Goal: Contribute content: Contribute content

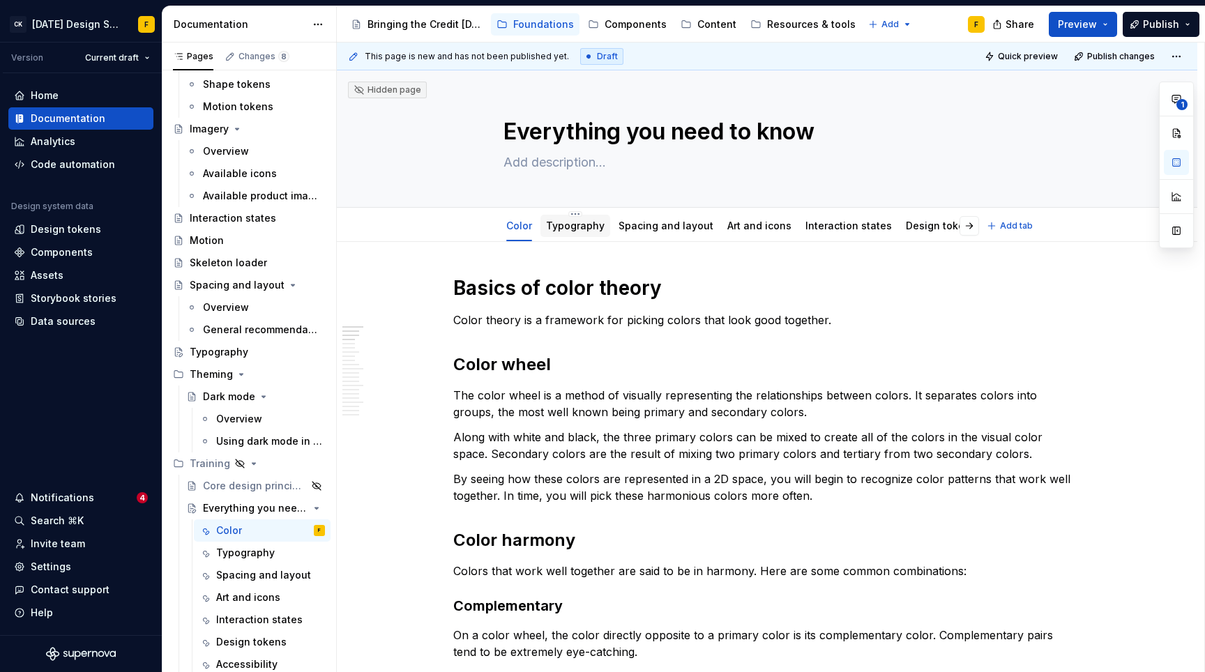
click at [588, 221] on link "Typography" at bounding box center [575, 226] width 59 height 12
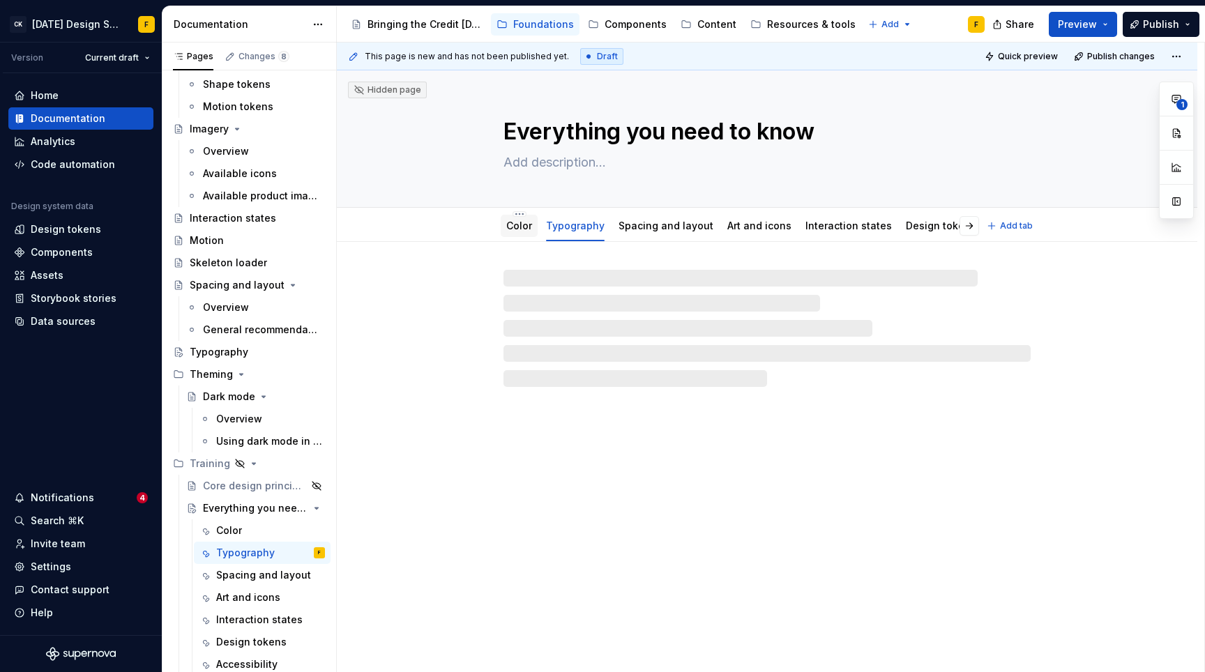
click at [517, 227] on link "Color" at bounding box center [519, 226] width 26 height 12
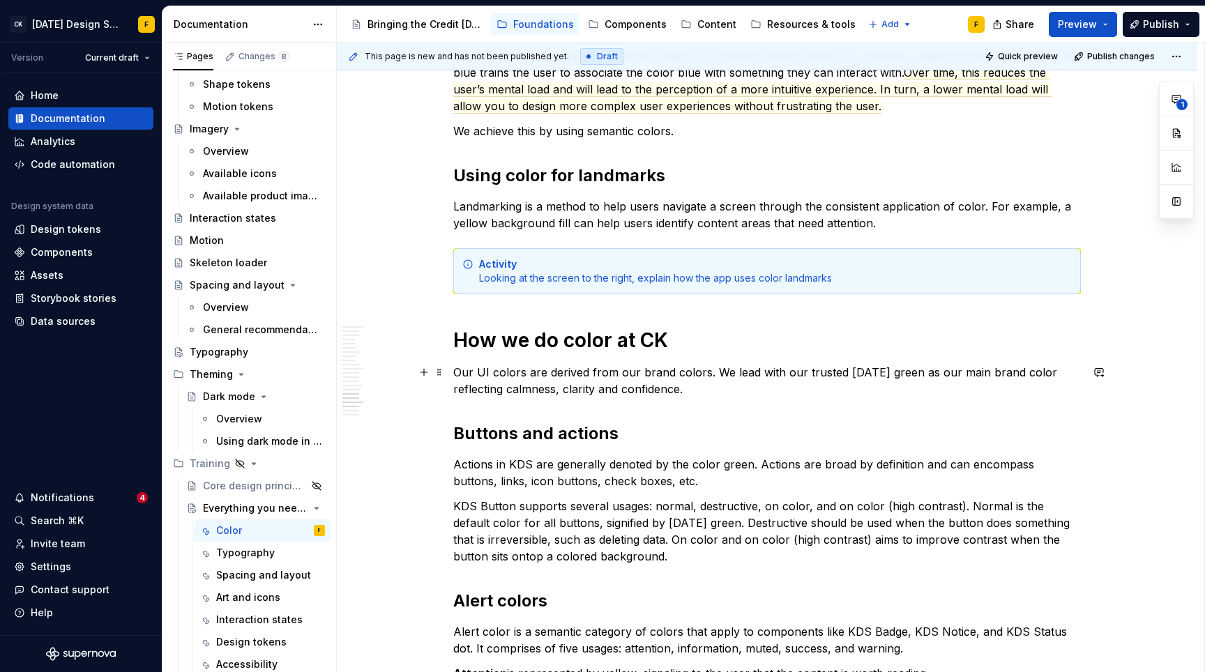
scroll to position [2313, 0]
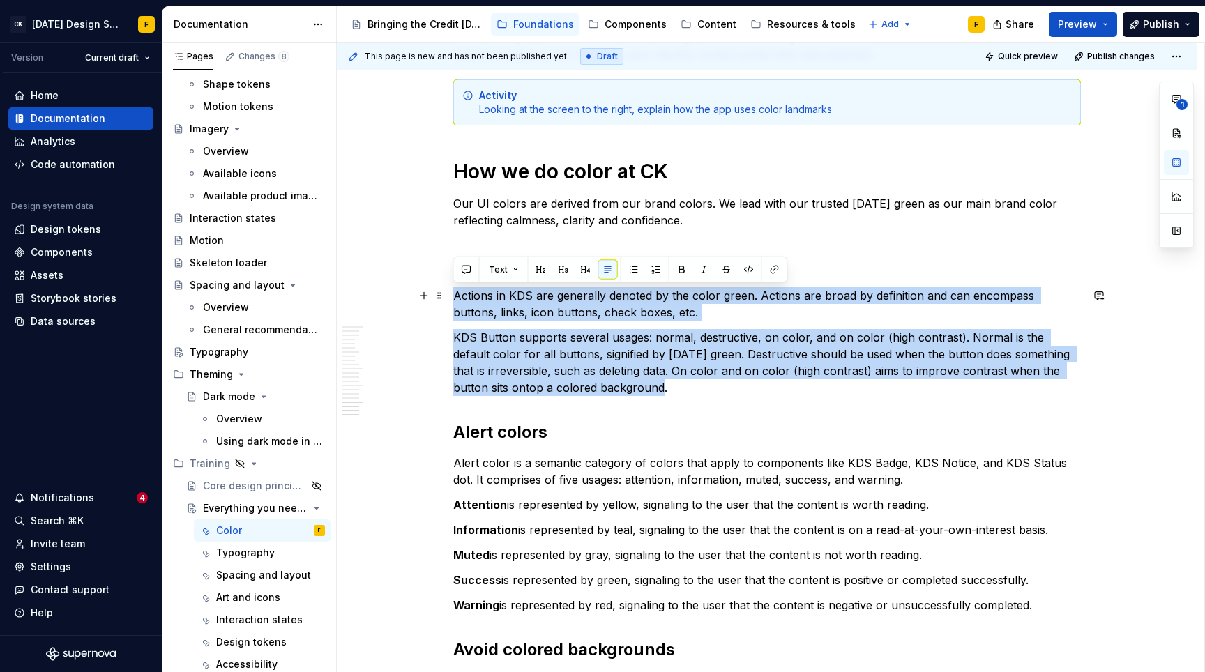
drag, startPoint x: 616, startPoint y: 386, endPoint x: 451, endPoint y: 293, distance: 188.9
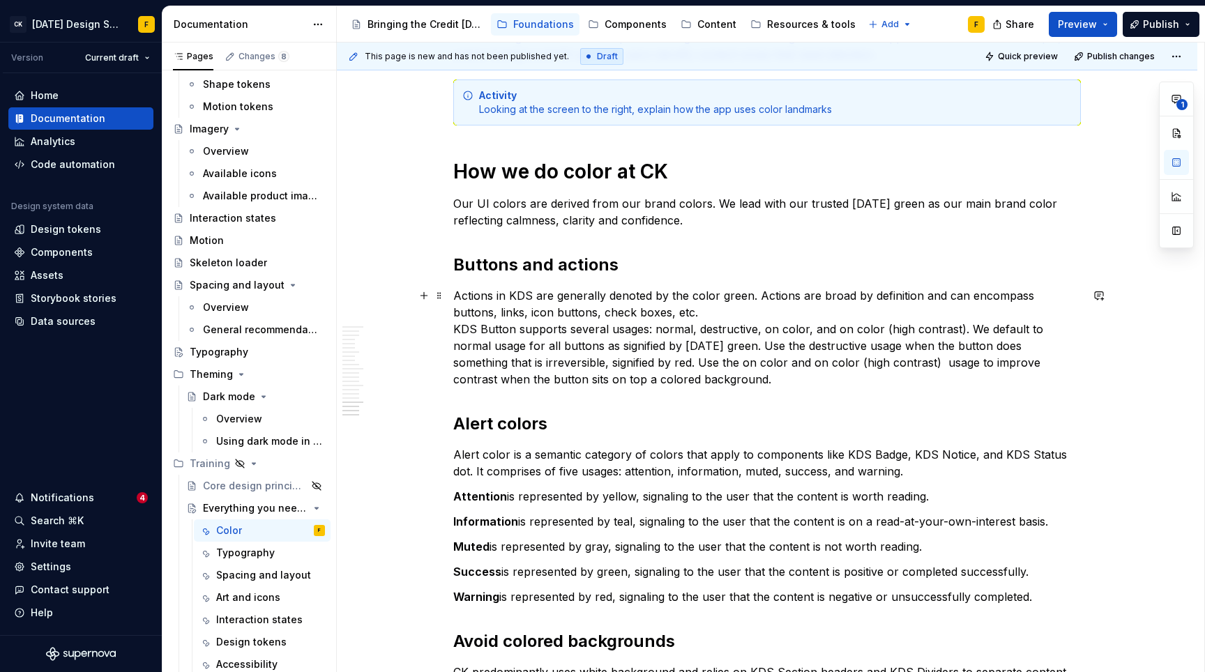
click at [669, 314] on p "Actions in KDS are generally denoted by the color green. Actions are broad by d…" at bounding box center [766, 337] width 627 height 100
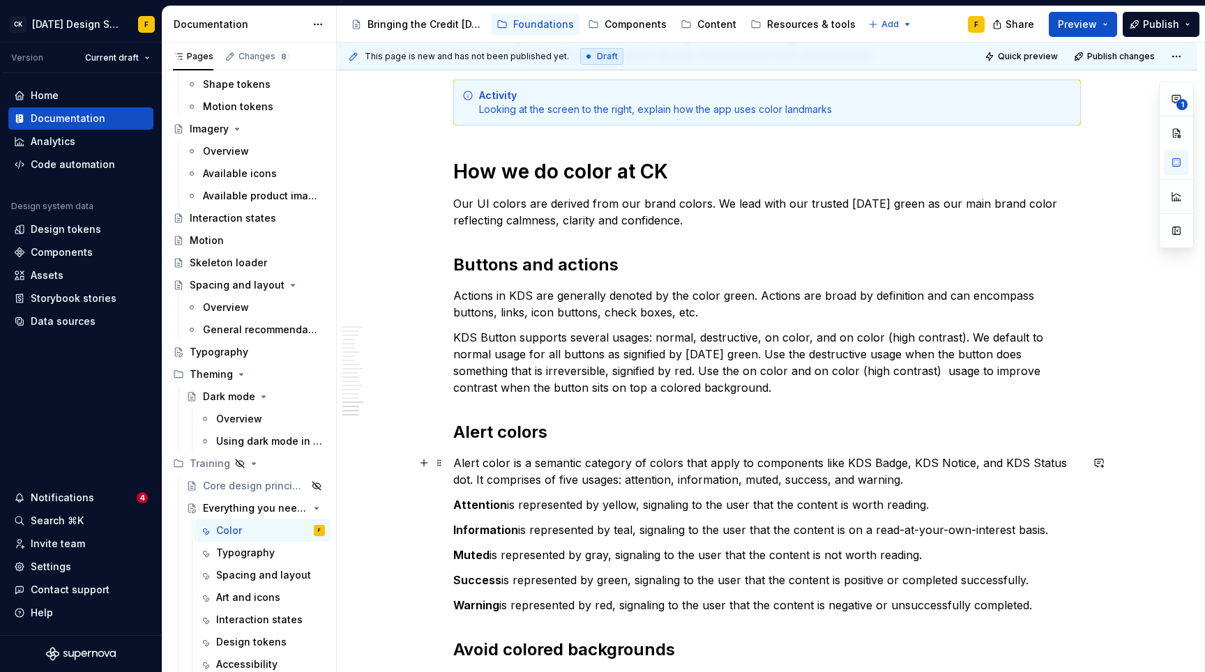
click at [587, 465] on p "Alert color is a semantic category of colors that apply to components like KDS …" at bounding box center [766, 471] width 627 height 33
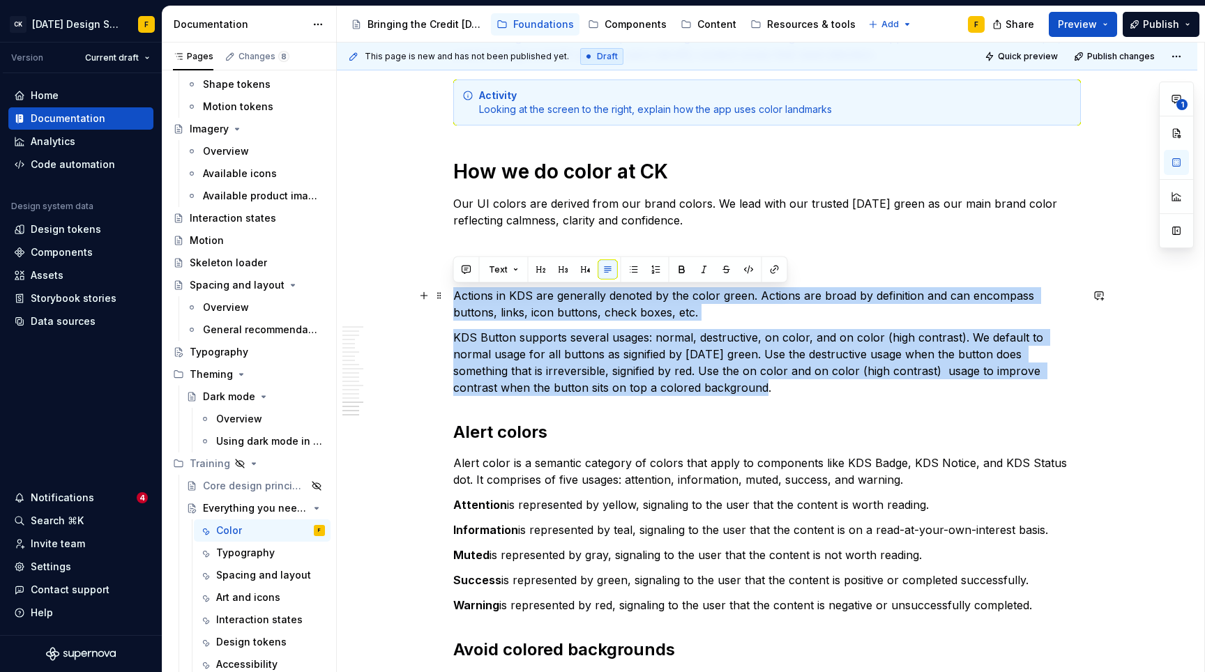
drag, startPoint x: 634, startPoint y: 385, endPoint x: 452, endPoint y: 293, distance: 203.9
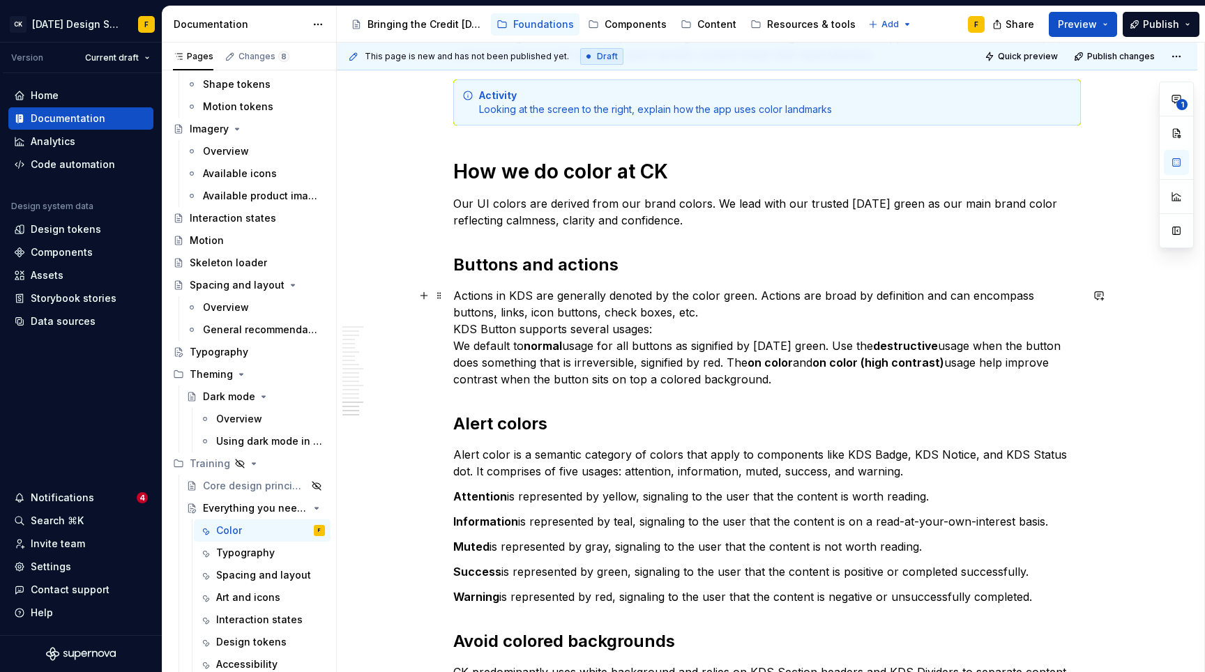
click at [455, 331] on p "Actions in KDS are generally denoted by the color green. Actions are broad by d…" at bounding box center [766, 337] width 627 height 100
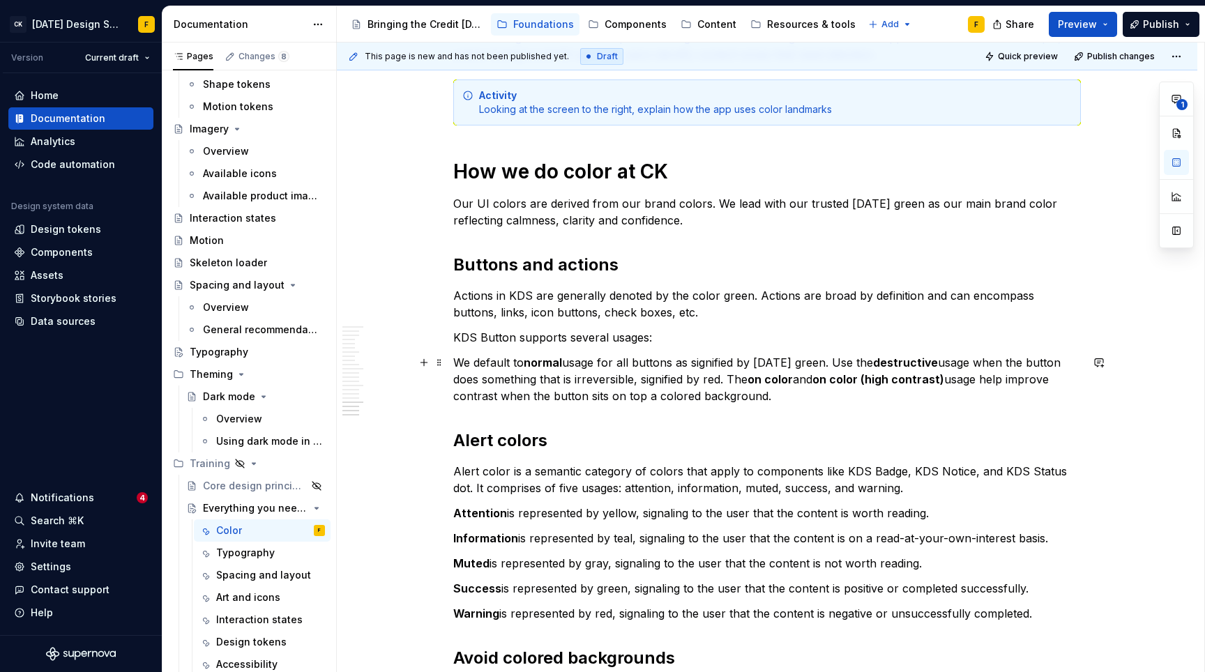
click at [805, 398] on p "We default to normal usage for all buttons as signified by [DATE] green. Use th…" at bounding box center [766, 379] width 627 height 50
click at [738, 303] on p "Actions in KDS are generally denoted by the color green. Actions are broad by d…" at bounding box center [766, 303] width 627 height 33
click at [735, 314] on p "Actions in KDS are generally denoted by the color green. Actions are broad by d…" at bounding box center [766, 303] width 627 height 33
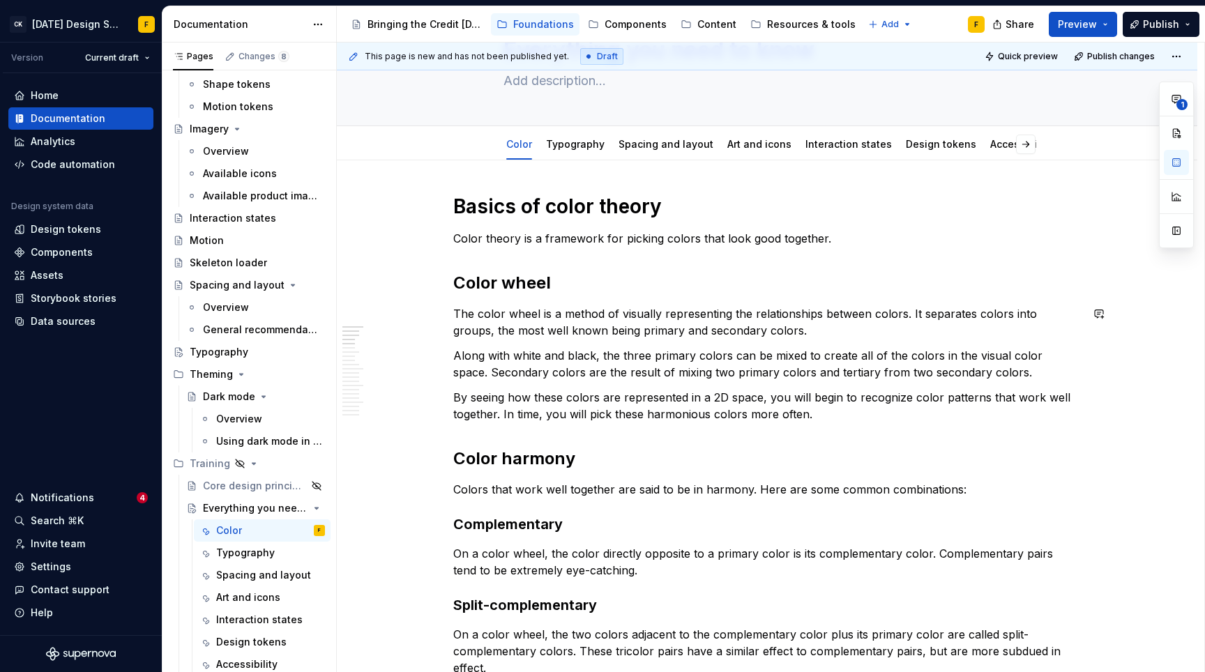
scroll to position [4, 0]
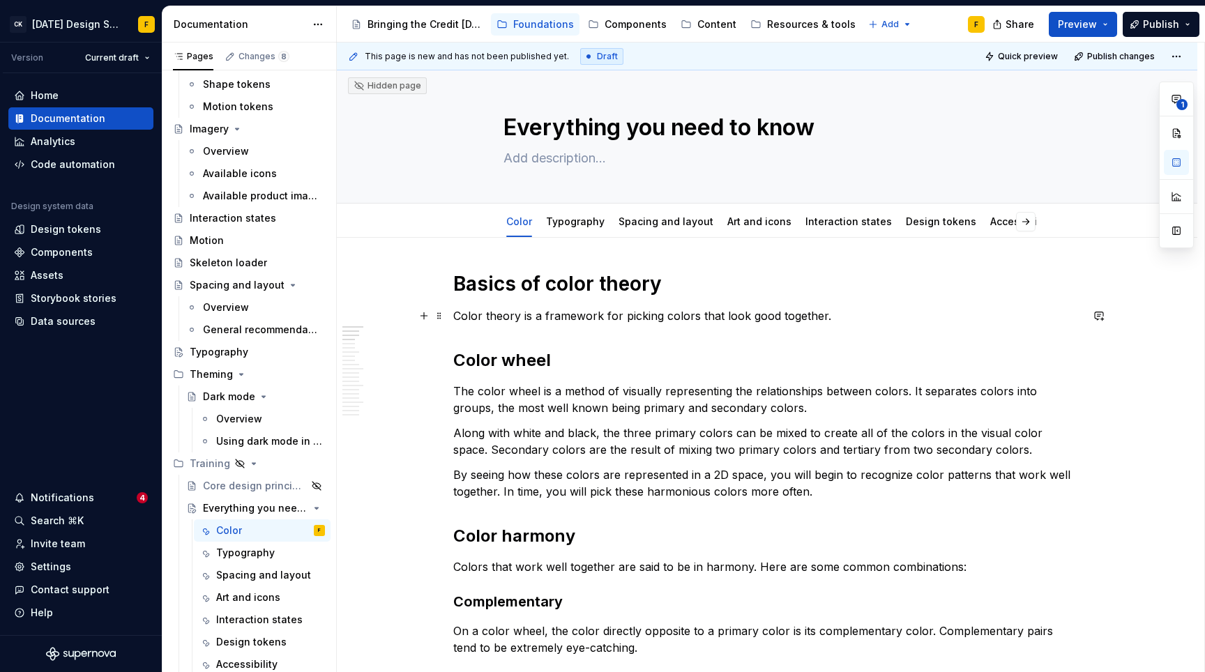
click at [827, 317] on p "Color theory is a framework for picking colors that look good together." at bounding box center [766, 315] width 627 height 17
click at [245, 439] on div "Using dark mode in Figma" at bounding box center [249, 441] width 67 height 14
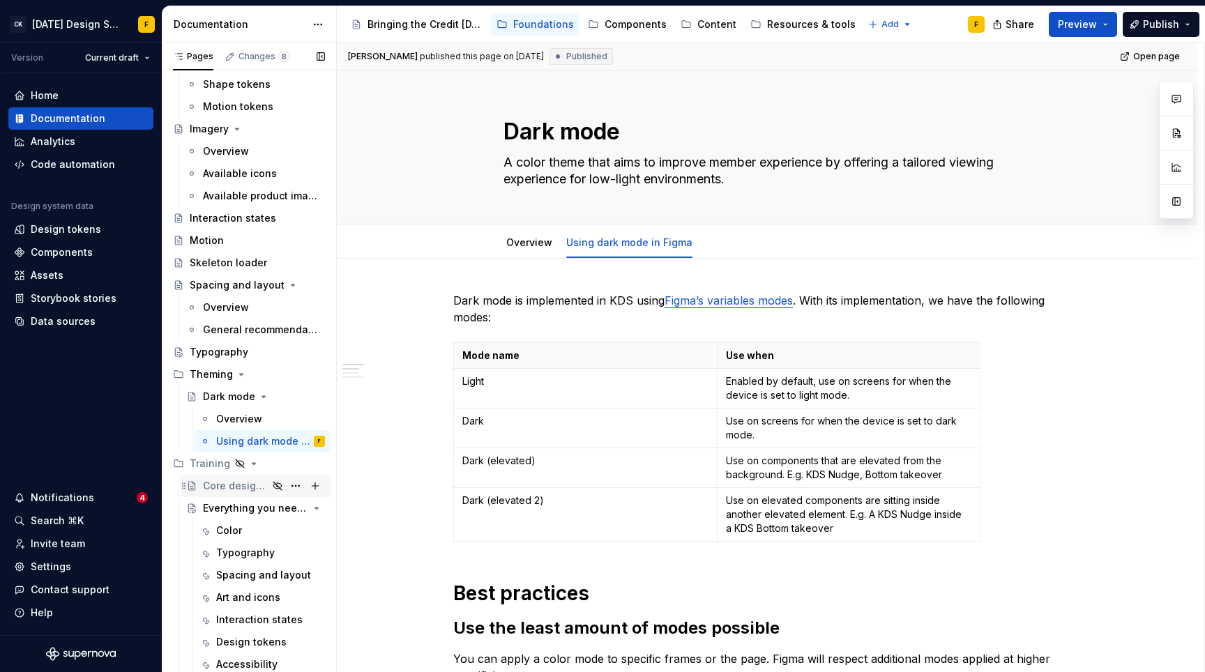
click at [229, 484] on div "Core design principles" at bounding box center [235, 486] width 65 height 14
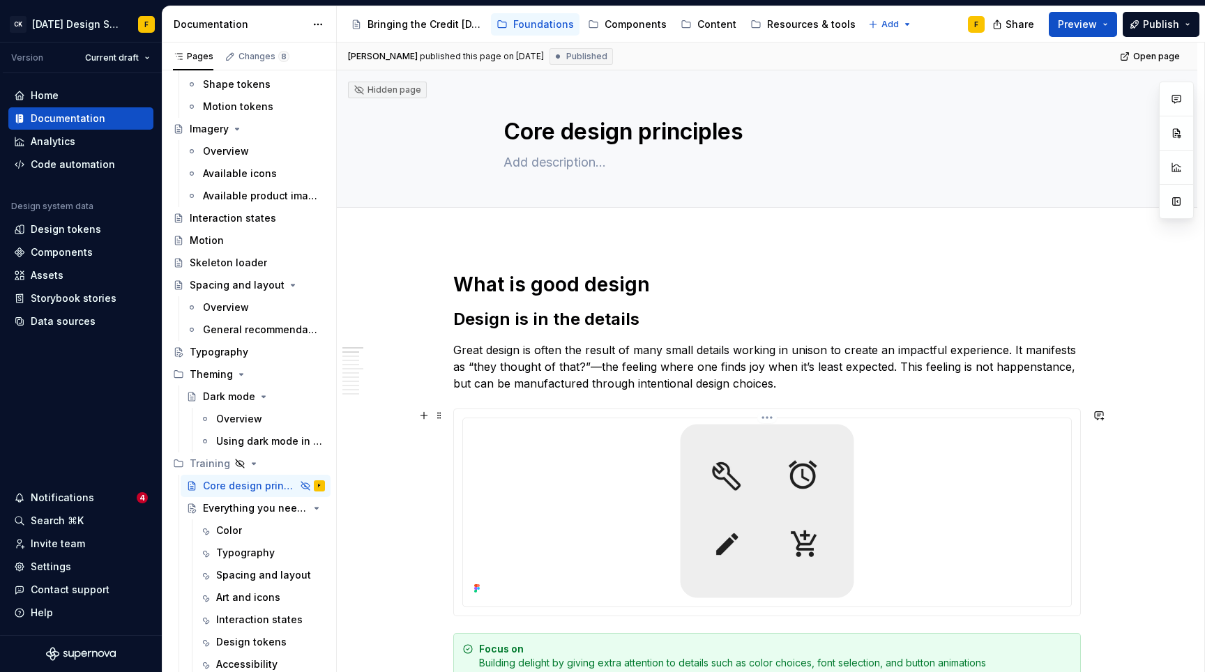
scroll to position [268, 0]
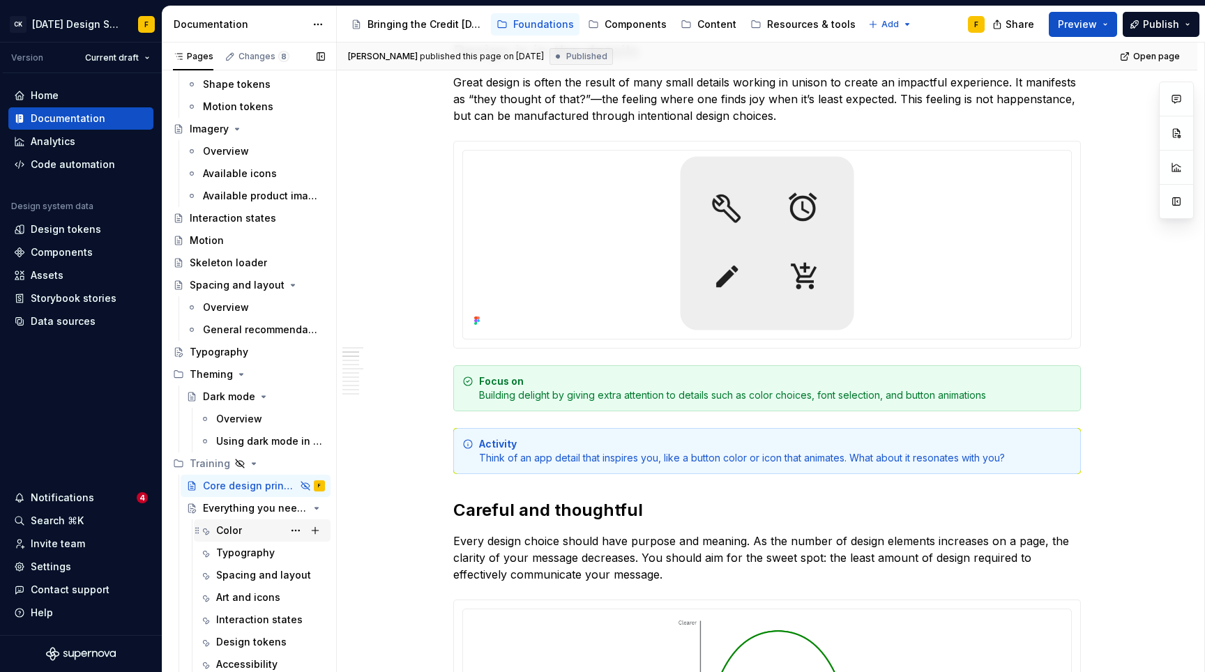
click at [231, 531] on div "Color" at bounding box center [229, 531] width 26 height 14
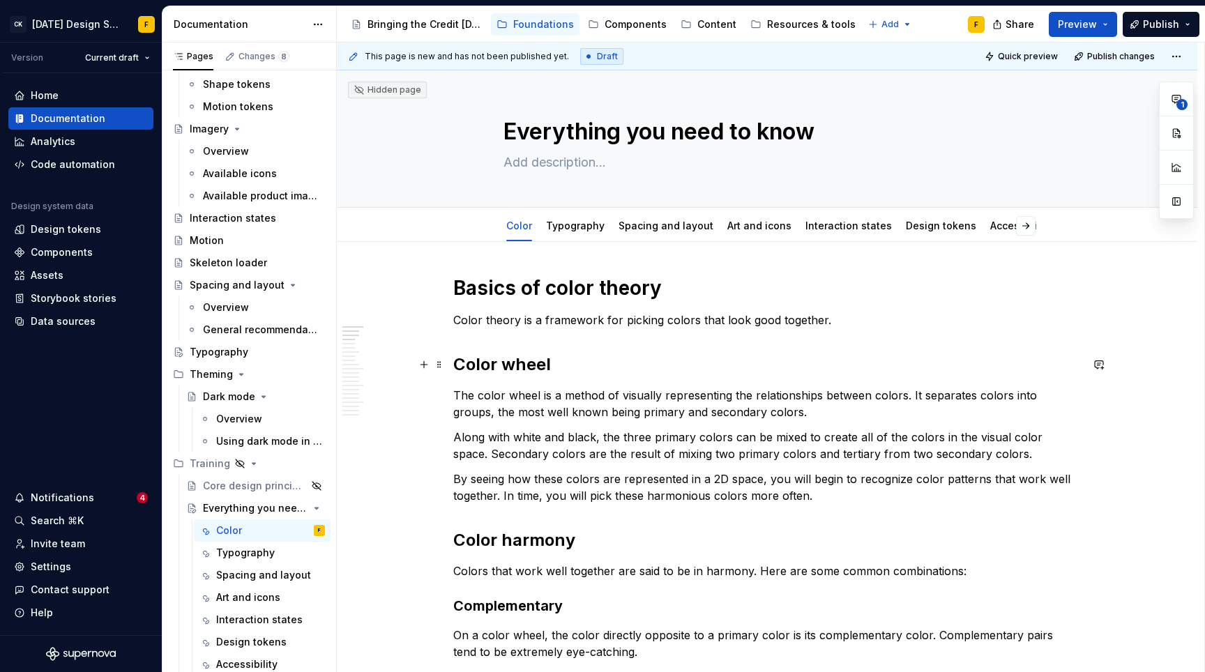
type textarea "*"
click at [584, 370] on h2 "Color wheel" at bounding box center [766, 364] width 627 height 22
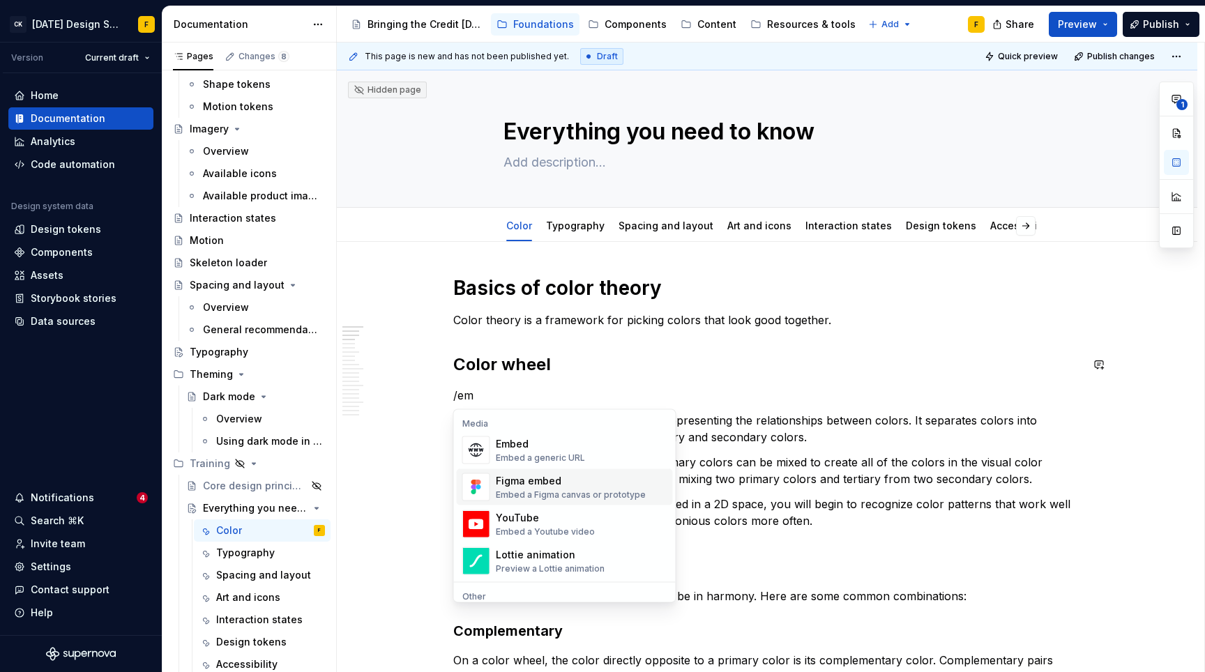
click at [515, 475] on div "Figma embed" at bounding box center [571, 481] width 150 height 14
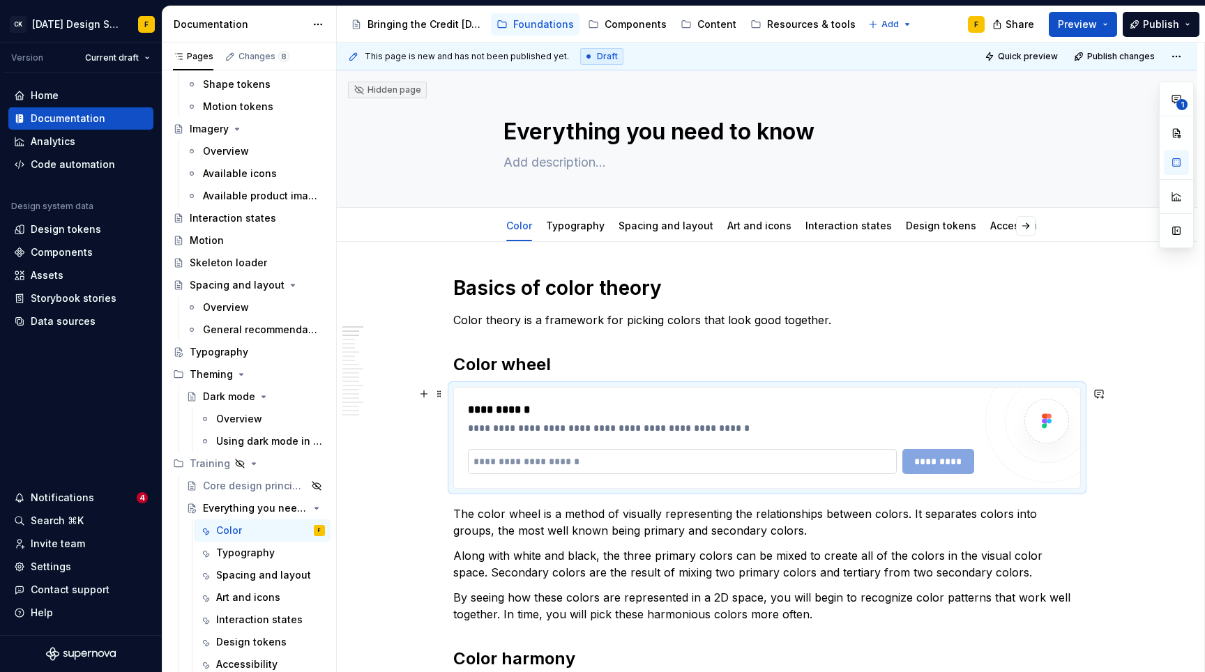
click at [614, 462] on input "text" at bounding box center [682, 461] width 429 height 25
paste input "**********"
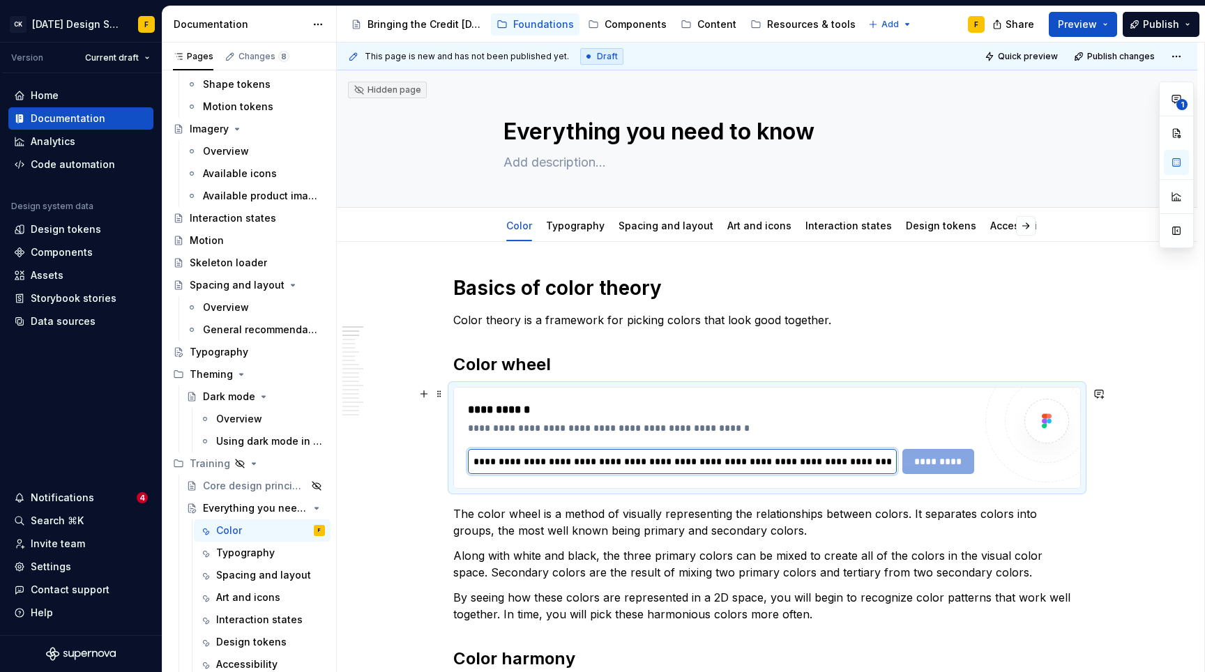
scroll to position [0, 163]
type input "**********"
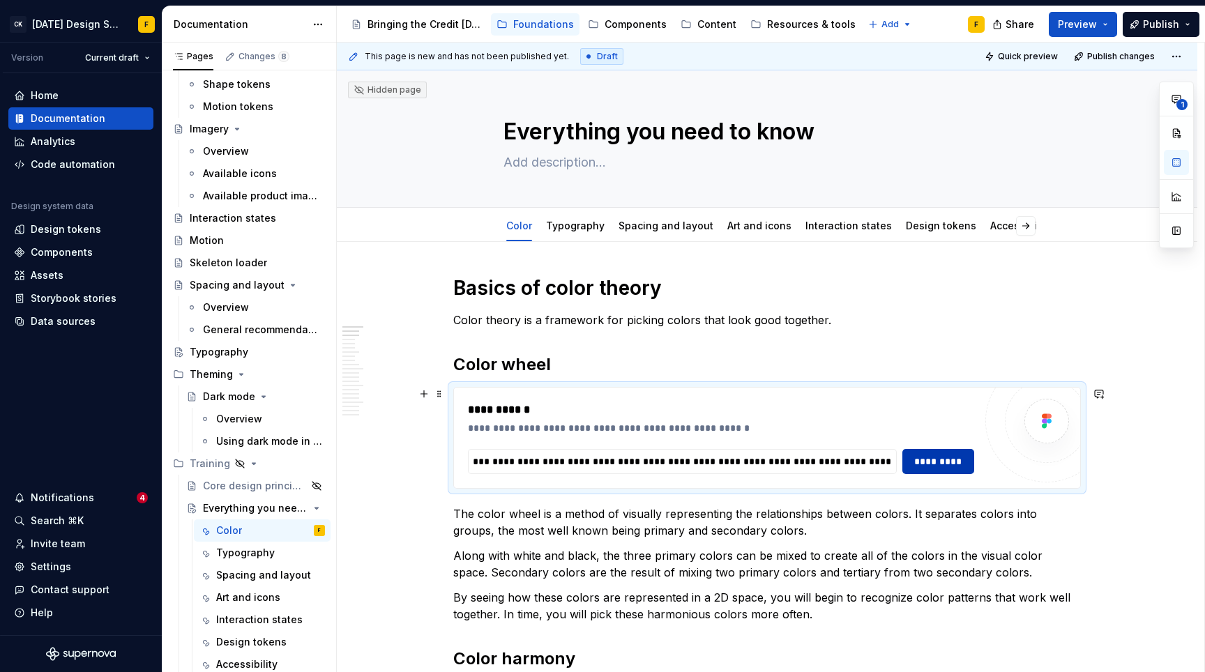
scroll to position [0, 0]
click at [920, 457] on span "*********" at bounding box center [938, 462] width 54 height 14
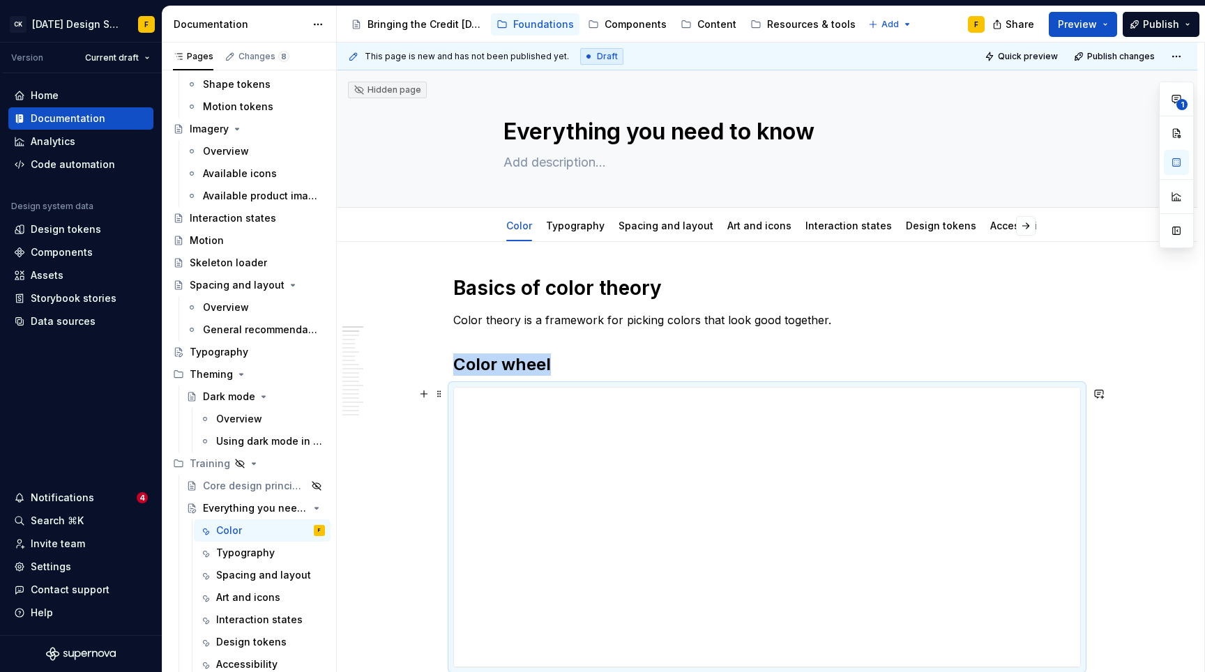
scroll to position [213, 0]
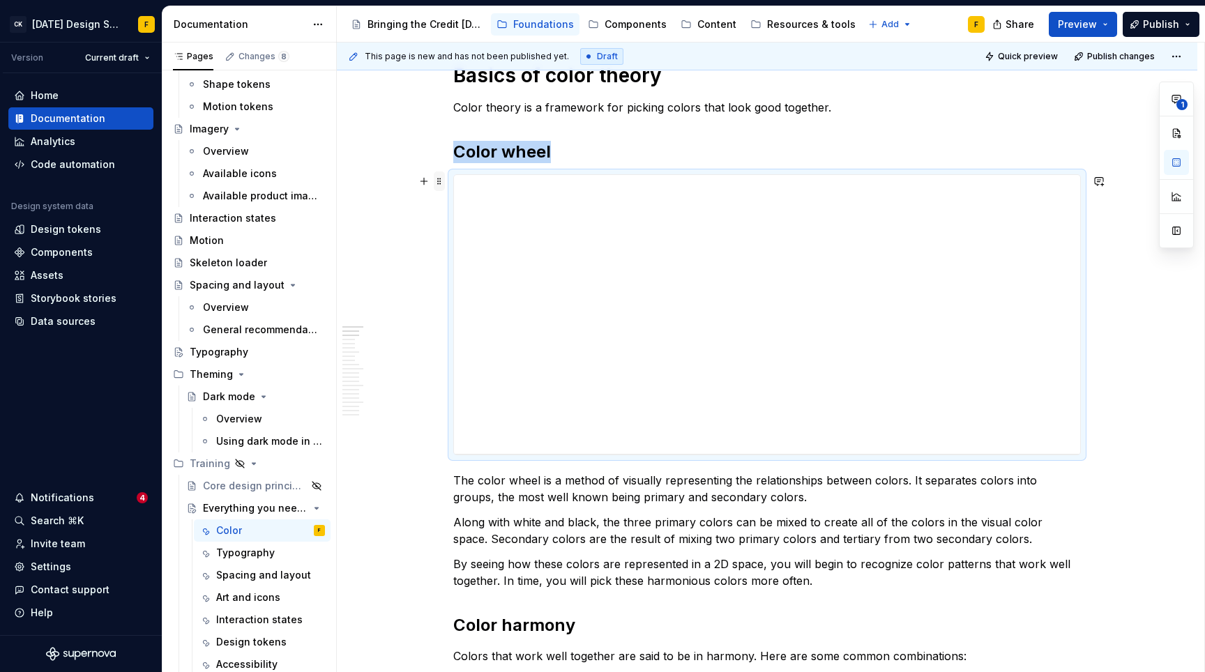
click at [437, 185] on span at bounding box center [439, 182] width 11 height 20
click at [474, 298] on div "Delete" at bounding box center [504, 305] width 91 height 14
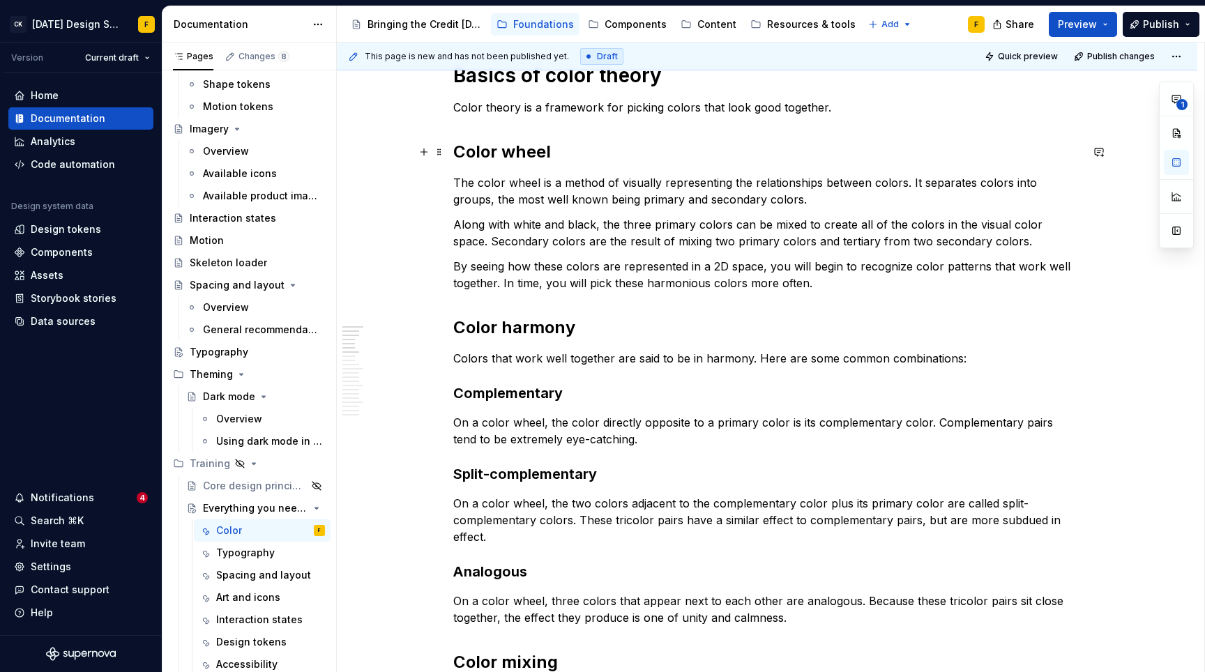
click at [554, 155] on h2 "Color wheel" at bounding box center [766, 152] width 627 height 22
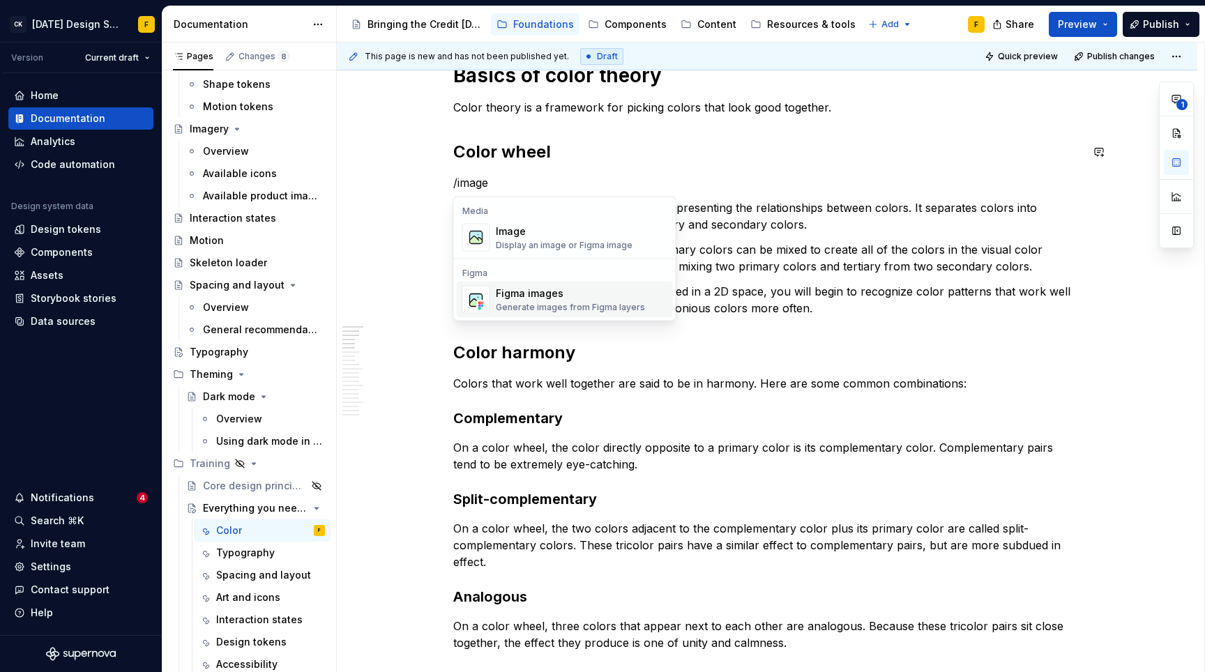
click at [540, 296] on div "Figma images" at bounding box center [570, 294] width 149 height 14
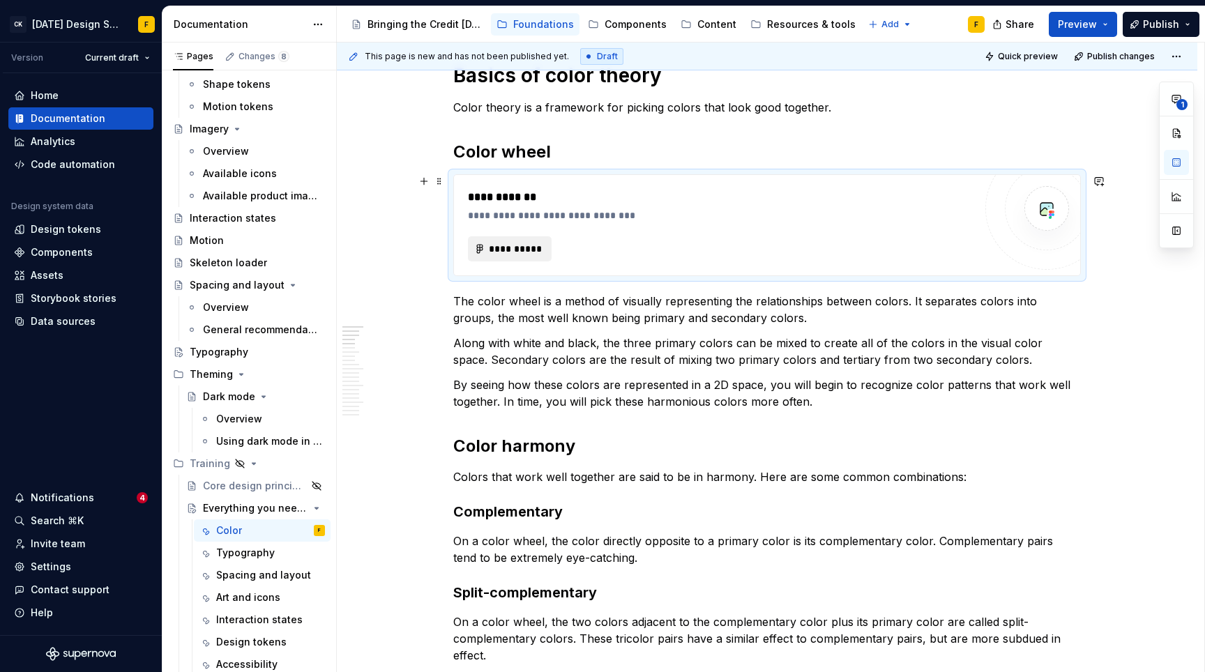
click at [507, 250] on span "**********" at bounding box center [515, 249] width 54 height 14
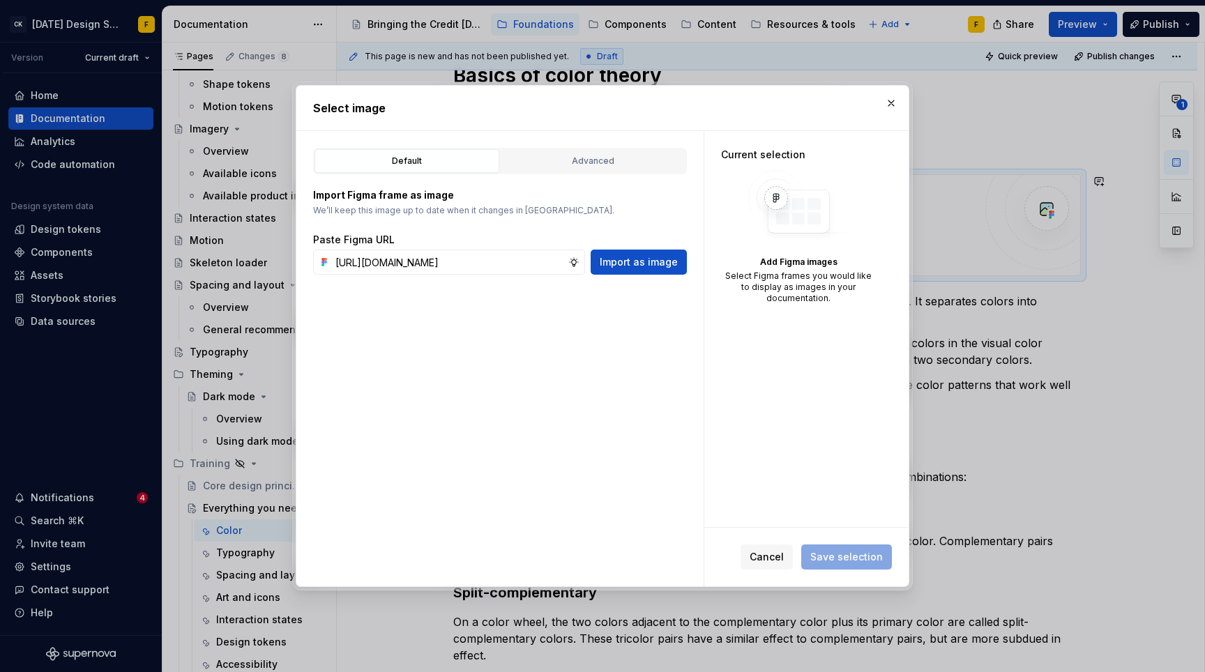
scroll to position [0, 349]
type input "[URL][DOMAIN_NAME]"
click at [652, 270] on button "Import as image" at bounding box center [639, 262] width 96 height 25
type textarea "*"
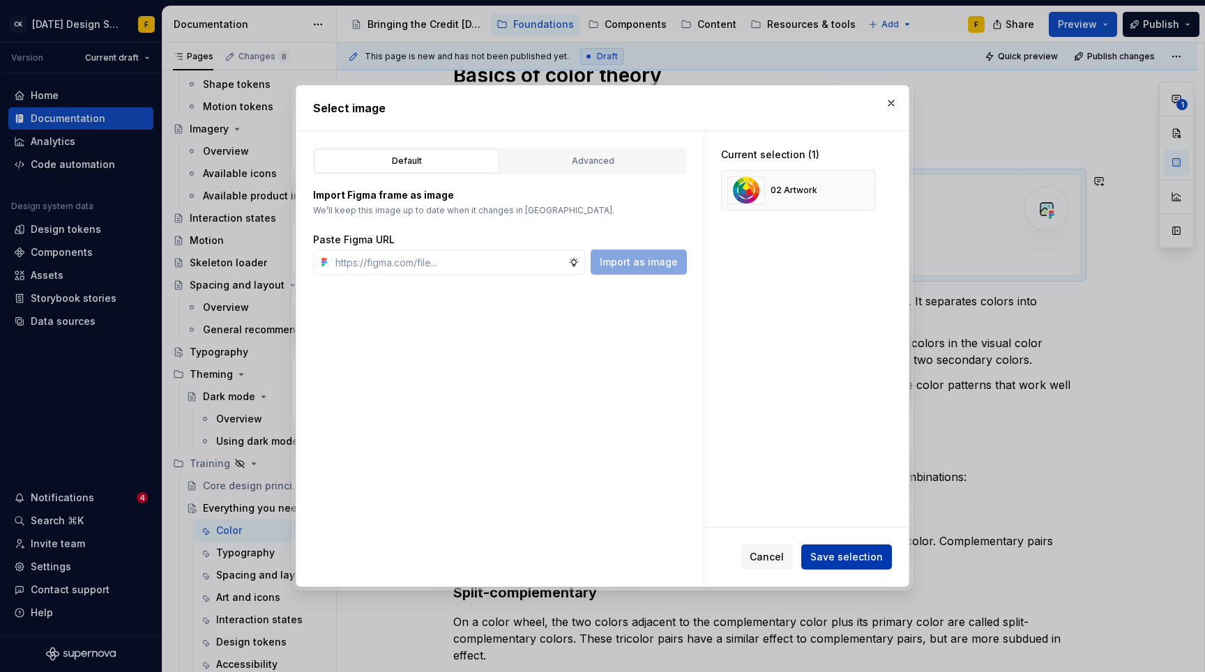
click at [853, 554] on span "Save selection" at bounding box center [846, 557] width 73 height 14
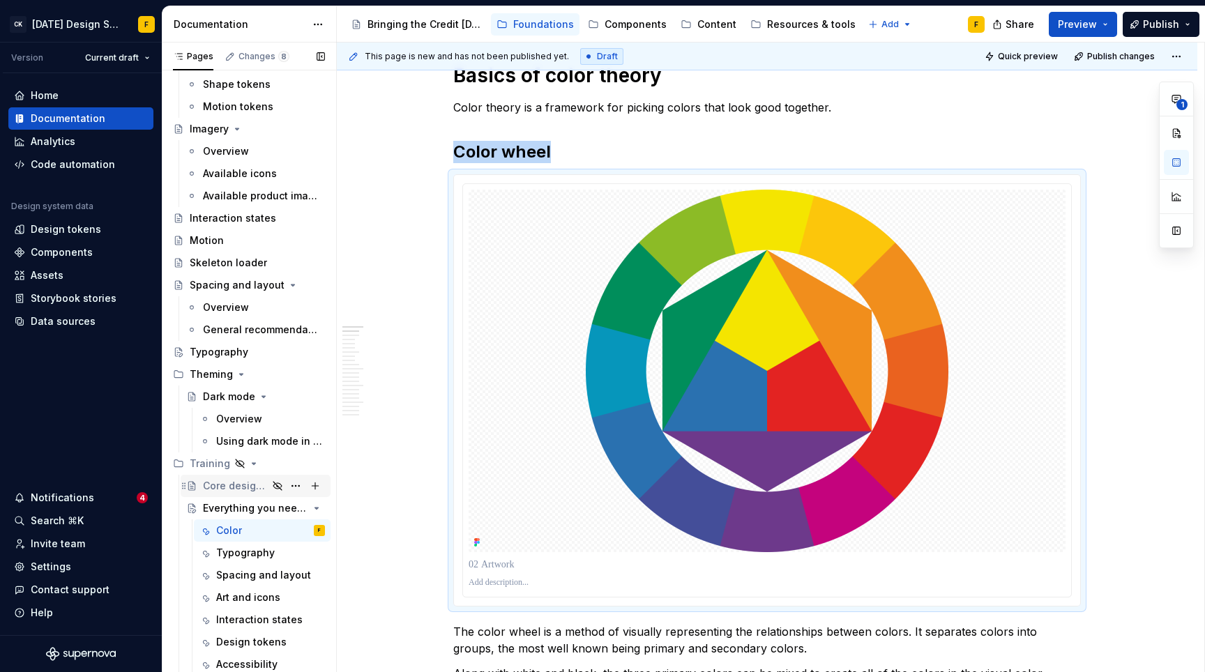
click at [243, 489] on div "Core design principles" at bounding box center [235, 486] width 65 height 14
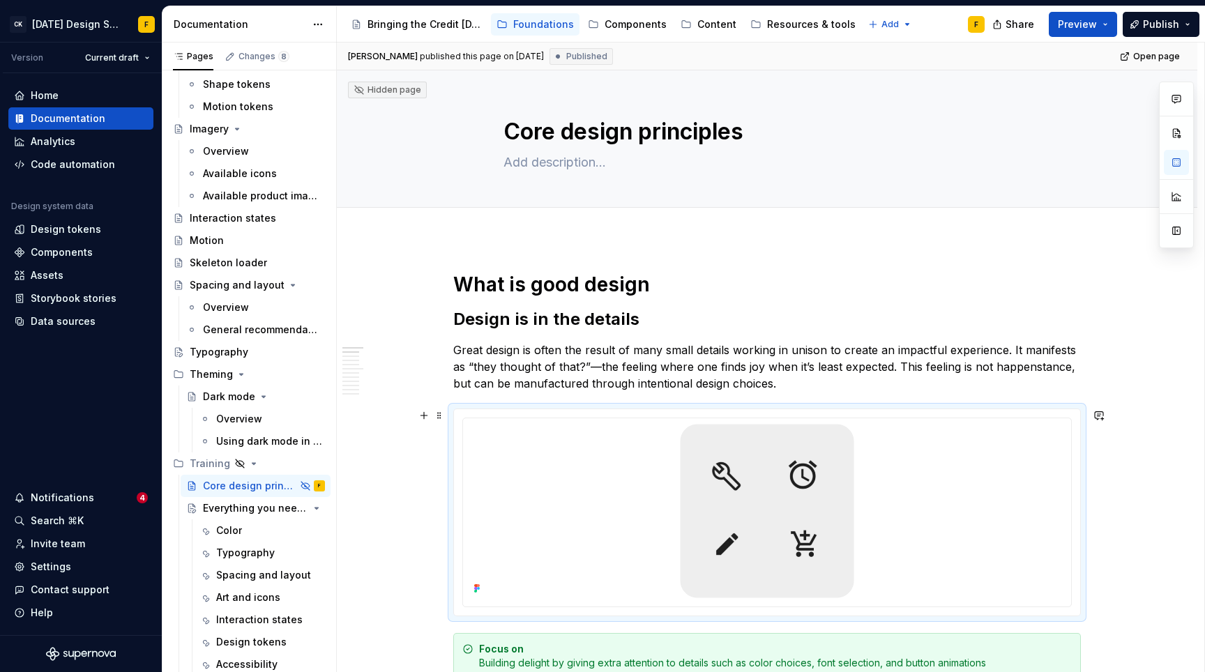
click at [952, 415] on div at bounding box center [767, 512] width 626 height 206
click at [238, 531] on div "Color" at bounding box center [229, 531] width 26 height 14
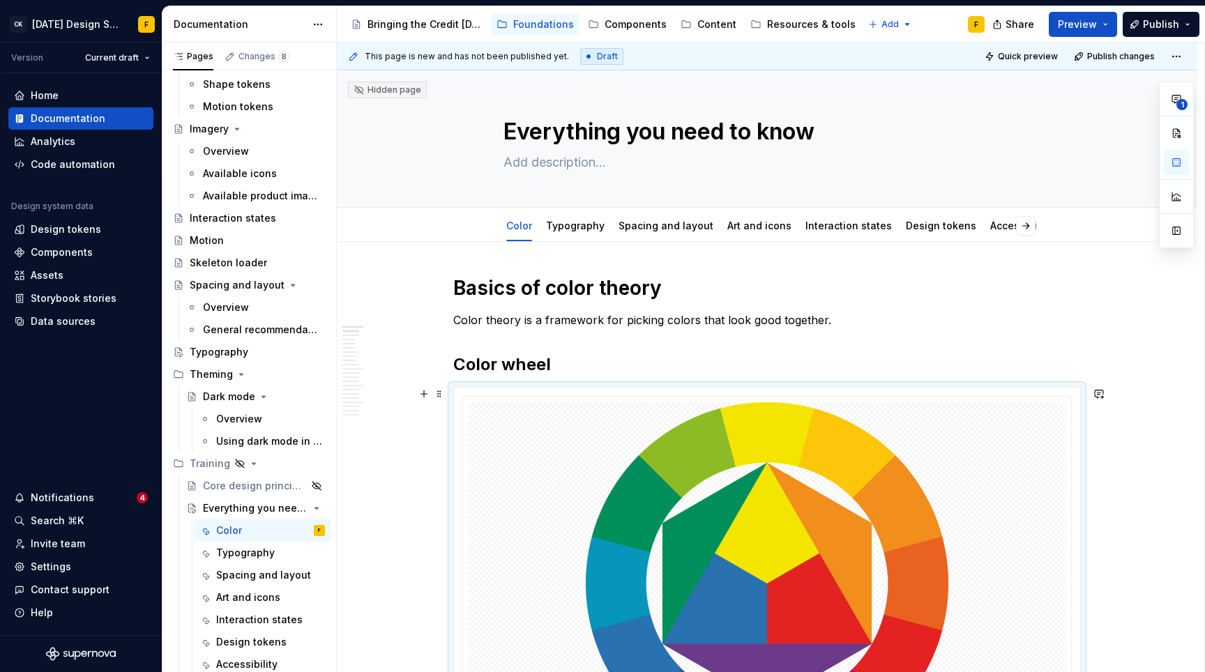
click at [1048, 393] on div at bounding box center [767, 603] width 626 height 431
type textarea "*"
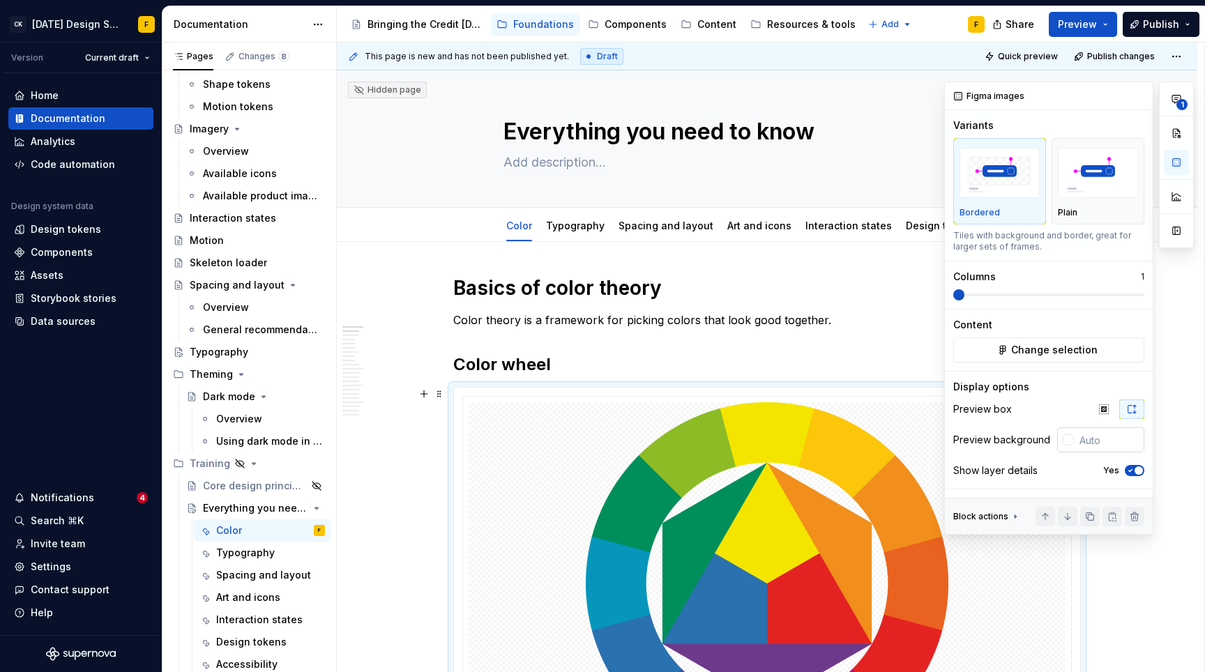
click at [1069, 441] on div at bounding box center [1068, 439] width 11 height 11
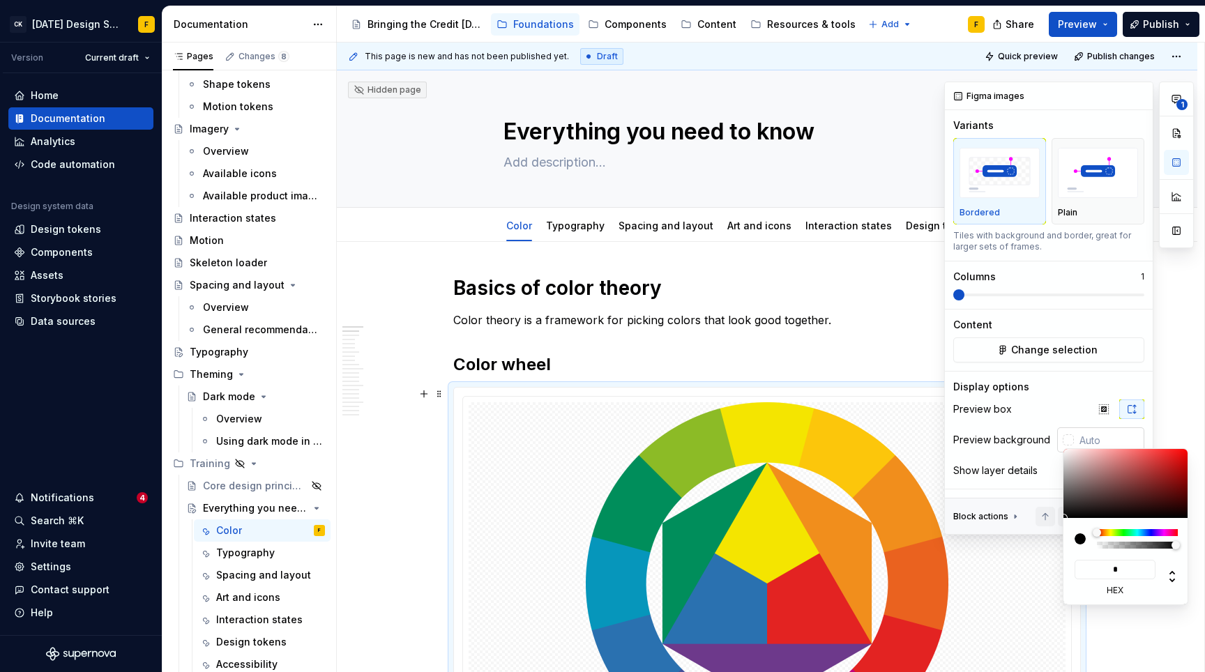
type input "**"
type input "#FFFFFF"
type input "***"
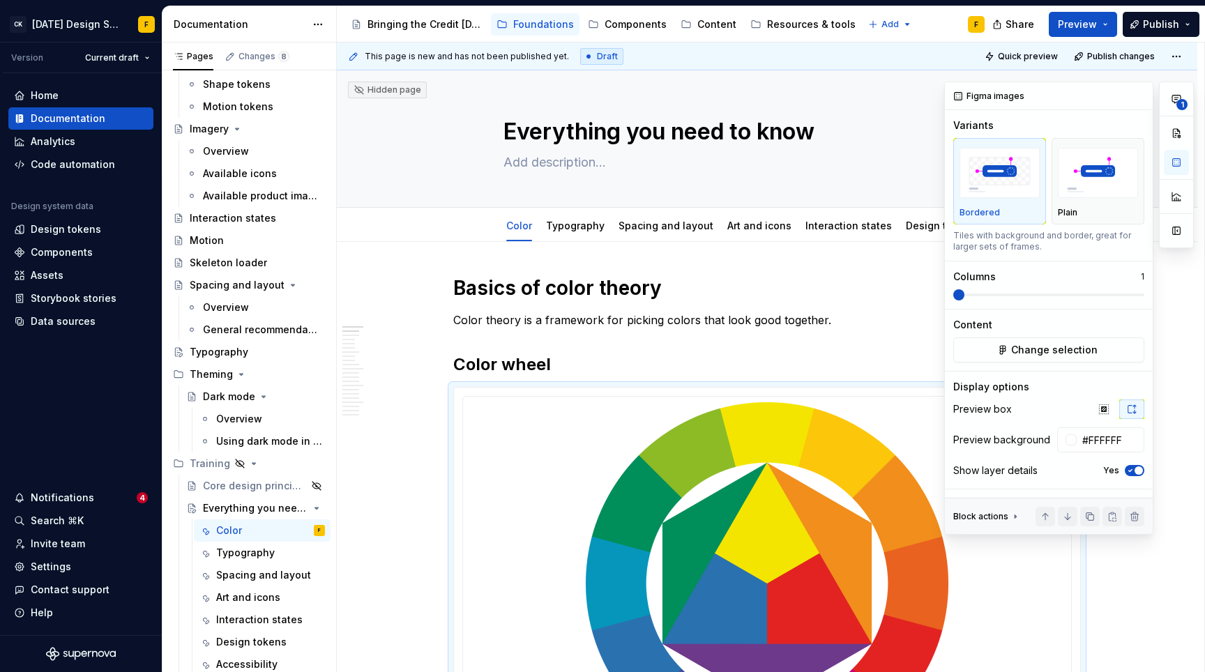
click at [1071, 408] on div "**********" at bounding box center [1069, 308] width 250 height 453
click at [1102, 406] on icon "button" at bounding box center [1103, 408] width 9 height 9
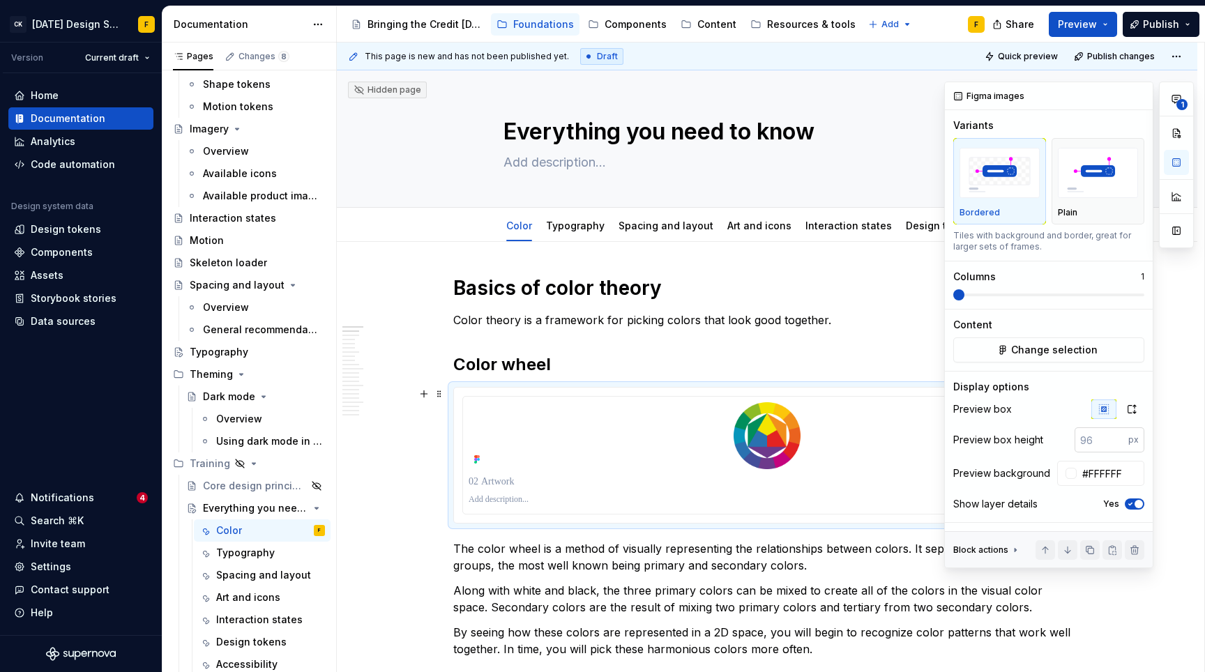
click at [1095, 443] on input "number" at bounding box center [1101, 439] width 54 height 25
type input "250"
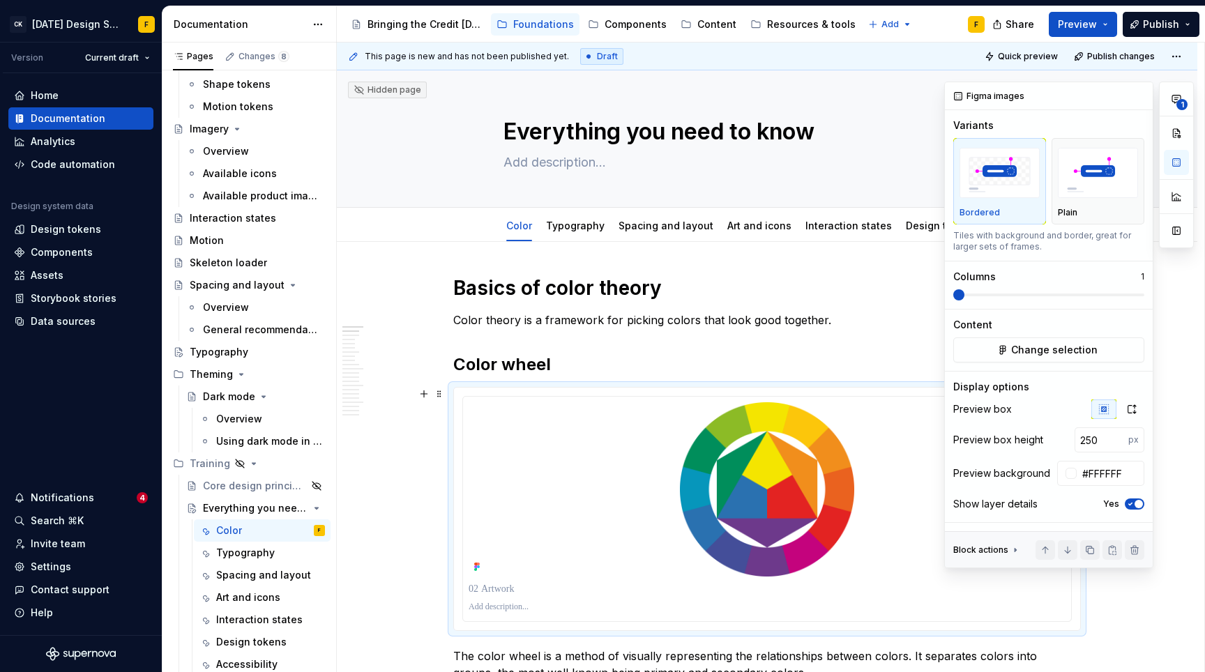
click at [1129, 500] on icon "button" at bounding box center [1130, 504] width 11 height 8
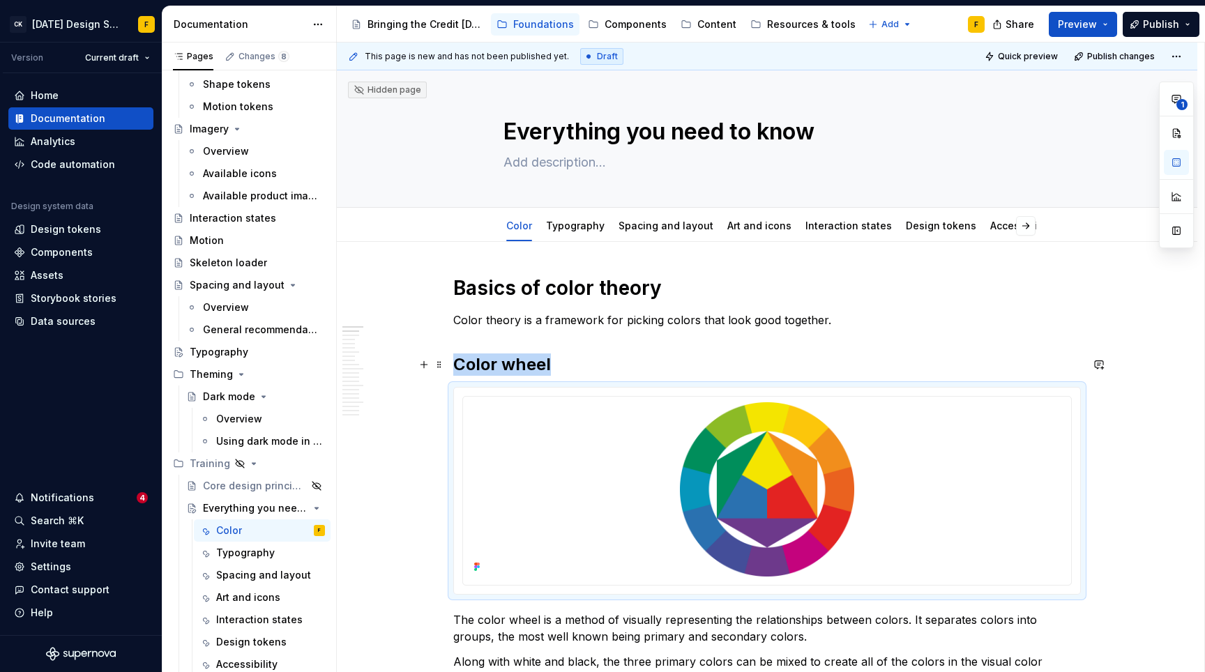
click at [663, 356] on h2 "Color wheel" at bounding box center [766, 364] width 627 height 22
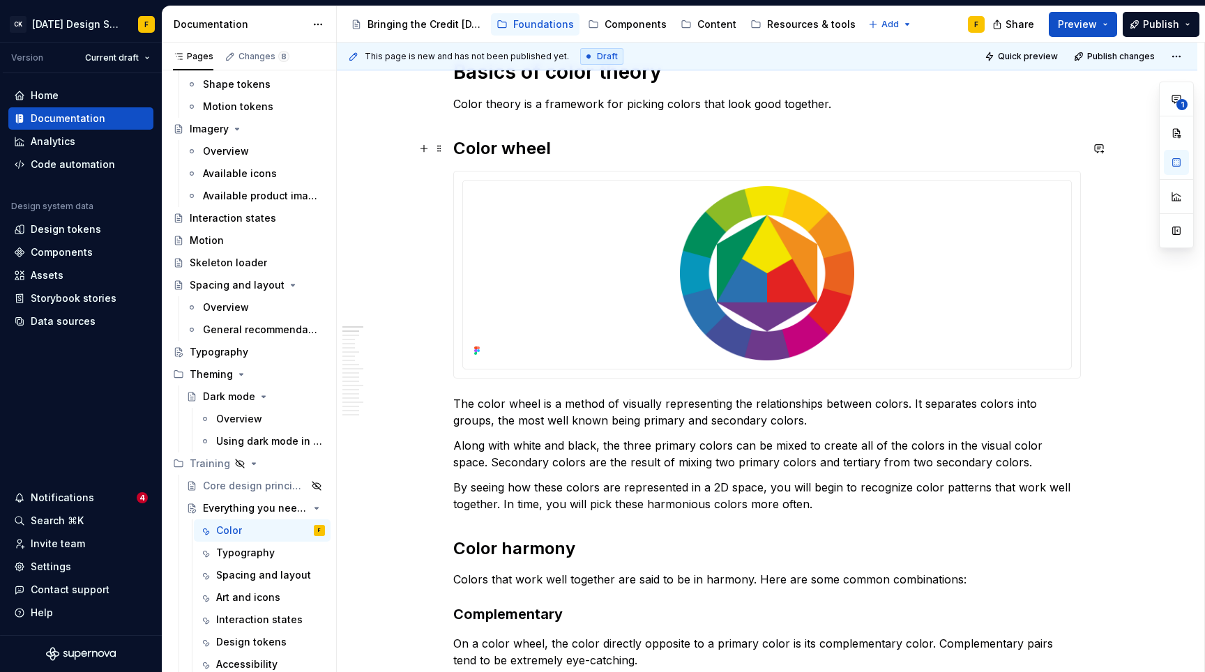
scroll to position [229, 0]
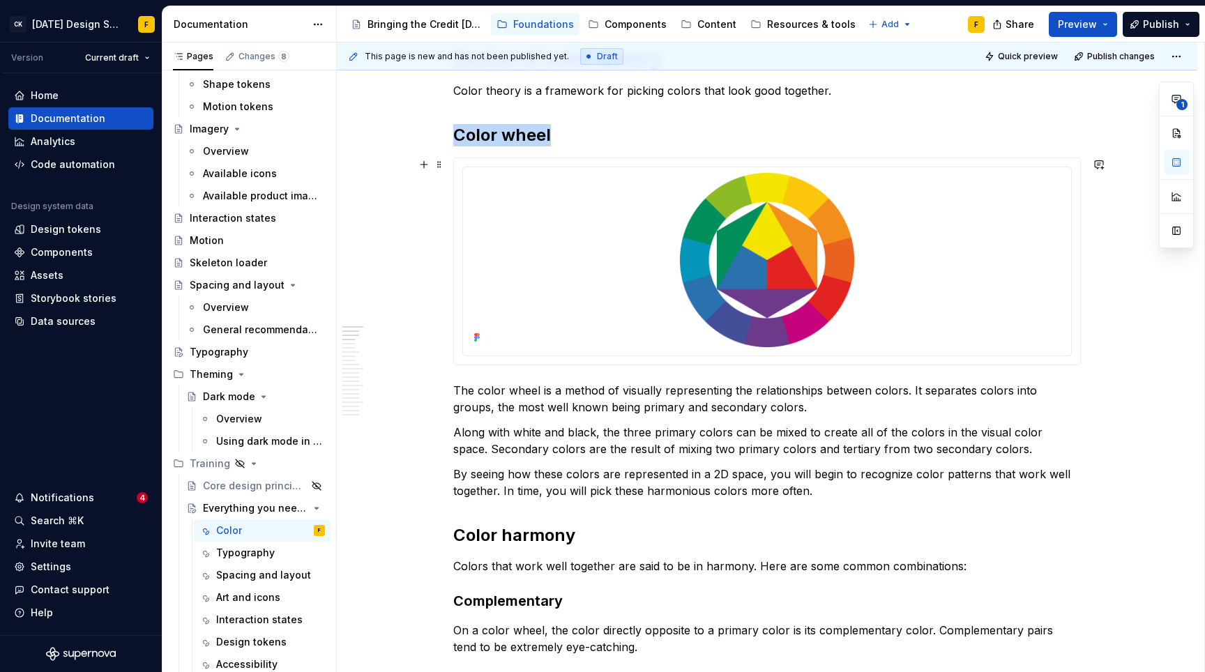
click at [521, 162] on div at bounding box center [767, 261] width 626 height 206
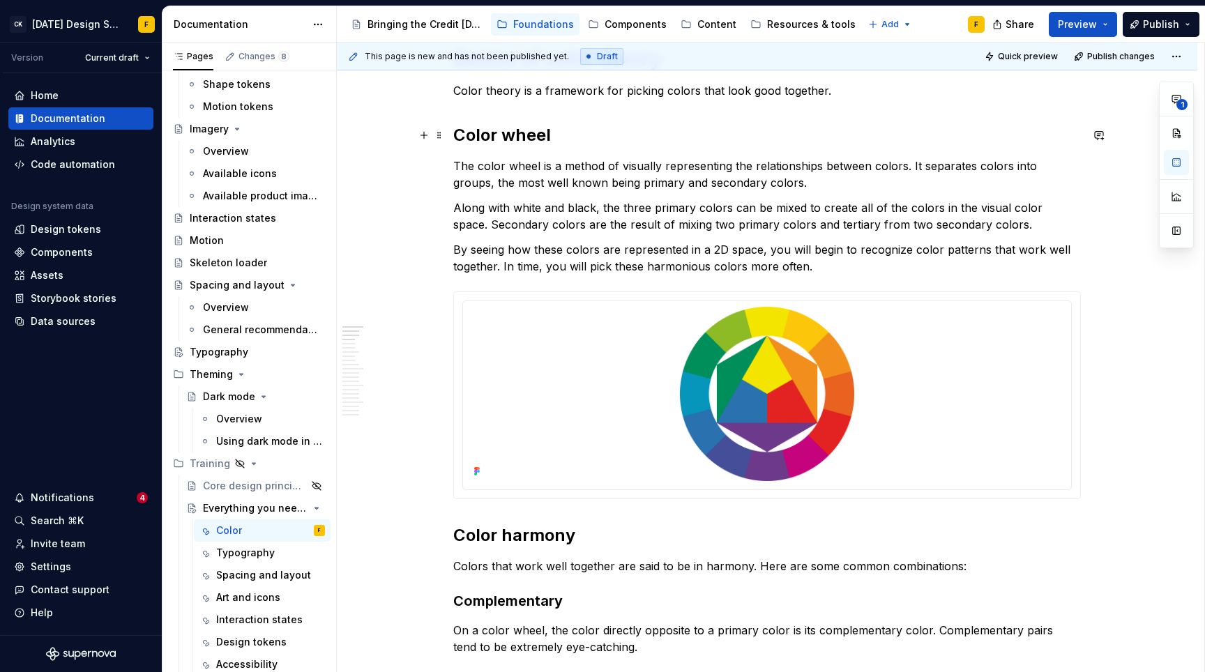
click at [613, 138] on h2 "Color wheel" at bounding box center [766, 135] width 627 height 22
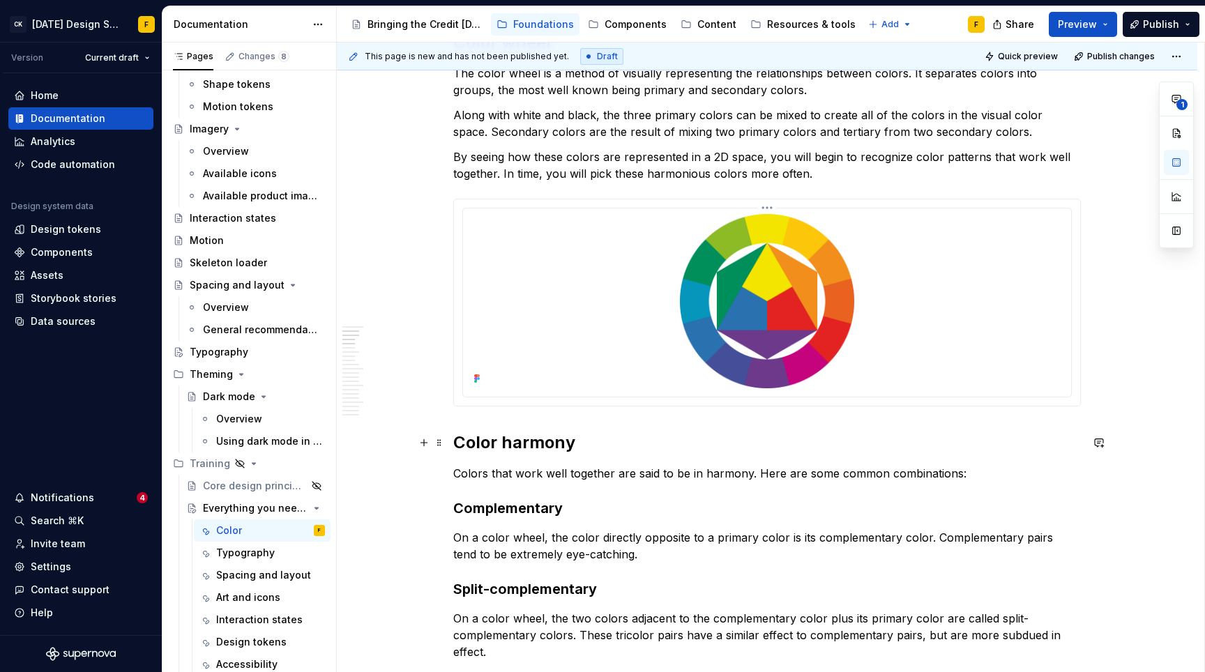
scroll to position [321, 0]
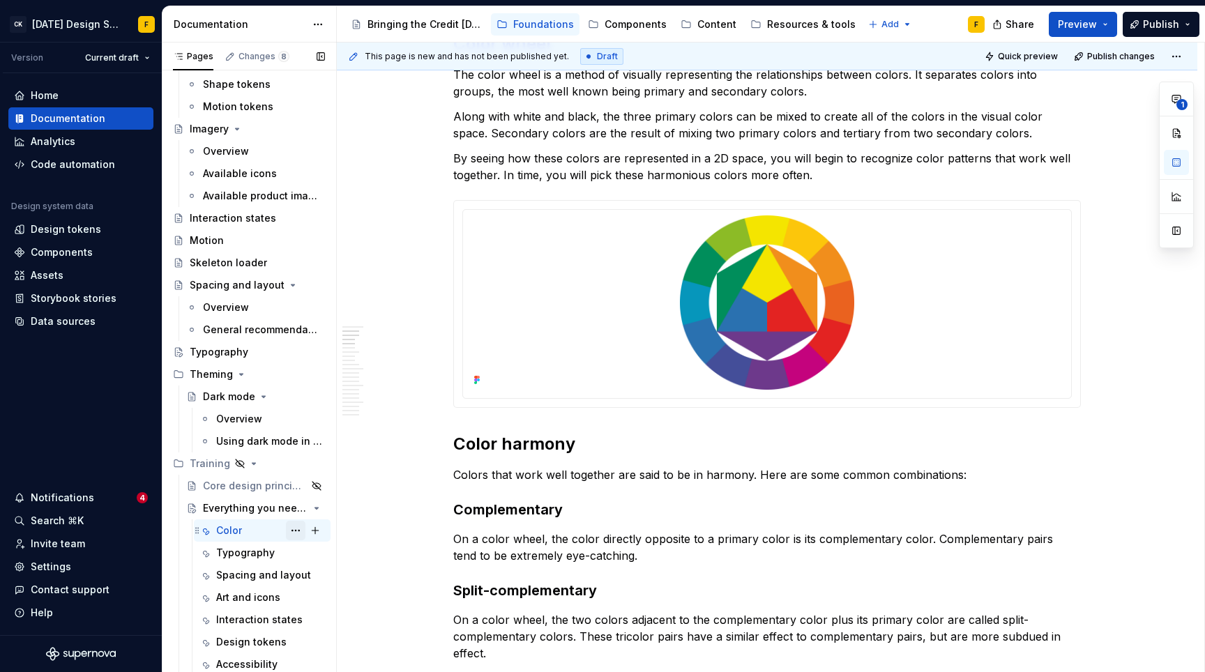
click at [286, 529] on button "Page tree" at bounding box center [296, 531] width 20 height 20
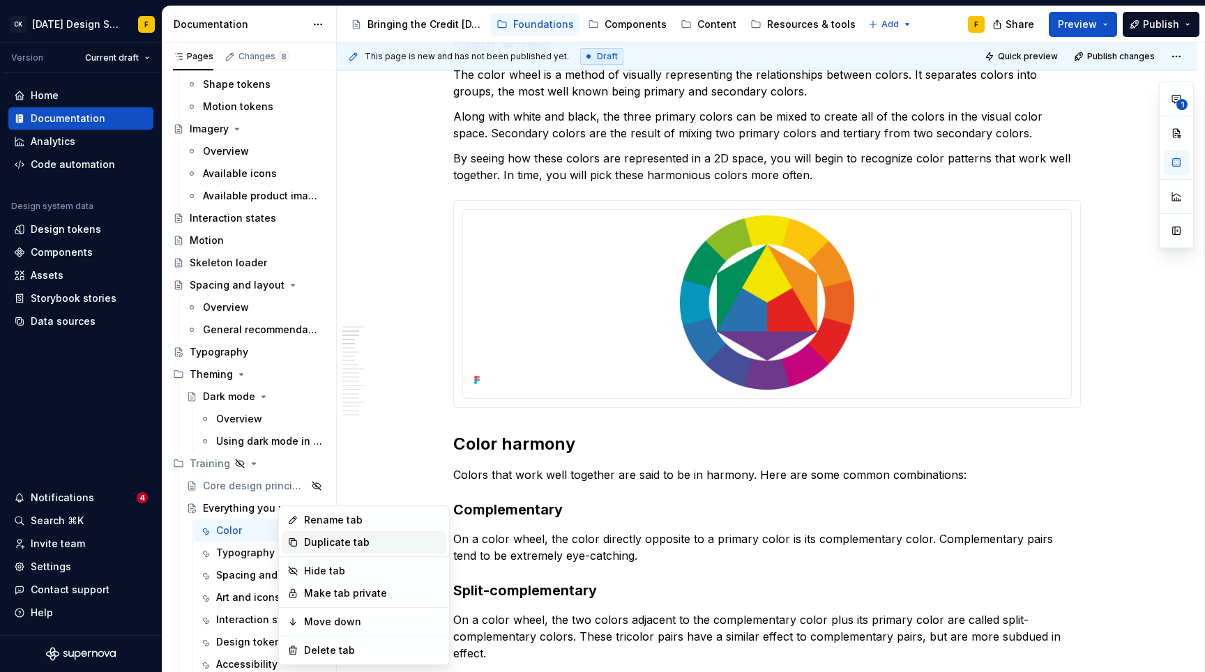
click at [315, 545] on div "Duplicate tab" at bounding box center [372, 542] width 137 height 14
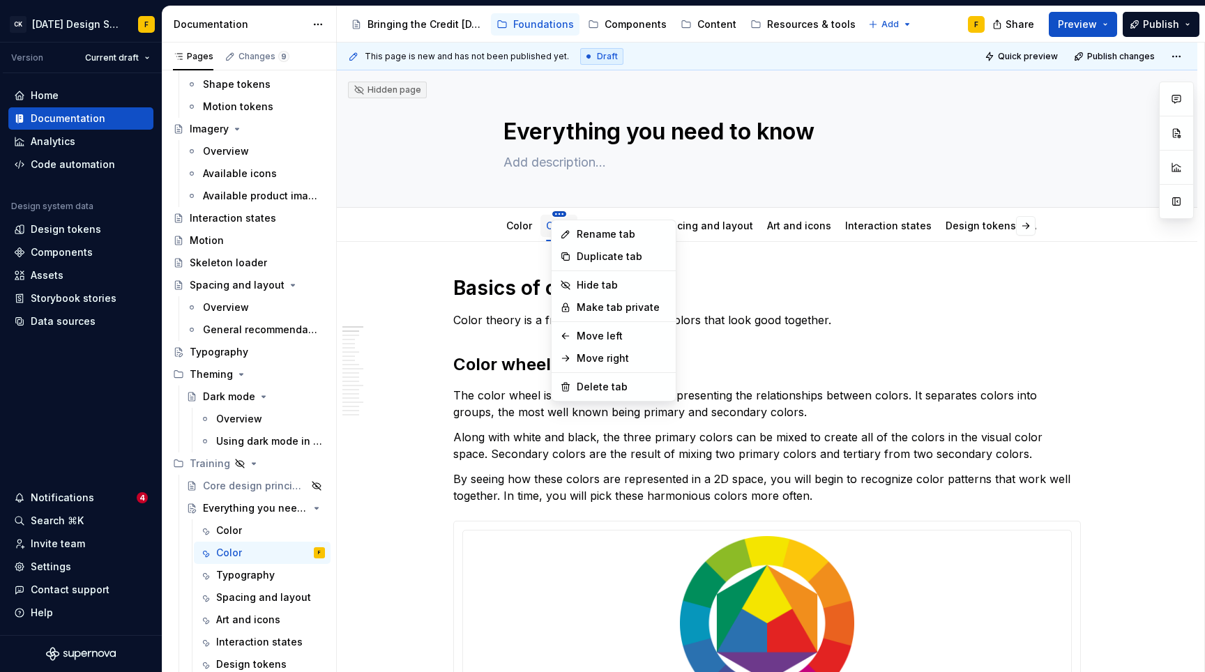
click at [556, 215] on html "CK [DATE] Design System F Version Current draft Home Documentation Analytics Co…" at bounding box center [602, 336] width 1205 height 672
type textarea "*"
click at [580, 234] on div "Rename tab" at bounding box center [622, 234] width 91 height 14
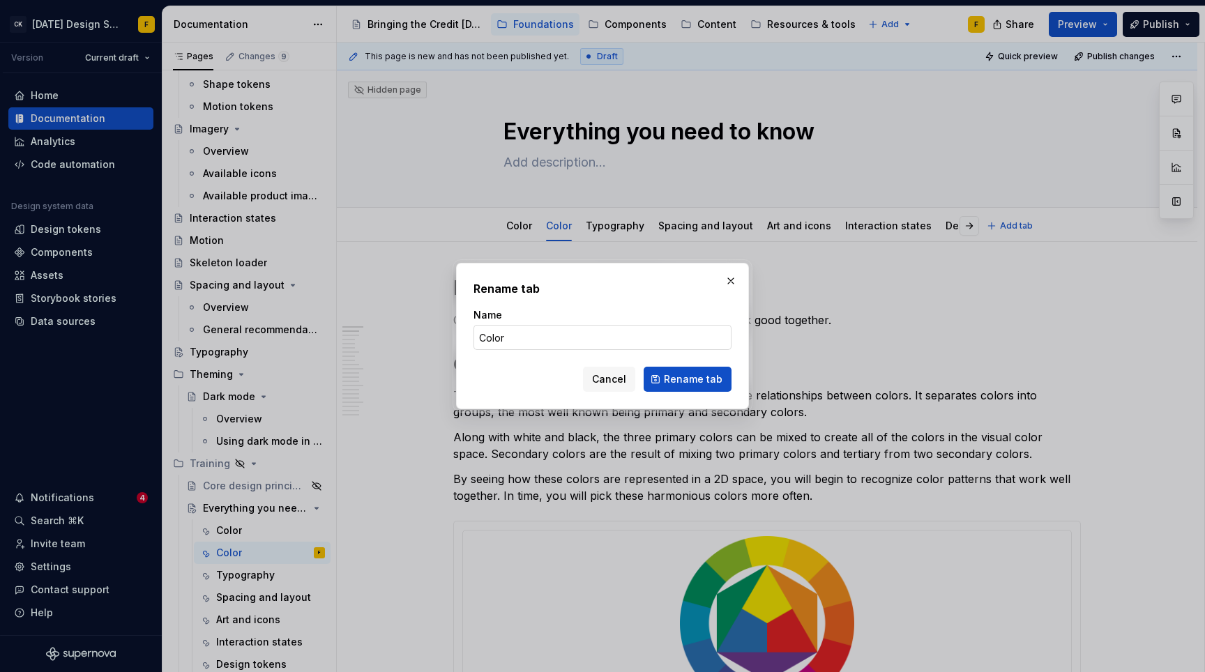
click at [507, 341] on input "Color" at bounding box center [602, 337] width 258 height 25
type input "Color (embed)"
click button "Rename tab" at bounding box center [688, 379] width 88 height 25
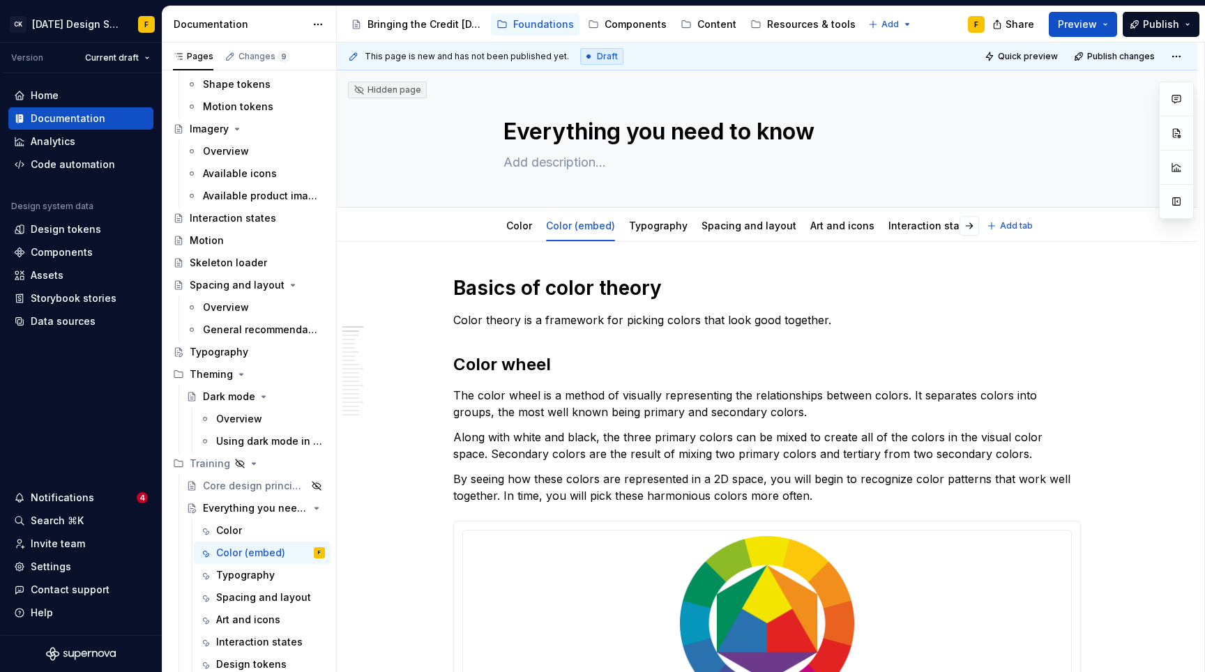
type textarea "*"
click at [660, 289] on h1 "Basics of color theory" at bounding box center [766, 287] width 627 height 25
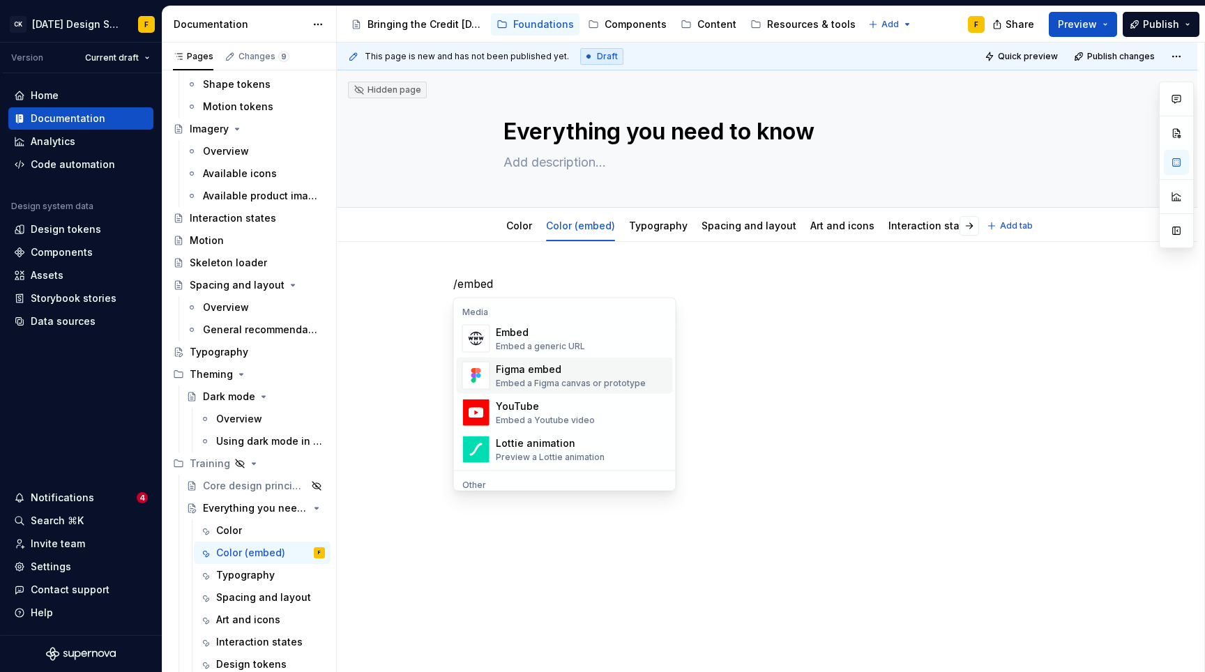
type textarea "*"
click at [584, 383] on div "Embed a Figma canvas or prototype" at bounding box center [571, 383] width 150 height 11
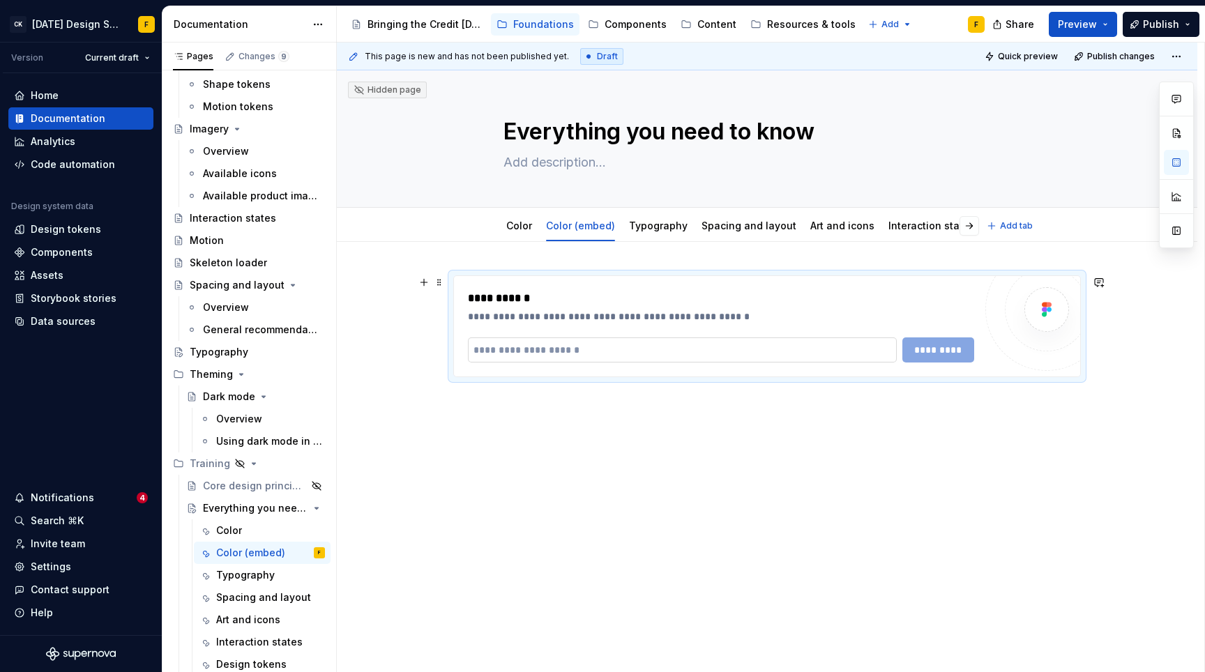
click at [588, 356] on input "text" at bounding box center [682, 349] width 429 height 25
paste input "**********"
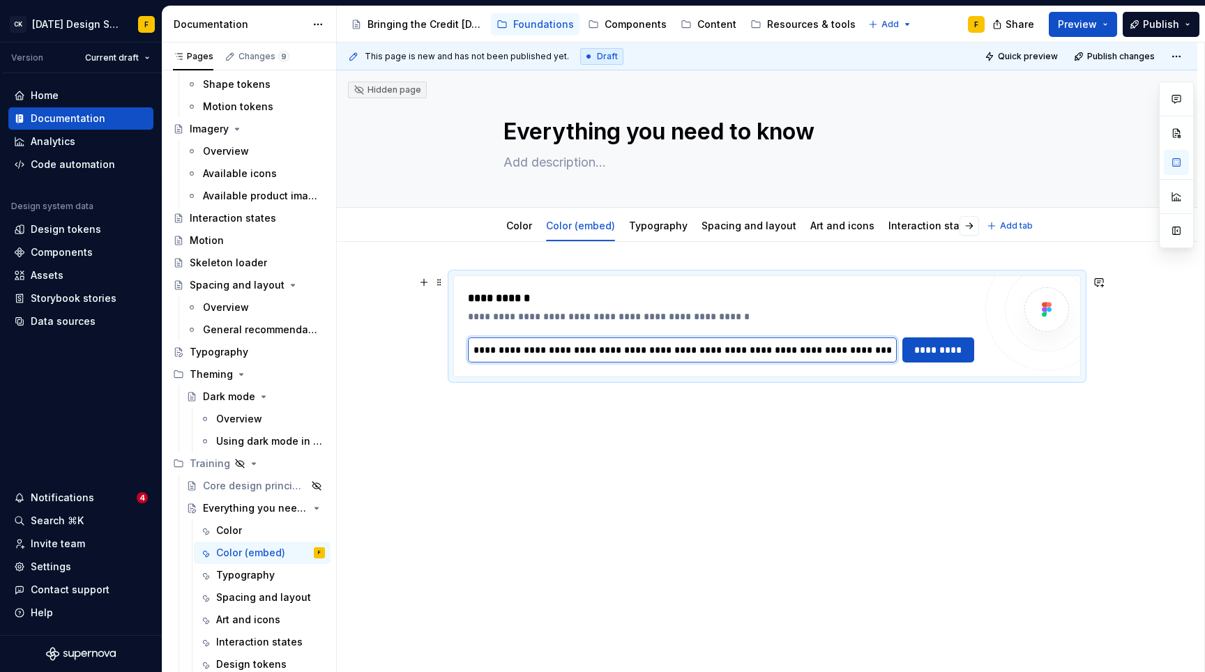
scroll to position [0, 623]
type input "**********"
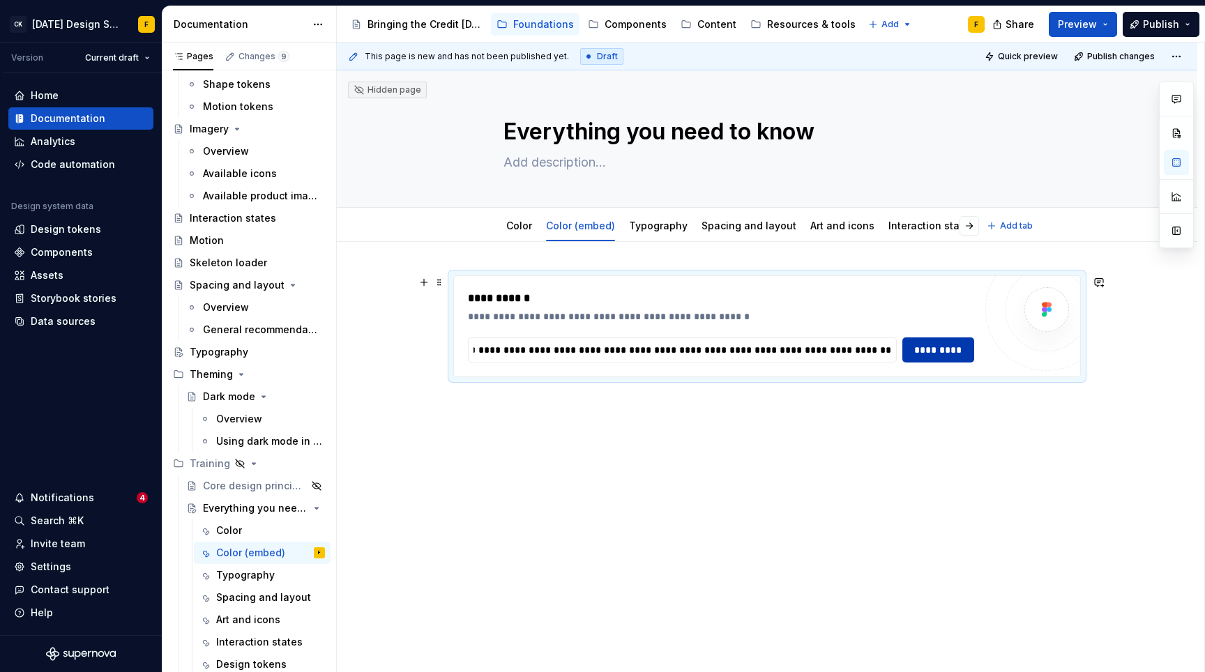
scroll to position [0, 0]
click at [914, 351] on span "*********" at bounding box center [938, 350] width 54 height 14
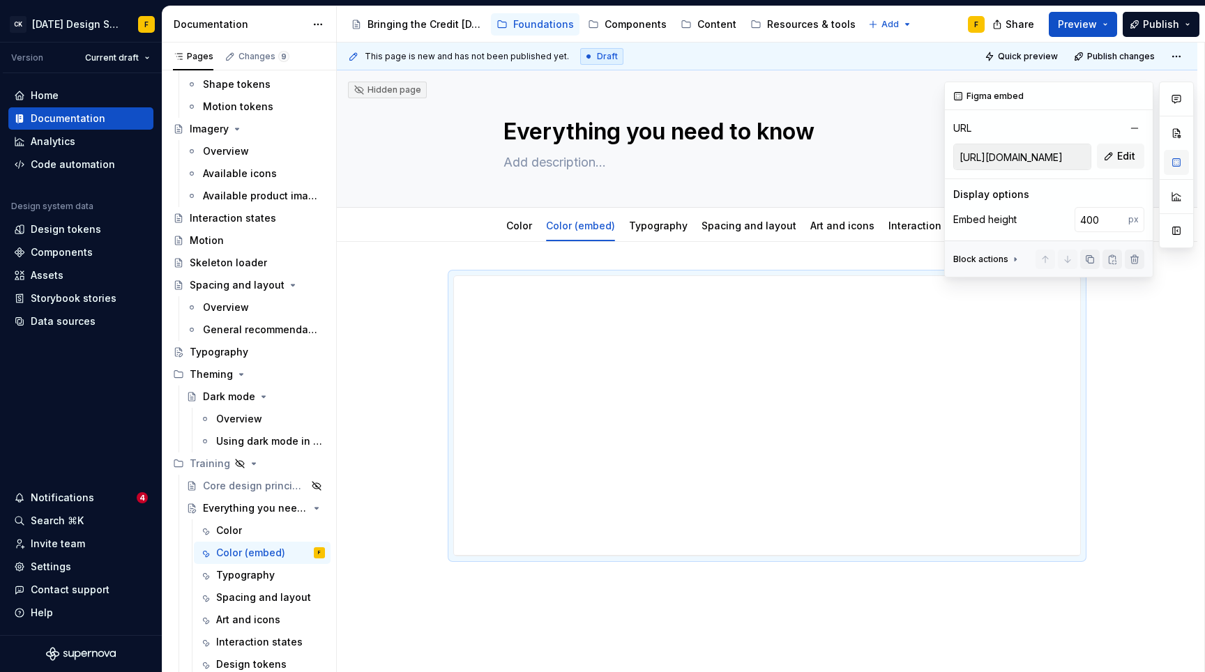
type textarea "*"
click at [1107, 217] on input "400" at bounding box center [1101, 219] width 54 height 25
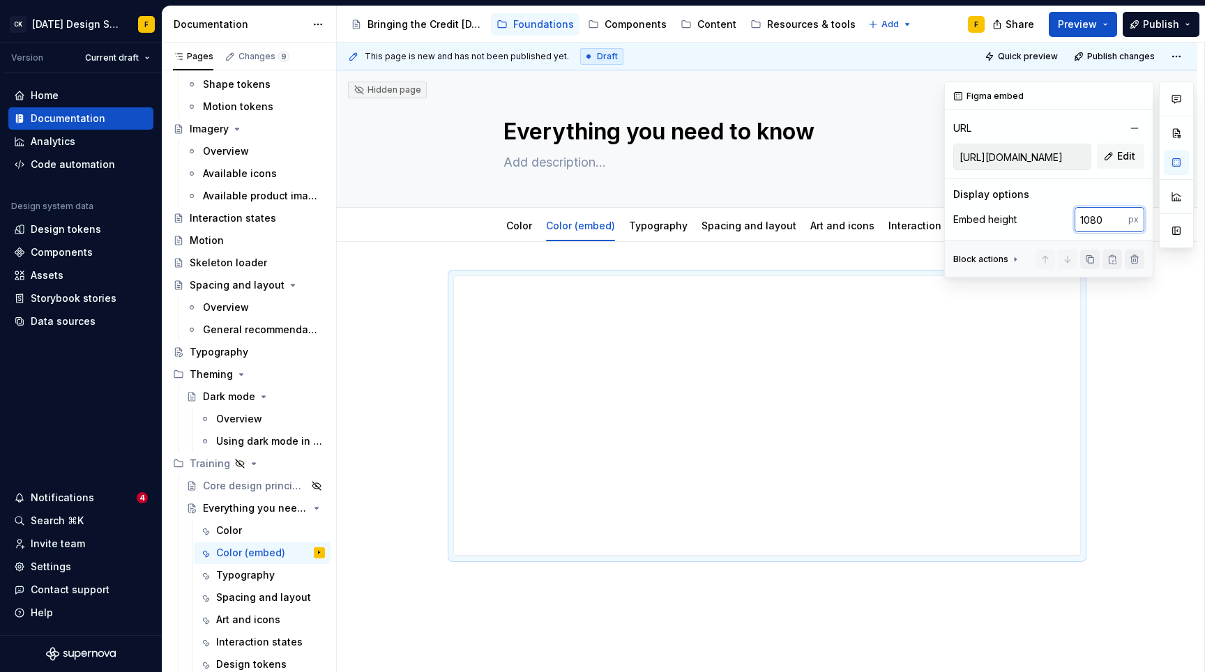
type input "1080"
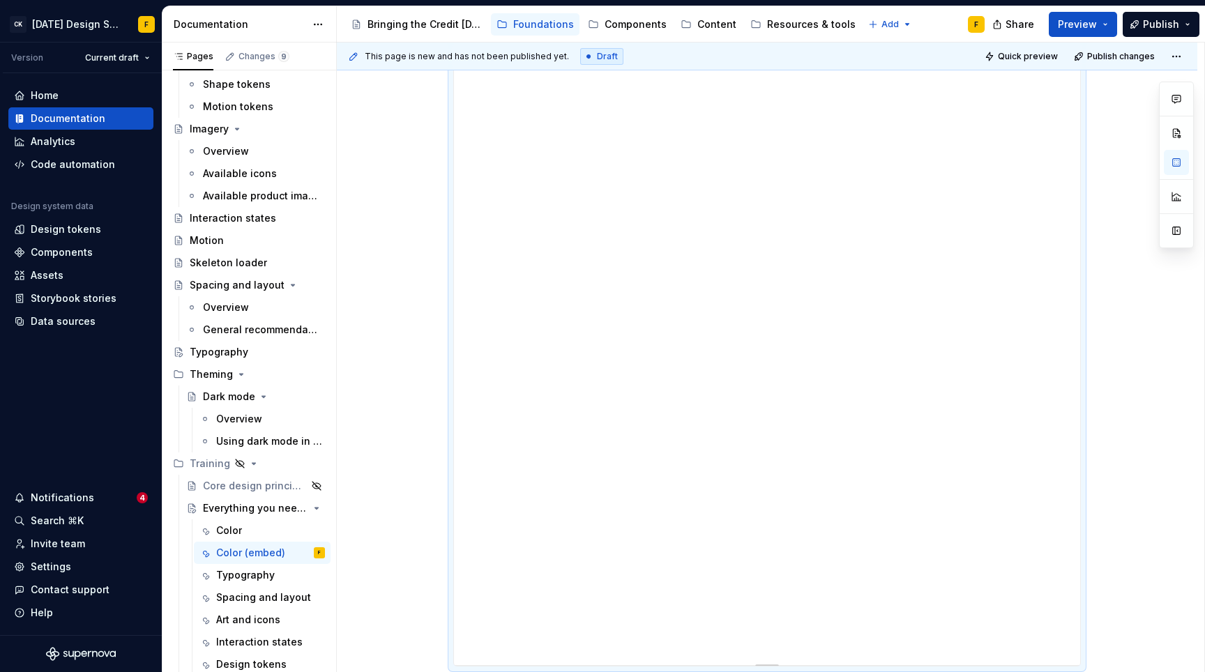
scroll to position [182, 0]
type textarea "*"
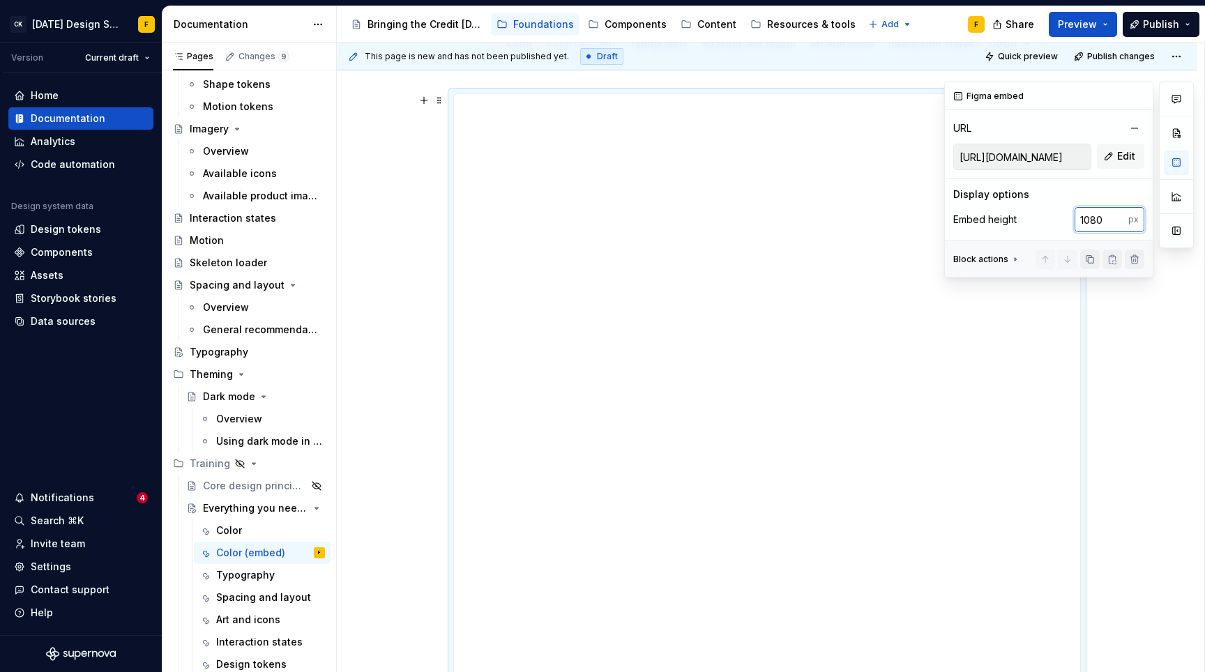
click at [1106, 212] on input "1080" at bounding box center [1101, 219] width 54 height 25
click at [1106, 212] on input "540" at bounding box center [1101, 219] width 54 height 25
click at [1099, 216] on input "540" at bounding box center [1101, 219] width 54 height 25
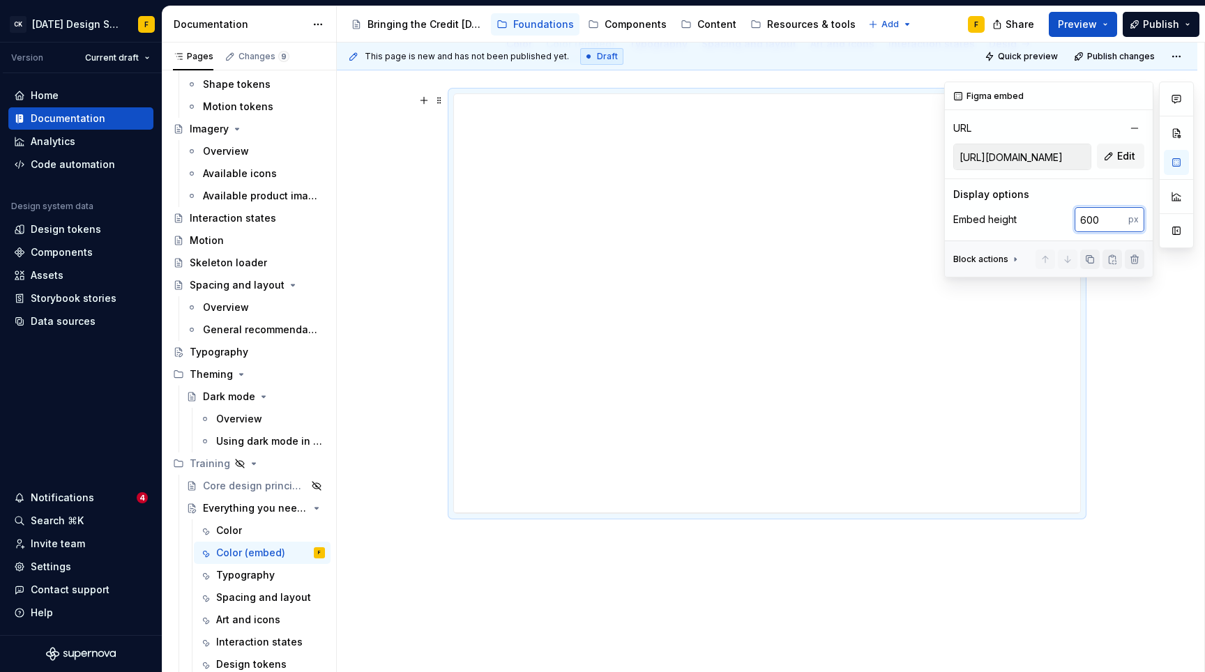
click at [1099, 216] on input "600" at bounding box center [1101, 219] width 54 height 25
click at [1097, 219] on input "700" at bounding box center [1101, 219] width 54 height 25
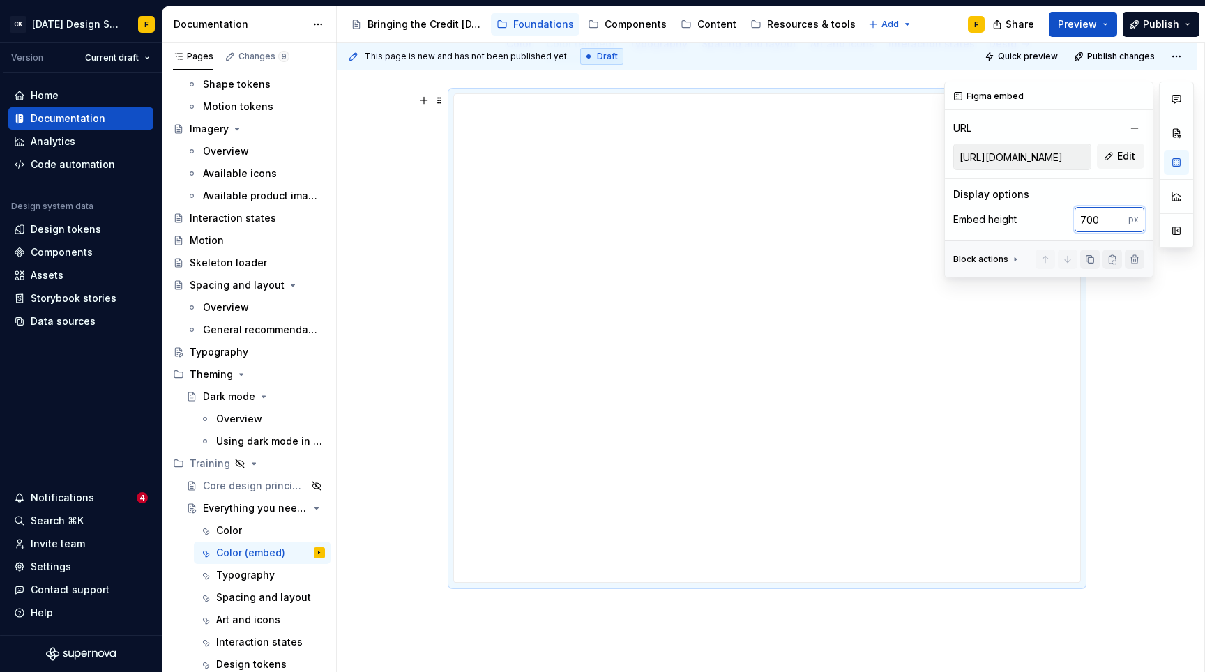
click at [1097, 219] on input "700" at bounding box center [1101, 219] width 54 height 25
click at [1097, 219] on input "600" at bounding box center [1101, 219] width 54 height 25
click at [1097, 219] on input "720" at bounding box center [1101, 219] width 54 height 25
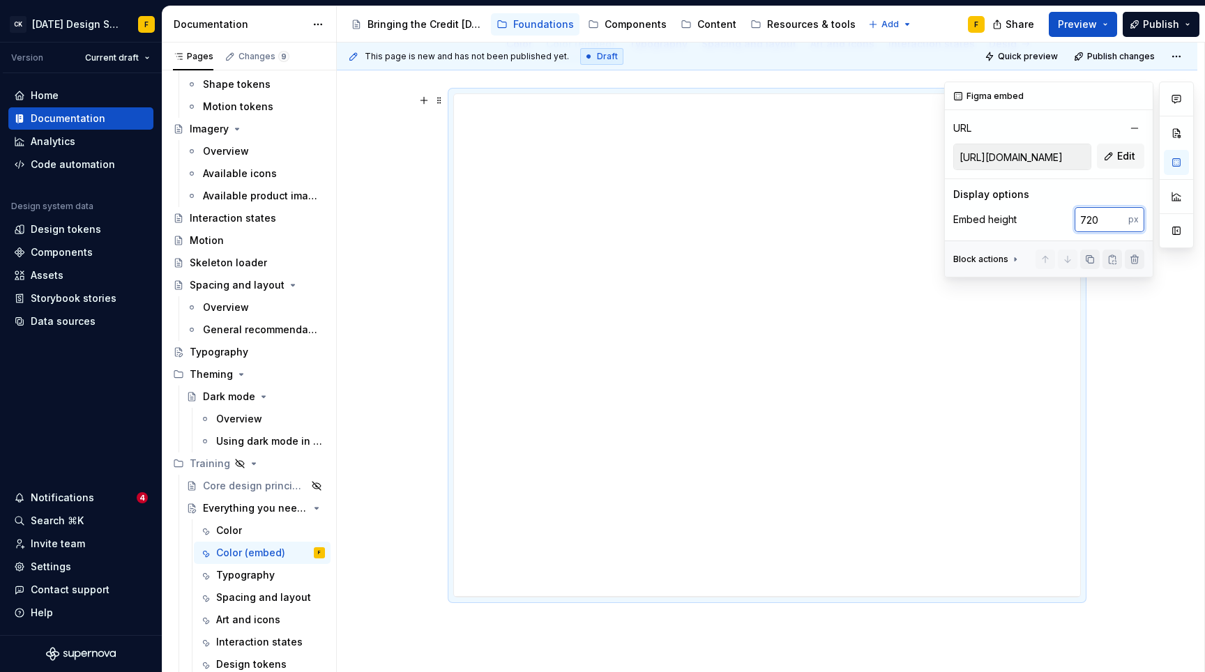
click at [1097, 219] on input "720" at bounding box center [1101, 219] width 54 height 25
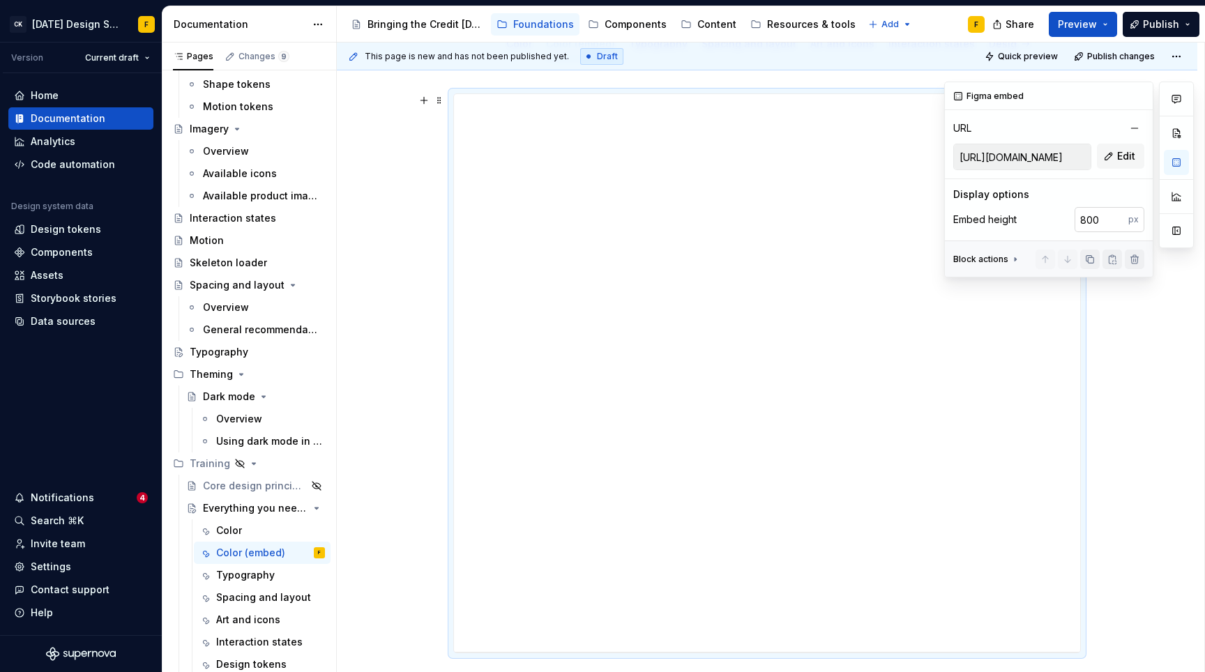
click at [1097, 219] on input "800" at bounding box center [1101, 219] width 54 height 25
type input "720"
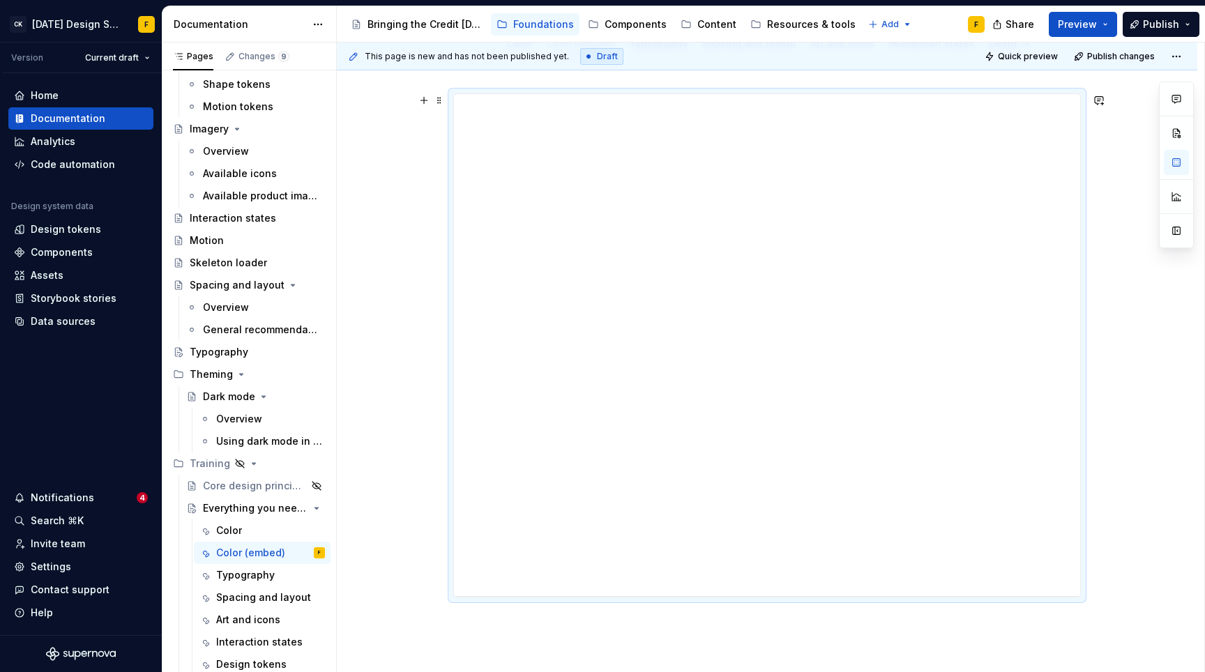
scroll to position [0, 0]
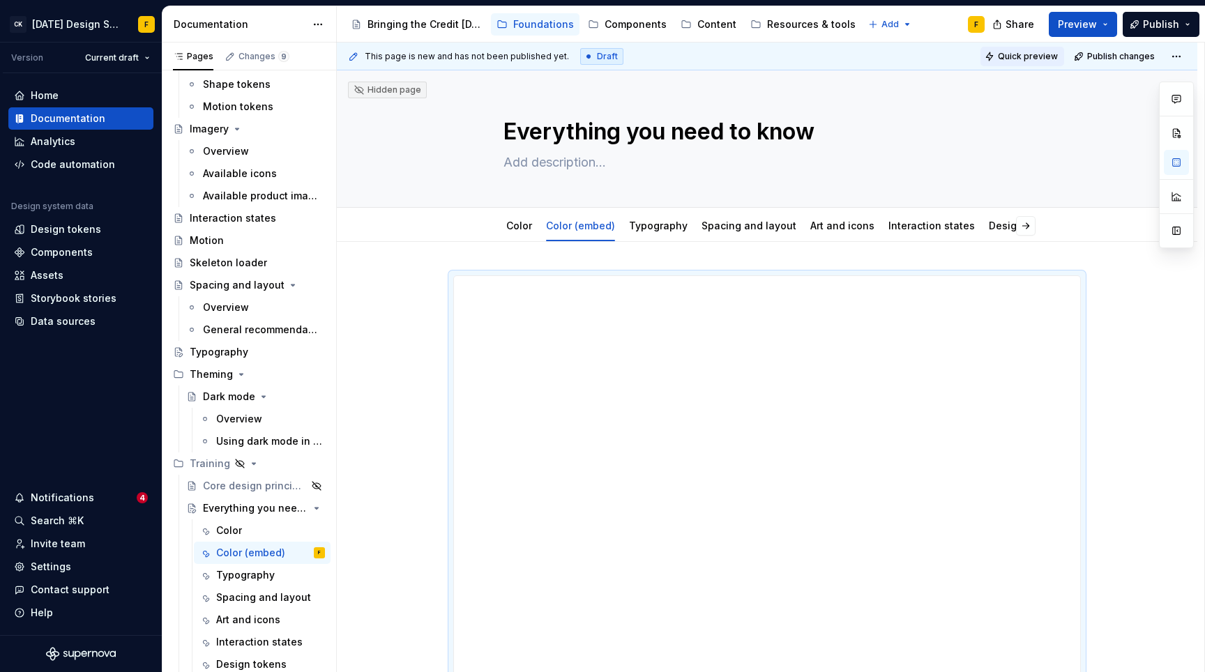
click at [1033, 59] on span "Quick preview" at bounding box center [1028, 56] width 60 height 11
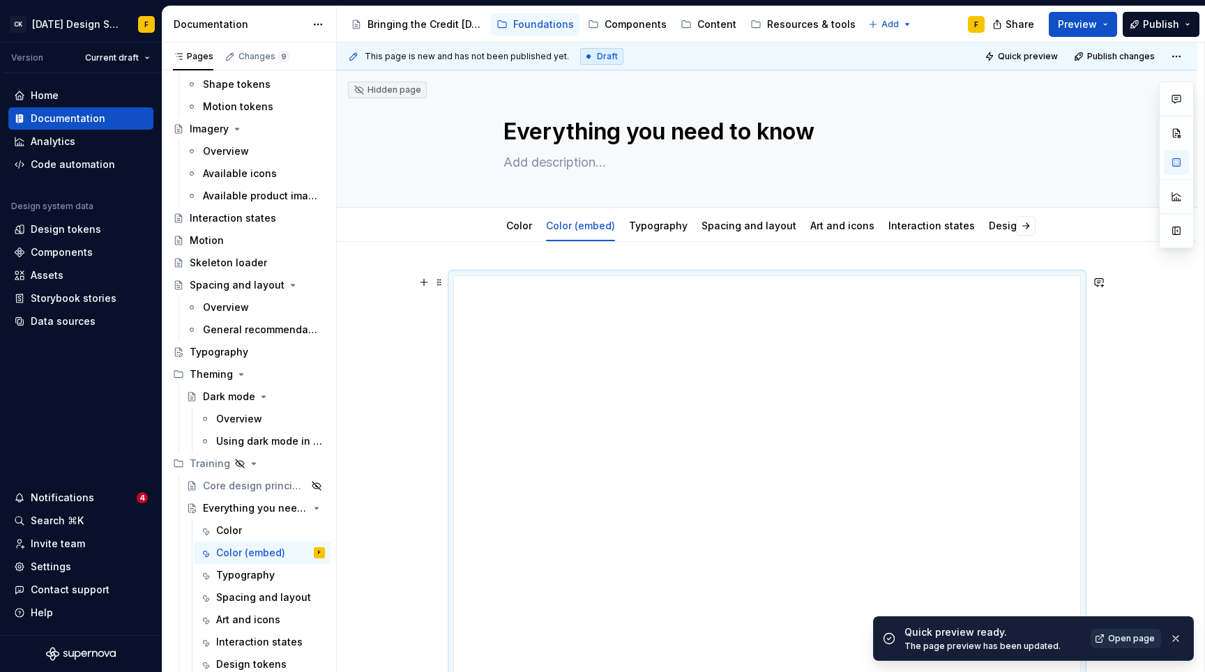
click at [1129, 639] on span "Open page" at bounding box center [1131, 638] width 47 height 11
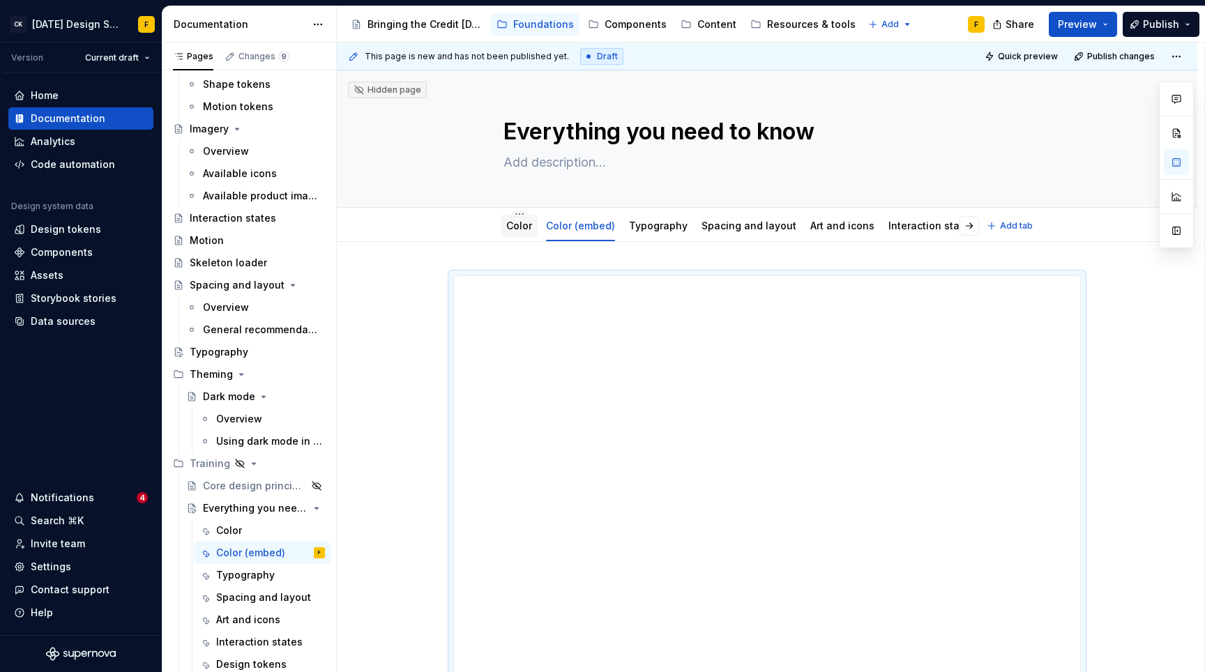
click at [522, 228] on link "Color" at bounding box center [519, 226] width 26 height 12
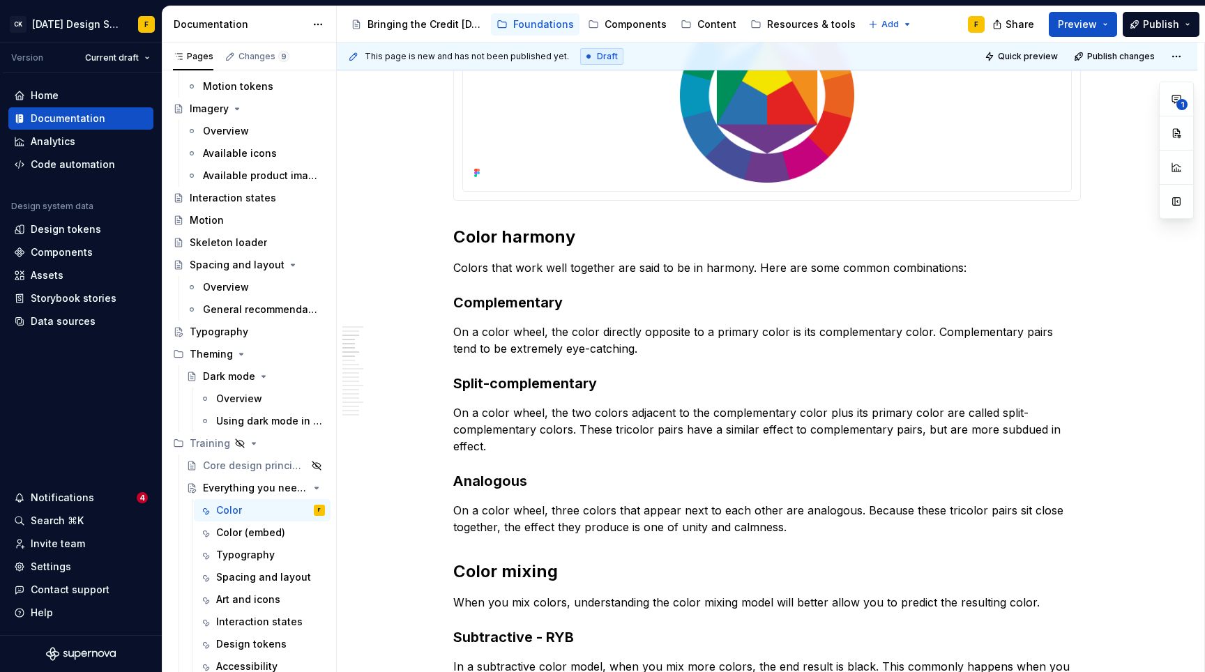
scroll to position [318, 0]
type textarea "*"
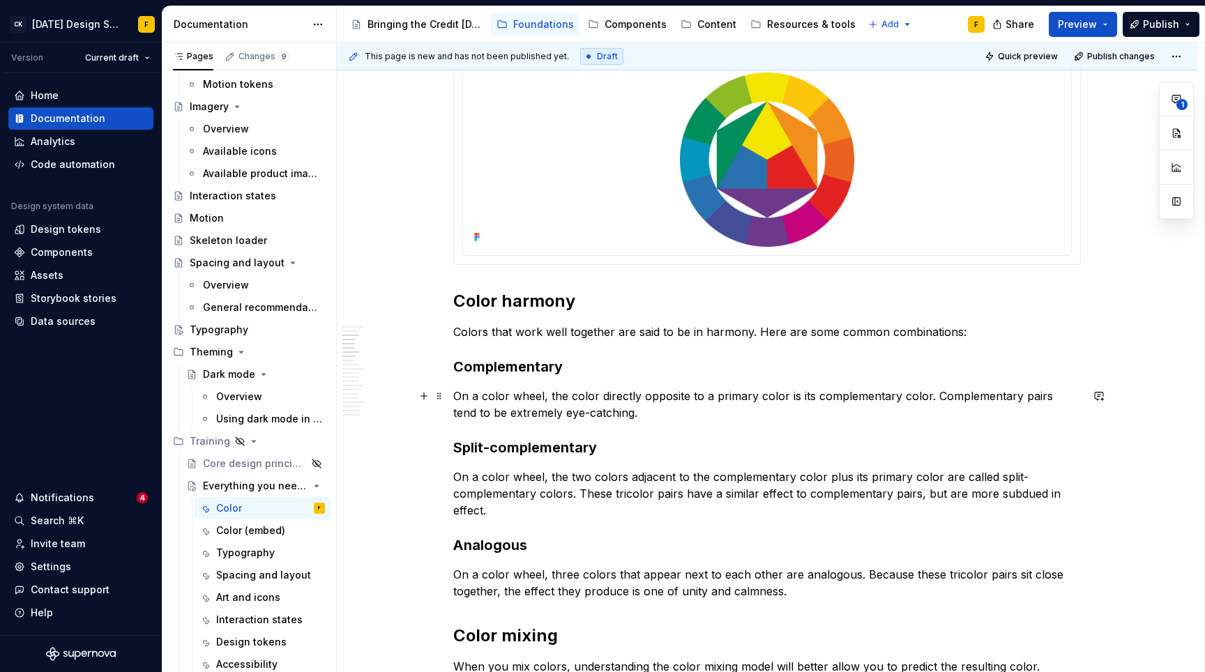
scroll to position [433, 0]
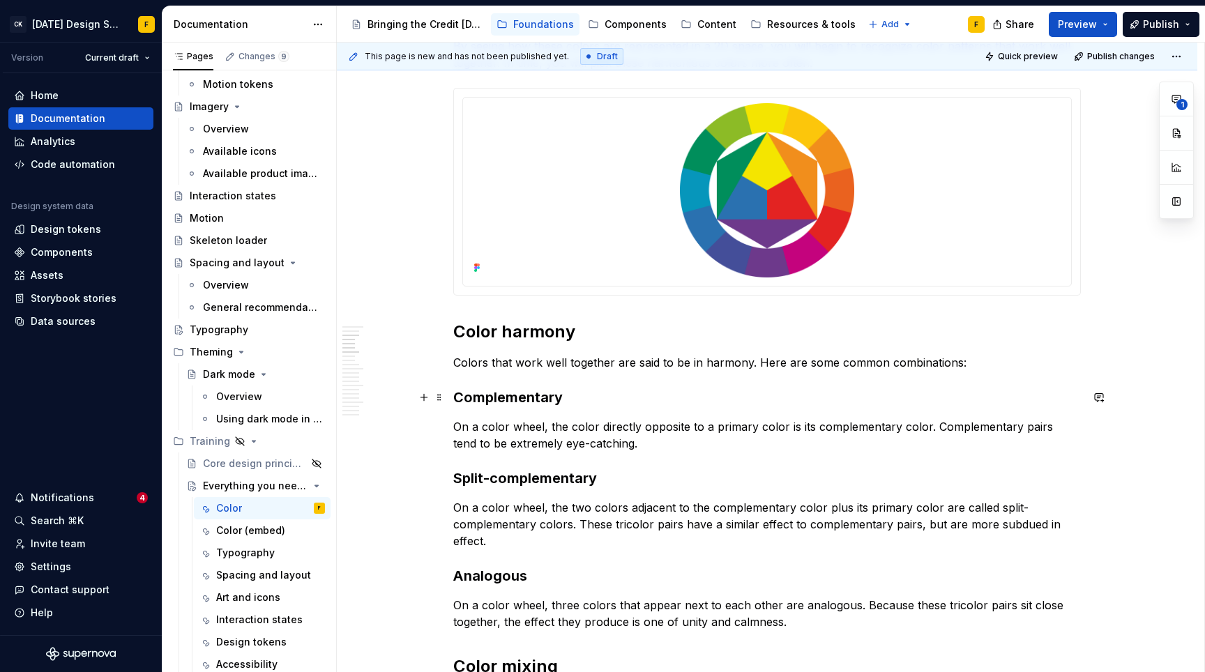
click at [579, 401] on h3 "Complementary" at bounding box center [766, 398] width 627 height 20
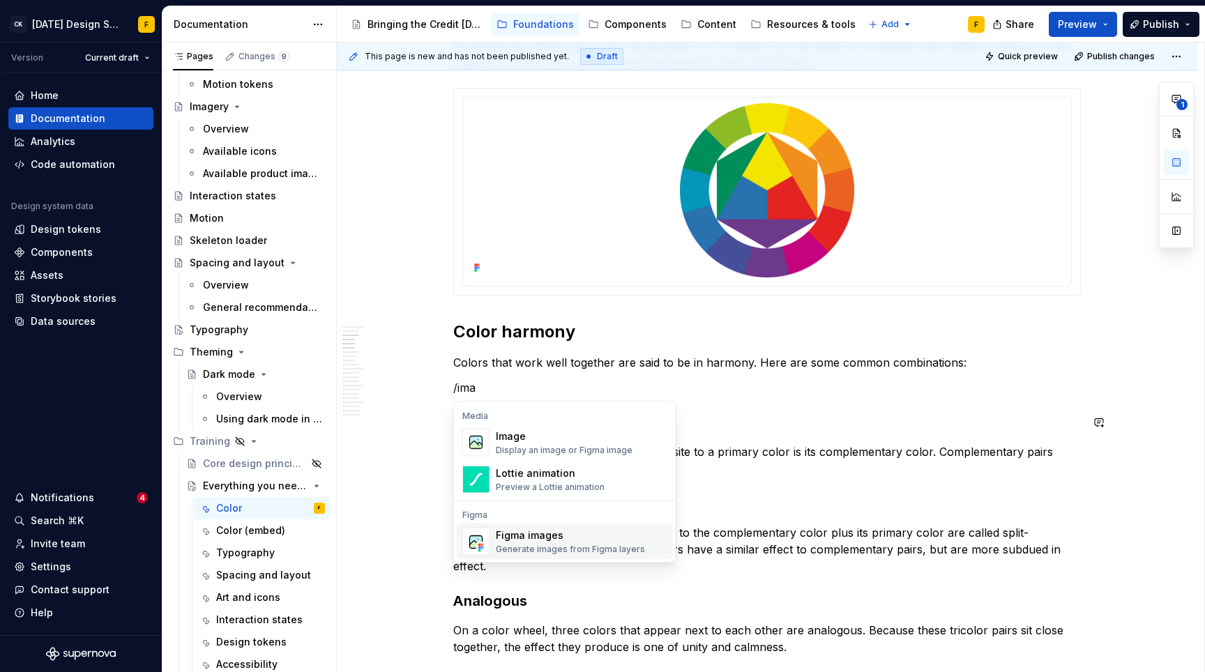
click at [528, 528] on div "Figma images" at bounding box center [570, 535] width 149 height 14
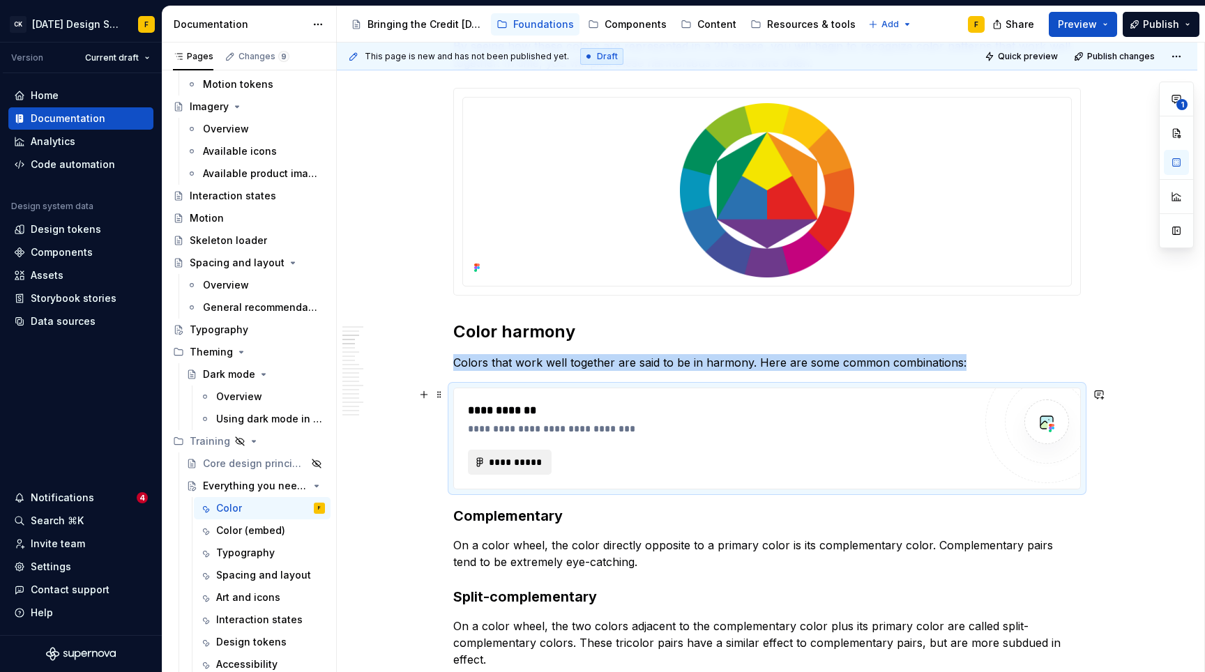
click at [502, 458] on span "**********" at bounding box center [515, 462] width 54 height 14
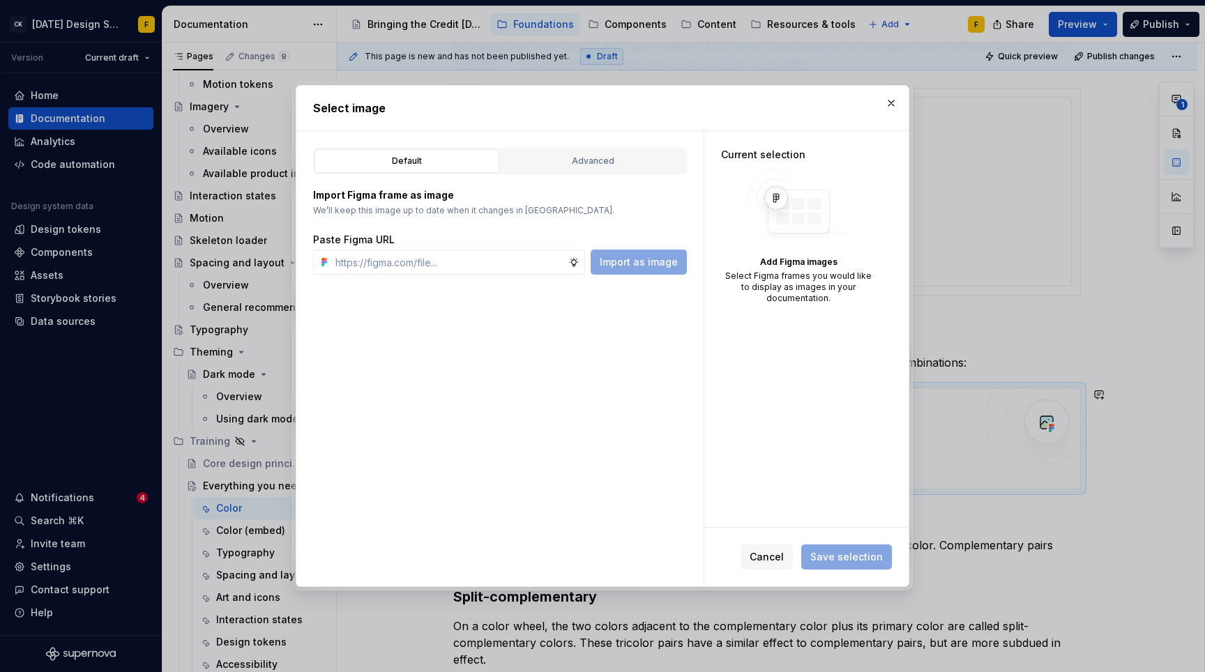
type textarea "*"
type input "[URL][DOMAIN_NAME]"
click at [639, 261] on span "Import as image" at bounding box center [639, 262] width 78 height 14
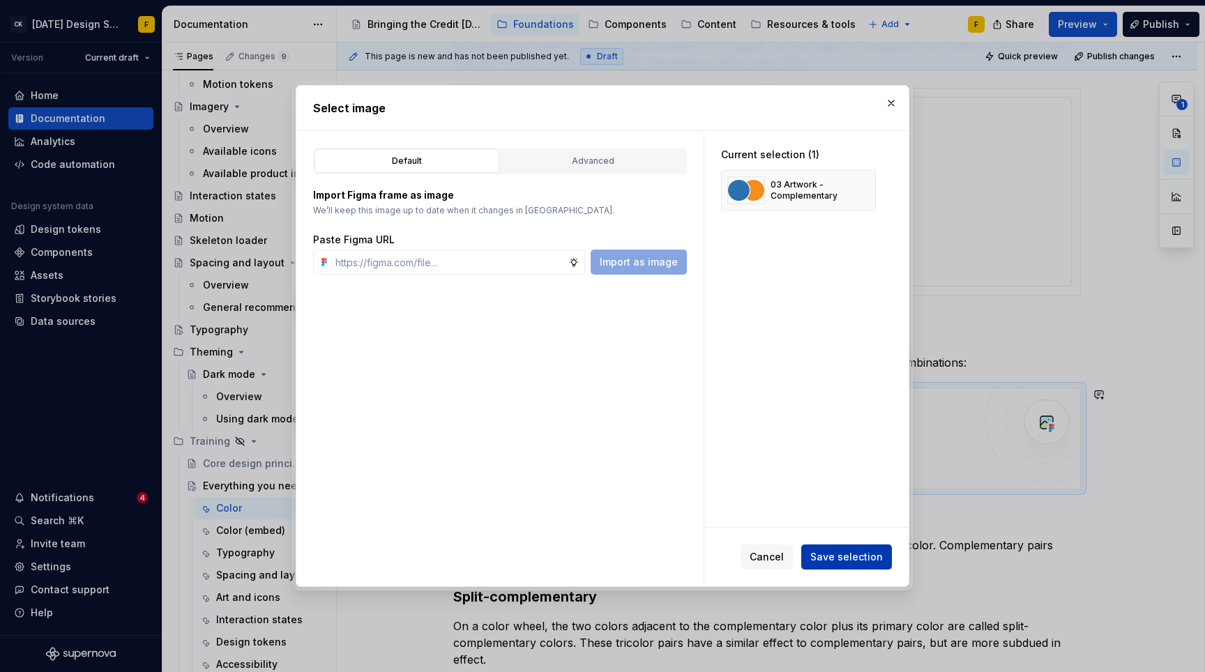
click at [853, 559] on span "Save selection" at bounding box center [846, 557] width 73 height 14
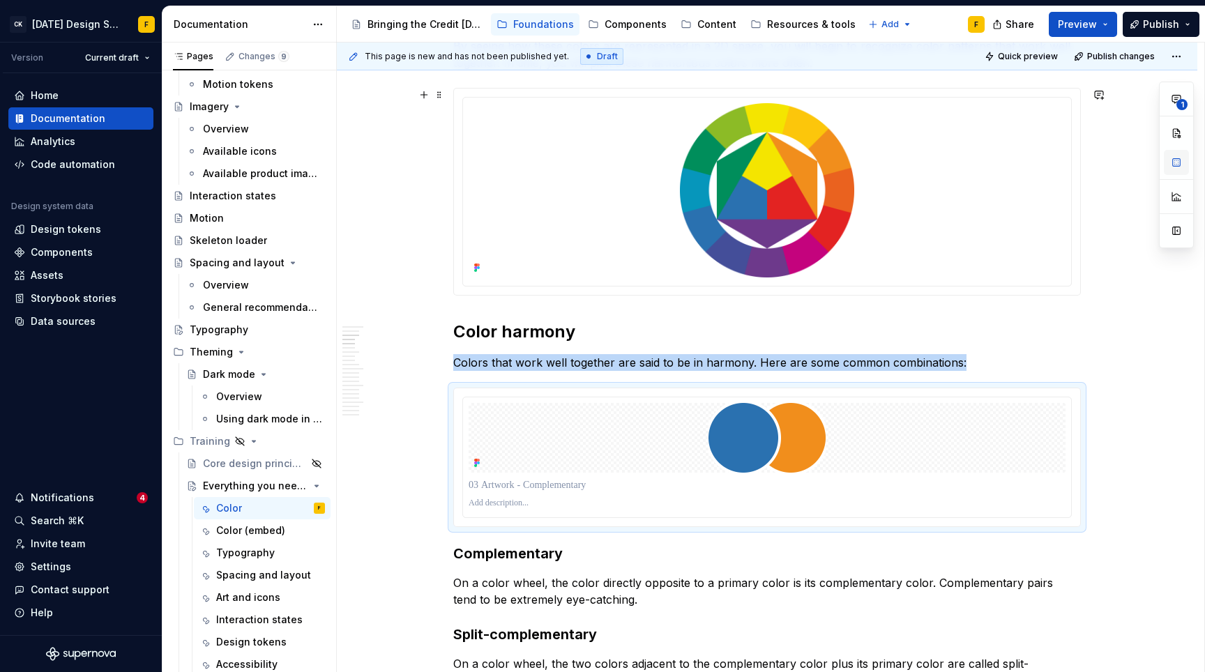
type textarea "*"
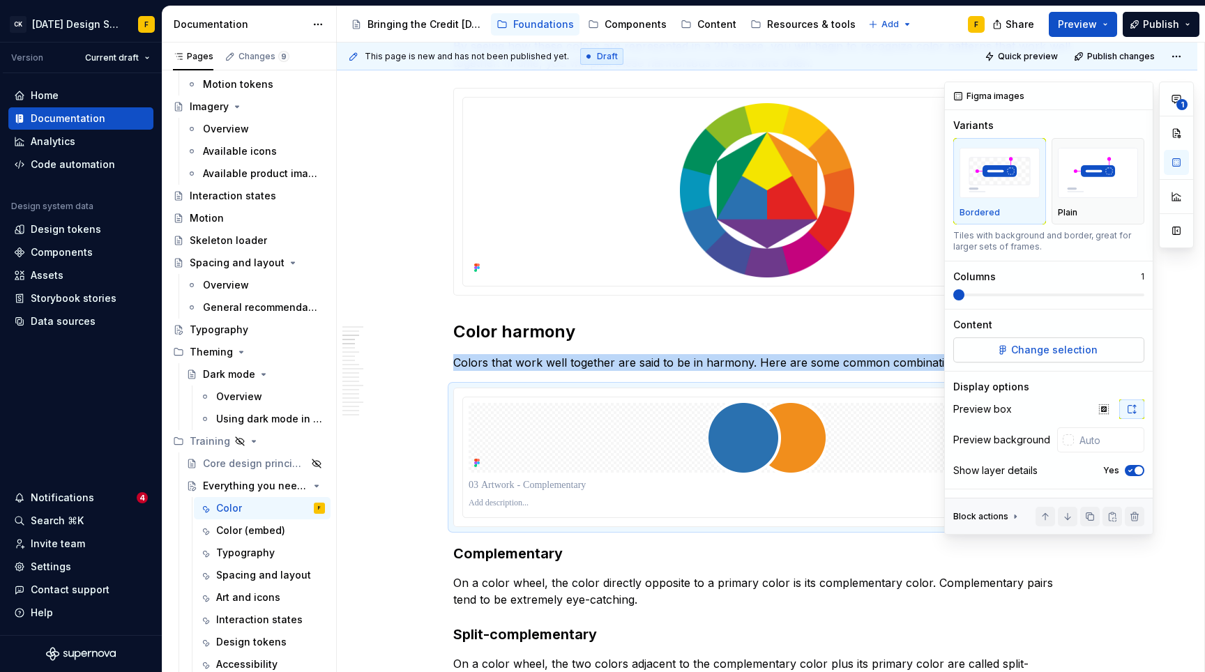
click at [1072, 349] on span "Change selection" at bounding box center [1054, 350] width 86 height 14
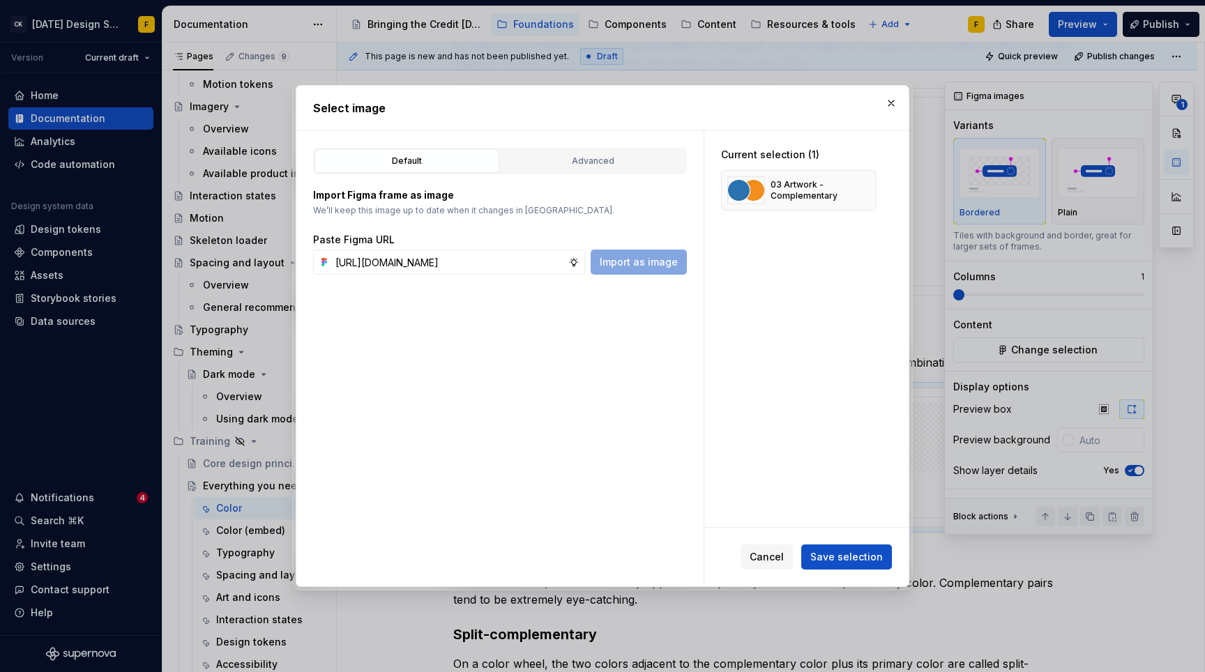
scroll to position [0, 354]
type input "[URL][DOMAIN_NAME]"
click at [625, 260] on span "Import as image" at bounding box center [639, 262] width 78 height 14
click at [471, 271] on input "text" at bounding box center [449, 262] width 238 height 25
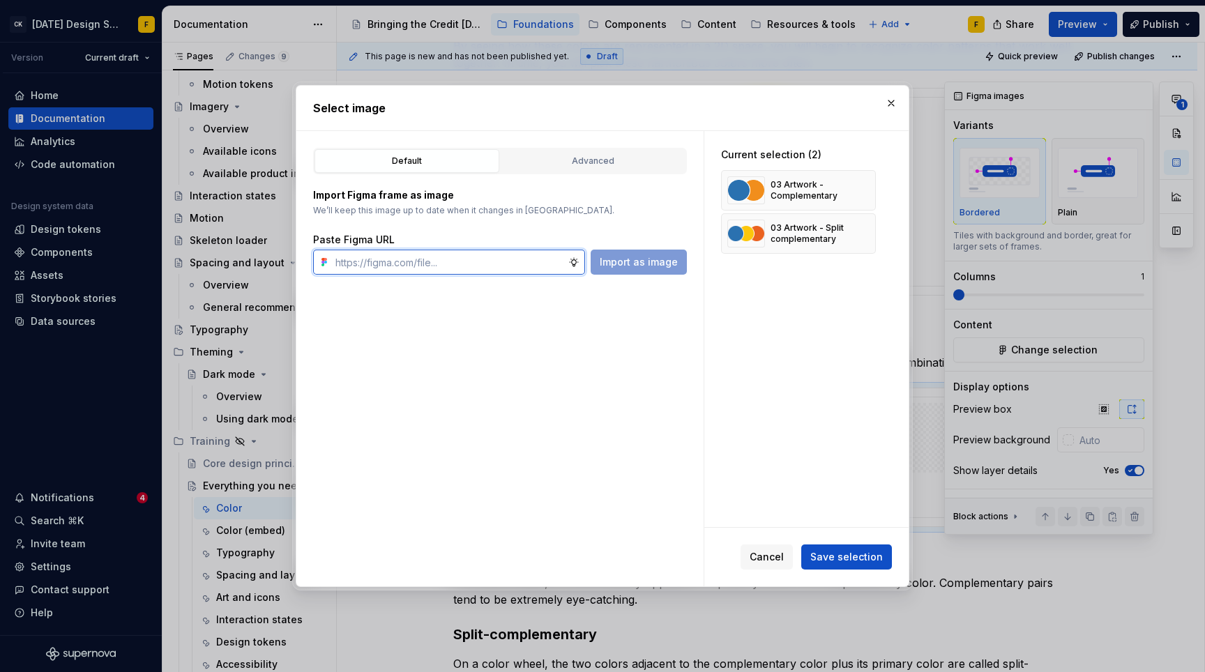
paste input "[URL][DOMAIN_NAME]"
type input "[URL][DOMAIN_NAME]"
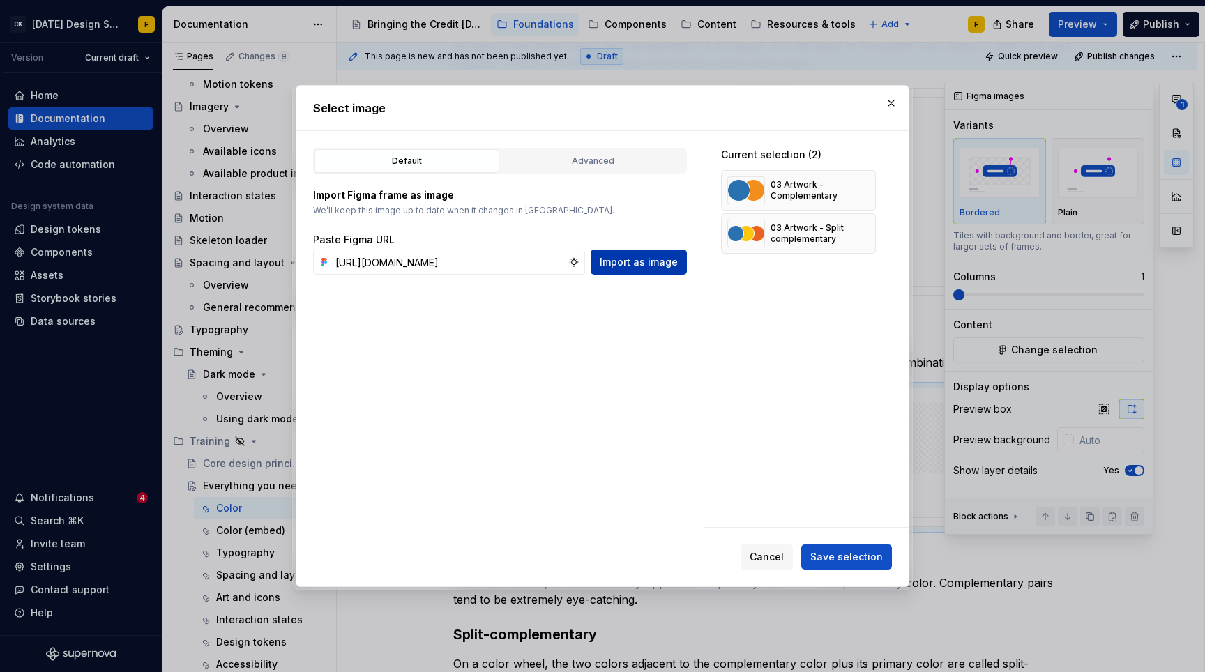
scroll to position [0, 0]
click at [625, 263] on span "Import as image" at bounding box center [639, 262] width 78 height 14
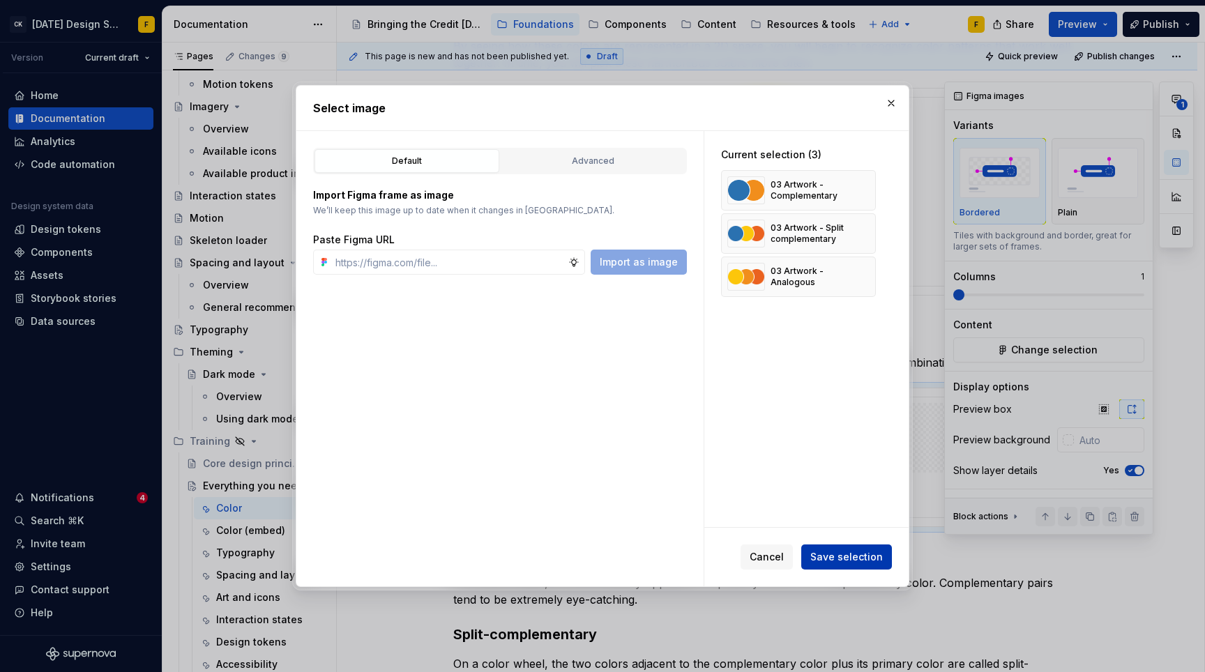
click at [830, 557] on span "Save selection" at bounding box center [846, 557] width 73 height 14
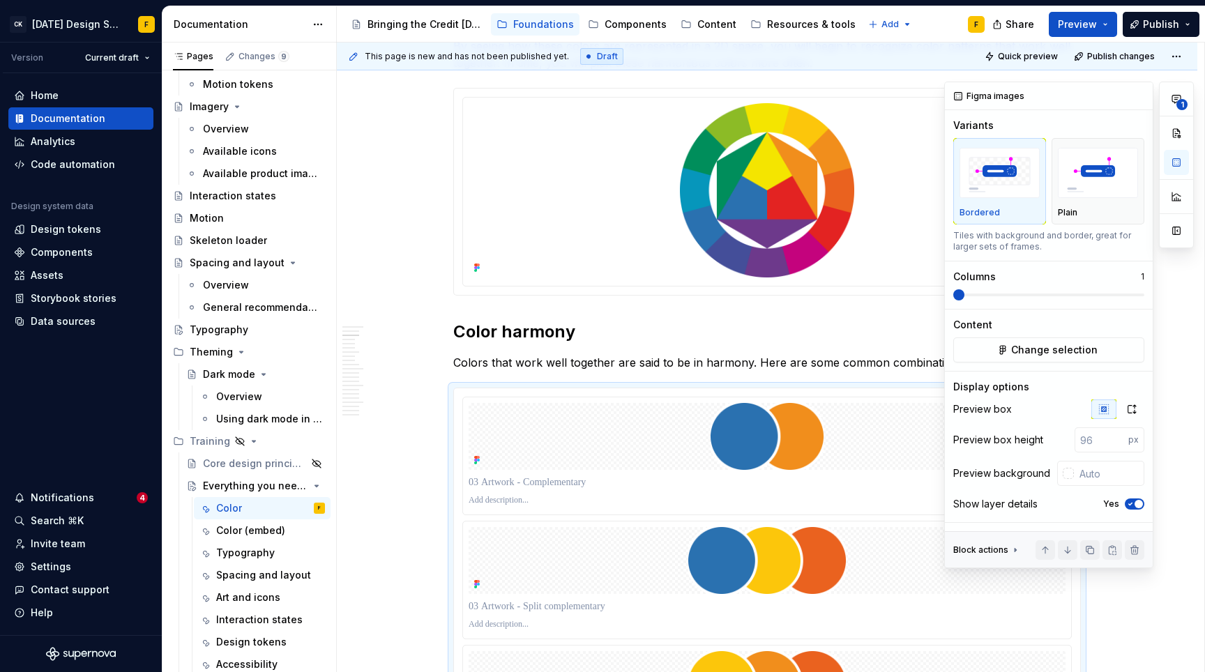
type textarea "*"
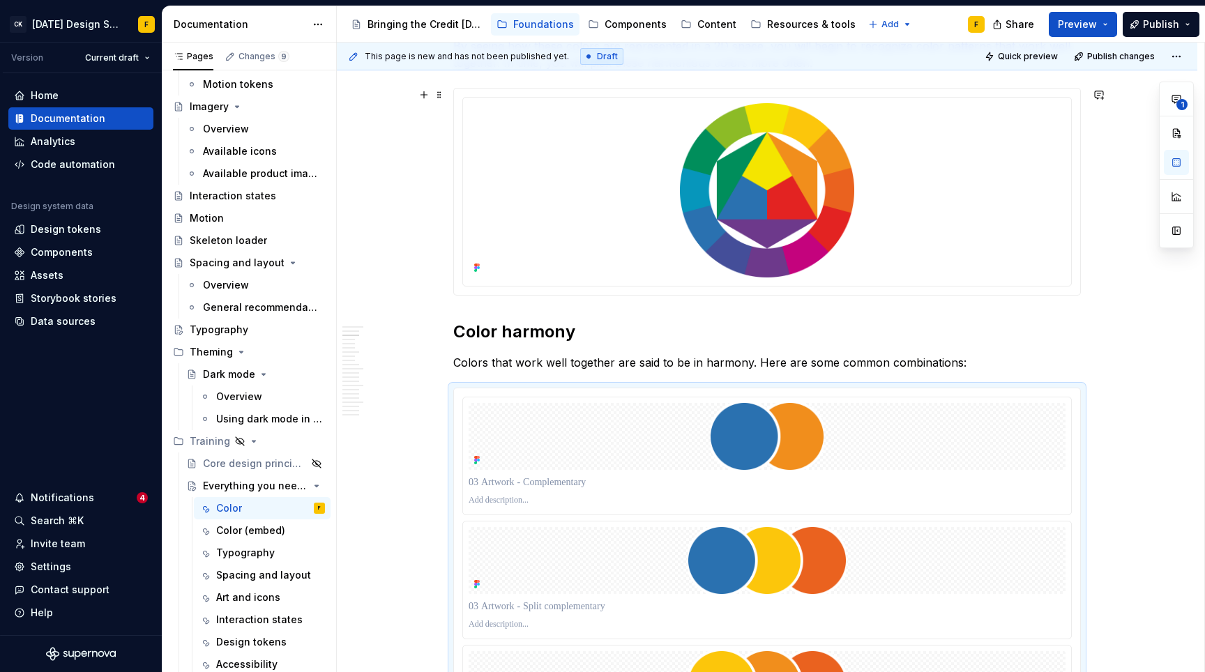
type input "#FFFFFF"
type input "250"
click at [1072, 275] on div at bounding box center [767, 192] width 626 height 206
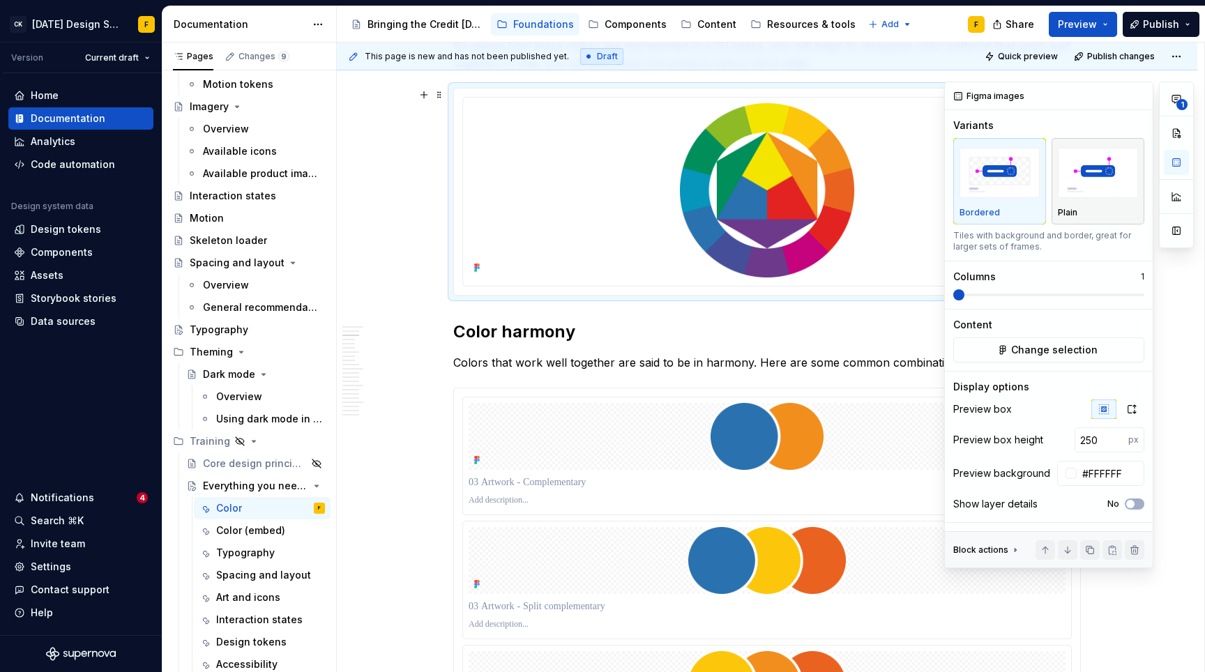
click at [1118, 195] on img "button" at bounding box center [1098, 173] width 80 height 51
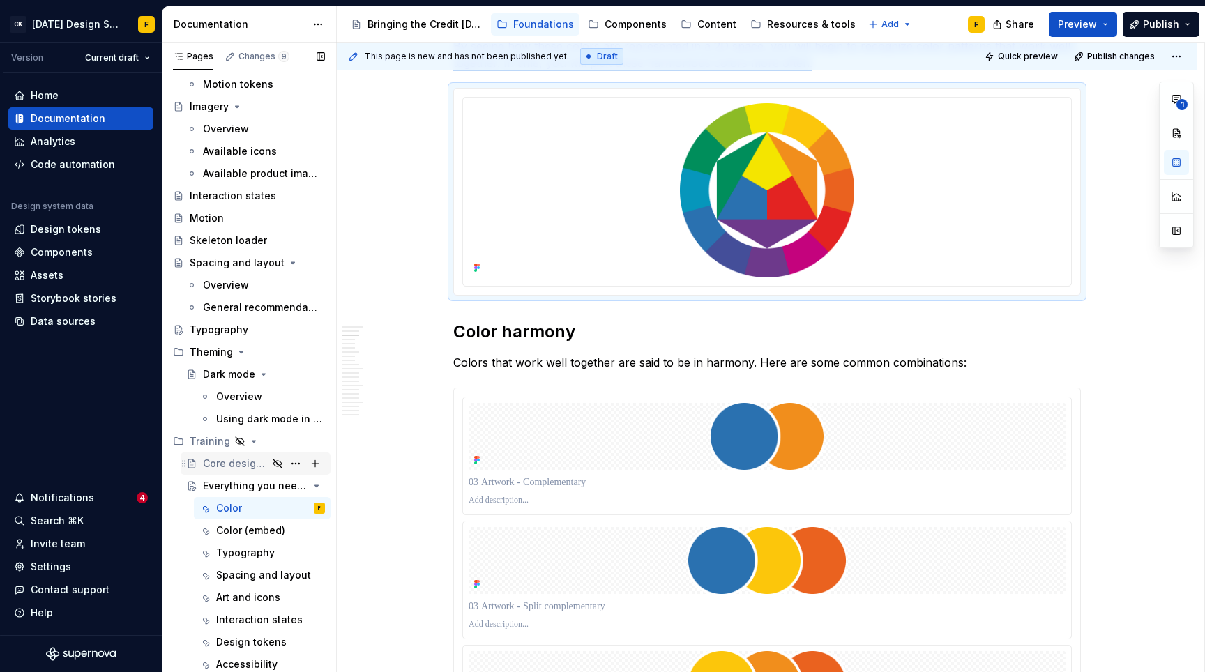
click at [226, 464] on div "Core design principles" at bounding box center [235, 464] width 65 height 14
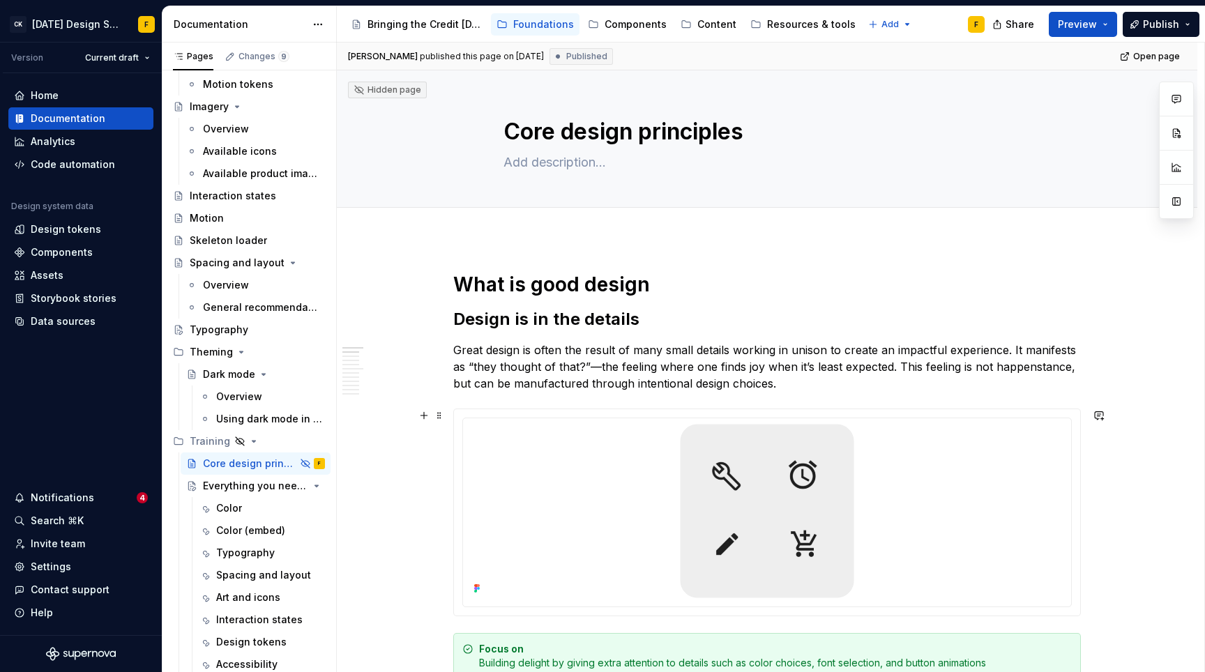
click at [996, 413] on div at bounding box center [767, 512] width 626 height 206
click at [228, 507] on div "Color" at bounding box center [229, 508] width 26 height 14
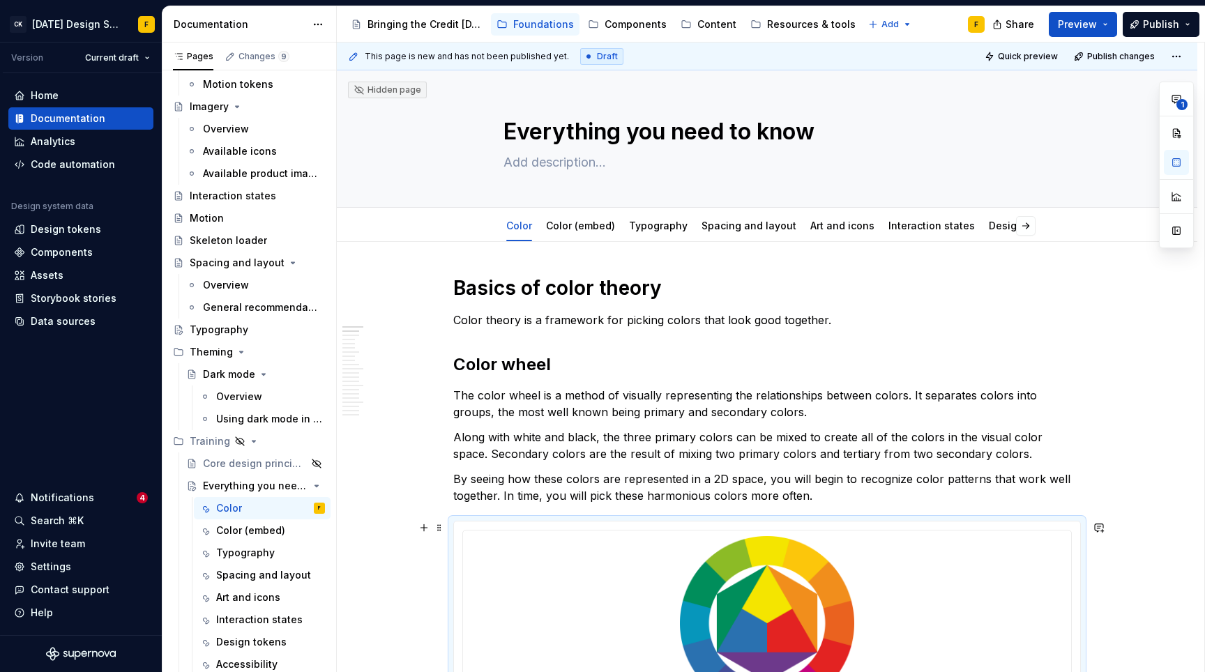
click at [931, 527] on div at bounding box center [767, 624] width 626 height 206
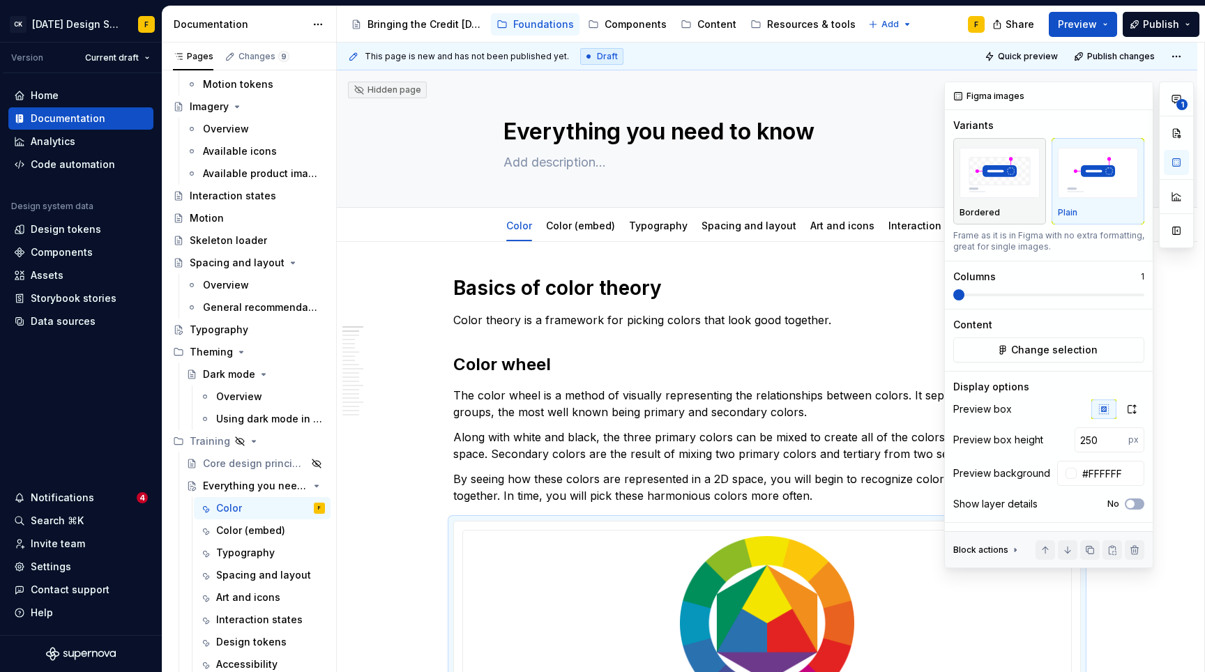
click at [983, 166] on img "button" at bounding box center [999, 173] width 80 height 51
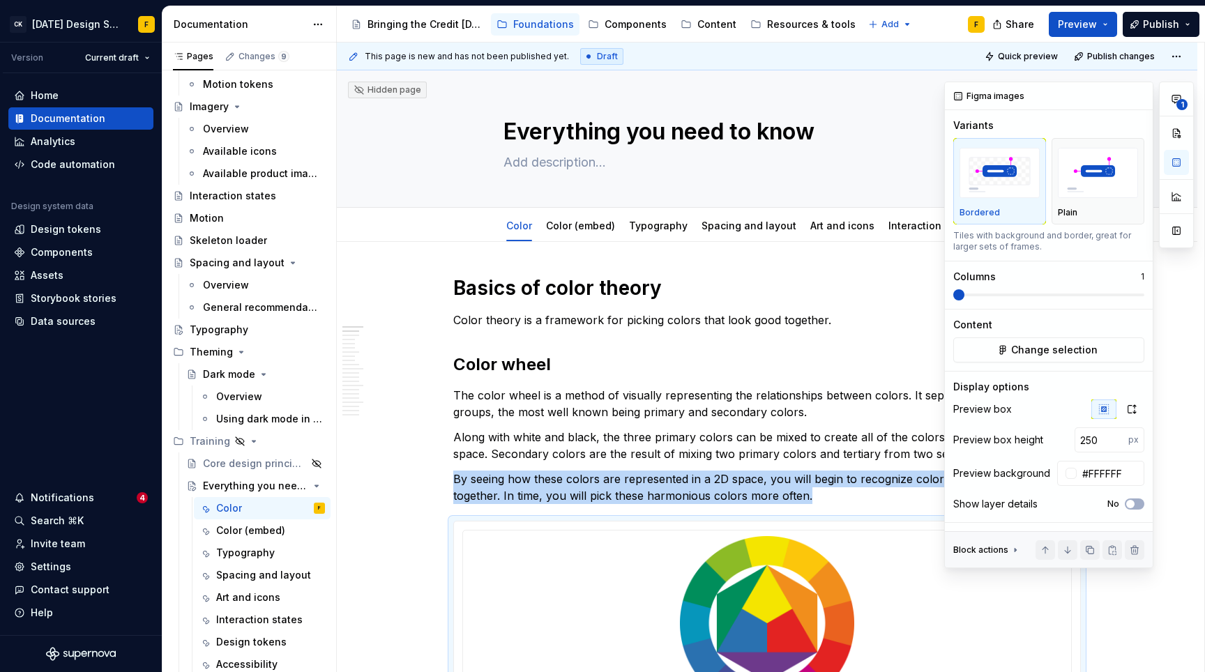
scroll to position [56, 0]
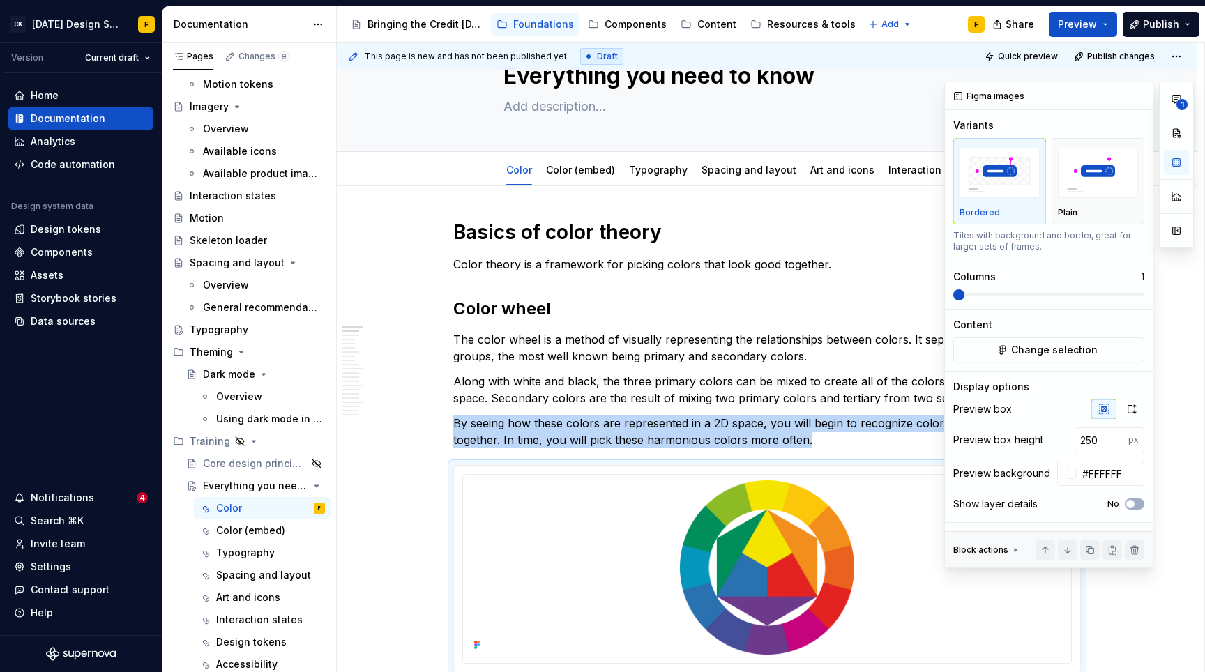
type textarea "*"
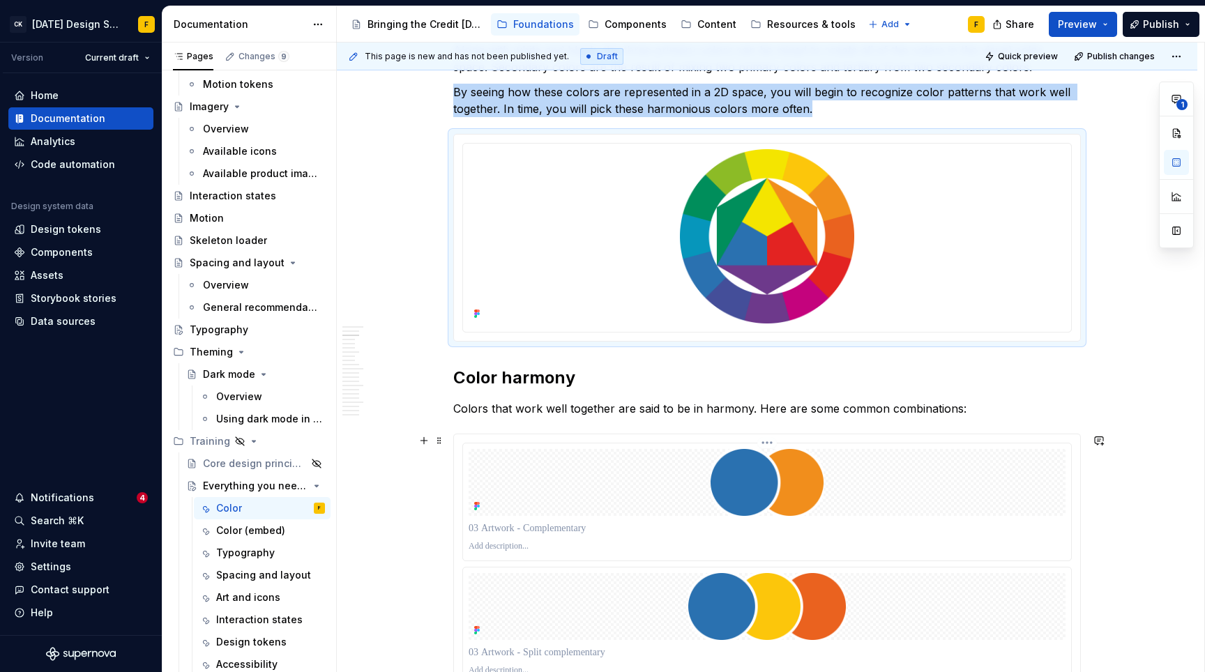
scroll to position [446, 0]
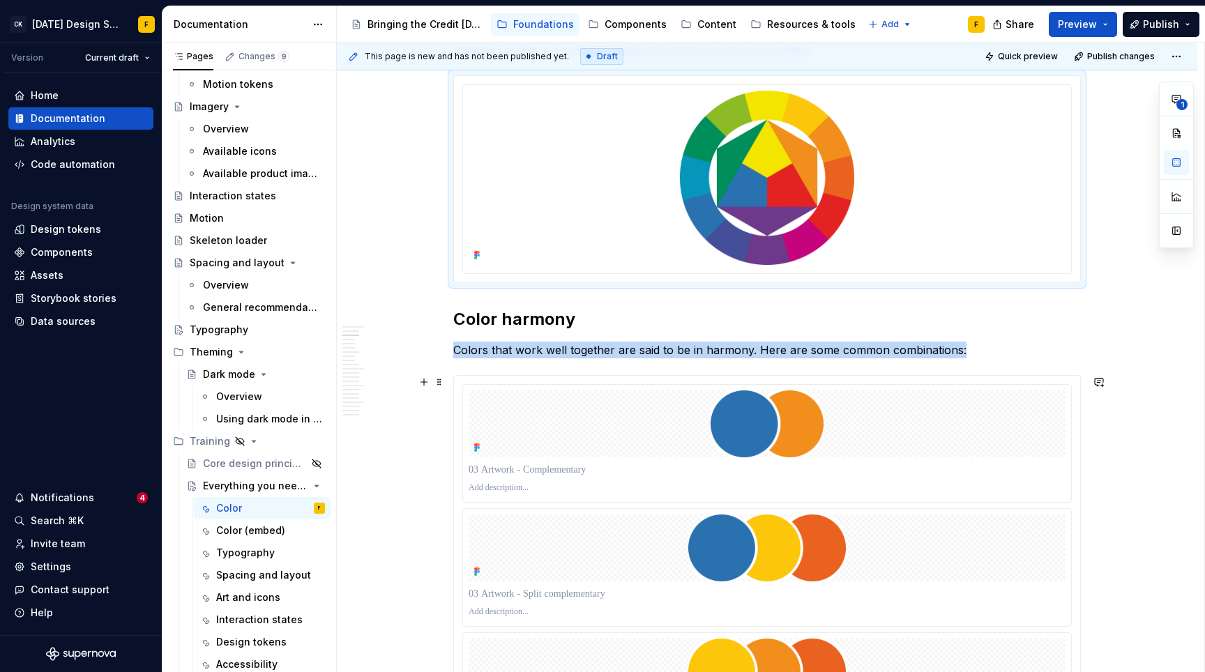
click at [759, 375] on div at bounding box center [766, 567] width 627 height 385
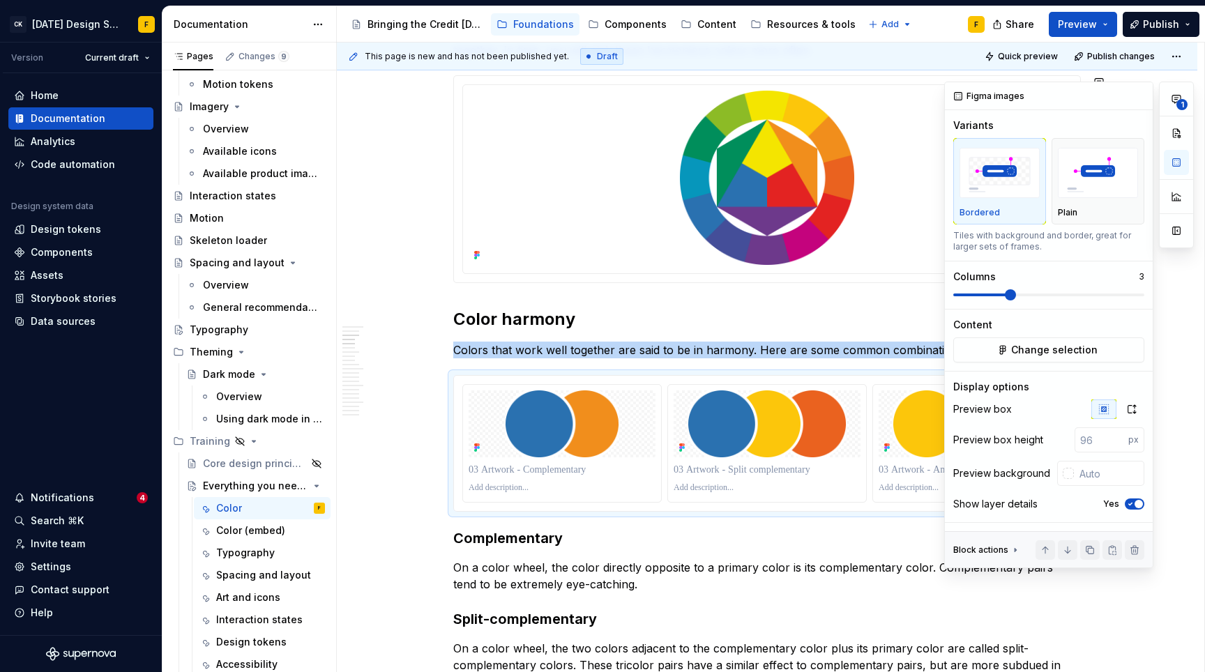
click at [1014, 289] on span at bounding box center [1010, 294] width 11 height 11
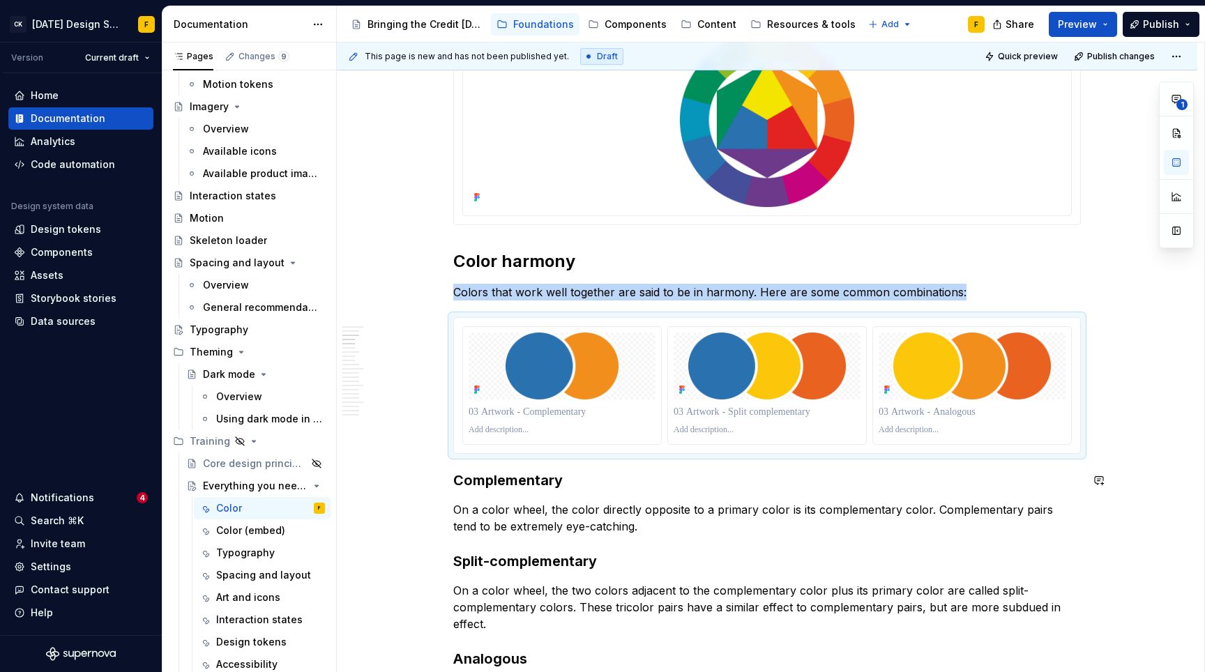
scroll to position [528, 0]
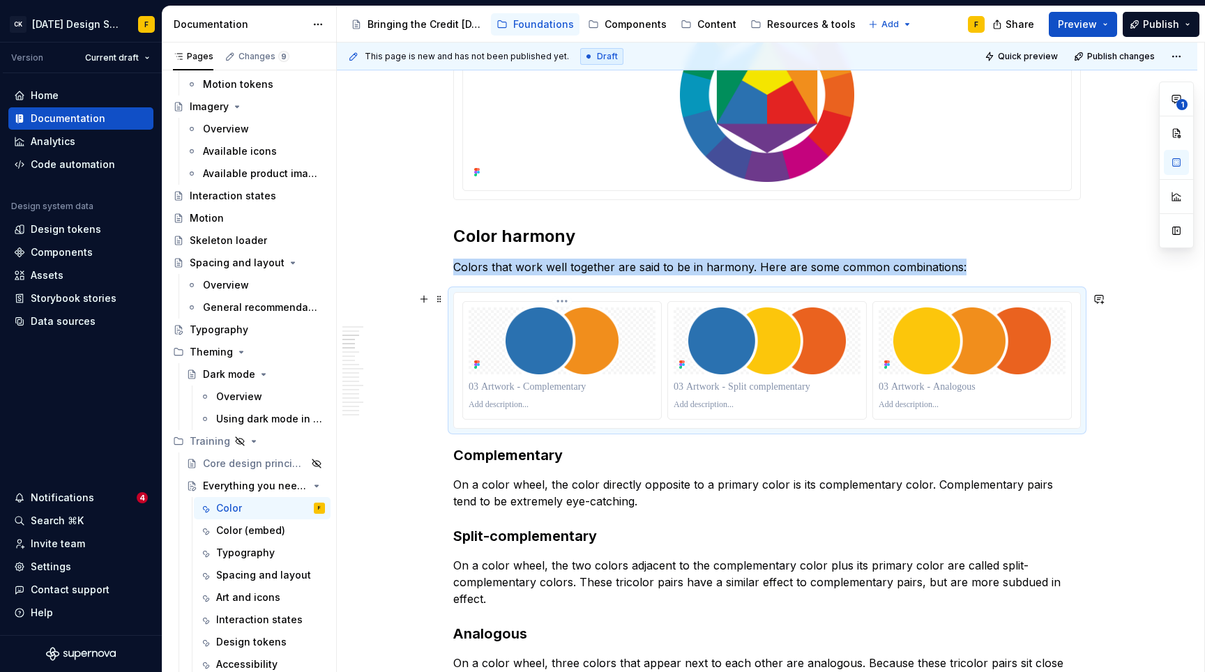
click at [528, 407] on p at bounding box center [562, 404] width 187 height 11
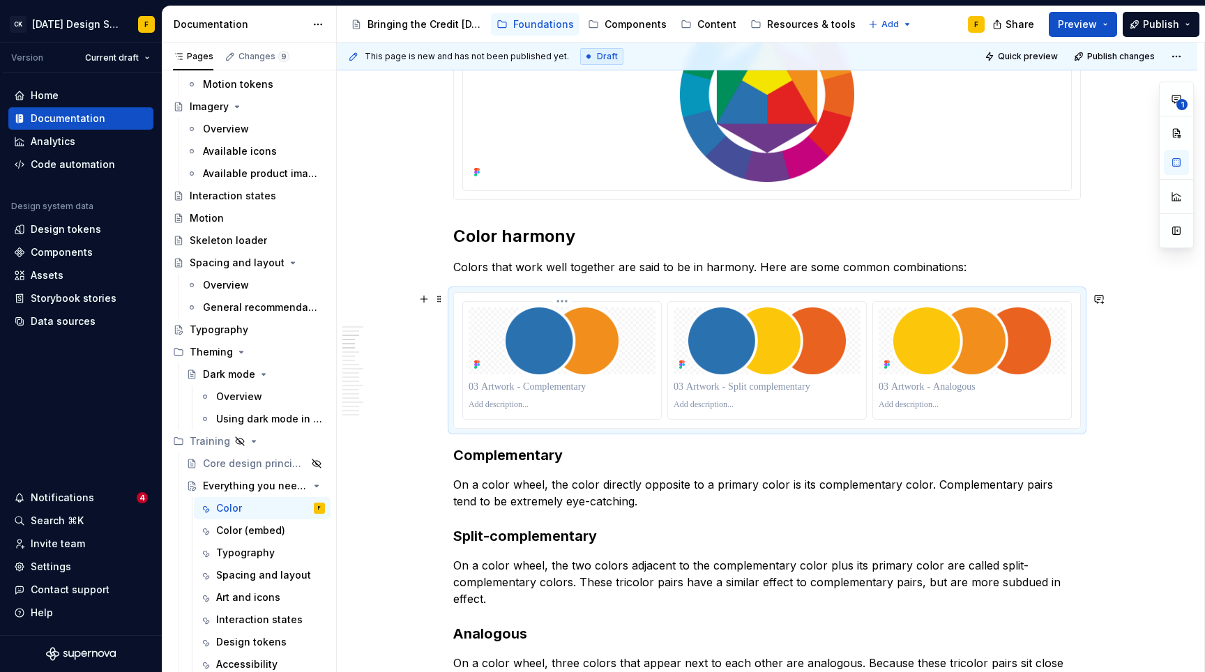
click at [528, 391] on p at bounding box center [562, 387] width 187 height 14
click at [519, 450] on h3 "Complementary" at bounding box center [766, 456] width 627 height 20
copy h3 "Complementary"
click at [538, 388] on p at bounding box center [562, 387] width 187 height 14
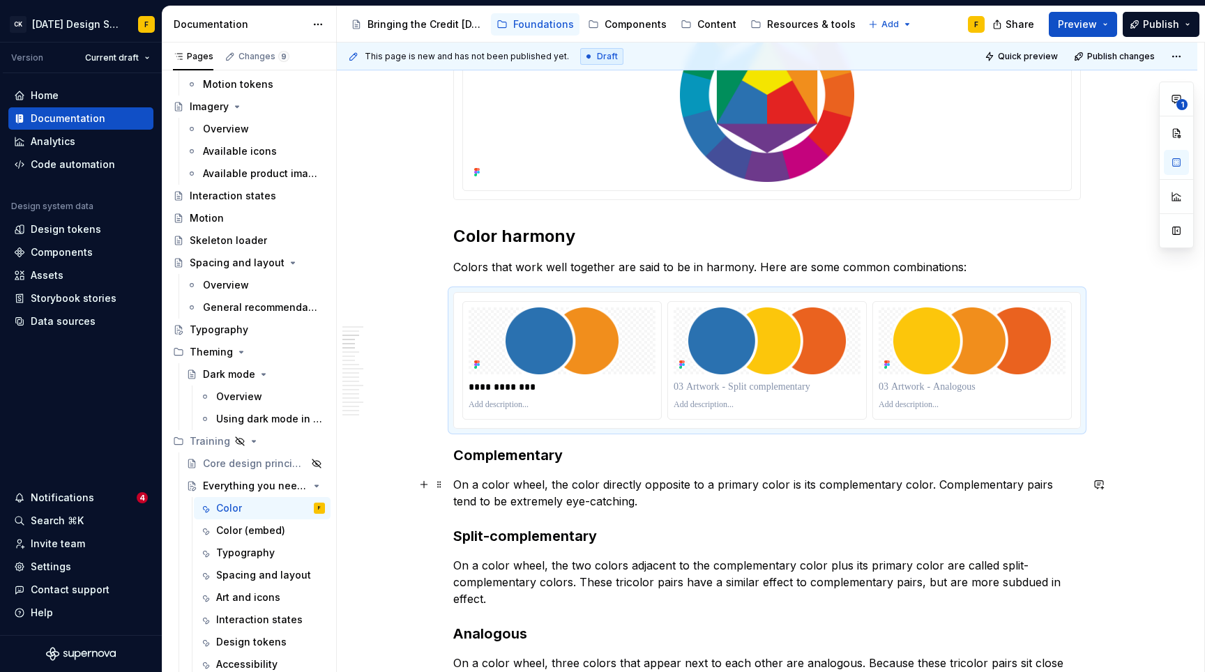
click at [501, 489] on p "On a color wheel, the color directly opposite to a primary color is its complem…" at bounding box center [766, 492] width 627 height 33
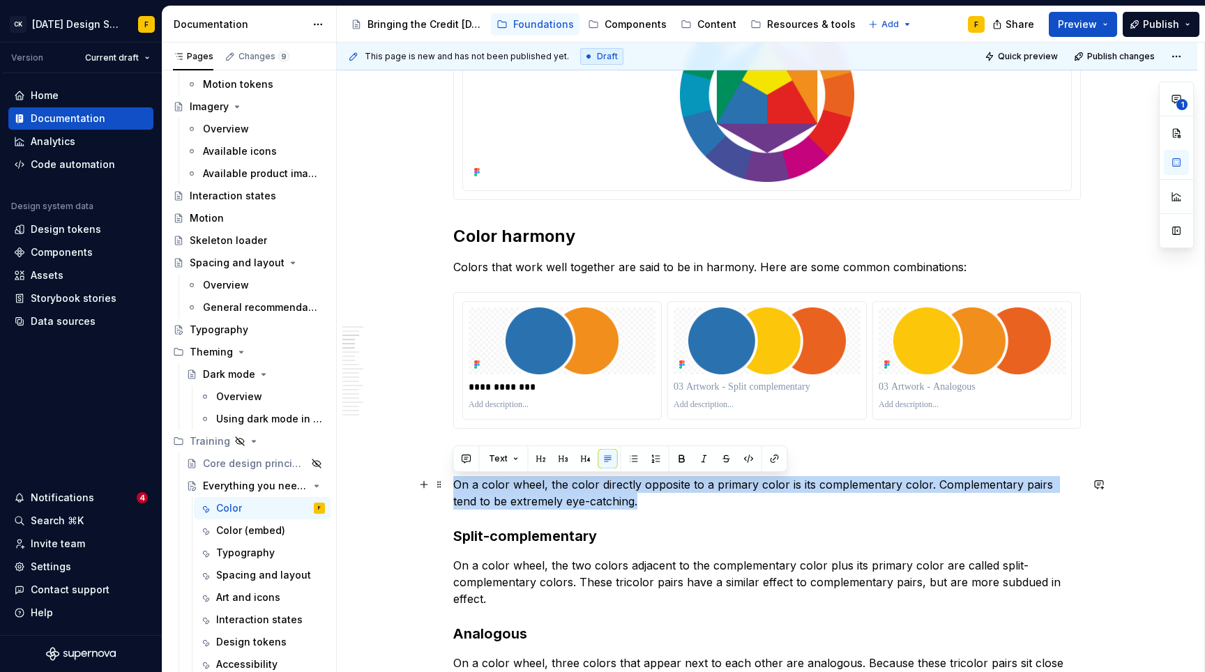
click at [501, 489] on p "On a color wheel, the color directly opposite to a primary color is its complem…" at bounding box center [766, 492] width 627 height 33
copy p "On a color wheel, the color directly opposite to a primary color is its complem…"
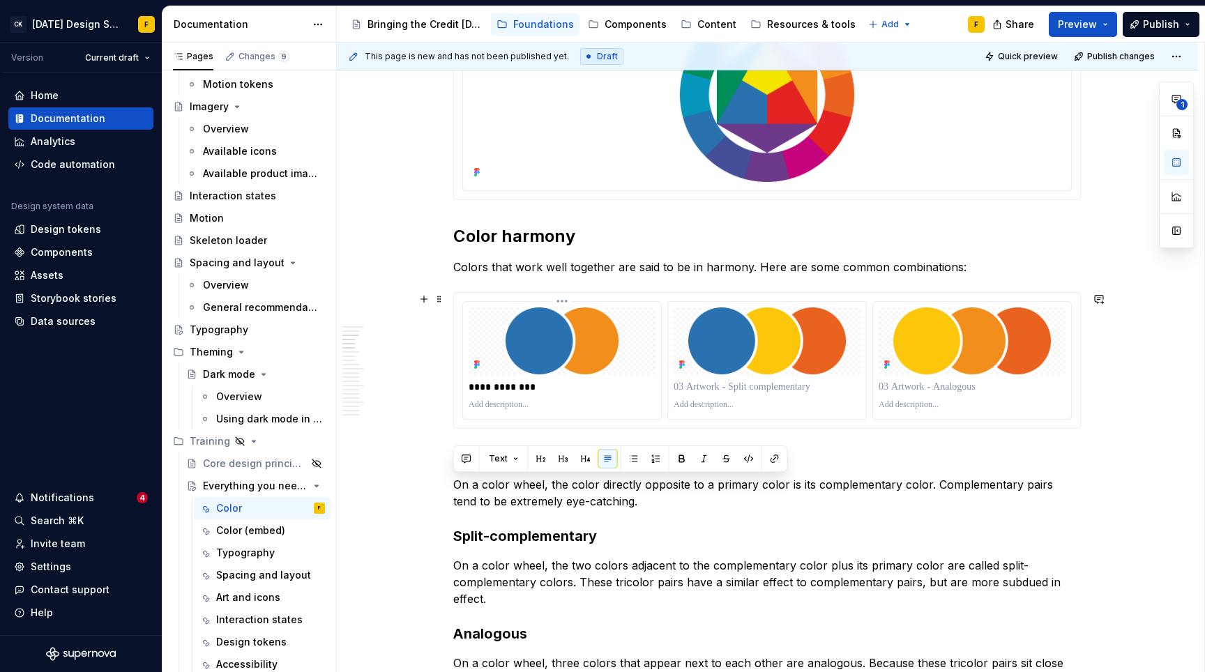
click at [496, 407] on p at bounding box center [562, 404] width 187 height 11
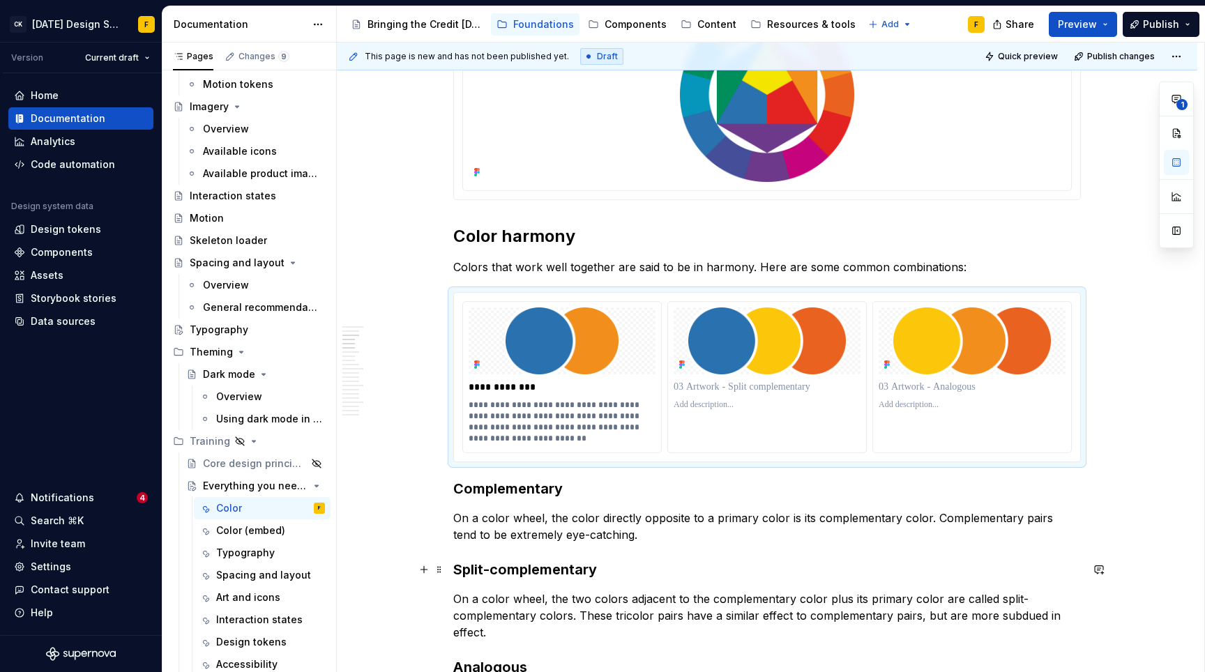
click at [538, 568] on h3 "Split-complementary" at bounding box center [766, 570] width 627 height 20
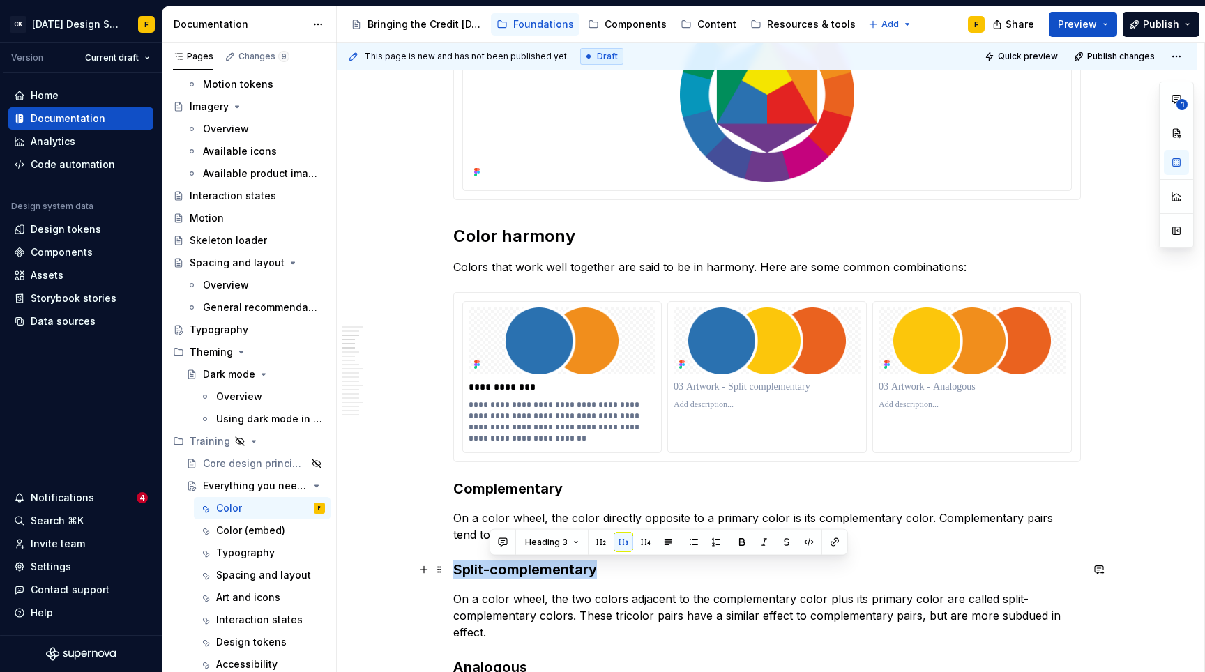
click at [538, 568] on h3 "Split-complementary" at bounding box center [766, 570] width 627 height 20
copy h3 "Split-complementary"
click at [761, 388] on p at bounding box center [766, 387] width 187 height 14
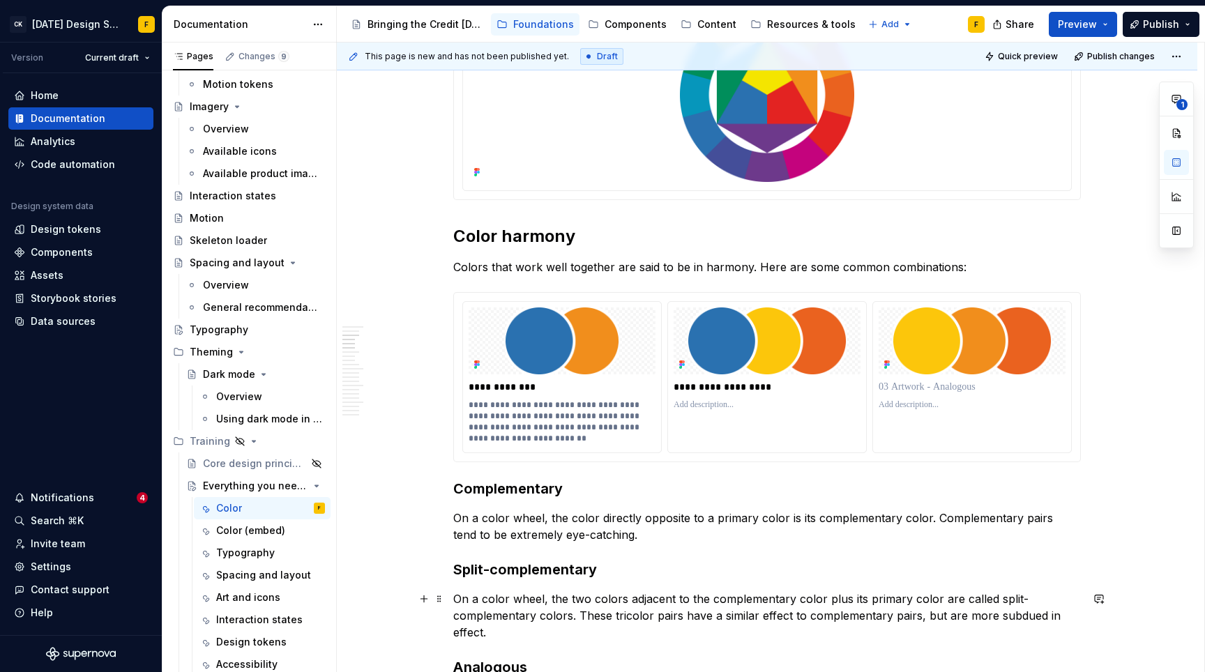
click at [549, 611] on p "On a color wheel, the two colors adjacent to the complementary color plus its p…" at bounding box center [766, 616] width 627 height 50
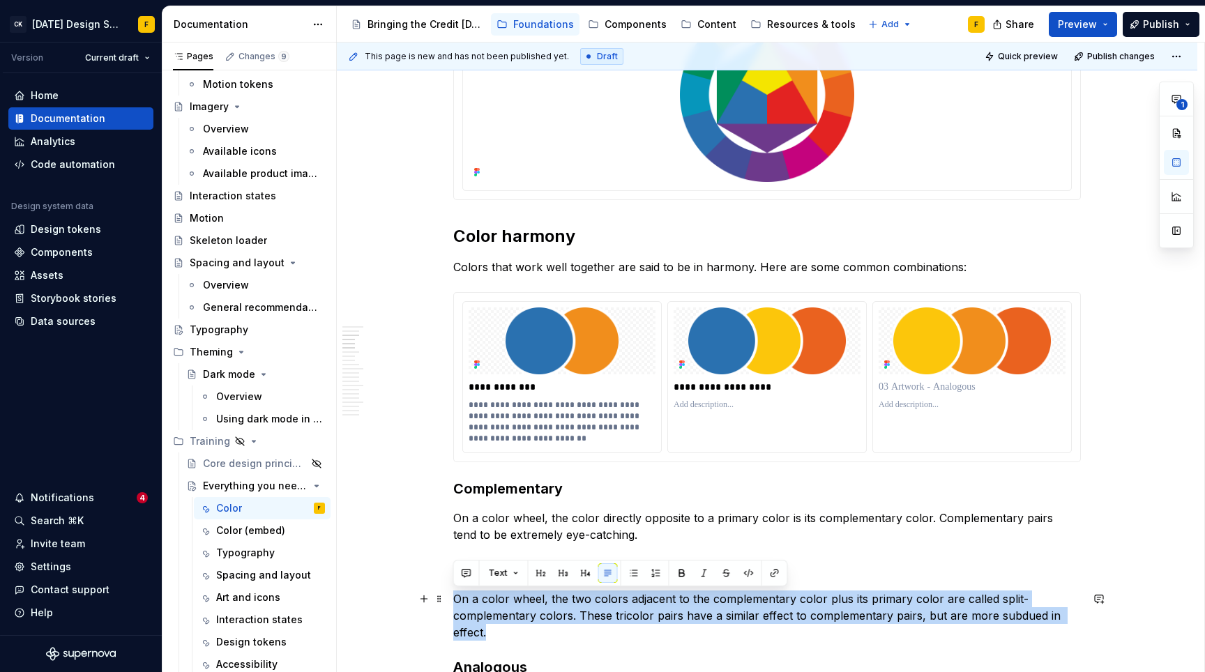
click at [549, 611] on p "On a color wheel, the two colors adjacent to the complementary color plus its p…" at bounding box center [766, 616] width 627 height 50
copy p "On a color wheel, the two colors adjacent to the complementary color plus its p…"
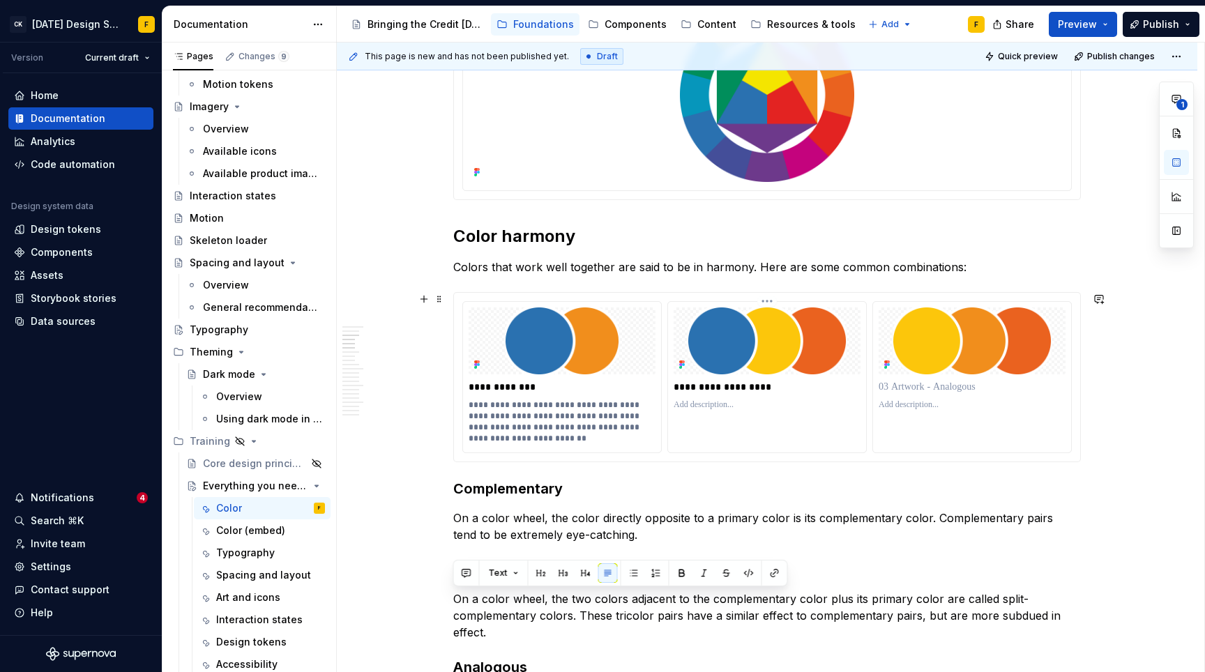
click at [690, 404] on p at bounding box center [766, 404] width 187 height 11
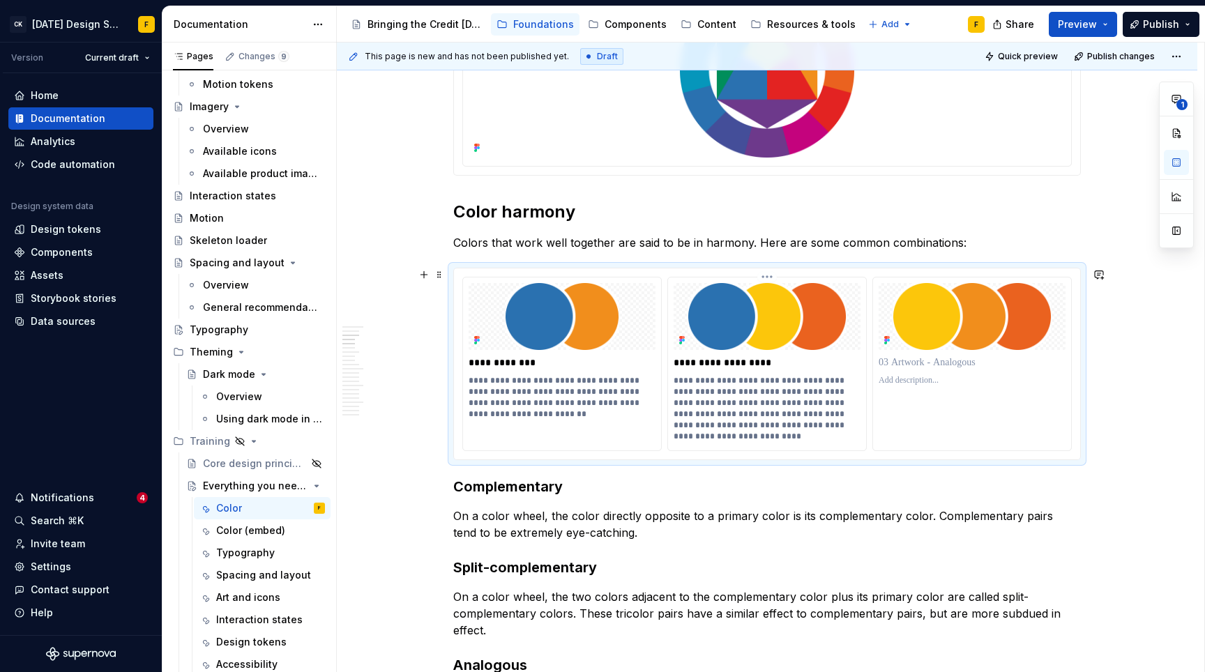
scroll to position [611, 0]
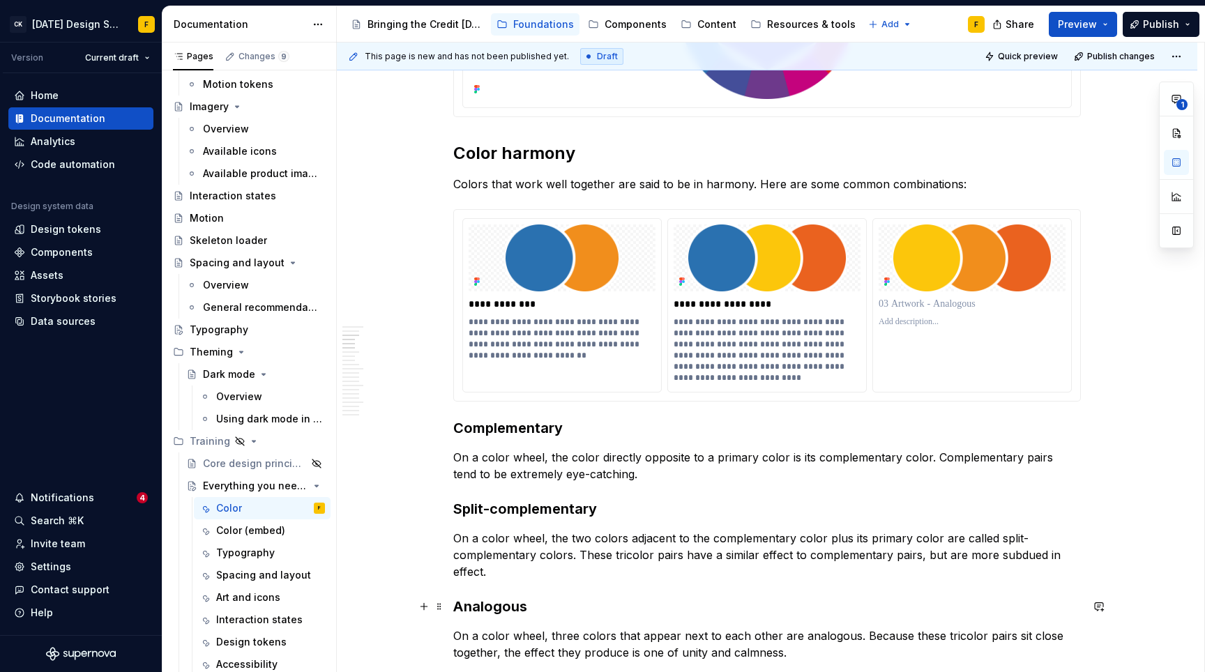
click at [496, 602] on h3 "Analogous" at bounding box center [766, 607] width 627 height 20
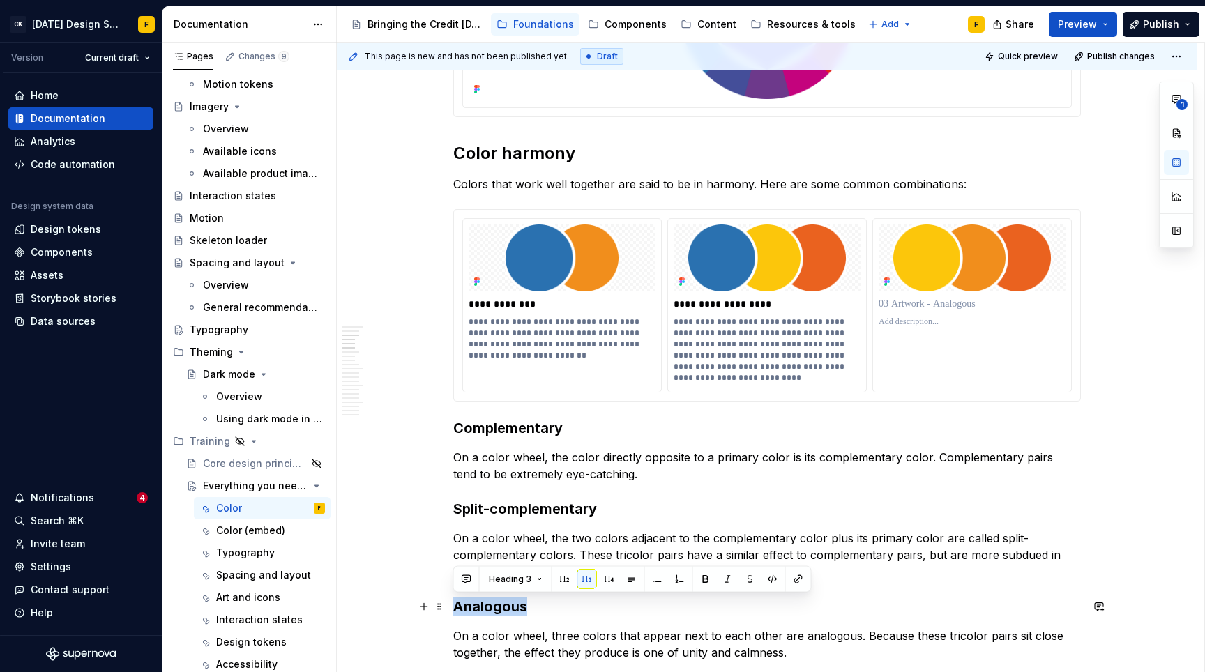
click at [496, 602] on h3 "Analogous" at bounding box center [766, 607] width 627 height 20
copy h3 "Analogous"
click at [924, 308] on p at bounding box center [971, 304] width 187 height 14
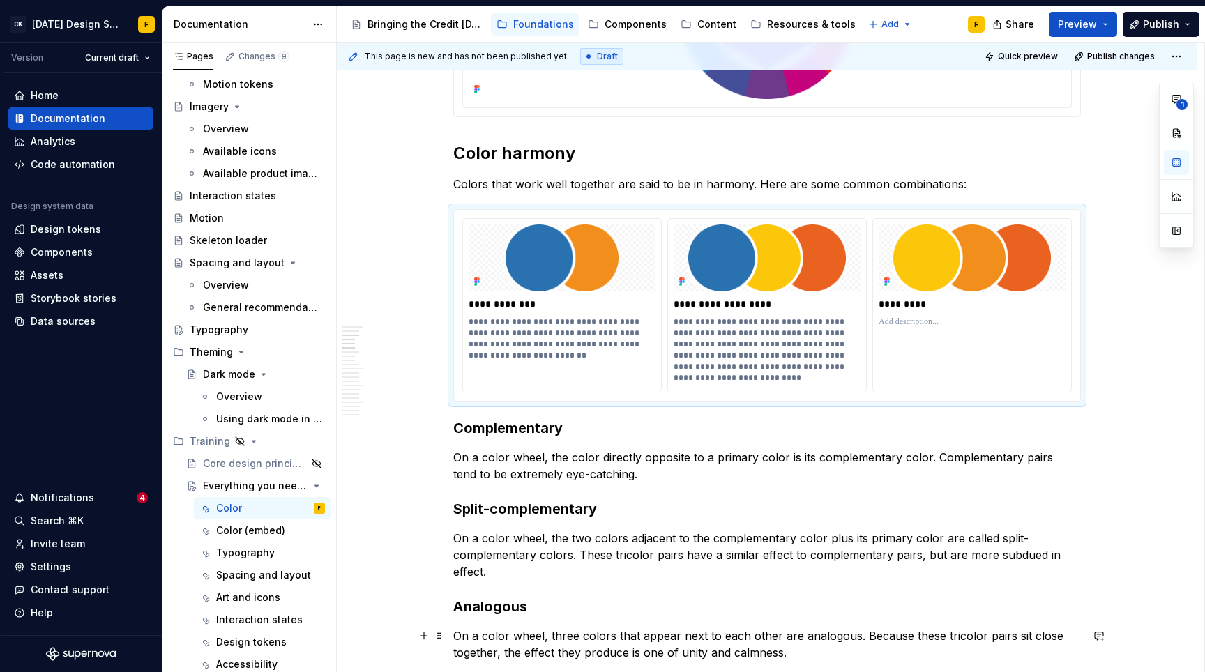
click at [579, 635] on p "On a color wheel, three colors that appear next to each other are analogous. Be…" at bounding box center [766, 643] width 627 height 33
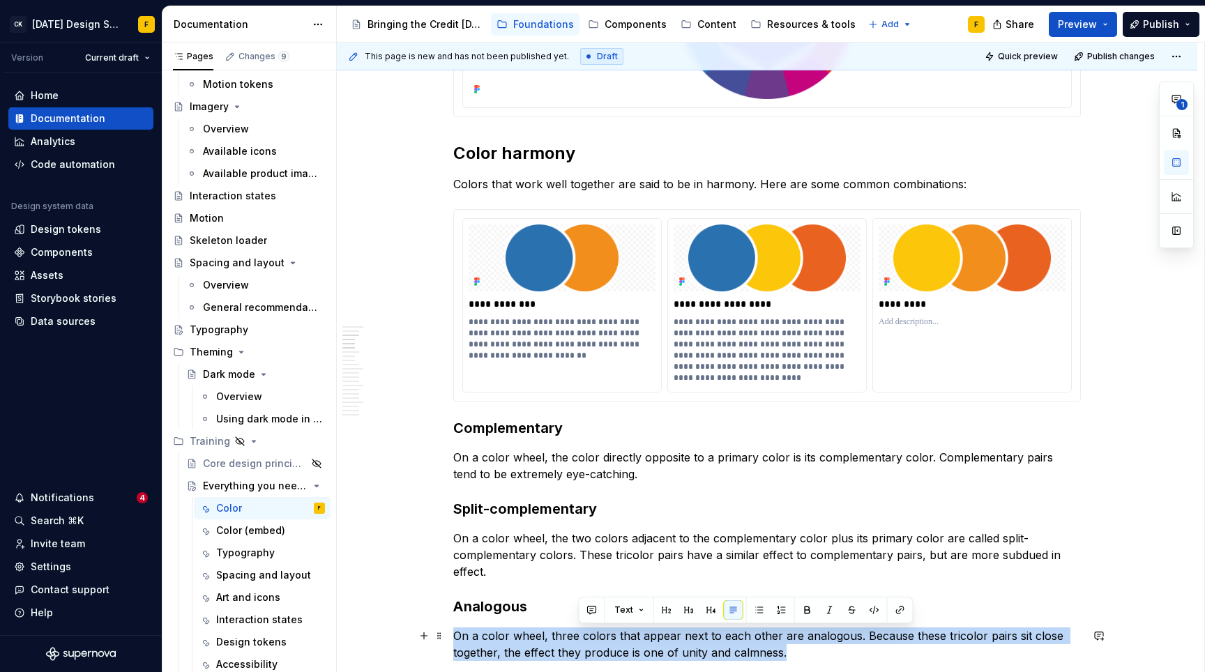
click at [579, 635] on p "On a color wheel, three colors that appear next to each other are analogous. Be…" at bounding box center [766, 643] width 627 height 33
copy p "On a color wheel, three colors that appear next to each other are analogous. Be…"
click at [899, 328] on div at bounding box center [971, 322] width 187 height 17
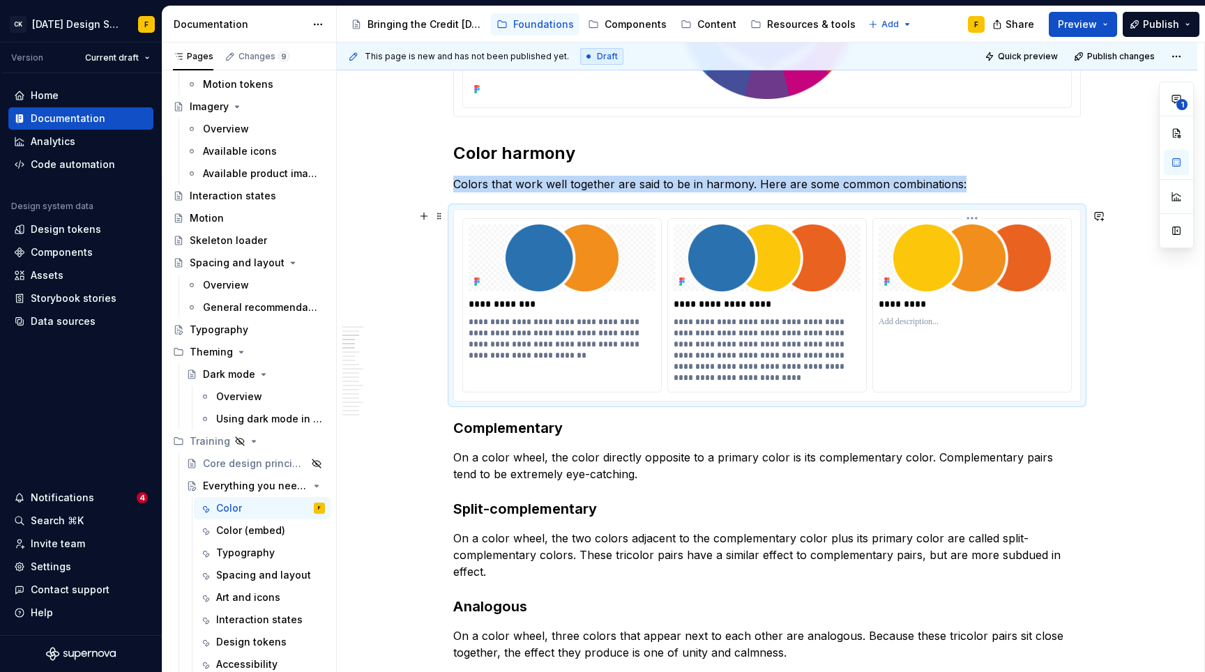
click at [897, 317] on p at bounding box center [971, 322] width 187 height 11
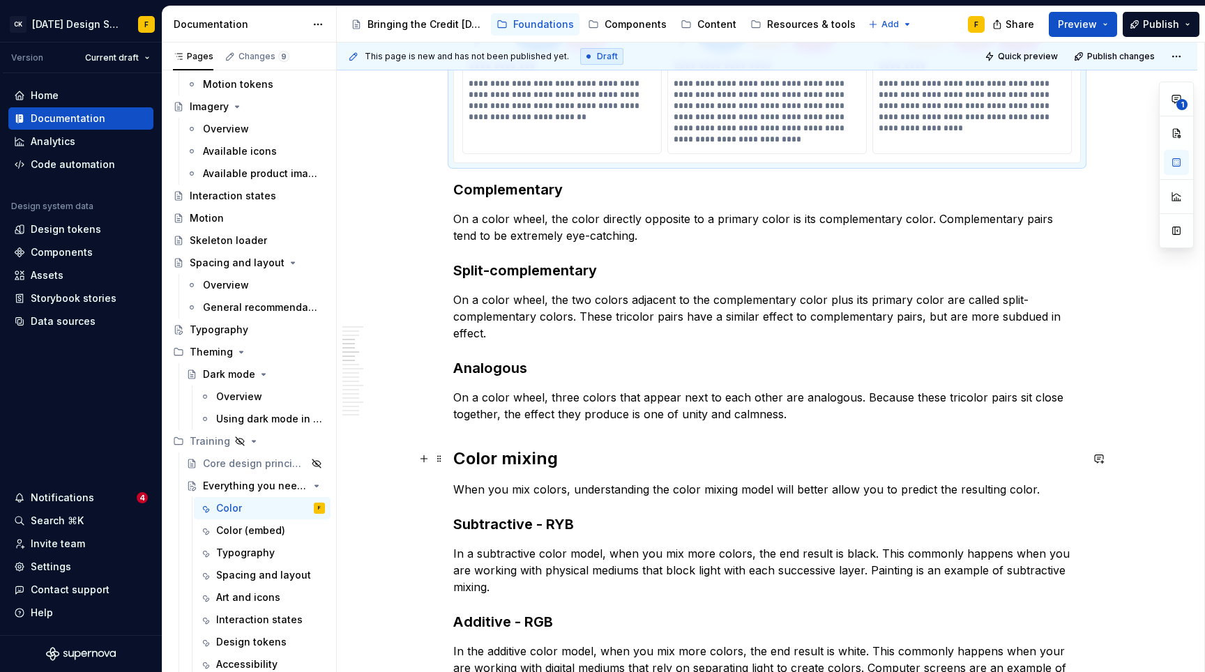
scroll to position [770, 0]
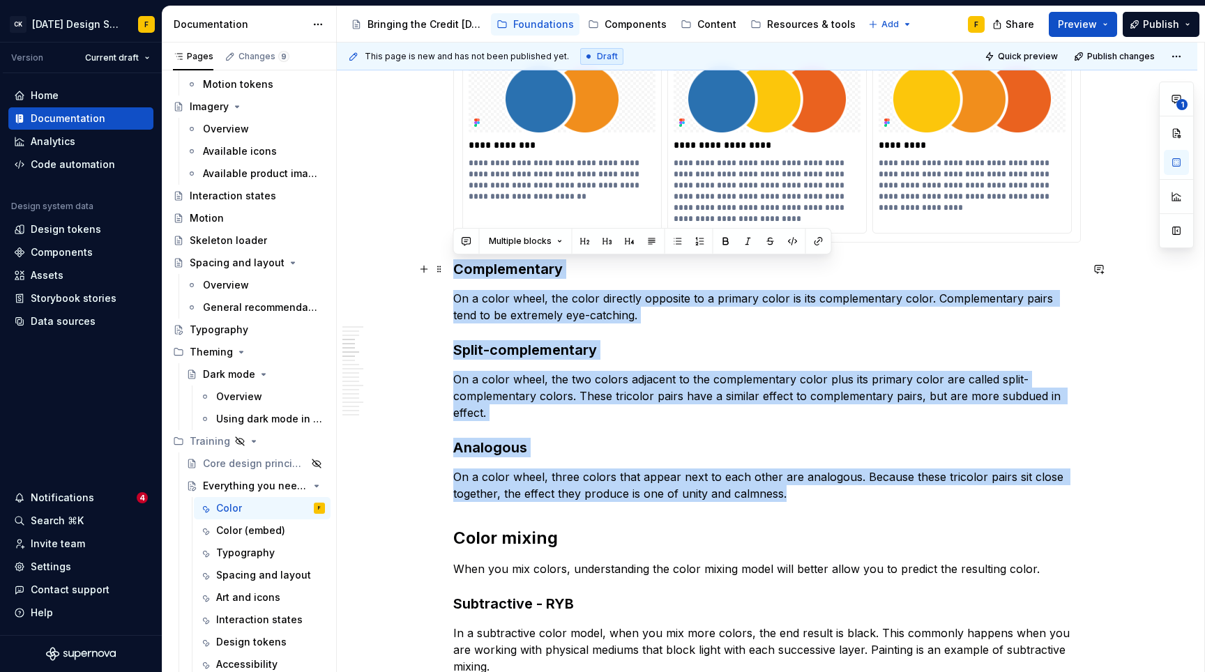
drag, startPoint x: 809, startPoint y: 495, endPoint x: 452, endPoint y: 266, distance: 424.5
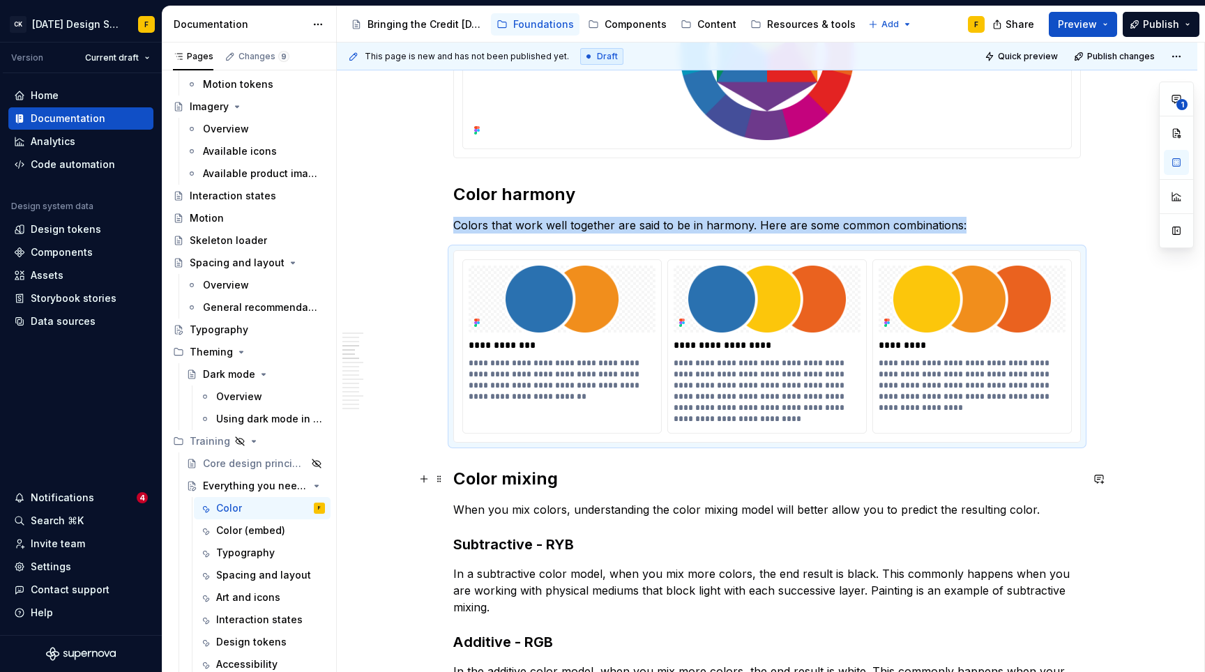
scroll to position [543, 0]
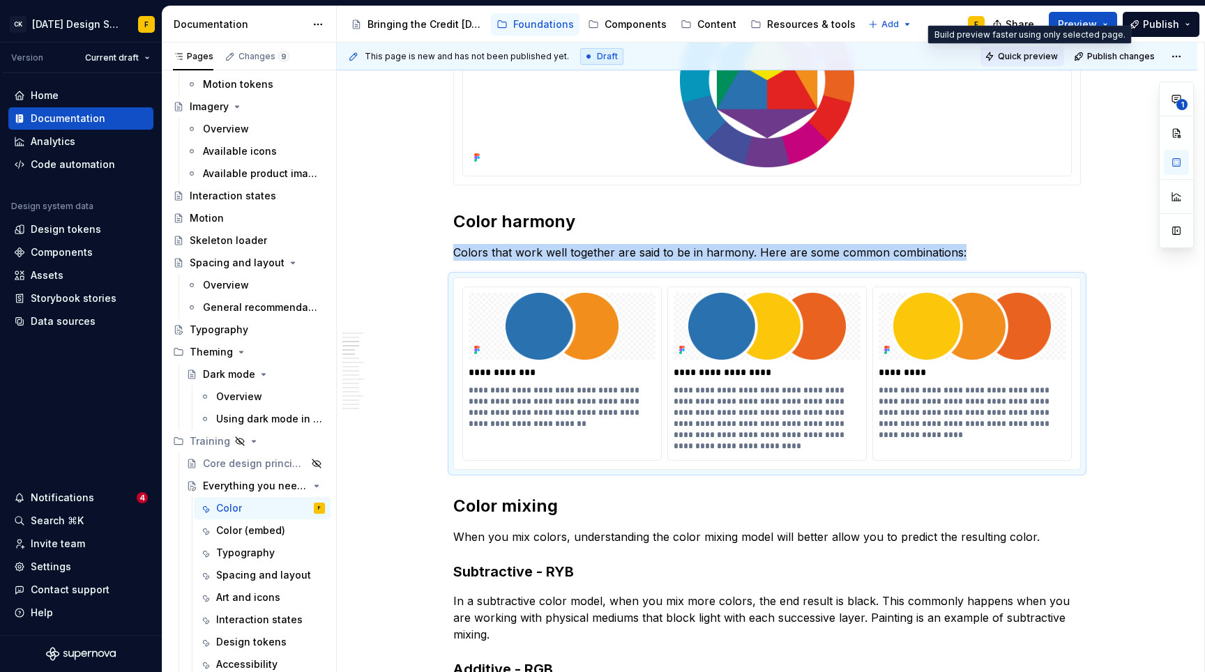
click at [1020, 57] on span "Quick preview" at bounding box center [1028, 56] width 60 height 11
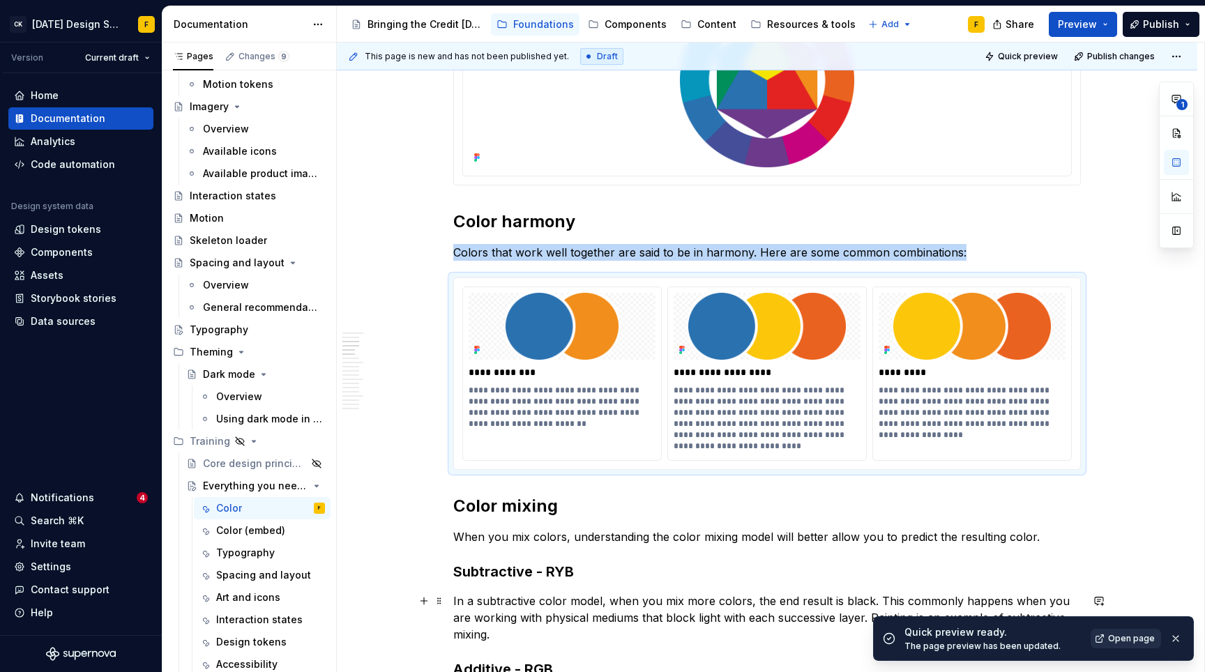
click at [1122, 639] on span "Open page" at bounding box center [1131, 638] width 47 height 11
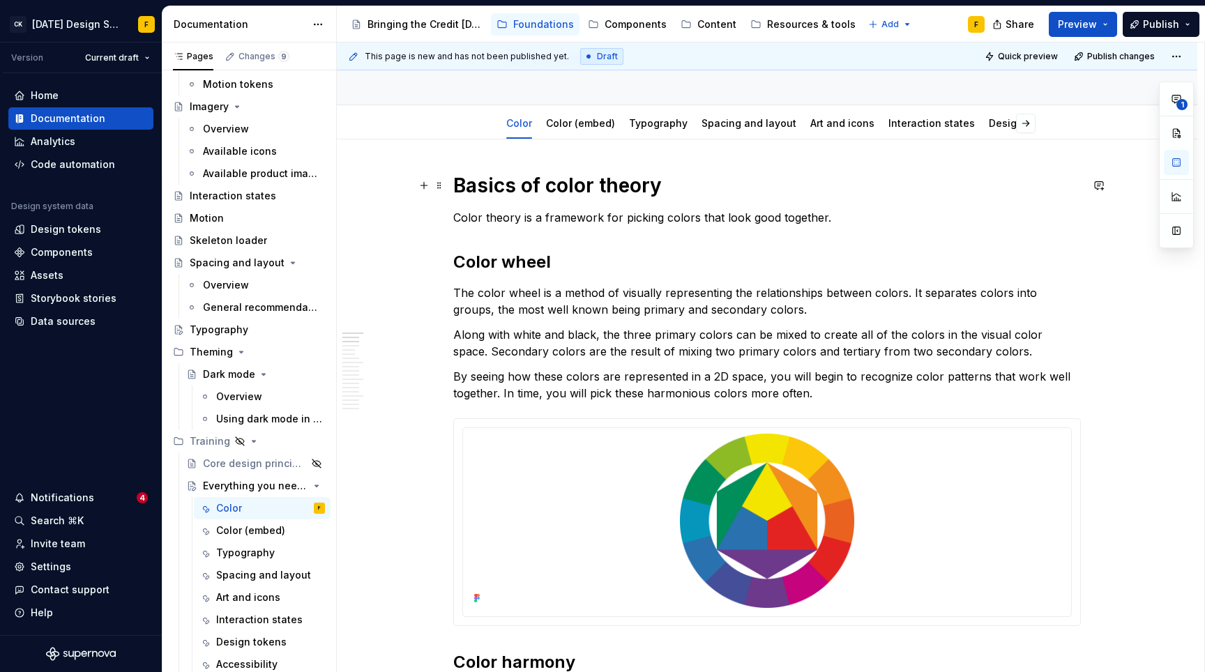
scroll to position [100, 0]
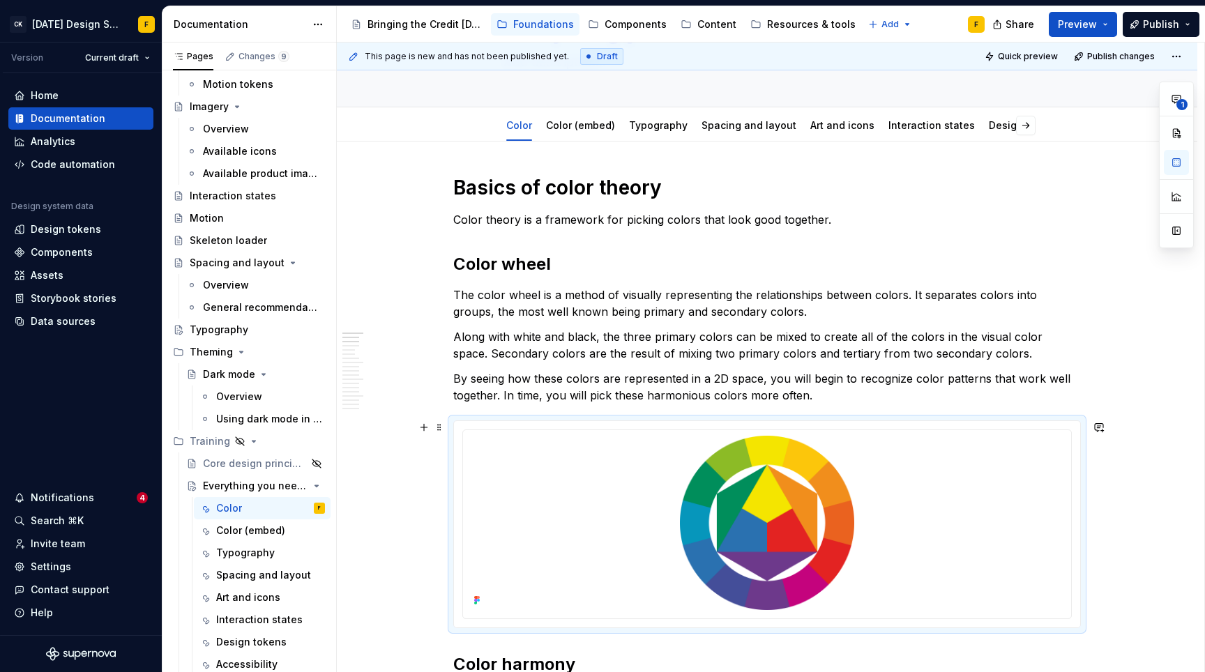
click at [1011, 425] on div at bounding box center [767, 524] width 626 height 206
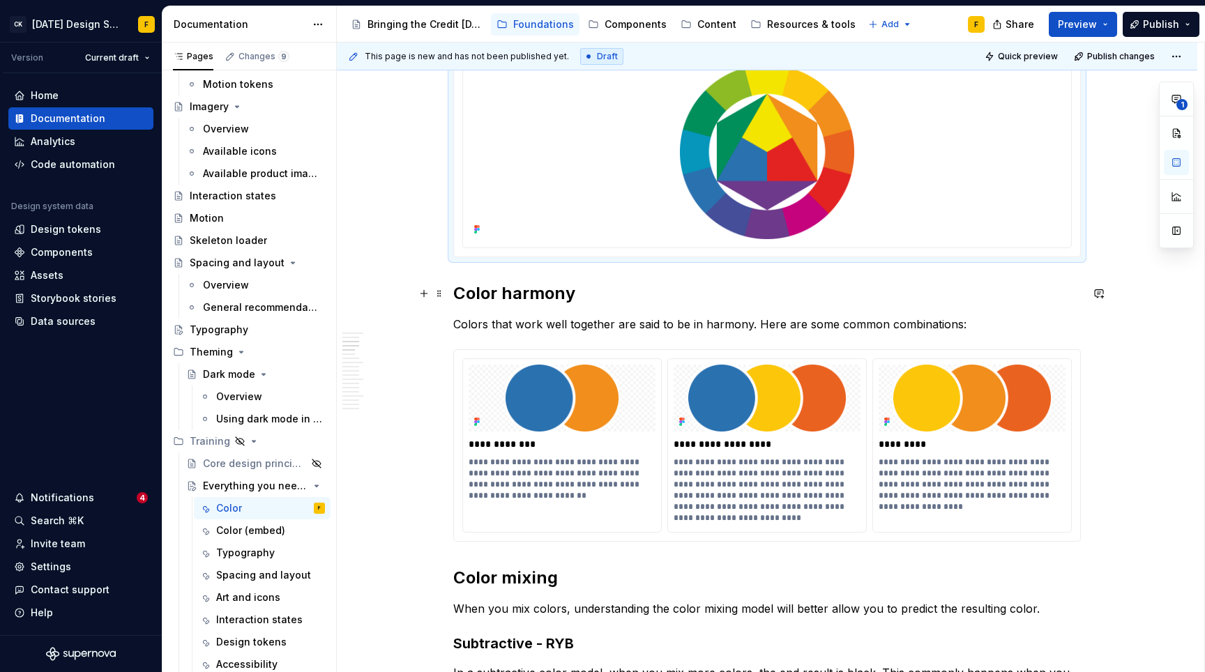
scroll to position [478, 0]
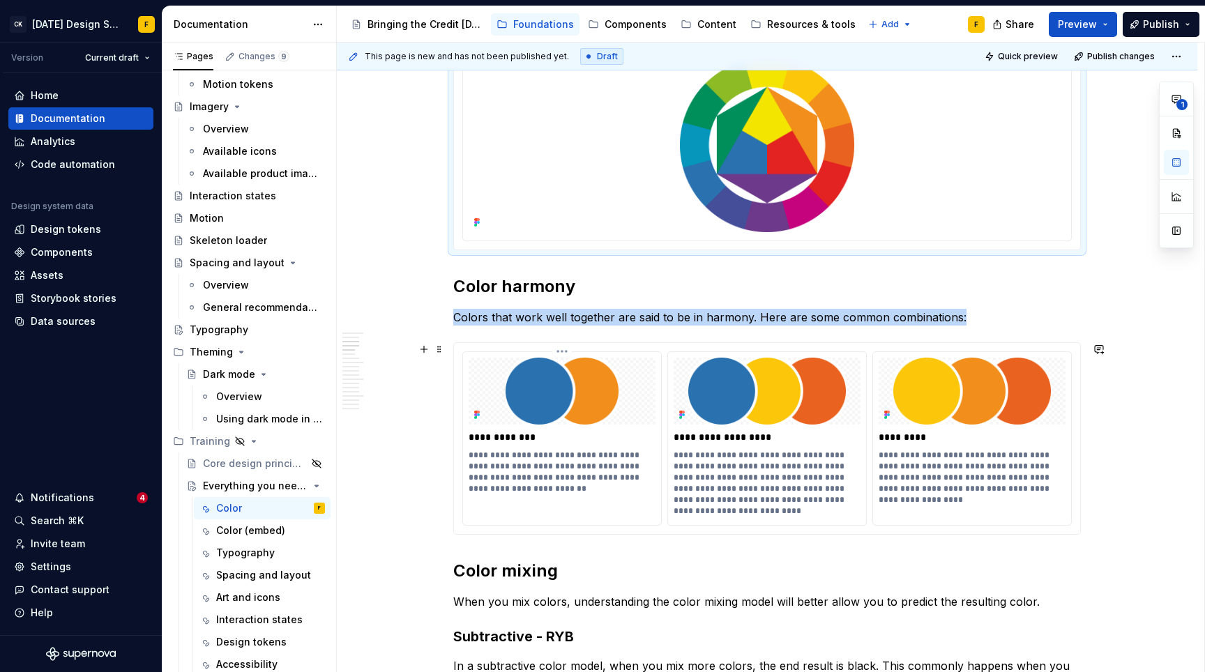
click at [654, 355] on div "**********" at bounding box center [562, 427] width 198 height 151
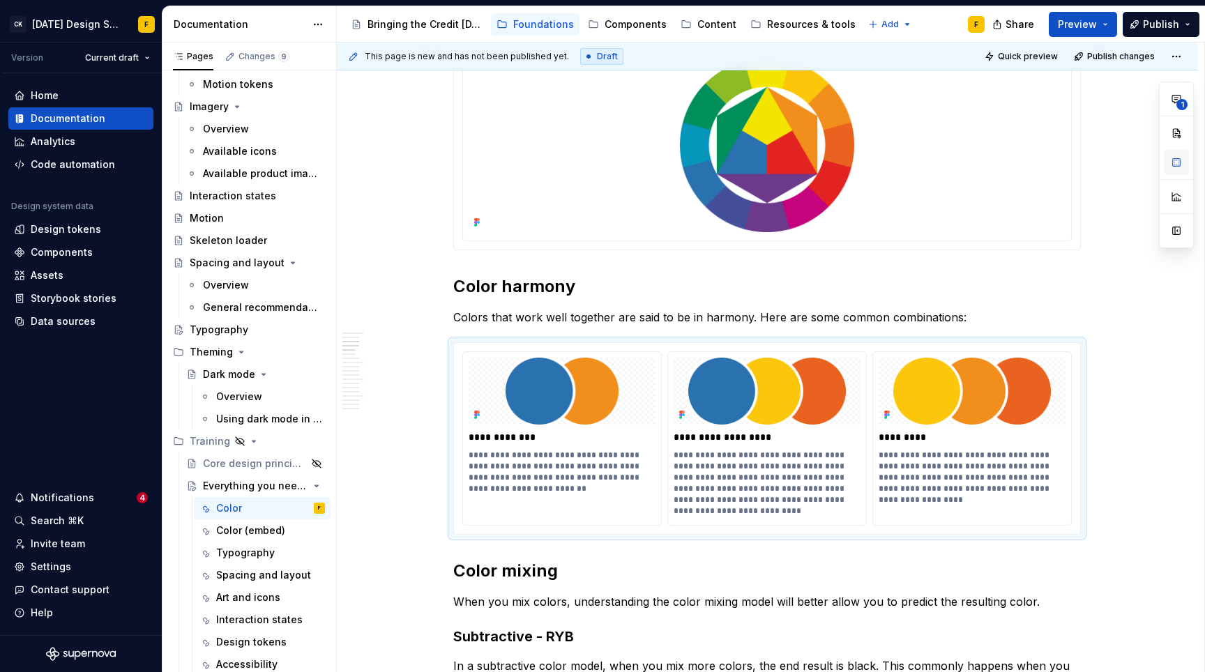
type textarea "*"
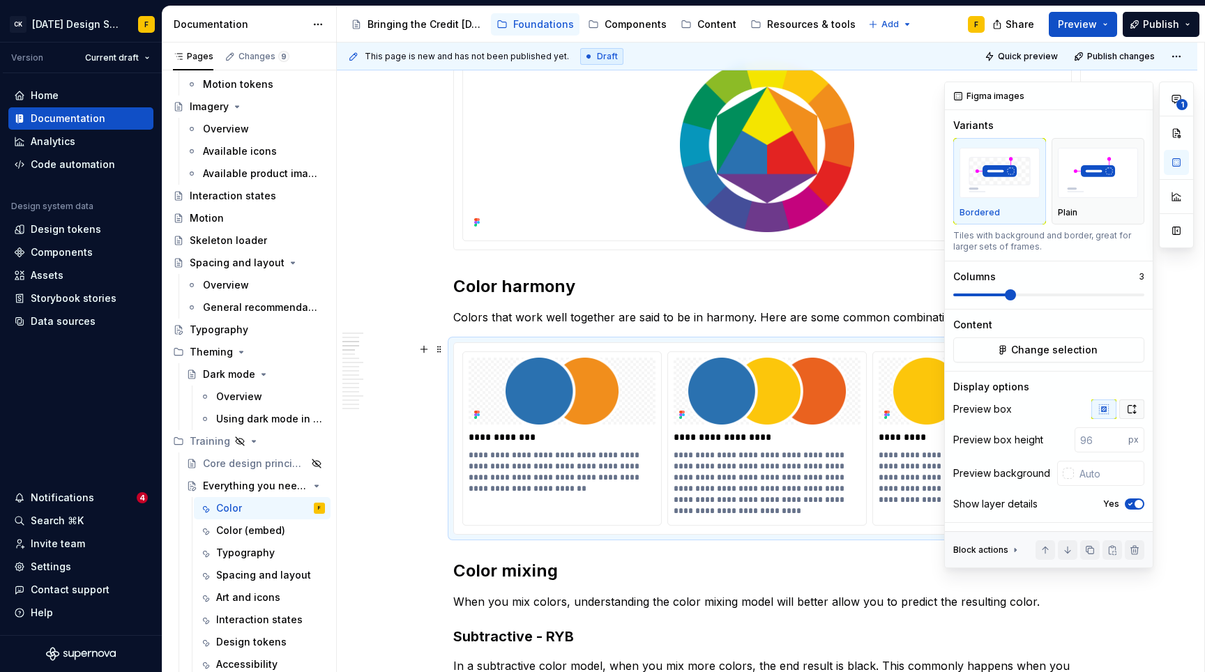
click at [1128, 411] on icon "button" at bounding box center [1132, 409] width 8 height 8
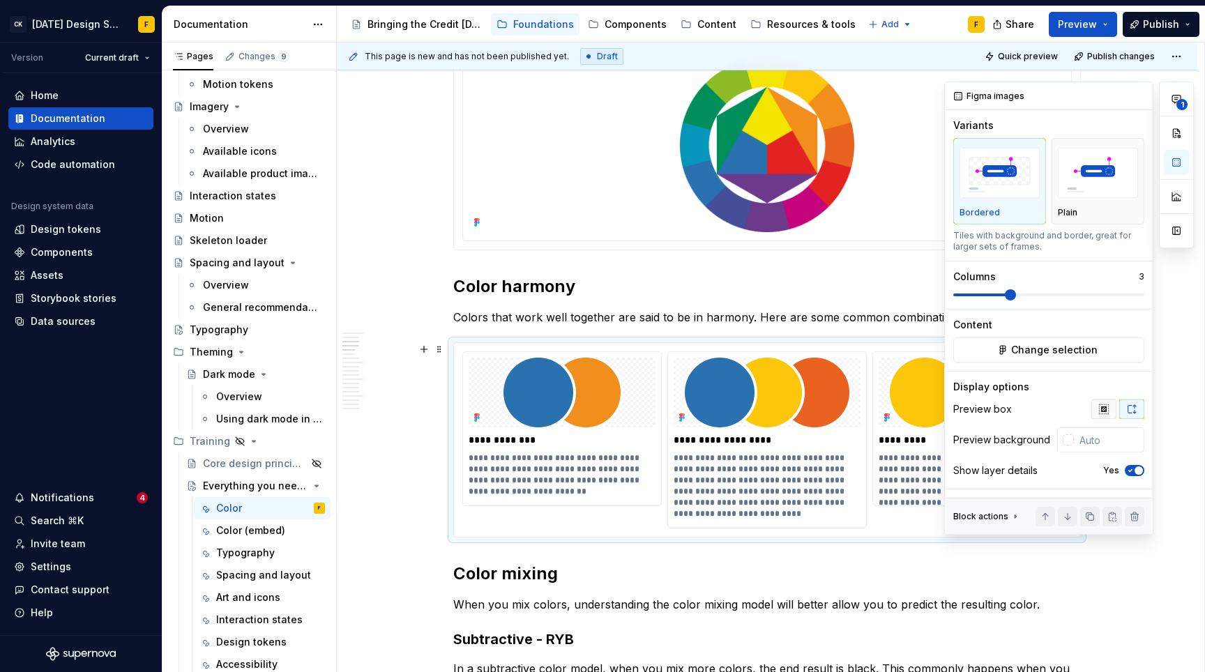
click at [1106, 413] on icon "button" at bounding box center [1103, 408] width 9 height 9
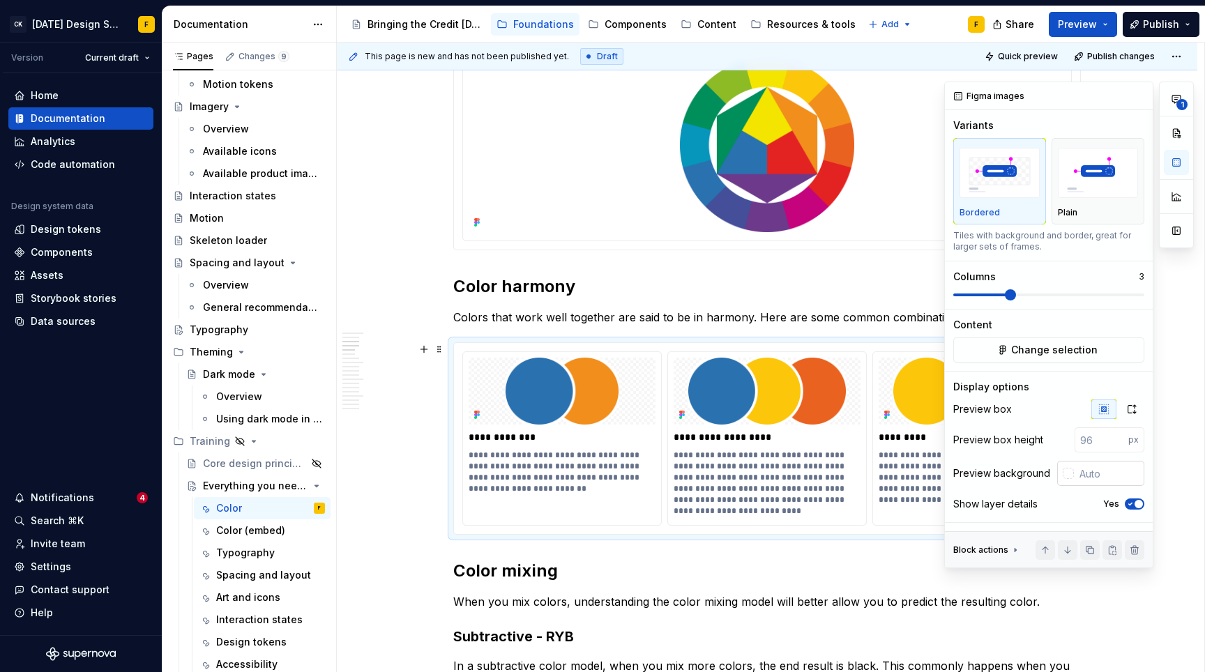
click at [1069, 479] on div at bounding box center [1065, 473] width 17 height 25
click at [1070, 473] on div at bounding box center [1068, 473] width 11 height 11
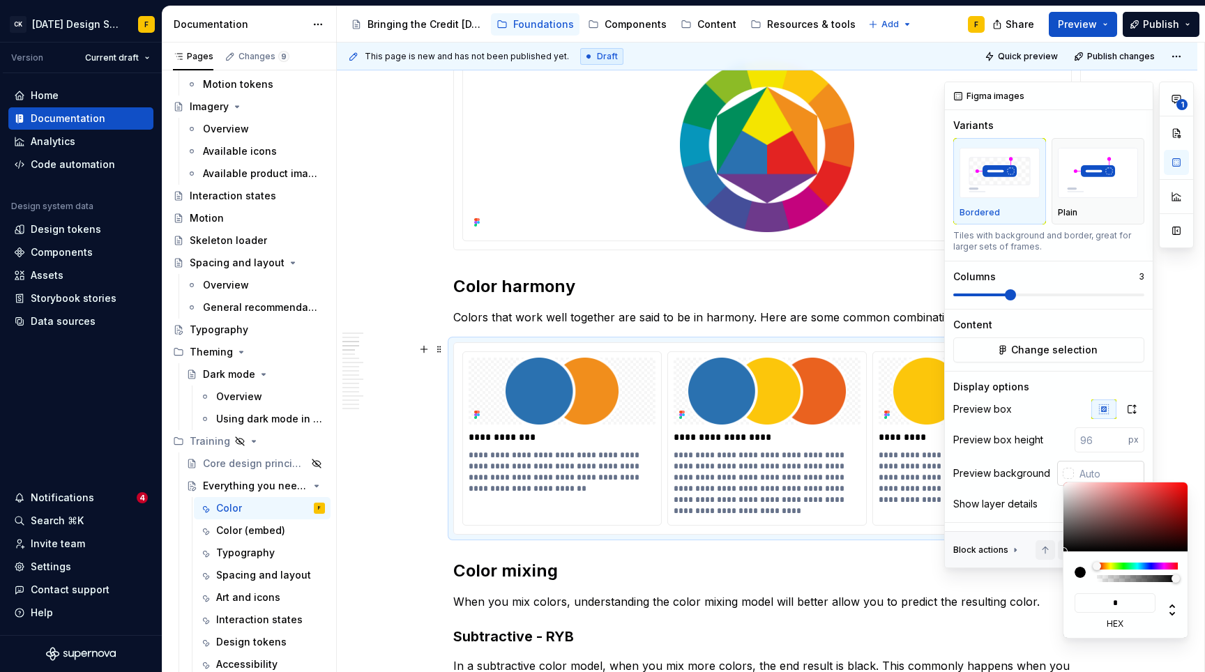
type input "**"
type input "#FFFFFF"
type input "***"
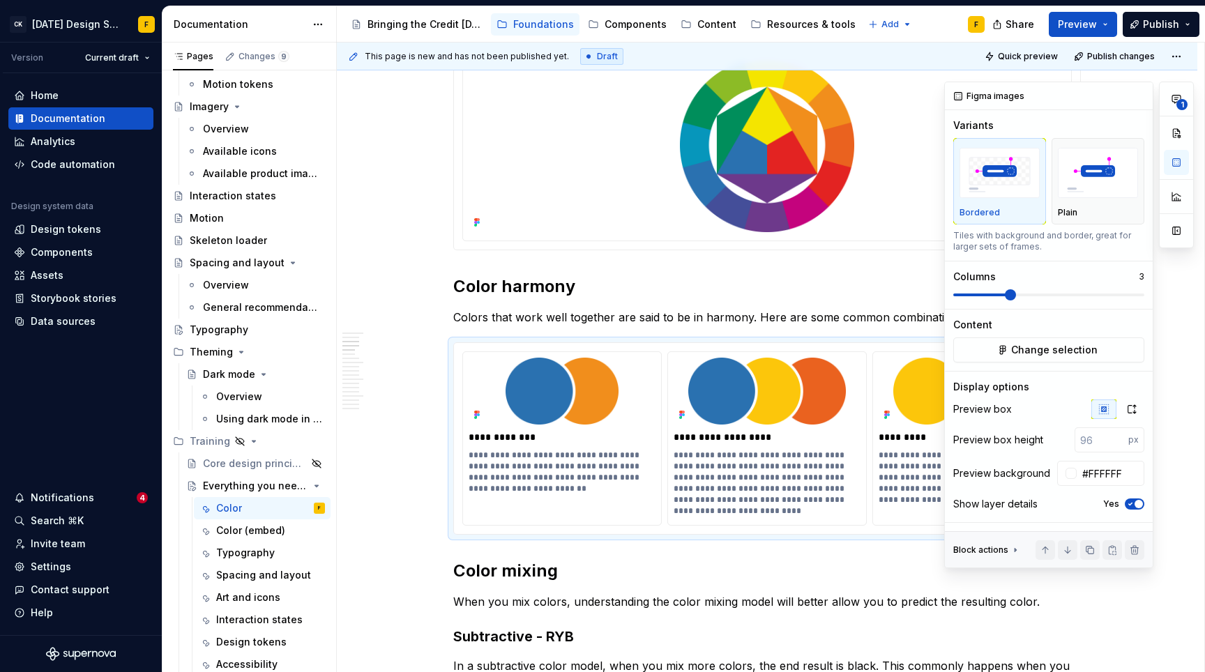
click at [977, 474] on div "**********" at bounding box center [1069, 325] width 250 height 487
click at [1136, 502] on span "button" at bounding box center [1138, 504] width 8 height 8
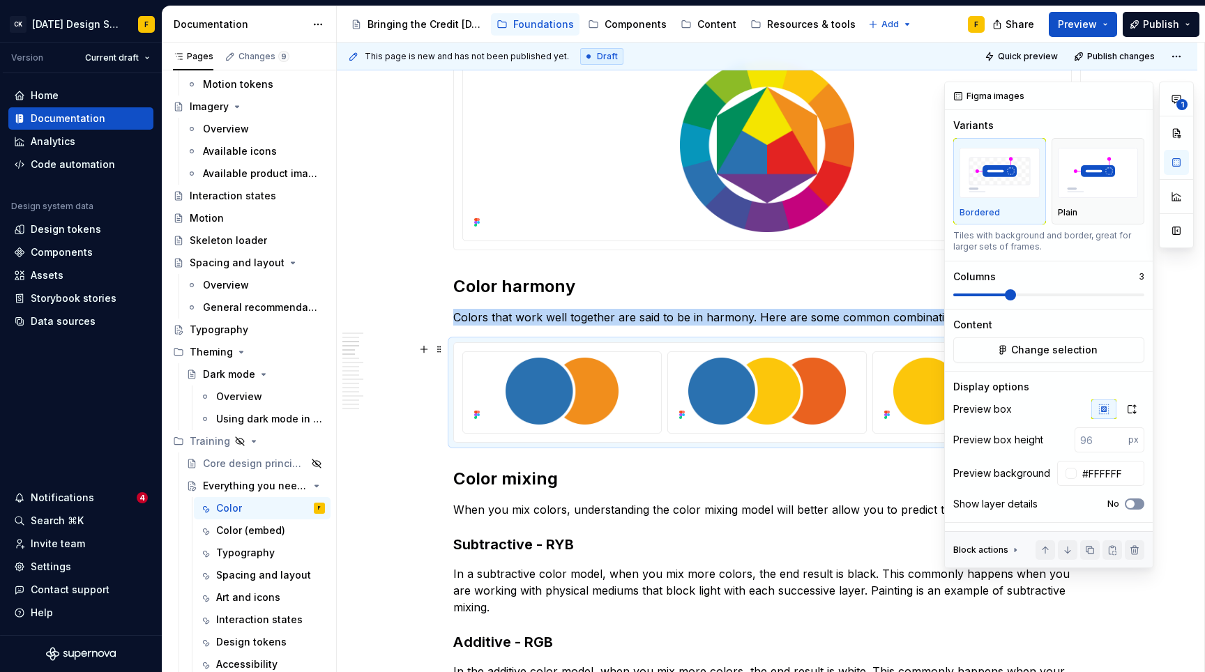
click at [1136, 502] on button "No" at bounding box center [1135, 503] width 20 height 11
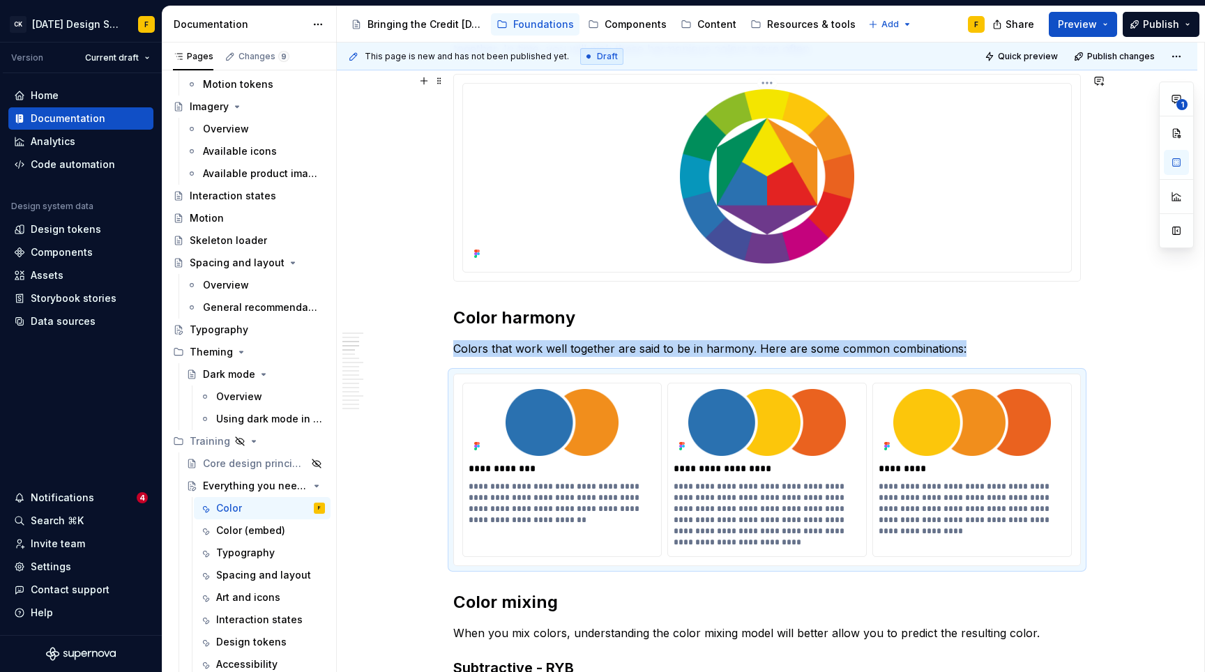
scroll to position [363, 0]
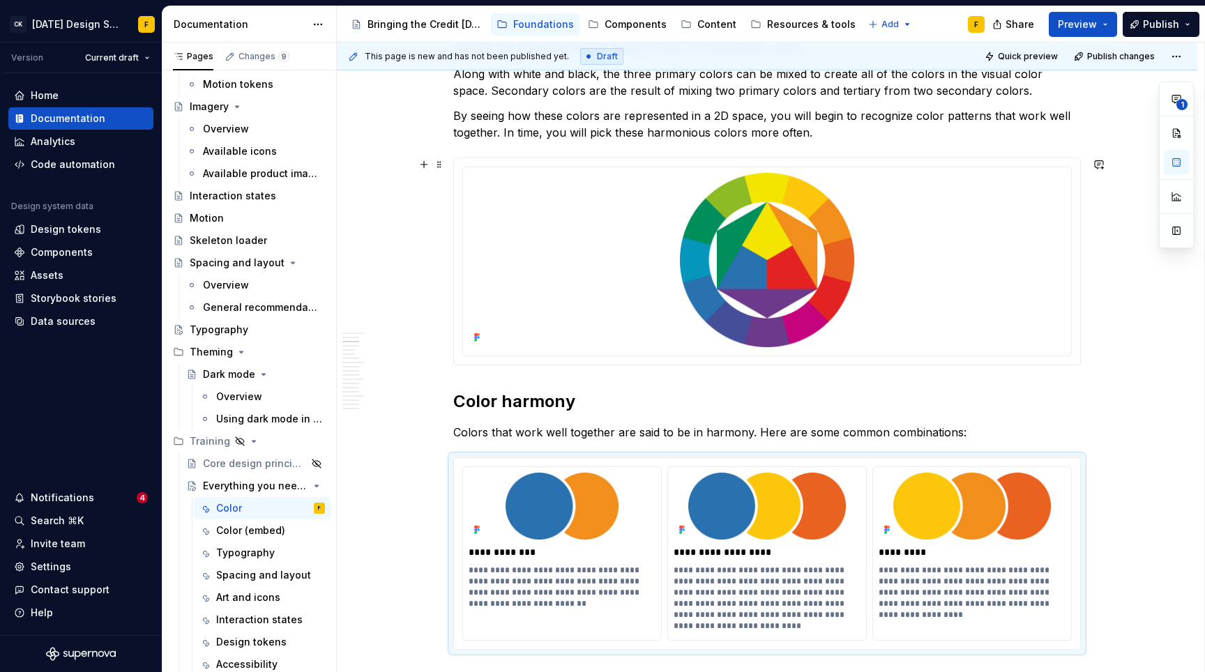
click at [1055, 161] on div at bounding box center [767, 261] width 626 height 206
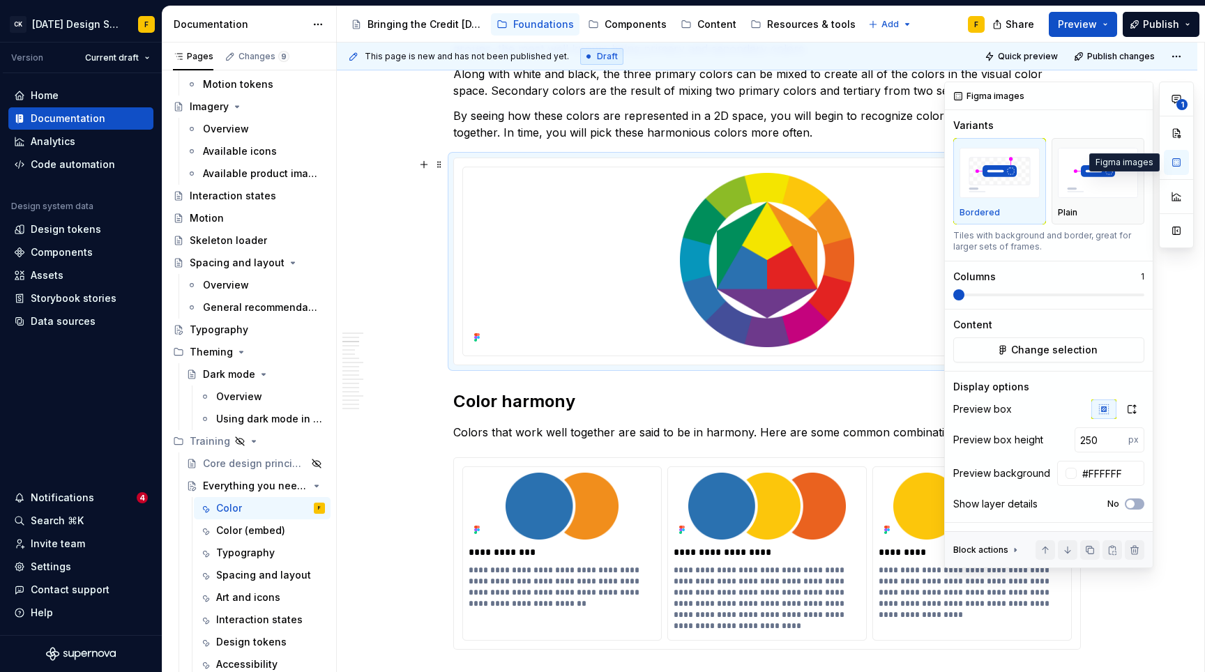
type textarea "*"
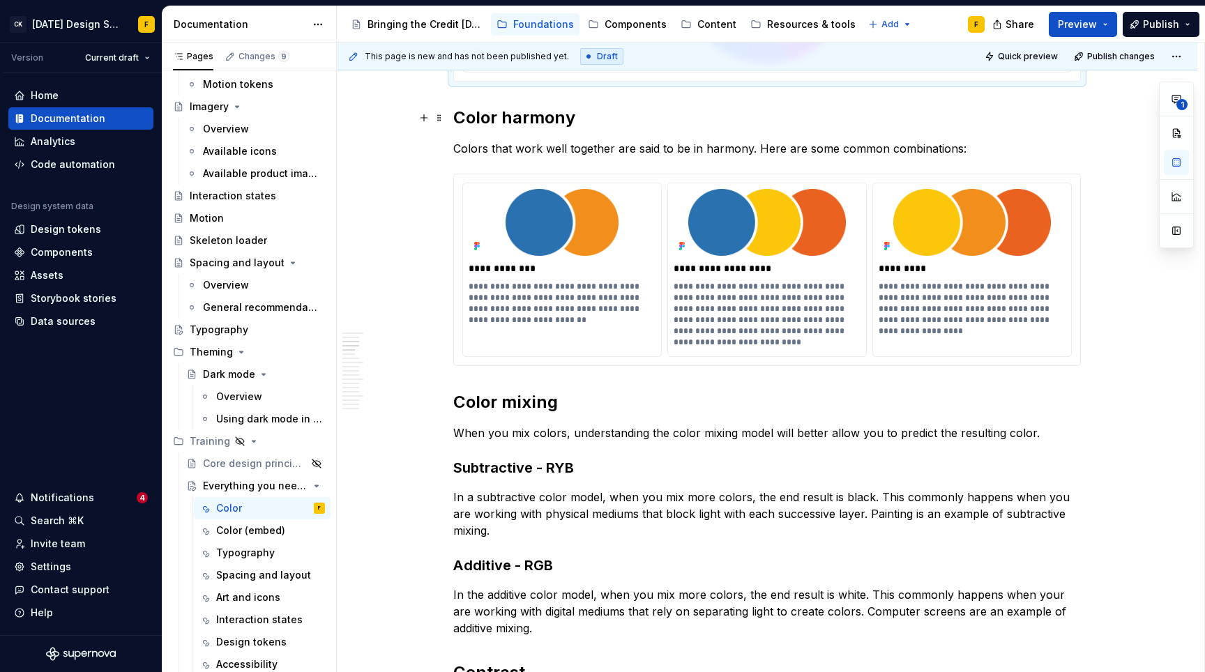
scroll to position [648, 0]
click at [459, 403] on h2 "Color mixing" at bounding box center [766, 401] width 627 height 22
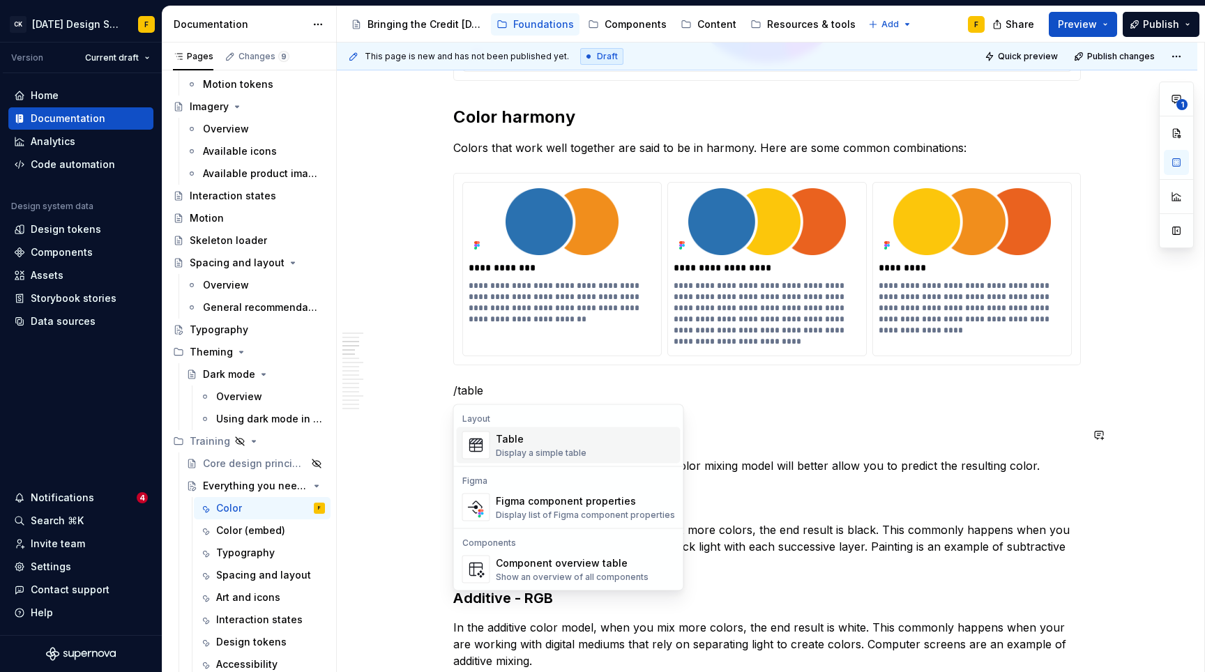
click at [512, 439] on div "Table" at bounding box center [541, 439] width 91 height 14
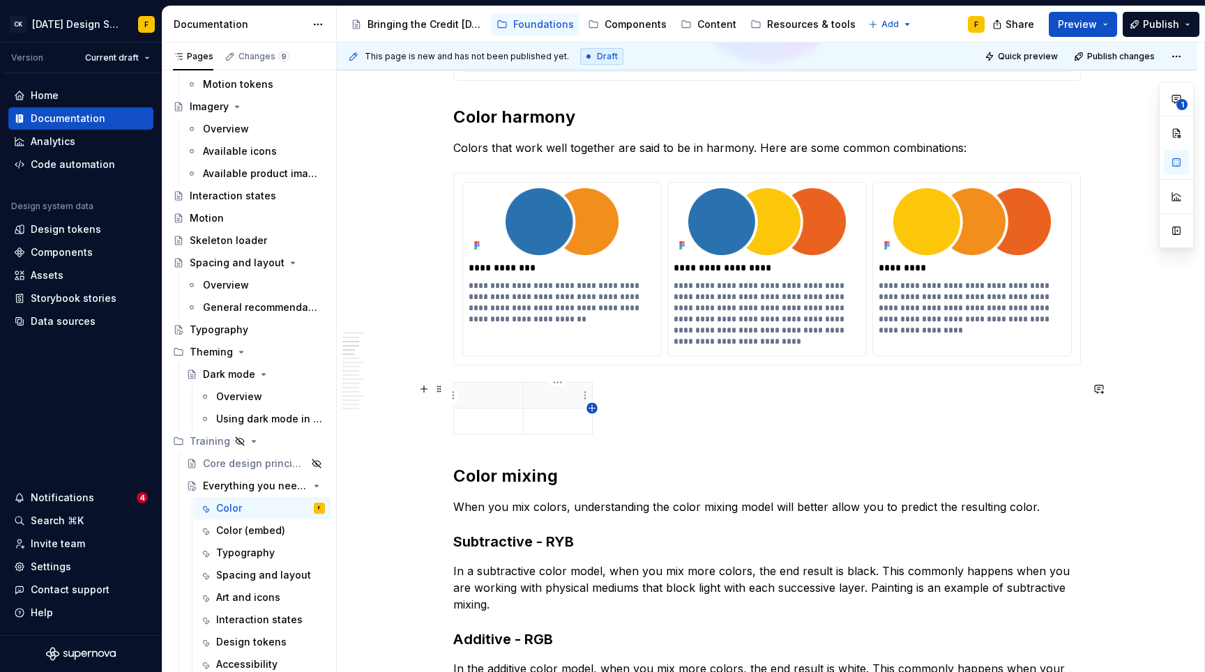
click at [589, 406] on icon "button" at bounding box center [591, 408] width 11 height 11
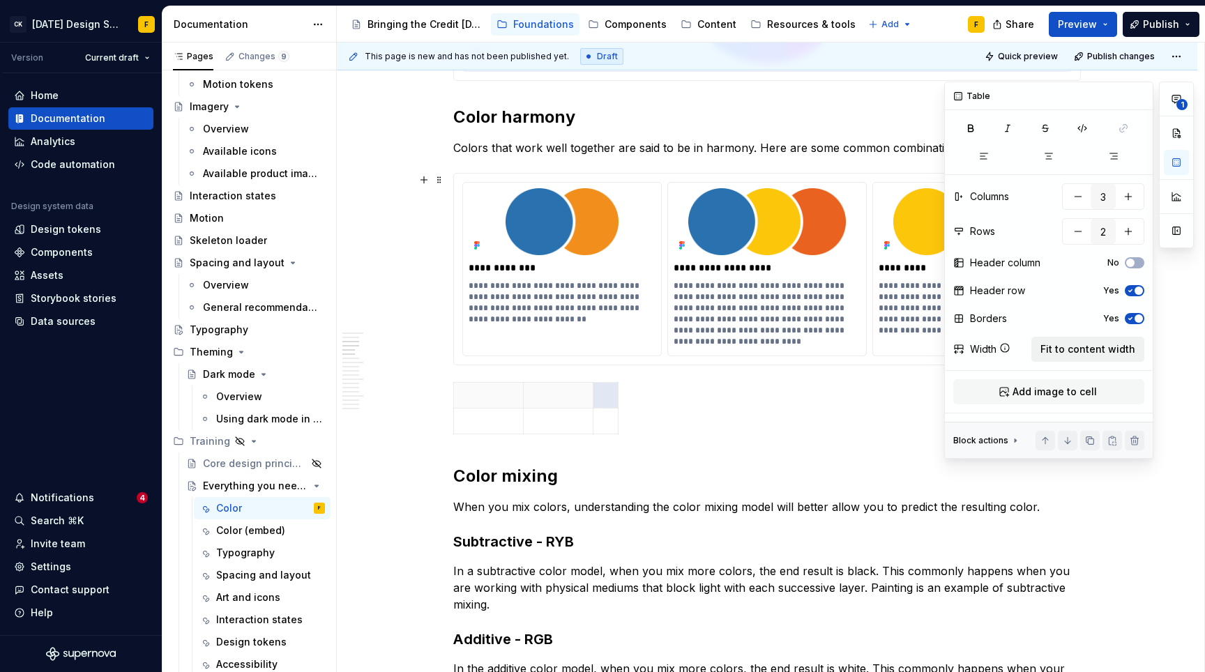
click at [1074, 342] on span "Fit to content width" at bounding box center [1087, 349] width 95 height 14
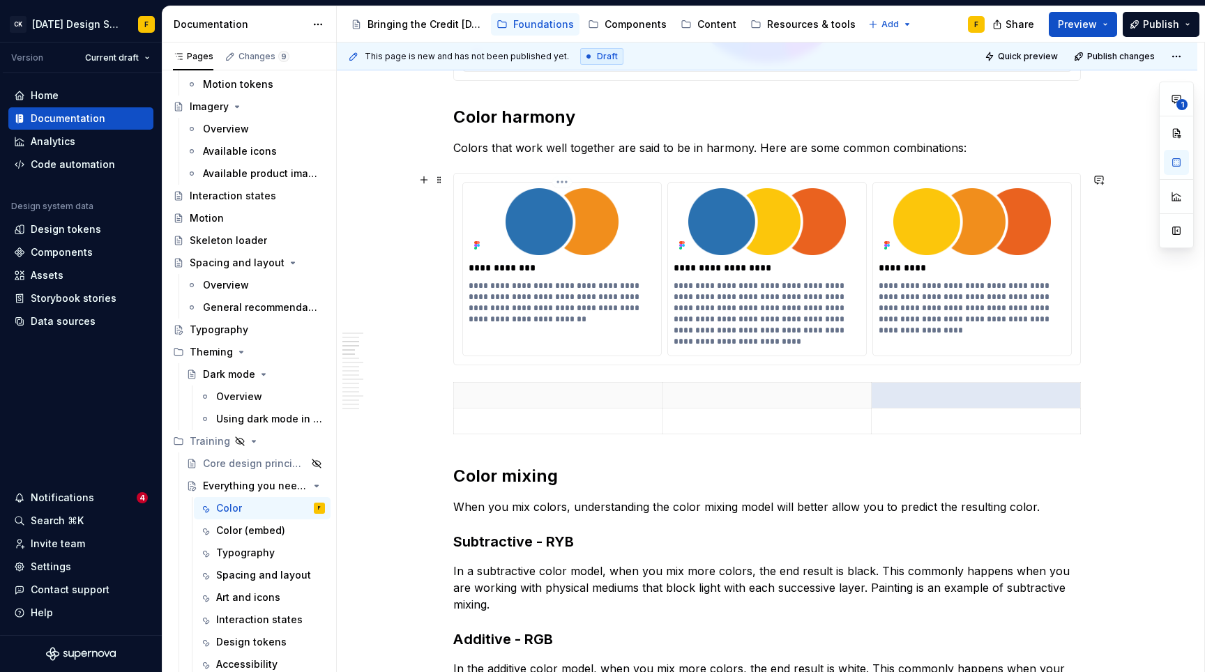
click at [534, 306] on p "**********" at bounding box center [562, 302] width 187 height 45
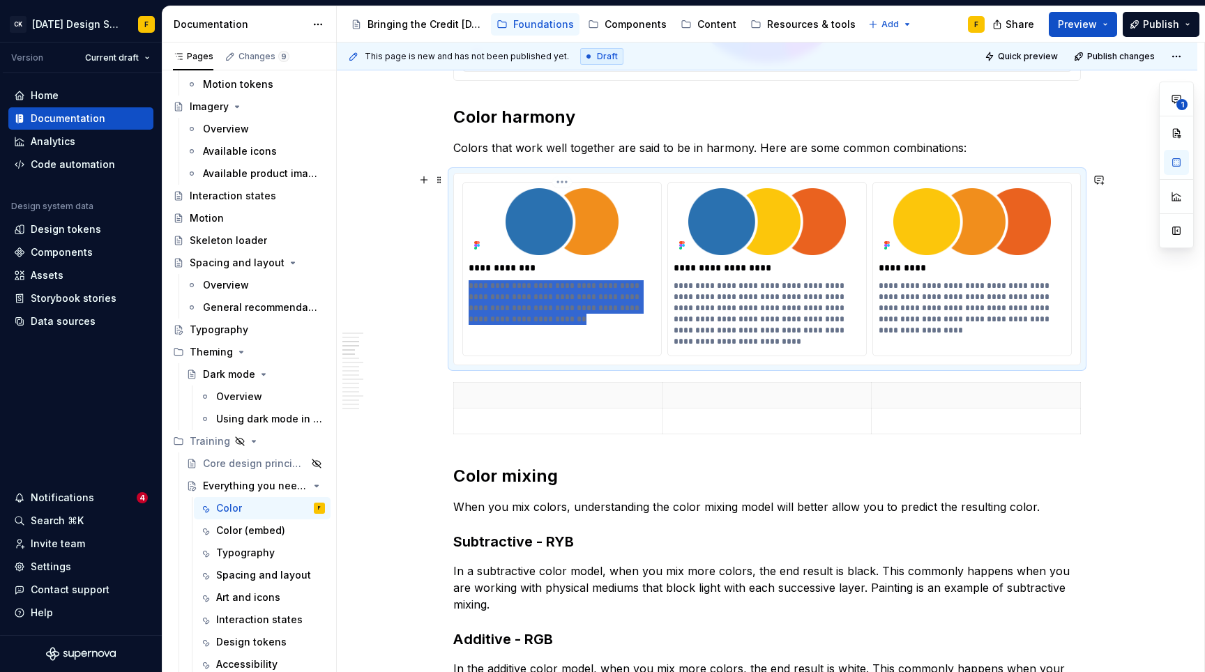
drag, startPoint x: 526, startPoint y: 318, endPoint x: 464, endPoint y: 264, distance: 82.0
click at [464, 264] on div "**********" at bounding box center [562, 258] width 198 height 151
click at [529, 418] on p at bounding box center [558, 421] width 192 height 14
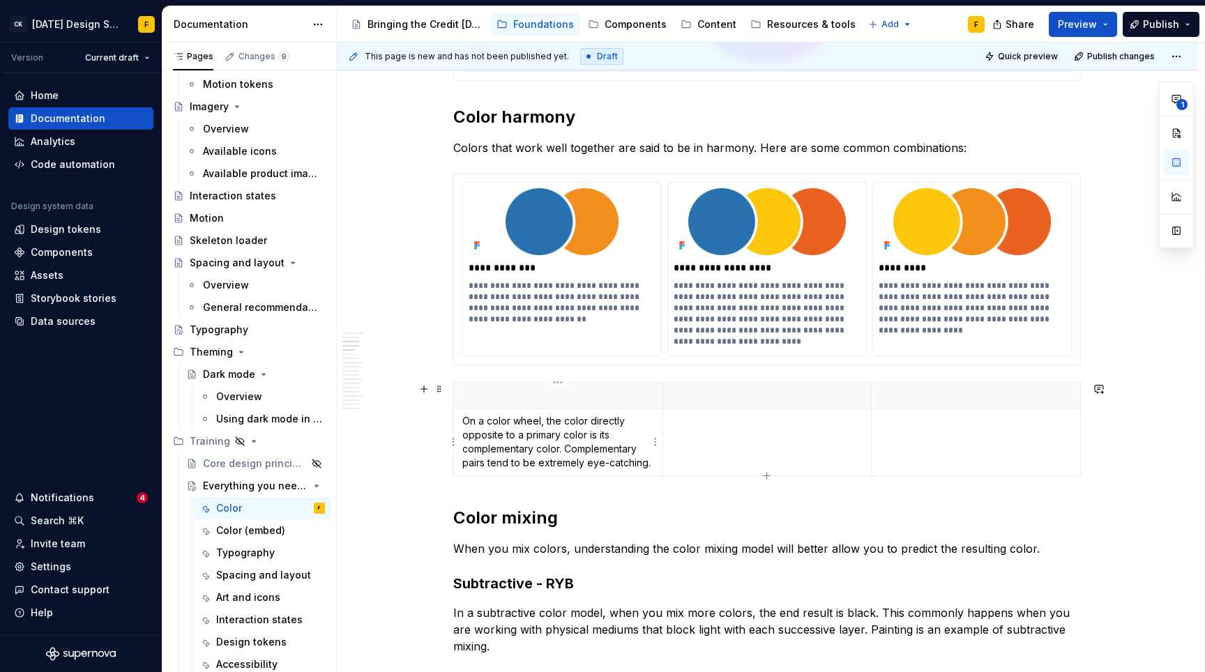
click at [482, 426] on p "On a color wheel, the color directly opposite to a primary color is its complem…" at bounding box center [558, 442] width 192 height 56
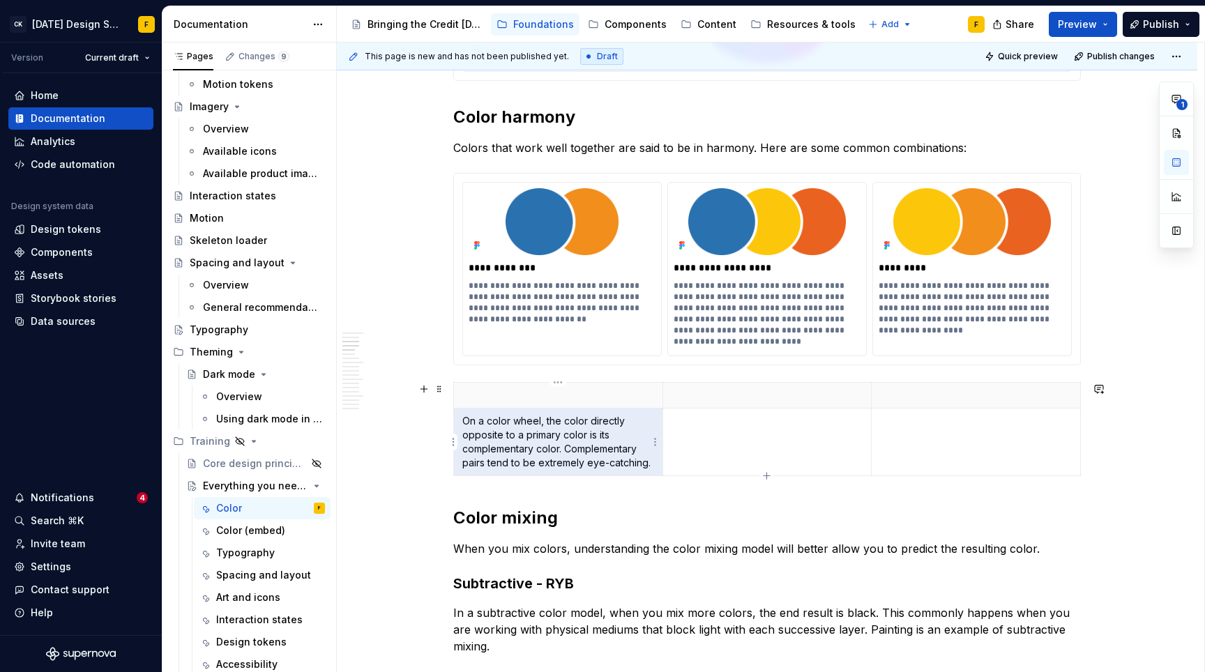
click at [482, 426] on p "On a color wheel, the color directly opposite to a primary color is its complem…" at bounding box center [558, 442] width 192 height 56
click at [474, 423] on p "On a color wheel, the color directly opposite to a primary color is its complem…" at bounding box center [558, 442] width 192 height 56
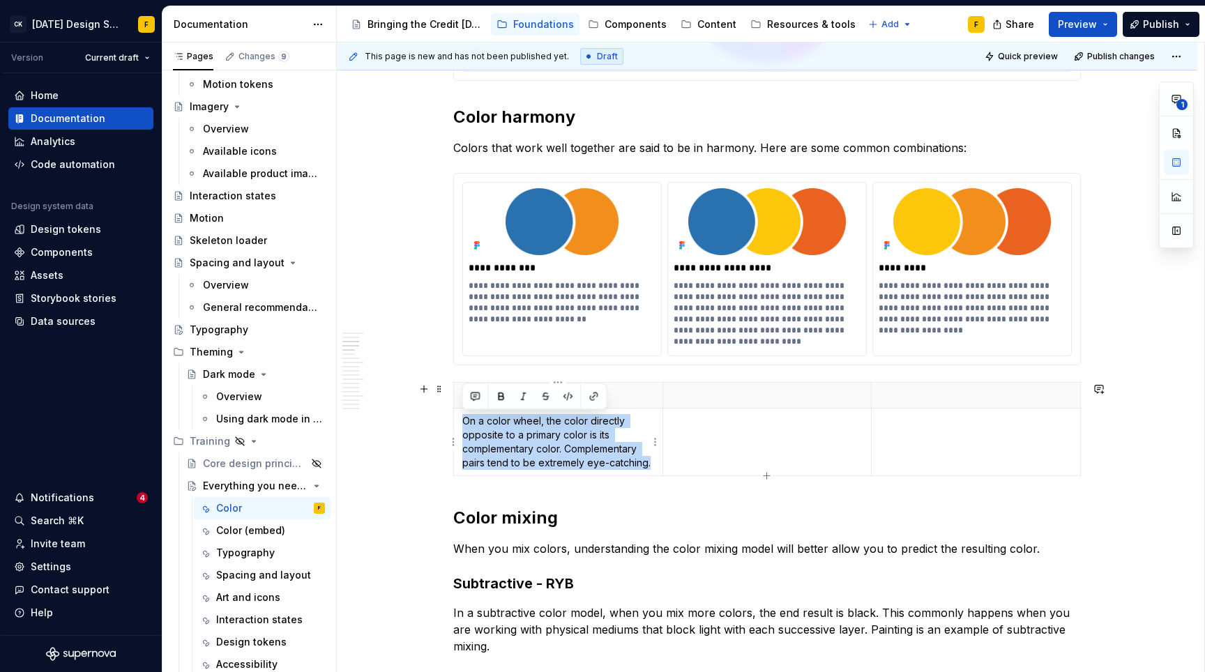
drag, startPoint x: 462, startPoint y: 419, endPoint x: 653, endPoint y: 459, distance: 194.4
click at [653, 459] on p "On a color wheel, the color directly opposite to a primary color is its complem…" at bounding box center [558, 442] width 192 height 56
click at [476, 430] on p "On a color wheel, the color directly opposite to a primary color is its complem…" at bounding box center [558, 442] width 192 height 56
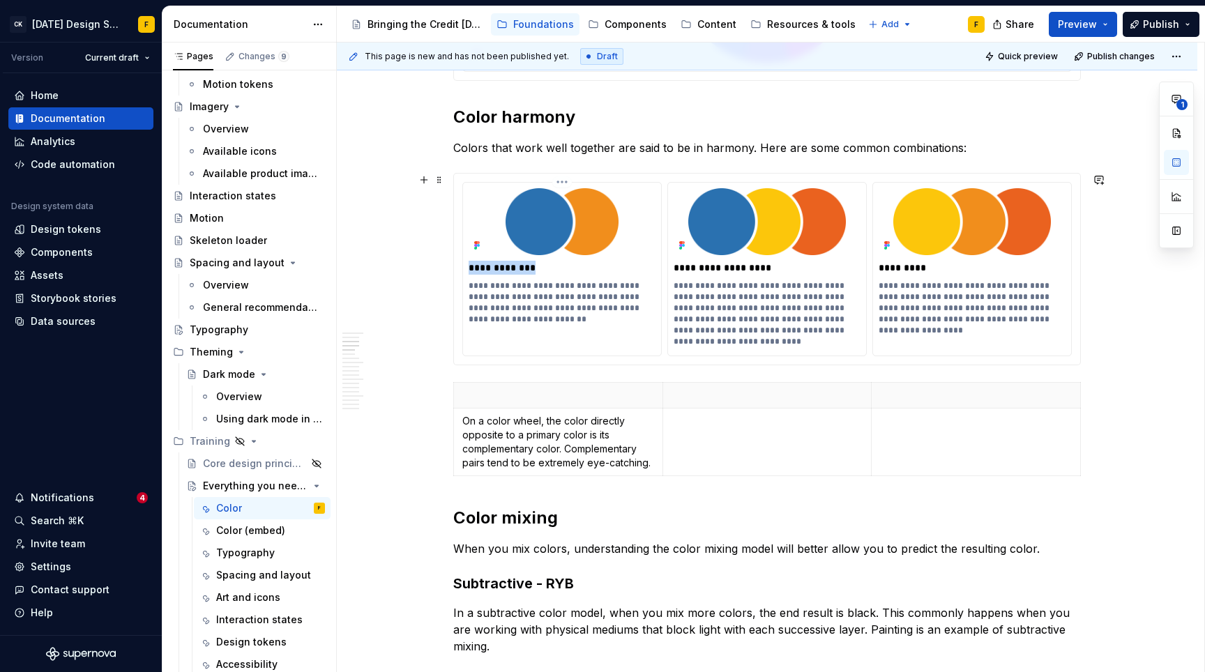
drag, startPoint x: 547, startPoint y: 267, endPoint x: 464, endPoint y: 272, distance: 83.1
click at [464, 272] on div "**********" at bounding box center [562, 258] width 198 height 151
click at [462, 419] on p "On a color wheel, the color directly opposite to a primary color is its complem…" at bounding box center [558, 442] width 192 height 56
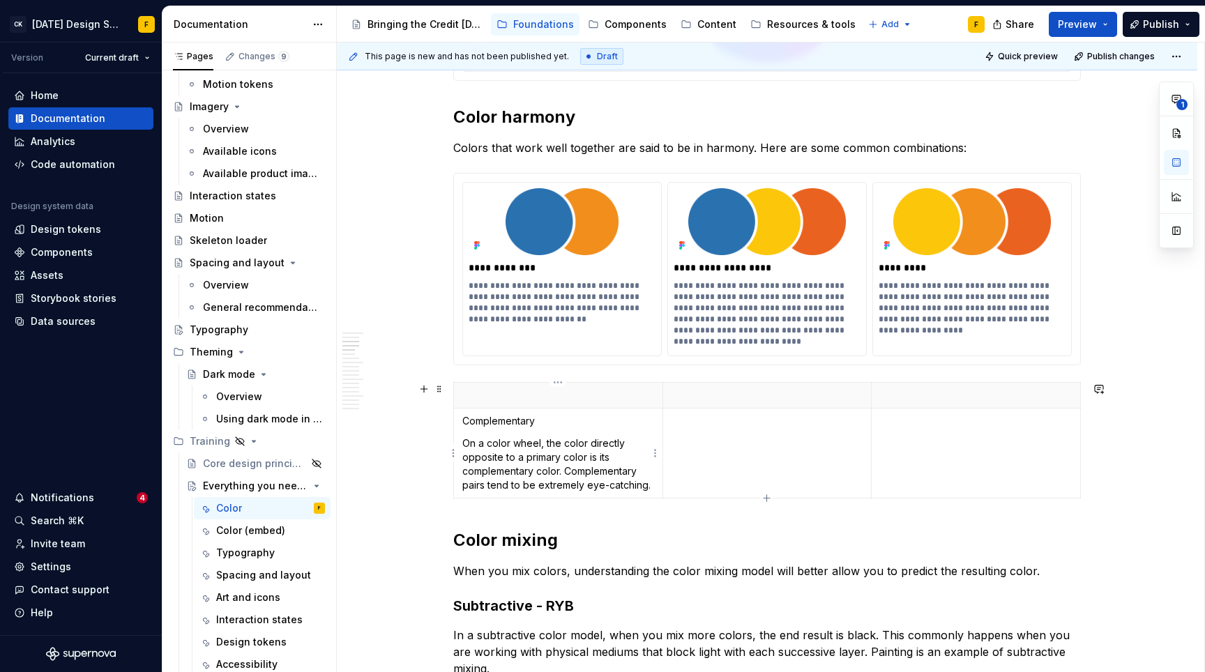
click at [482, 422] on p "Complementary" at bounding box center [558, 421] width 192 height 14
click at [498, 394] on button "button" at bounding box center [502, 397] width 20 height 20
click at [505, 459] on p "On a color wheel, the color directly opposite to a primary color is its complem…" at bounding box center [558, 464] width 192 height 56
click at [1021, 52] on span "Quick preview" at bounding box center [1028, 56] width 60 height 11
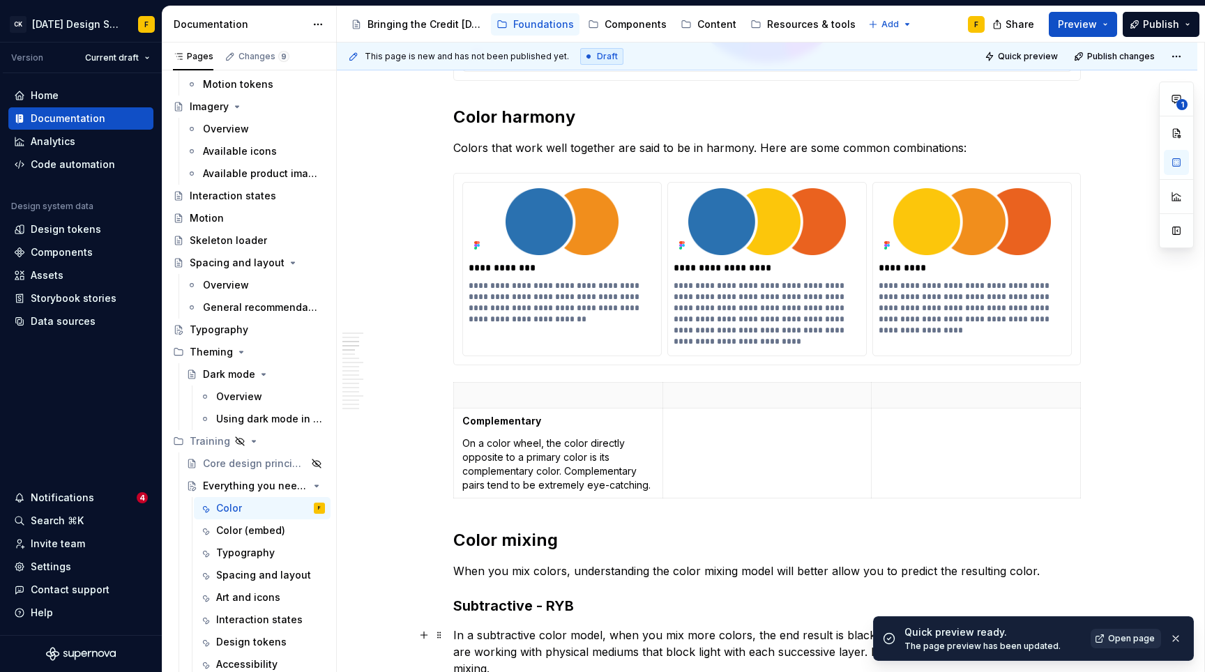
click at [1132, 646] on link "Open page" at bounding box center [1125, 639] width 70 height 20
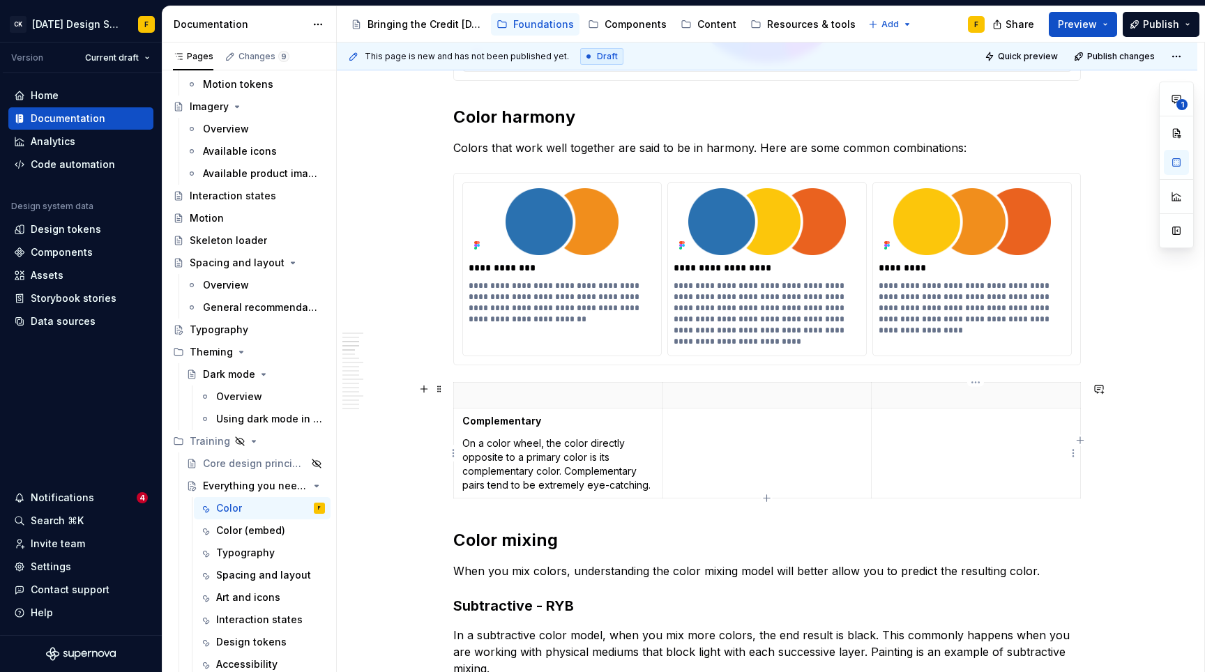
click at [963, 422] on p at bounding box center [976, 421] width 192 height 14
click at [822, 539] on h2 "Color mixing" at bounding box center [766, 540] width 627 height 22
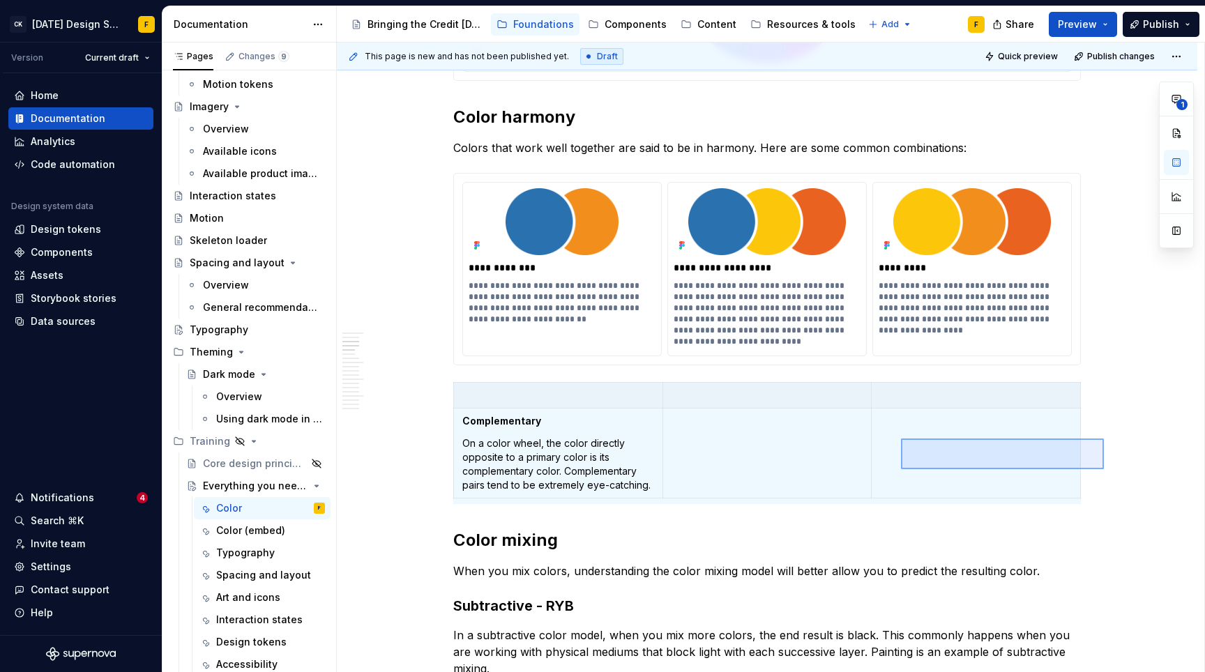
drag, startPoint x: 1104, startPoint y: 469, endPoint x: 901, endPoint y: 439, distance: 205.2
click at [901, 439] on div "**********" at bounding box center [770, 358] width 867 height 630
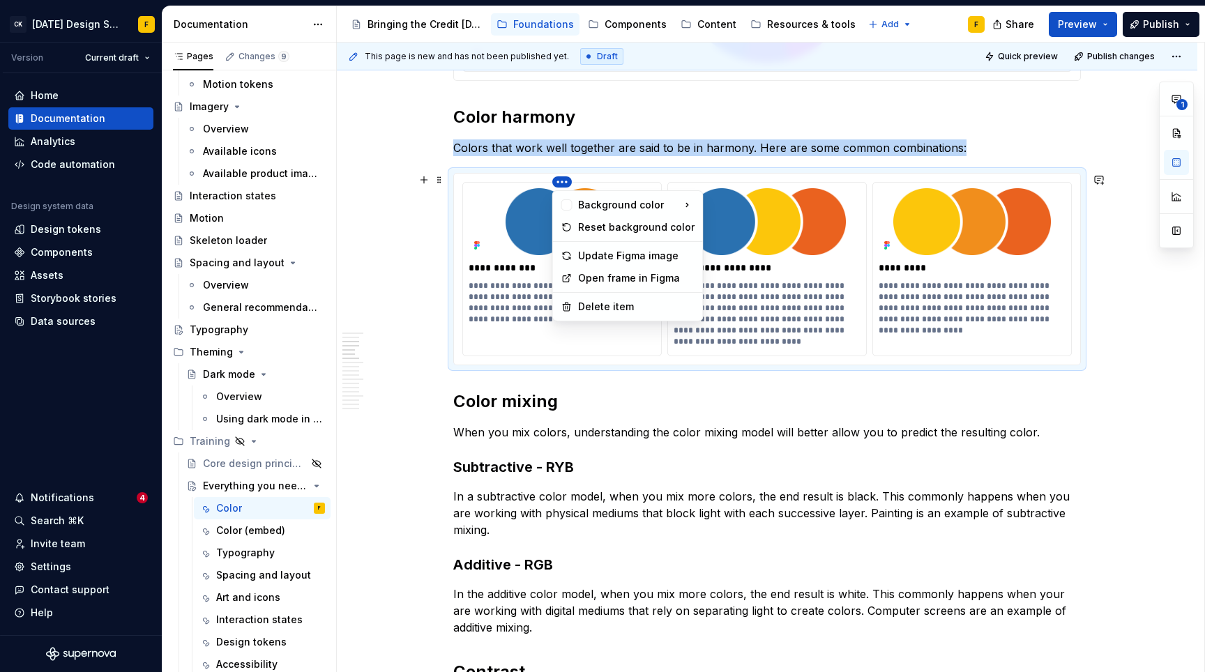
click at [563, 183] on html "CK [DATE] Design System F Version Current draft Home Documentation Analytics Co…" at bounding box center [602, 336] width 1205 height 672
click at [588, 252] on div "Update Figma image" at bounding box center [636, 256] width 116 height 14
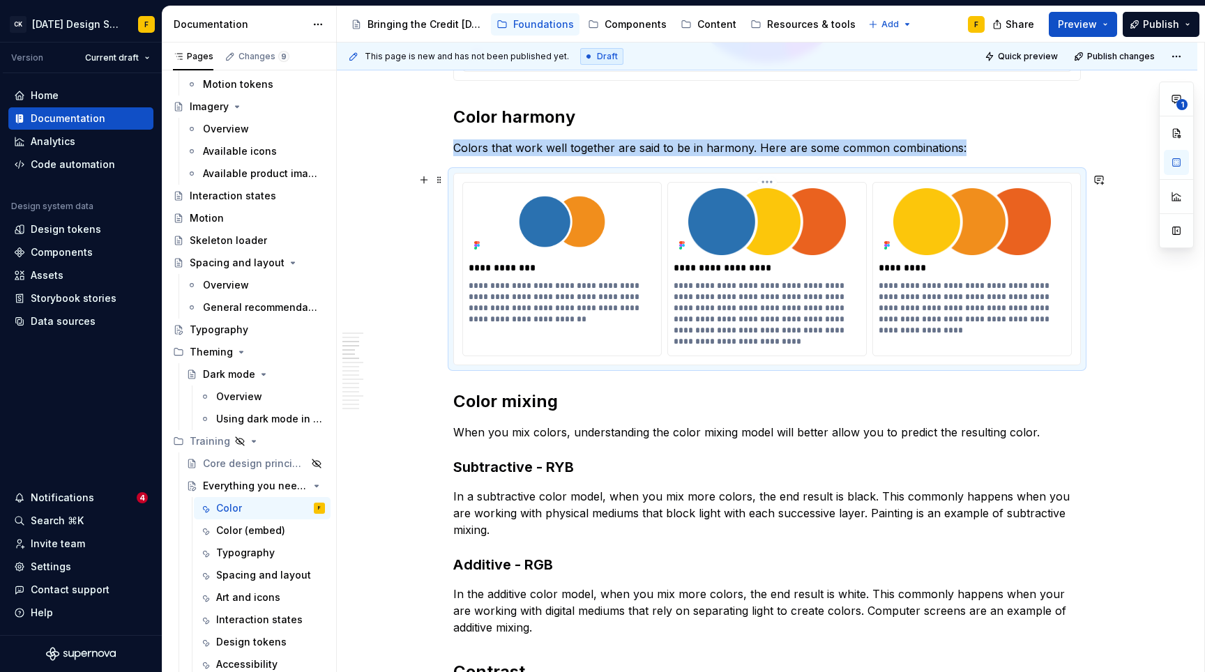
click at [766, 182] on html "CK [DATE] Design System F Version Current draft Home Documentation Analytics Co…" at bounding box center [602, 336] width 1205 height 672
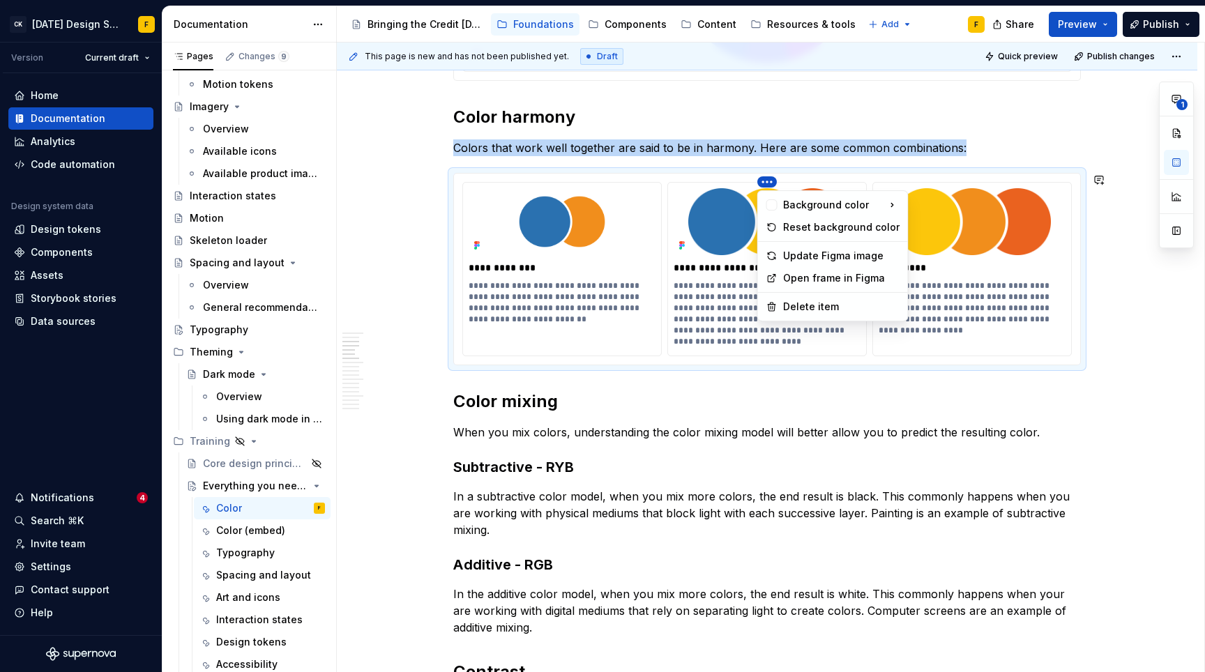
drag, startPoint x: 795, startPoint y: 230, endPoint x: 795, endPoint y: 263, distance: 32.8
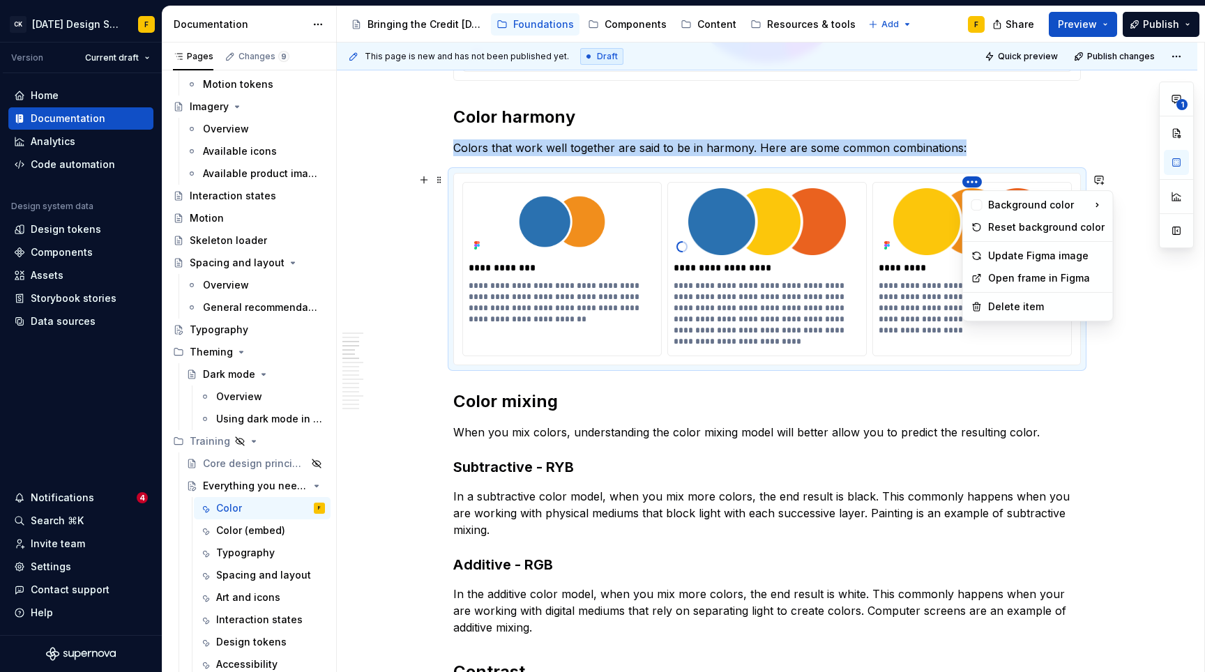
click at [967, 181] on html "CK [DATE] Design System F Version Current draft Home Documentation Analytics Co…" at bounding box center [602, 336] width 1205 height 672
click at [993, 254] on div "Update Figma image" at bounding box center [1046, 256] width 116 height 14
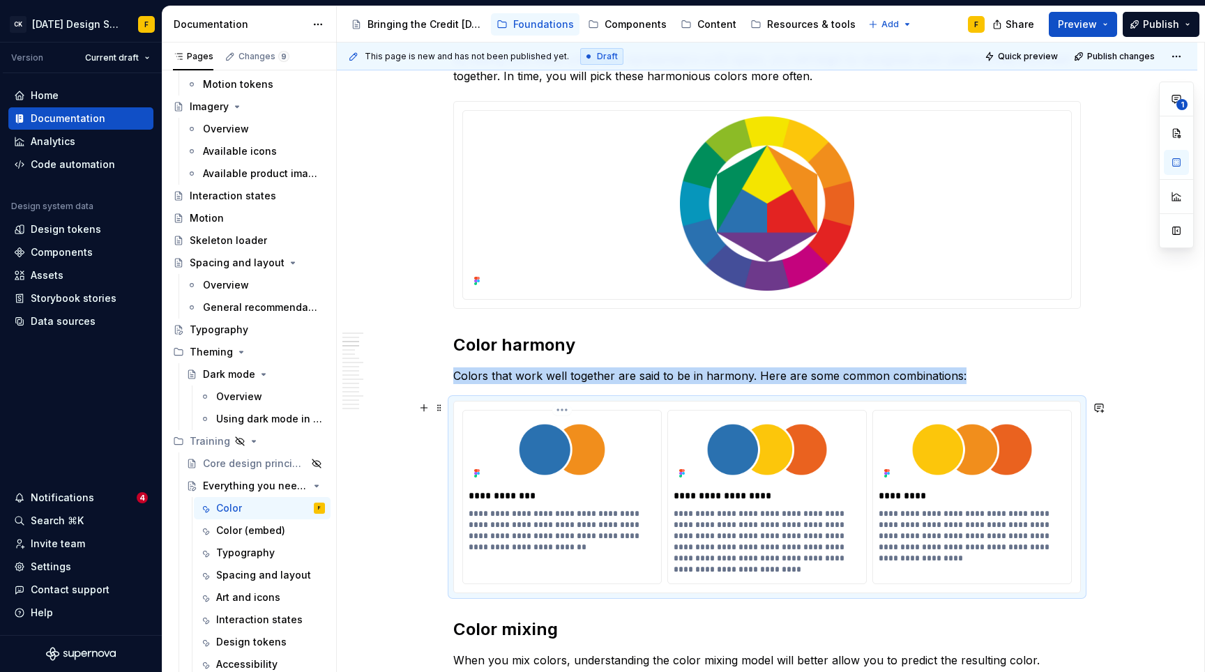
scroll to position [659, 0]
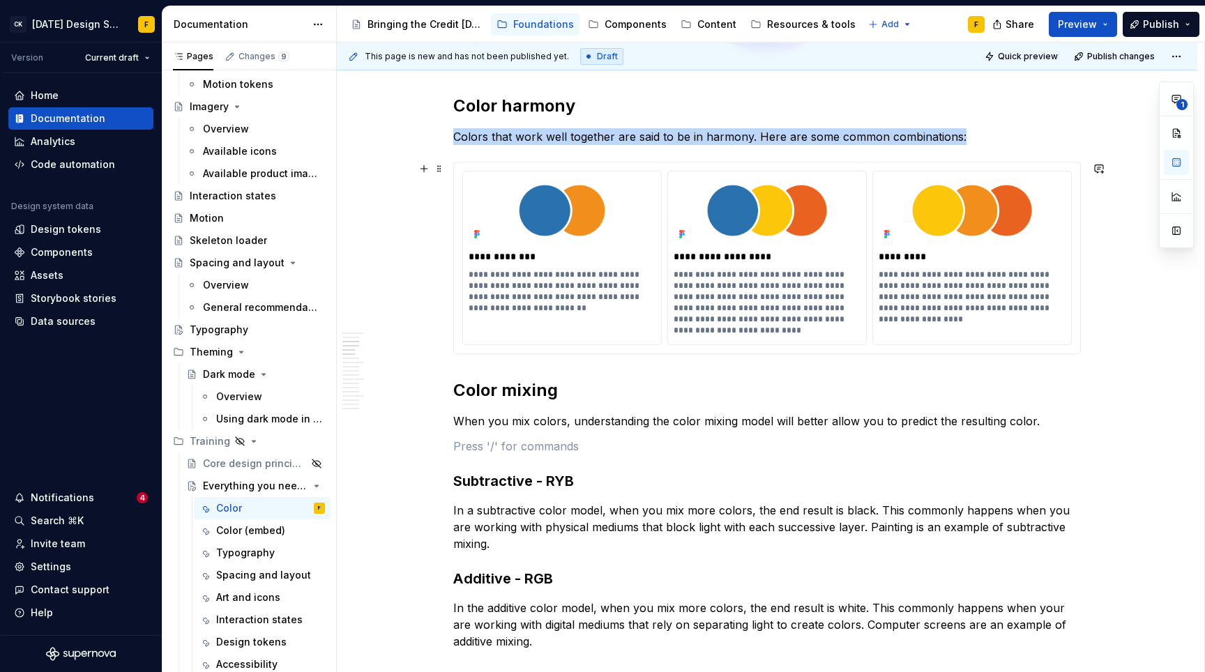
click at [618, 164] on div "**********" at bounding box center [767, 257] width 626 height 191
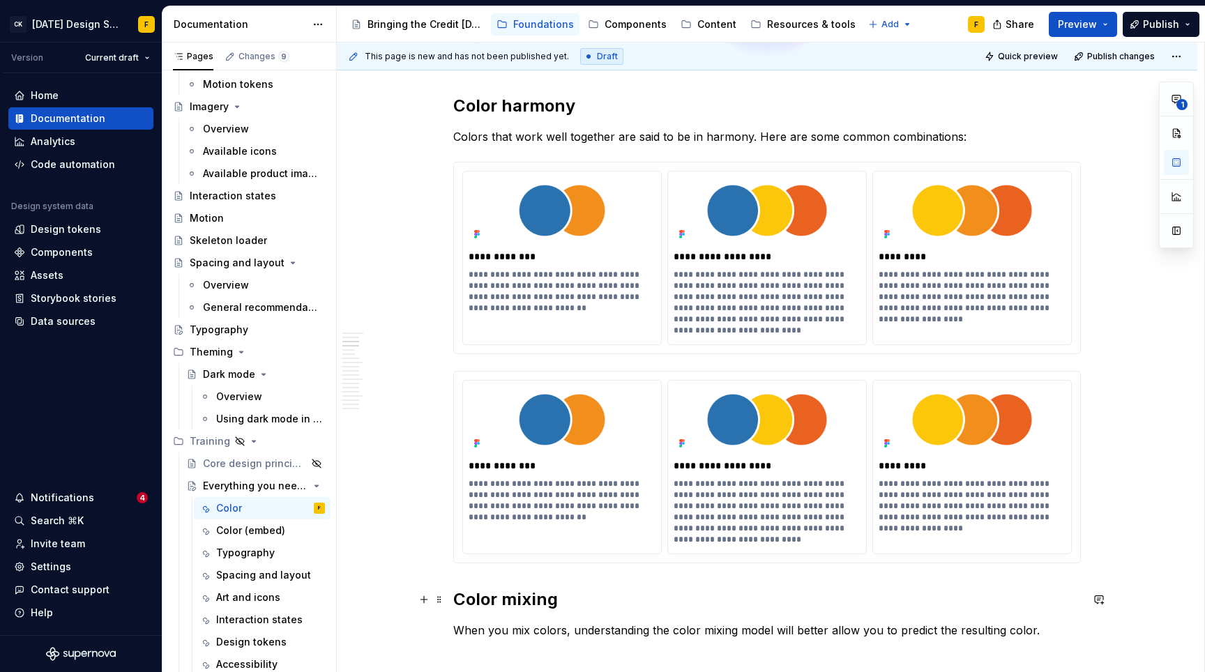
click at [627, 605] on h2 "Color mixing" at bounding box center [766, 599] width 627 height 22
click at [638, 373] on div "**********" at bounding box center [767, 467] width 626 height 191
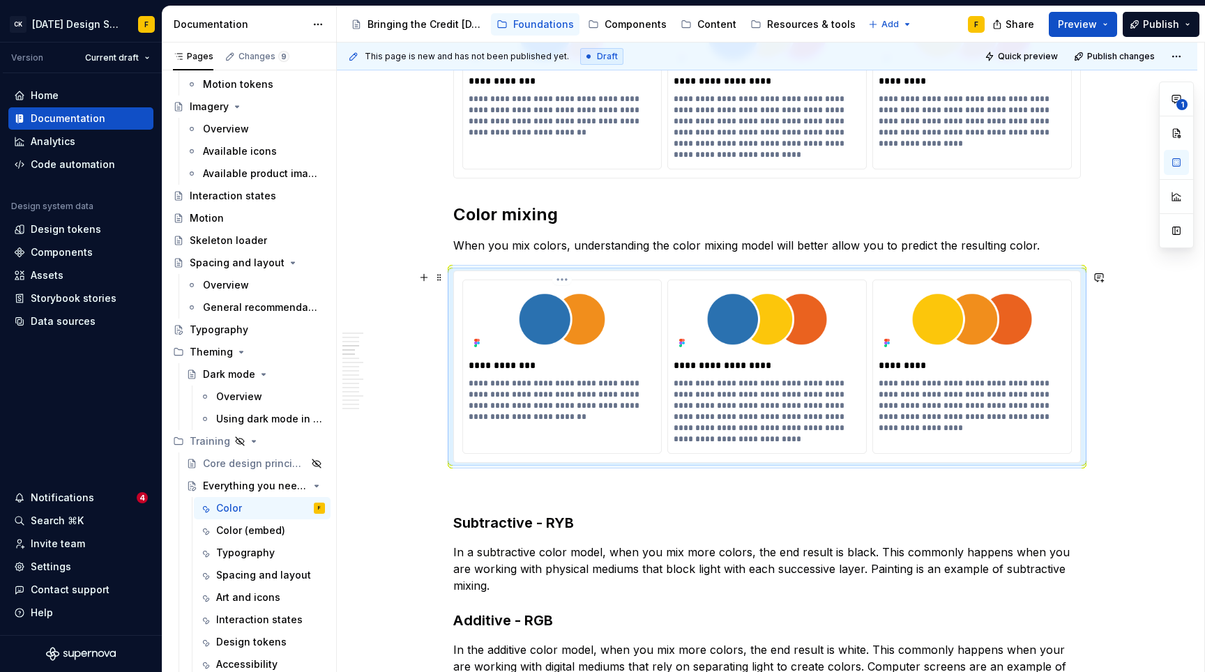
scroll to position [838, 0]
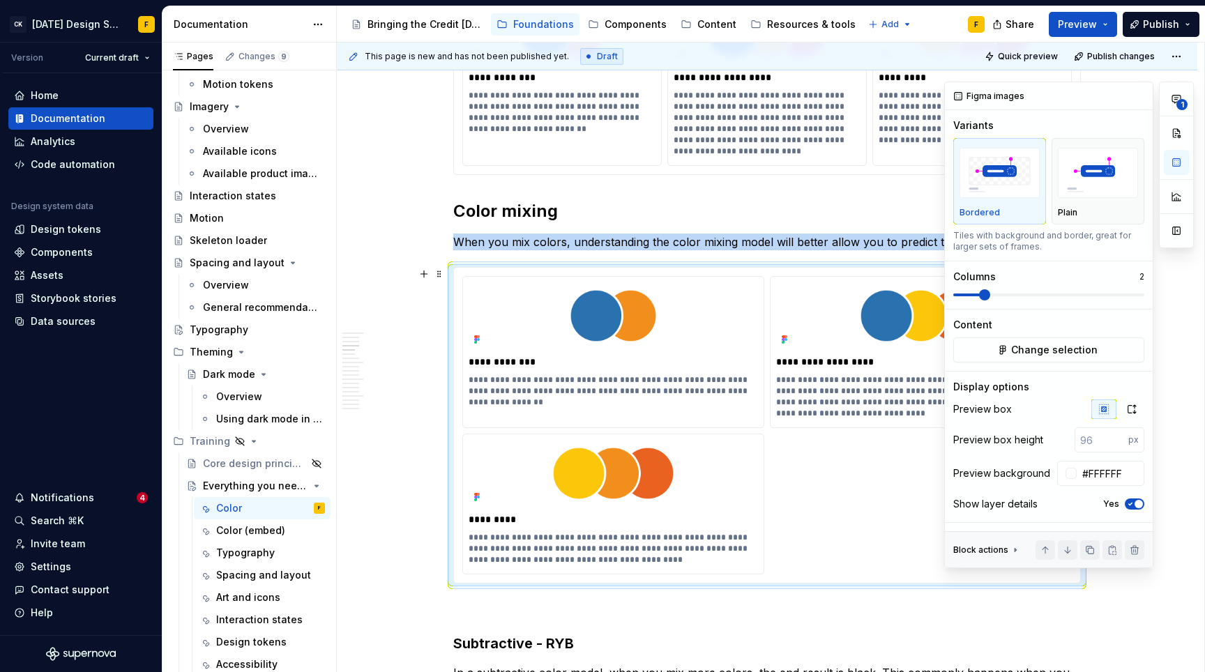
click at [982, 298] on span at bounding box center [984, 294] width 11 height 11
click at [1037, 353] on span "Change selection" at bounding box center [1054, 350] width 86 height 14
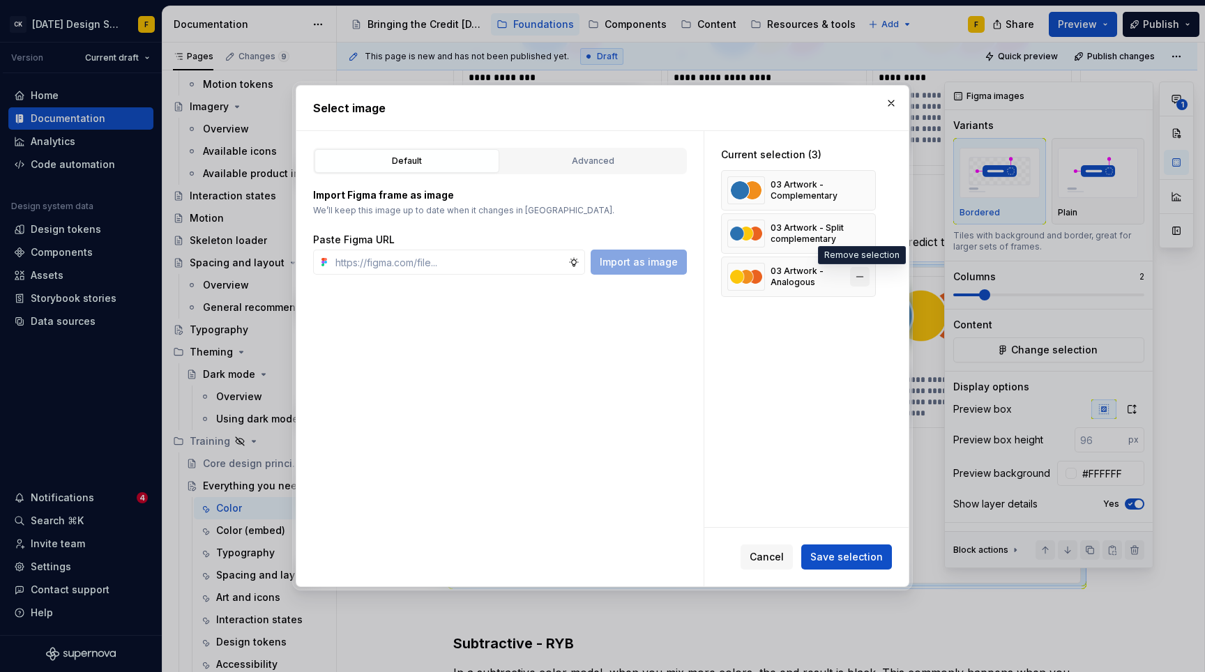
click at [857, 275] on button "button" at bounding box center [860, 277] width 20 height 20
click at [837, 565] on button "Save selection" at bounding box center [846, 557] width 91 height 25
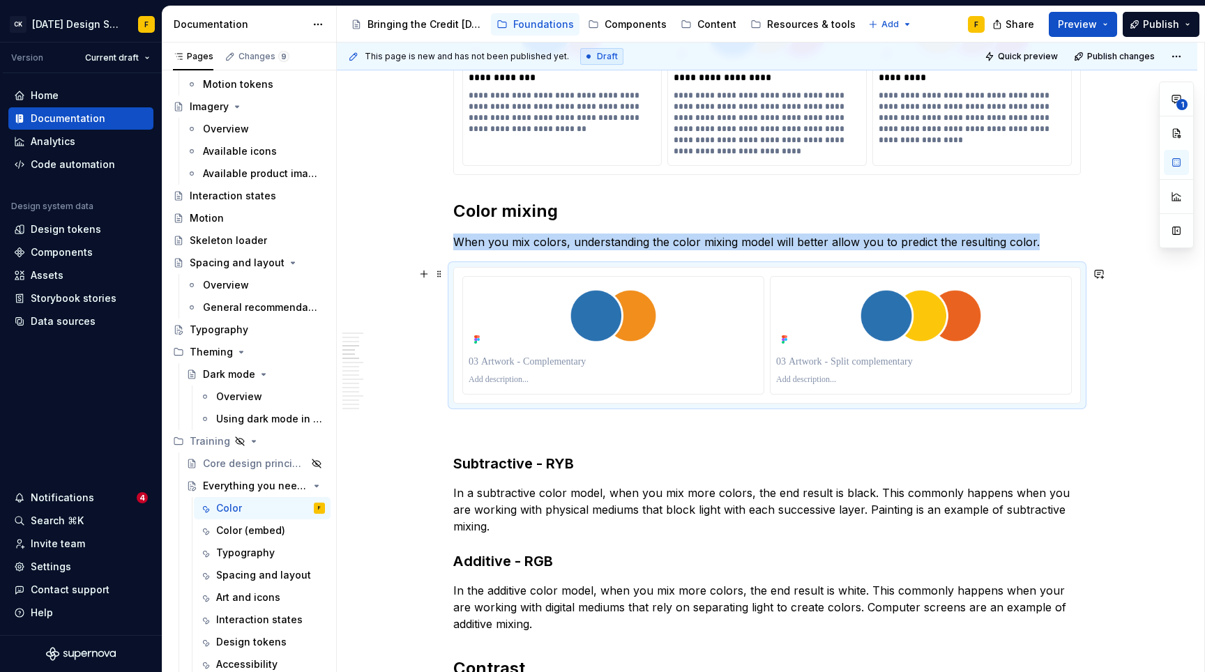
click at [767, 268] on div at bounding box center [767, 335] width 626 height 135
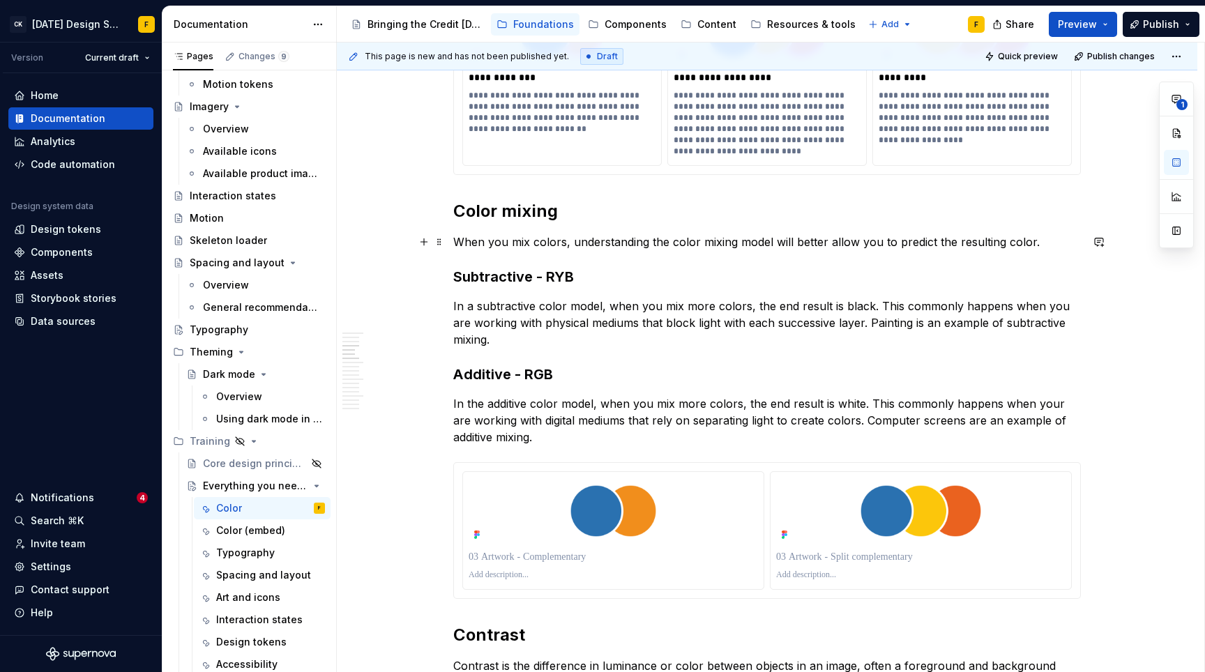
click at [1061, 239] on p "When you mix colors, understanding the color mixing model will better allow you…" at bounding box center [766, 242] width 627 height 17
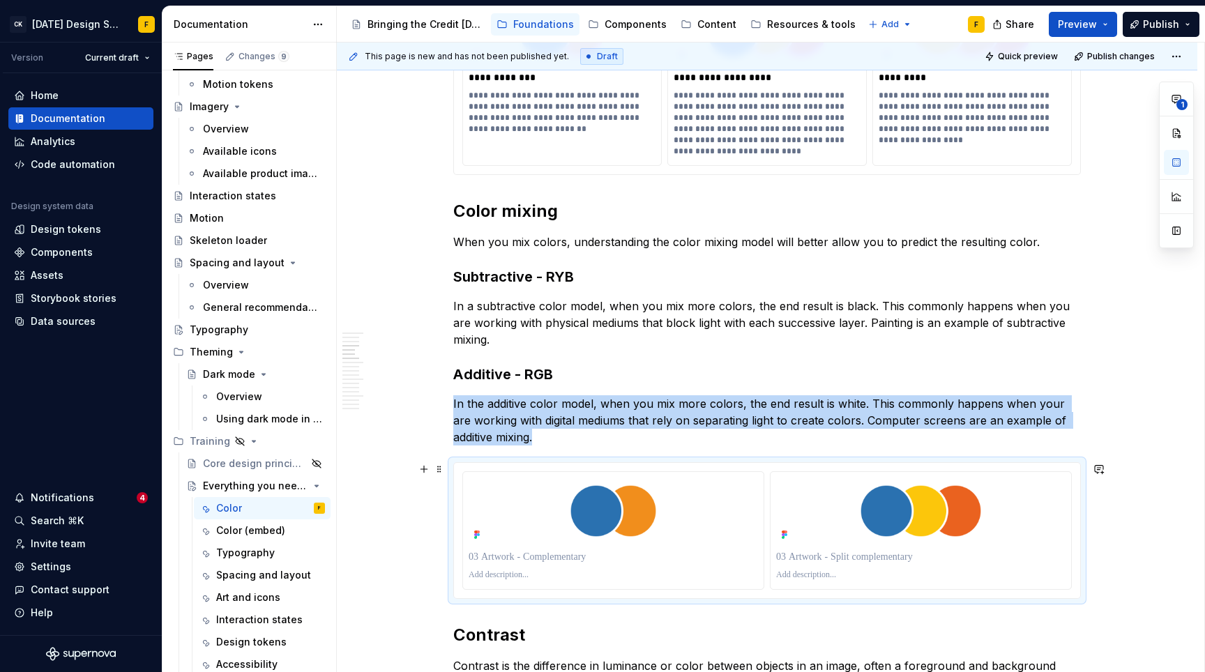
click at [977, 468] on div at bounding box center [767, 530] width 626 height 135
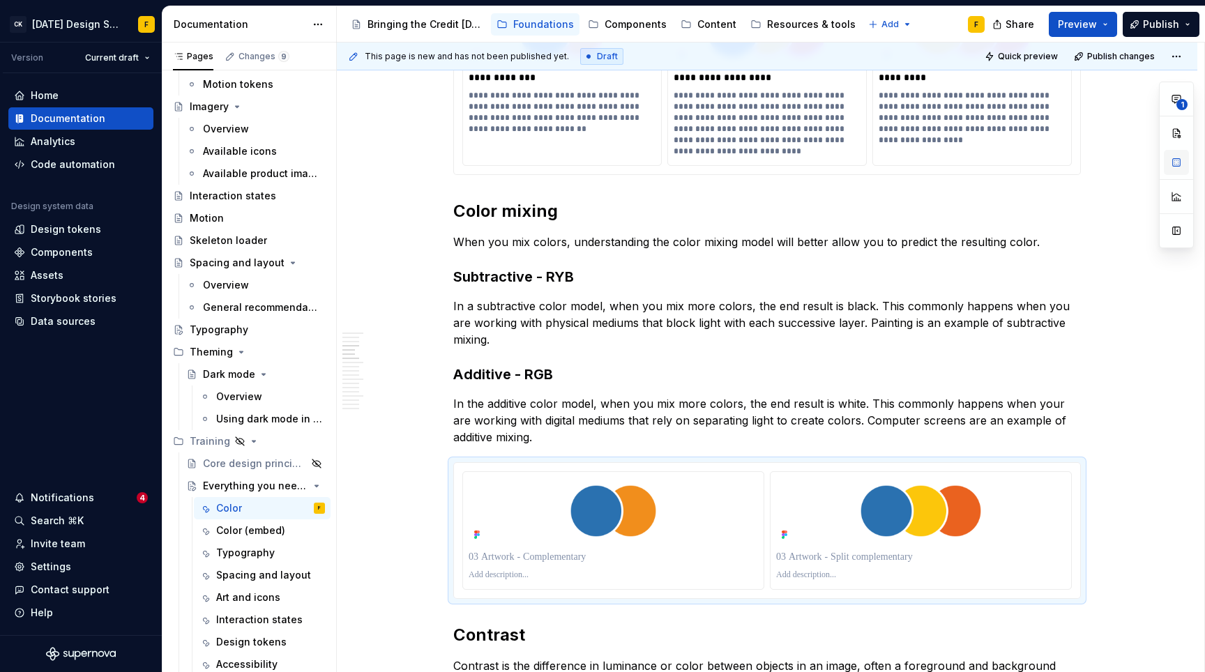
type textarea "*"
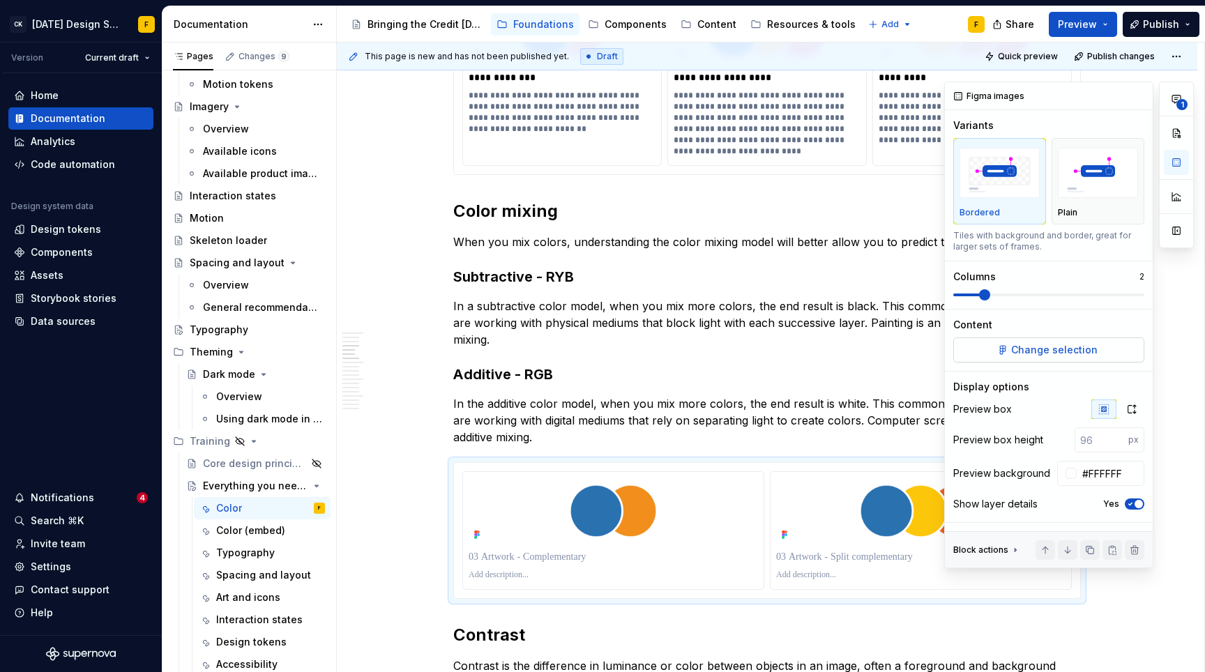
click at [1066, 349] on span "Change selection" at bounding box center [1054, 350] width 86 height 14
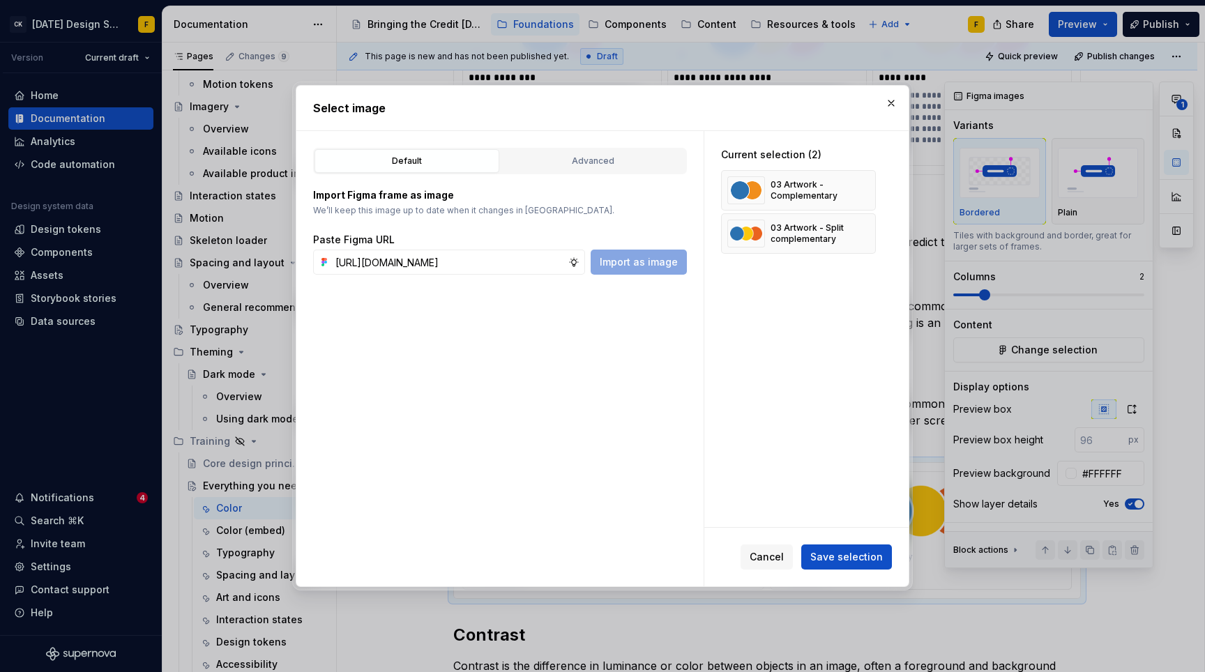
scroll to position [0, 354]
type input "[URL][DOMAIN_NAME]"
type textarea "*"
click at [651, 263] on span "Import as image" at bounding box center [639, 262] width 78 height 14
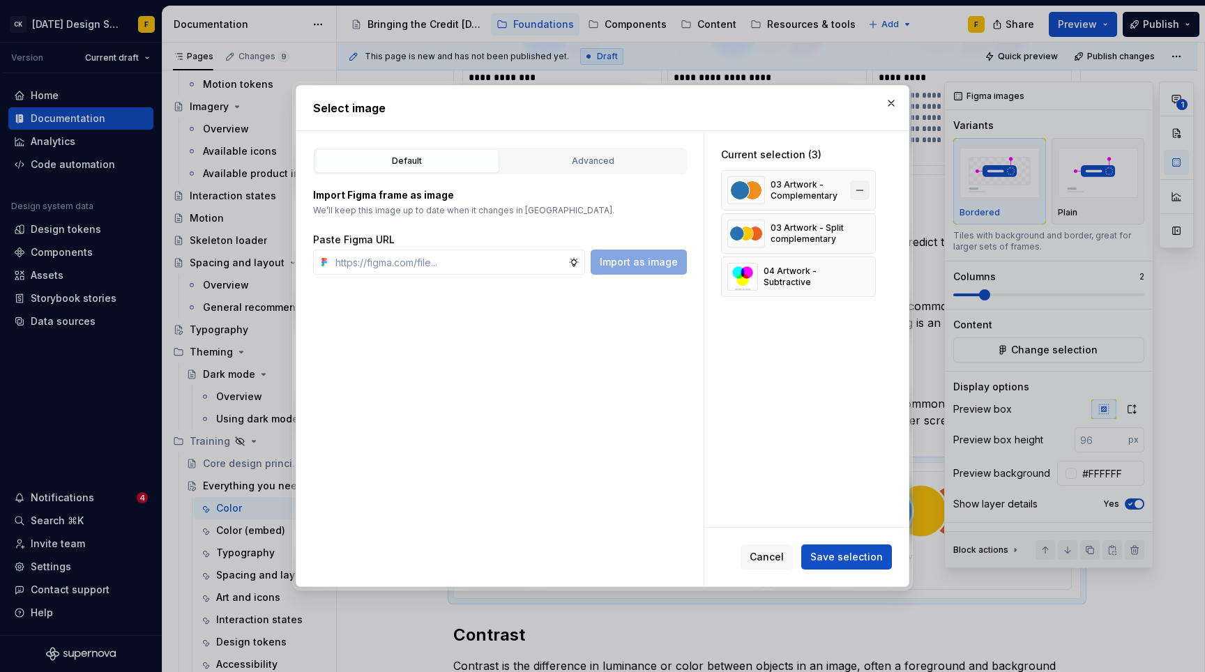
click at [860, 189] on button "button" at bounding box center [860, 191] width 20 height 20
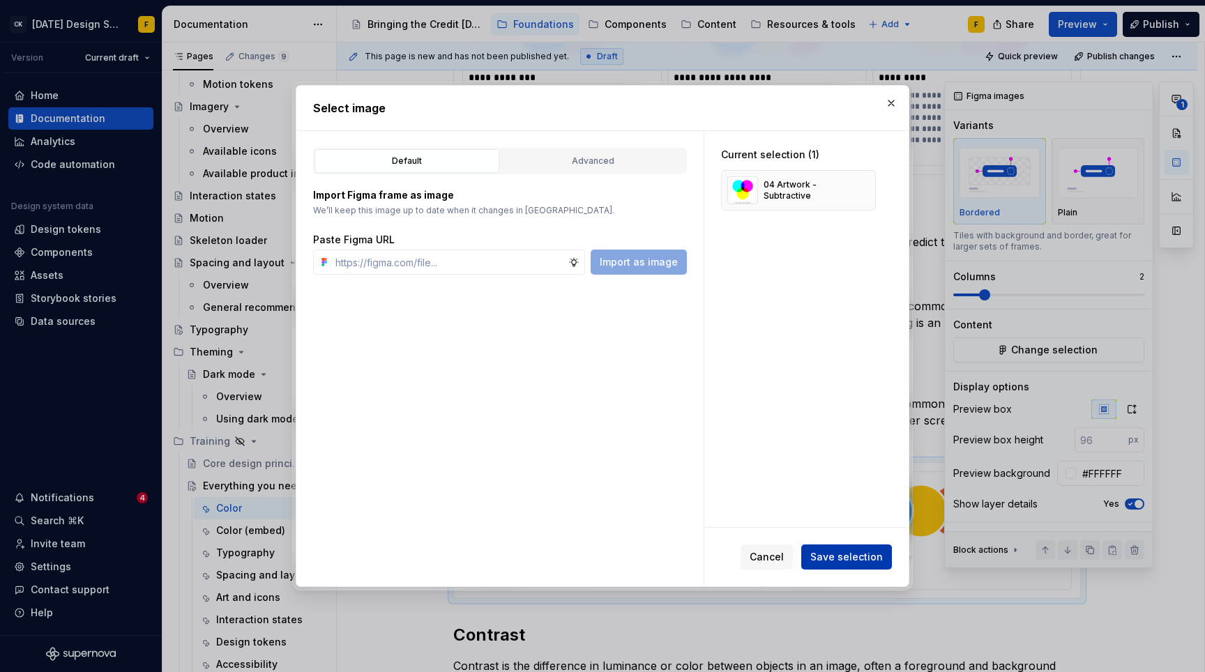
click at [842, 563] on span "Save selection" at bounding box center [846, 557] width 73 height 14
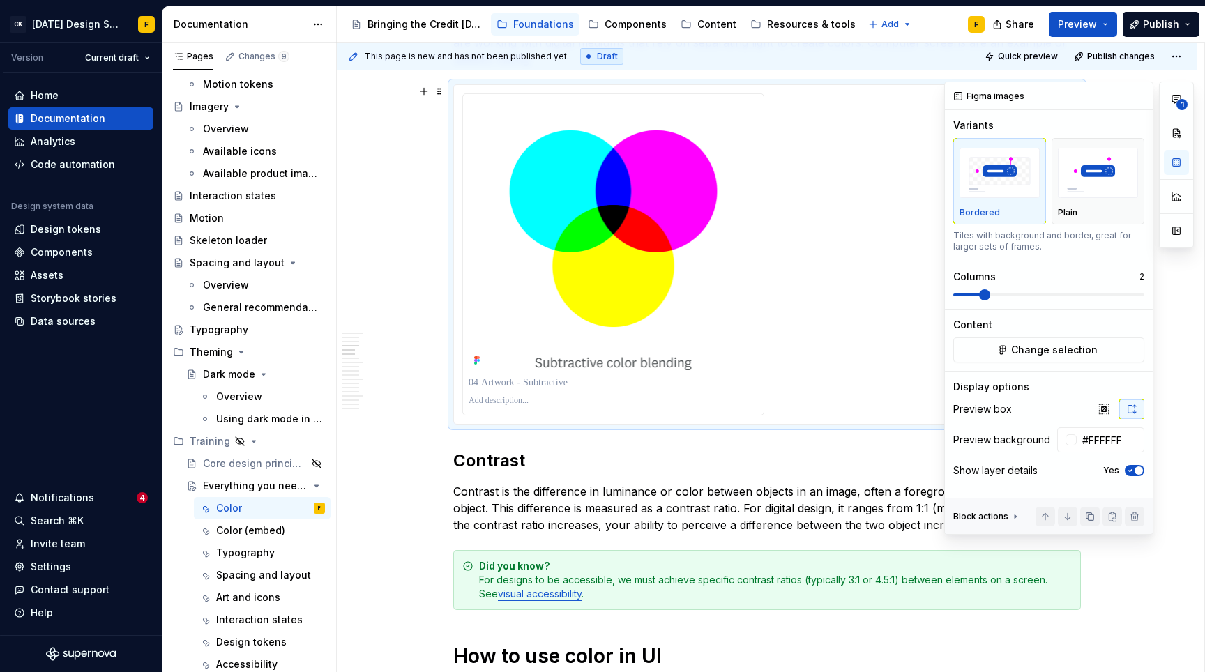
scroll to position [1240, 0]
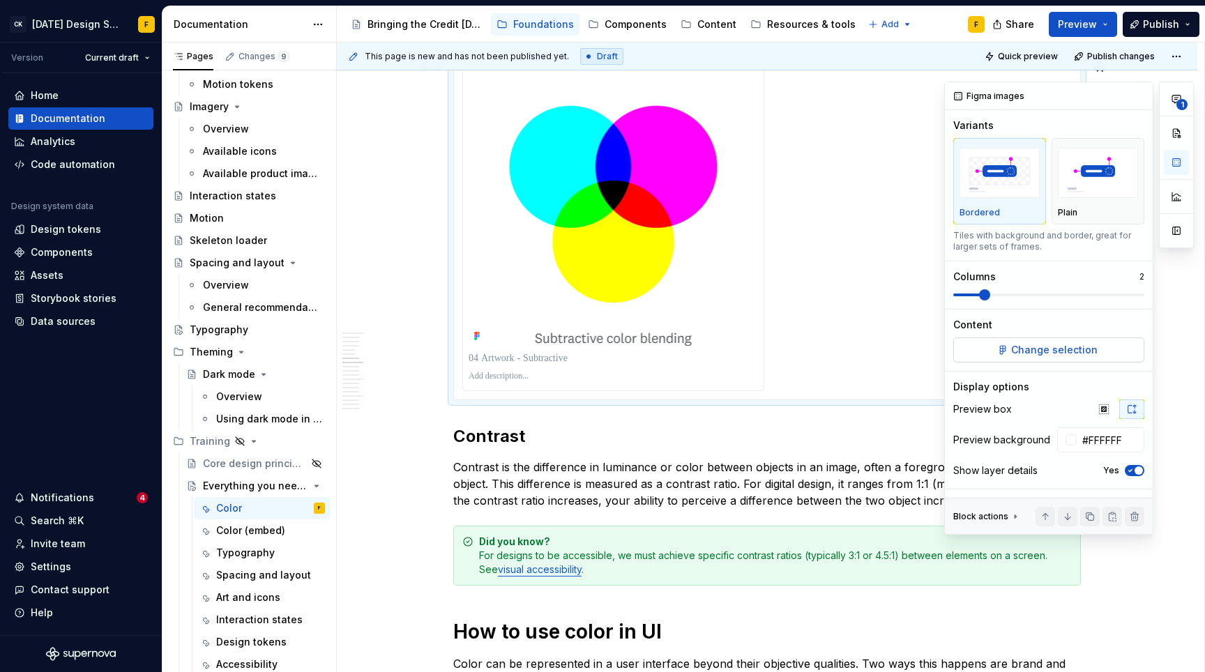
click at [1095, 349] on button "Change selection" at bounding box center [1048, 349] width 191 height 25
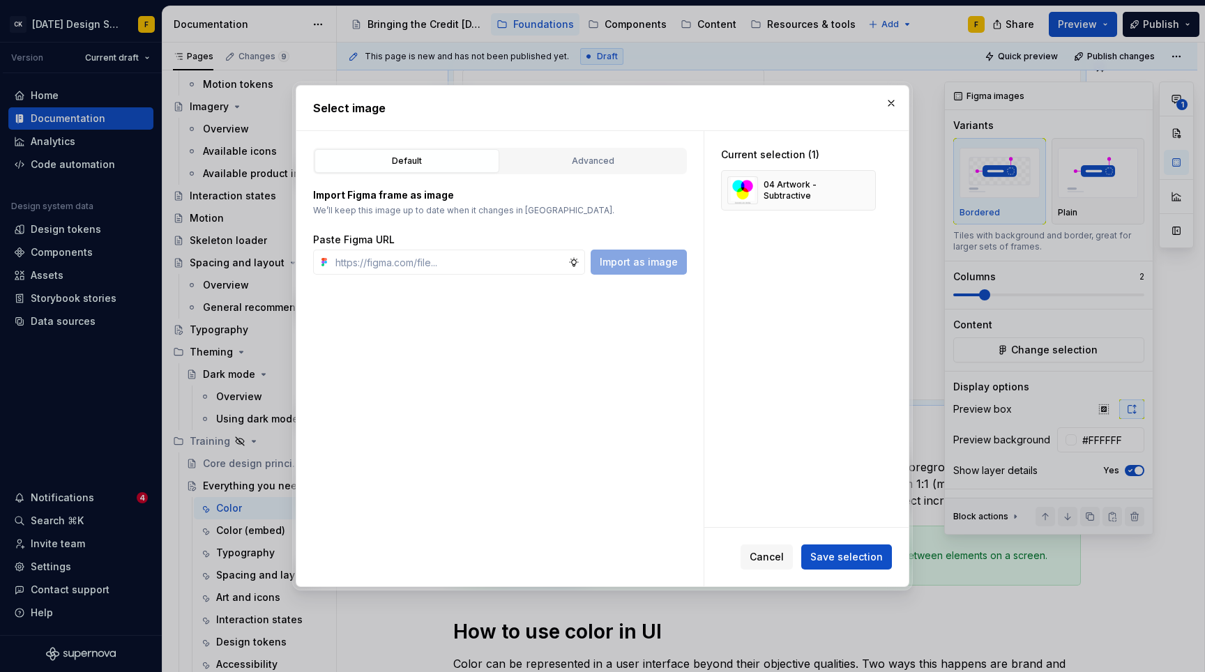
type textarea "*"
type input "[URL][DOMAIN_NAME]"
click at [640, 271] on button "Import as image" at bounding box center [639, 262] width 96 height 25
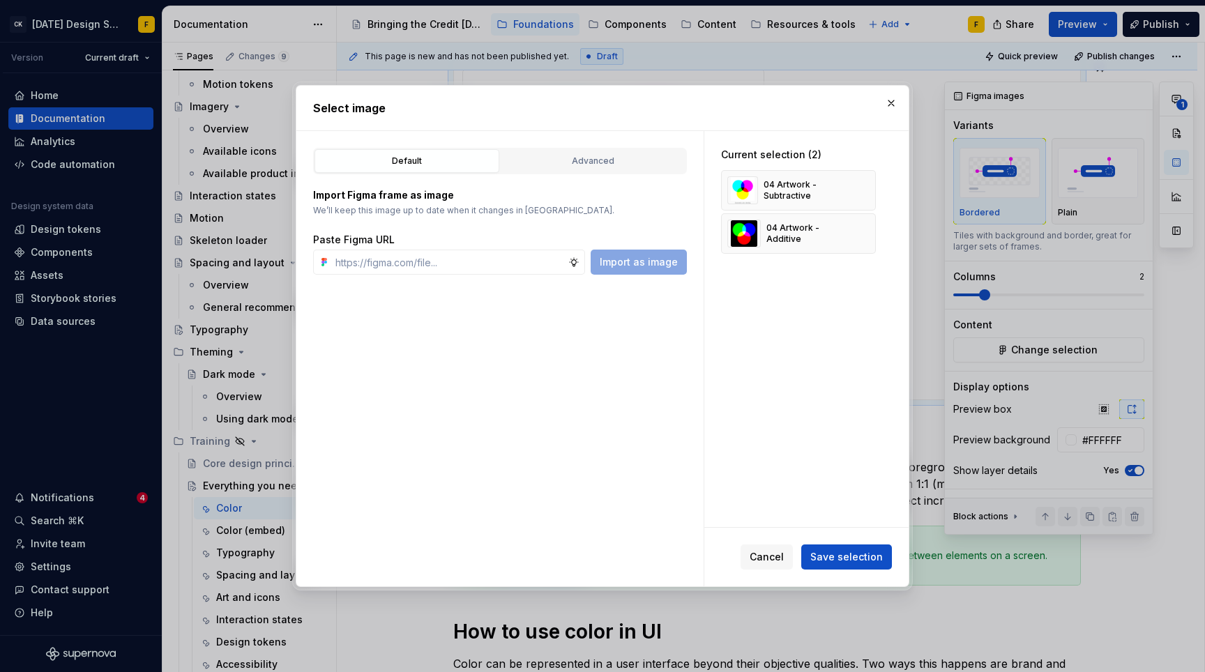
click at [835, 561] on span "Save selection" at bounding box center [846, 557] width 73 height 14
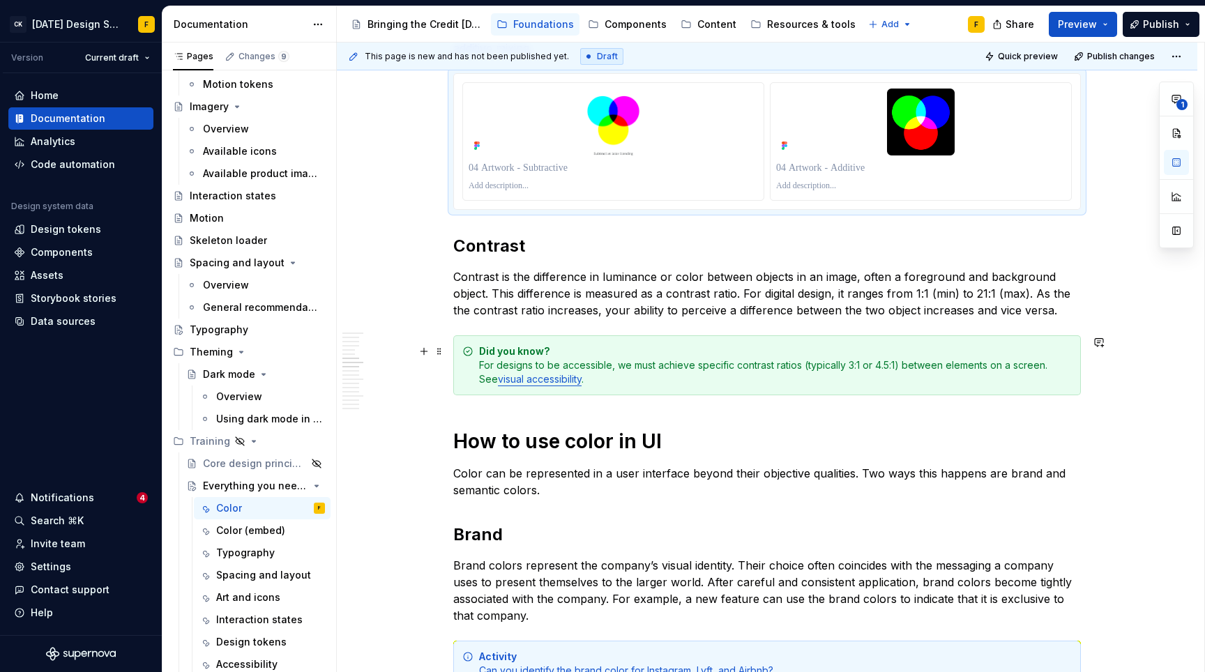
scroll to position [1020, 0]
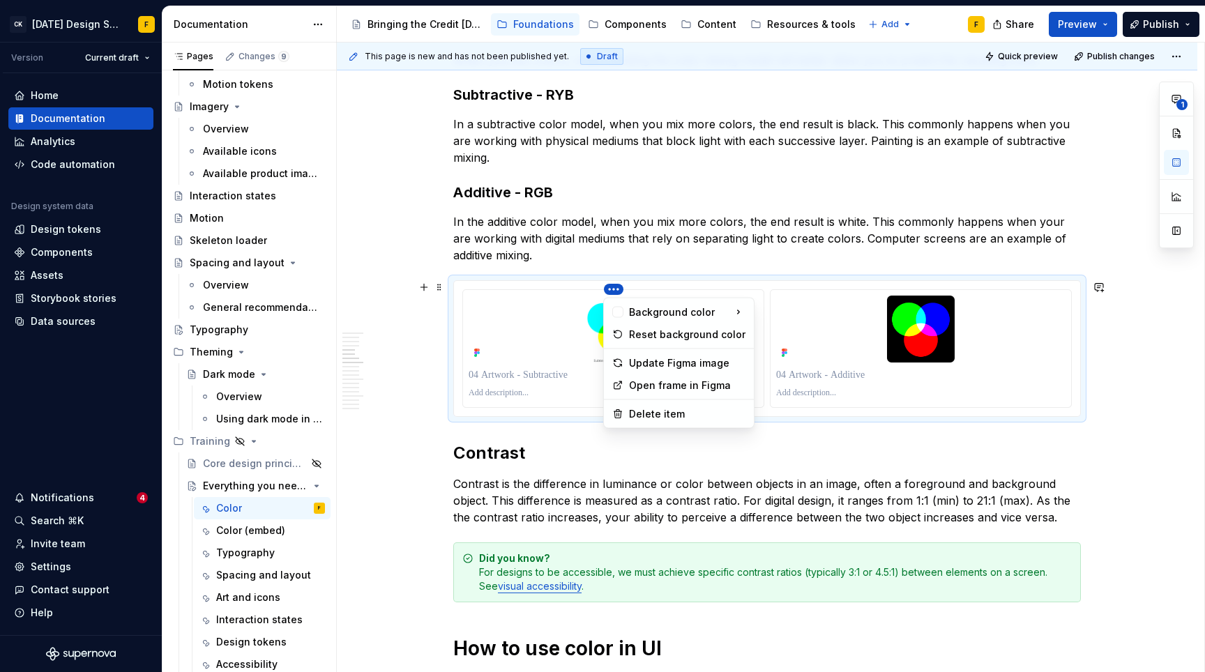
click at [614, 286] on html "CK [DATE] Design System F Version Current draft Home Documentation Analytics Co…" at bounding box center [602, 336] width 1205 height 672
click at [650, 360] on div "Update Figma image" at bounding box center [687, 363] width 116 height 14
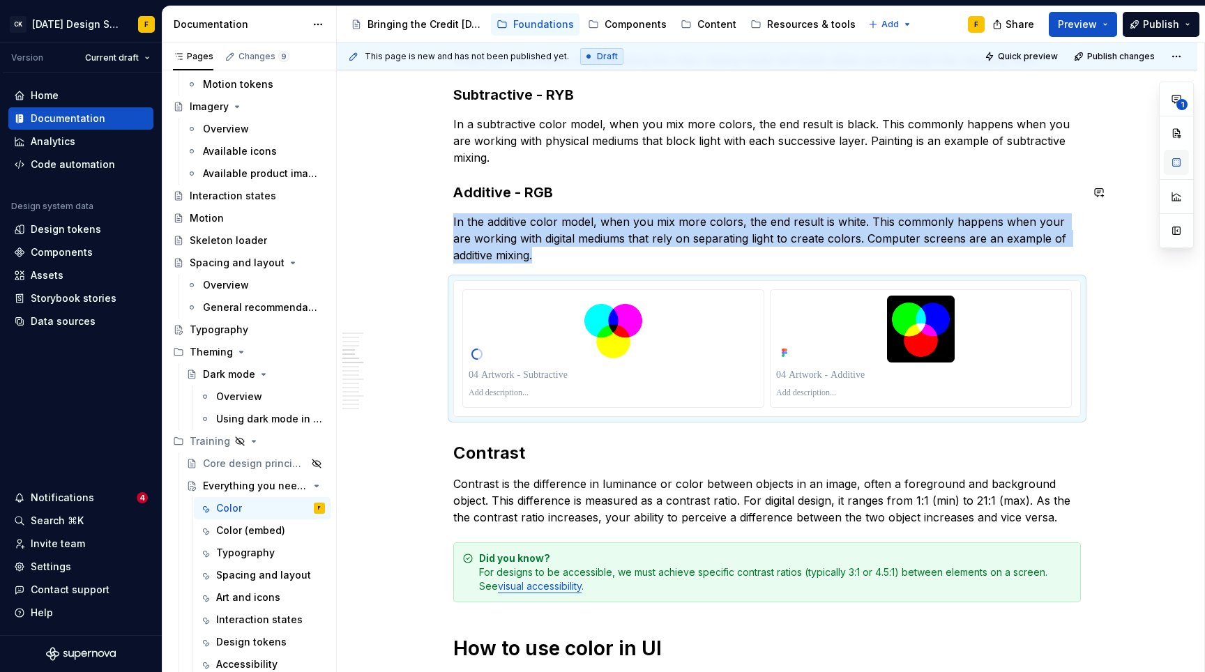
type textarea "*"
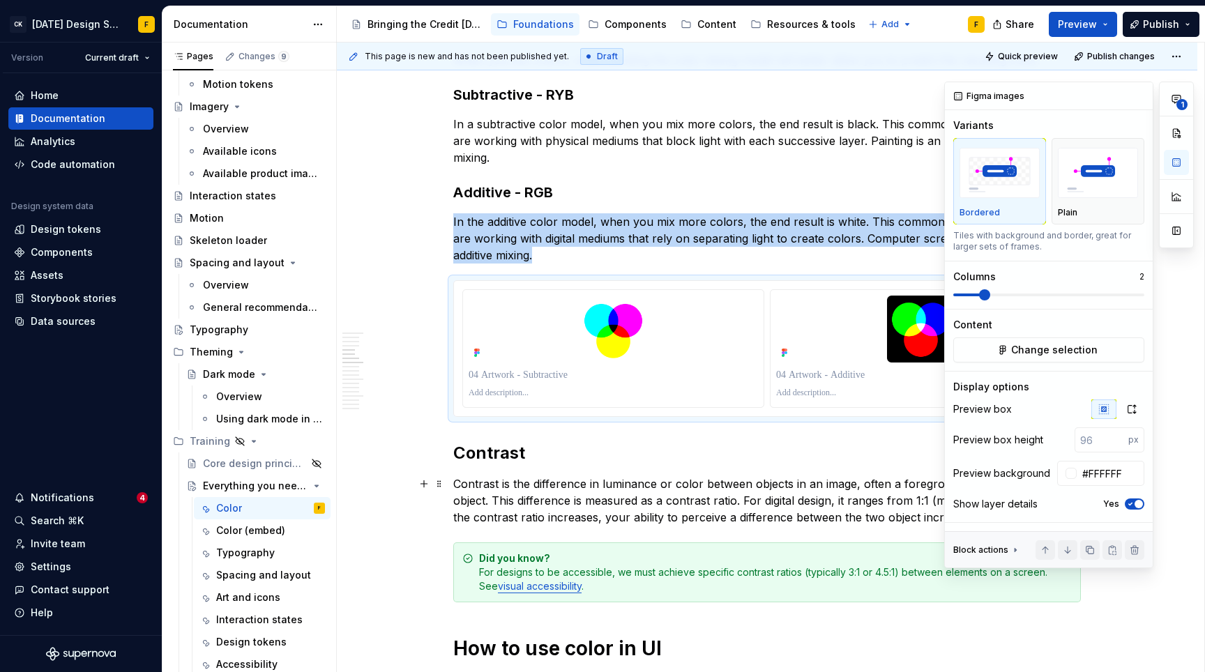
click at [1131, 501] on icon "button" at bounding box center [1130, 504] width 11 height 8
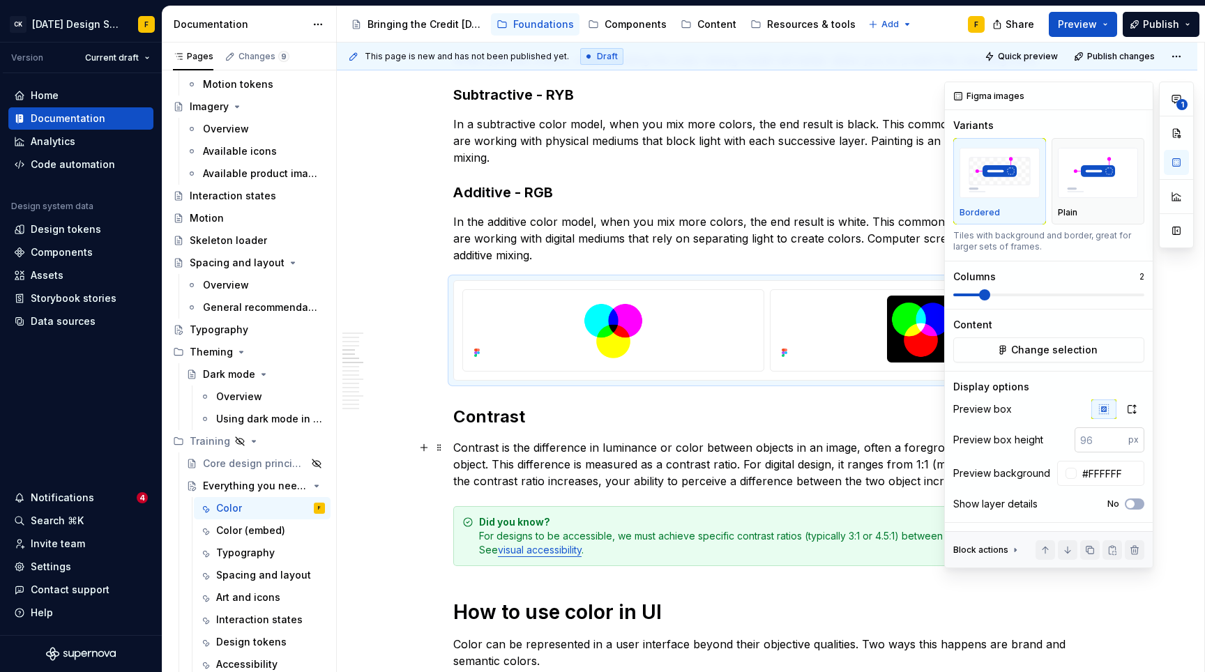
click at [1111, 443] on input "number" at bounding box center [1101, 439] width 54 height 25
type input "250"
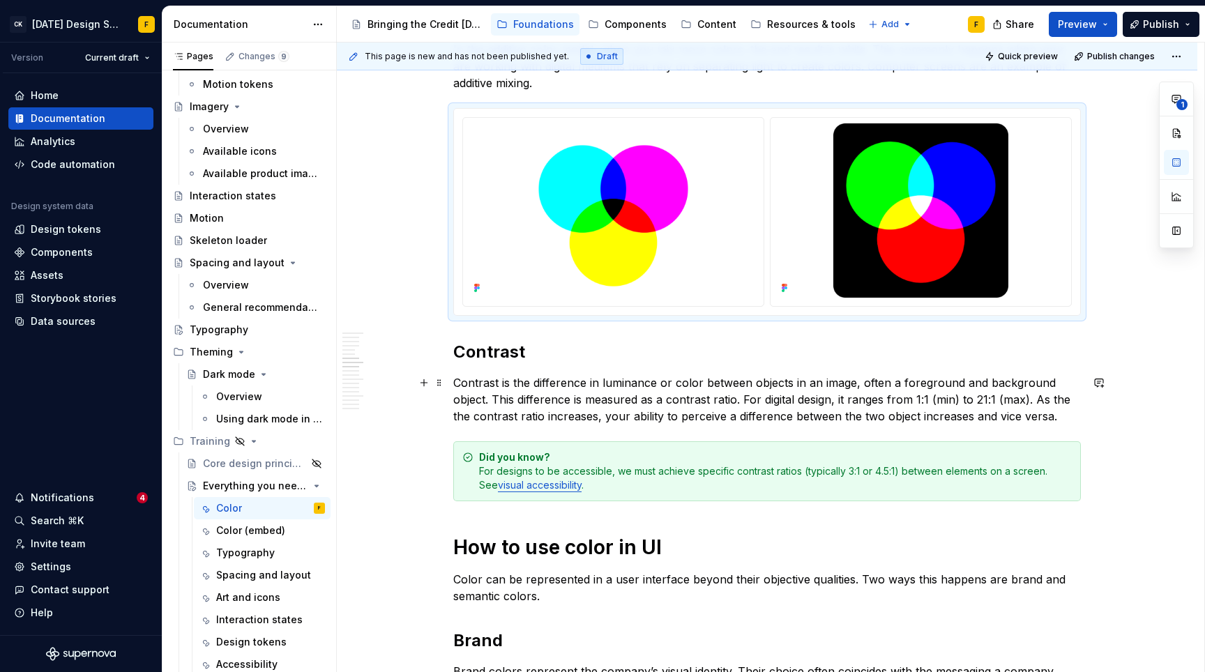
scroll to position [1196, 0]
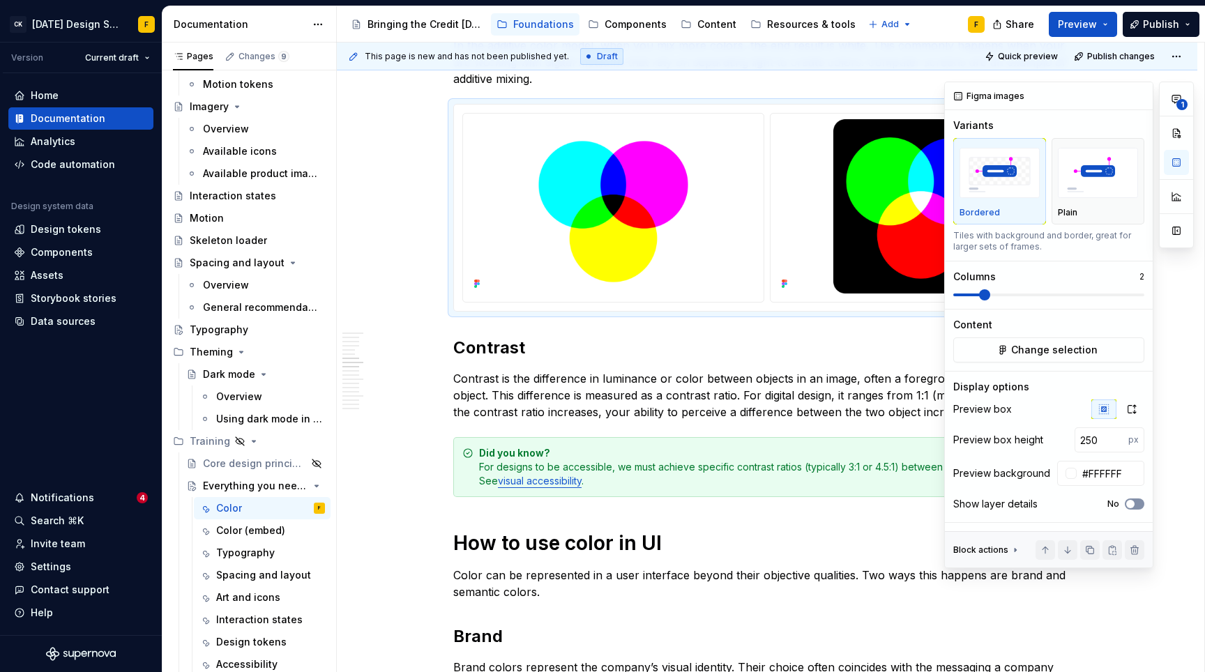
click at [1136, 503] on button "No" at bounding box center [1135, 503] width 20 height 11
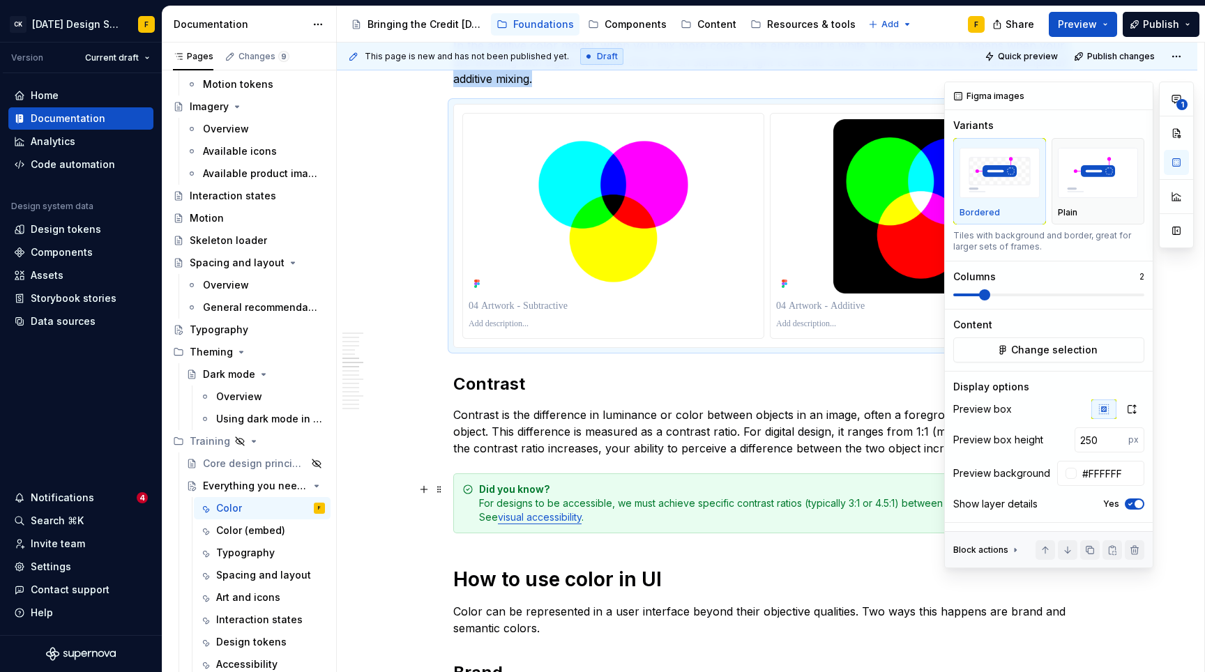
type textarea "*"
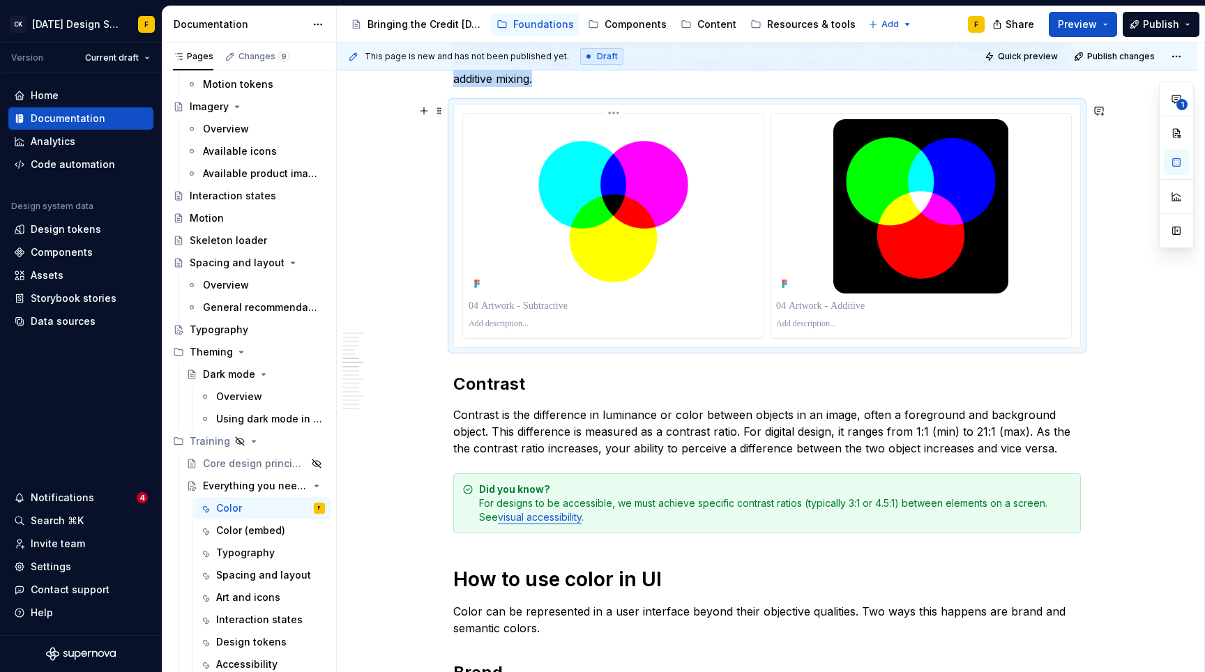
click at [536, 319] on p at bounding box center [613, 324] width 289 height 11
click at [544, 305] on p at bounding box center [613, 306] width 289 height 14
click at [533, 325] on p at bounding box center [613, 324] width 289 height 11
click at [810, 325] on p at bounding box center [920, 324] width 289 height 11
click at [520, 322] on p "**********" at bounding box center [613, 324] width 289 height 11
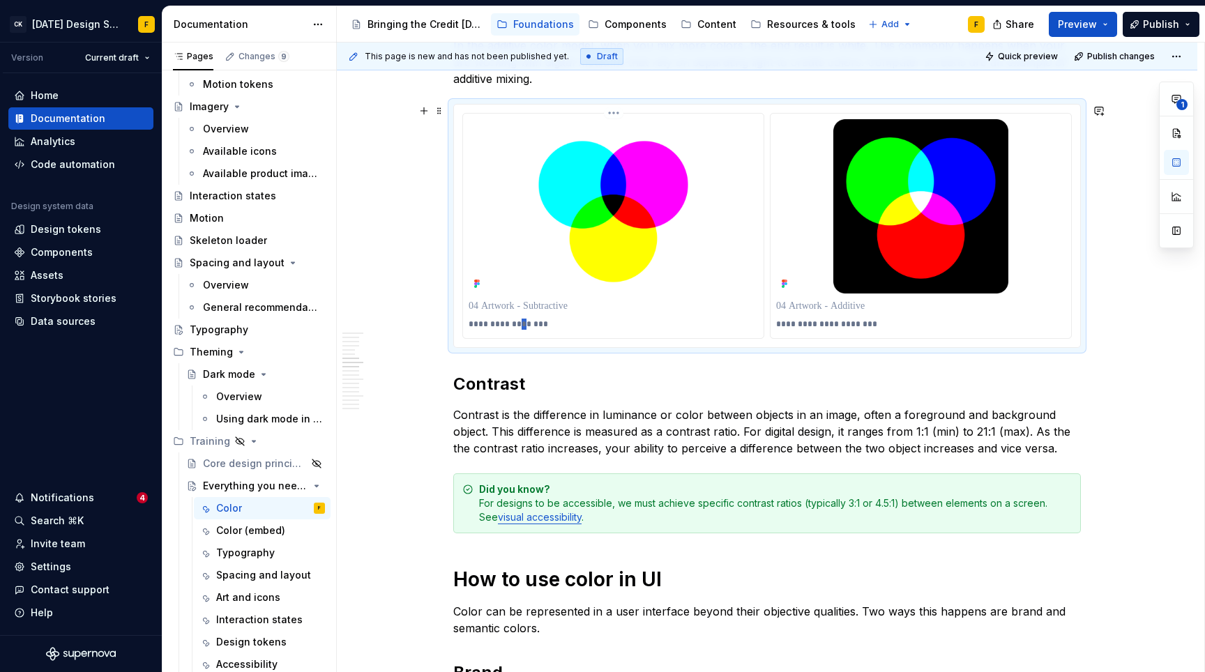
click at [520, 322] on p "**********" at bounding box center [613, 324] width 289 height 11
click at [675, 413] on p "Contrast is the difference in luminance or color between objects in an image, o…" at bounding box center [766, 431] width 627 height 50
click at [1014, 54] on span "Quick preview" at bounding box center [1028, 56] width 60 height 11
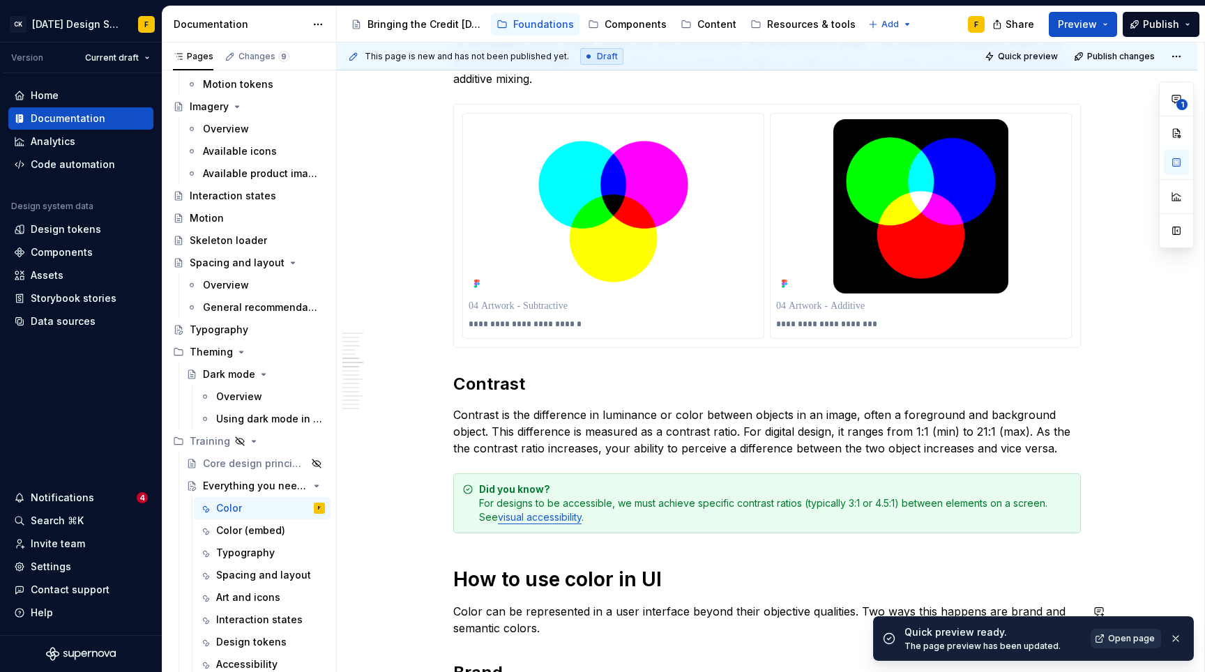
click at [1131, 641] on span "Open page" at bounding box center [1131, 638] width 47 height 11
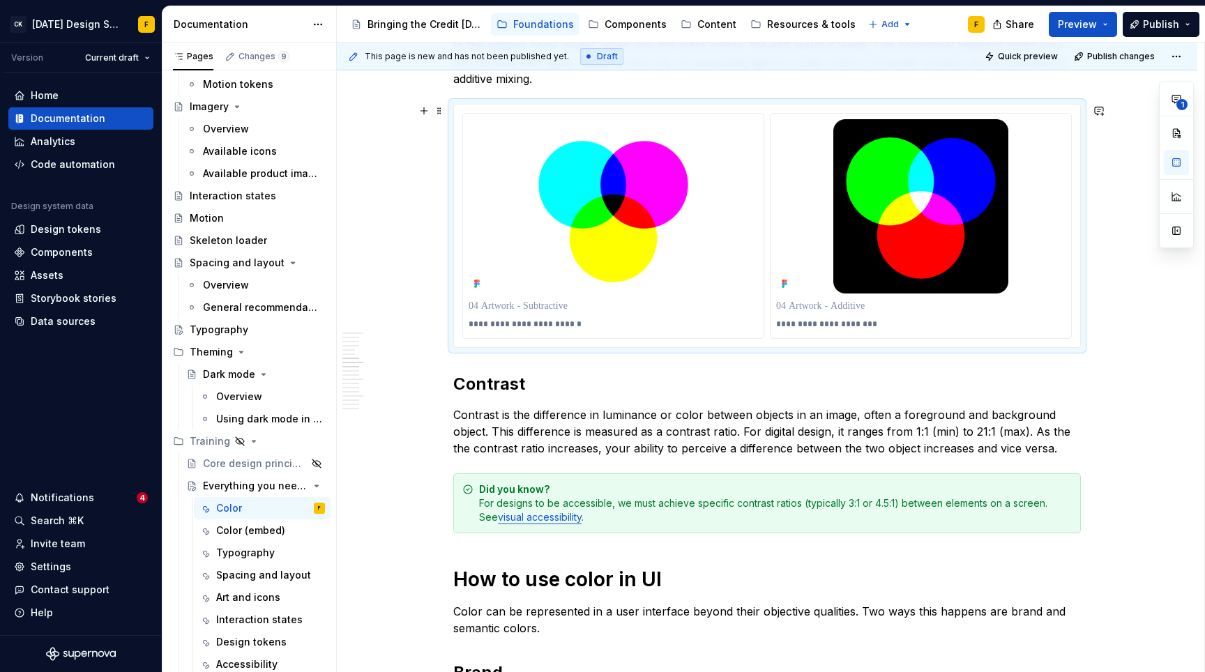
click at [776, 345] on div "**********" at bounding box center [767, 226] width 626 height 243
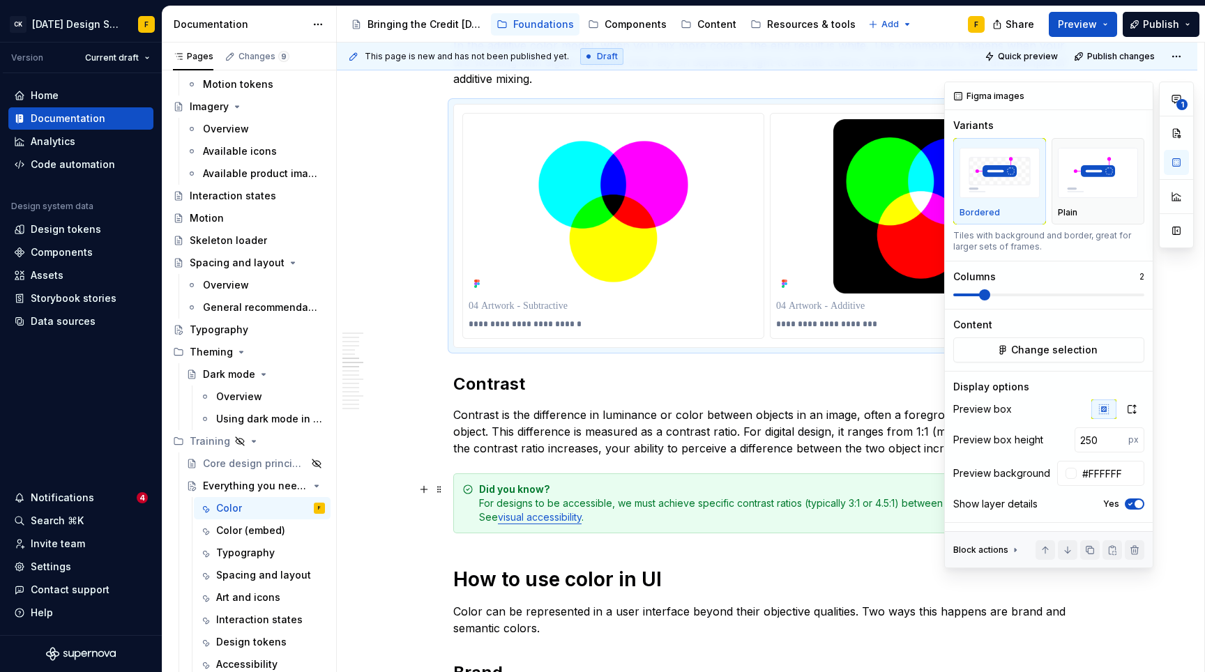
click at [1127, 503] on icon "button" at bounding box center [1130, 504] width 11 height 8
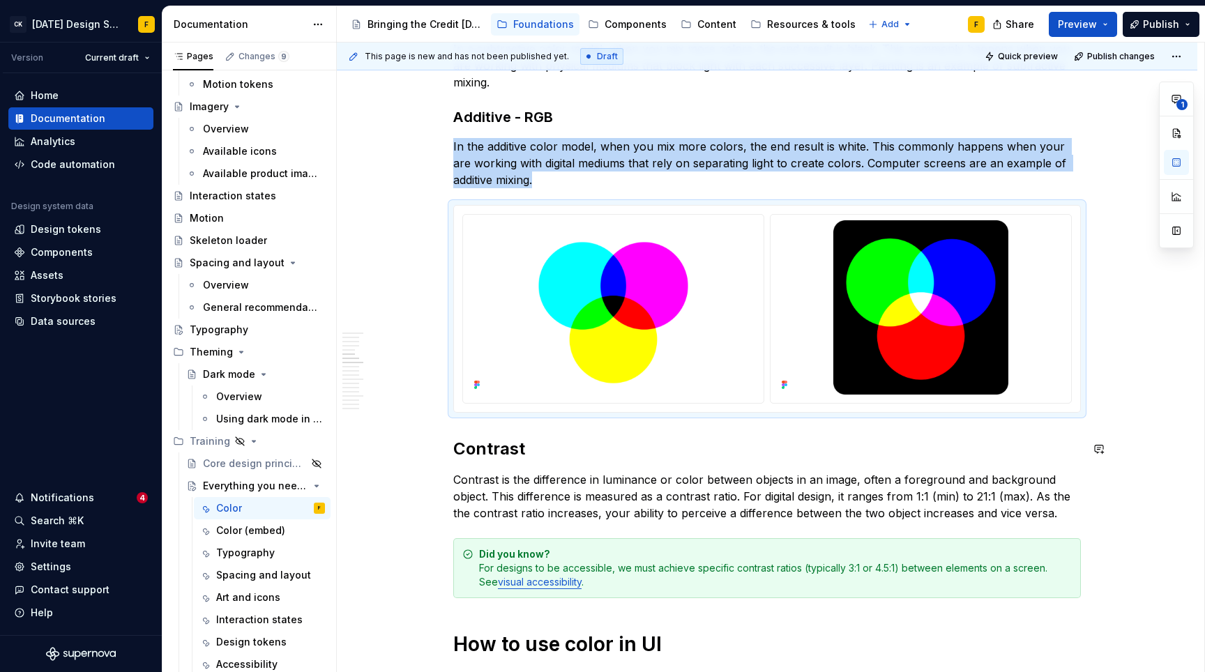
scroll to position [1087, 0]
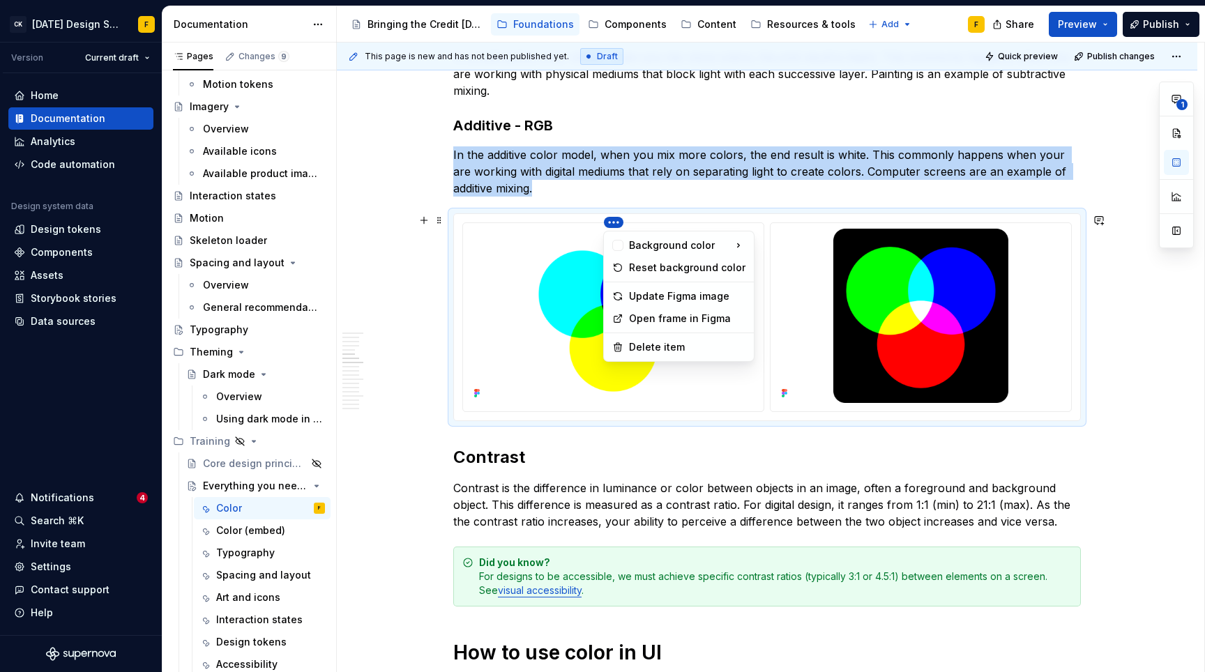
click at [613, 217] on html "CK [DATE] Design System F Version Current draft Home Documentation Analytics Co…" at bounding box center [602, 336] width 1205 height 672
click at [653, 300] on div "Update Figma image" at bounding box center [687, 296] width 116 height 14
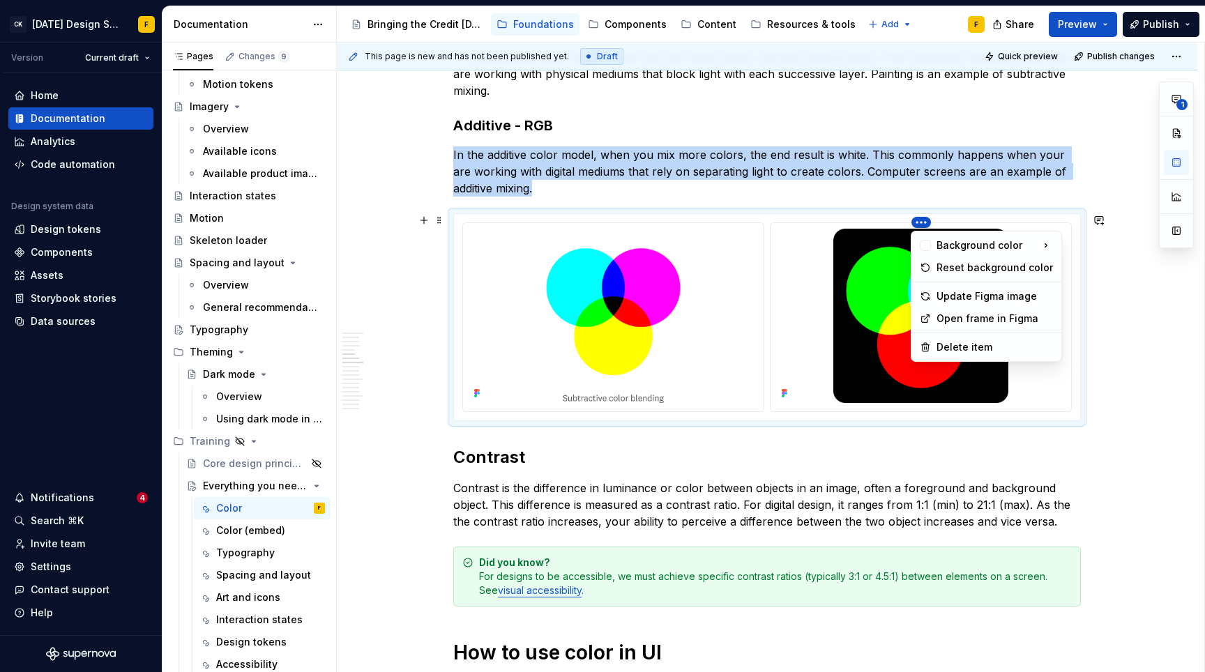
click at [921, 222] on html "CK [DATE] Design System F Version Current draft Home Documentation Analytics Co…" at bounding box center [602, 336] width 1205 height 672
click at [956, 297] on div "Update Figma image" at bounding box center [994, 296] width 116 height 14
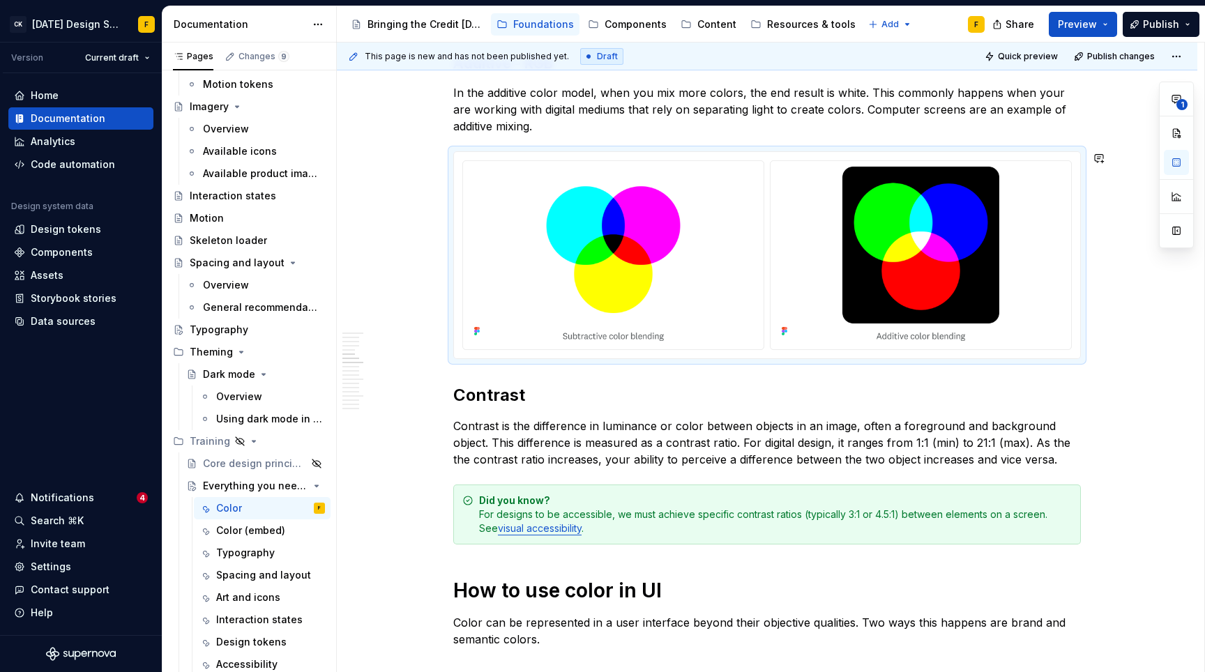
scroll to position [1146, 0]
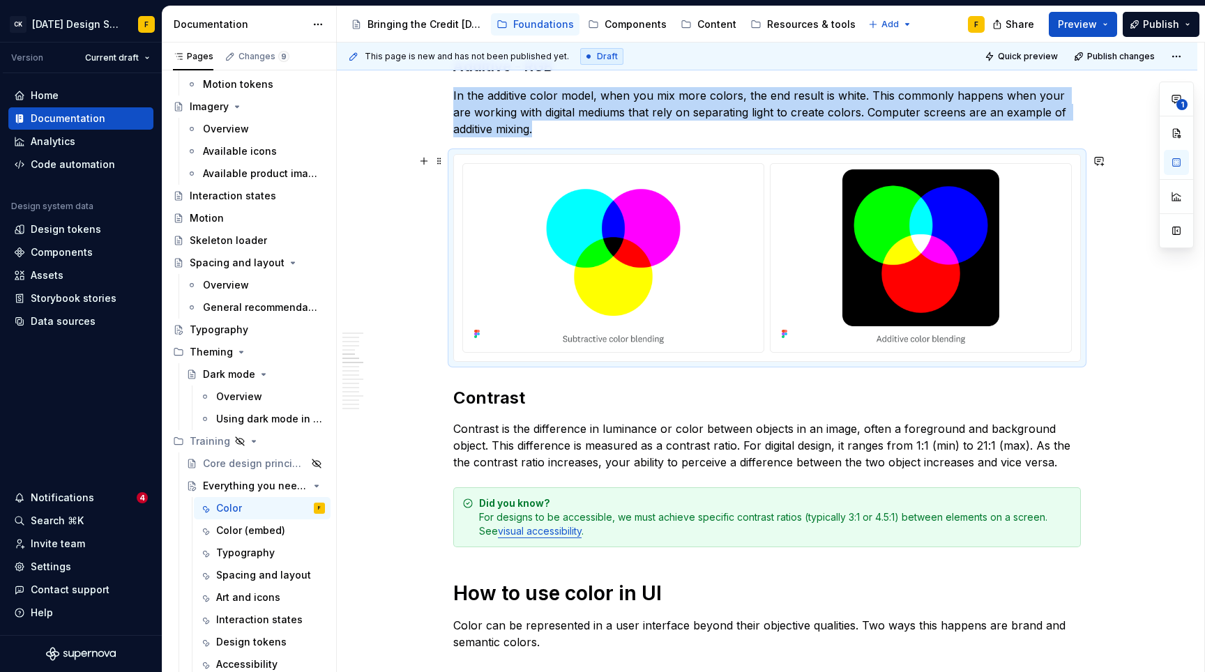
click at [812, 154] on div at bounding box center [766, 258] width 627 height 208
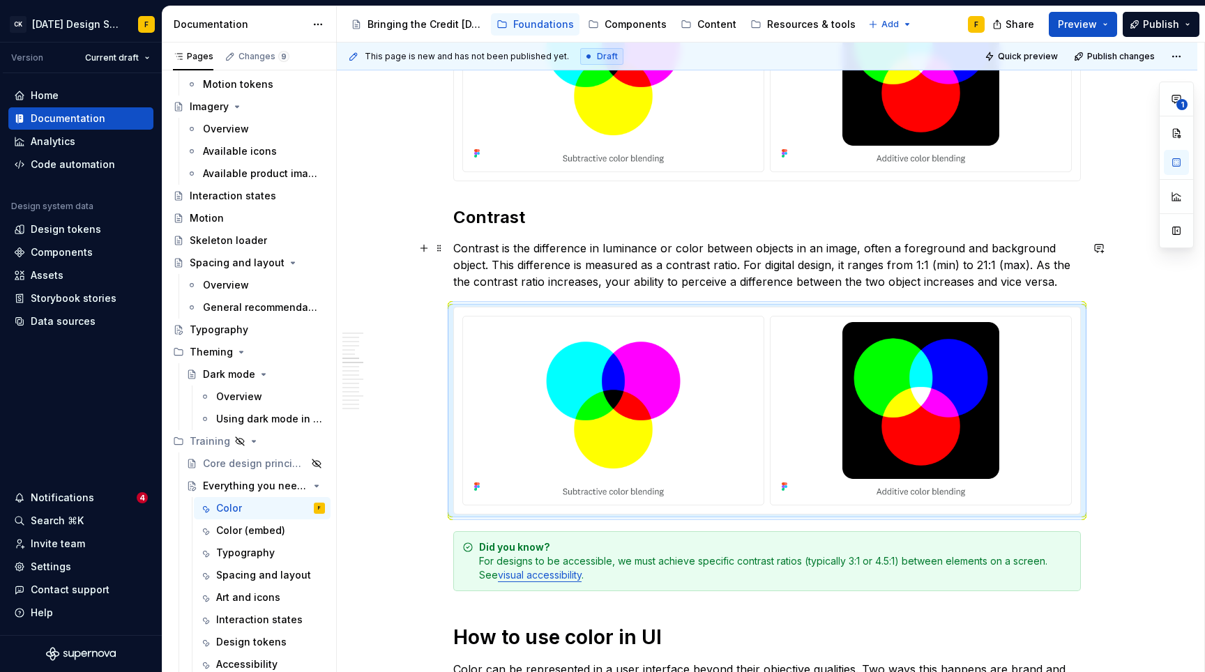
scroll to position [1291, 0]
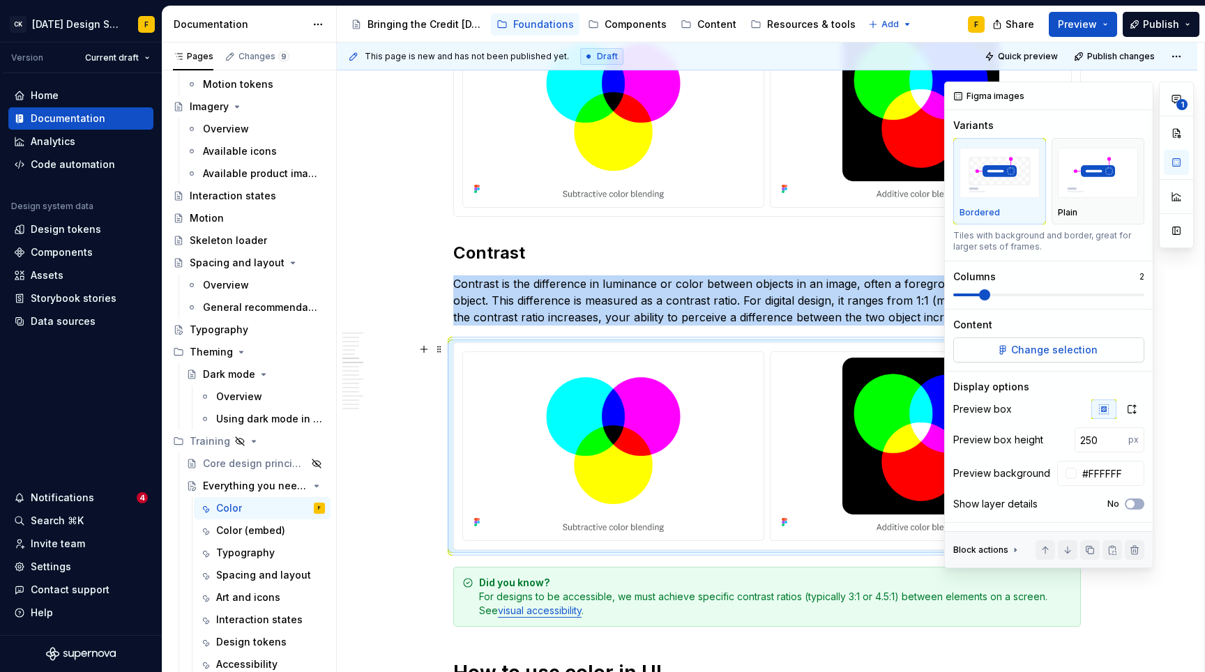
click at [1089, 349] on span "Change selection" at bounding box center [1054, 350] width 86 height 14
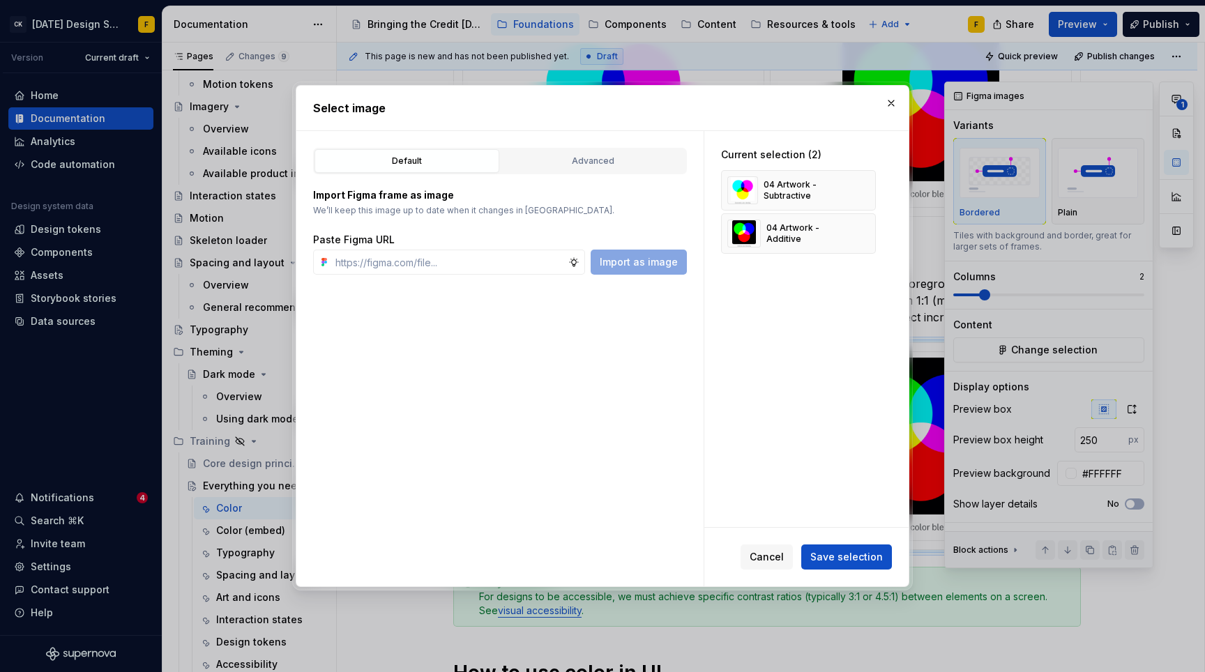
type textarea "*"
type input "[URL][DOMAIN_NAME]"
click at [637, 259] on span "Import as image" at bounding box center [639, 262] width 78 height 14
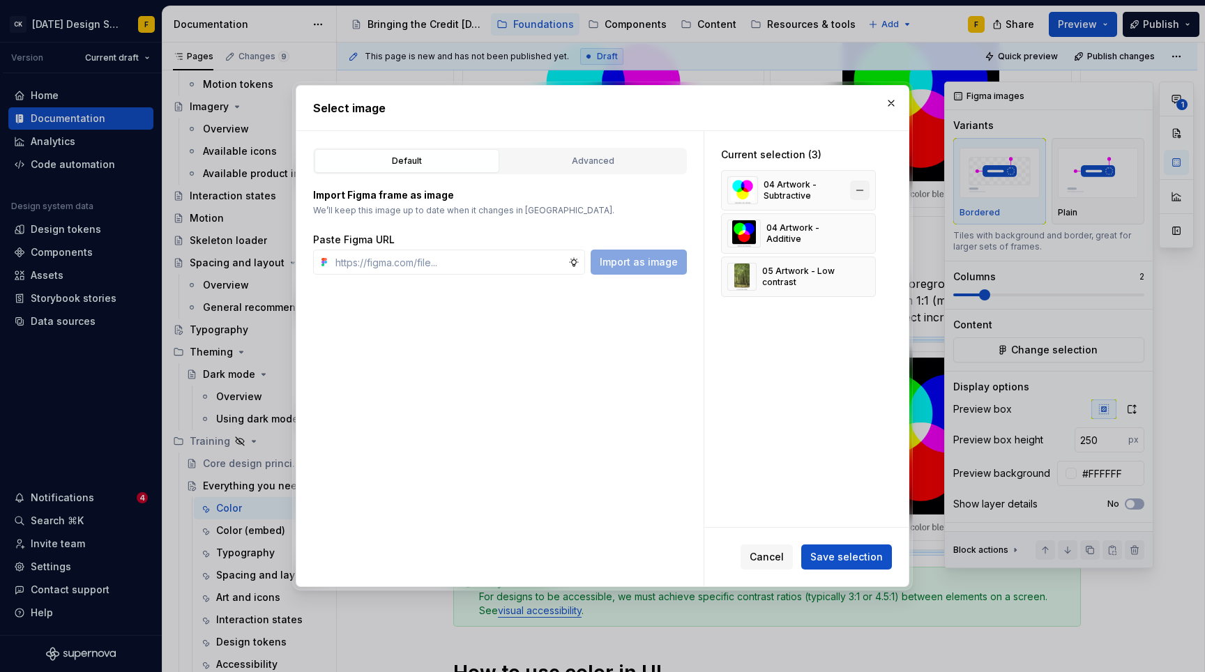
click at [863, 190] on button "button" at bounding box center [860, 191] width 20 height 20
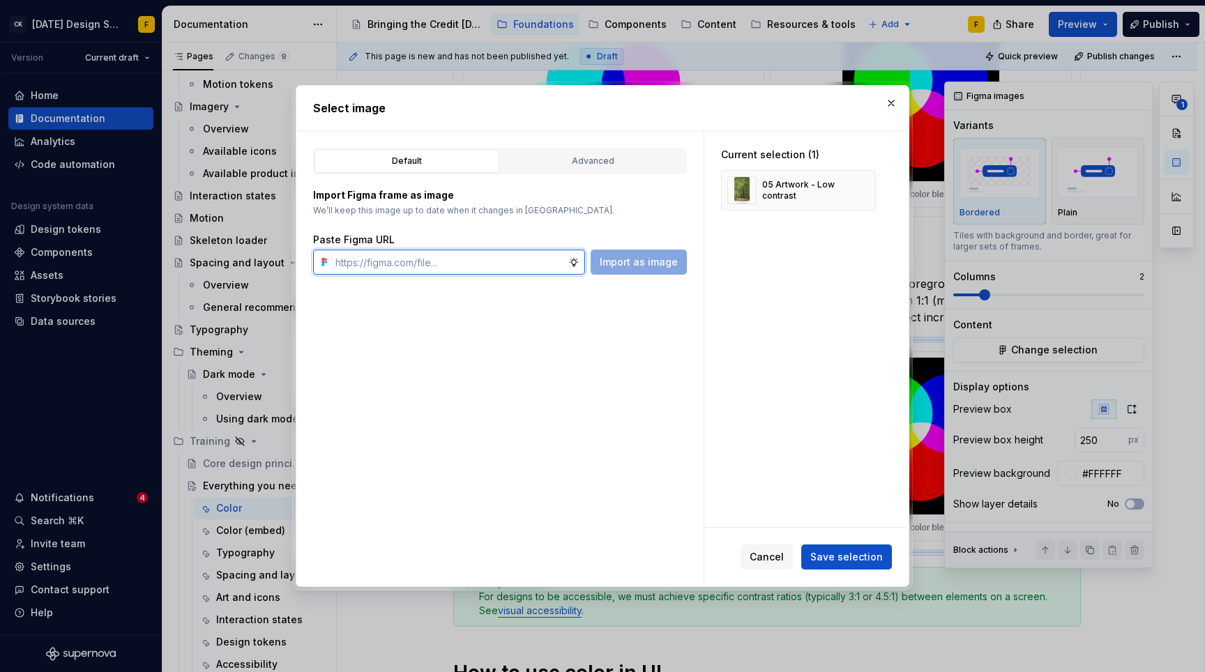
click at [526, 259] on input "text" at bounding box center [449, 262] width 238 height 25
paste input "[URL][DOMAIN_NAME]"
type input "[URL][DOMAIN_NAME]"
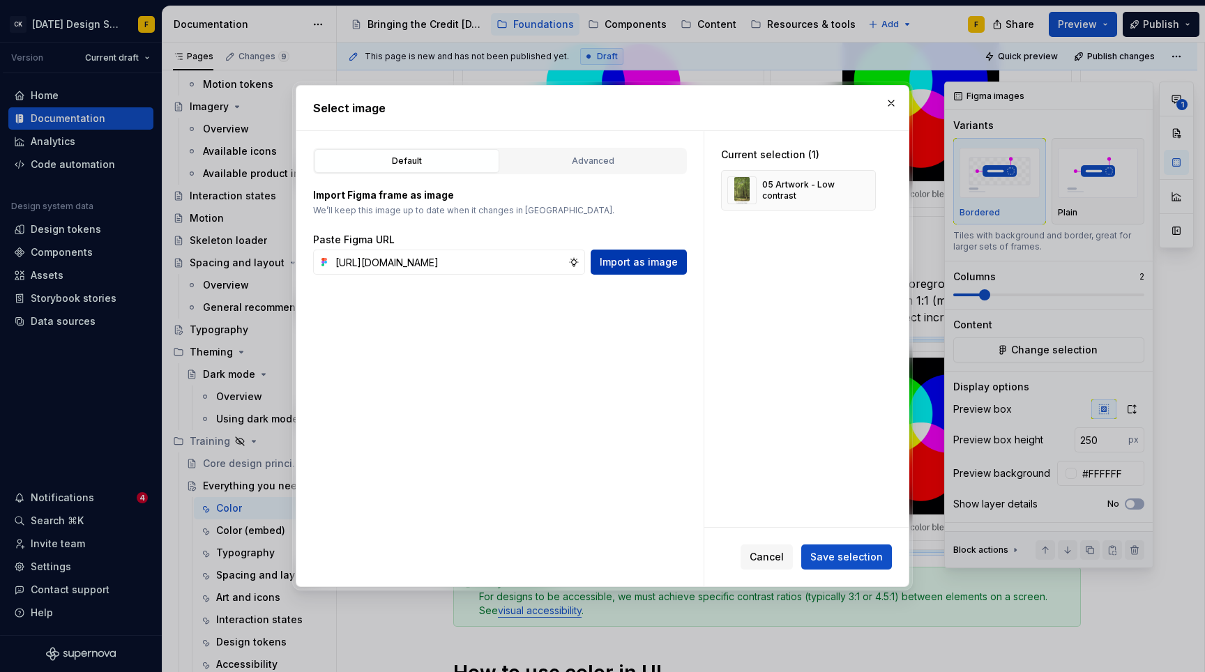
scroll to position [0, 0]
click at [661, 261] on span "Import as image" at bounding box center [639, 262] width 78 height 14
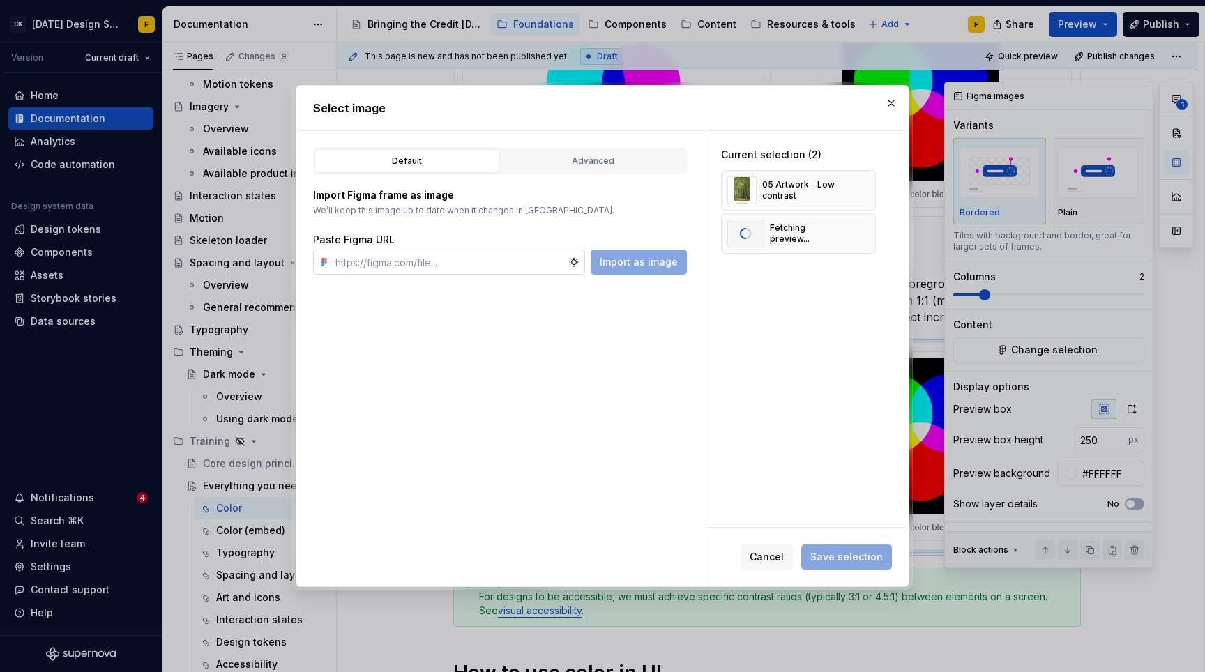
click at [478, 261] on input "text" at bounding box center [449, 262] width 238 height 25
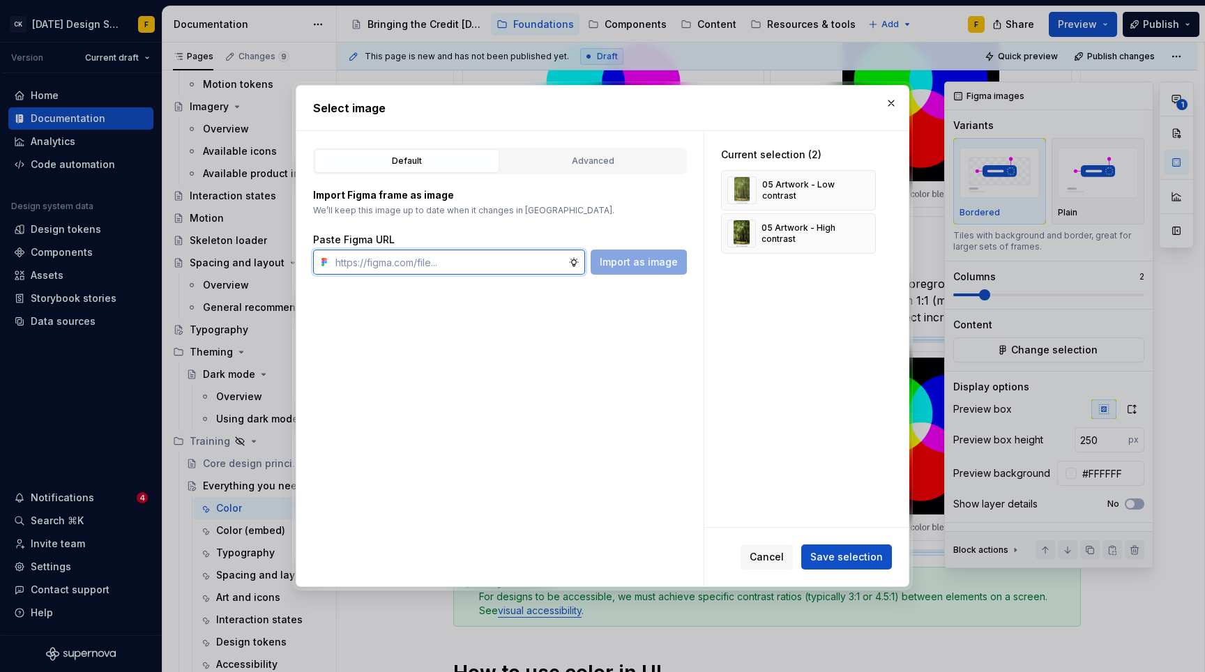
paste input "[URL][DOMAIN_NAME]"
type input "[URL][DOMAIN_NAME]"
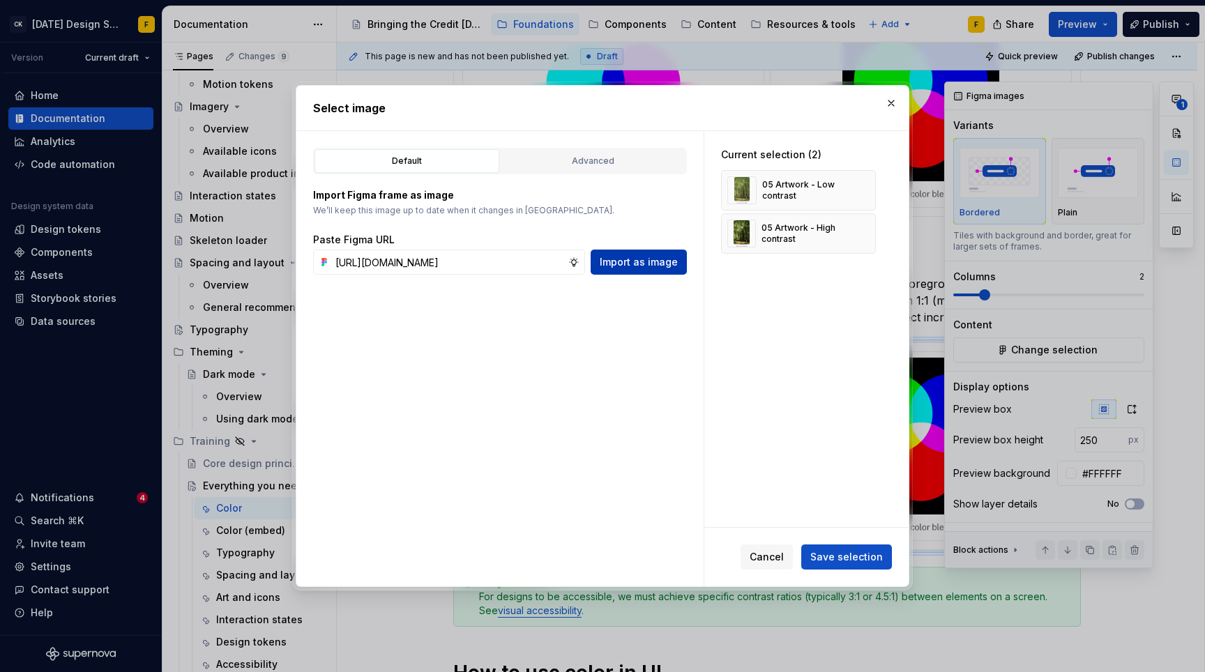
scroll to position [0, 0]
click at [609, 262] on span "Import as image" at bounding box center [639, 262] width 78 height 14
click at [494, 264] on input "text" at bounding box center [449, 262] width 238 height 25
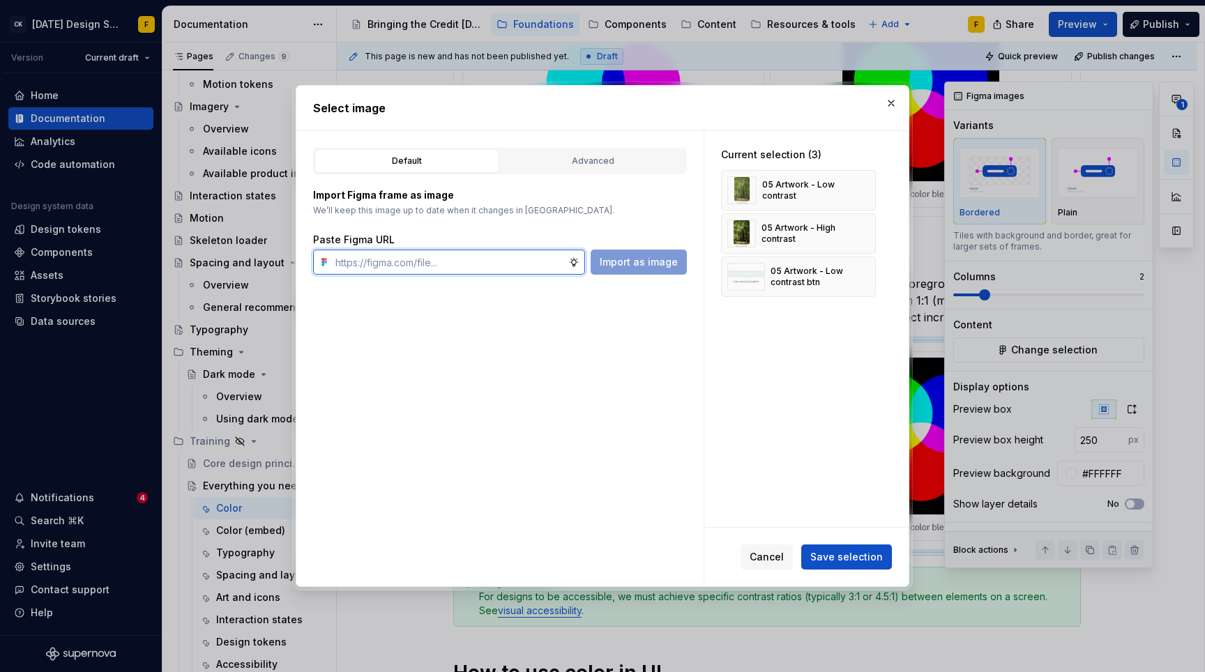
paste input "[URL][DOMAIN_NAME]"
type input "[URL][DOMAIN_NAME]"
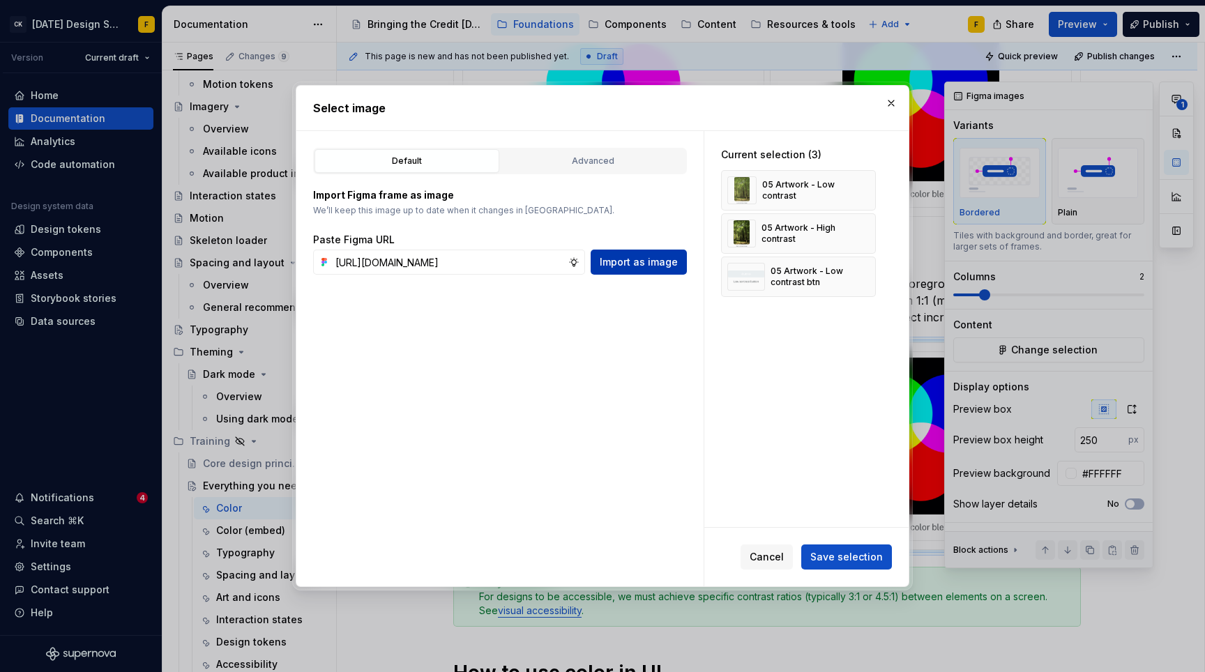
scroll to position [0, 0]
click at [634, 261] on span "Import as image" at bounding box center [639, 262] width 78 height 14
click at [848, 561] on span "Save selection" at bounding box center [846, 557] width 73 height 14
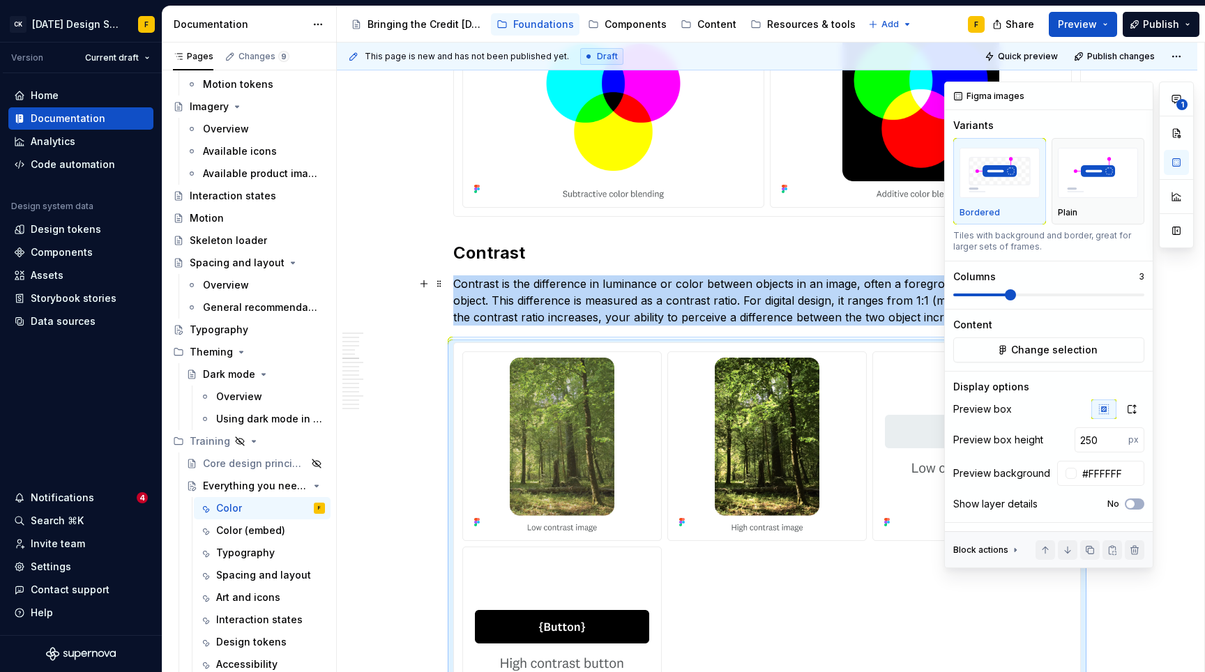
scroll to position [1364, 0]
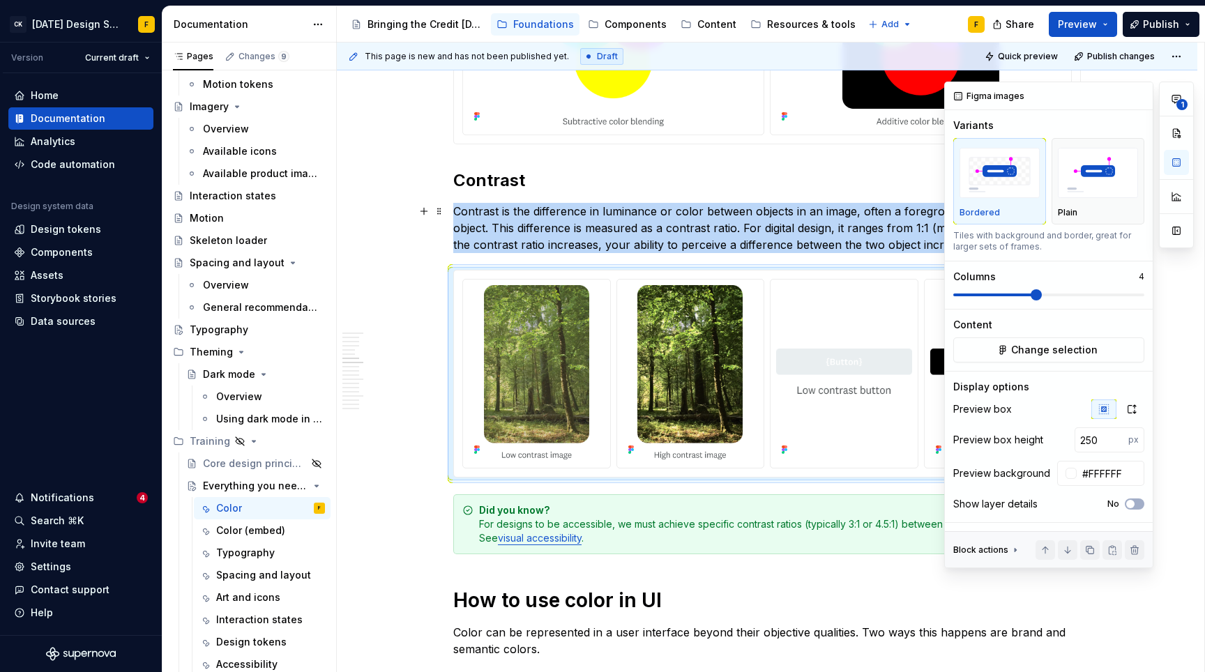
click at [1039, 294] on span at bounding box center [1035, 294] width 11 height 11
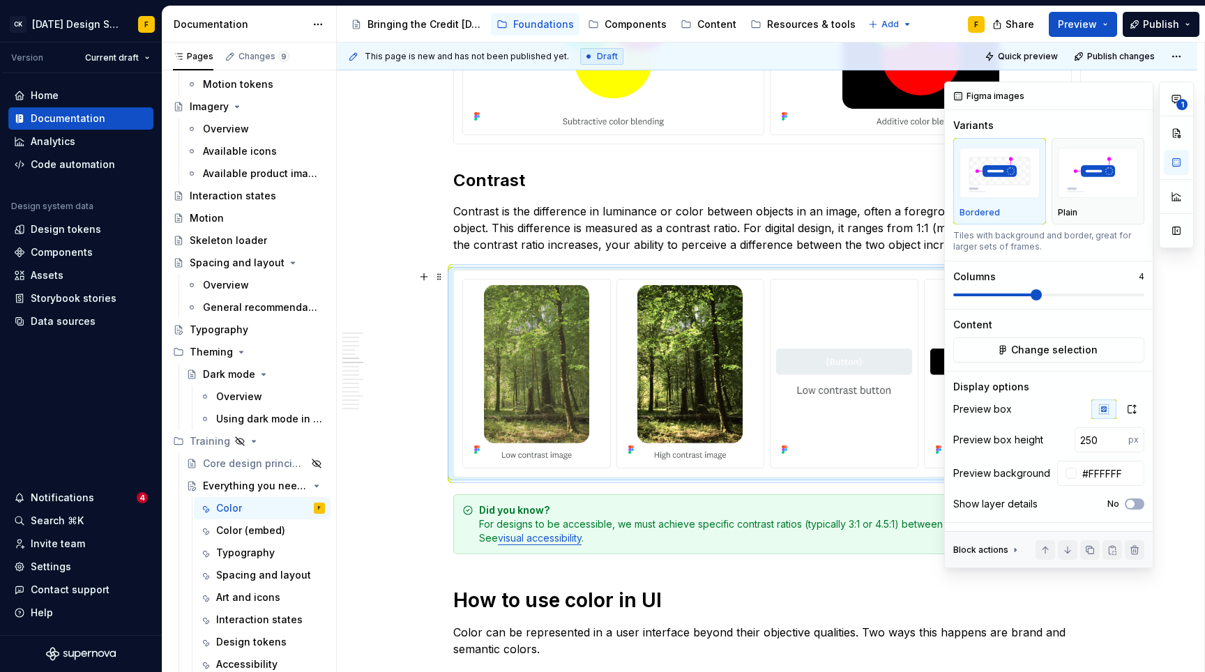
click at [1174, 419] on div "1" at bounding box center [1176, 325] width 35 height 487
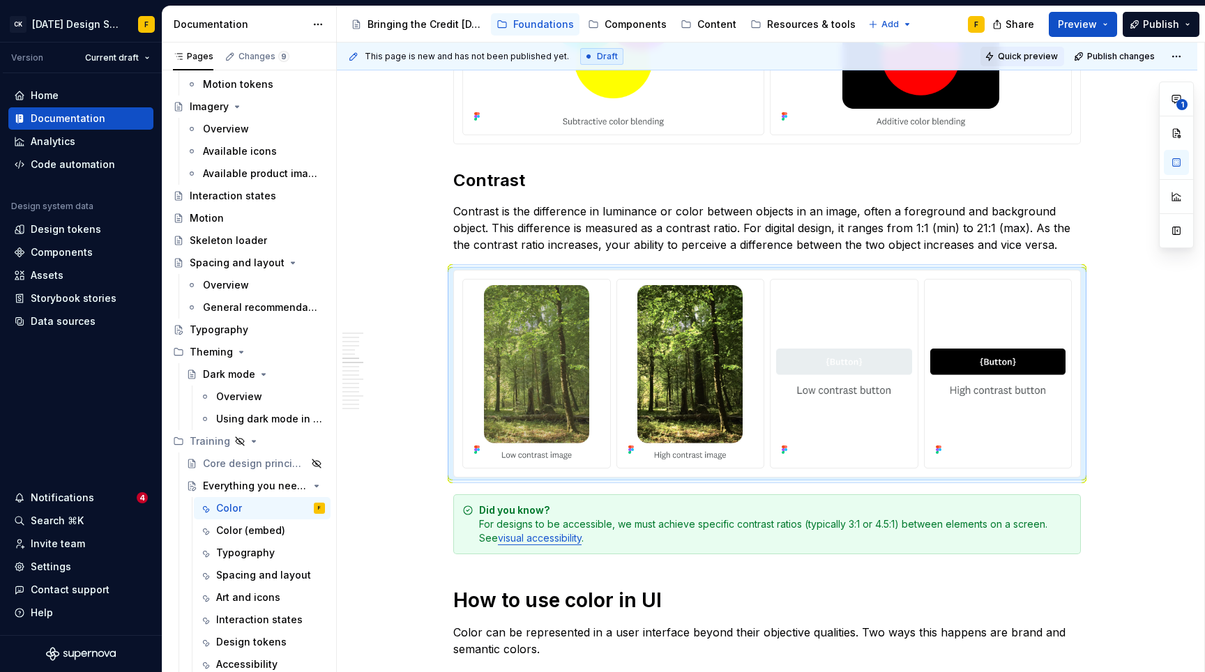
click at [1037, 58] on span "Quick preview" at bounding box center [1028, 56] width 60 height 11
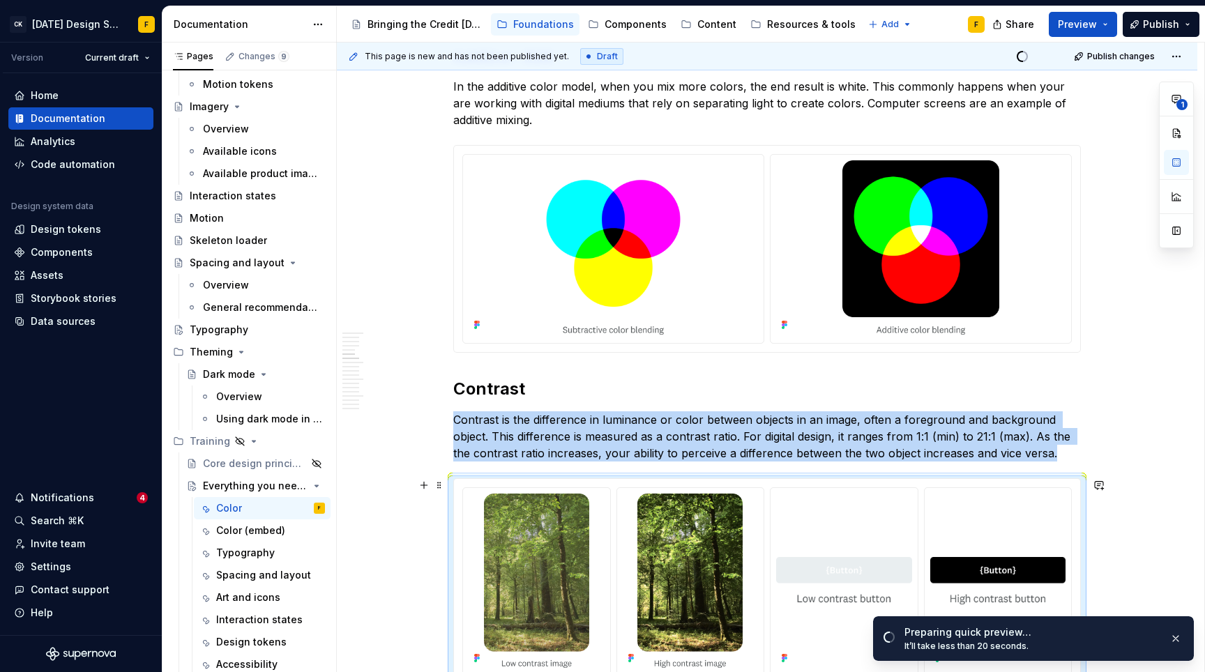
scroll to position [1113, 0]
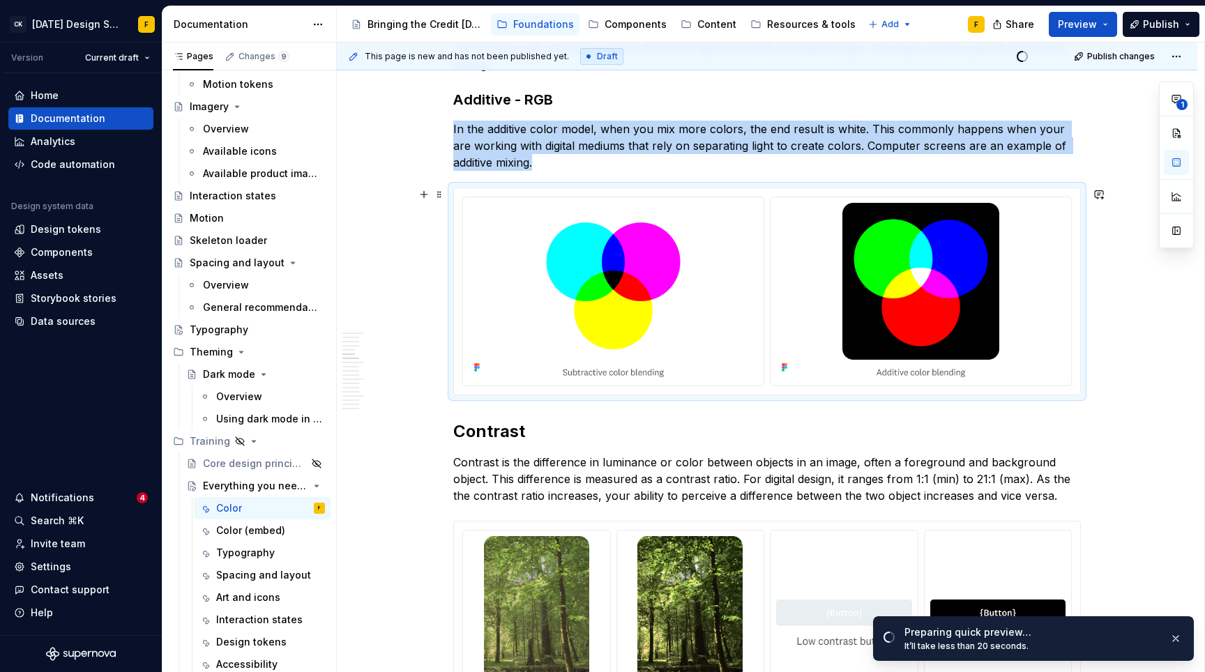
click at [1065, 190] on div at bounding box center [767, 291] width 626 height 206
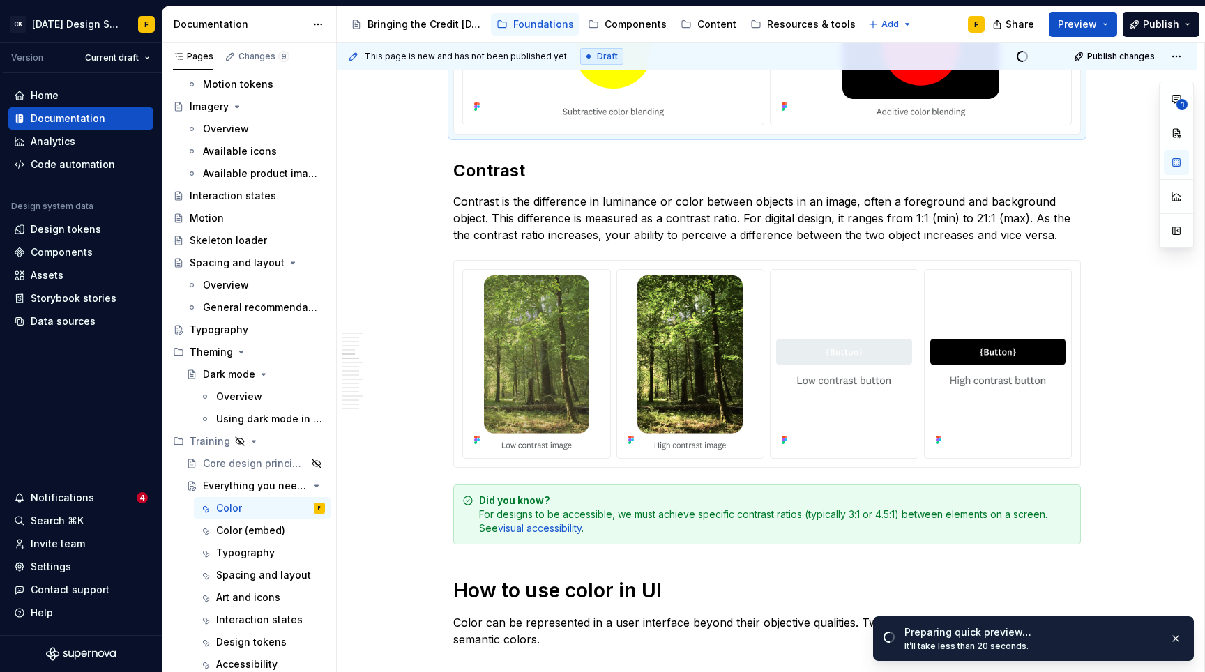
scroll to position [1376, 0]
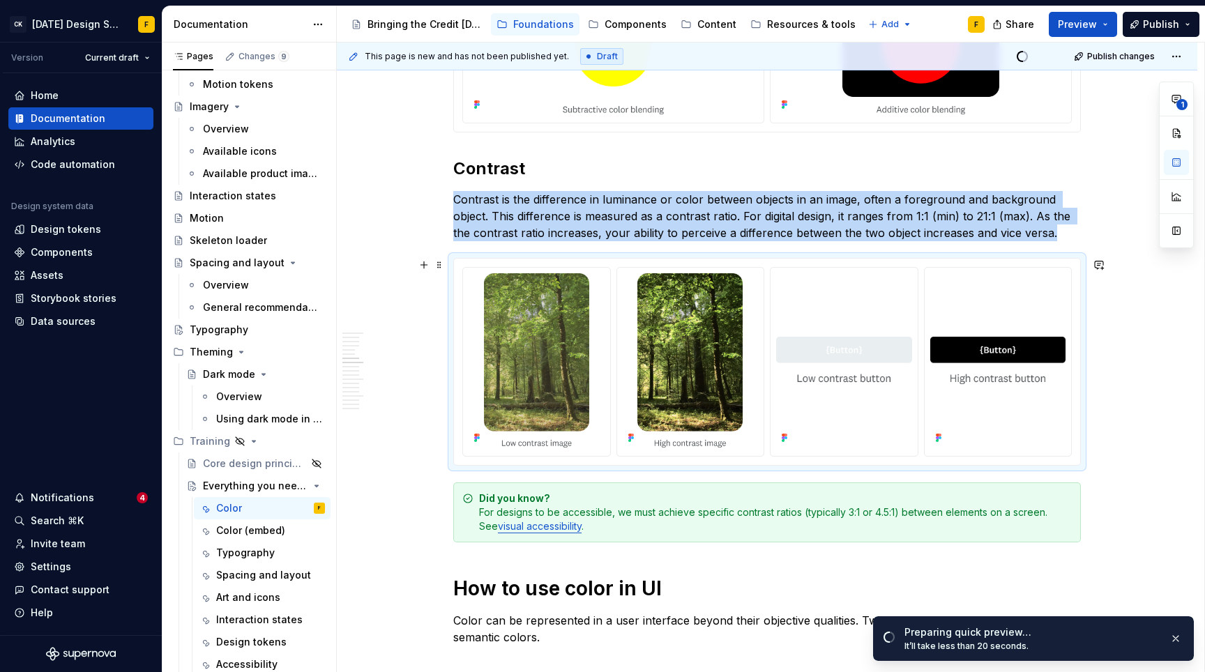
click at [1038, 259] on div at bounding box center [767, 362] width 626 height 206
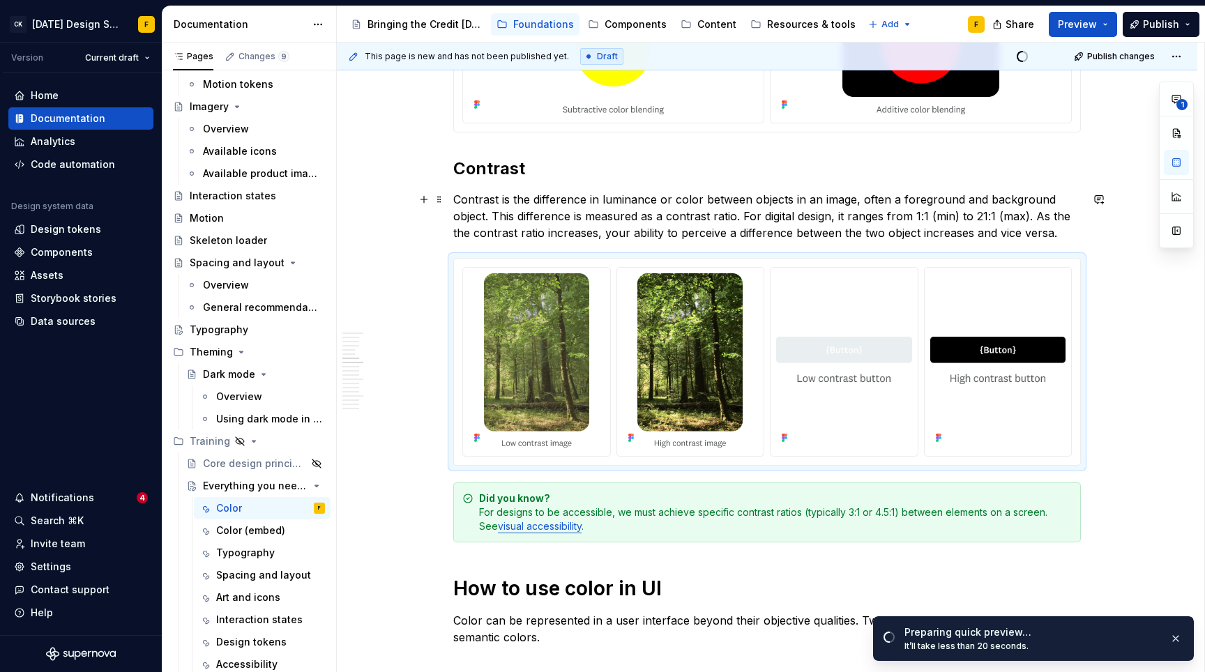
click at [1092, 208] on div "**********" at bounding box center [767, 679] width 860 height 3626
click at [1143, 633] on span "Open page" at bounding box center [1131, 638] width 47 height 11
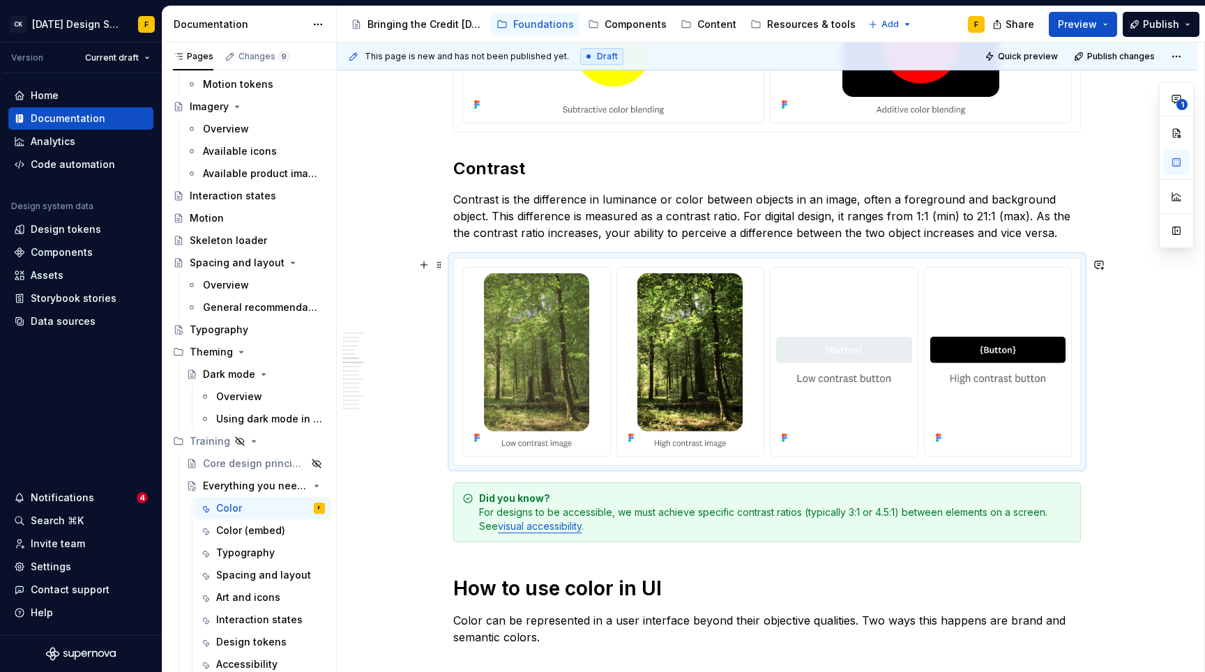
click at [770, 258] on div at bounding box center [766, 362] width 627 height 208
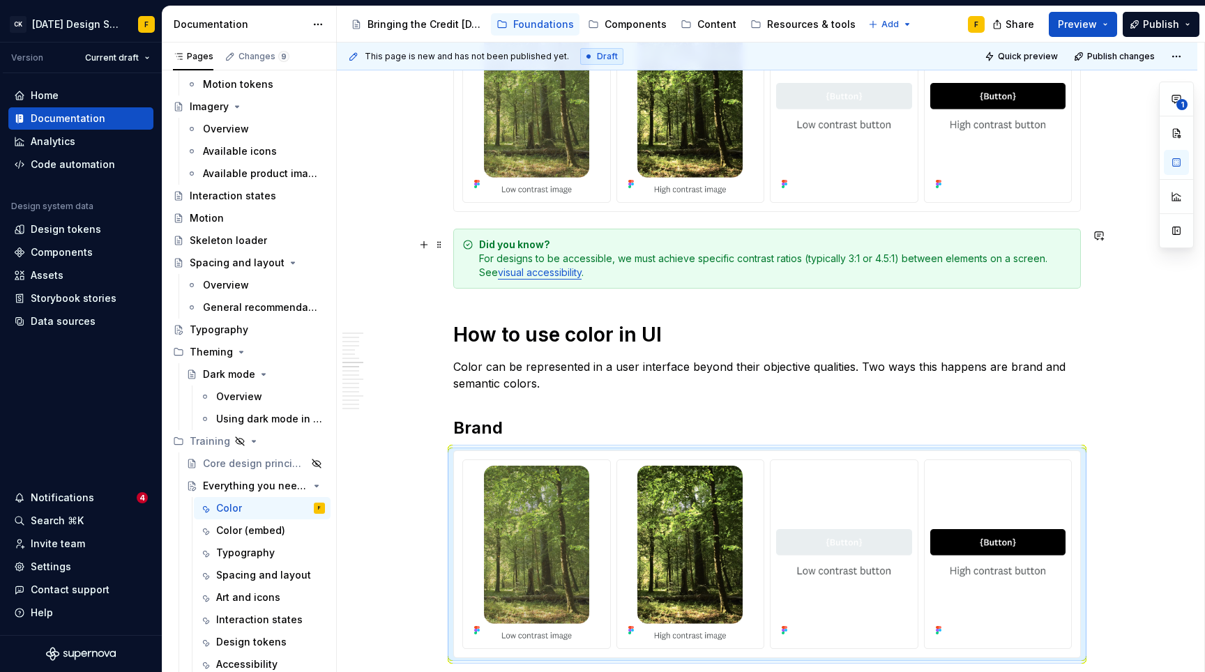
scroll to position [1910, 0]
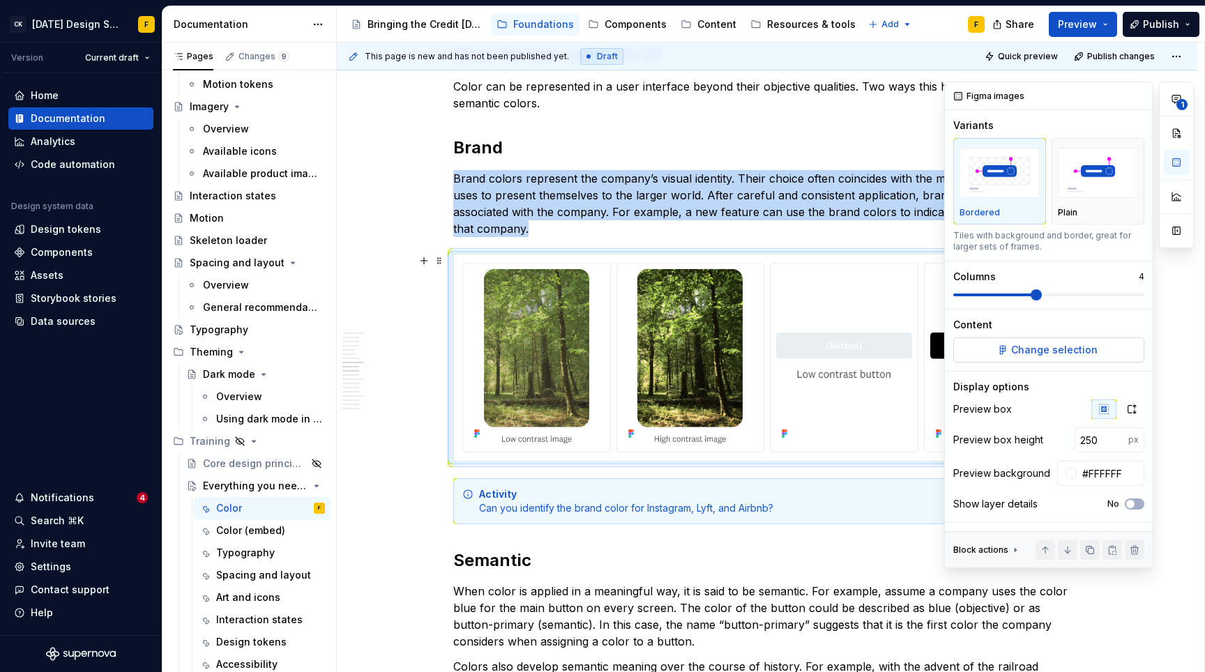
click at [1104, 346] on button "Change selection" at bounding box center [1048, 349] width 191 height 25
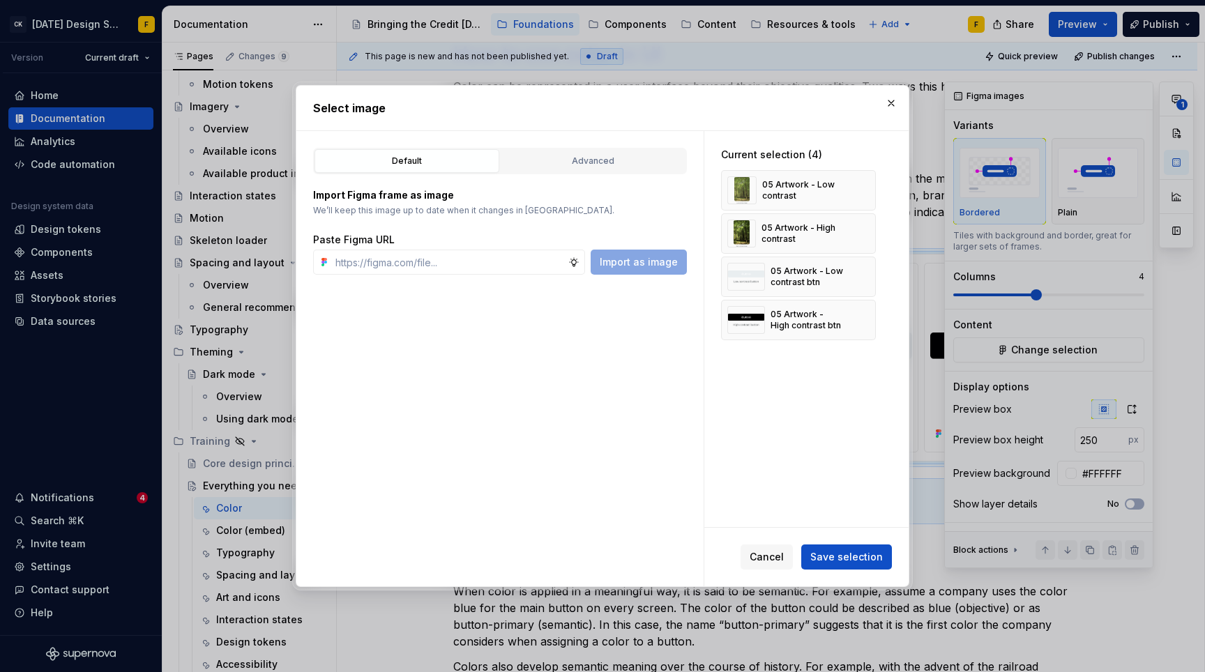
type textarea "*"
type input "[URL][DOMAIN_NAME]"
click at [647, 261] on span "Import as image" at bounding box center [639, 262] width 78 height 14
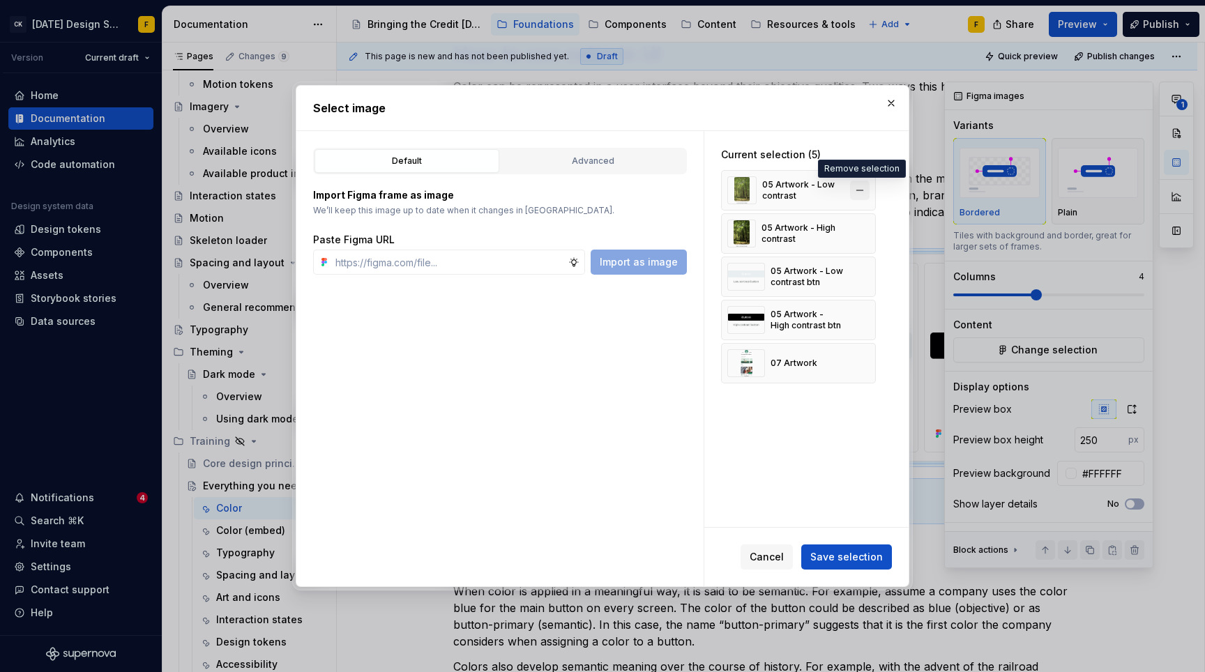
click at [859, 189] on button "button" at bounding box center [860, 191] width 20 height 20
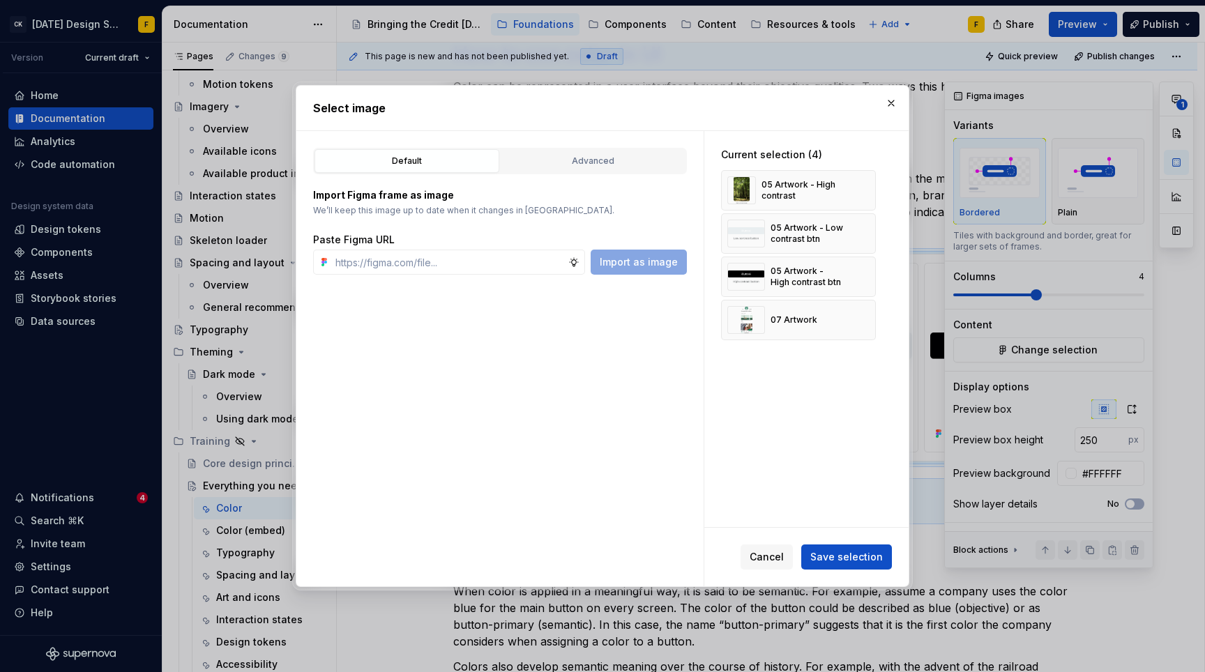
click at [859, 189] on button "button" at bounding box center [860, 191] width 20 height 20
click at [859, 190] on button "button" at bounding box center [860, 191] width 20 height 20
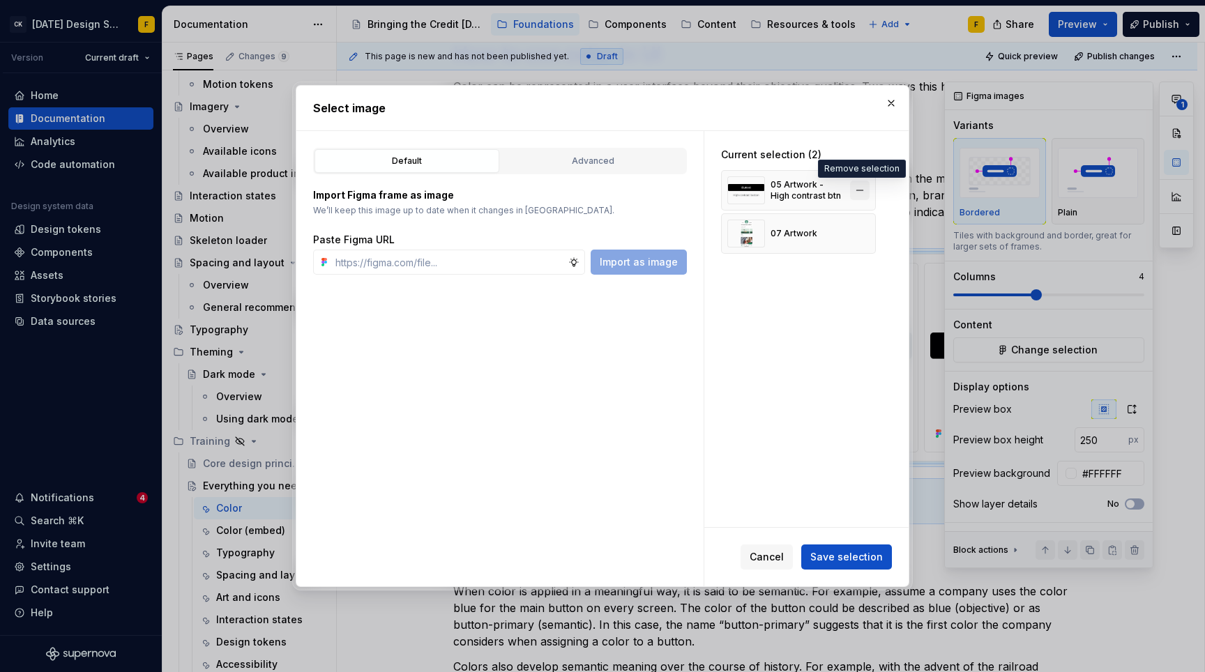
click at [859, 195] on button "button" at bounding box center [860, 191] width 20 height 20
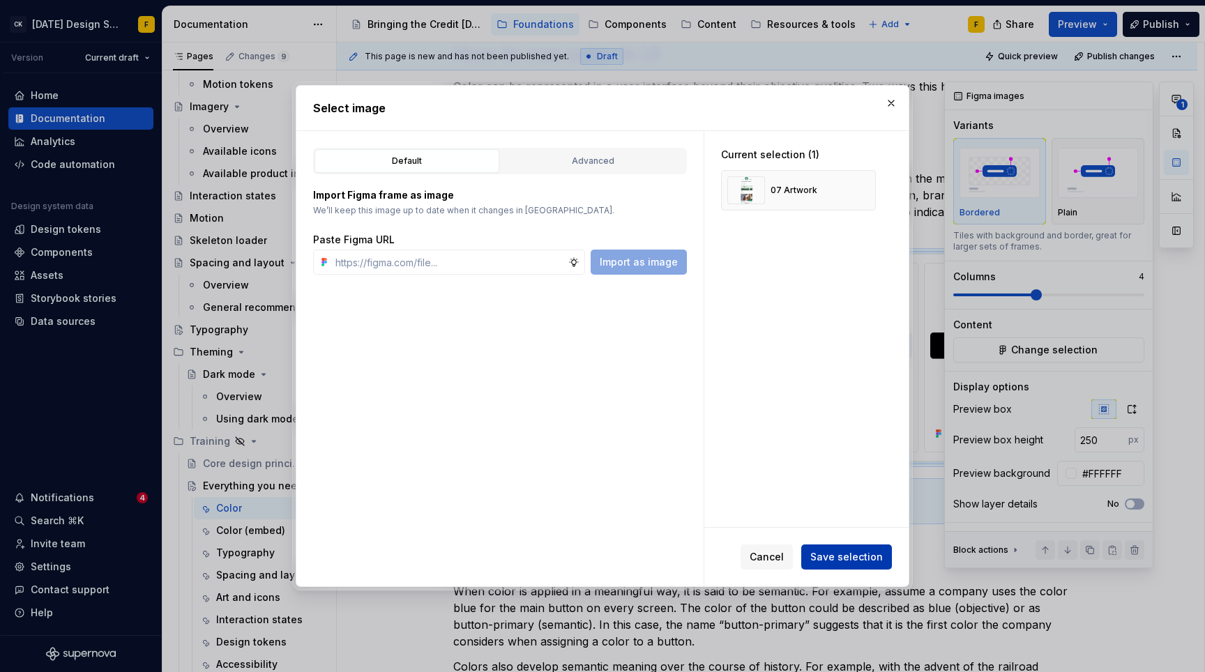
click at [853, 561] on span "Save selection" at bounding box center [846, 557] width 73 height 14
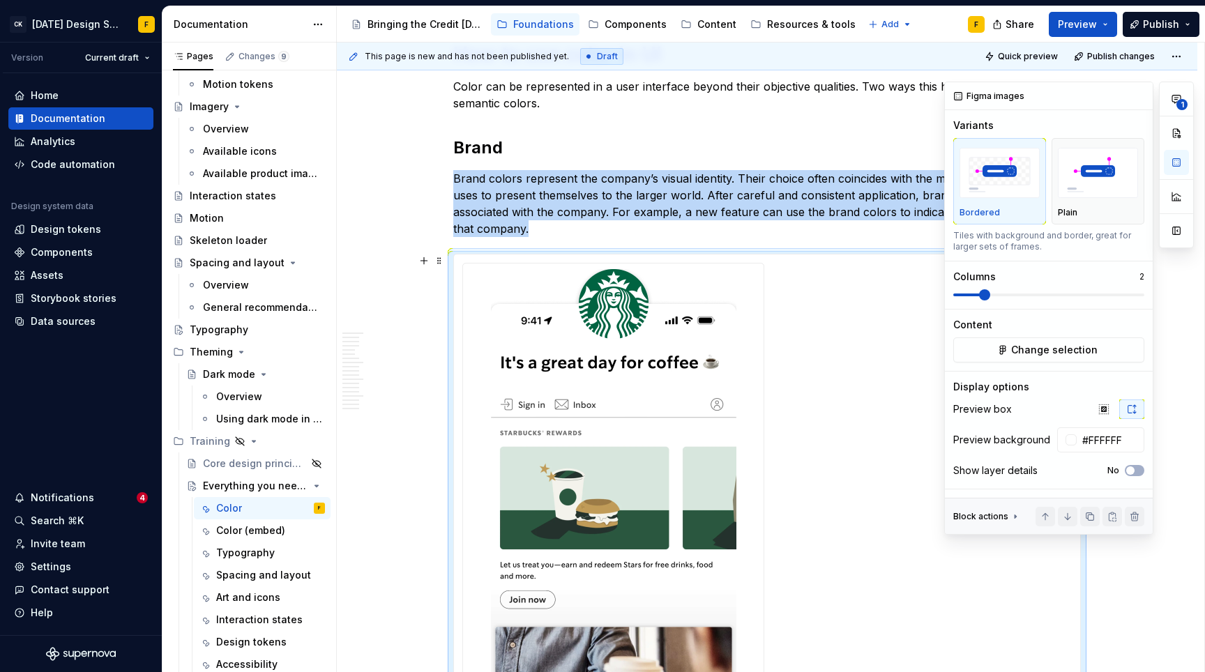
scroll to position [2091, 0]
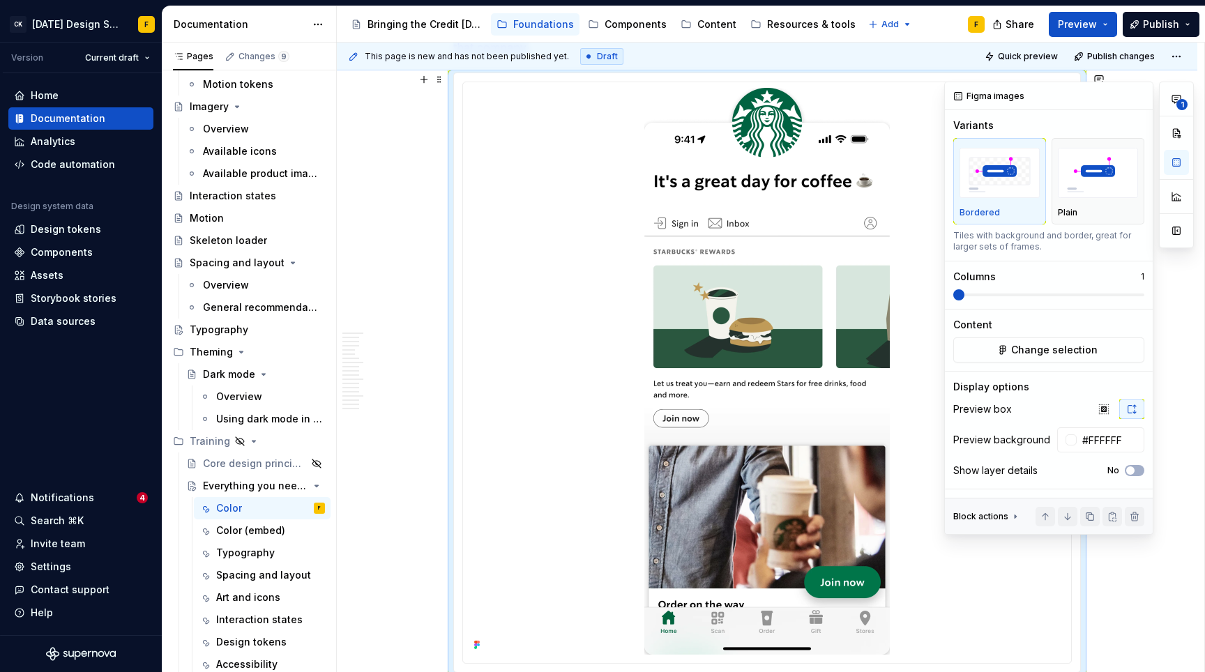
click at [953, 299] on span at bounding box center [958, 294] width 11 height 11
click at [1102, 415] on button "button" at bounding box center [1103, 409] width 25 height 20
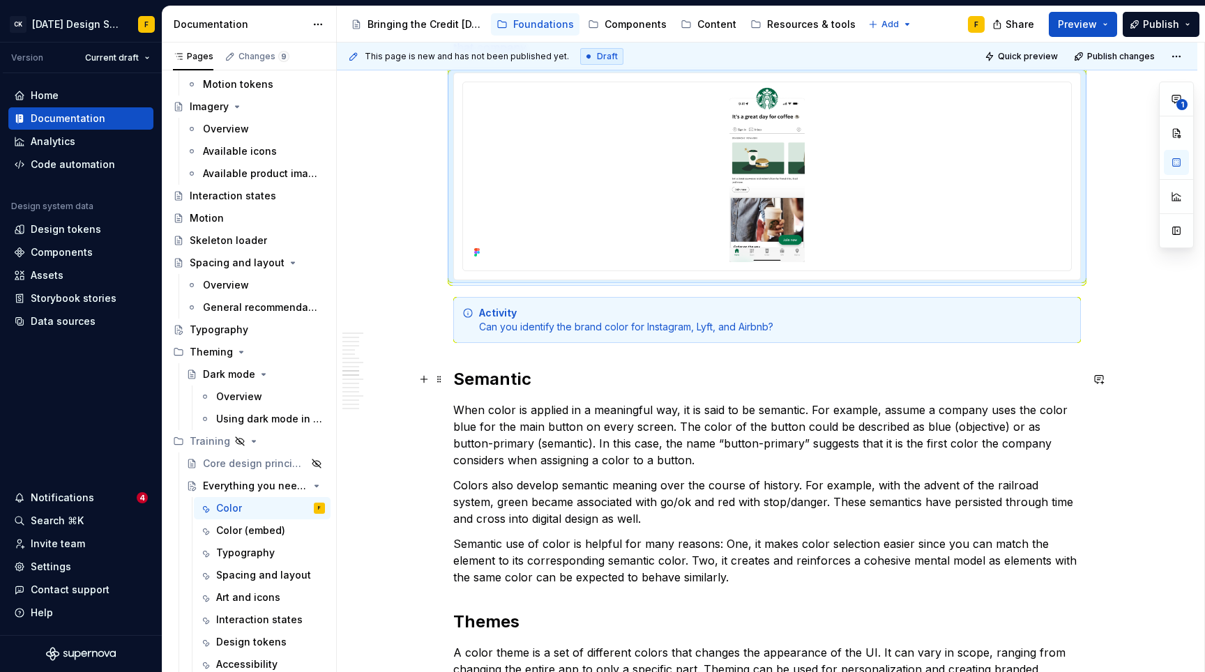
click at [801, 377] on h2 "Semantic" at bounding box center [766, 379] width 627 height 22
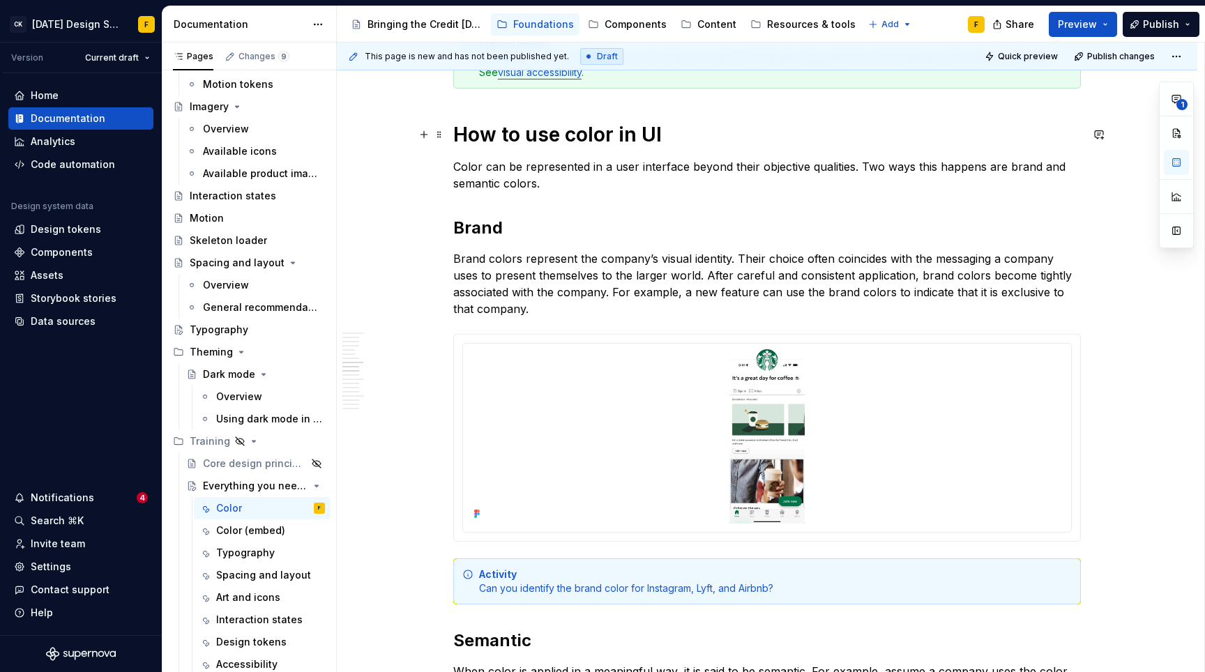
scroll to position [1832, 0]
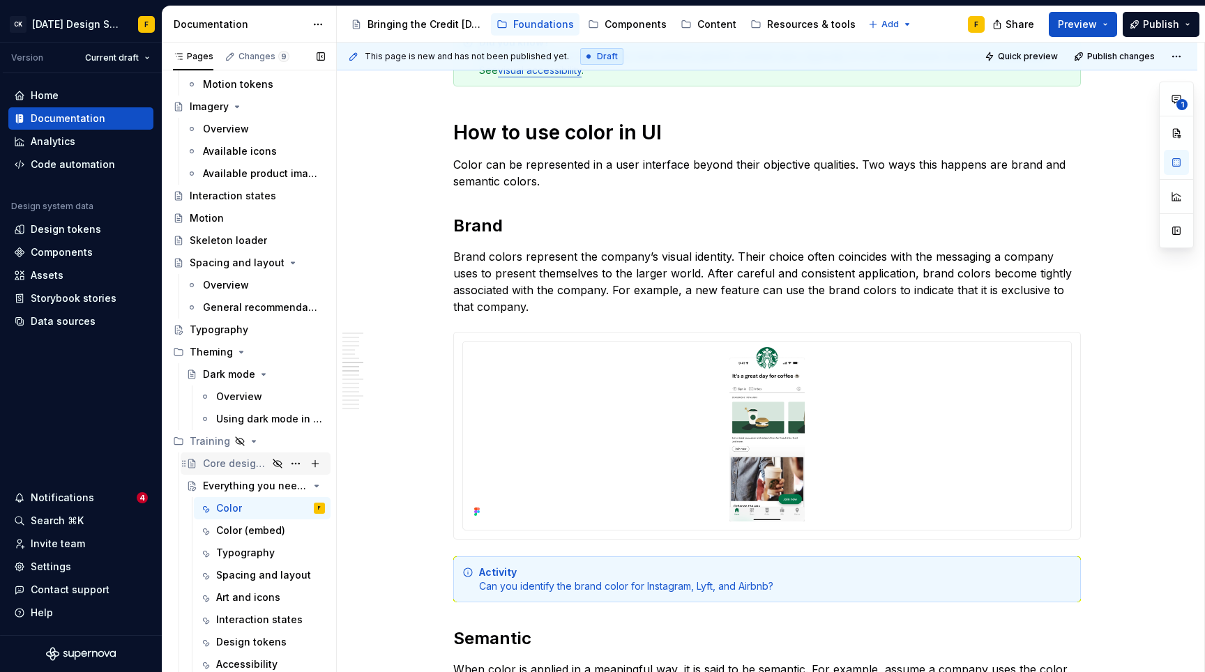
click at [225, 462] on div "Core design principles" at bounding box center [235, 464] width 65 height 14
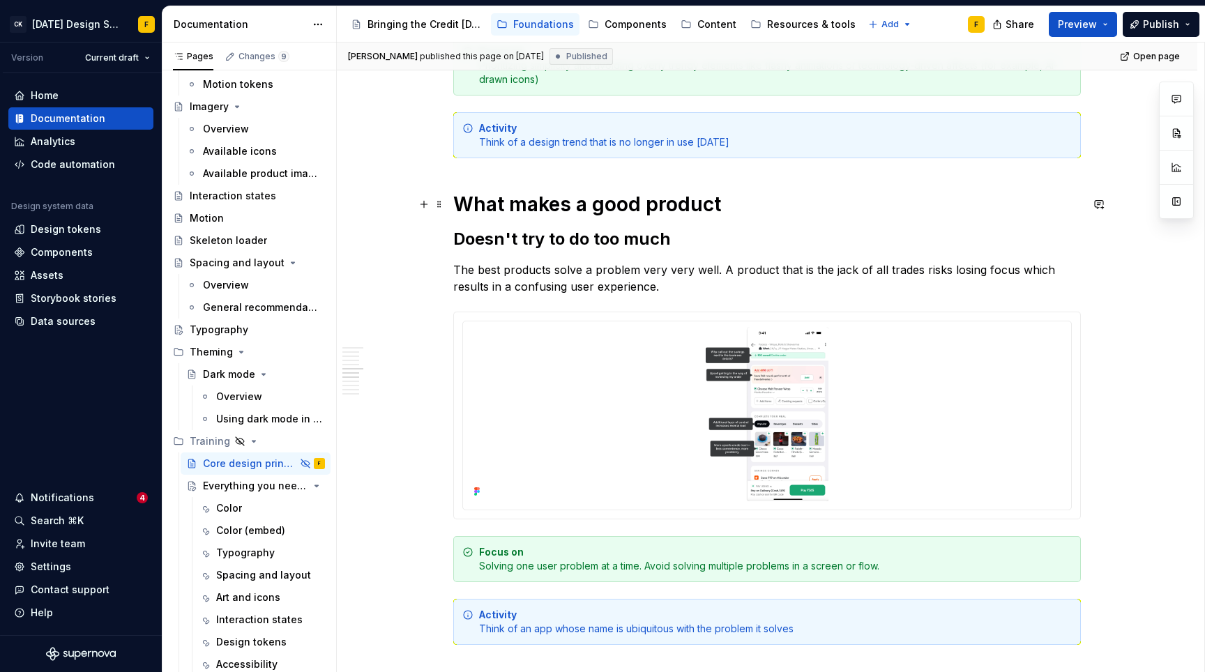
scroll to position [2195, 0]
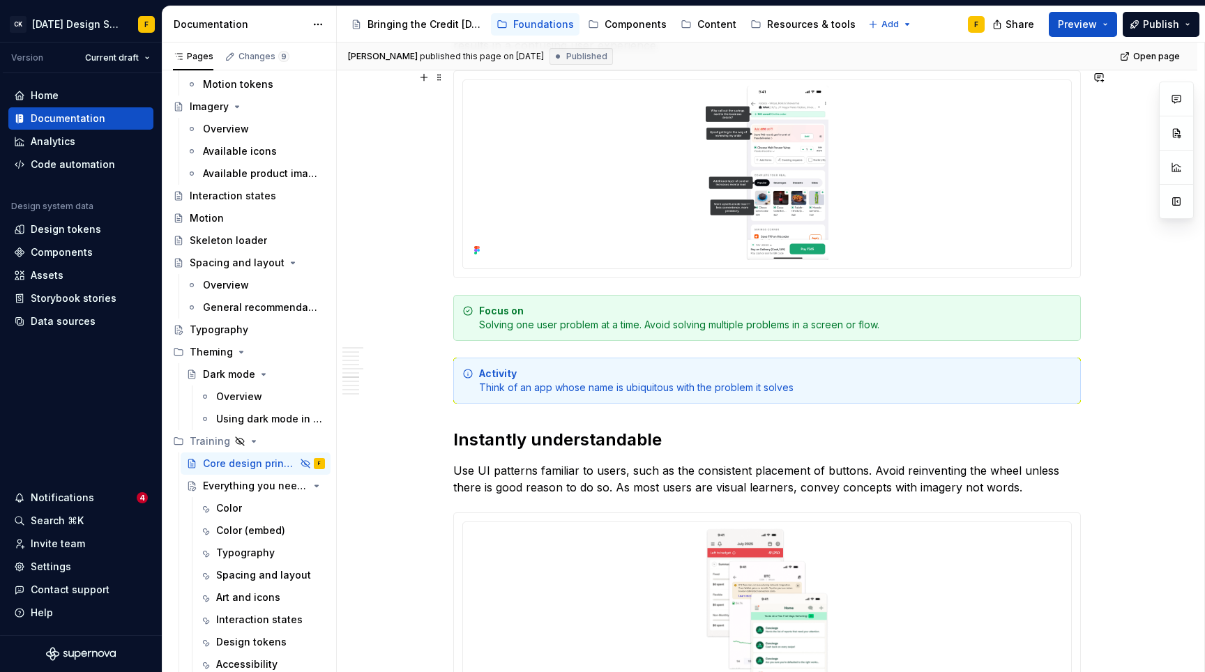
click at [1078, 177] on div at bounding box center [767, 174] width 626 height 206
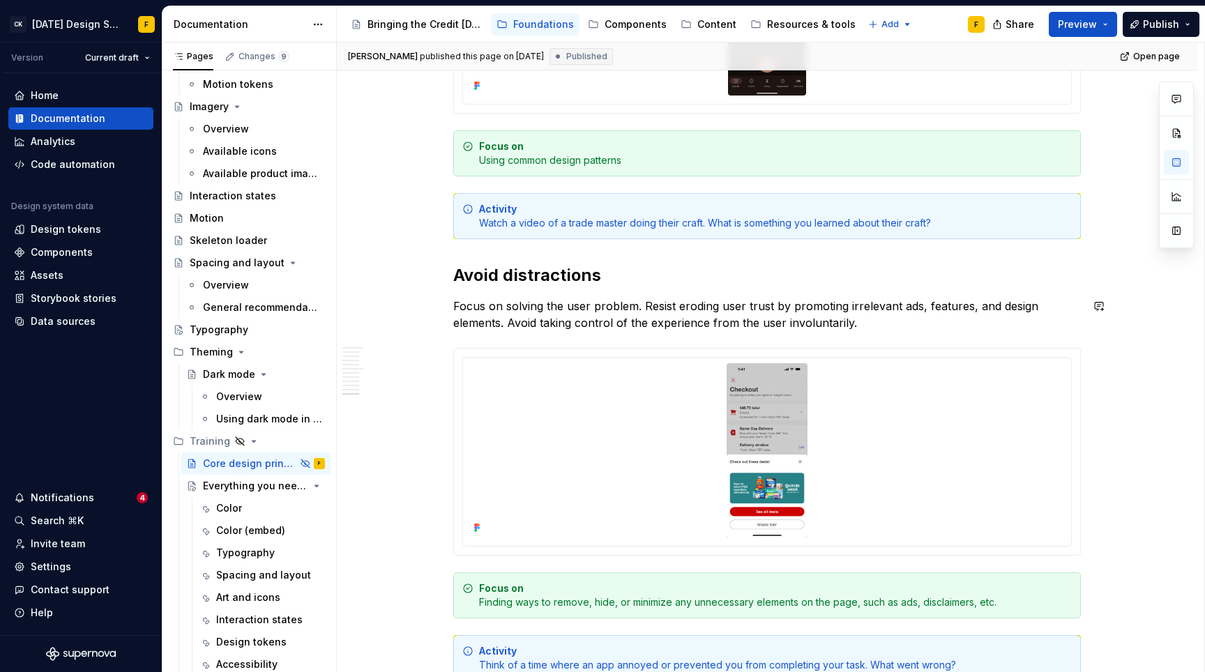
scroll to position [4168, 0]
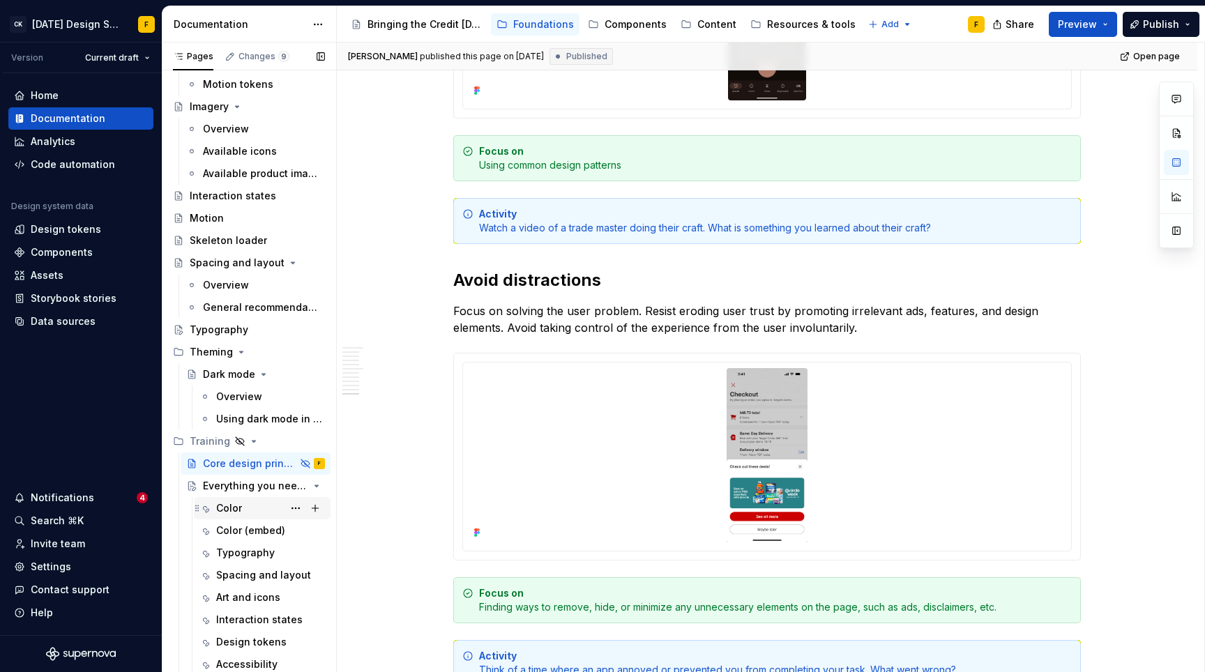
click at [230, 505] on div "Color" at bounding box center [229, 508] width 26 height 14
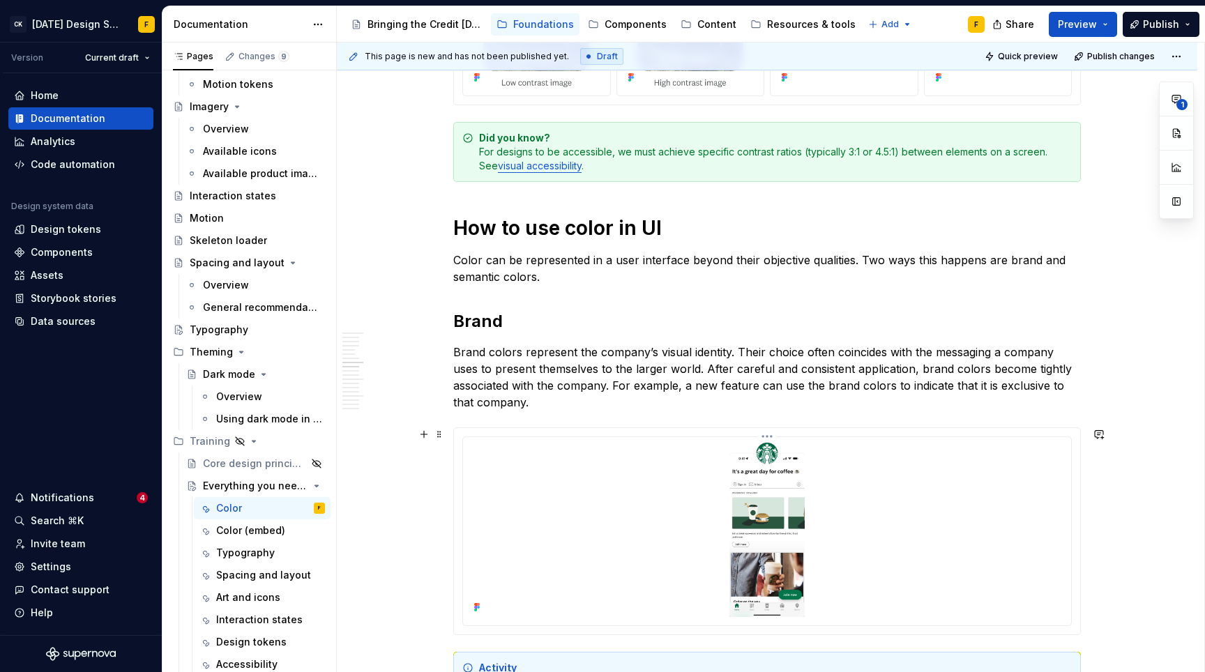
scroll to position [1994, 0]
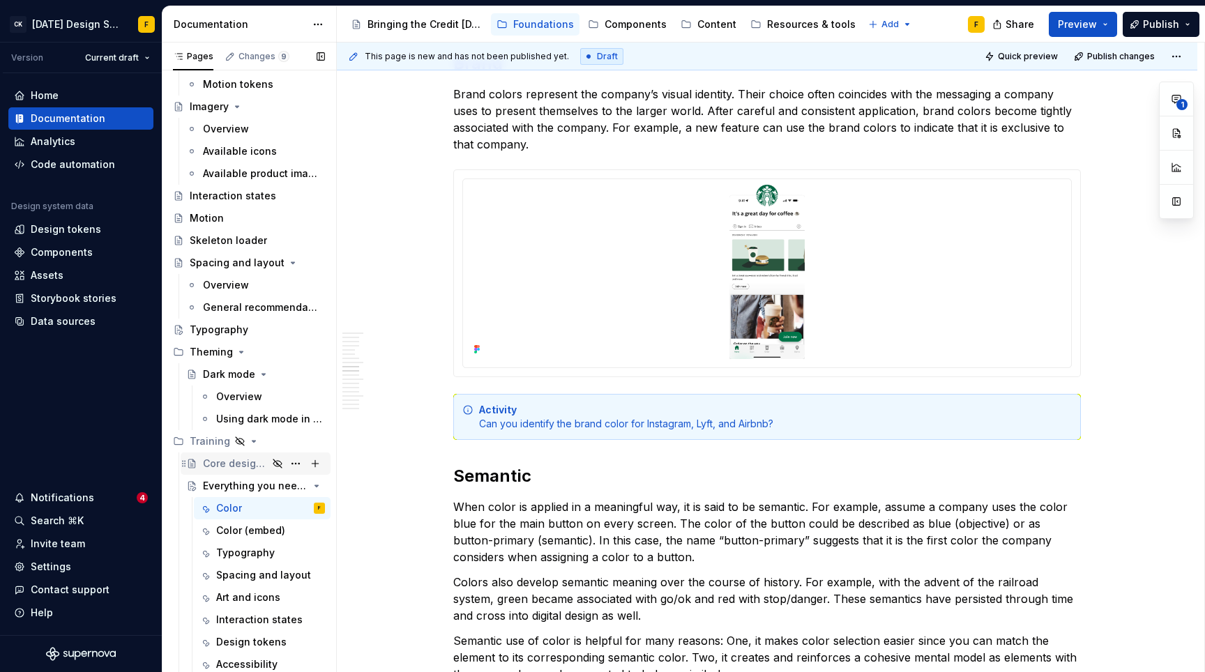
click at [231, 457] on div "Core design principles" at bounding box center [235, 464] width 65 height 14
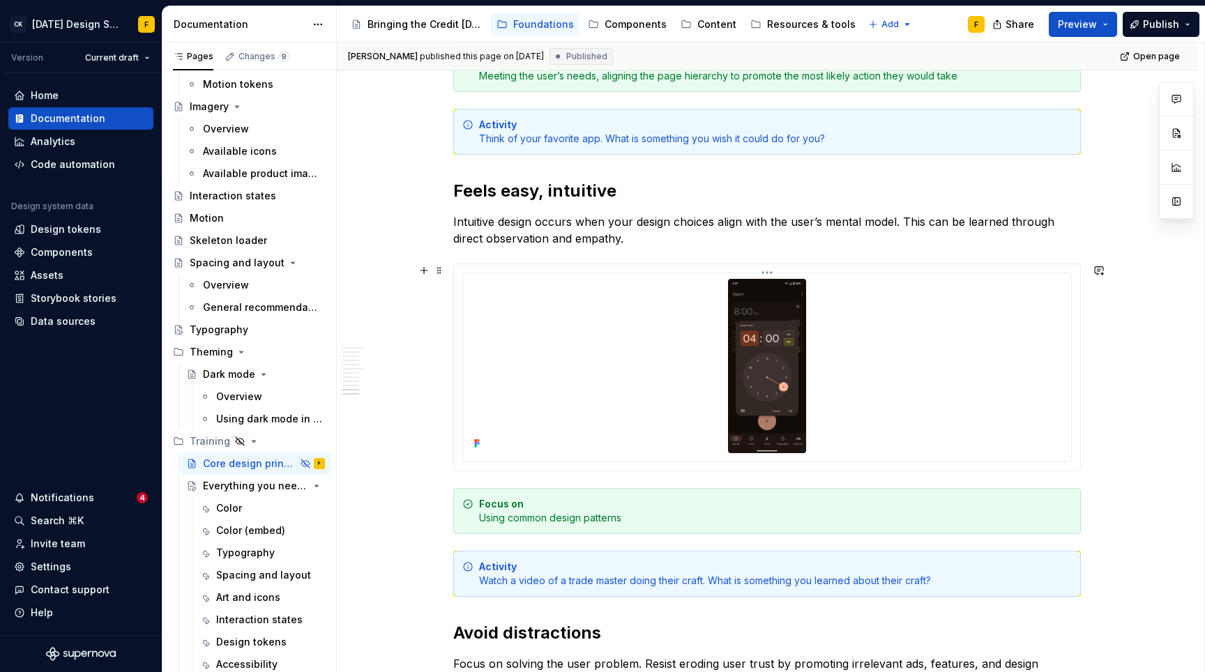
scroll to position [4289, 0]
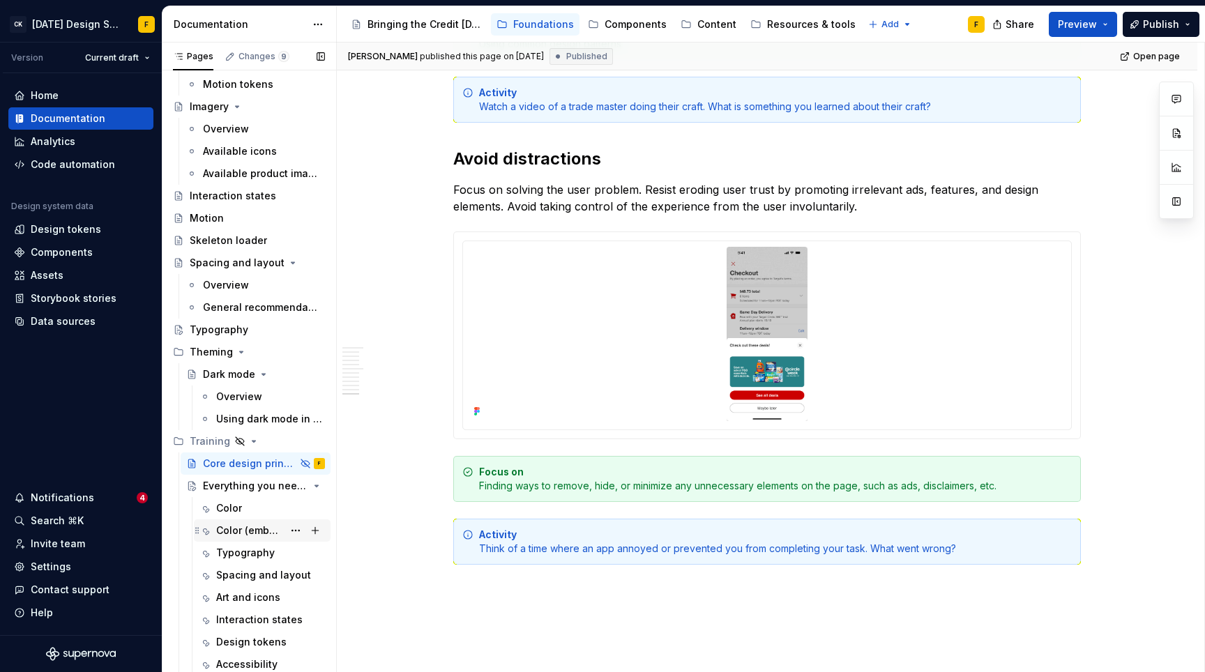
click at [228, 532] on div "Color (embed)" at bounding box center [249, 531] width 67 height 14
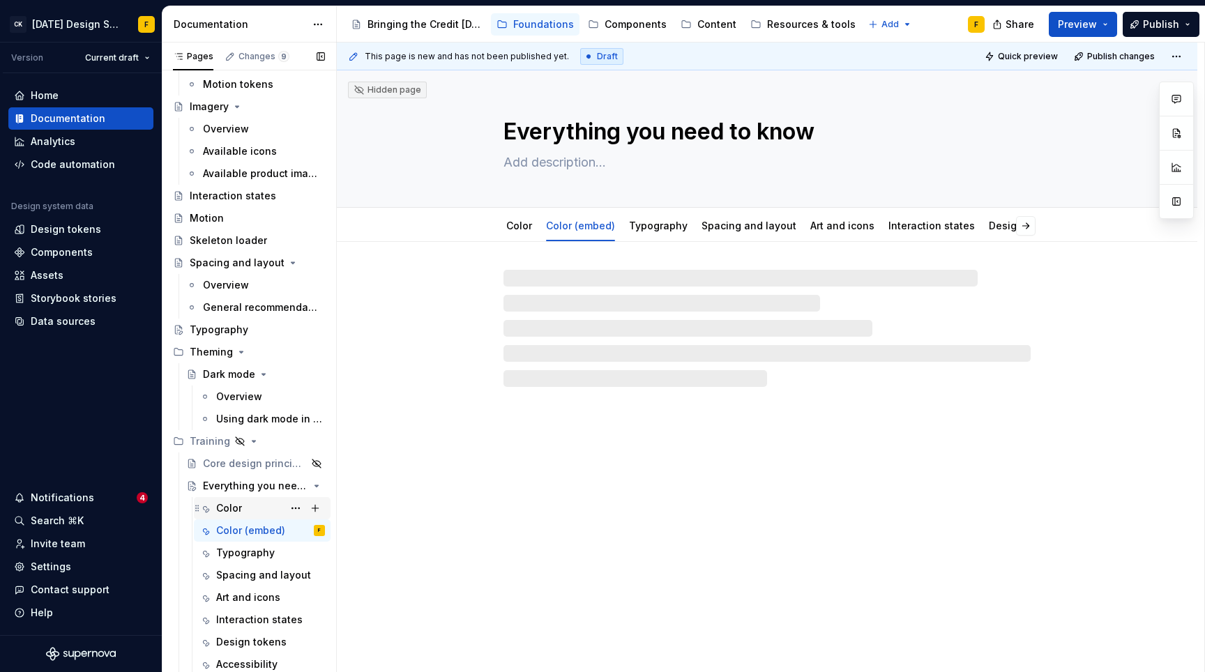
click at [227, 509] on div "Color" at bounding box center [229, 508] width 26 height 14
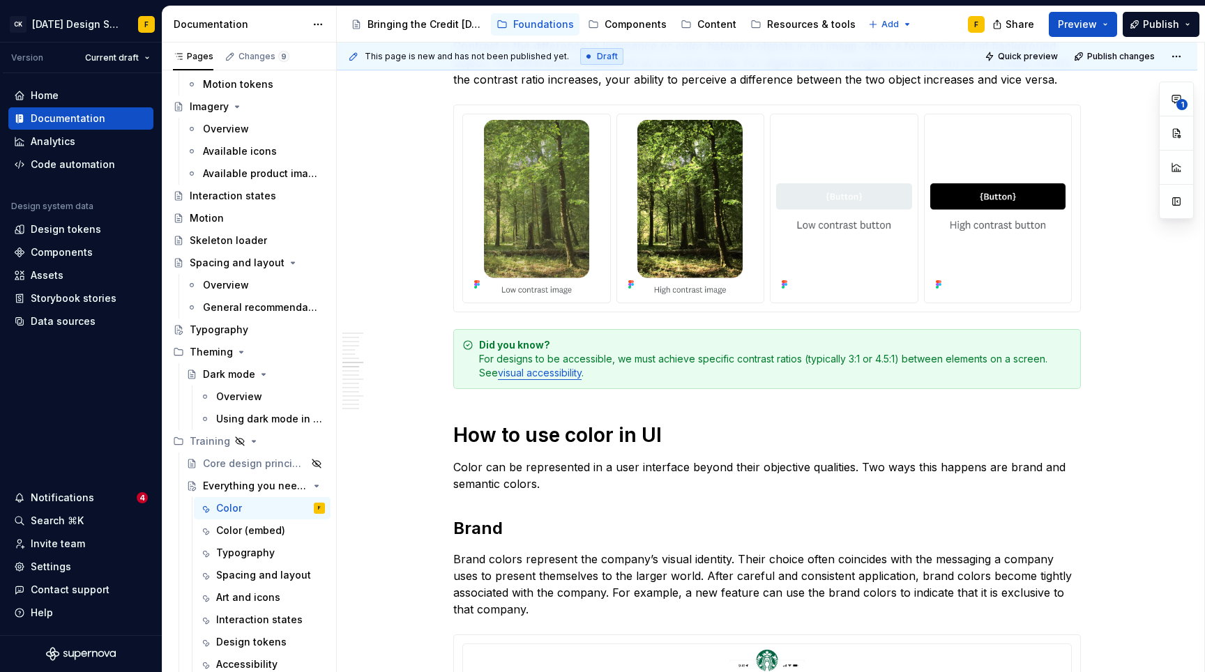
scroll to position [1989, 0]
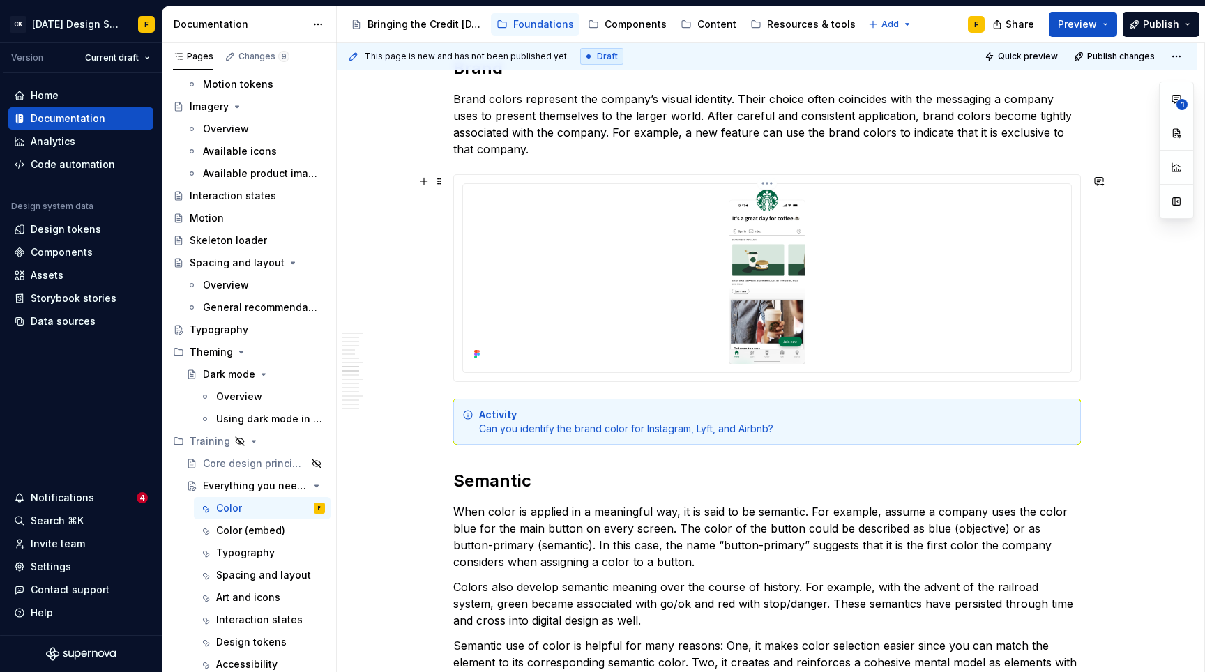
click at [770, 182] on html "CK [DATE] Design System F Version Current draft Home Documentation Analytics Co…" at bounding box center [602, 336] width 1205 height 672
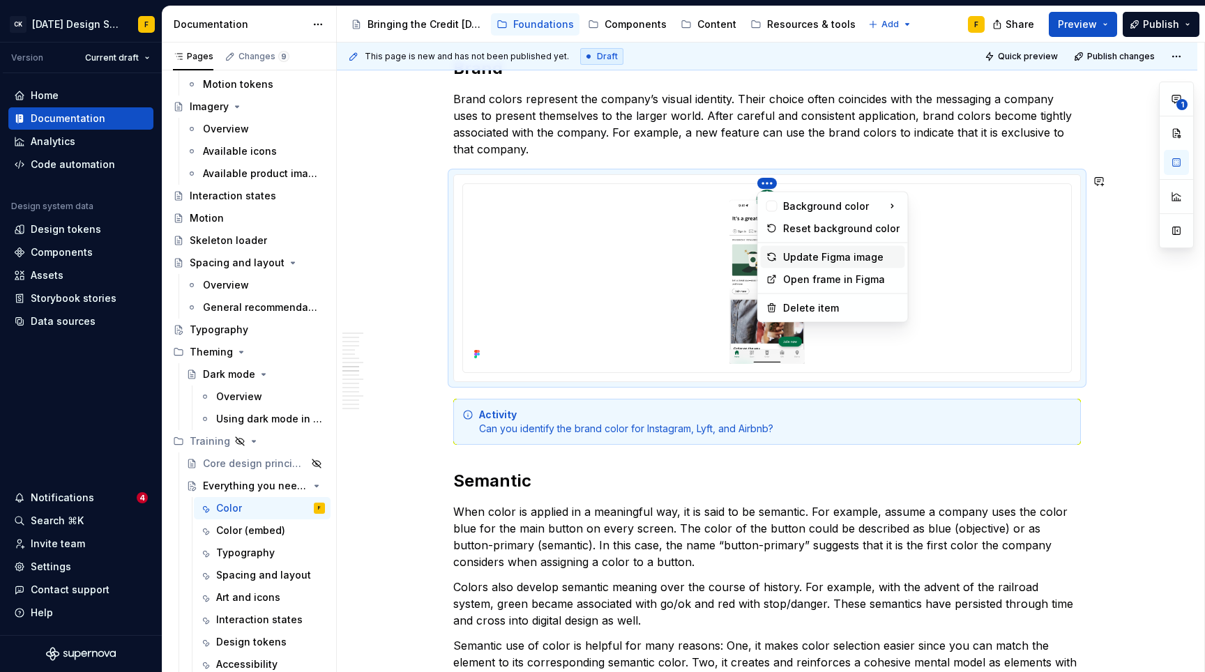
click at [807, 254] on div "Update Figma image" at bounding box center [841, 257] width 116 height 14
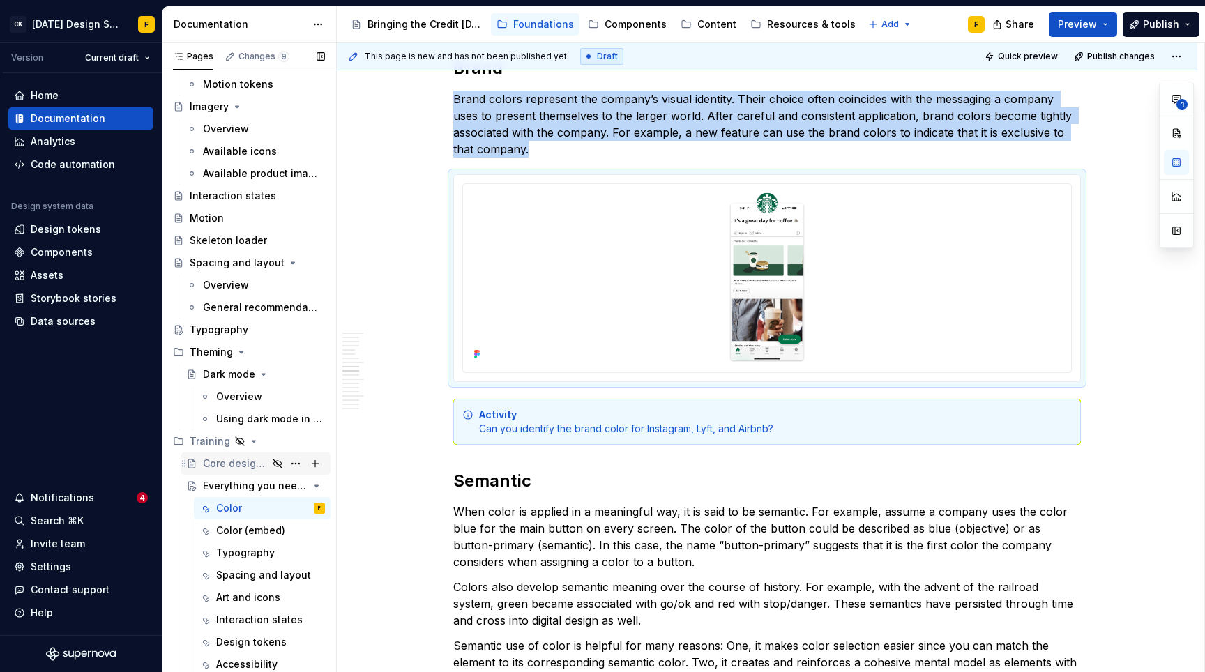
click at [234, 464] on div "Core design principles" at bounding box center [235, 464] width 65 height 14
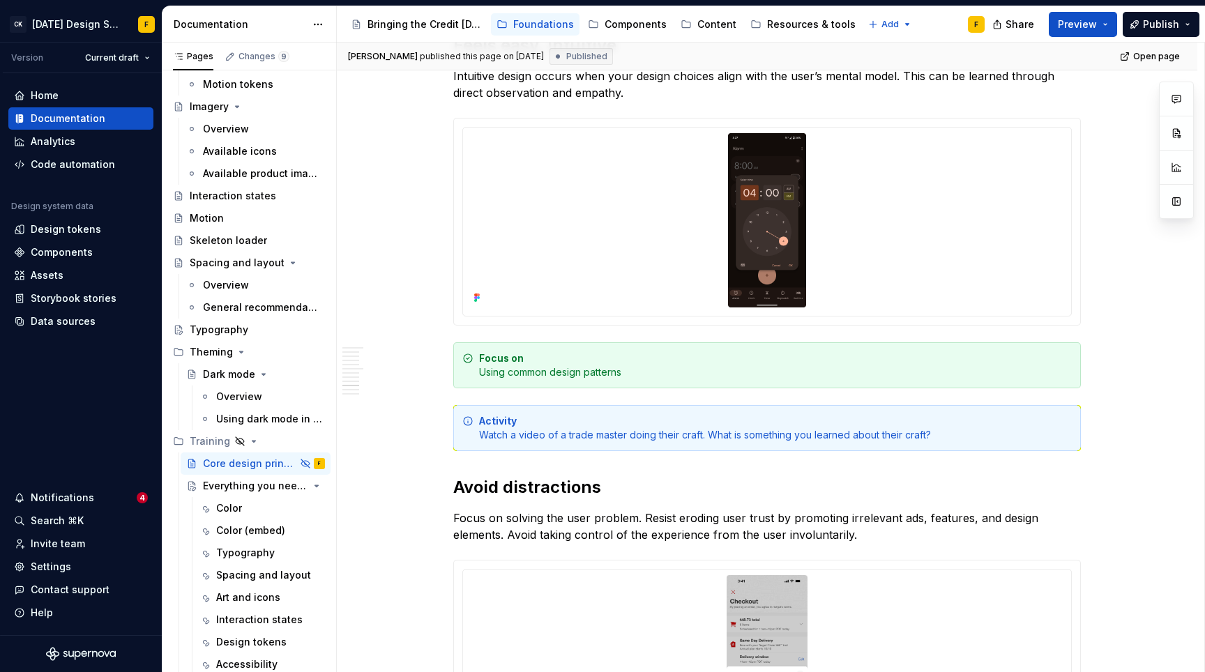
scroll to position [4177, 0]
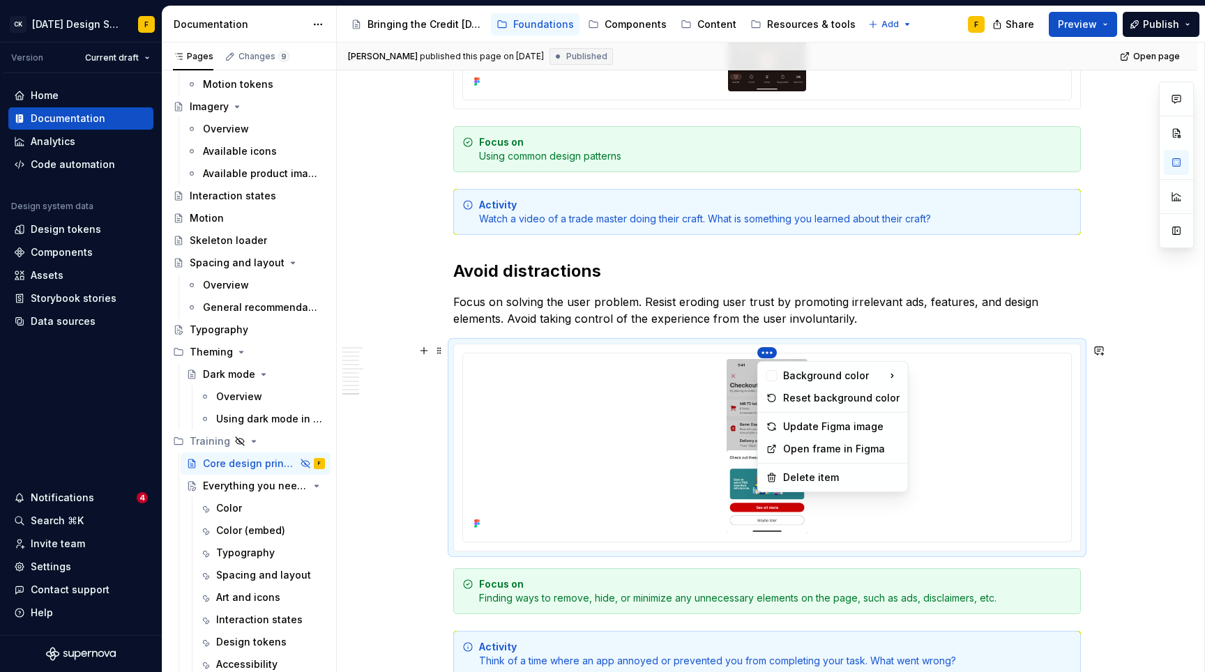
click at [771, 352] on html "CK [DATE] Design System F Version Current draft Home Documentation Analytics Co…" at bounding box center [602, 336] width 1205 height 672
click at [812, 428] on div "Update Figma image" at bounding box center [841, 427] width 116 height 14
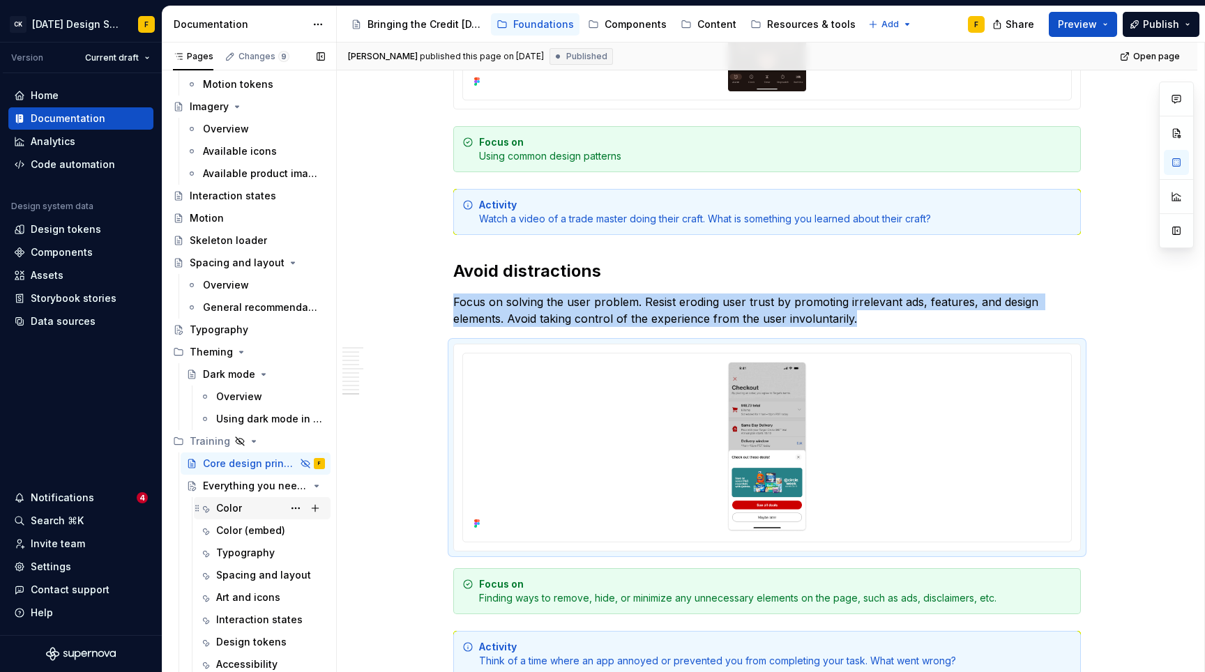
click at [227, 509] on div "Color" at bounding box center [229, 508] width 26 height 14
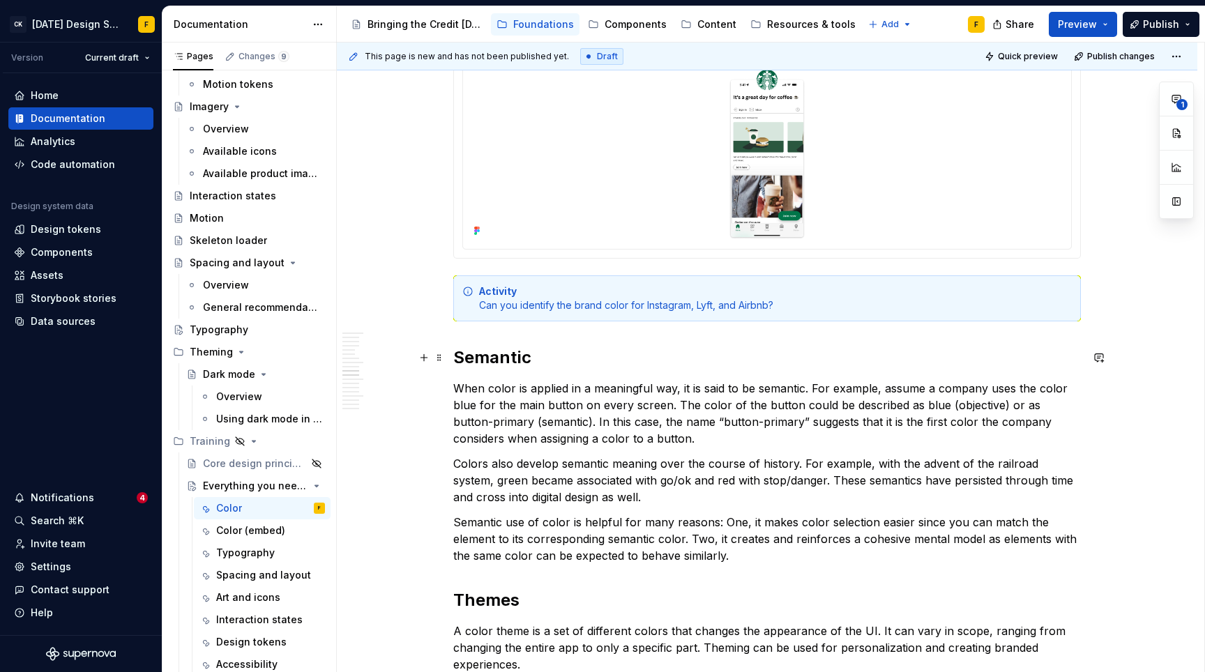
scroll to position [2096, 0]
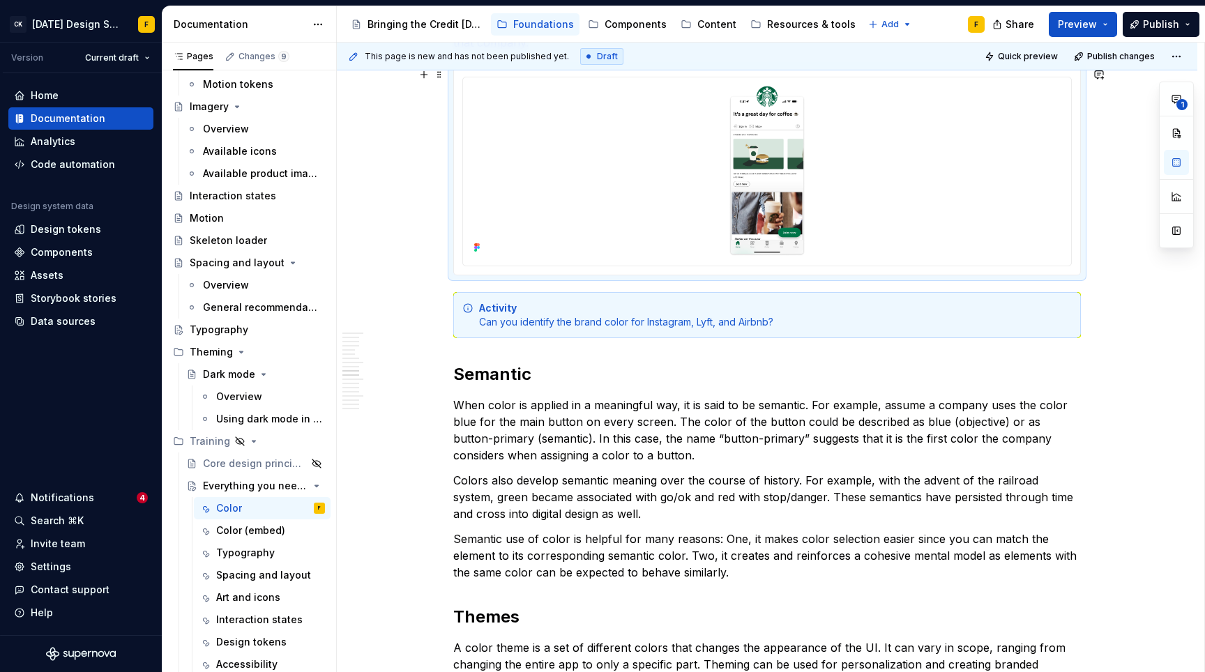
click at [645, 271] on div at bounding box center [767, 171] width 626 height 206
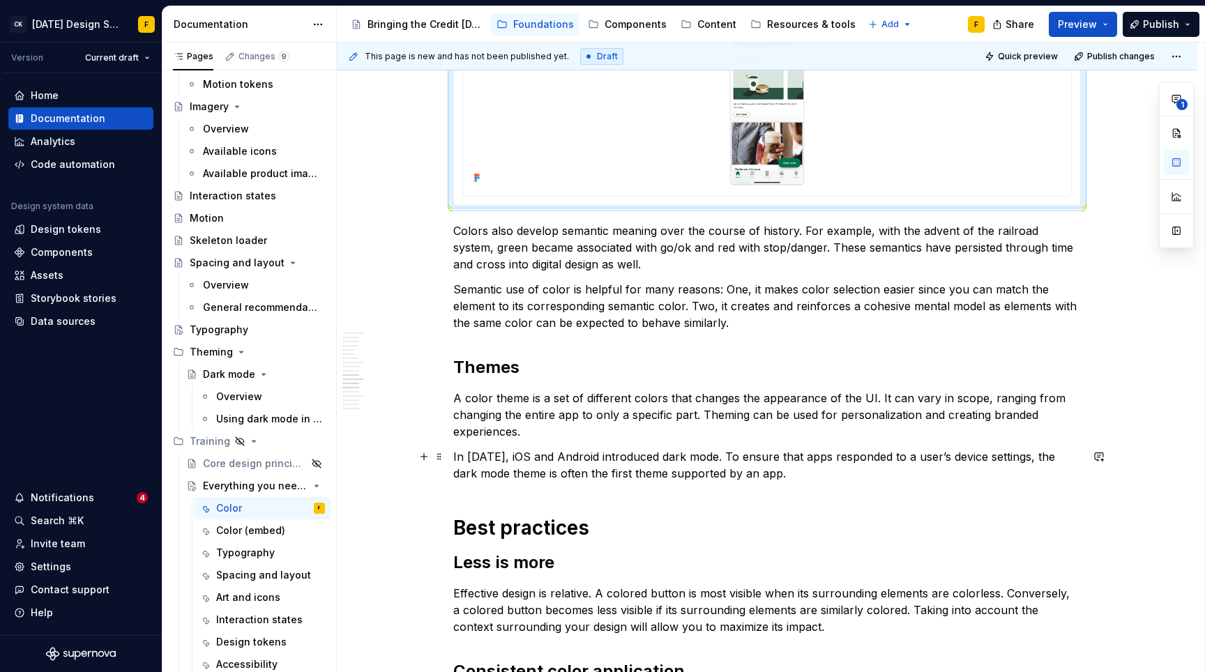
scroll to position [2331, 0]
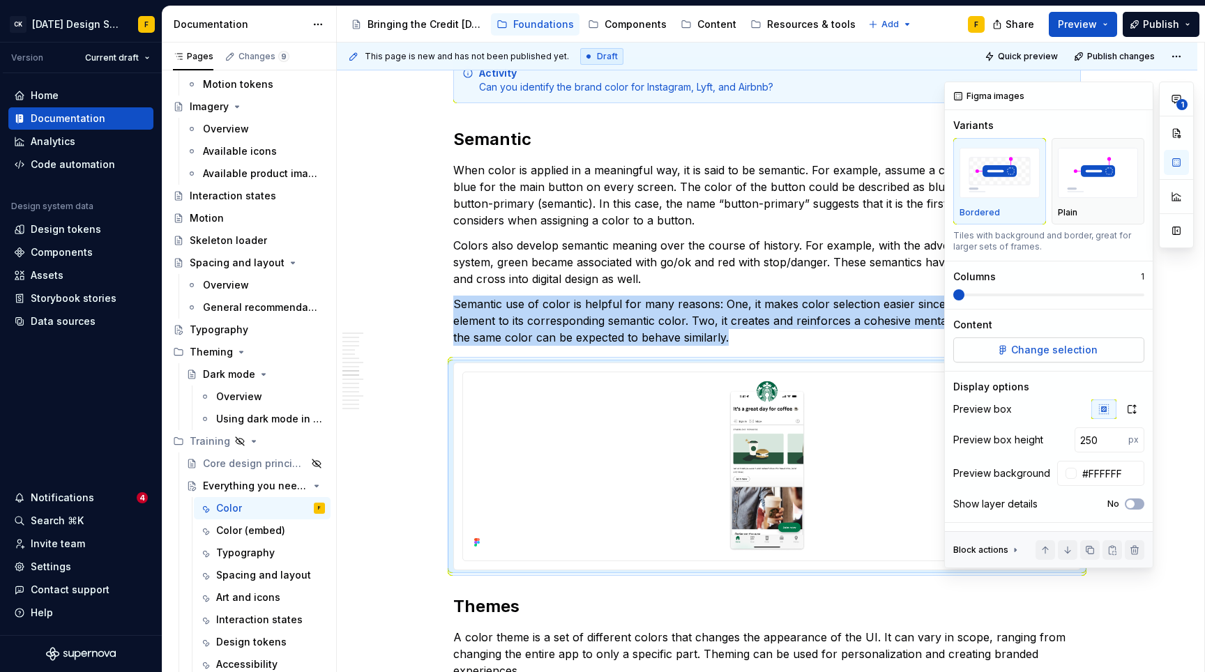
click at [1060, 347] on span "Change selection" at bounding box center [1054, 350] width 86 height 14
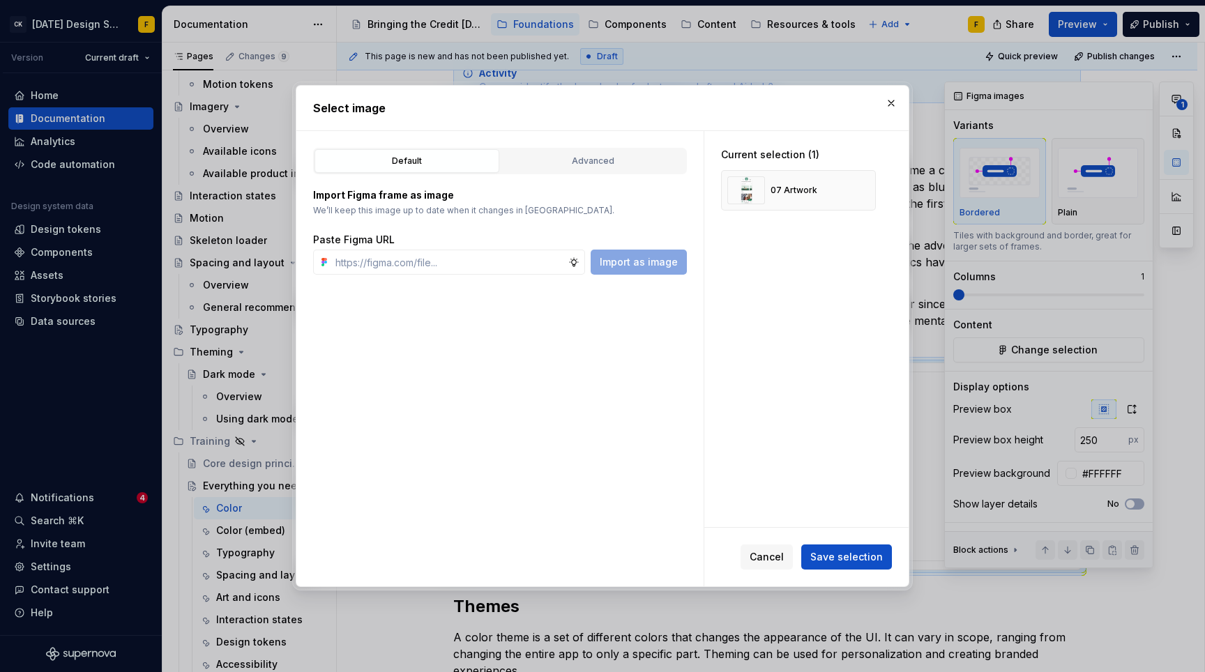
type textarea "*"
type input "[URL][DOMAIN_NAME]"
click at [637, 262] on span "Import as image" at bounding box center [639, 262] width 78 height 14
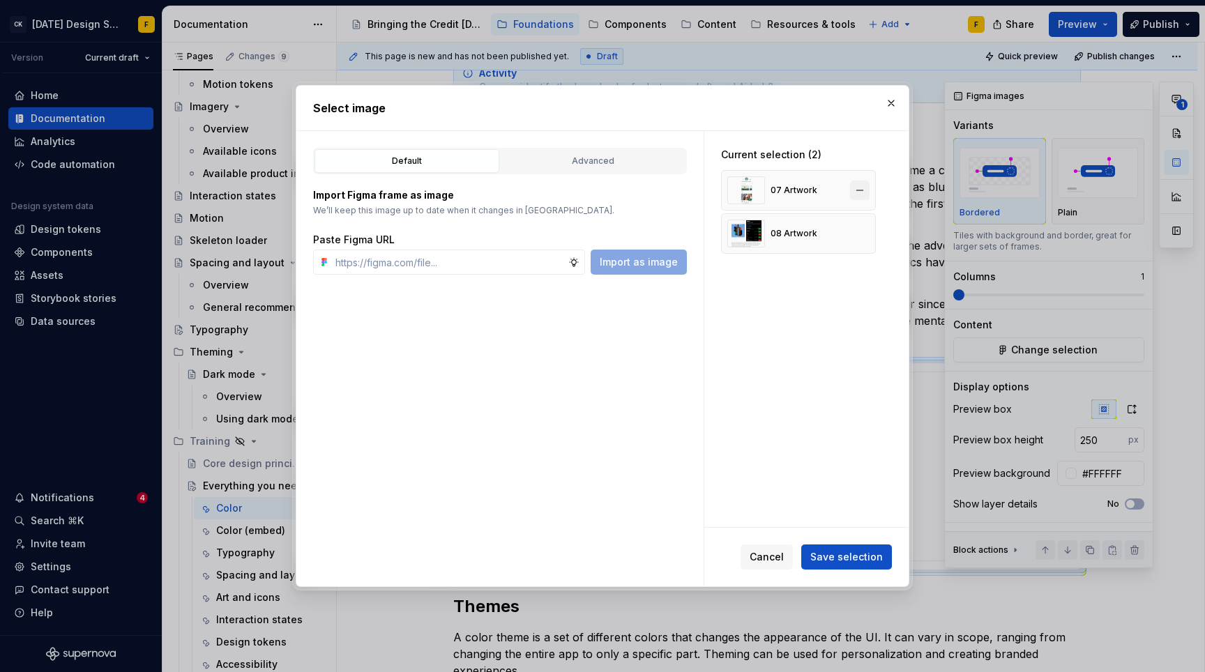
click at [860, 190] on button "button" at bounding box center [860, 191] width 20 height 20
click at [865, 554] on span "Save selection" at bounding box center [846, 557] width 73 height 14
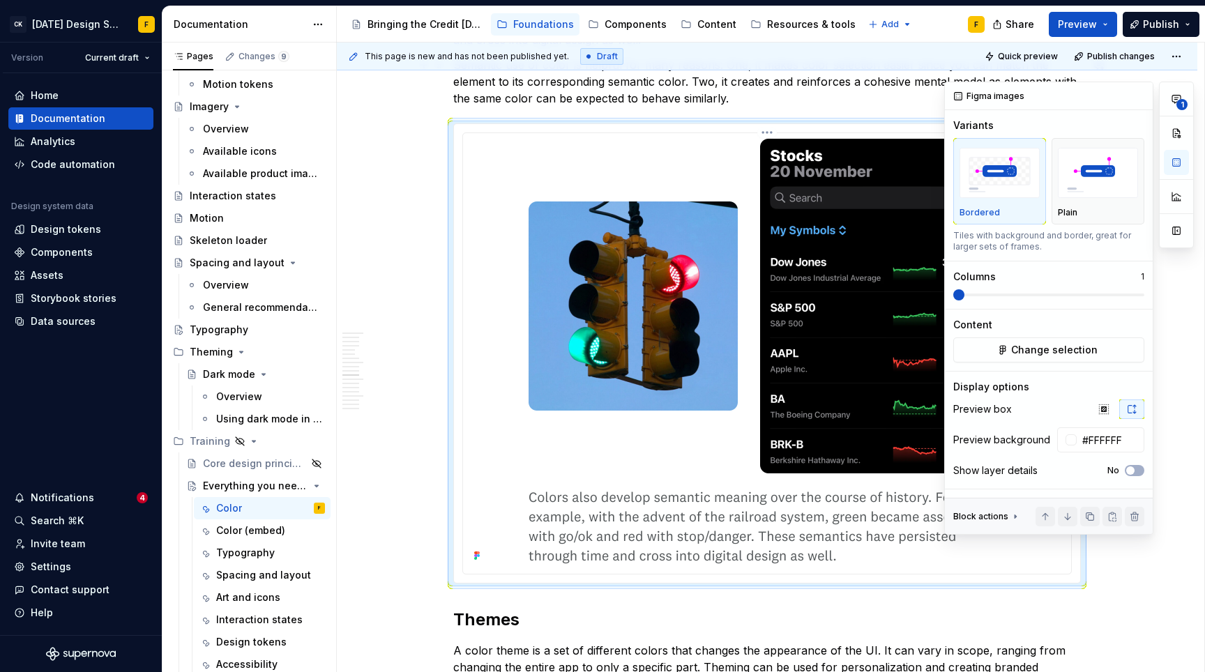
scroll to position [2576, 0]
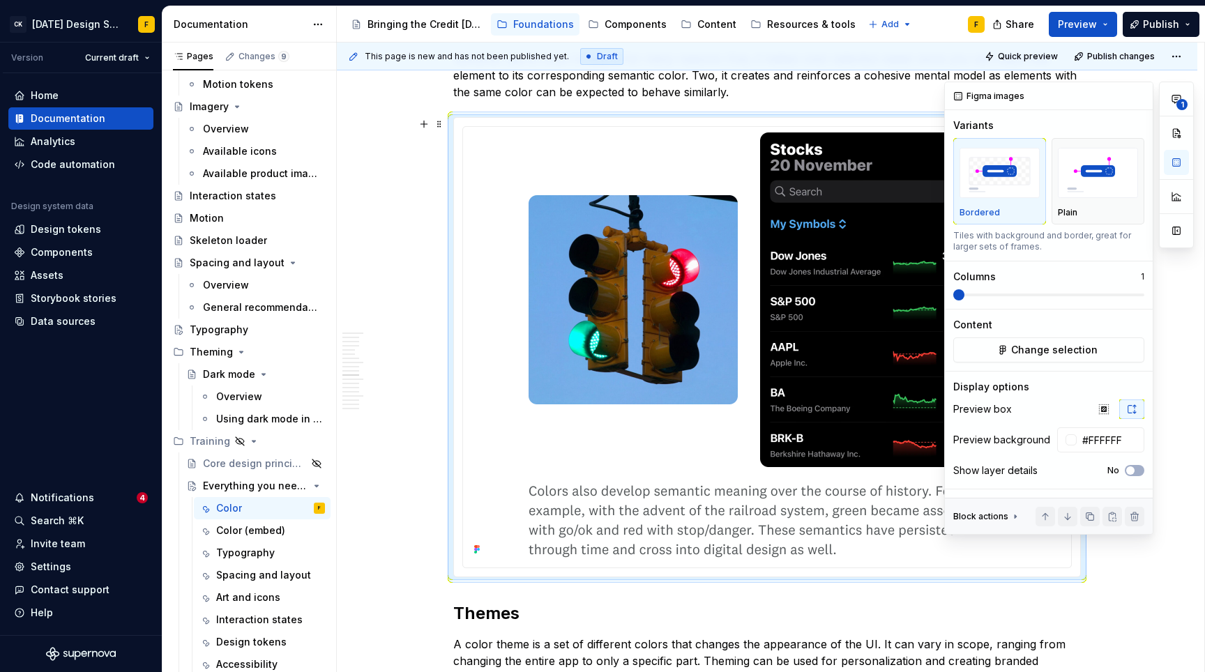
click at [1177, 363] on div "1" at bounding box center [1176, 308] width 35 height 453
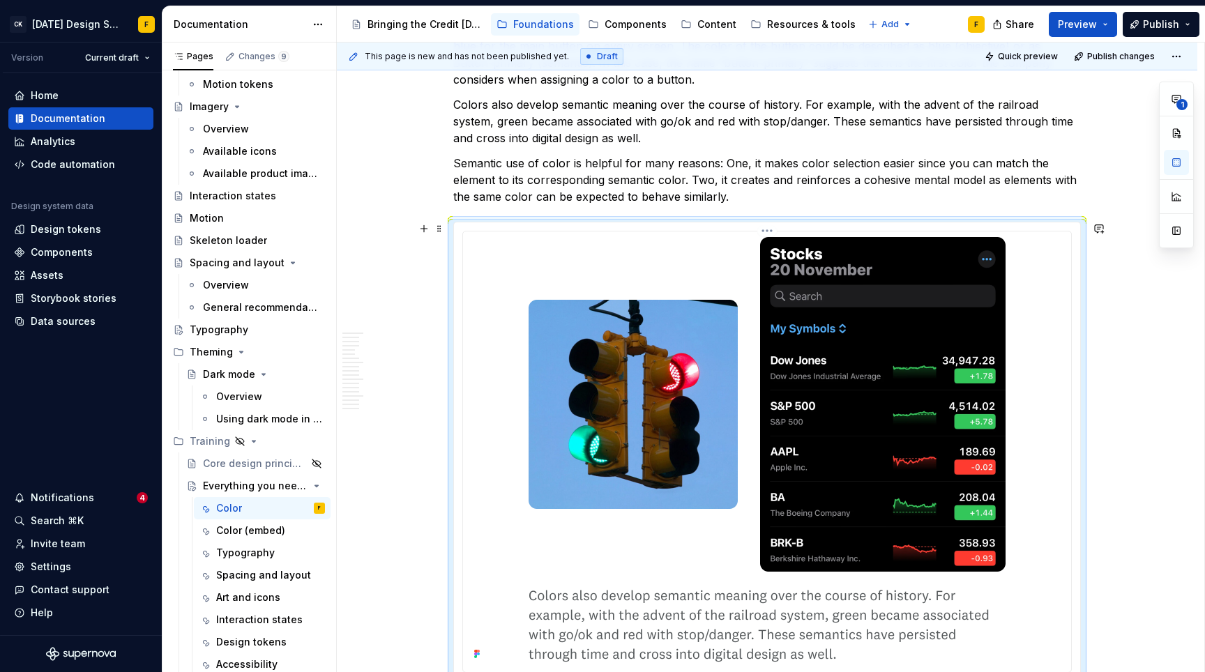
scroll to position [2464, 0]
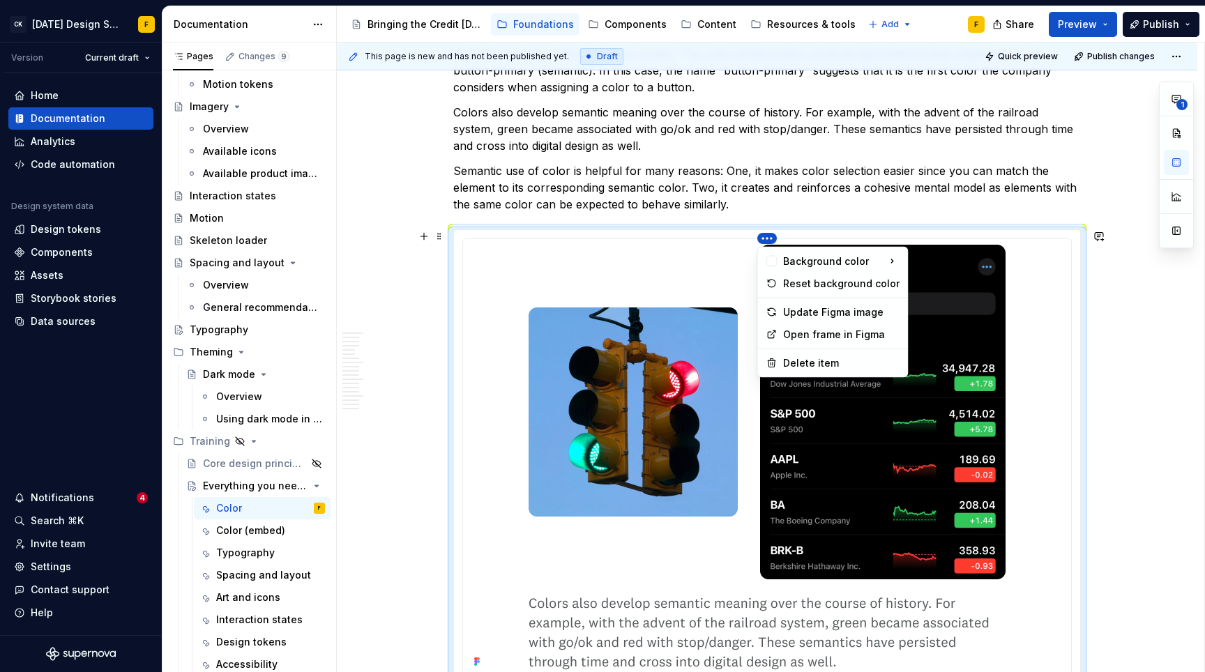
click at [769, 238] on html "CK [DATE] Design System F Version Current draft Home Documentation Analytics Co…" at bounding box center [602, 336] width 1205 height 672
click at [795, 312] on div "Update Figma image" at bounding box center [841, 312] width 116 height 14
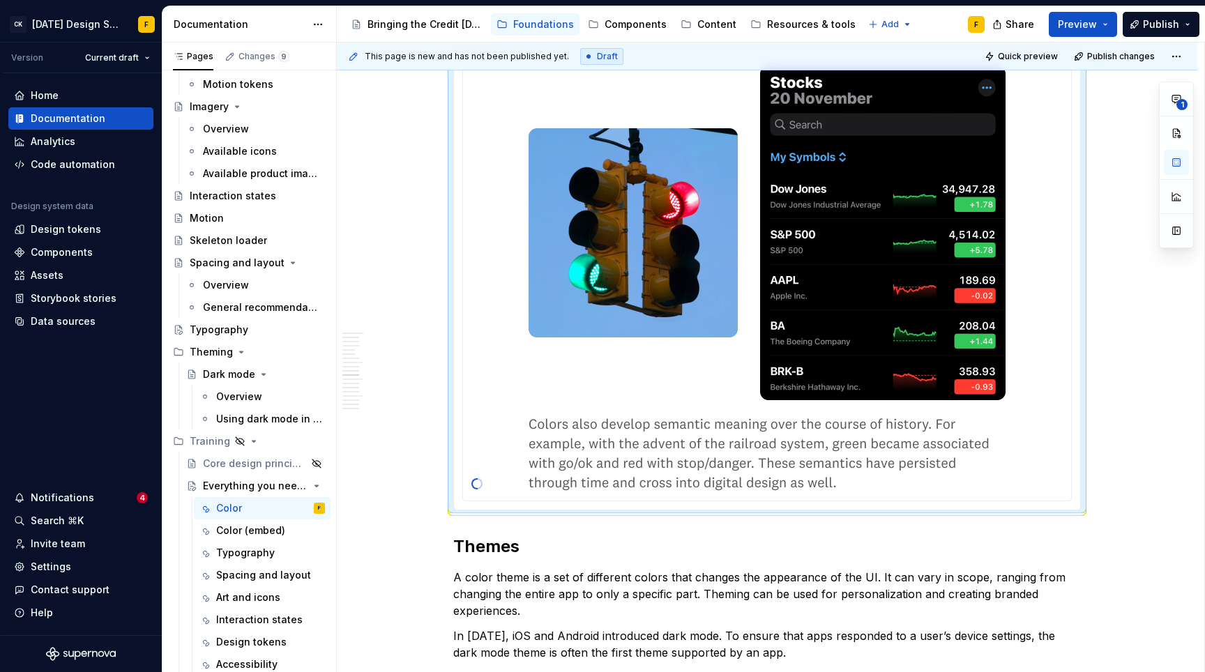
scroll to position [2558, 0]
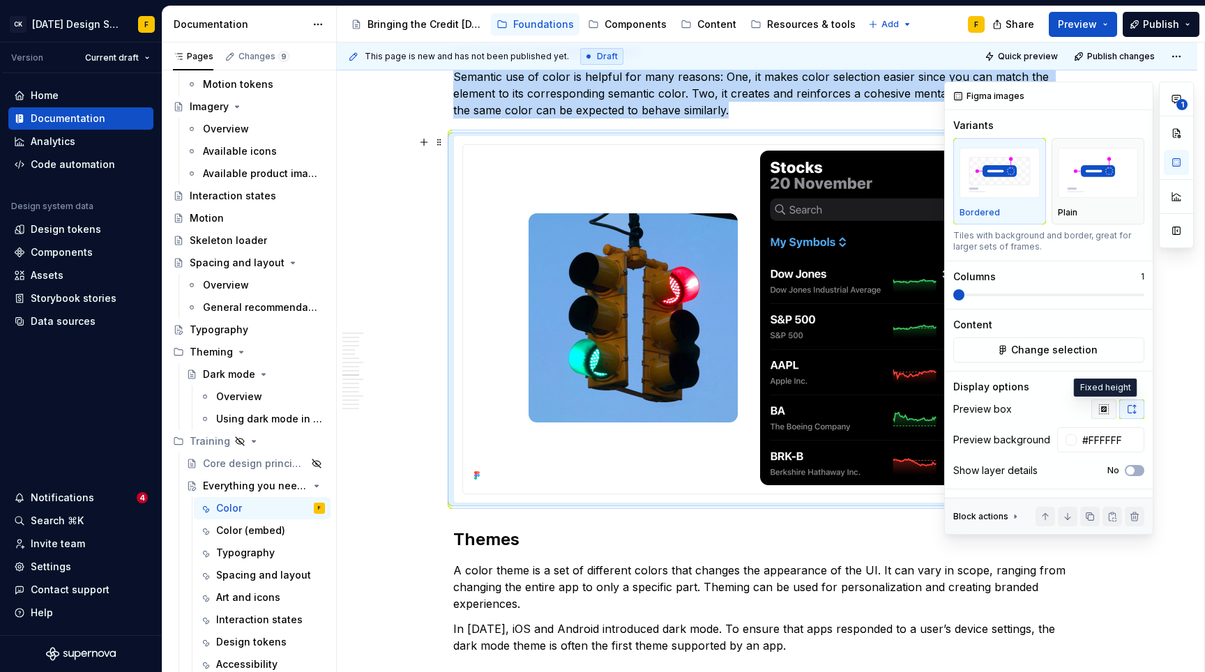
click at [1106, 405] on icon "button" at bounding box center [1103, 409] width 11 height 11
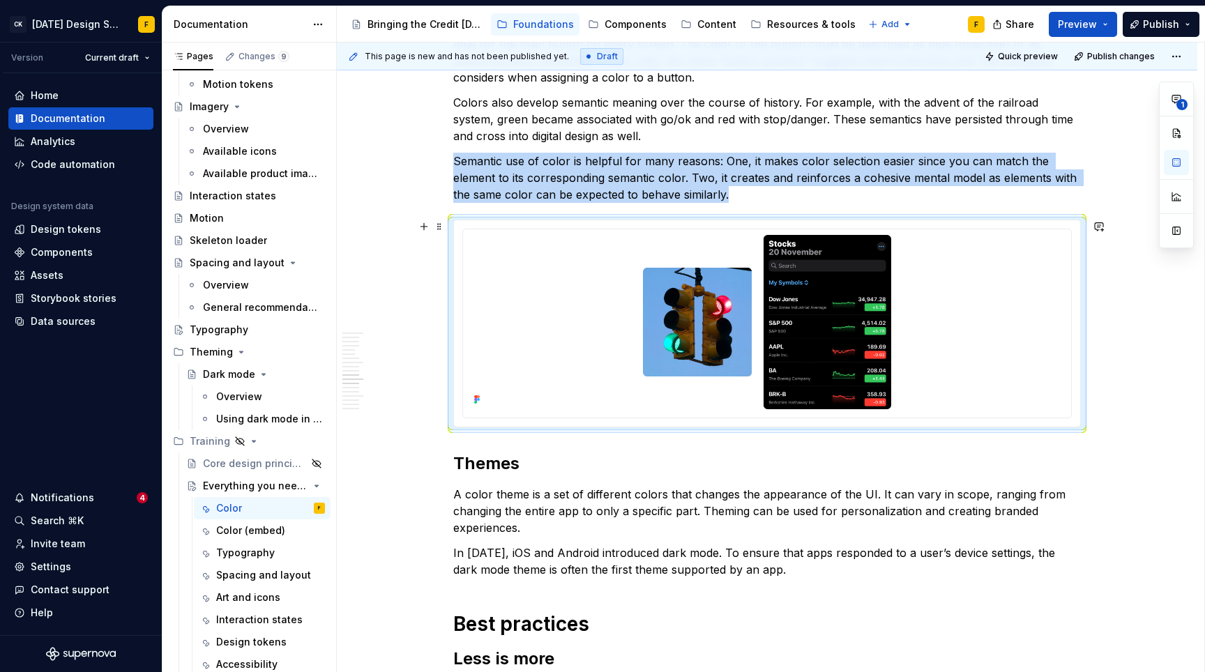
scroll to position [2473, 0]
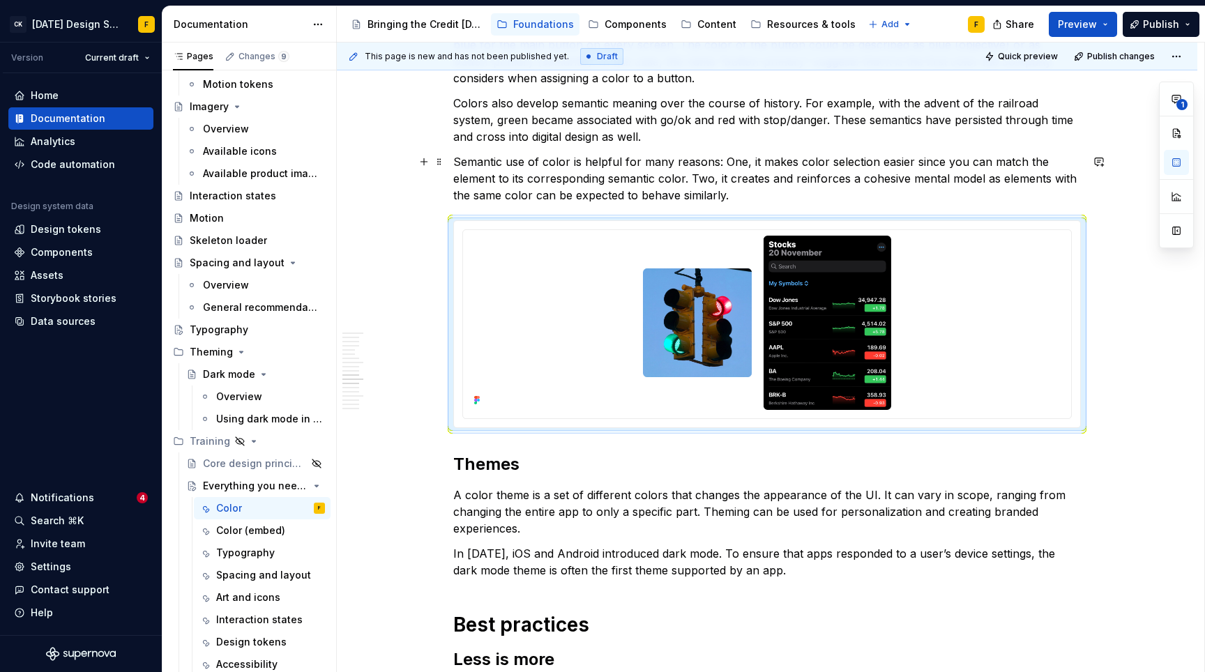
click at [652, 169] on p "Semantic use of color is helpful for many reasons: One, it makes color selectio…" at bounding box center [766, 178] width 627 height 50
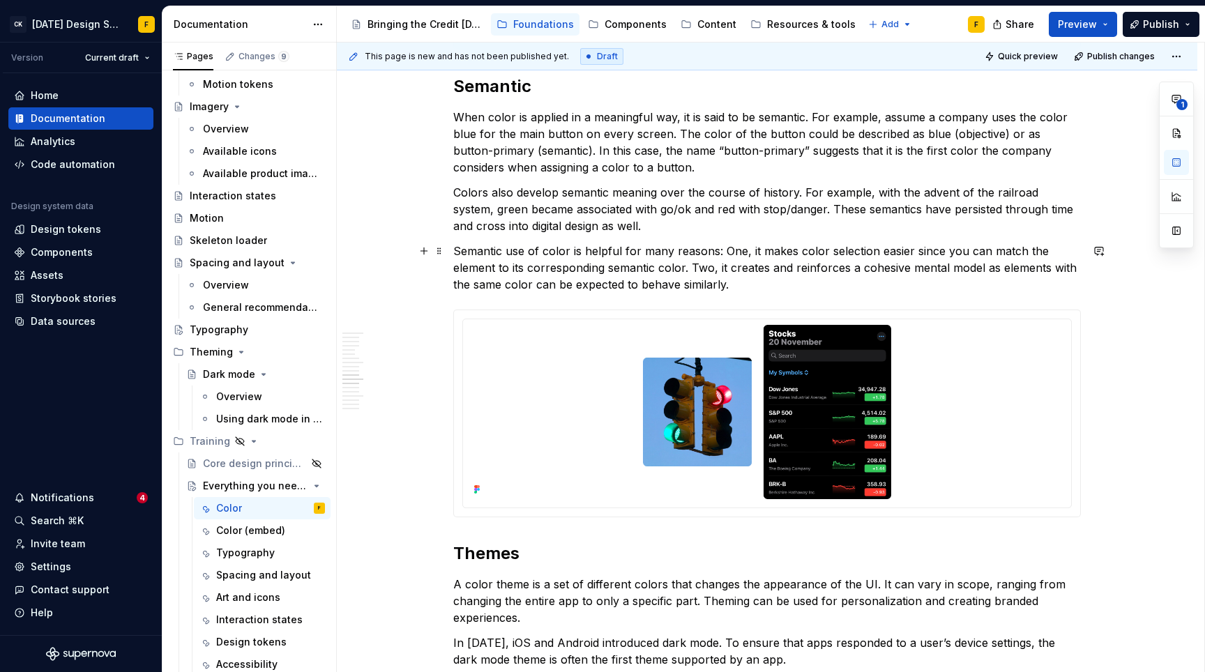
scroll to position [2370, 0]
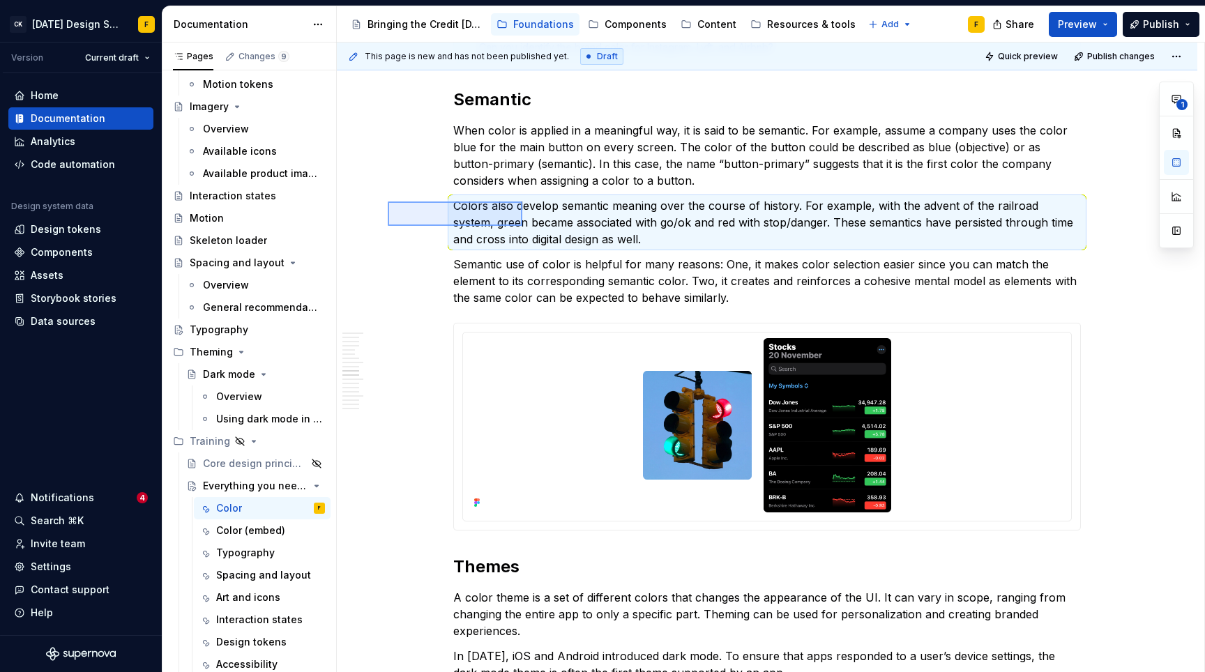
drag, startPoint x: 388, startPoint y: 201, endPoint x: 522, endPoint y: 226, distance: 136.8
click at [522, 226] on div "**********" at bounding box center [770, 358] width 867 height 630
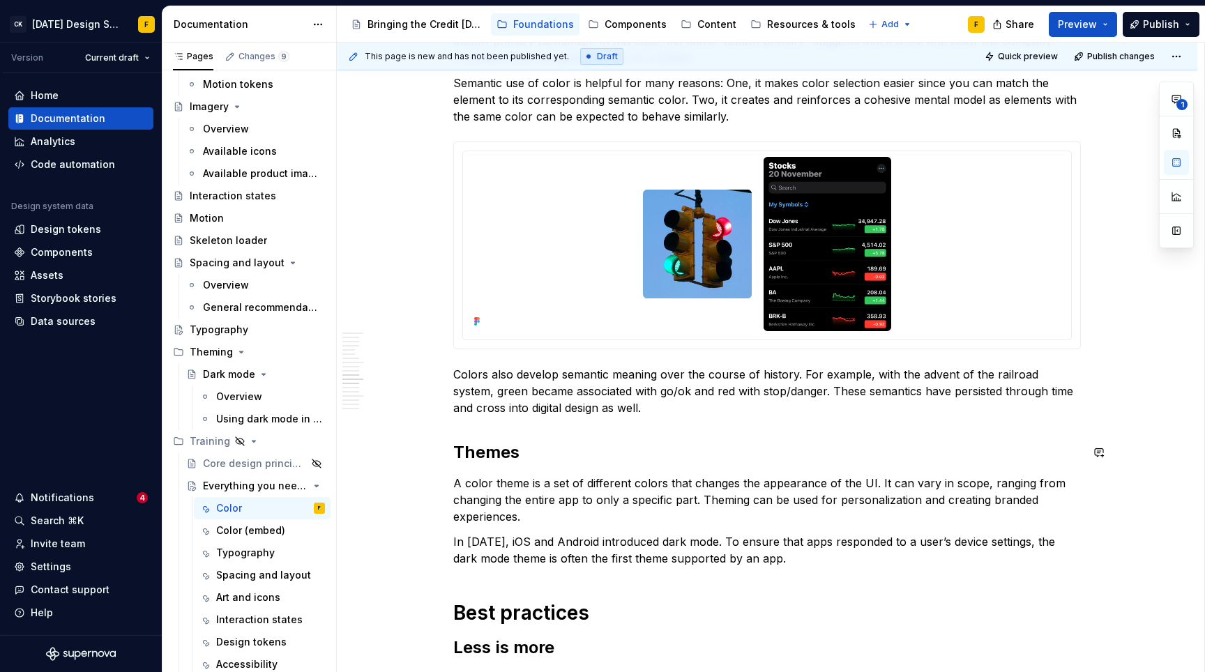
scroll to position [2493, 0]
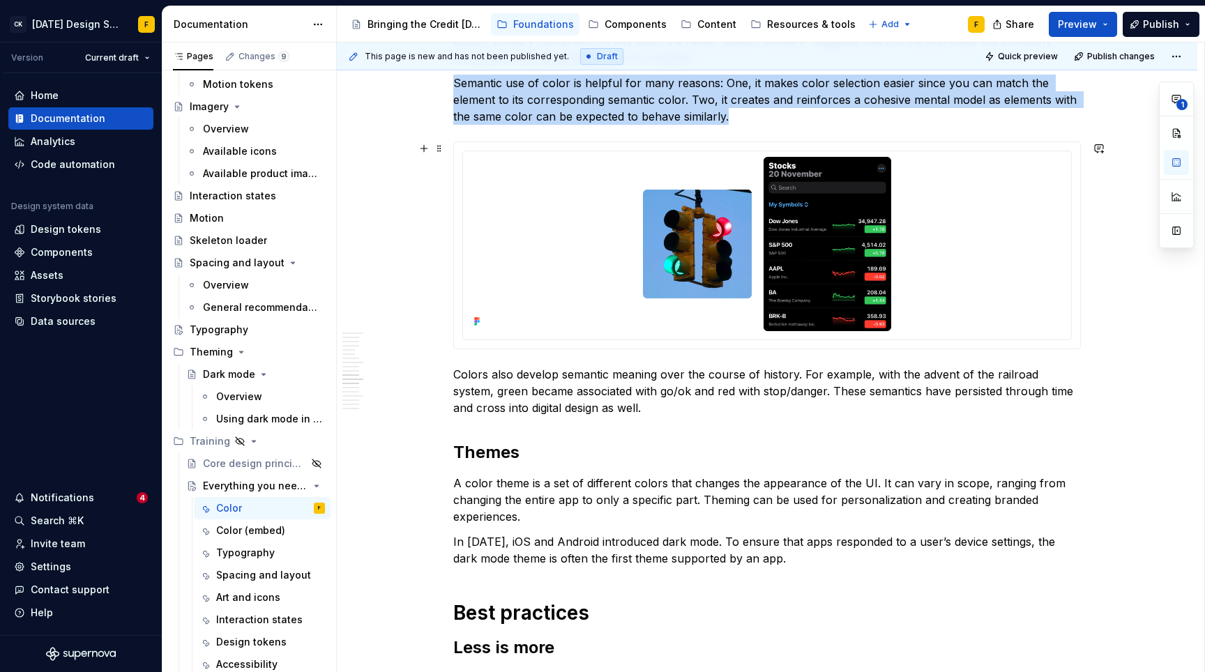
click at [573, 342] on div at bounding box center [767, 245] width 626 height 206
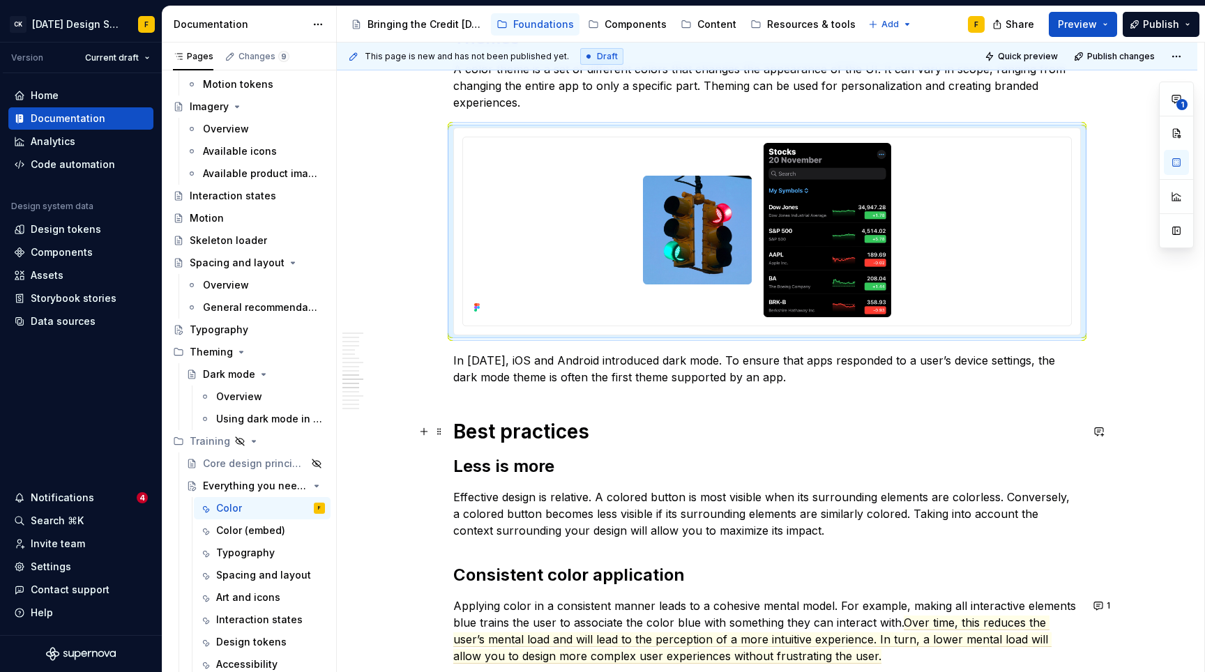
scroll to position [2907, 0]
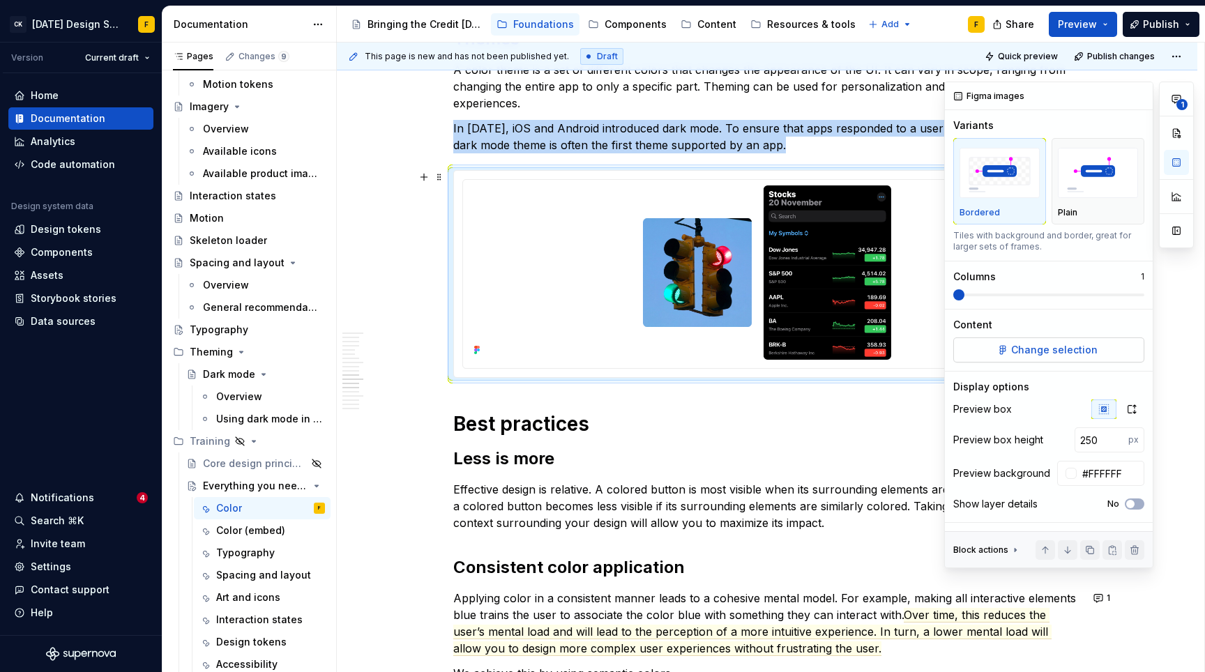
click at [1060, 345] on span "Change selection" at bounding box center [1054, 350] width 86 height 14
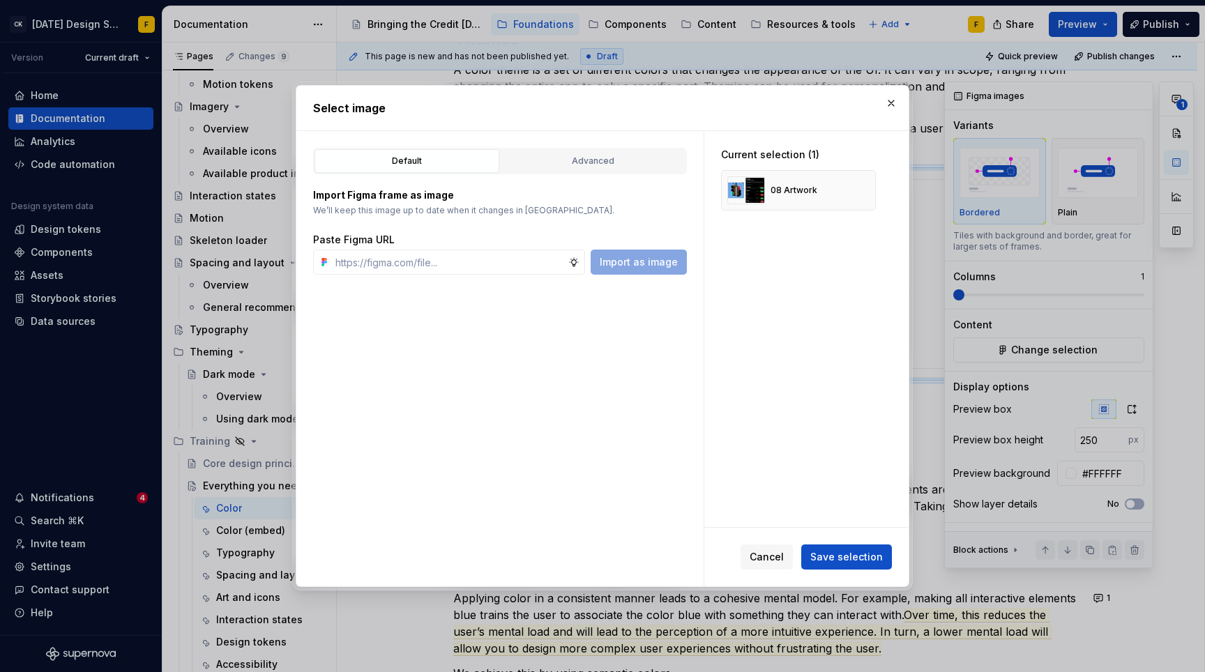
type textarea "*"
type input "[URL][DOMAIN_NAME]"
click at [670, 261] on span "Import as image" at bounding box center [639, 262] width 78 height 14
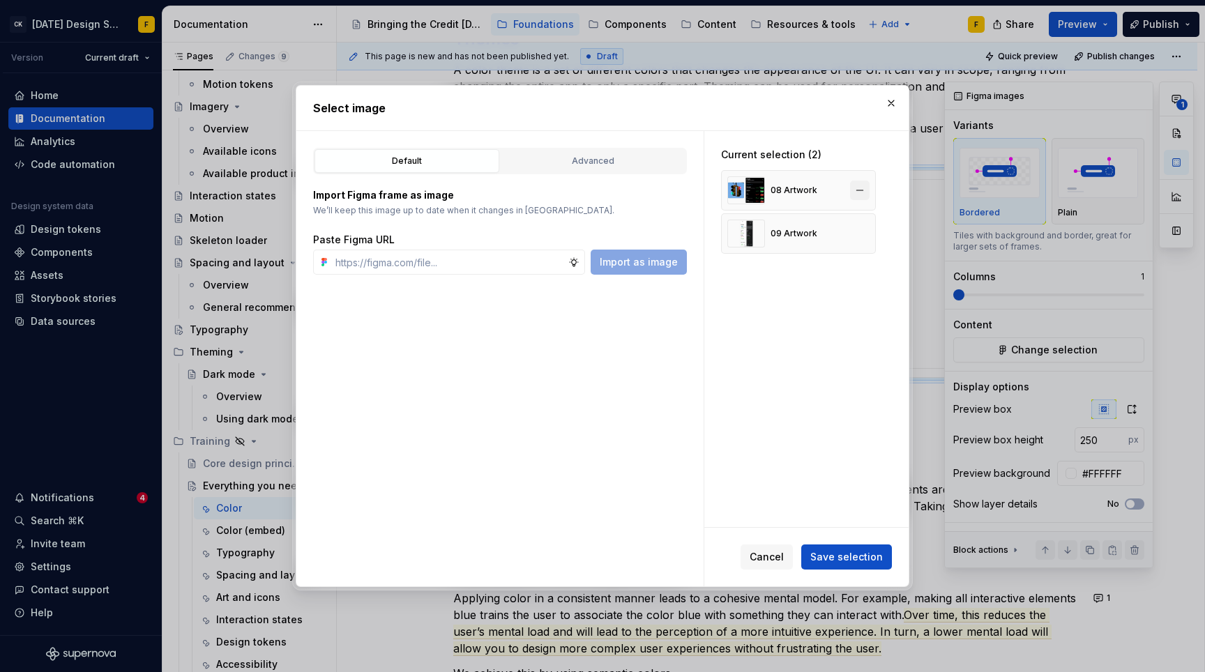
click at [860, 192] on button "button" at bounding box center [860, 191] width 20 height 20
click at [858, 556] on span "Save selection" at bounding box center [846, 557] width 73 height 14
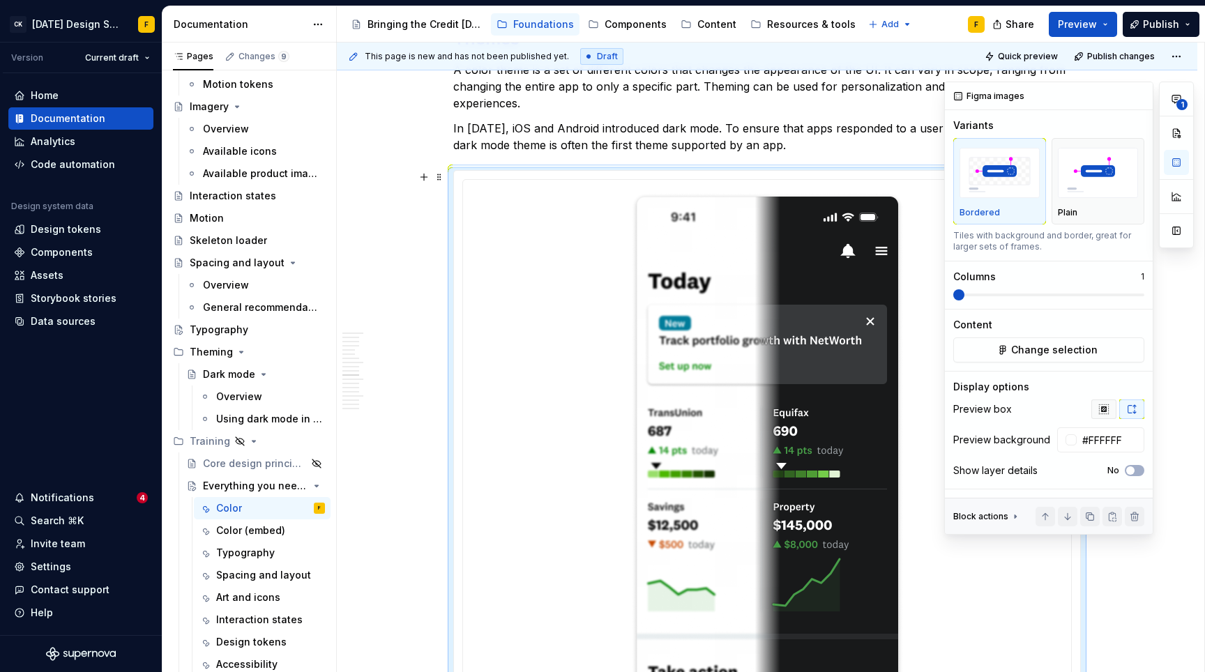
click at [1102, 413] on icon "button" at bounding box center [1103, 409] width 11 height 11
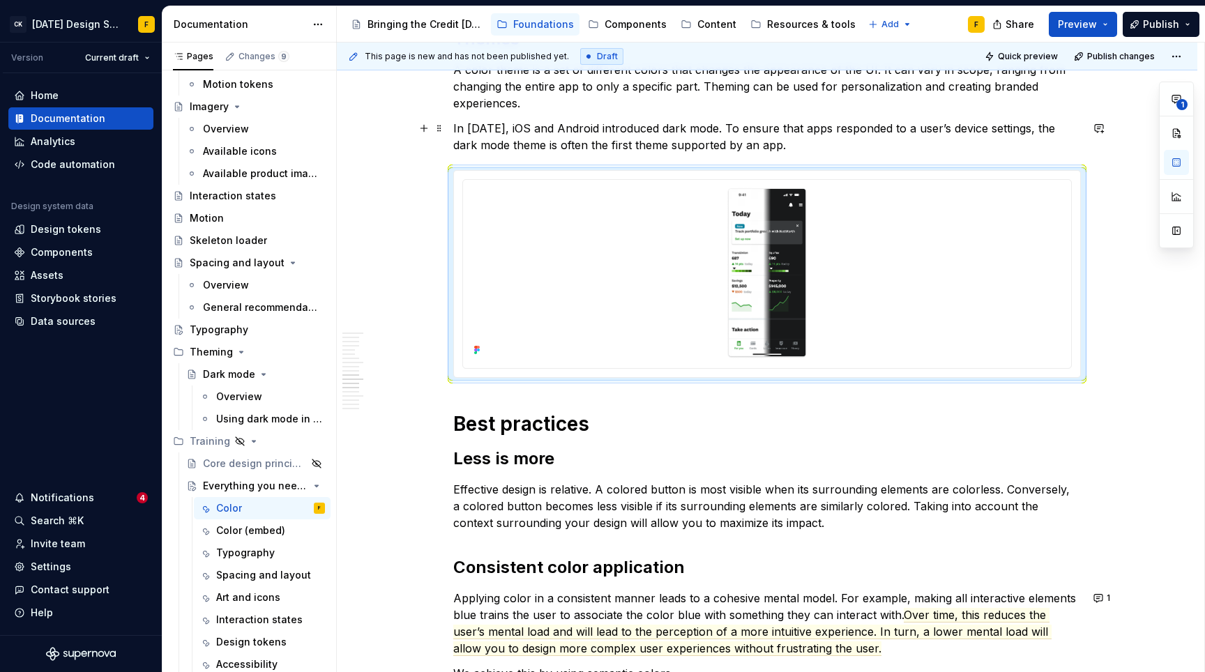
click at [653, 131] on p "In [DATE], iOS and Android introduced dark mode. To ensure that apps responded …" at bounding box center [766, 136] width 627 height 33
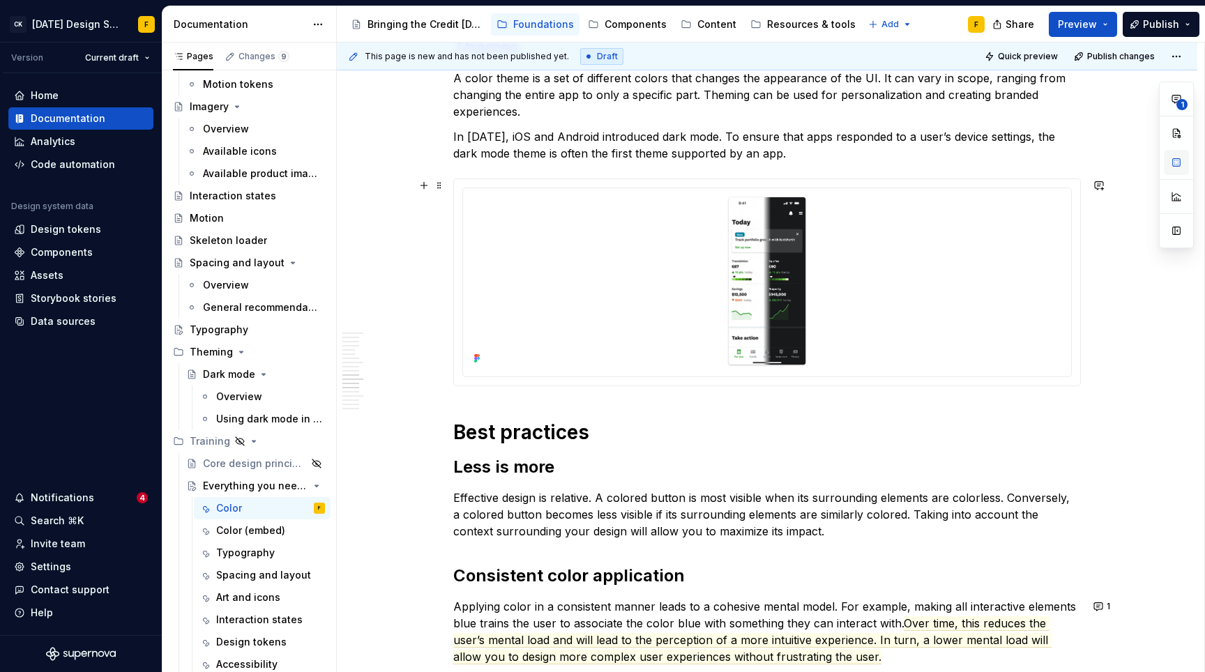
scroll to position [2898, 0]
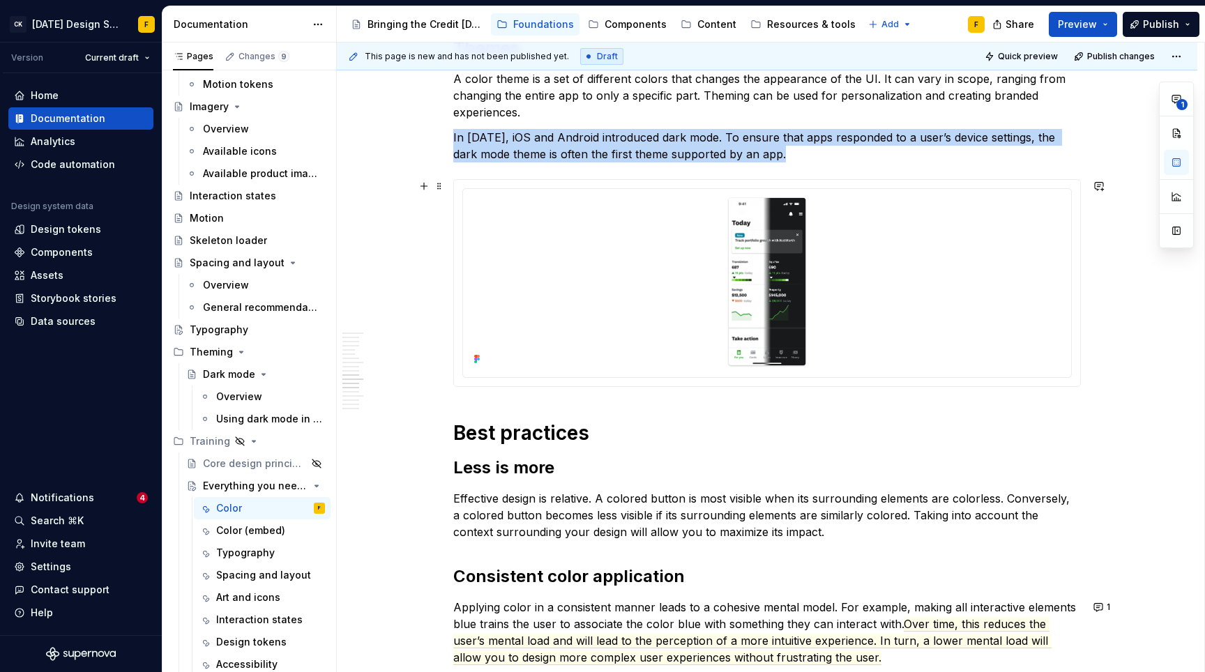
click at [814, 181] on div at bounding box center [767, 283] width 626 height 206
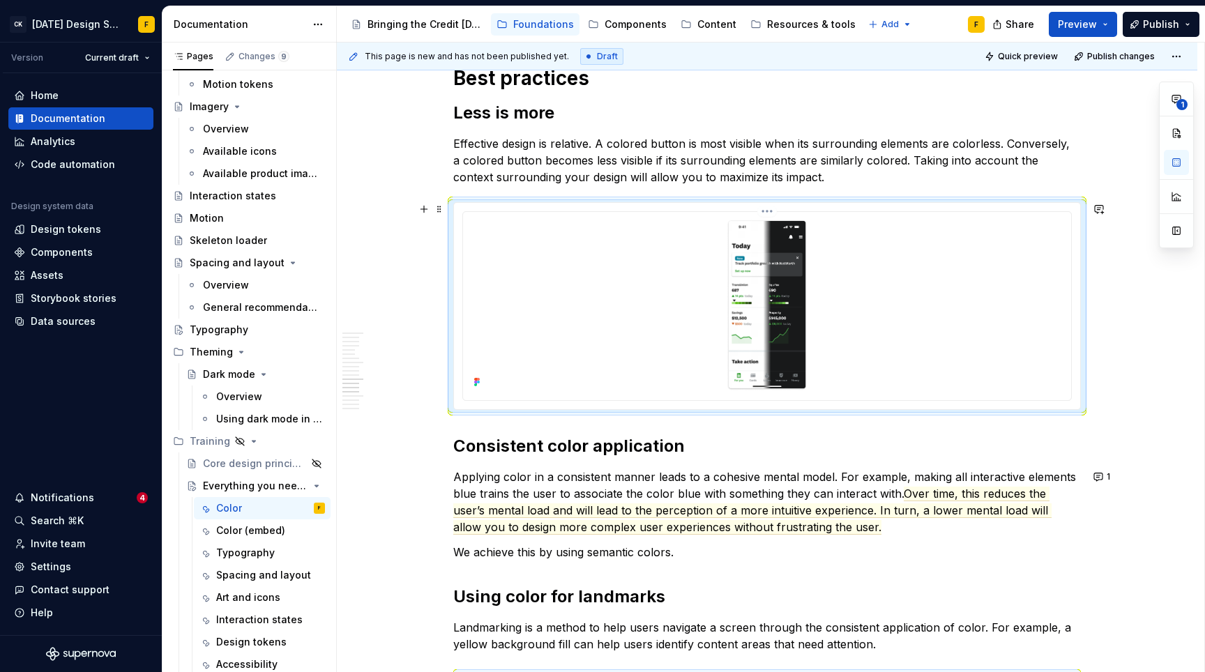
scroll to position [3235, 0]
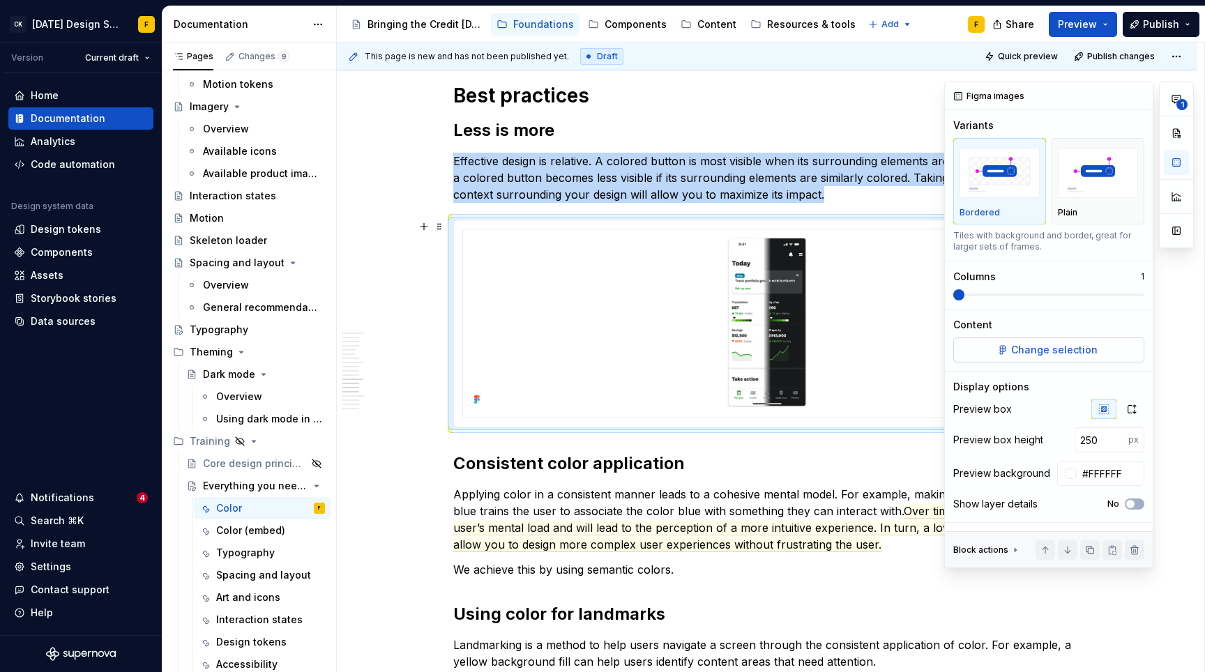
click at [1036, 353] on span "Change selection" at bounding box center [1054, 350] width 86 height 14
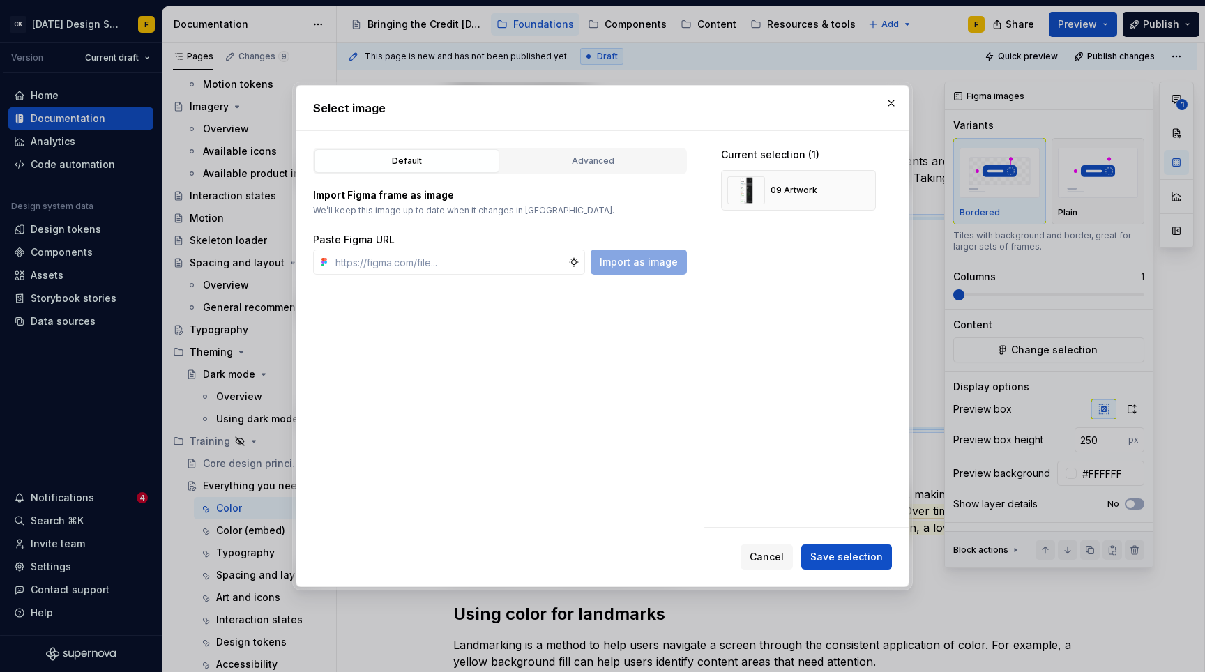
type textarea "*"
type input "[URL][DOMAIN_NAME]"
click at [651, 264] on span "Import as image" at bounding box center [639, 262] width 78 height 14
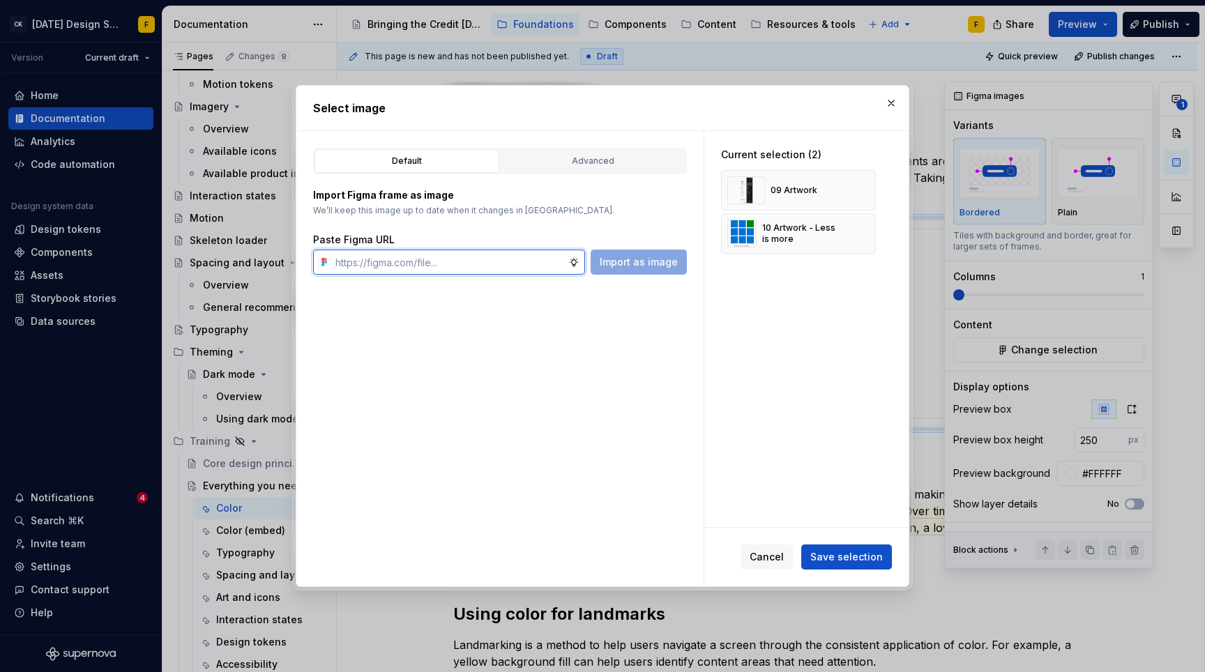
click at [409, 261] on input "text" at bounding box center [449, 262] width 238 height 25
paste input "[URL][DOMAIN_NAME]"
type input "[URL][DOMAIN_NAME]"
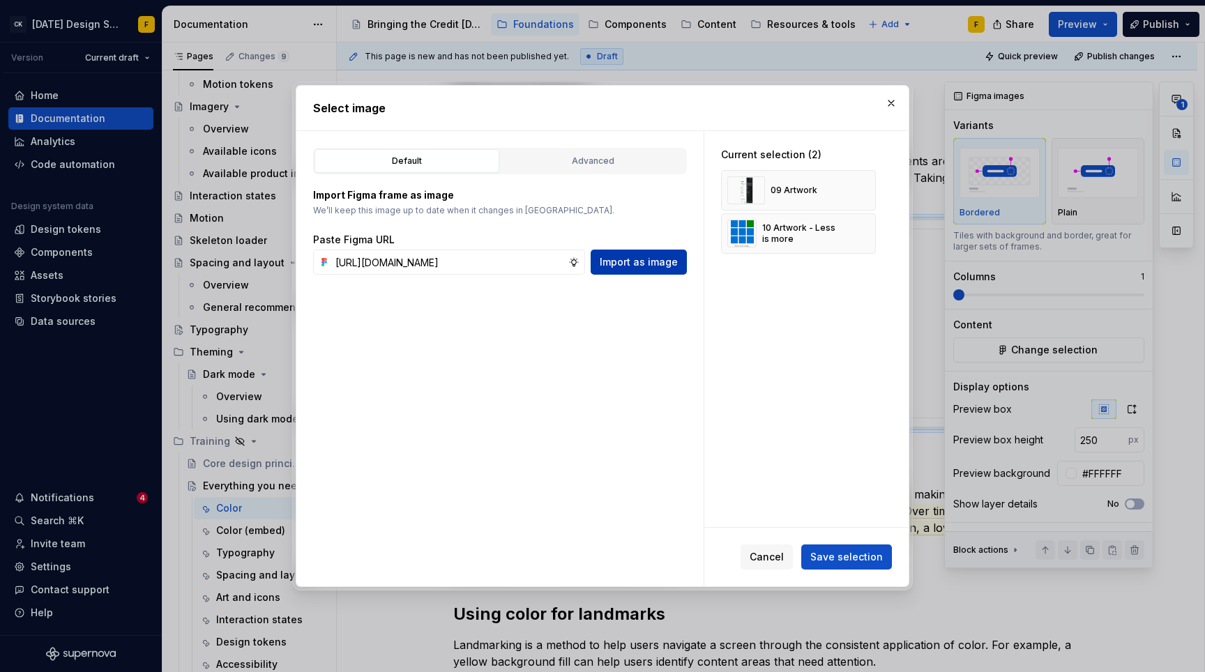
scroll to position [0, 0]
click at [605, 262] on span "Import as image" at bounding box center [639, 262] width 78 height 14
click at [860, 183] on button "button" at bounding box center [860, 191] width 20 height 20
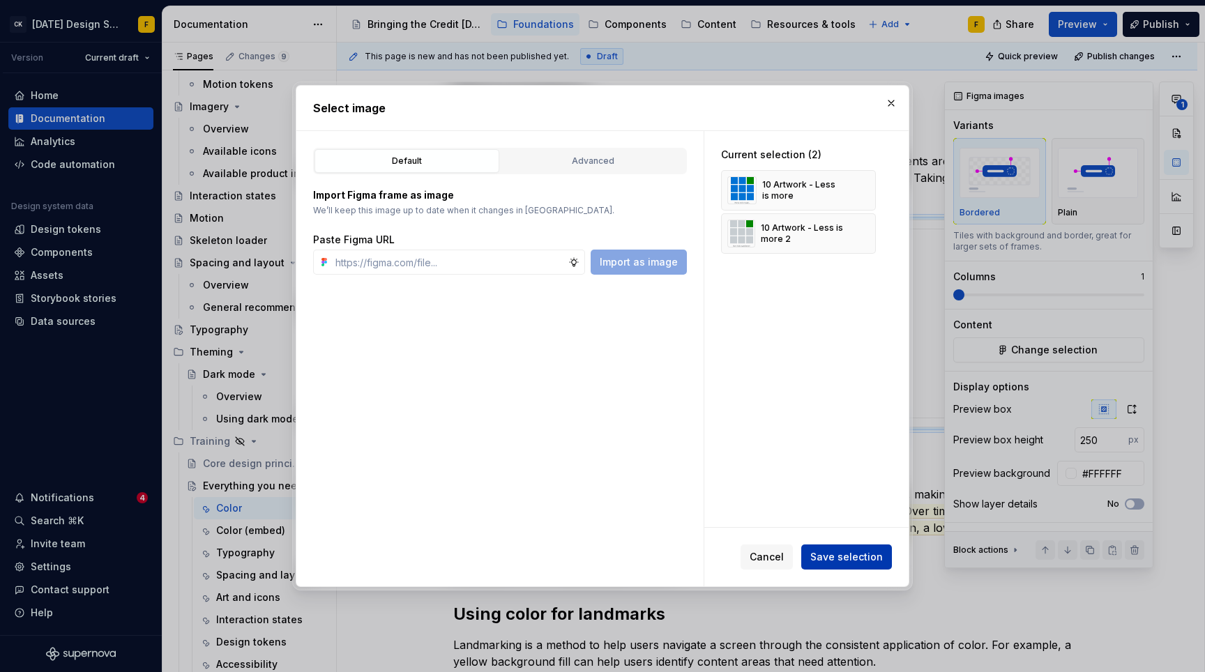
click at [853, 563] on span "Save selection" at bounding box center [846, 557] width 73 height 14
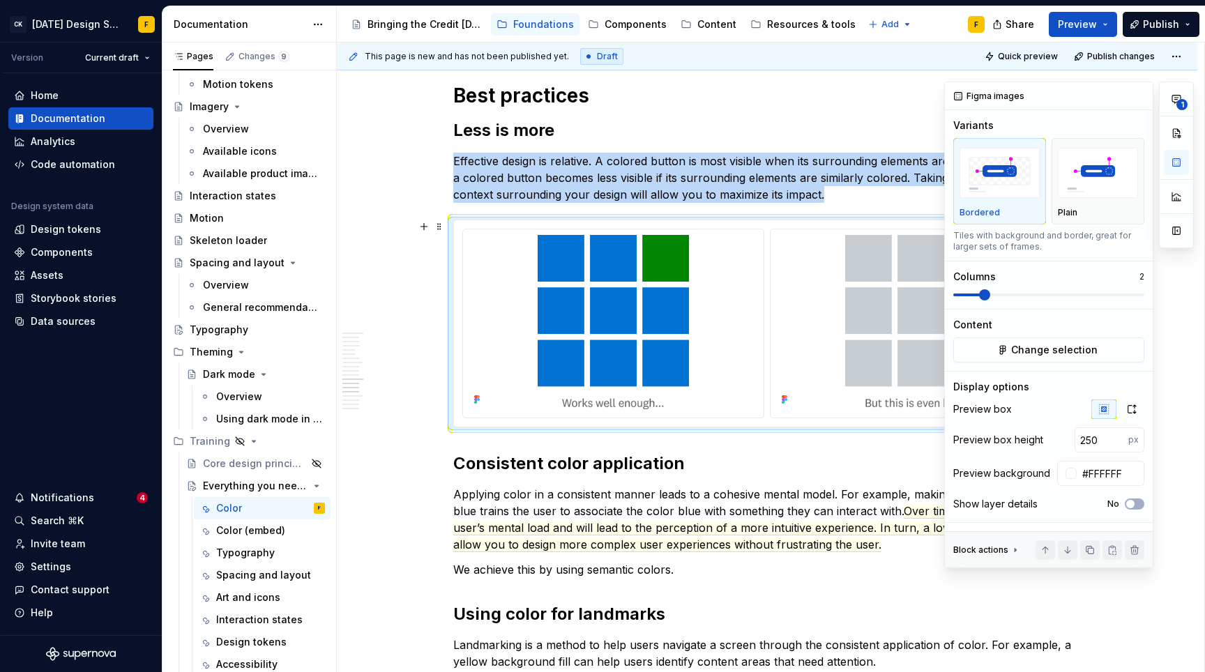
click at [984, 295] on span at bounding box center [984, 294] width 11 height 11
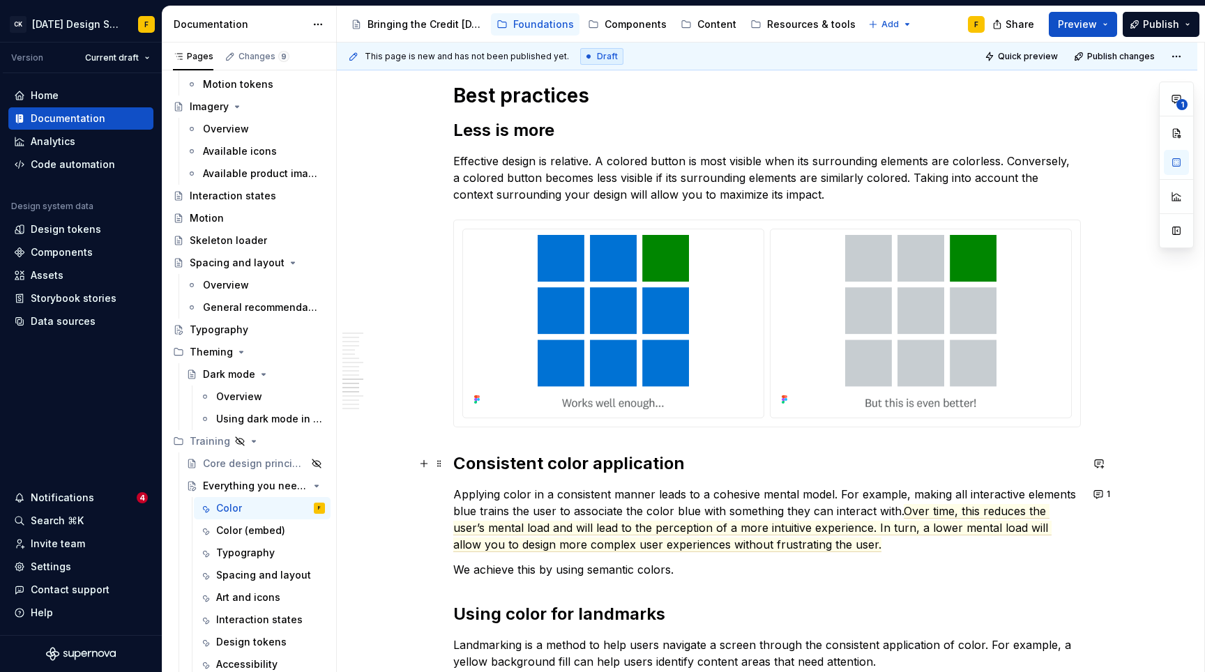
click at [747, 473] on h2 "Consistent color application" at bounding box center [766, 463] width 627 height 22
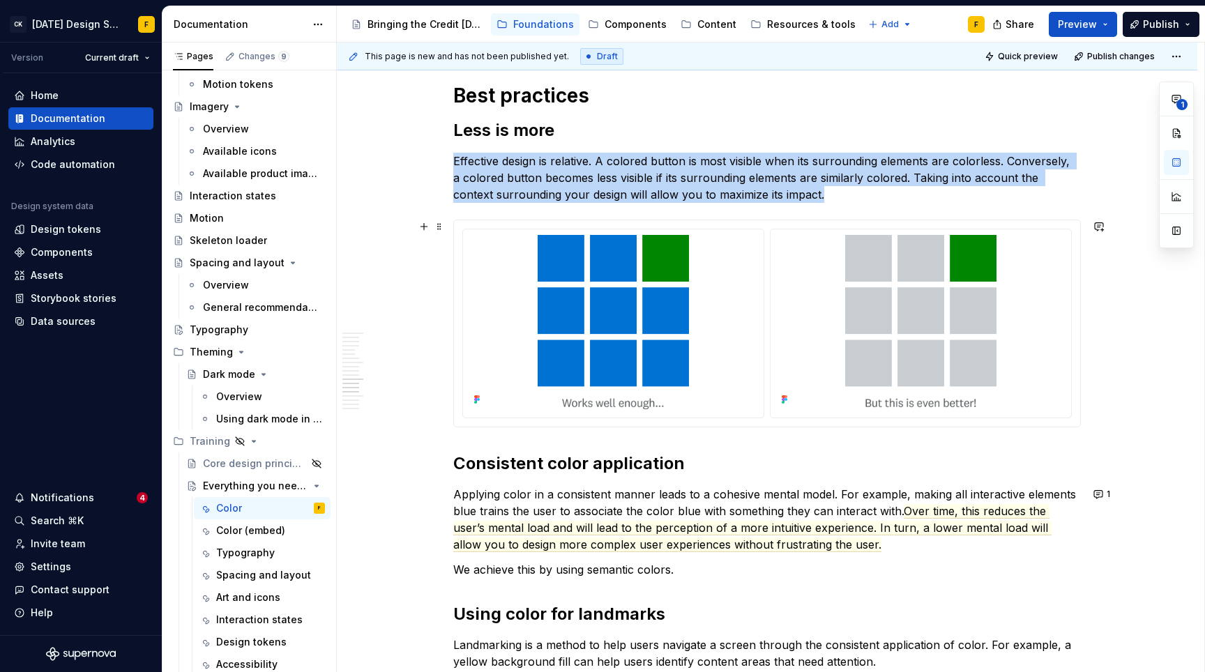
click at [790, 223] on div at bounding box center [767, 323] width 626 height 206
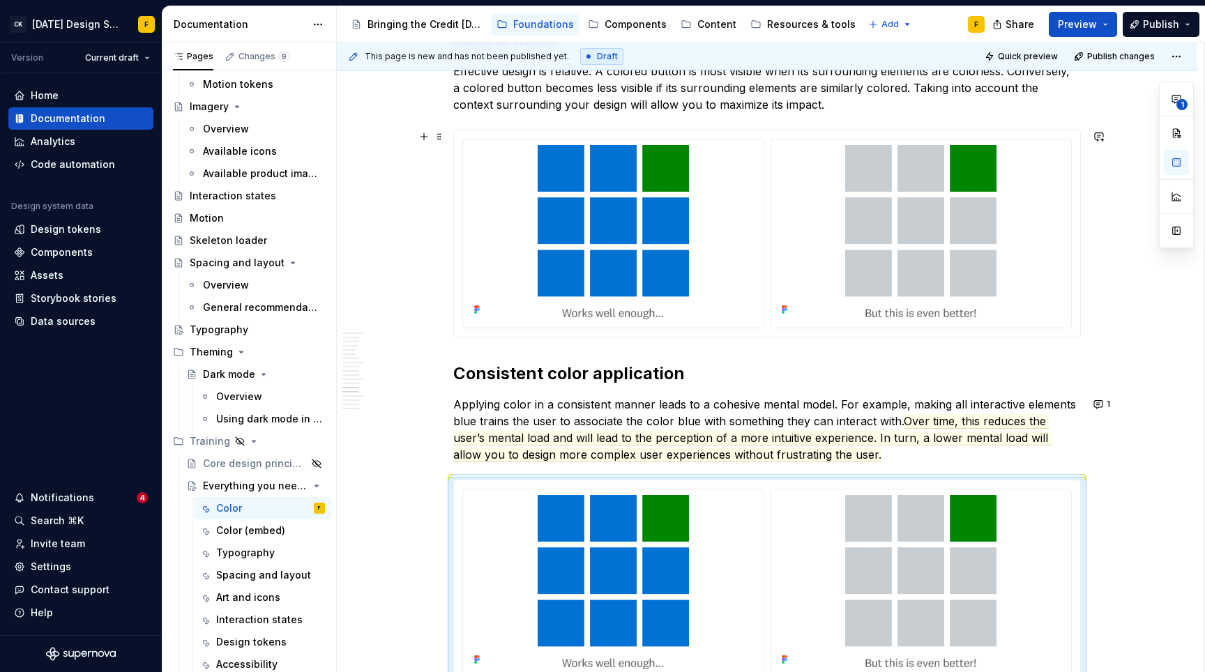
scroll to position [3521, 0]
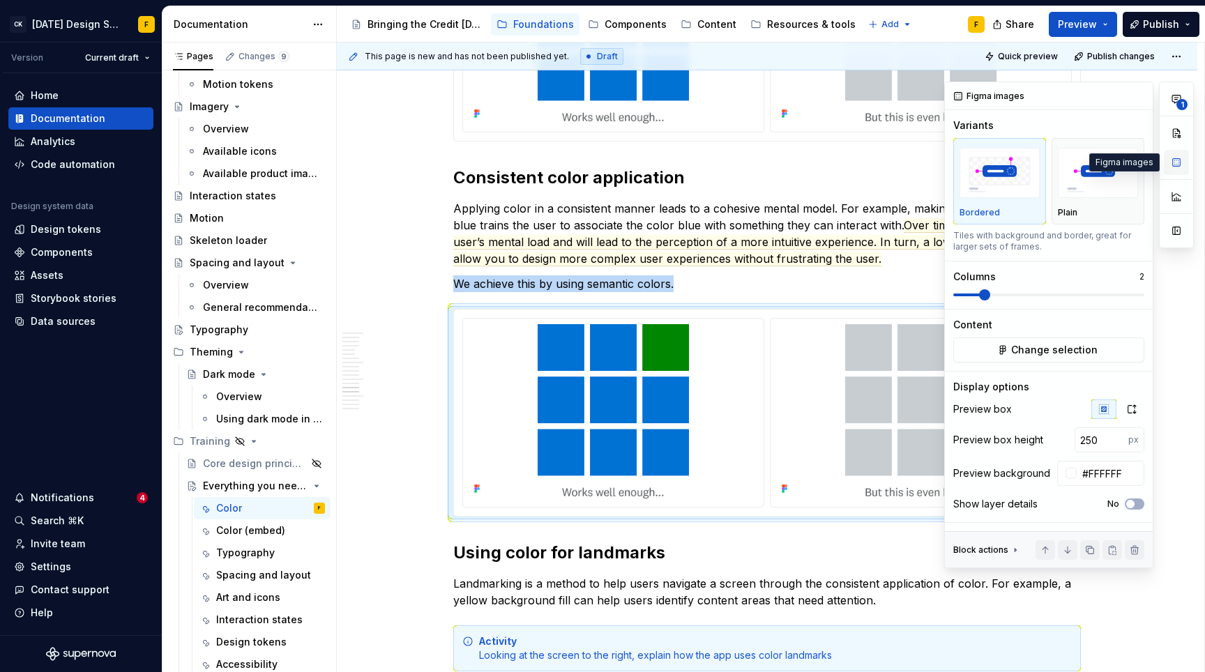
click at [1175, 160] on button "button" at bounding box center [1176, 162] width 25 height 25
click at [1077, 344] on span "Change selection" at bounding box center [1054, 350] width 86 height 14
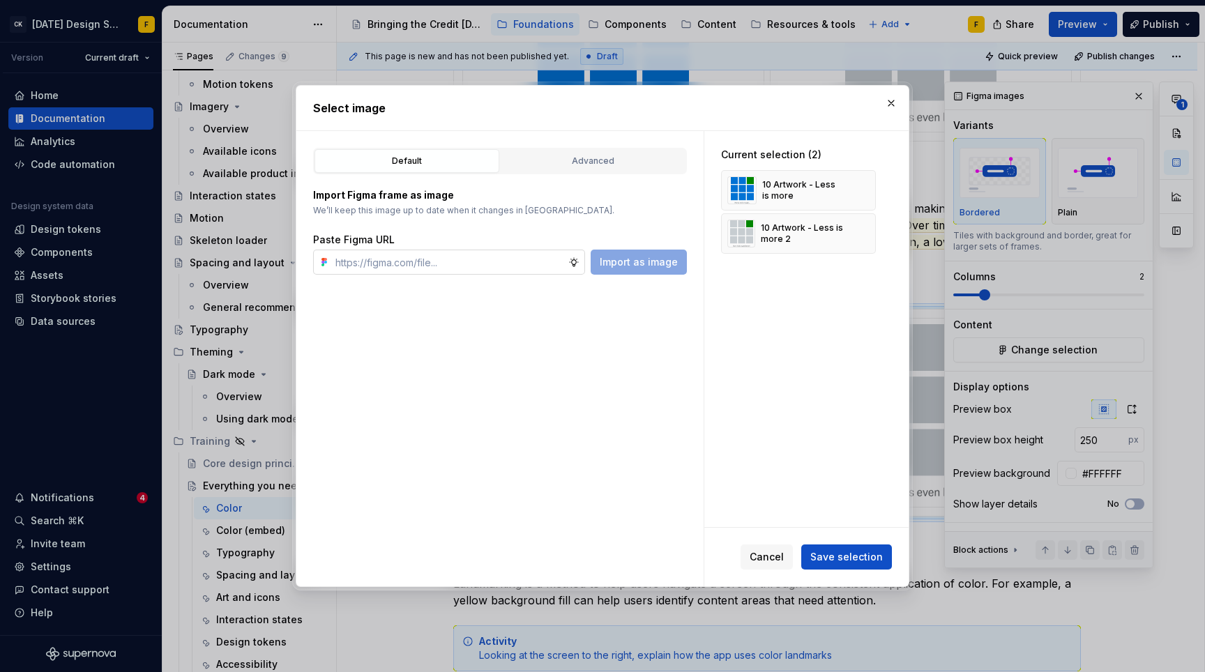
type textarea "*"
click at [505, 255] on input "text" at bounding box center [449, 262] width 238 height 25
type input "[URL][DOMAIN_NAME]"
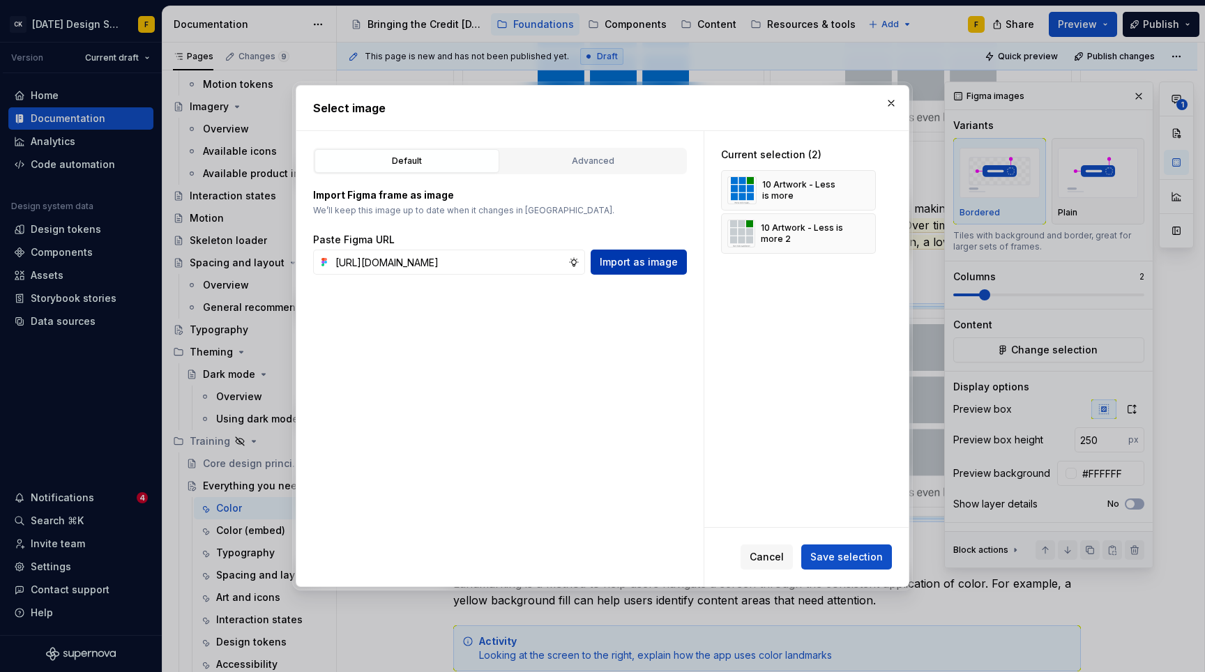
click at [606, 266] on span "Import as image" at bounding box center [639, 262] width 78 height 14
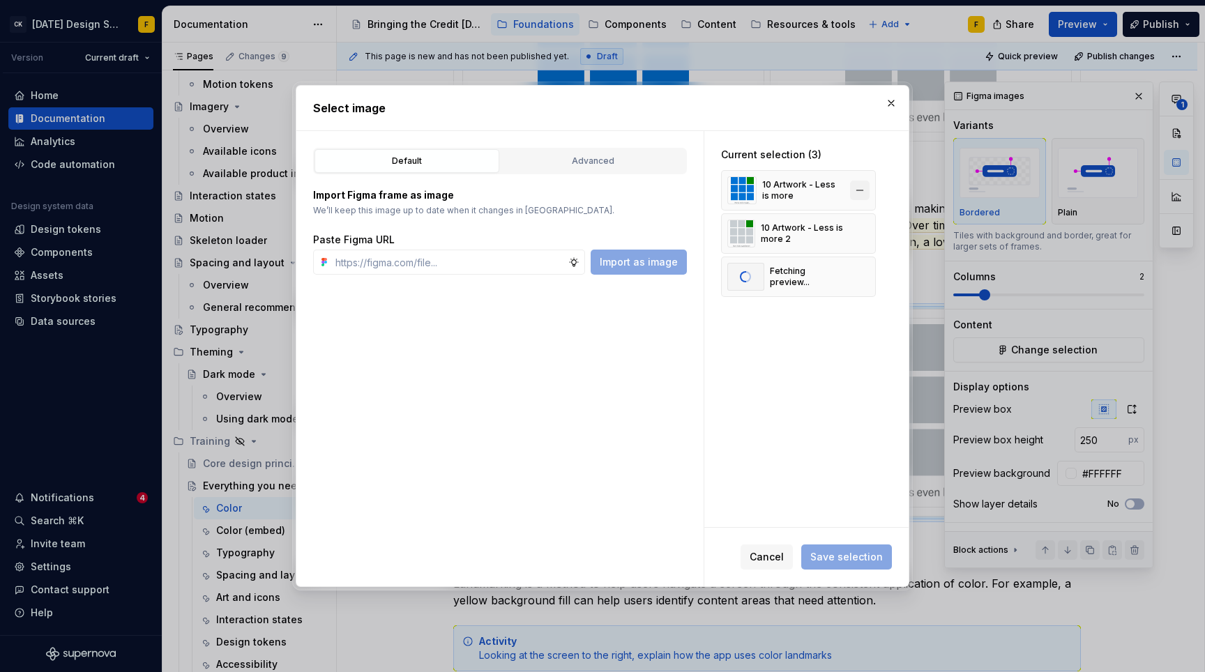
click at [863, 188] on button "button" at bounding box center [860, 191] width 20 height 20
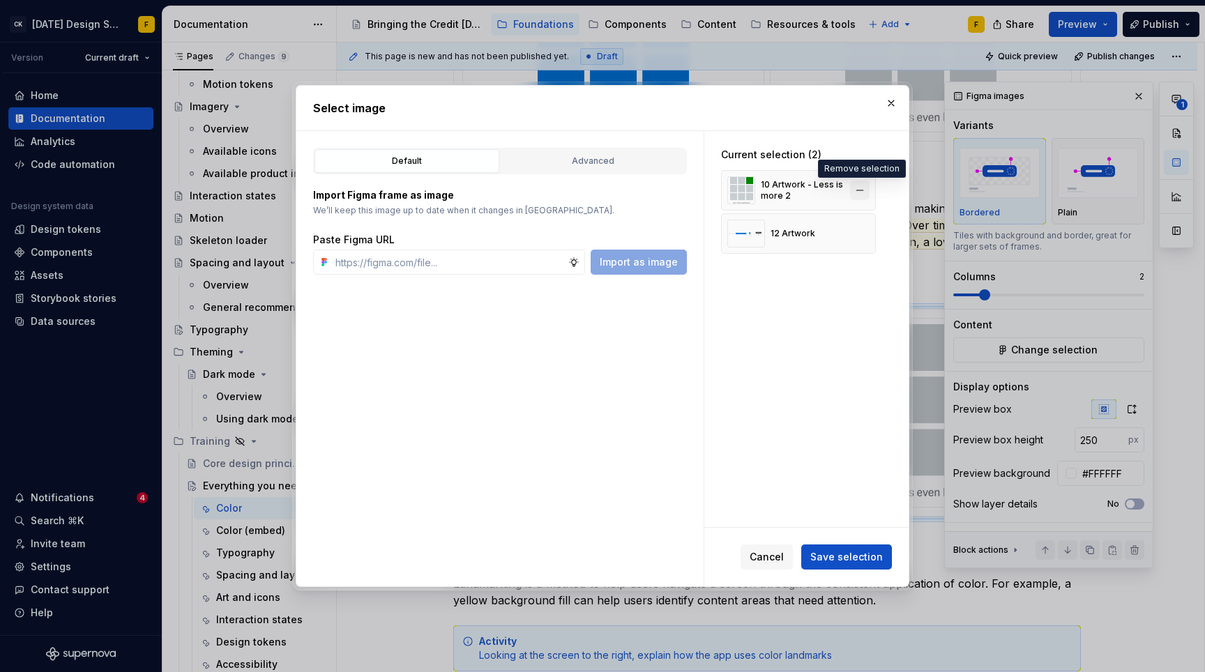
click at [858, 190] on button "button" at bounding box center [860, 191] width 20 height 20
click at [851, 551] on span "Save selection" at bounding box center [846, 557] width 73 height 14
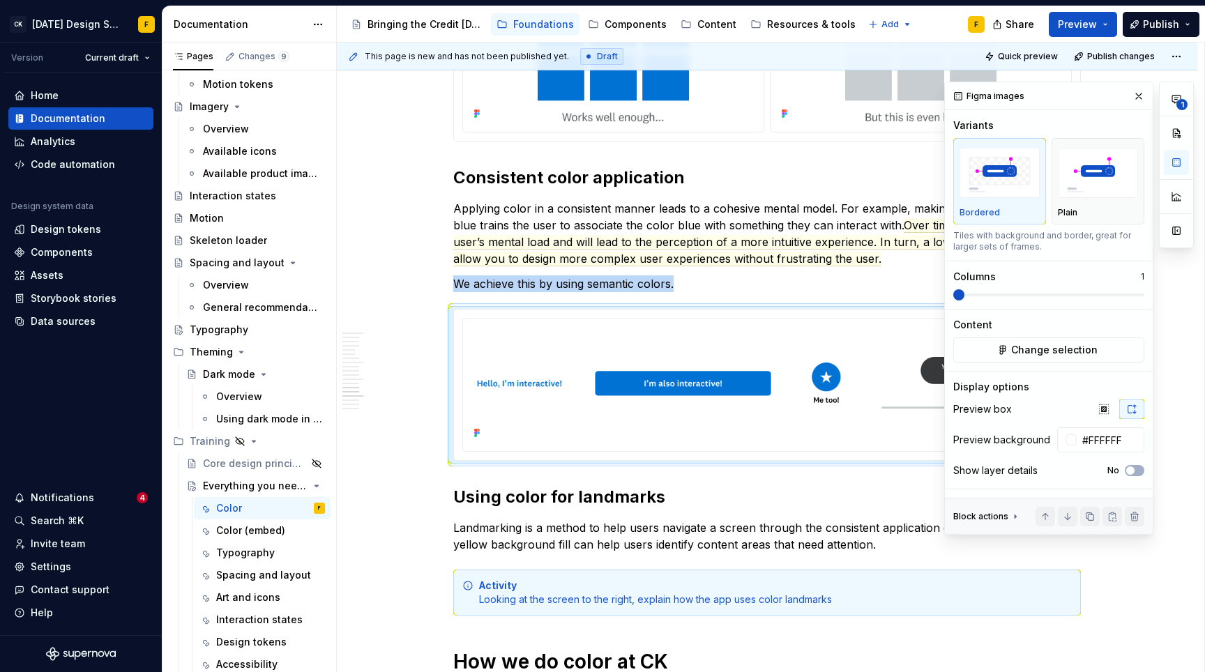
click at [953, 294] on span at bounding box center [958, 294] width 11 height 11
click at [1107, 406] on icon "button" at bounding box center [1103, 409] width 11 height 11
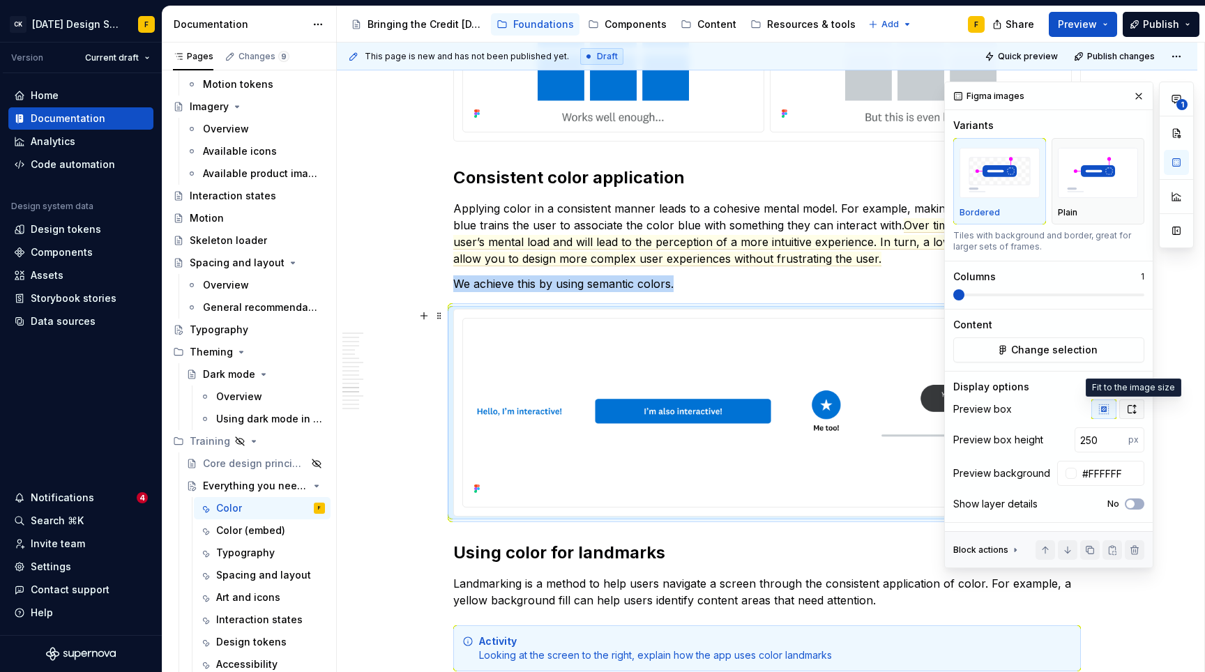
click at [1132, 411] on icon "button" at bounding box center [1131, 409] width 11 height 11
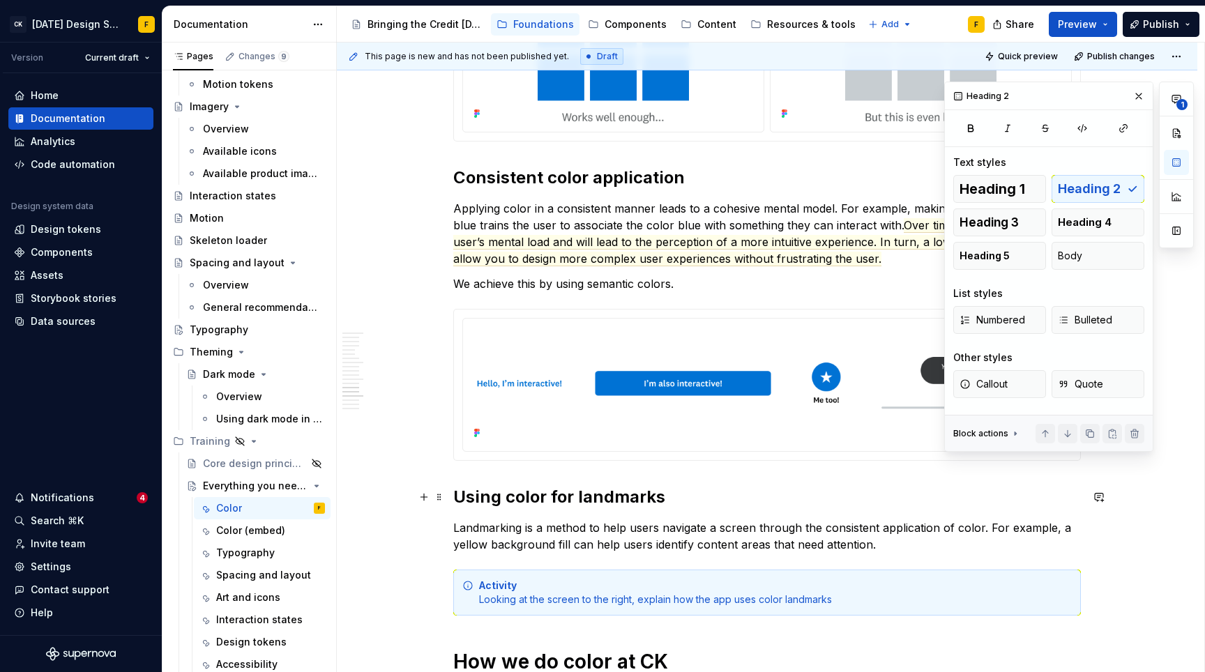
click at [900, 504] on h2 "Using color for landmarks" at bounding box center [766, 497] width 627 height 22
click at [1136, 97] on button "button" at bounding box center [1139, 96] width 20 height 20
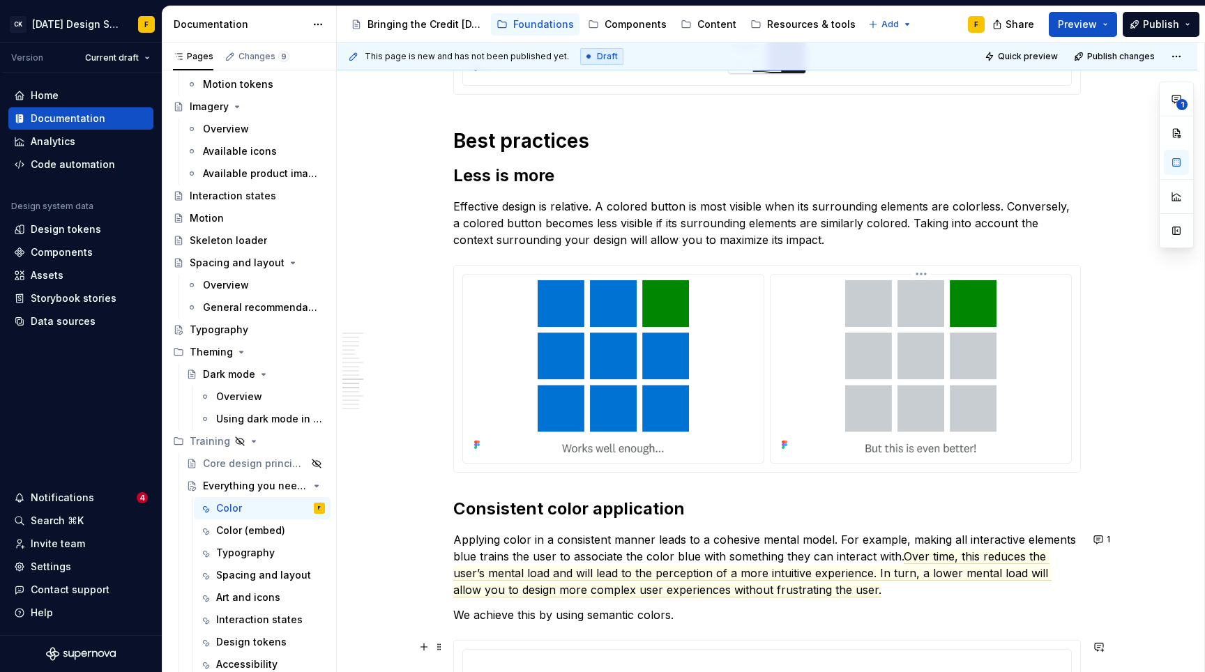
scroll to position [2903, 0]
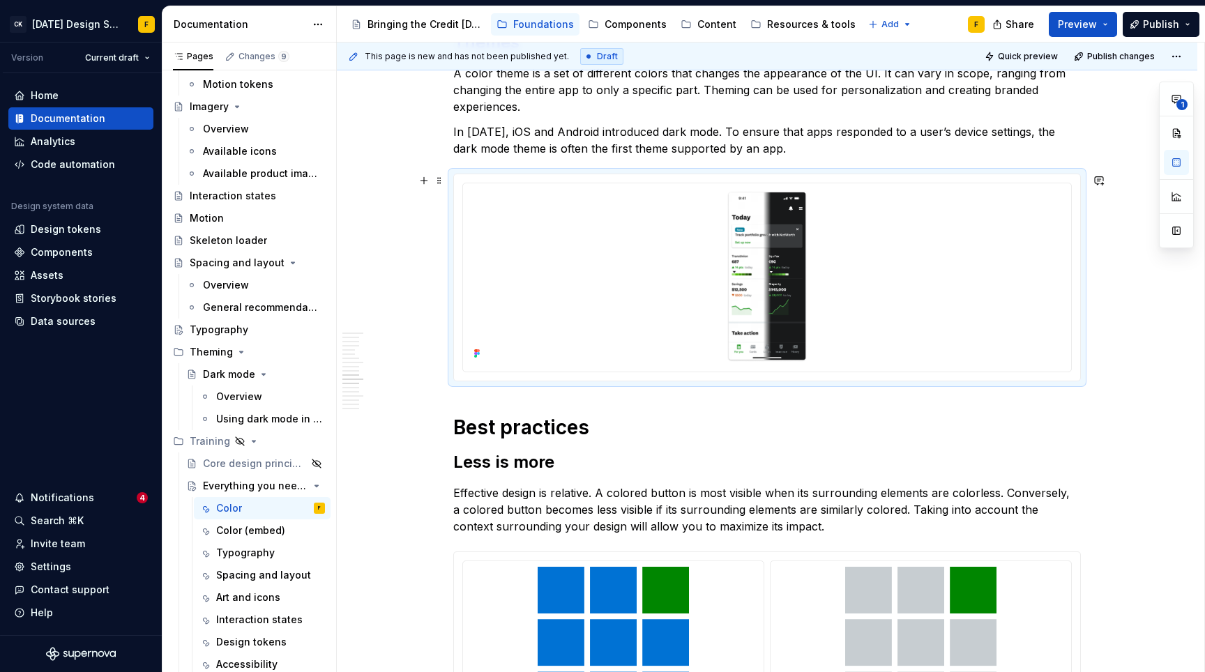
click at [846, 176] on div at bounding box center [767, 277] width 626 height 206
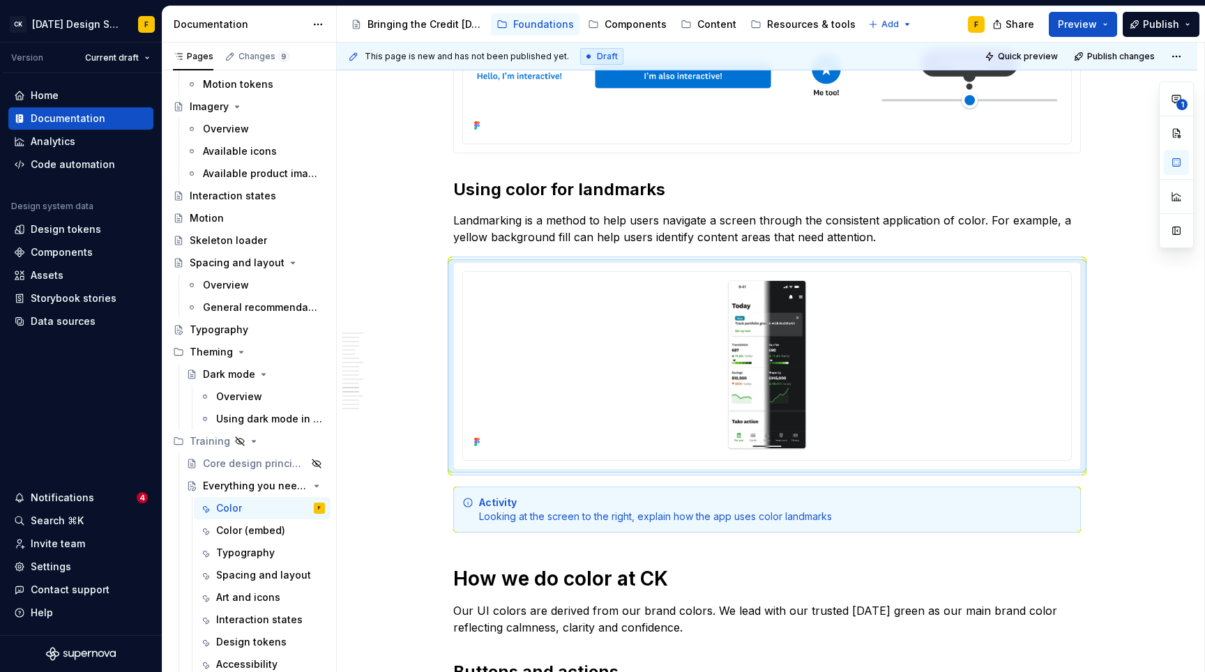
scroll to position [3830, 0]
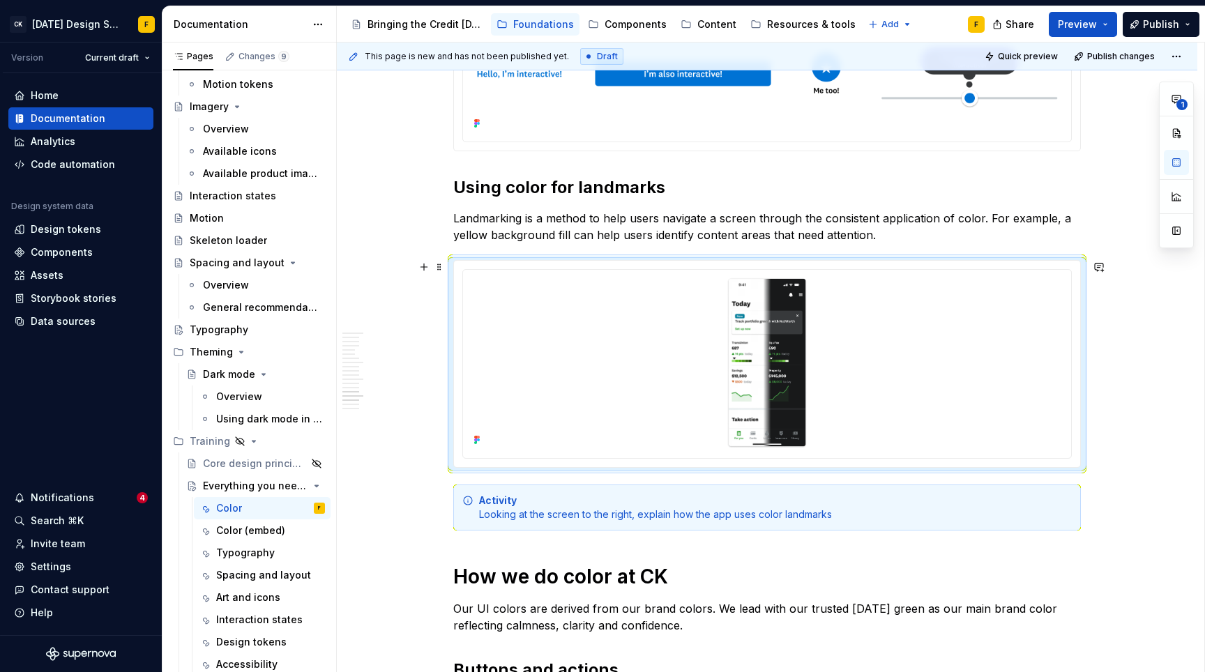
type textarea "*"
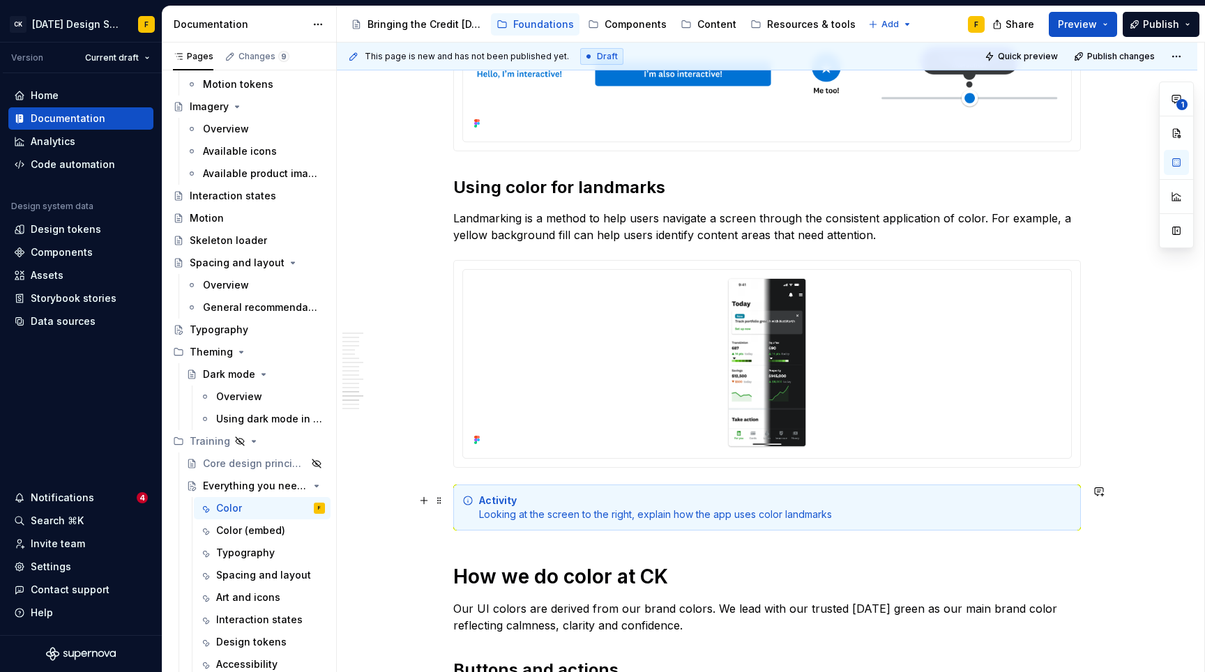
click at [617, 513] on div "Activity Looking at the screen to the right, explain how the app uses color lan…" at bounding box center [775, 508] width 593 height 28
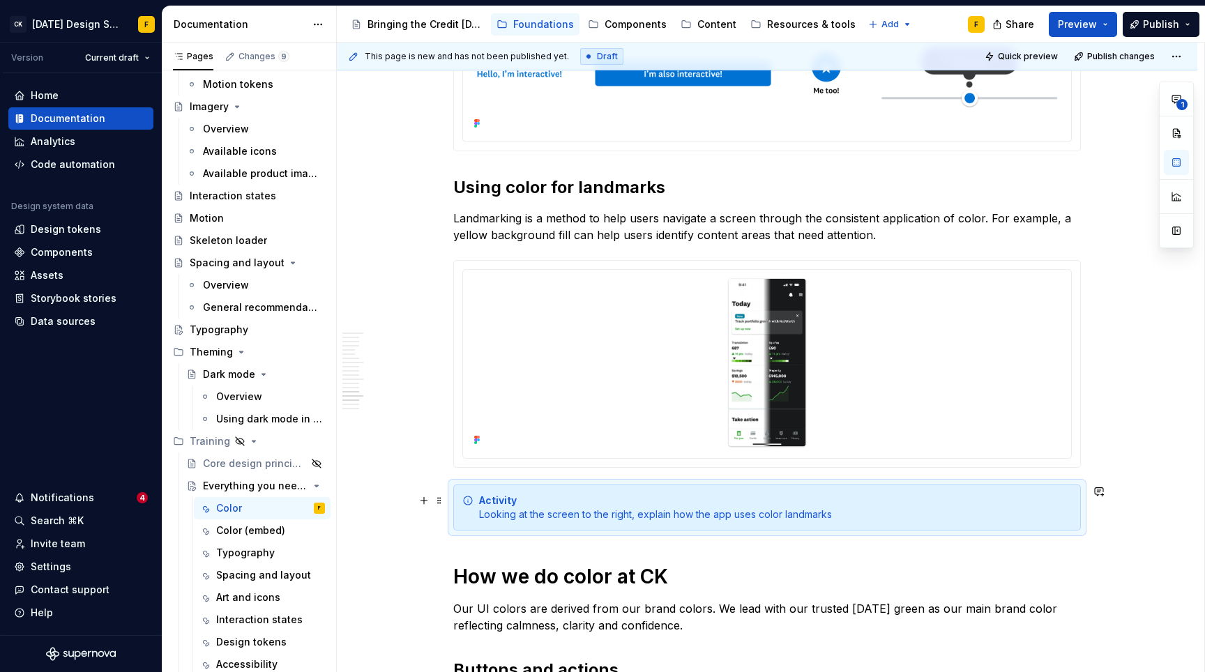
click at [617, 513] on div "Activity Looking at the screen to the right, explain how the app uses color lan…" at bounding box center [775, 508] width 593 height 28
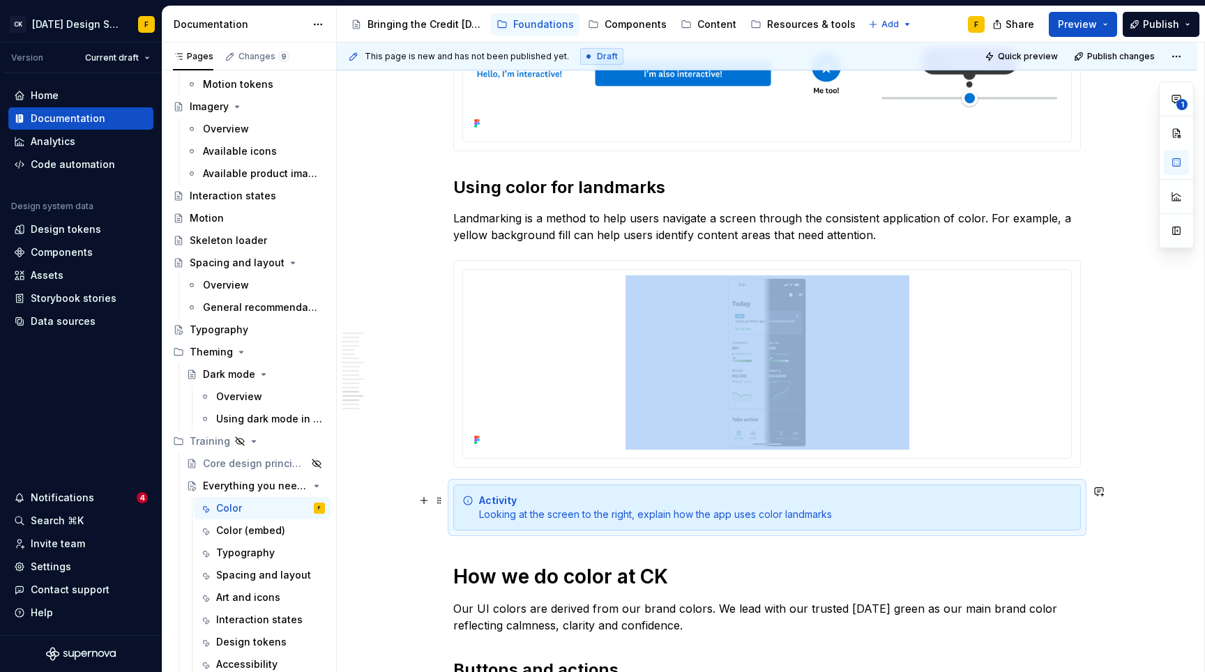
click at [588, 513] on div "Activity Looking at the screen to the right, explain how the app uses color lan…" at bounding box center [775, 508] width 593 height 28
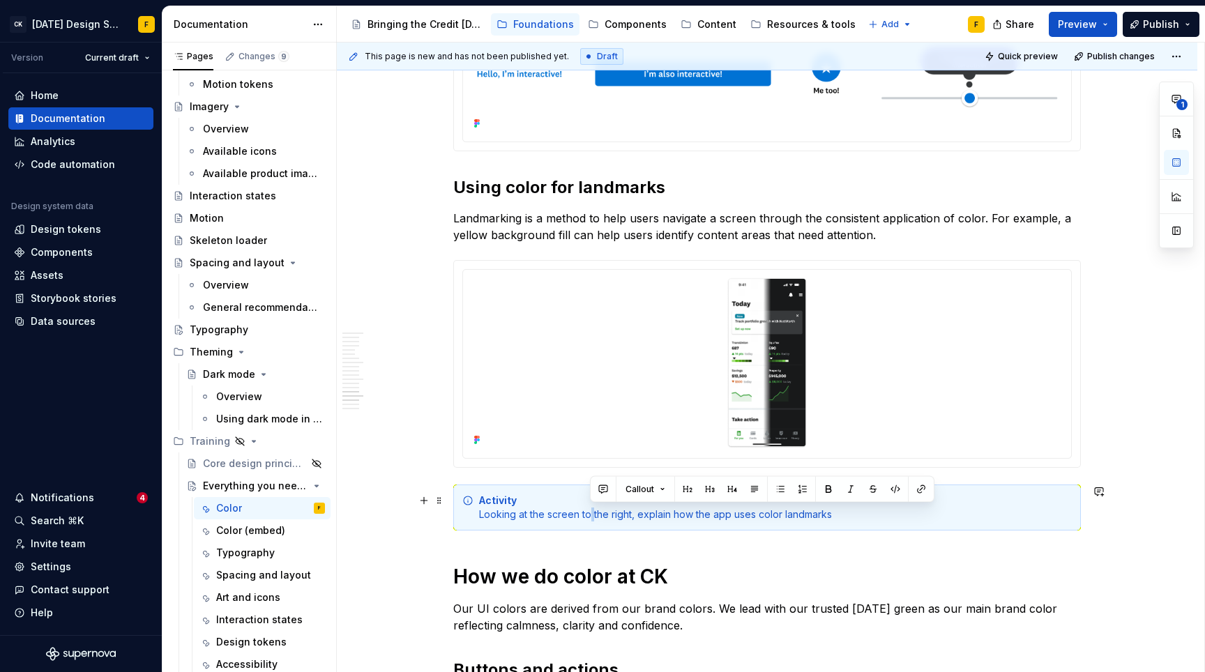
click at [588, 513] on div "Activity Looking at the screen to the right, explain how the app uses color lan…" at bounding box center [775, 508] width 593 height 28
click at [613, 512] on div "Activity Looking at the screen to the right, explain how the app uses color lan…" at bounding box center [775, 508] width 593 height 28
drag, startPoint x: 581, startPoint y: 514, endPoint x: 630, endPoint y: 512, distance: 48.2
click at [630, 512] on div "Activity Looking at the screen to the right, explain how the app uses color lan…" at bounding box center [775, 508] width 593 height 28
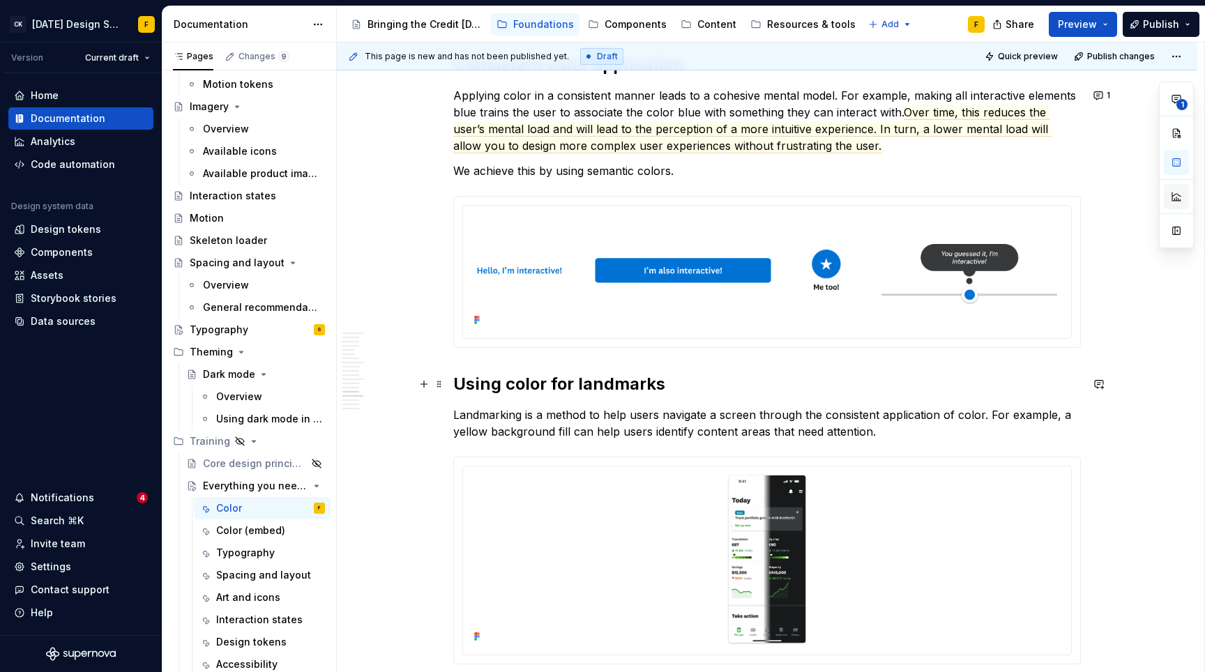
scroll to position [3821, 0]
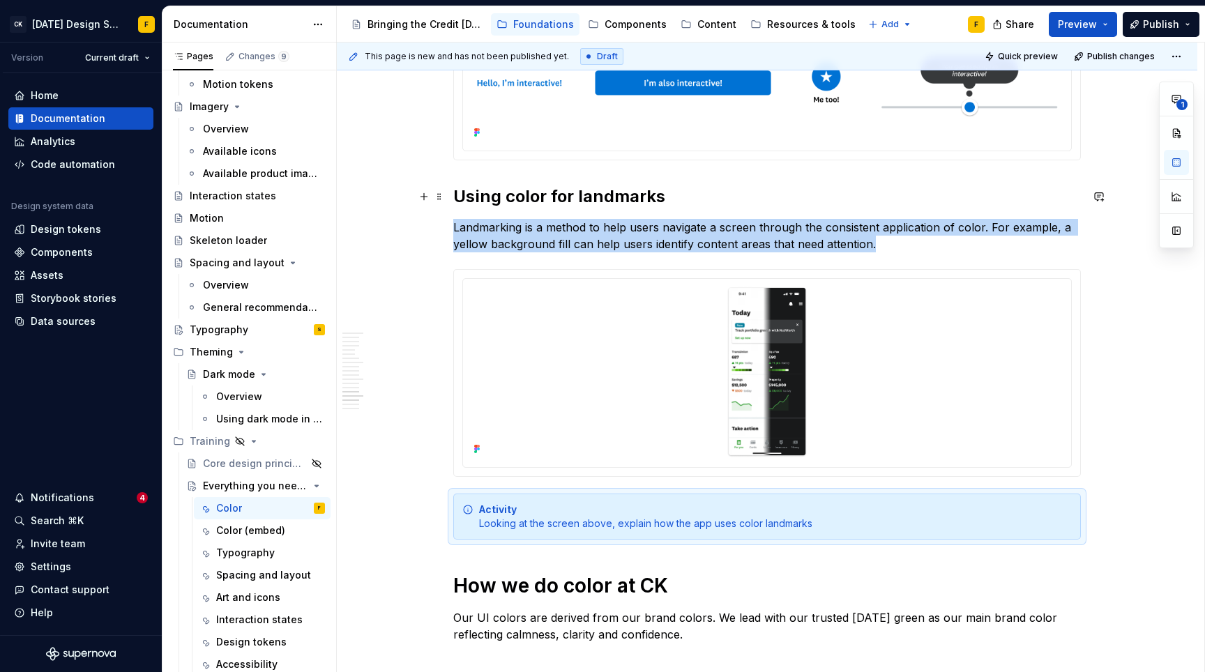
click at [838, 271] on div at bounding box center [767, 373] width 626 height 206
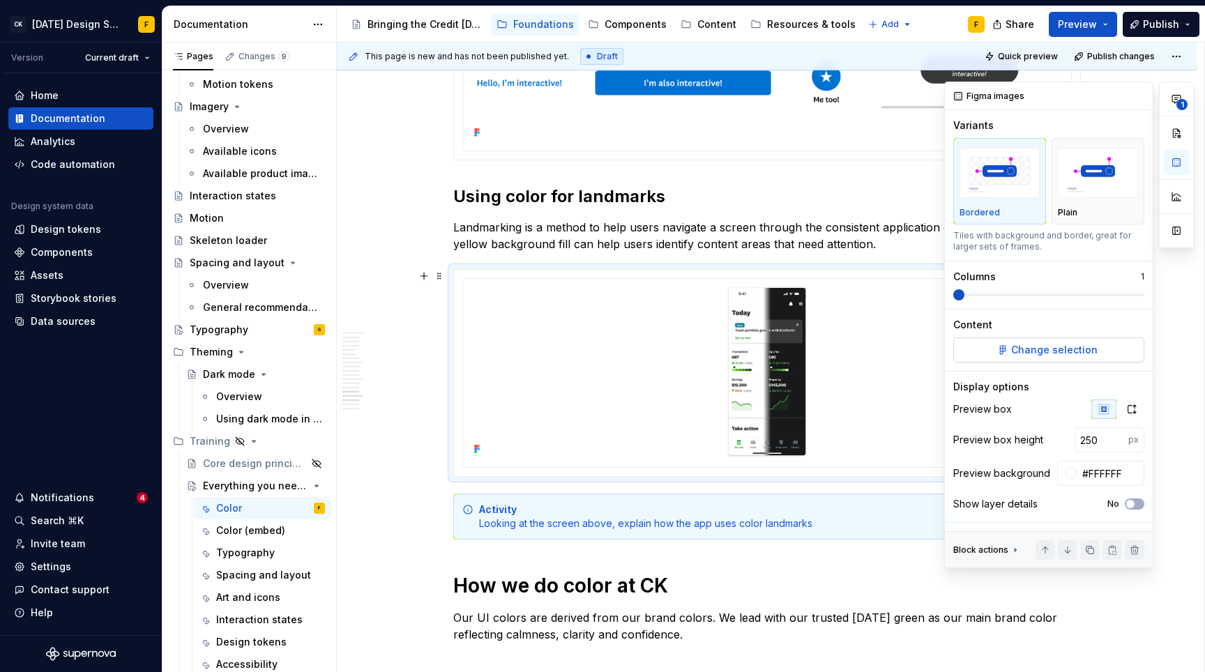
click at [1079, 342] on button "Change selection" at bounding box center [1048, 349] width 191 height 25
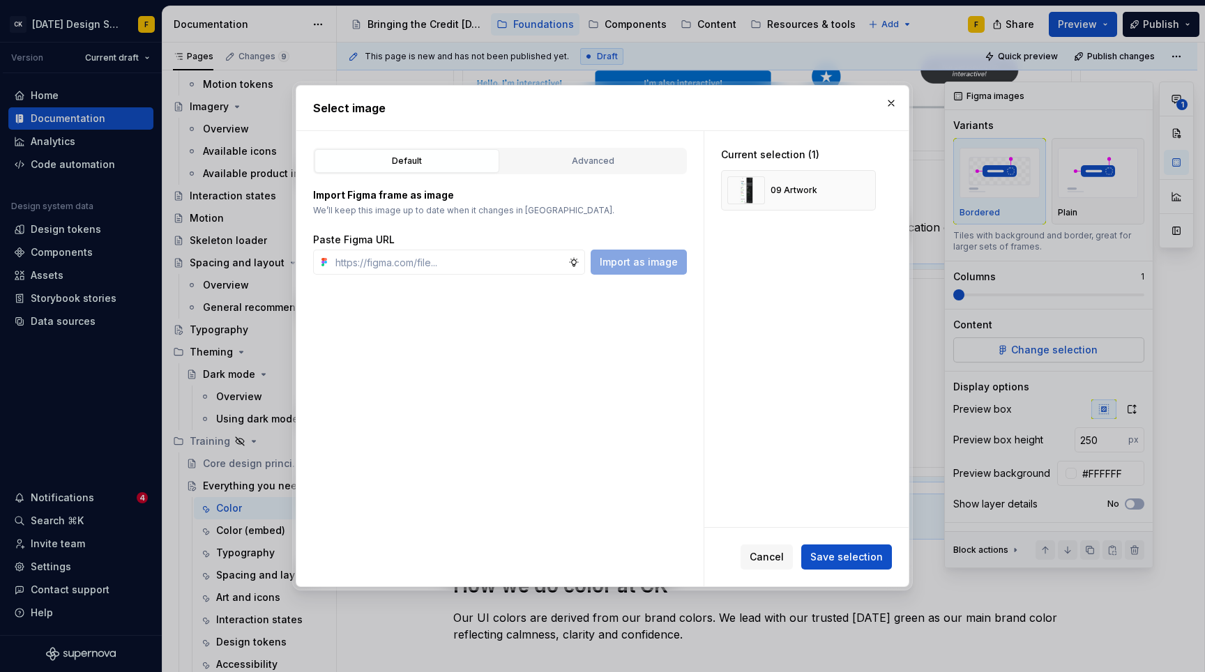
type textarea "*"
type input "[URL][DOMAIN_NAME]"
click at [679, 266] on button "Import as image" at bounding box center [639, 262] width 96 height 25
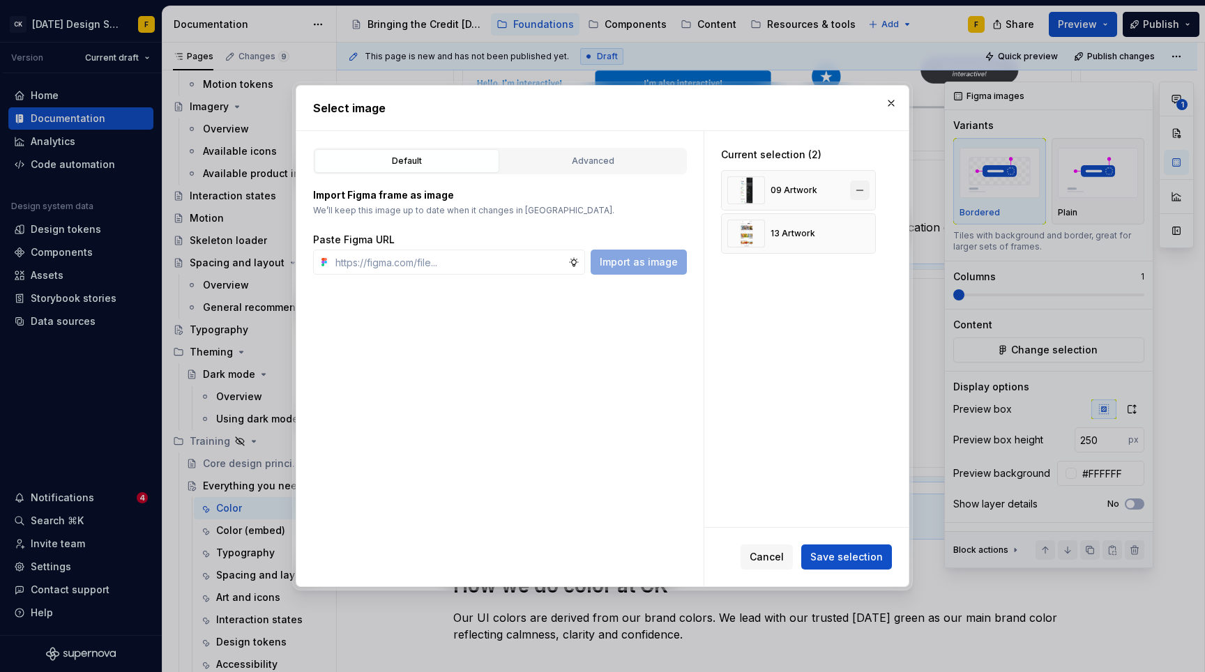
click at [860, 192] on button "button" at bounding box center [860, 191] width 20 height 20
click at [864, 559] on span "Save selection" at bounding box center [846, 557] width 73 height 14
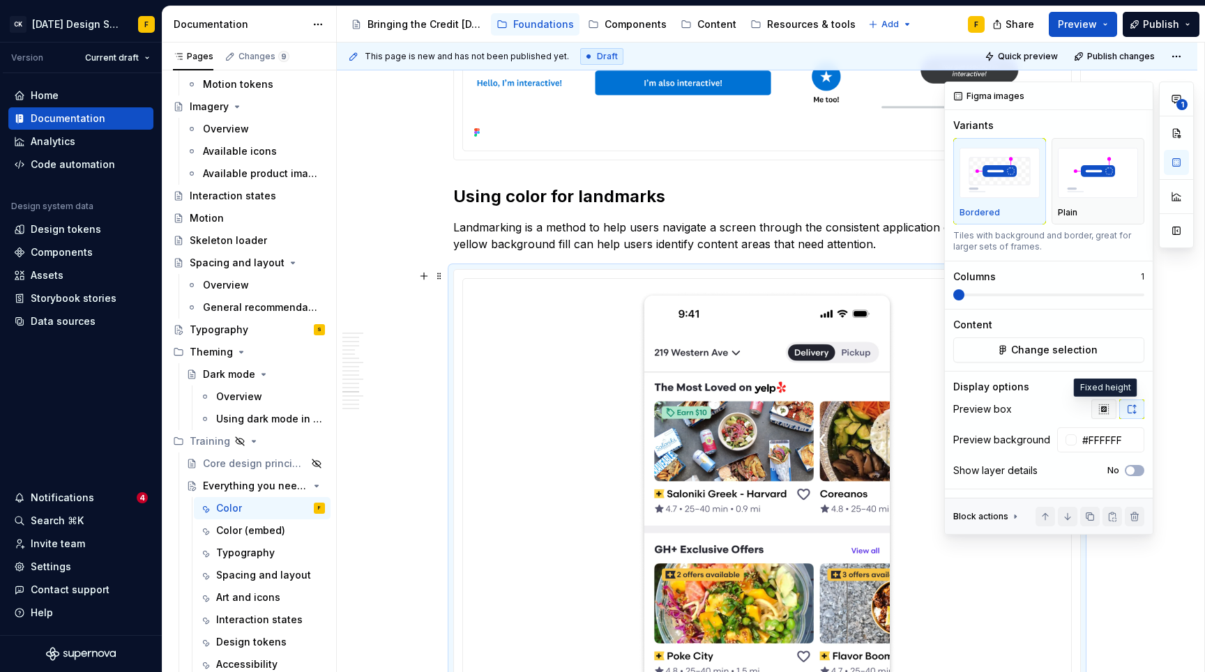
click at [1103, 413] on icon "button" at bounding box center [1103, 409] width 11 height 11
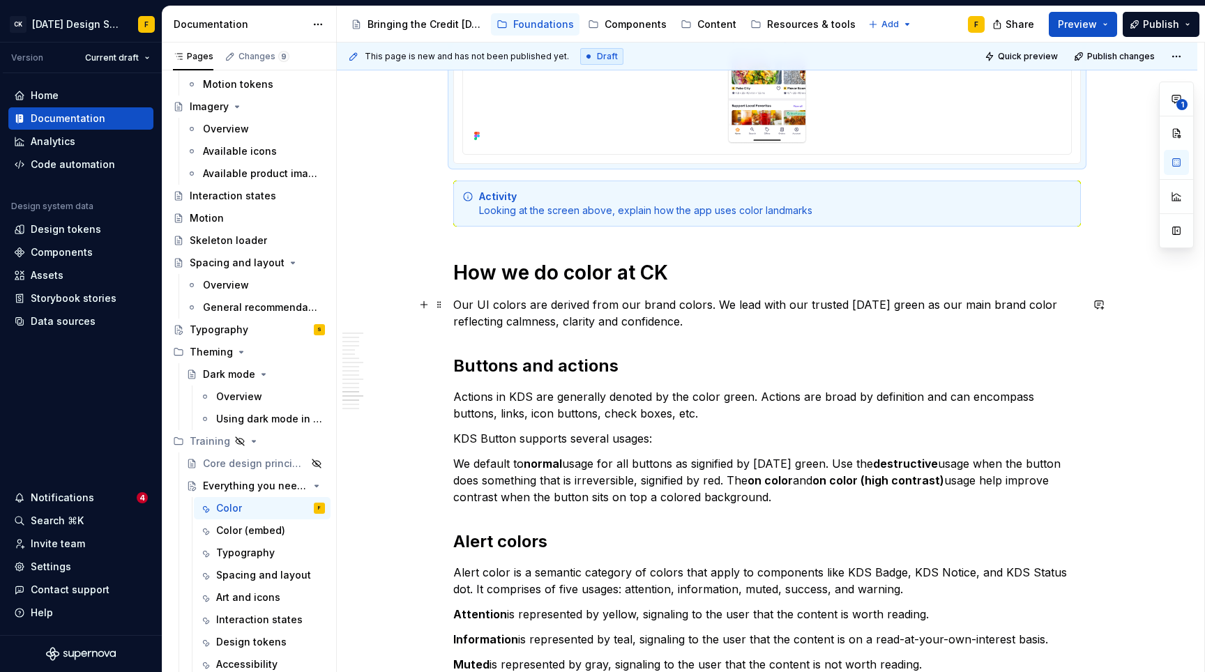
scroll to position [3890, 0]
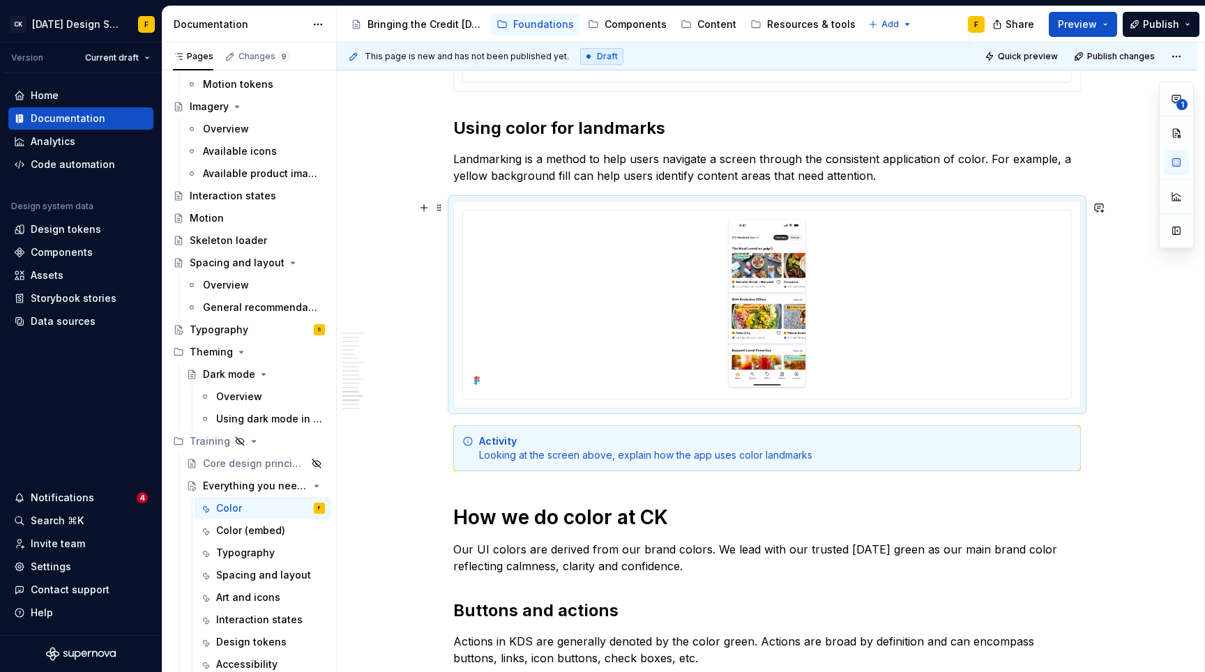
click at [884, 201] on div at bounding box center [766, 305] width 627 height 208
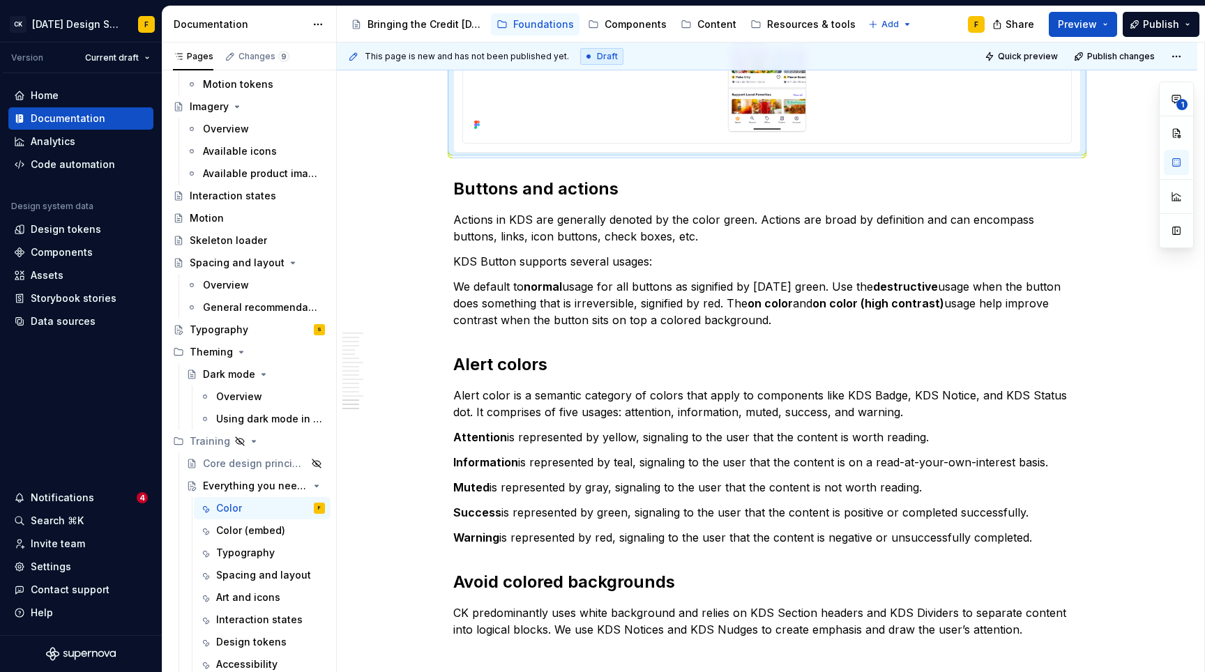
scroll to position [4311, 0]
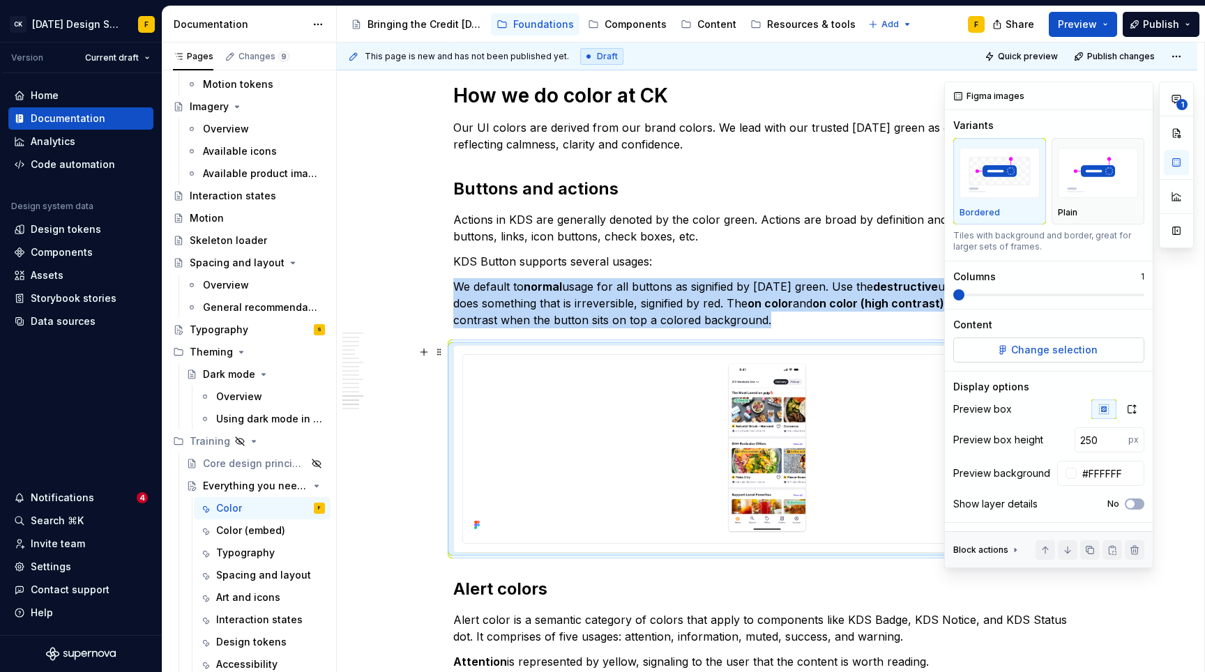
click at [1050, 349] on span "Change selection" at bounding box center [1054, 350] width 86 height 14
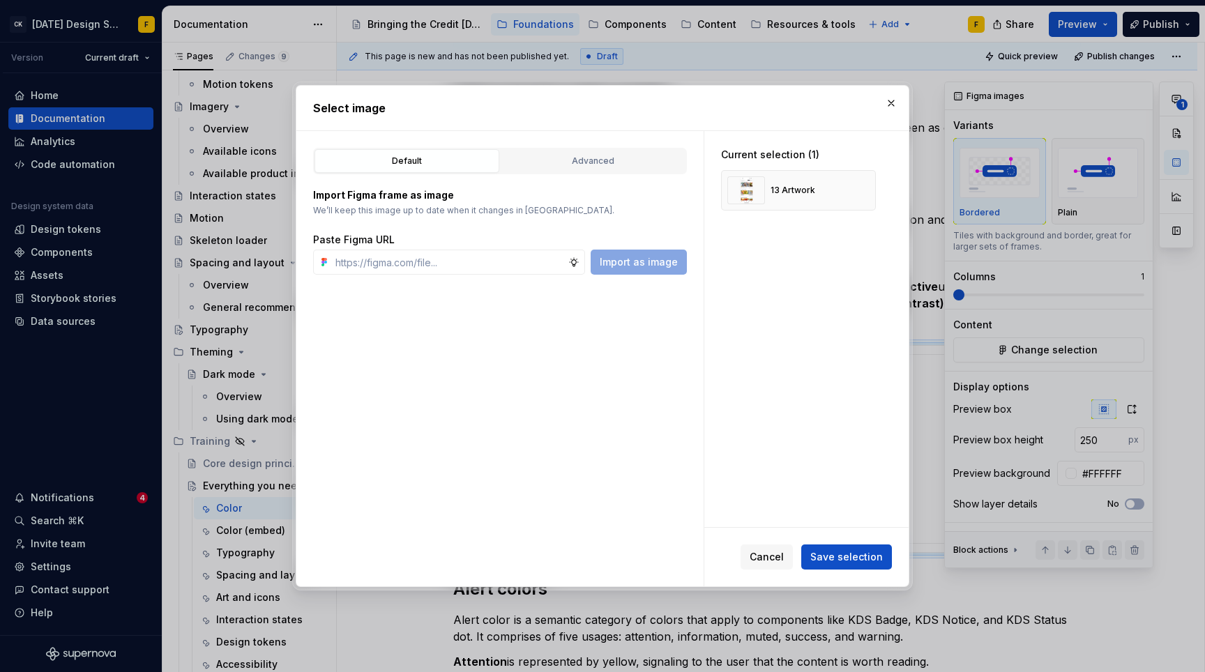
type textarea "*"
type input "[URL][DOMAIN_NAME]"
click at [636, 268] on span "Import as image" at bounding box center [639, 262] width 78 height 14
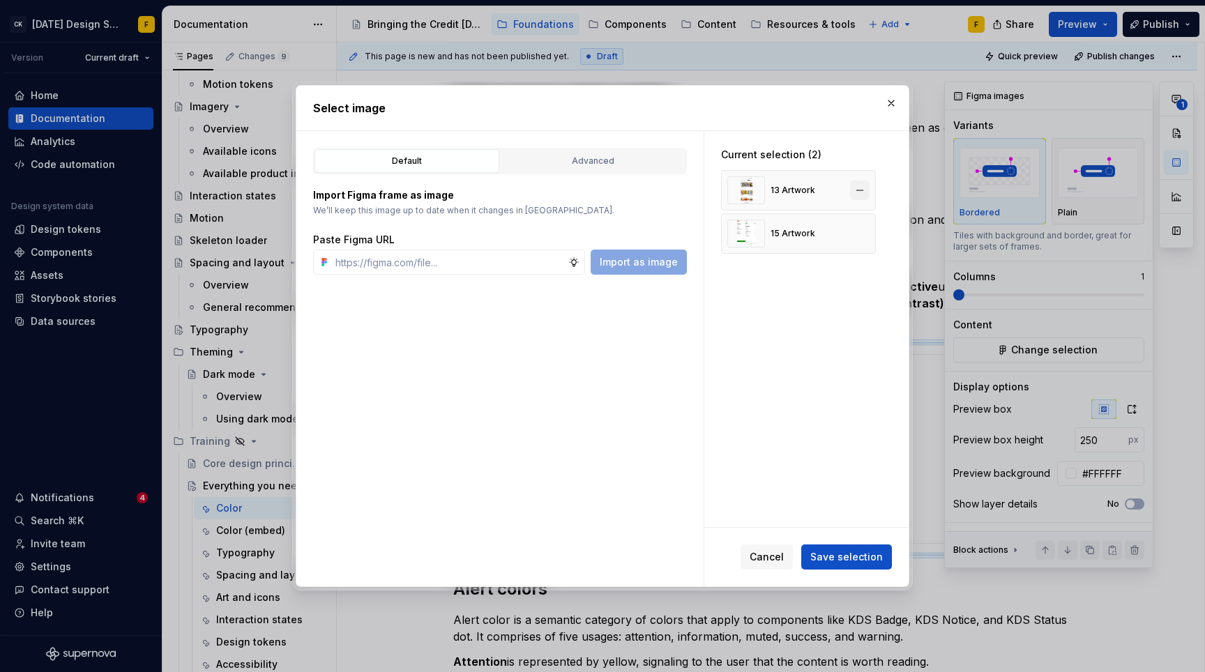
click at [859, 188] on button "button" at bounding box center [860, 191] width 20 height 20
click at [853, 562] on span "Save selection" at bounding box center [846, 557] width 73 height 14
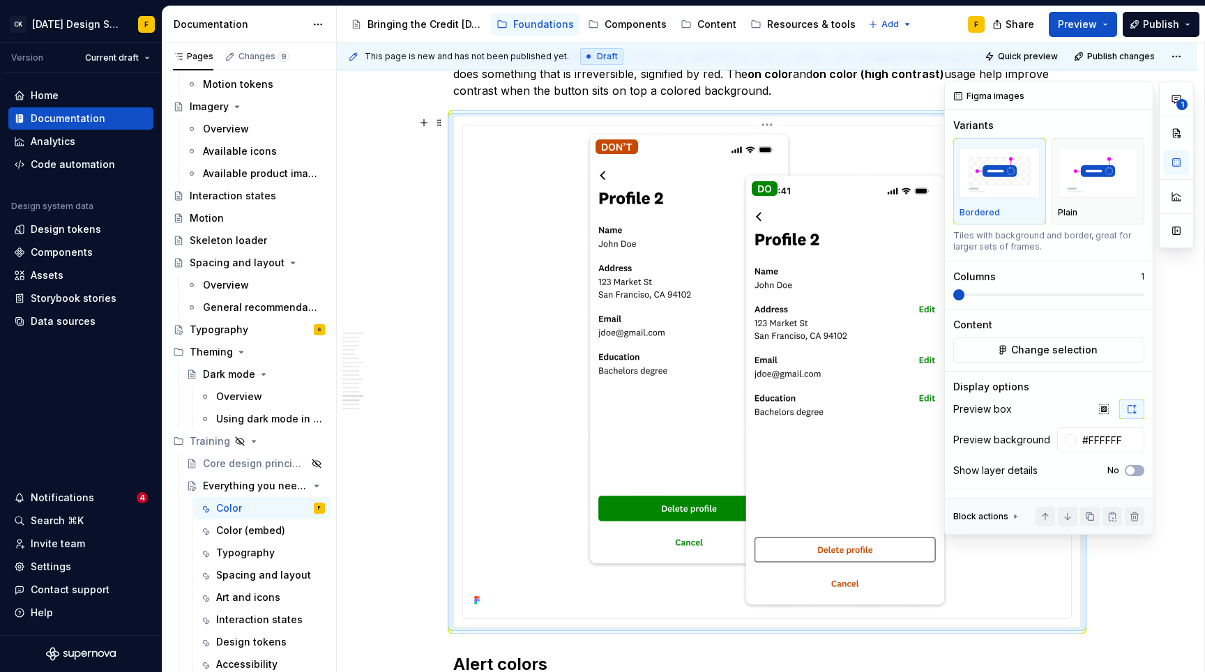
scroll to position [4548, 0]
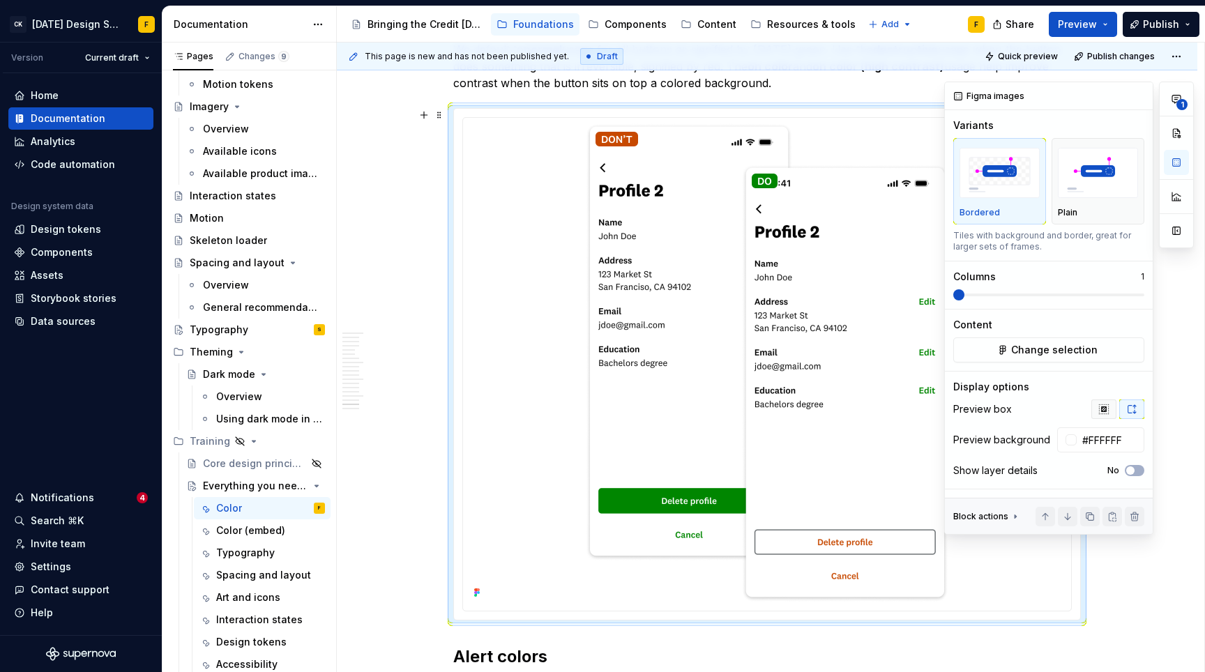
click at [1105, 406] on icon "button" at bounding box center [1103, 408] width 9 height 9
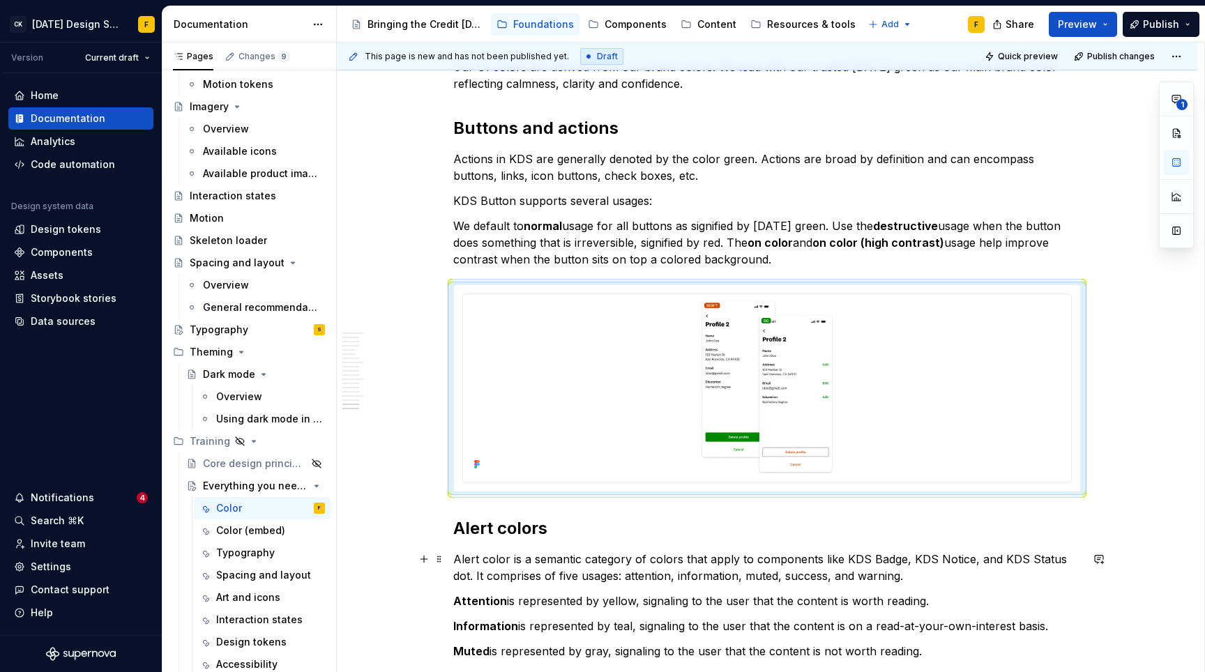
scroll to position [4341, 0]
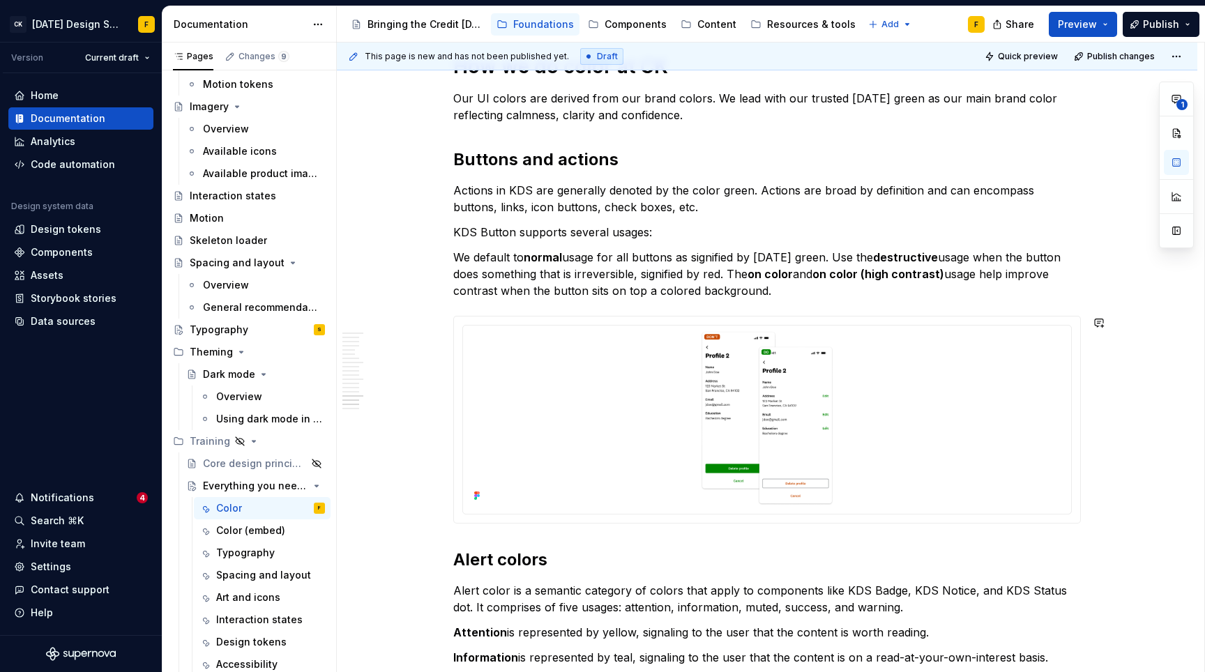
click at [776, 292] on p "We default to normal usage for all buttons as signified by [DATE] green. Use th…" at bounding box center [766, 274] width 627 height 50
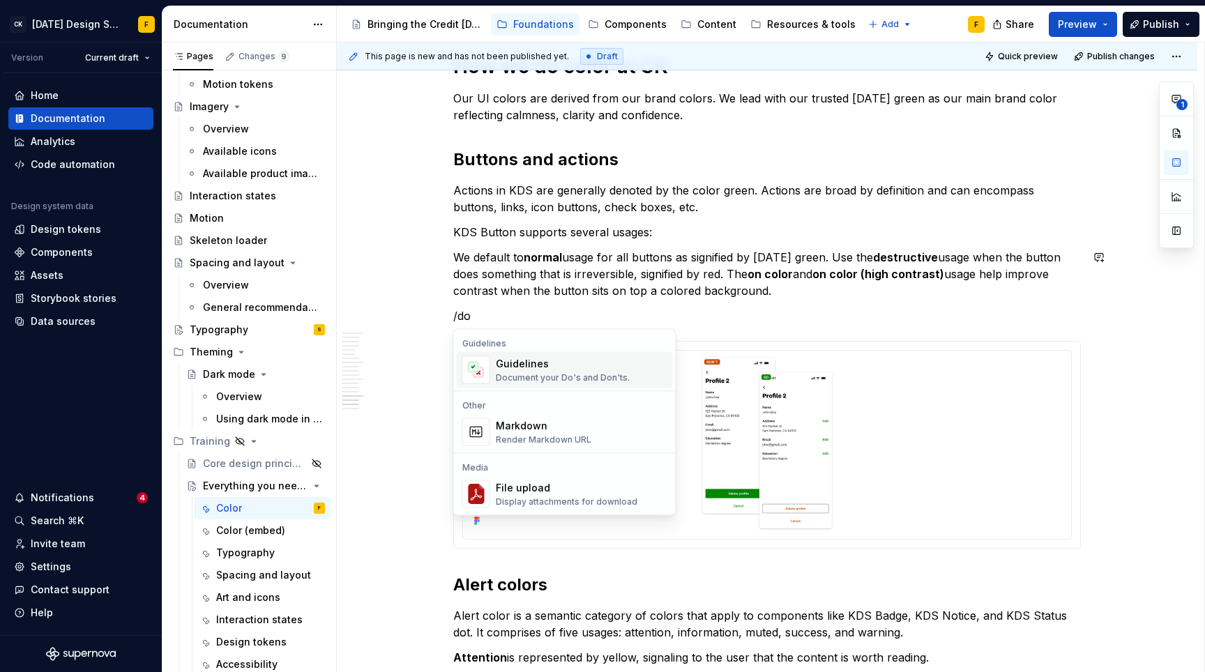
click at [608, 371] on div "Guidelines Document your Do's and Don'ts." at bounding box center [563, 370] width 134 height 26
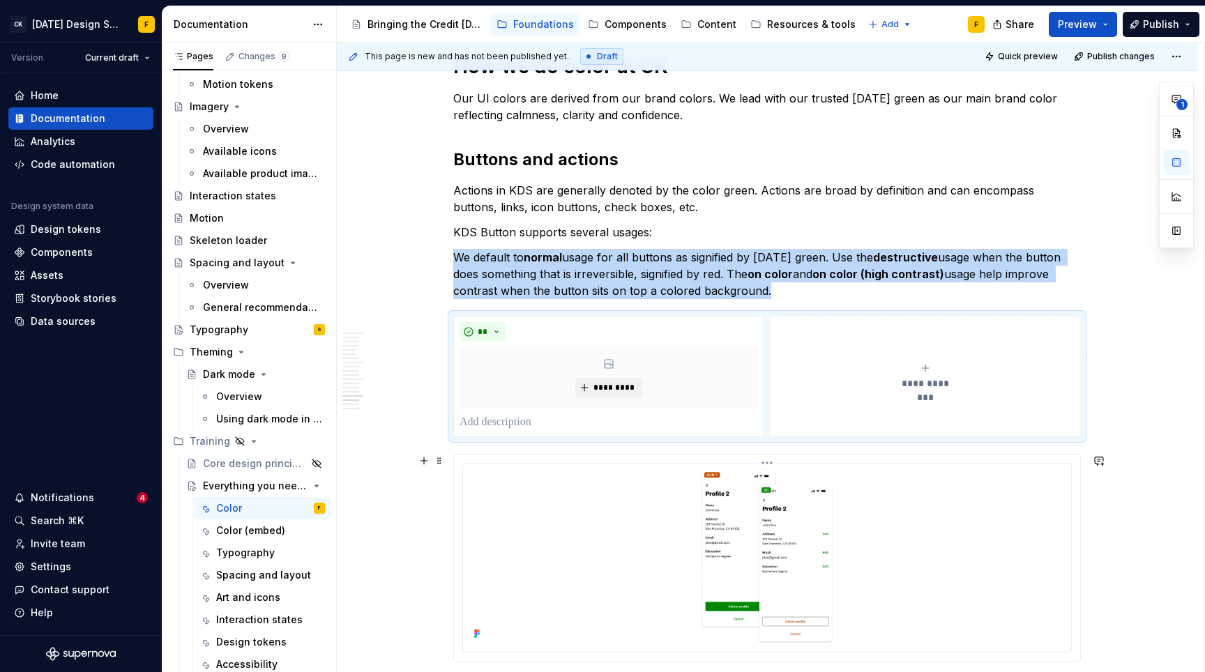
scroll to position [4469, 0]
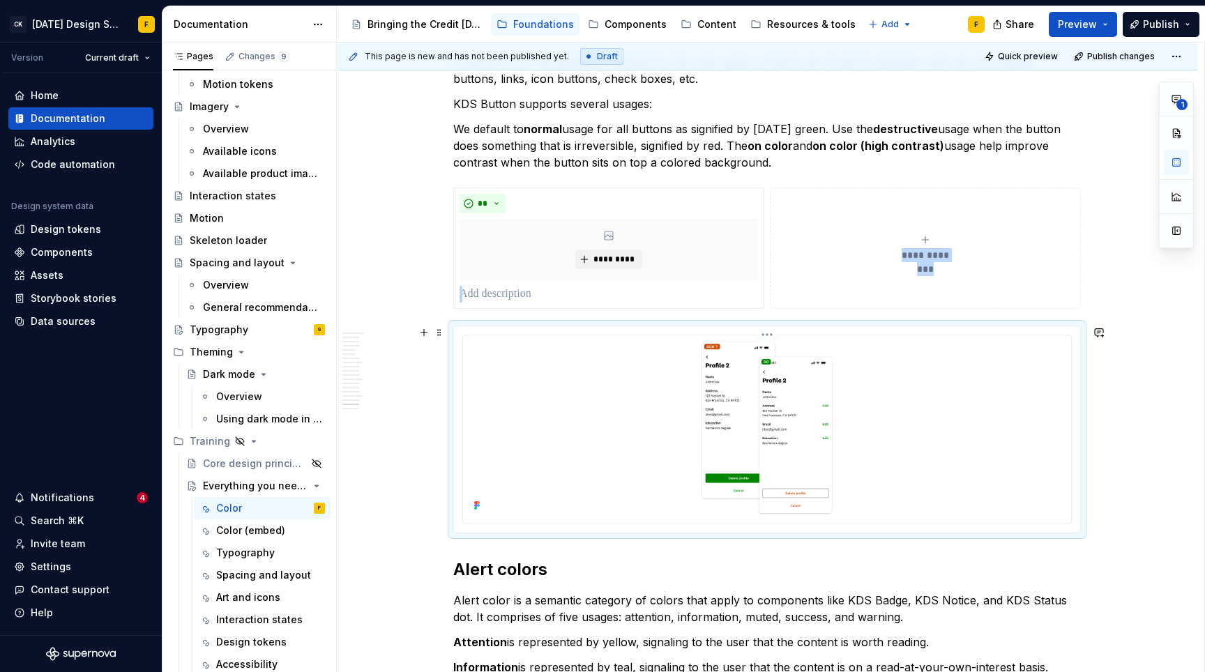
click at [920, 443] on img at bounding box center [767, 428] width 363 height 174
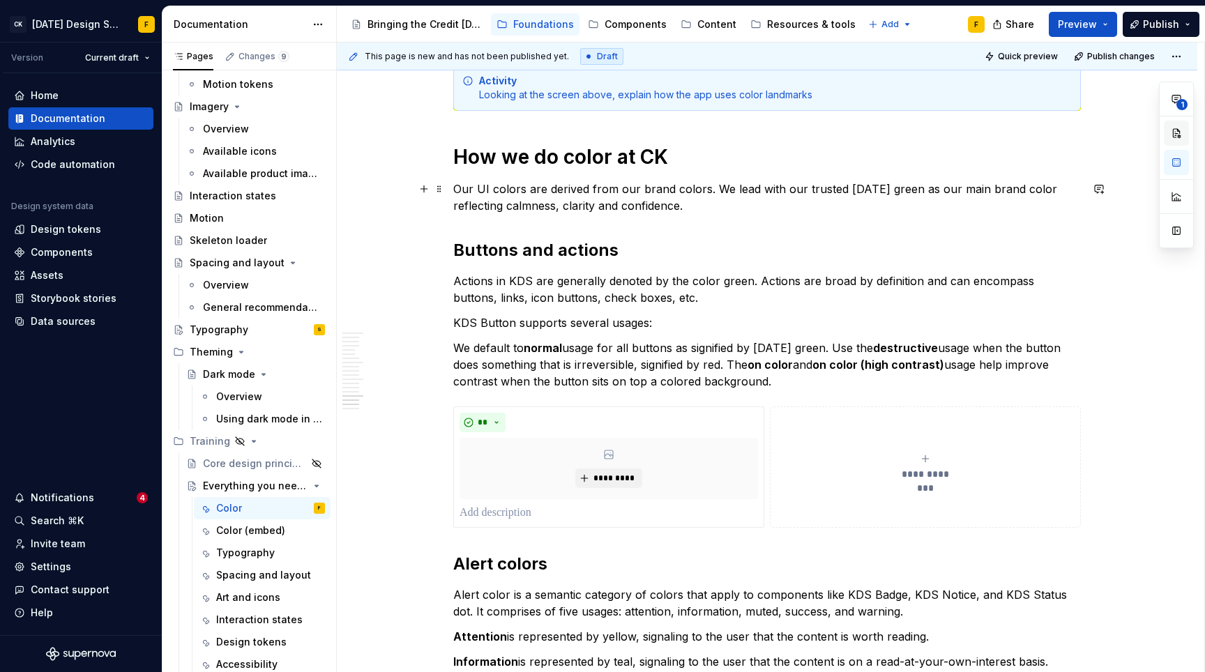
scroll to position [4280, 0]
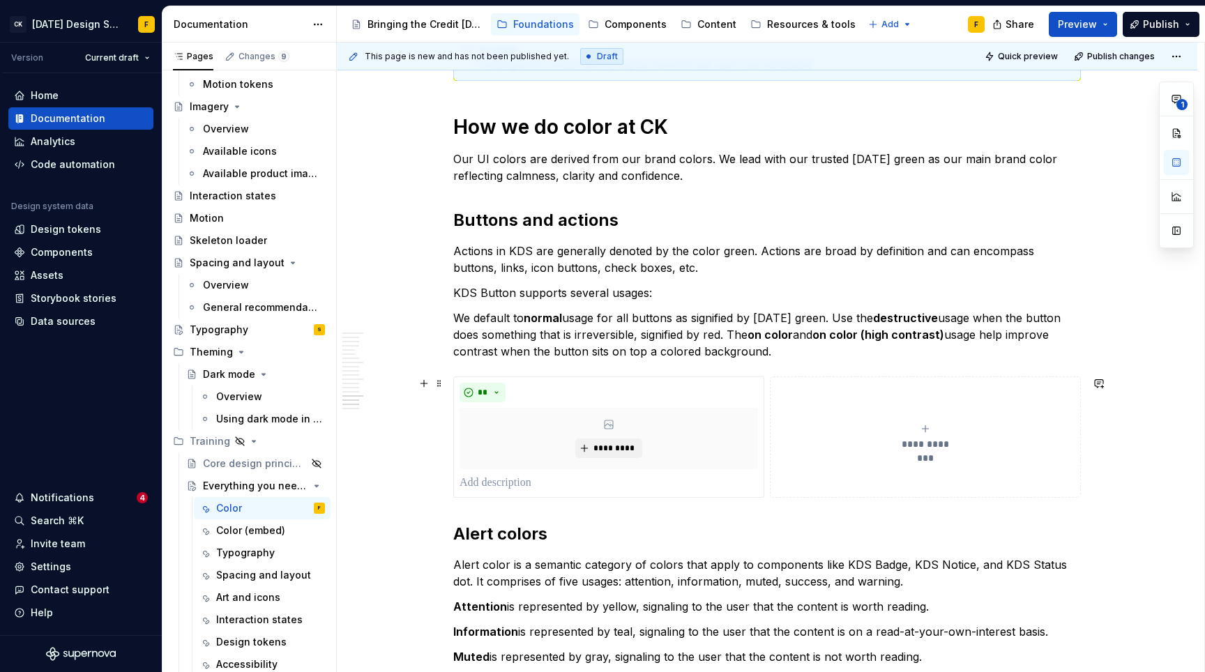
click at [927, 428] on icon "submit" at bounding box center [925, 428] width 6 height 6
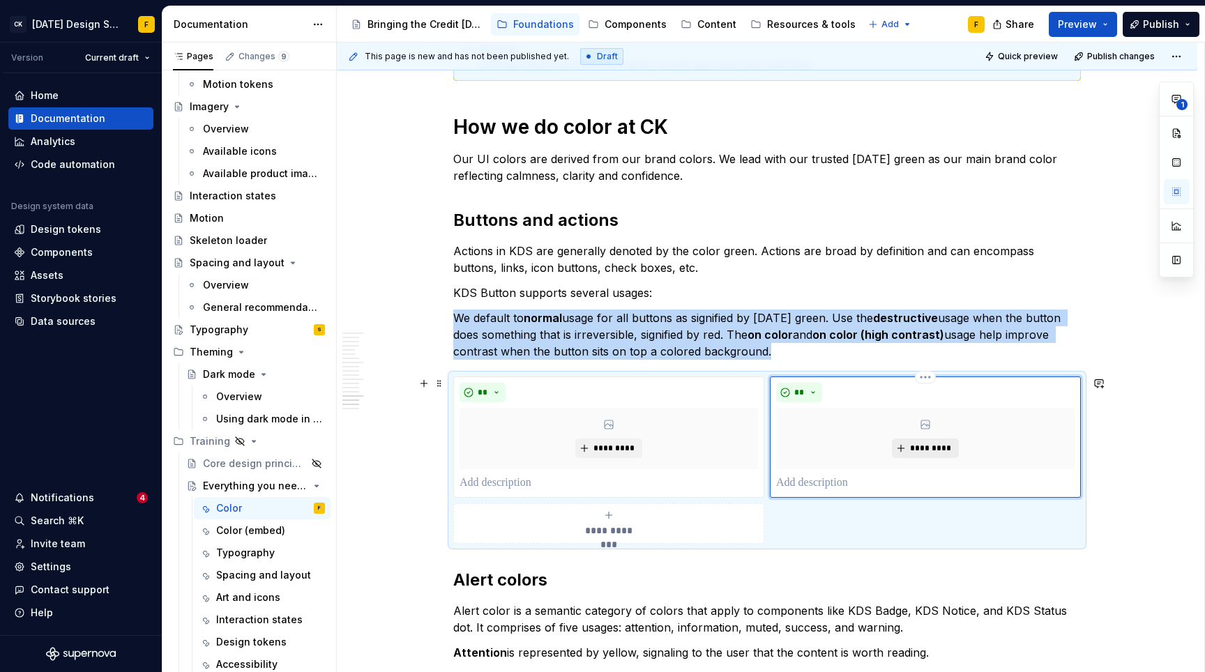
click at [917, 444] on span "*********" at bounding box center [930, 448] width 43 height 11
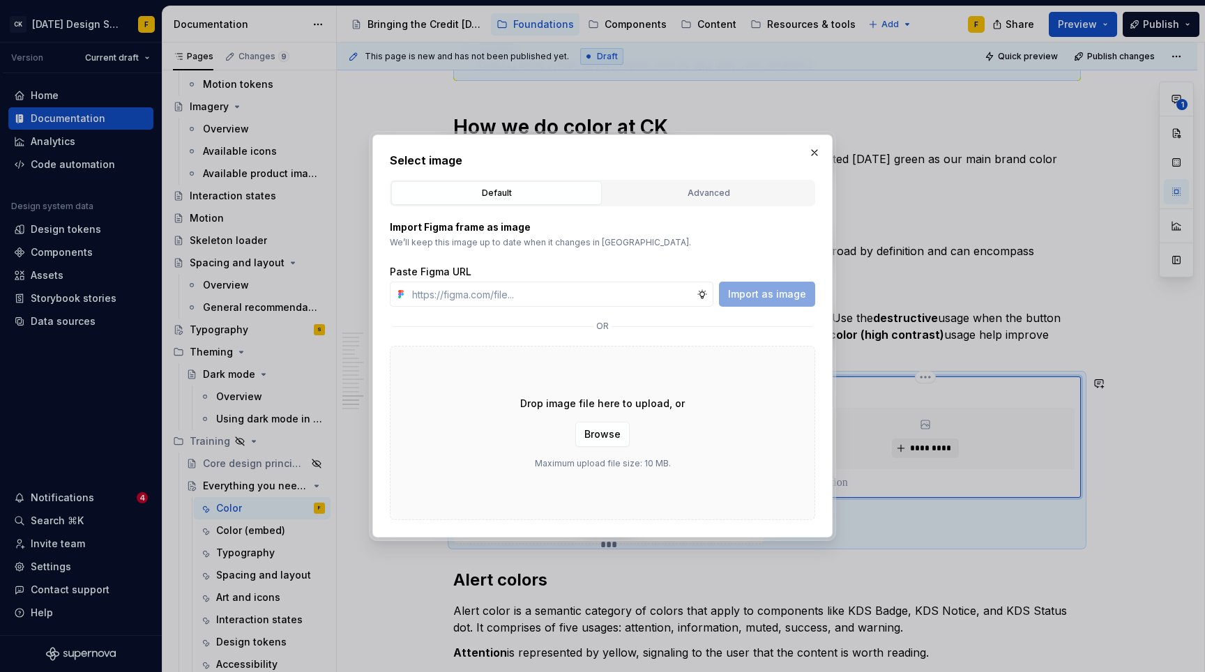
type textarea "*"
type input "[URL][DOMAIN_NAME]"
click at [795, 299] on span "Import as image" at bounding box center [767, 294] width 78 height 14
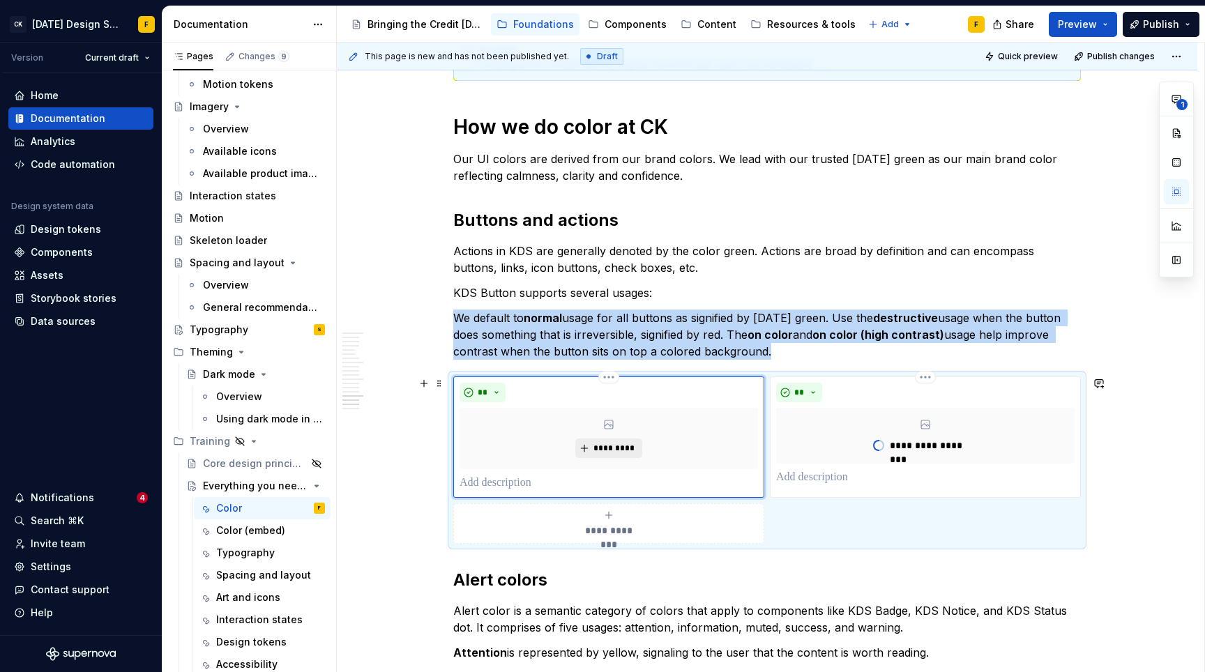
click at [635, 446] on button "*********" at bounding box center [608, 449] width 66 height 20
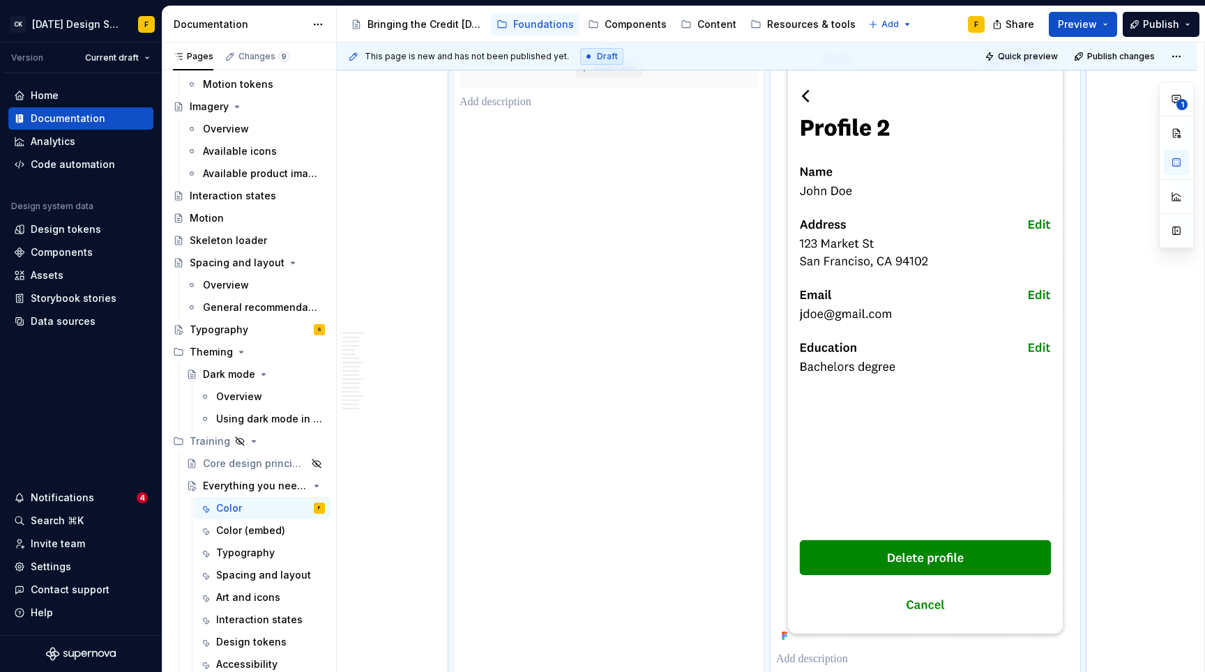
scroll to position [4395, 0]
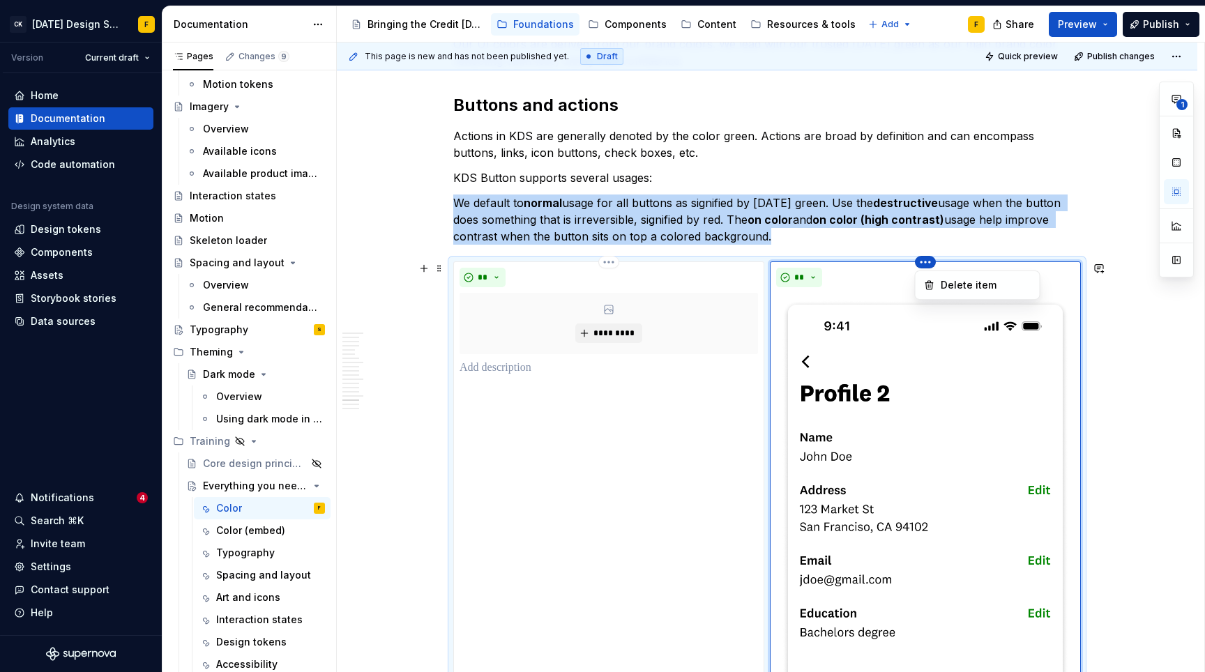
click at [610, 268] on html "CK [DATE] Design System F Version Current draft Home Documentation Analytics Co…" at bounding box center [602, 336] width 1205 height 672
click at [630, 441] on html "CK [DATE] Design System F Version Current draft Home Documentation Analytics Co…" at bounding box center [602, 336] width 1205 height 672
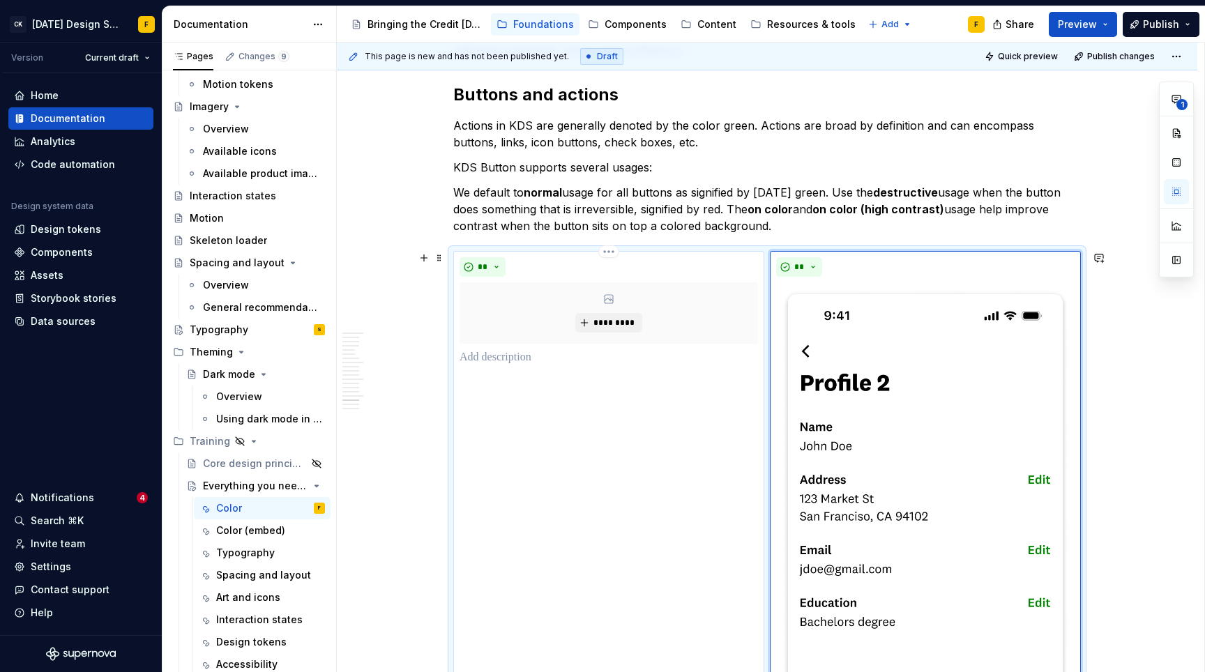
scroll to position [4408, 0]
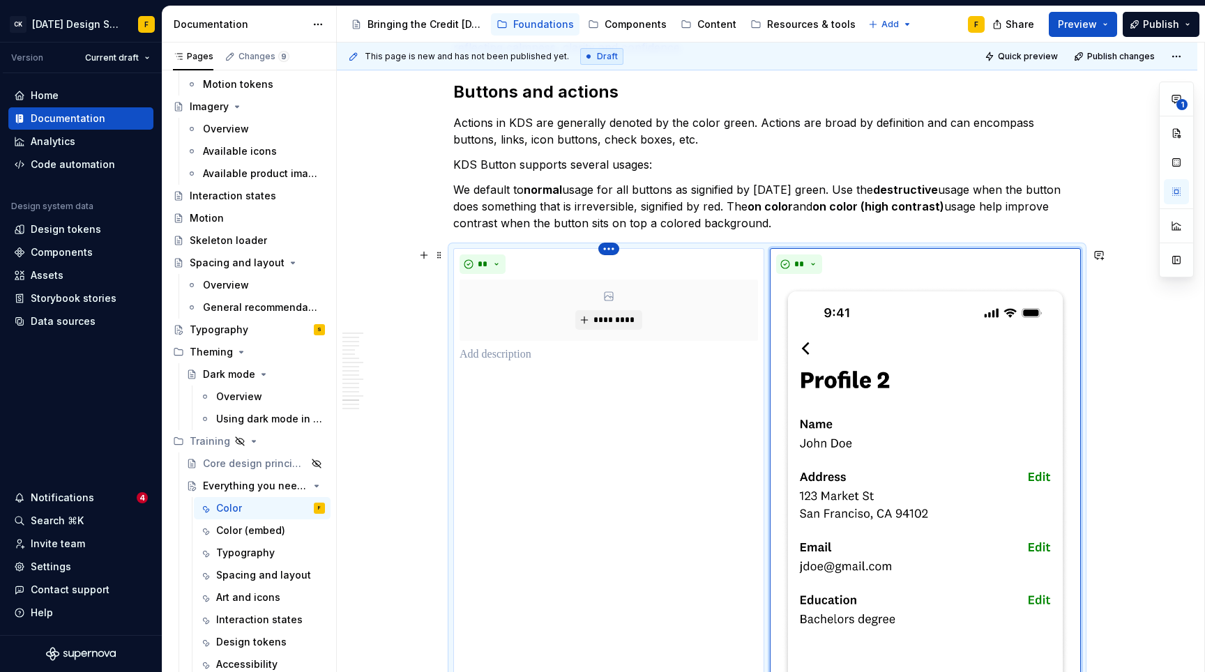
click at [609, 251] on html "CK [DATE] Design System F Version Current draft Home Documentation Analytics Co…" at bounding box center [602, 336] width 1205 height 672
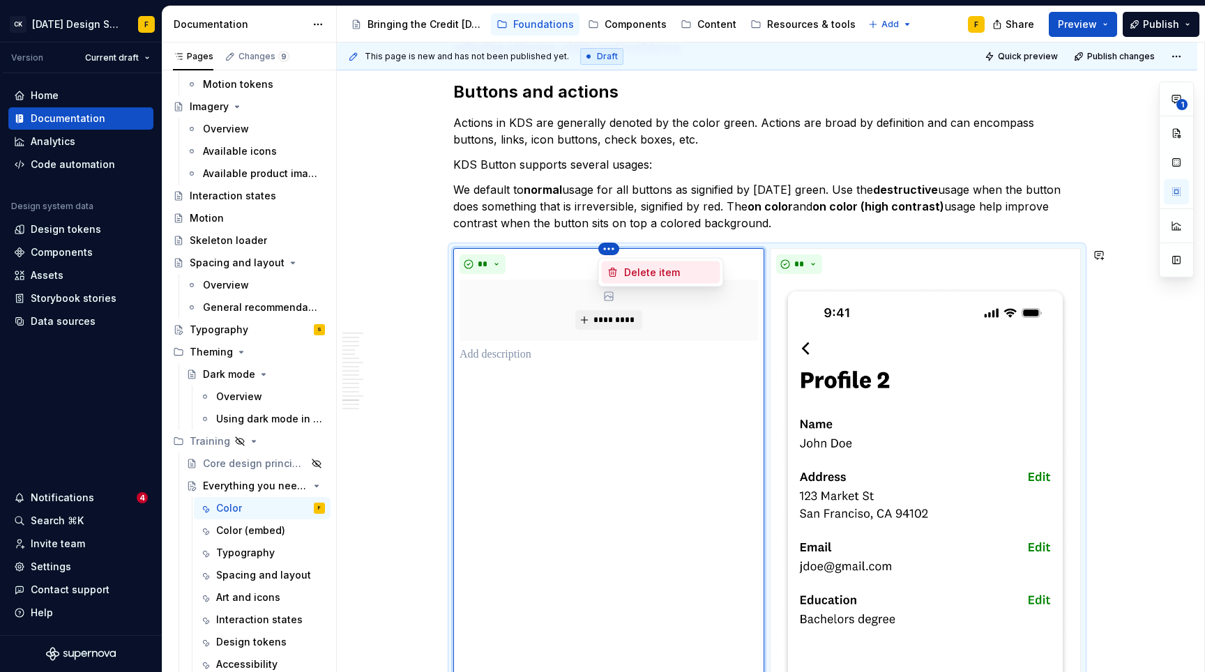
click at [617, 274] on icon at bounding box center [612, 272] width 11 height 11
type textarea "*"
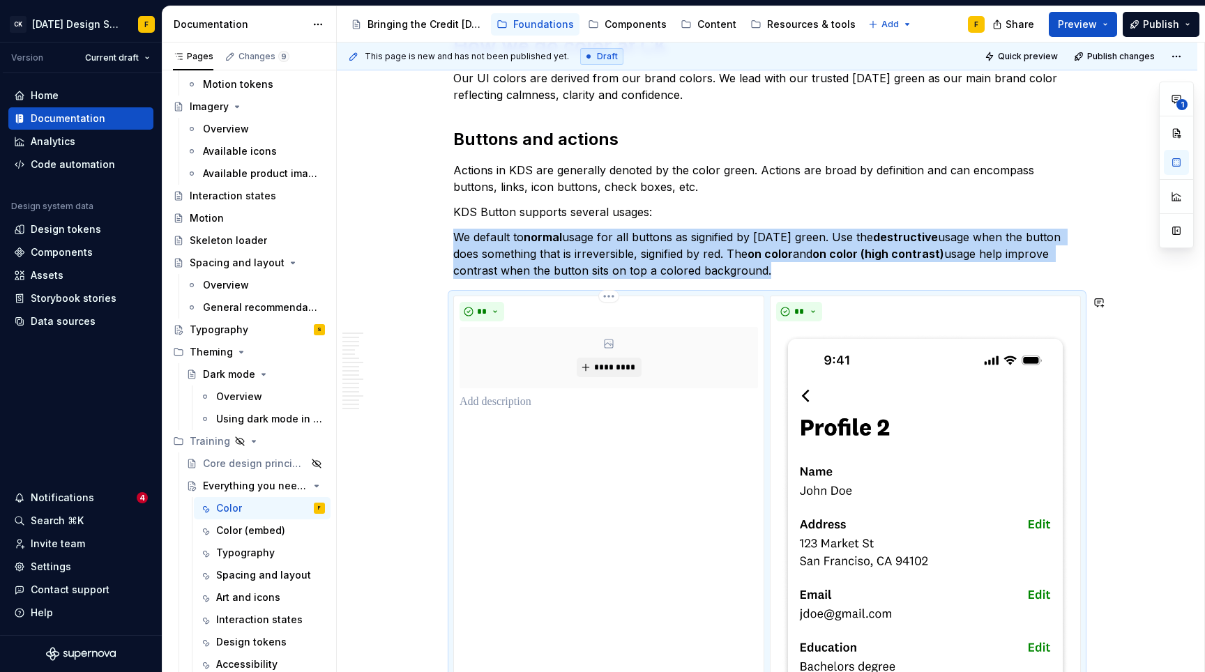
scroll to position [4613, 0]
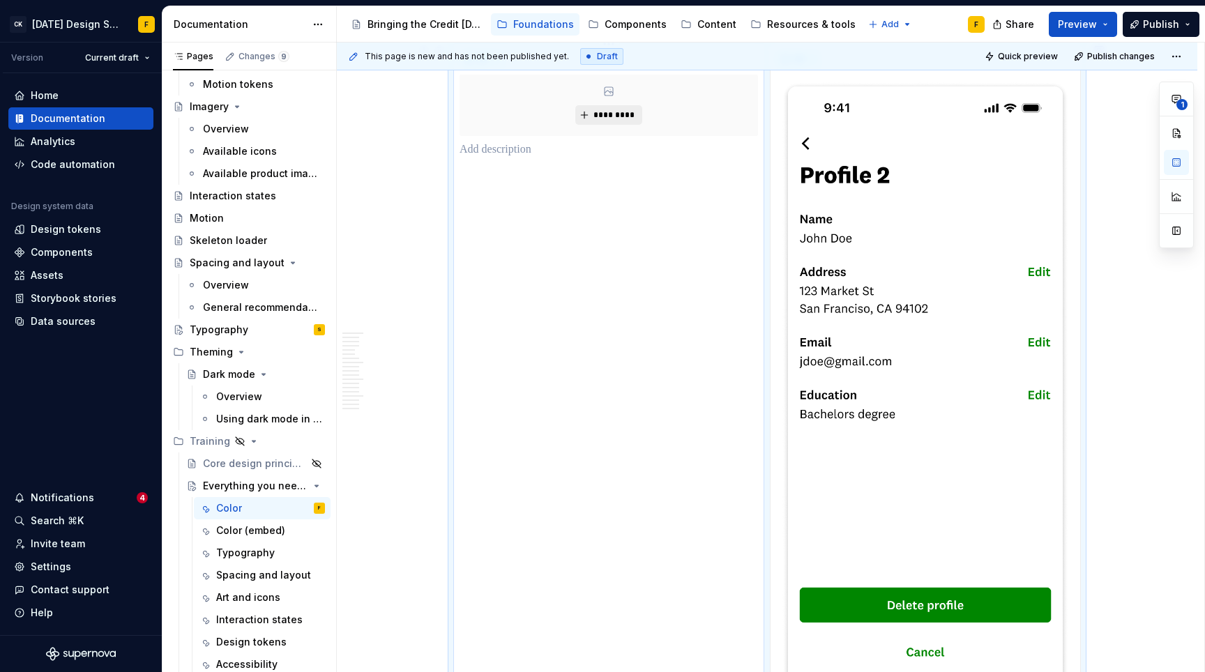
click at [630, 117] on span "*********" at bounding box center [614, 114] width 43 height 11
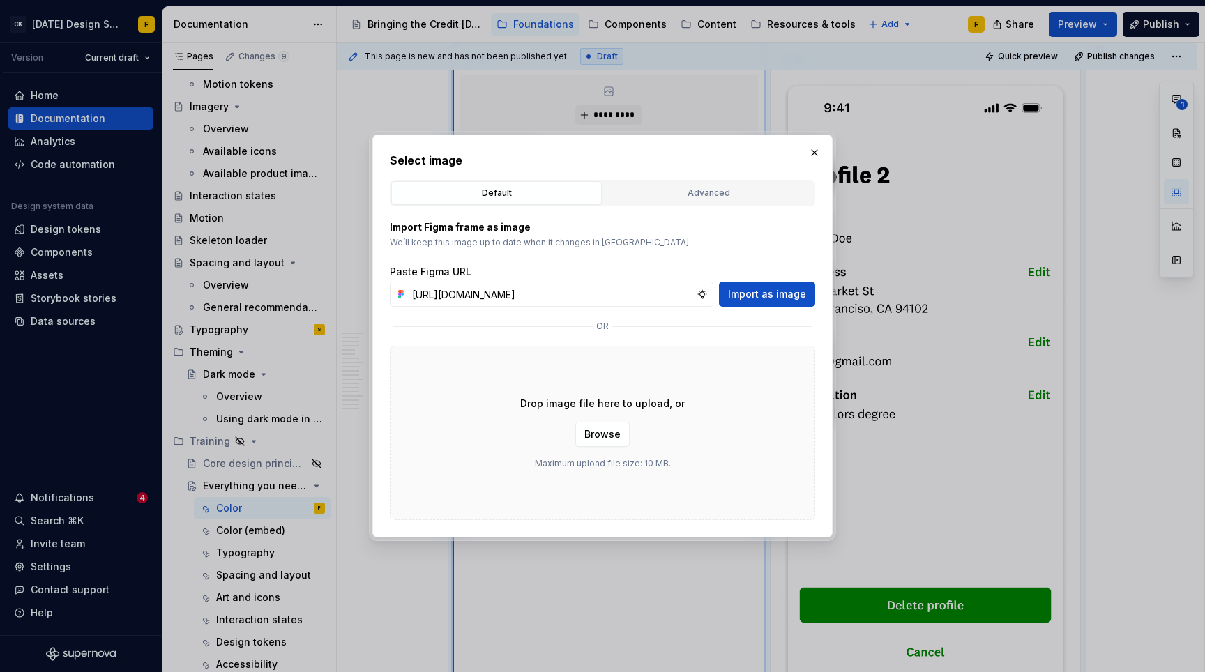
scroll to position [0, 303]
type input "[URL][DOMAIN_NAME]"
click at [760, 293] on span "Import as image" at bounding box center [767, 294] width 78 height 14
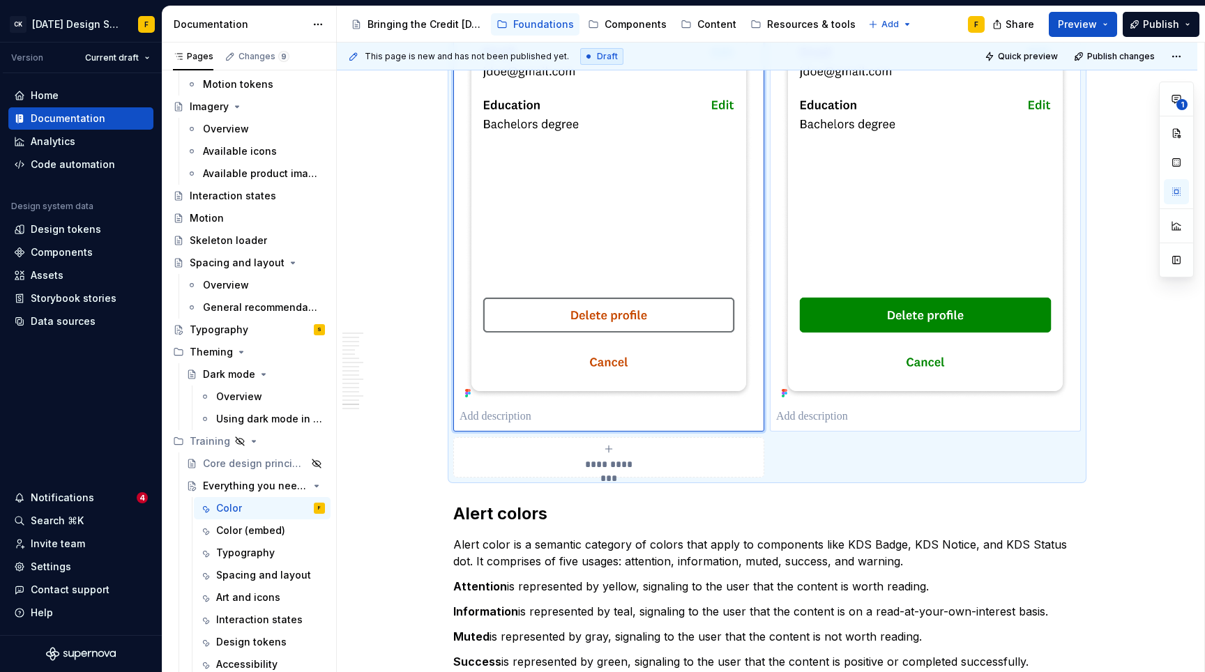
scroll to position [4522, 0]
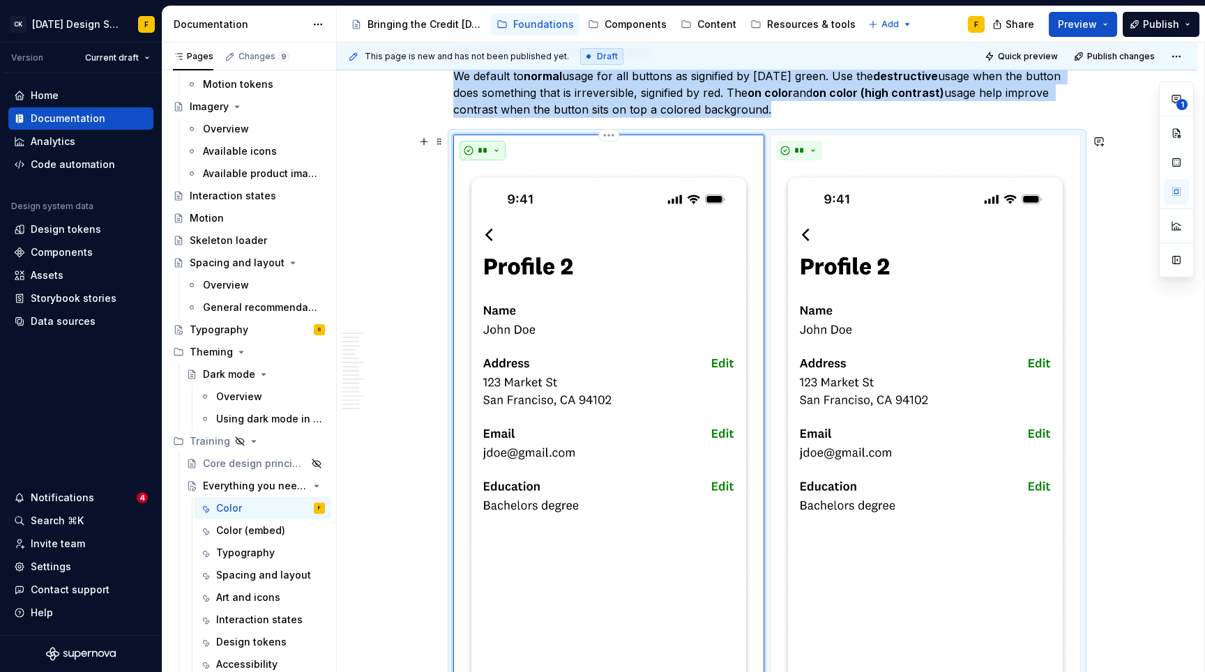
click at [499, 151] on button "**" at bounding box center [482, 151] width 46 height 20
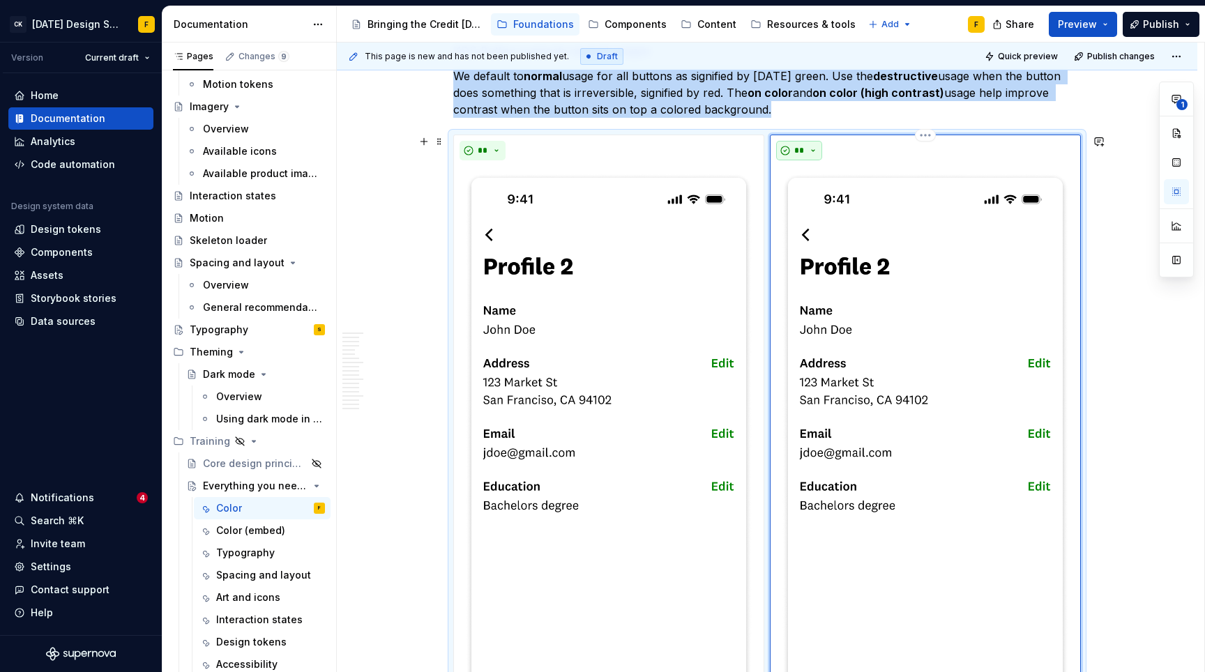
click at [812, 144] on button "**" at bounding box center [799, 151] width 46 height 20
click at [819, 203] on div "Don't" at bounding box center [832, 199] width 26 height 14
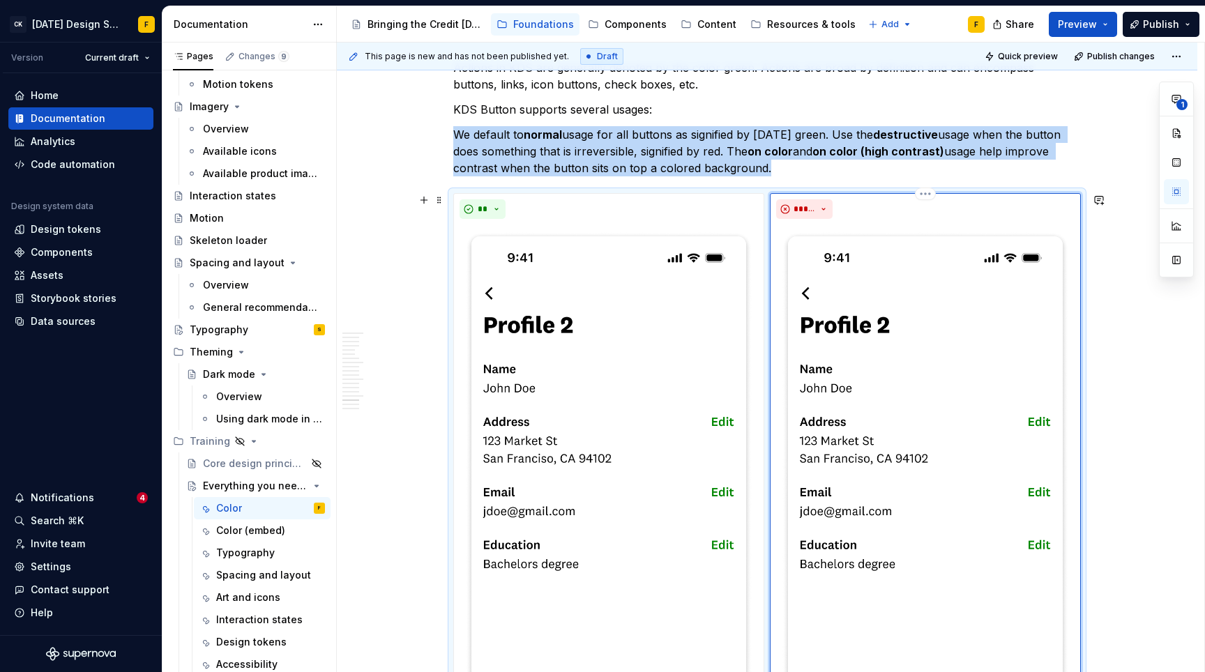
scroll to position [4407, 0]
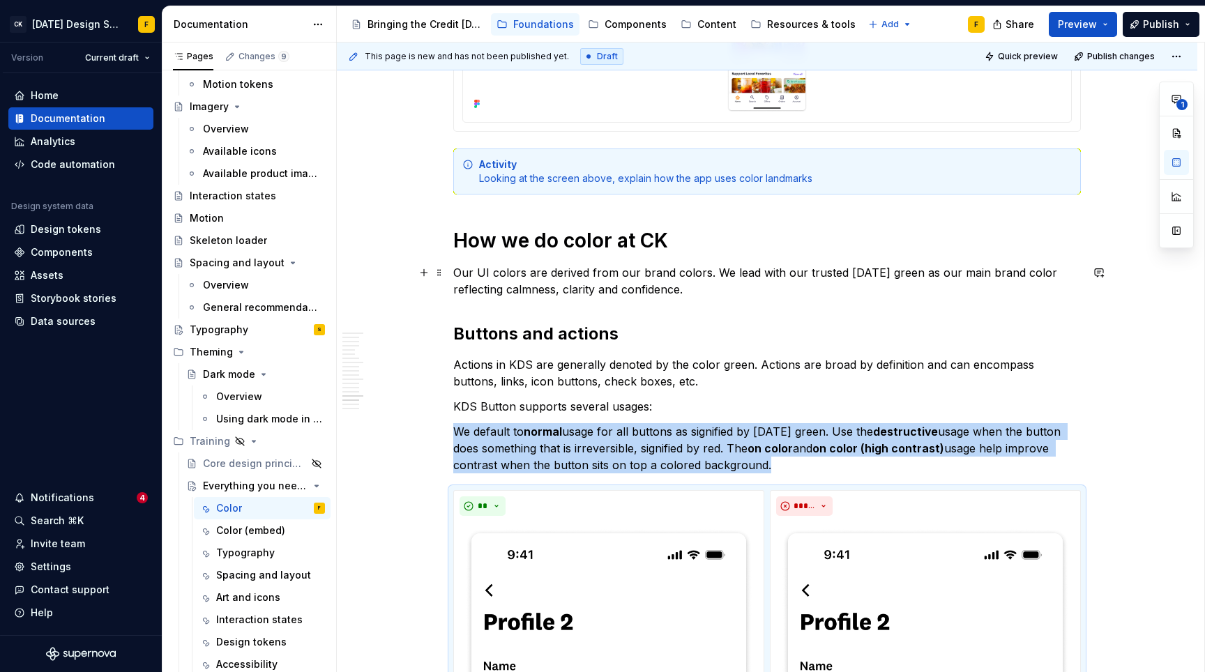
scroll to position [4161, 0]
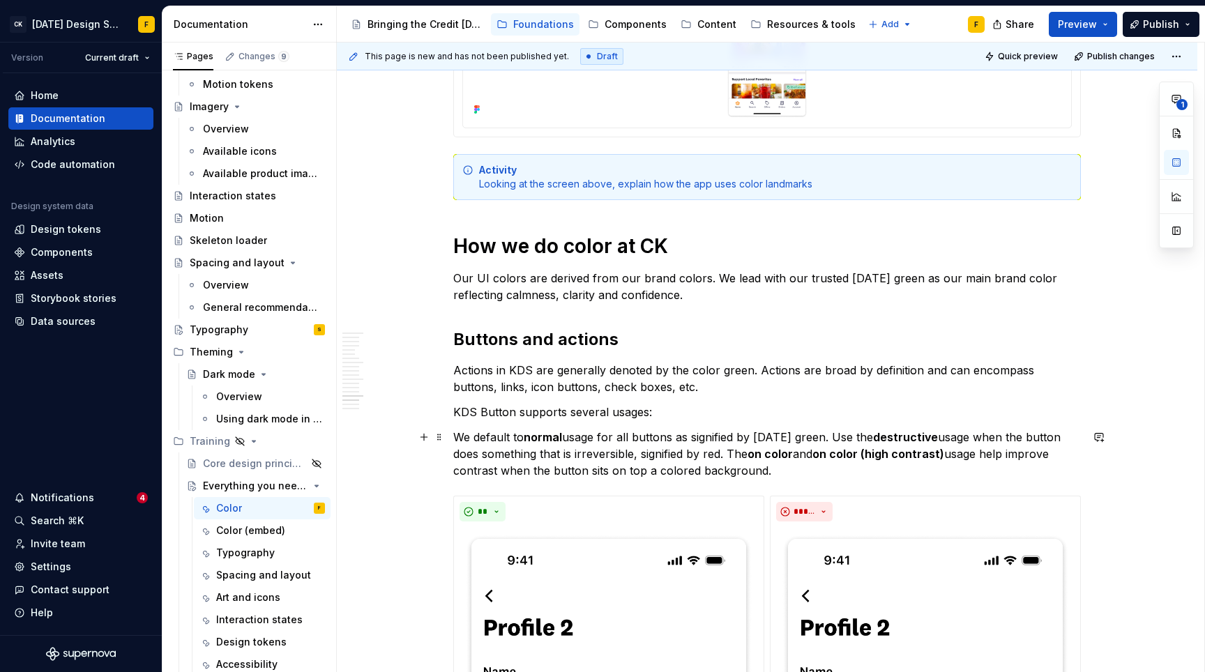
click at [797, 462] on p "We default to normal usage for all buttons as signified by [DATE] green. Use th…" at bounding box center [766, 454] width 627 height 50
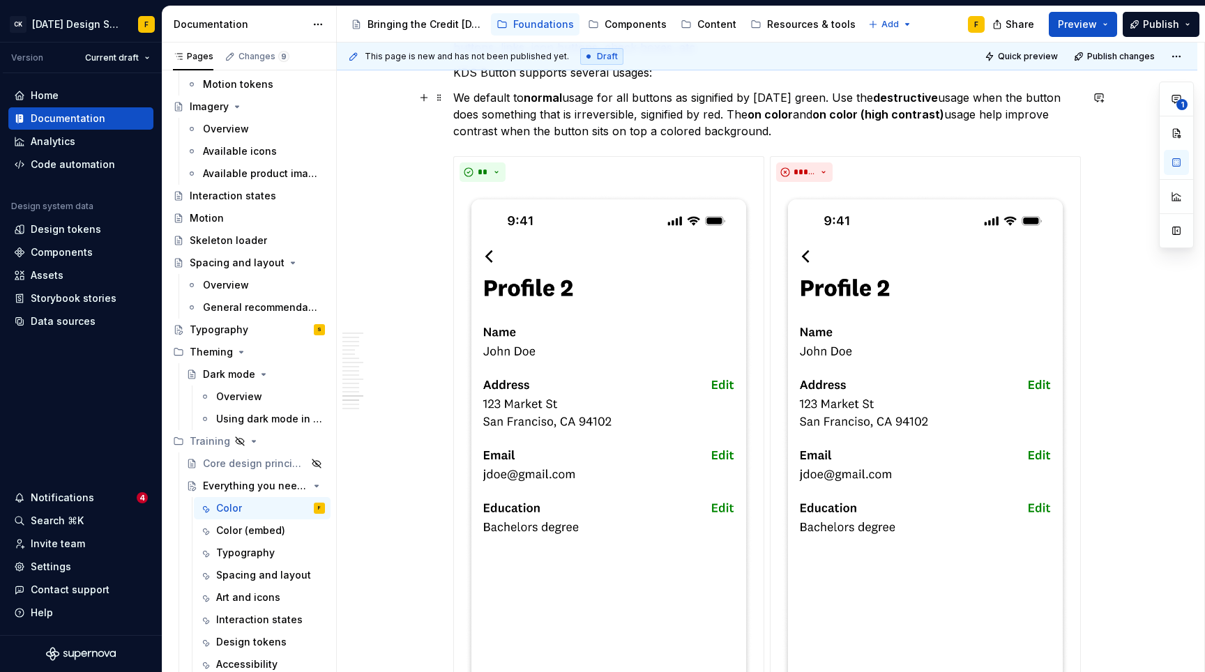
scroll to position [4576, 0]
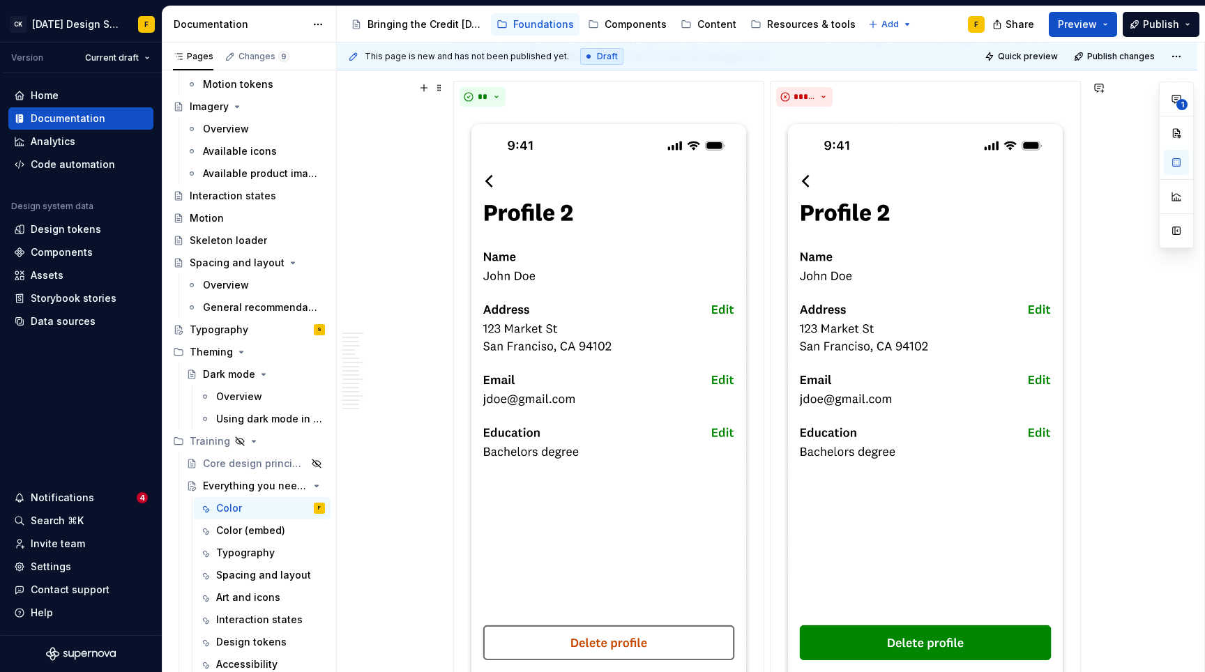
click at [453, 152] on div "**********" at bounding box center [766, 443] width 627 height 725
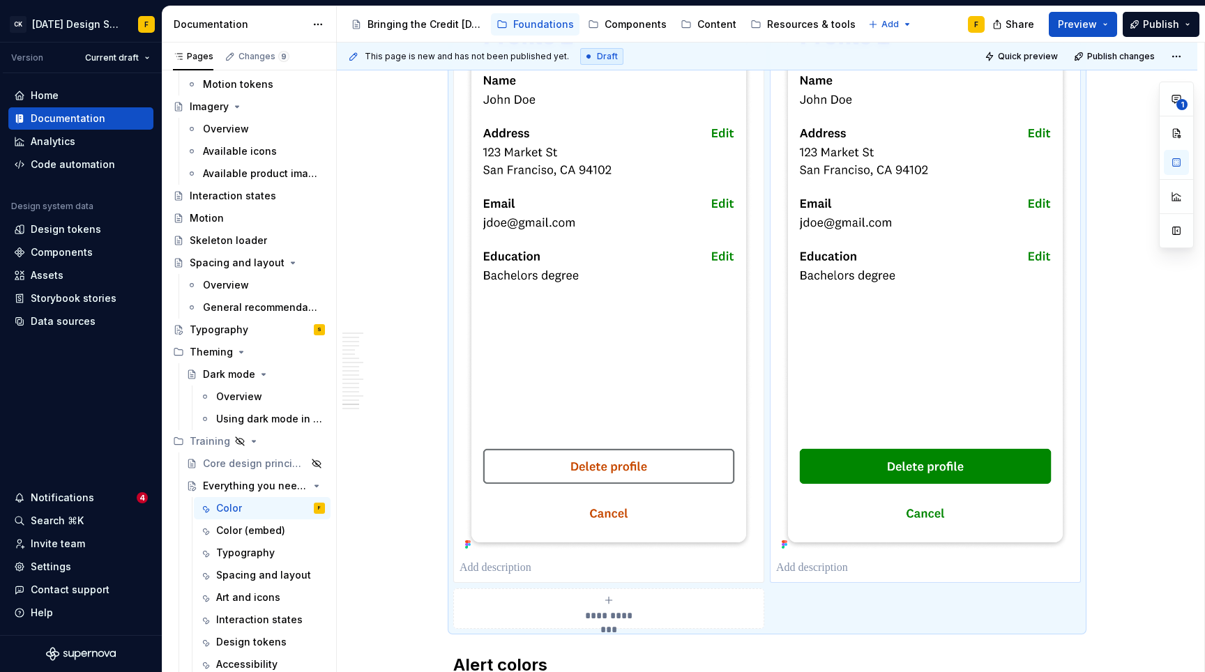
scroll to position [4489, 0]
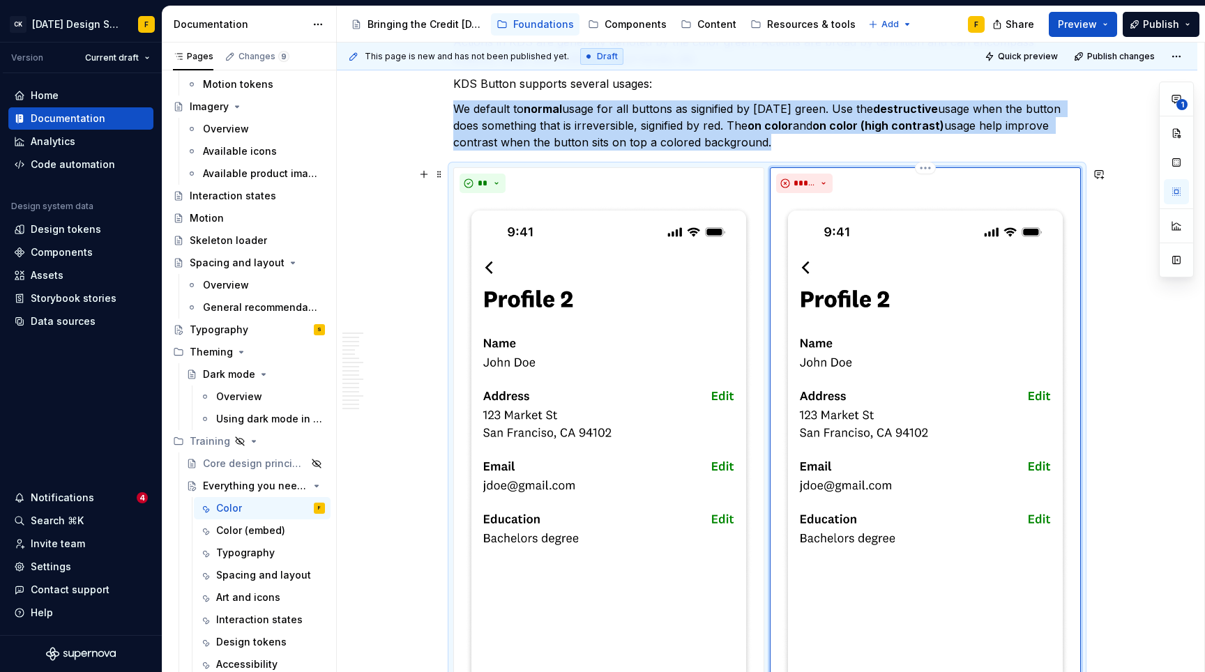
click at [874, 174] on div "*****" at bounding box center [925, 184] width 298 height 20
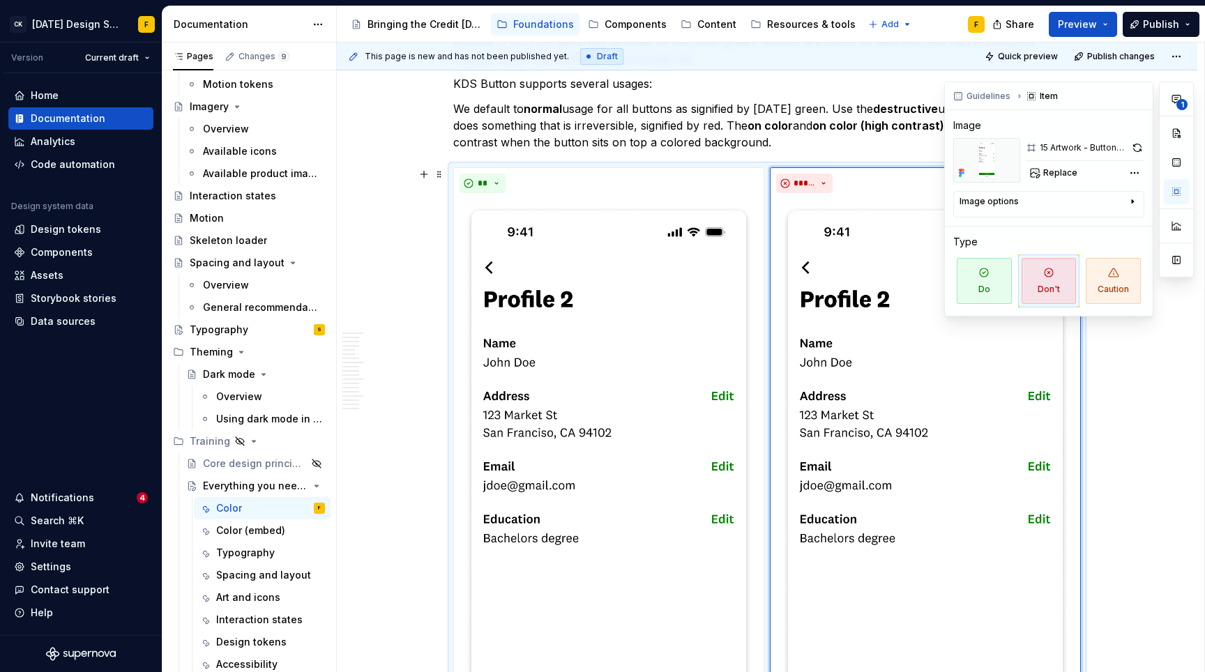
click at [1134, 204] on icon "button" at bounding box center [1132, 201] width 11 height 11
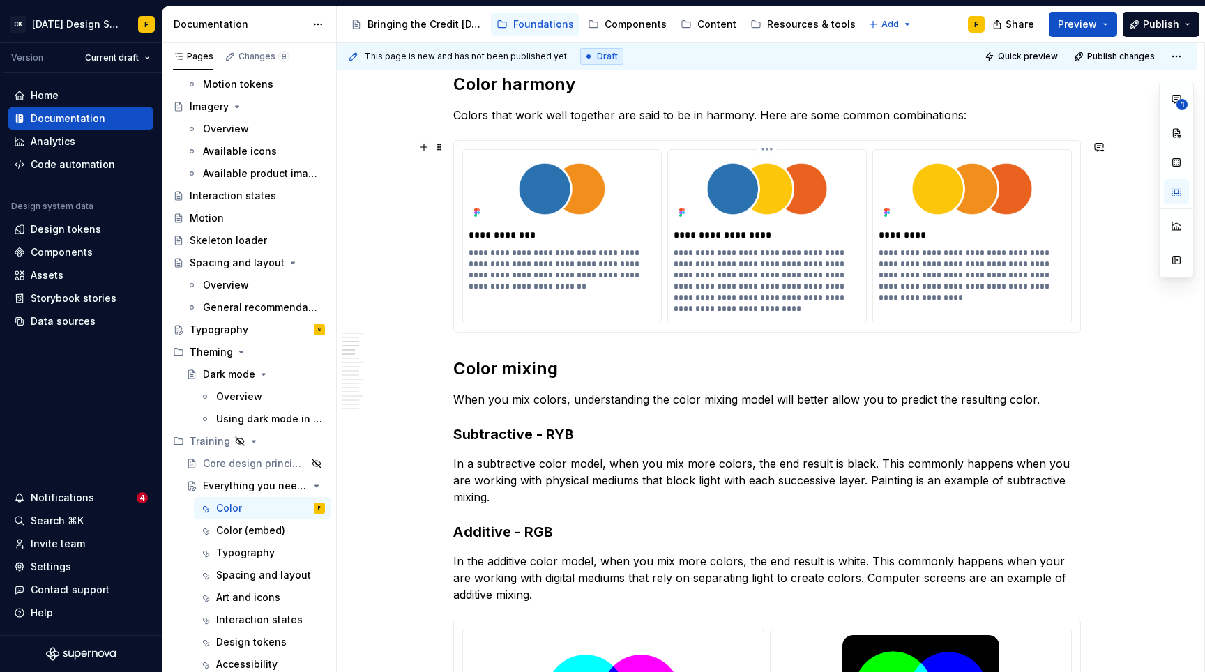
scroll to position [558, 0]
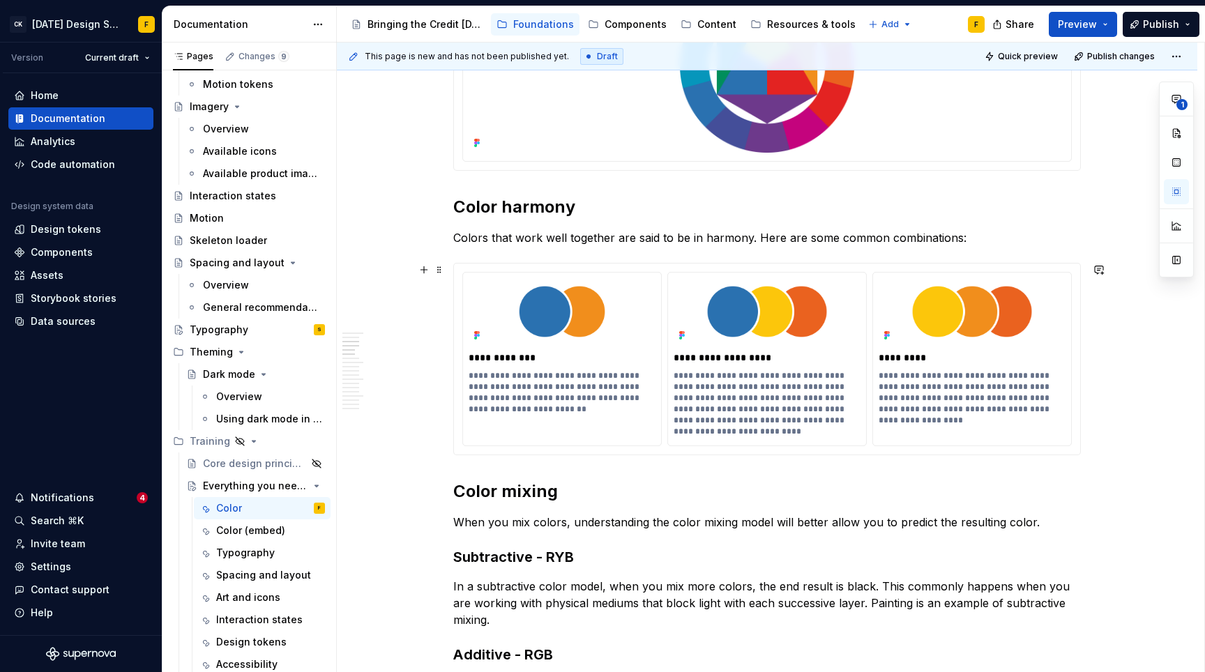
click at [705, 265] on div "**********" at bounding box center [767, 359] width 626 height 191
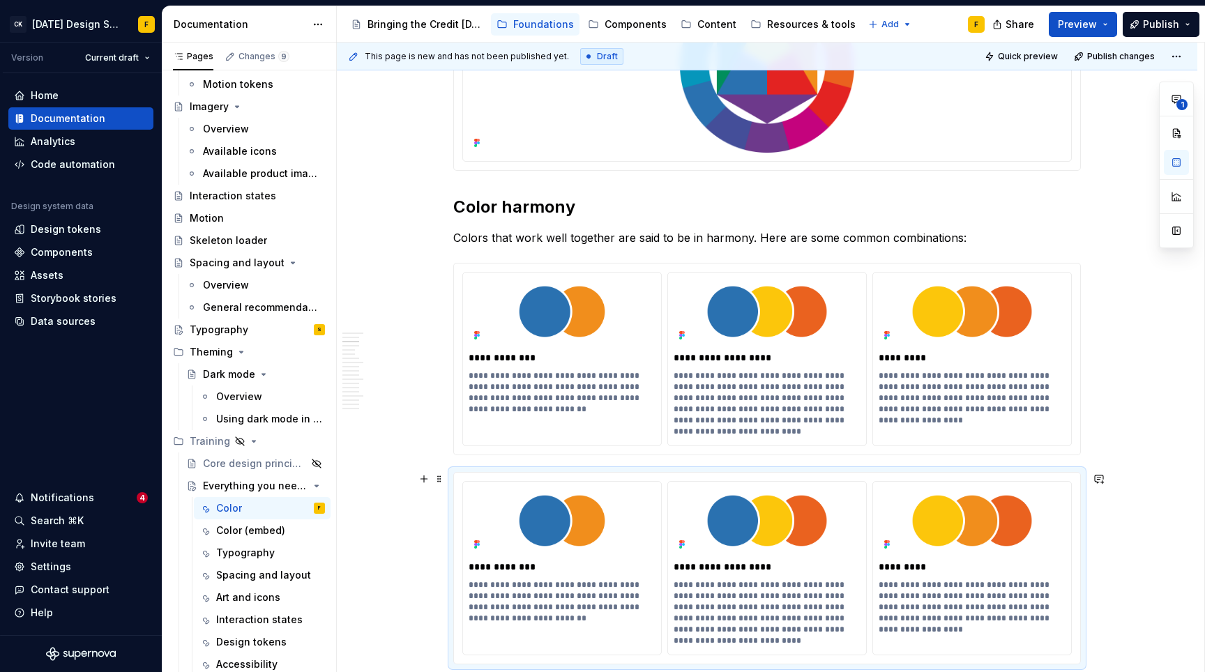
click at [500, 472] on div "**********" at bounding box center [766, 568] width 627 height 192
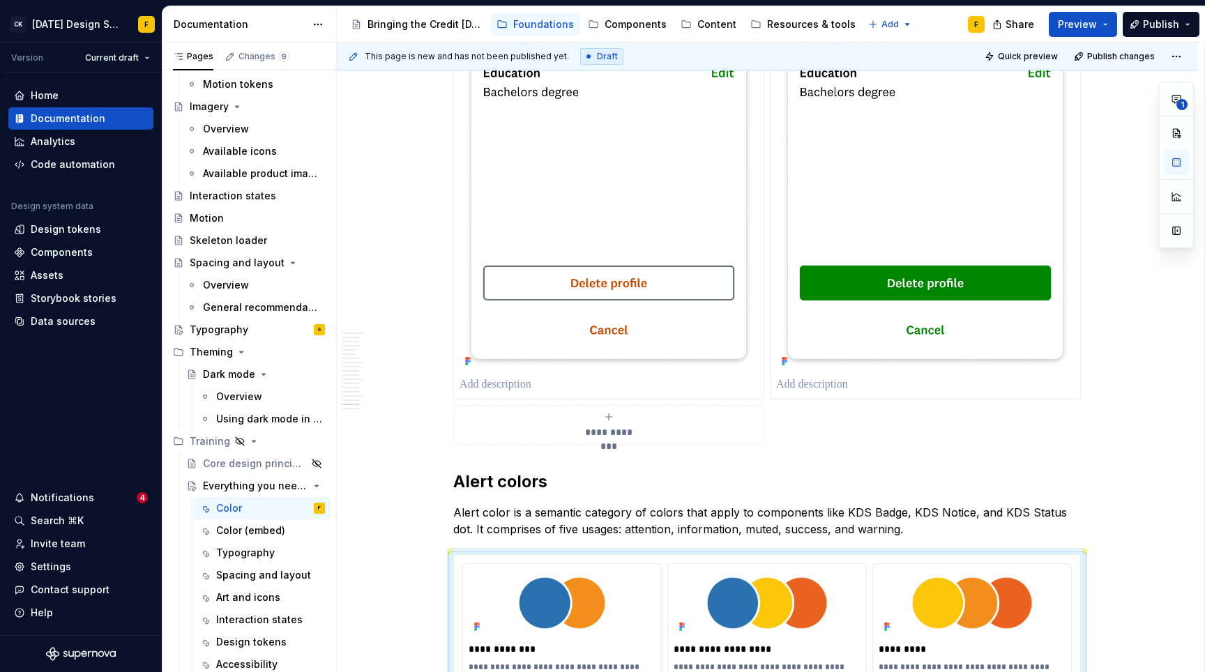
scroll to position [5226, 0]
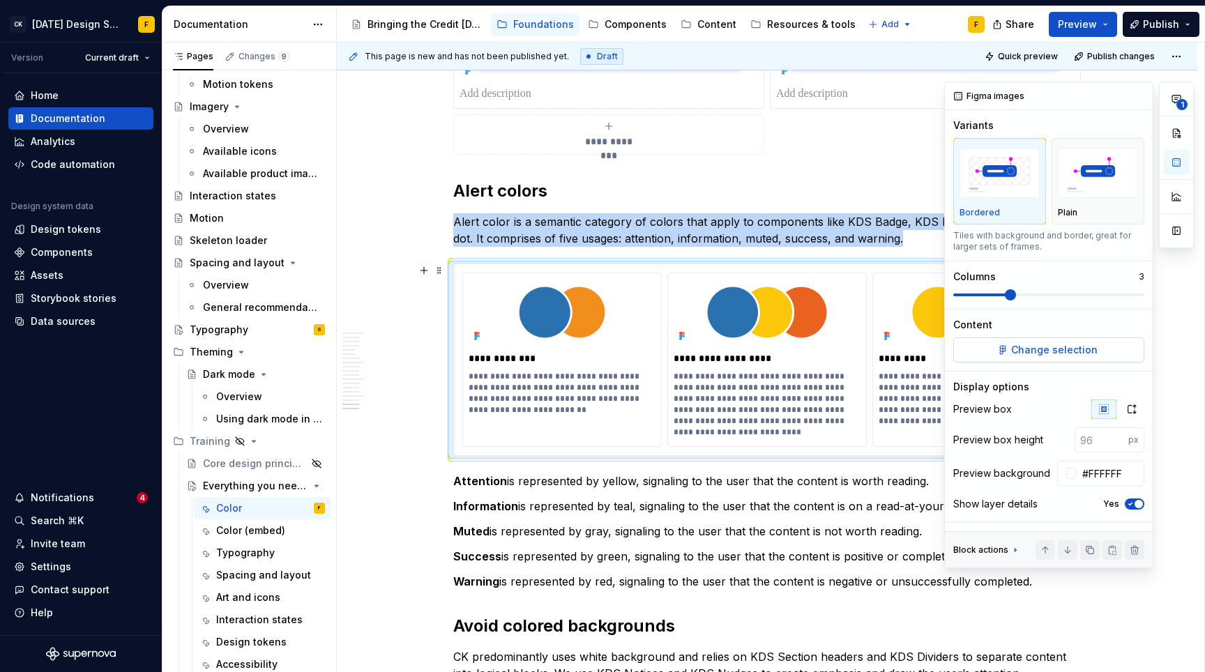
click at [1058, 348] on span "Change selection" at bounding box center [1054, 350] width 86 height 14
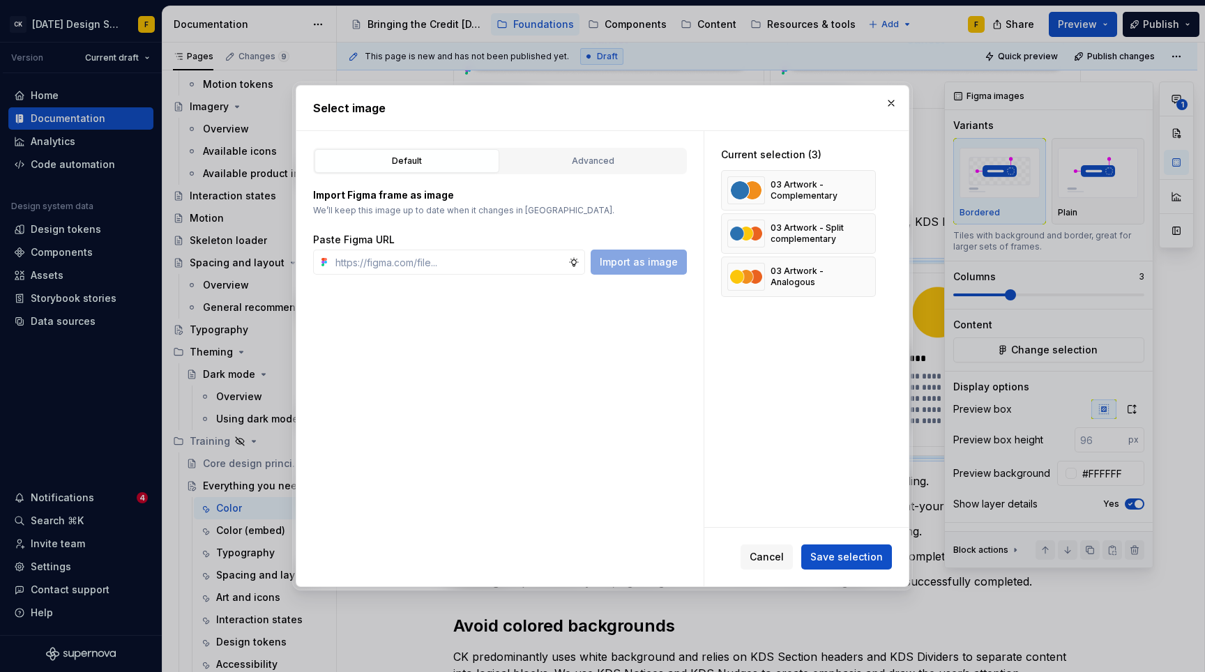
type textarea "*"
type input "[URL][DOMAIN_NAME]"
click at [648, 258] on span "Import as image" at bounding box center [639, 262] width 78 height 14
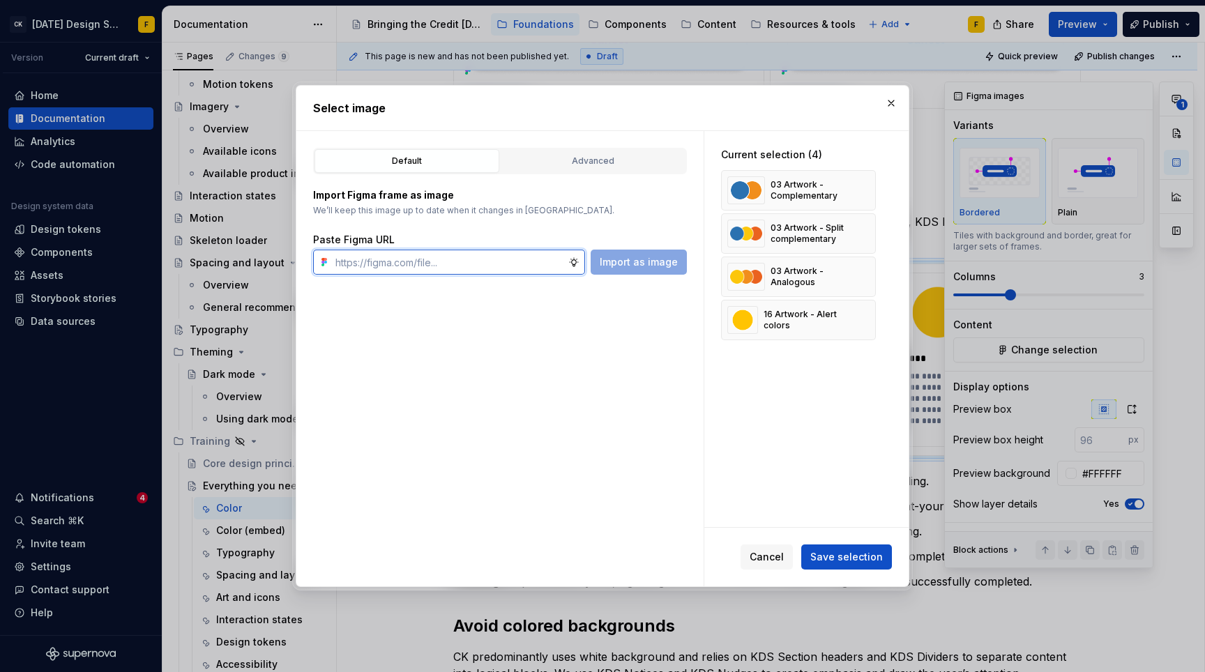
click at [441, 260] on input "text" at bounding box center [449, 262] width 238 height 25
paste input "[URL][DOMAIN_NAME]"
type input "[URL][DOMAIN_NAME]"
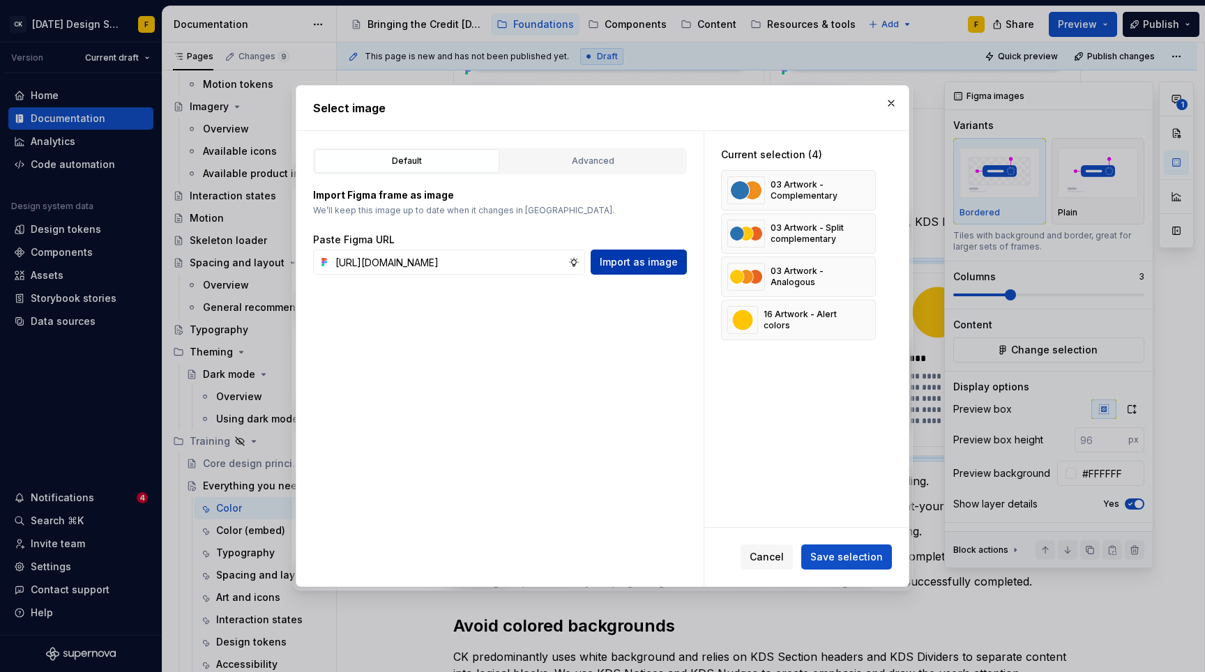
scroll to position [0, 0]
click at [625, 260] on span "Import as image" at bounding box center [639, 262] width 78 height 14
click at [503, 261] on input "text" at bounding box center [449, 262] width 238 height 25
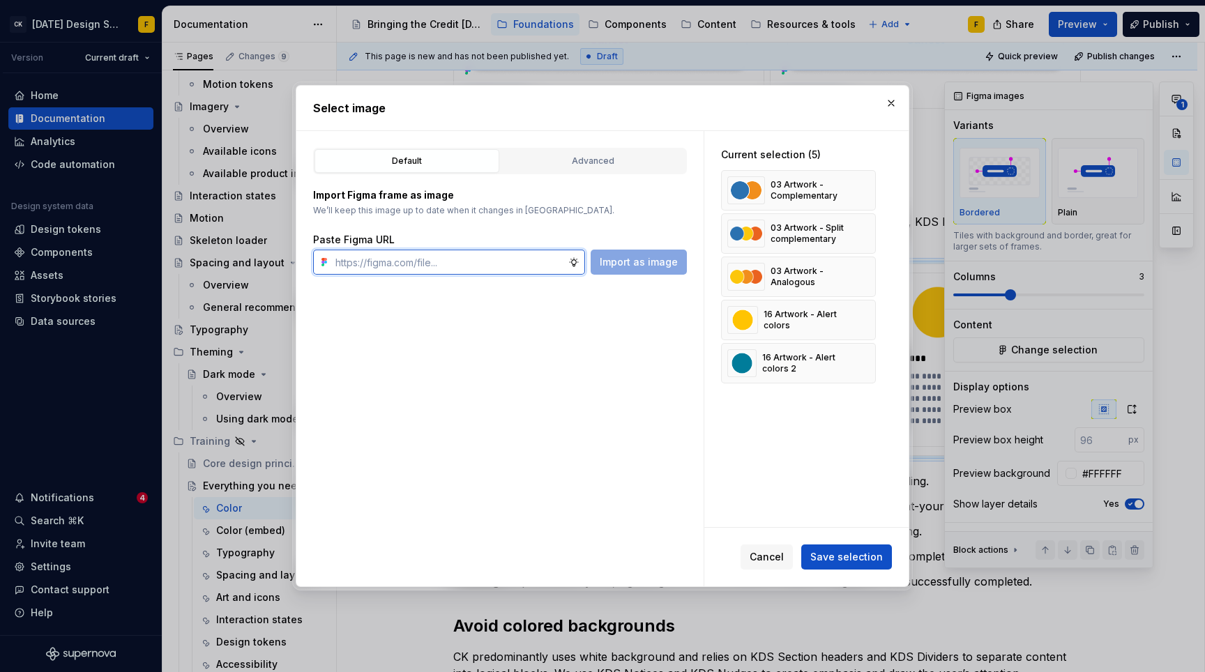
paste input "[URL][DOMAIN_NAME]"
type input "[URL][DOMAIN_NAME]"
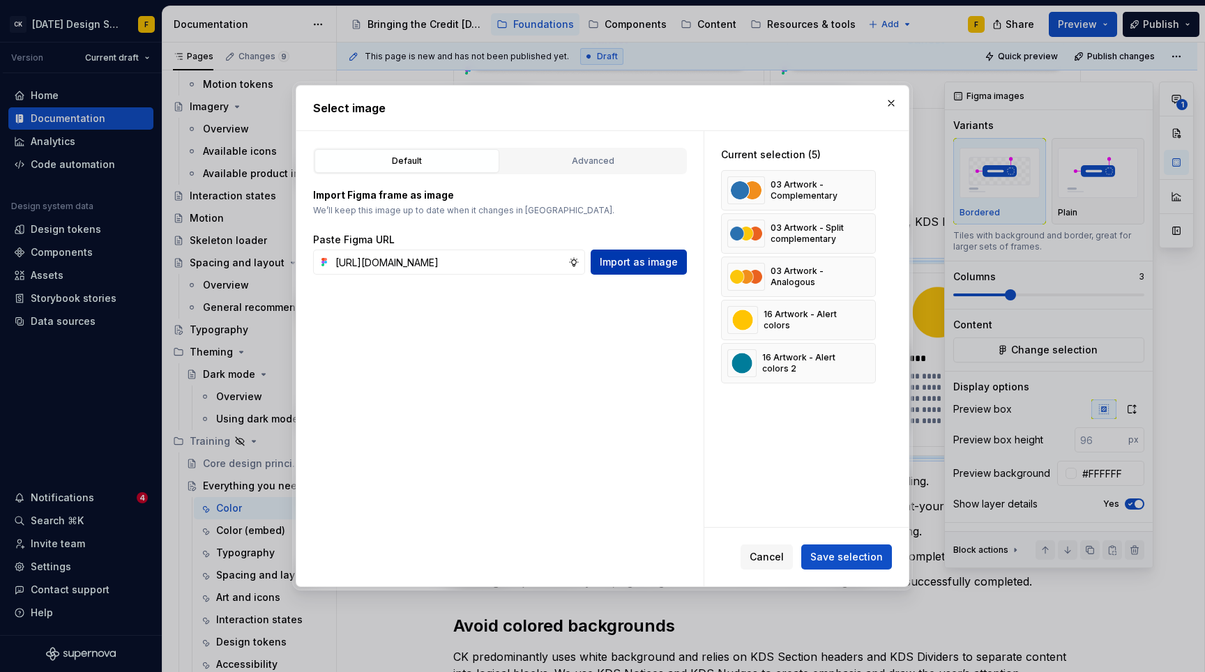
scroll to position [0, 0]
click at [634, 266] on span "Import as image" at bounding box center [639, 262] width 78 height 14
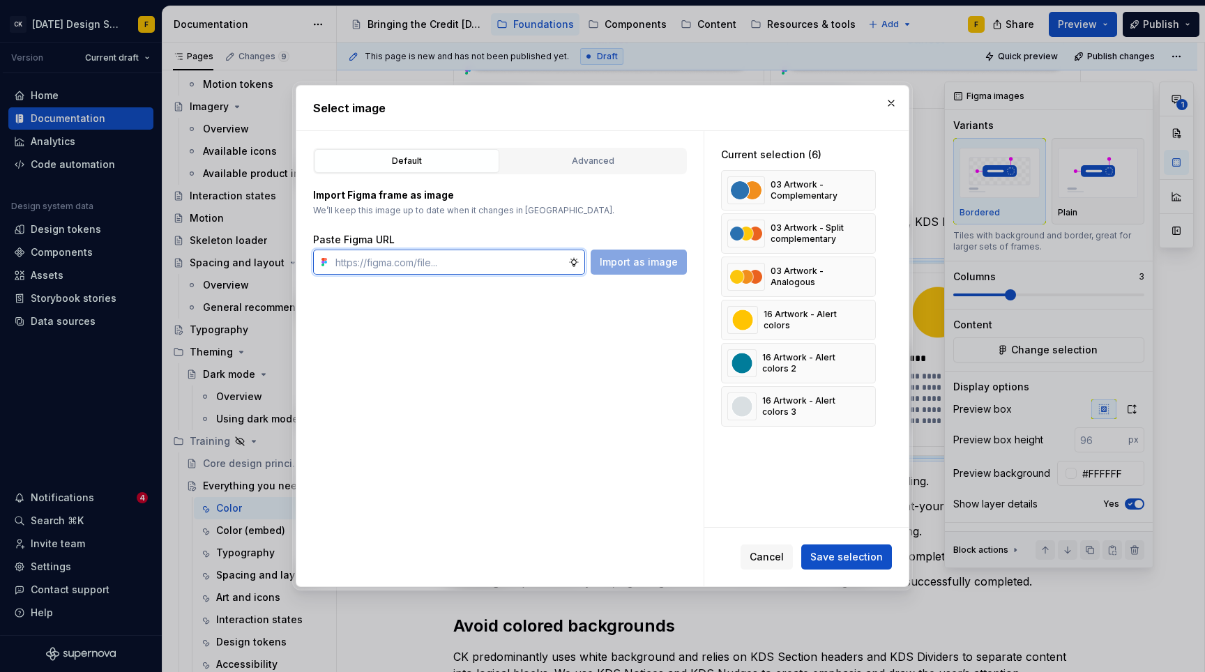
click at [436, 265] on input "text" at bounding box center [449, 262] width 238 height 25
paste input "[URL][DOMAIN_NAME]"
type input "[URL][DOMAIN_NAME]"
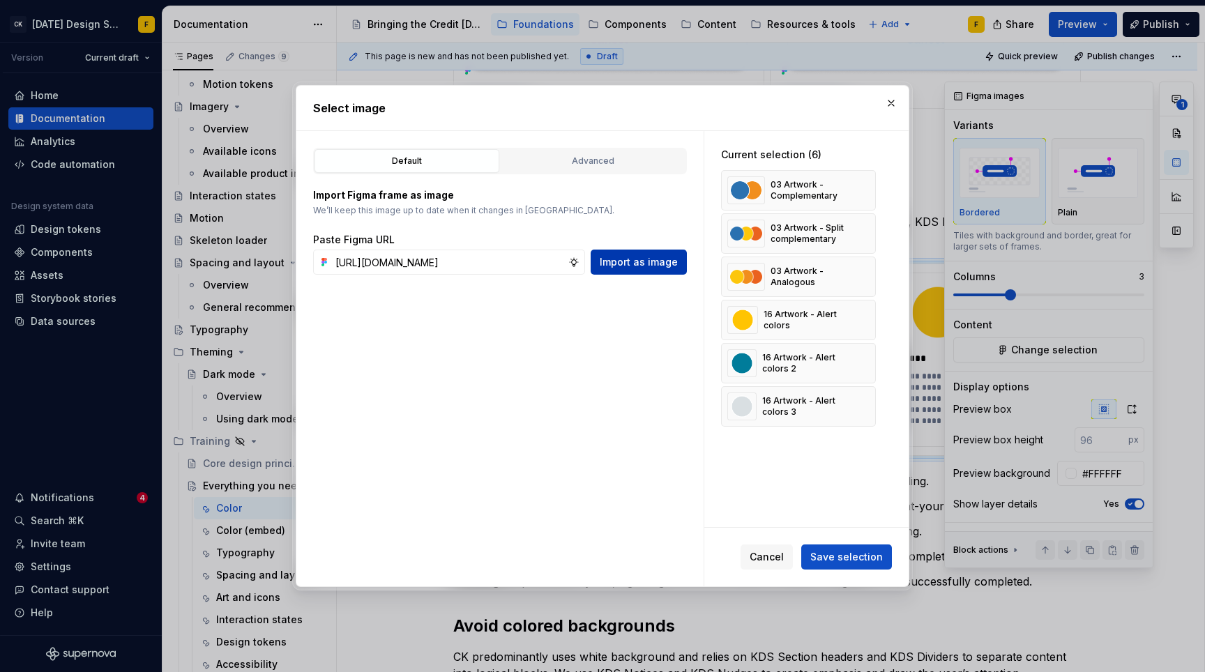
scroll to position [0, 0]
click at [620, 266] on span "Import as image" at bounding box center [639, 262] width 78 height 14
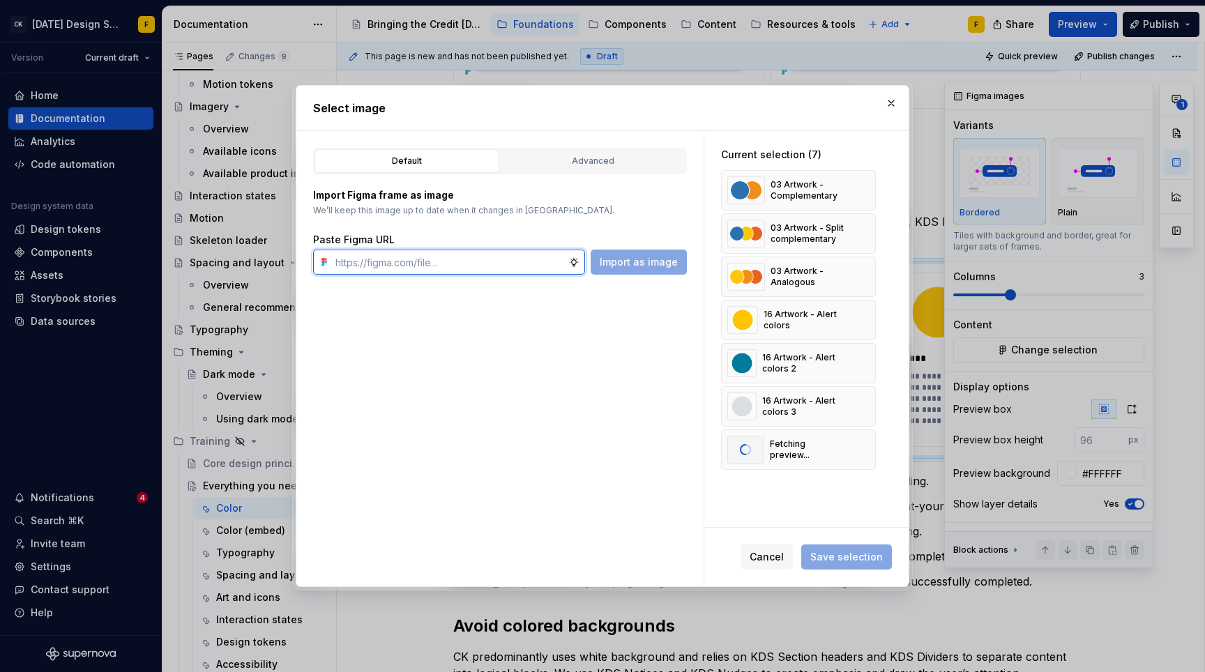
click at [441, 254] on input "text" at bounding box center [449, 262] width 238 height 25
paste input "[URL][DOMAIN_NAME]"
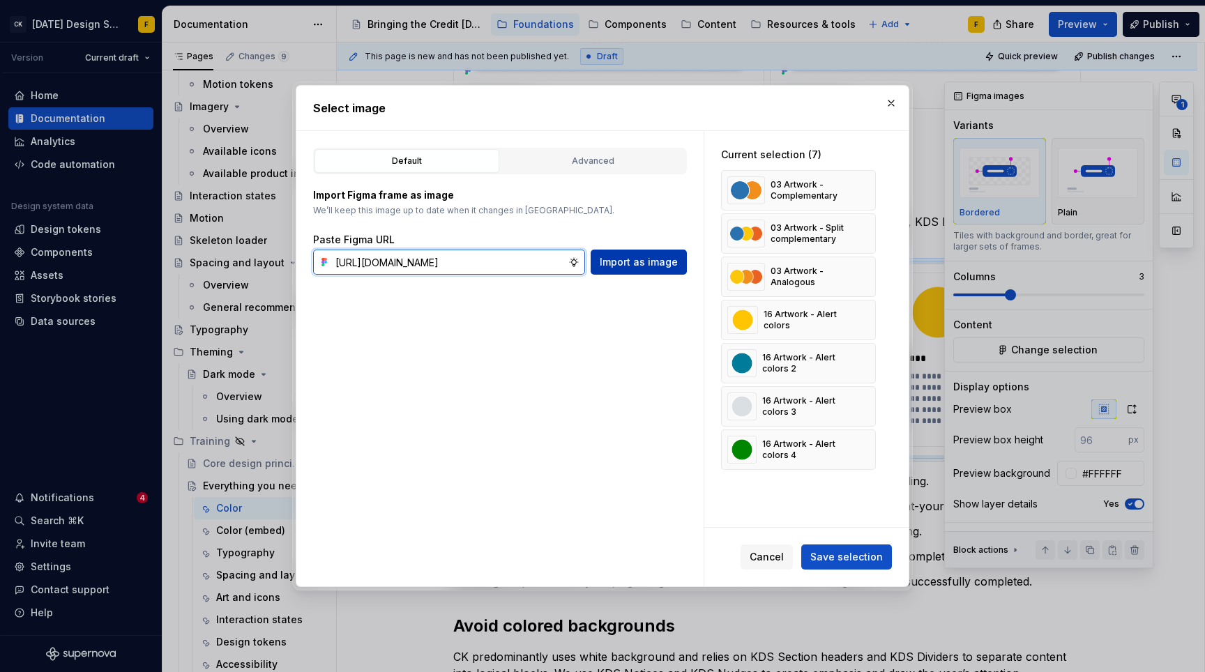
type input "[URL][DOMAIN_NAME]"
click at [629, 263] on span "Import as image" at bounding box center [639, 262] width 78 height 14
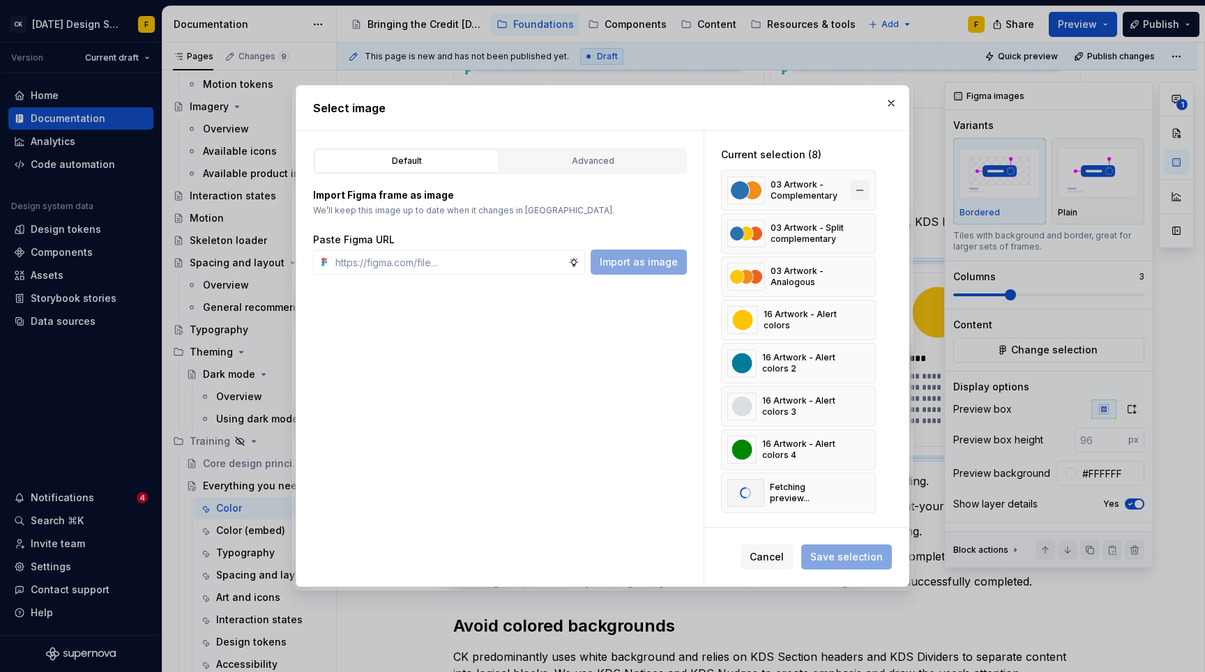
click at [863, 190] on button "button" at bounding box center [860, 191] width 20 height 20
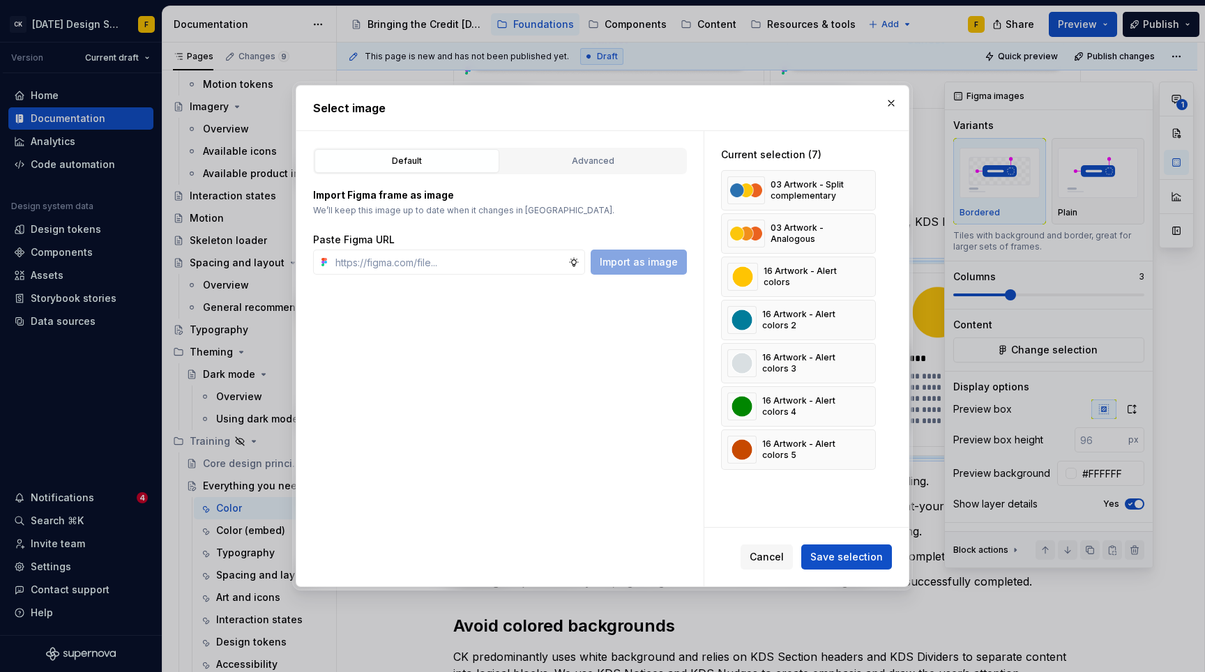
click at [863, 190] on button "button" at bounding box center [860, 191] width 20 height 20
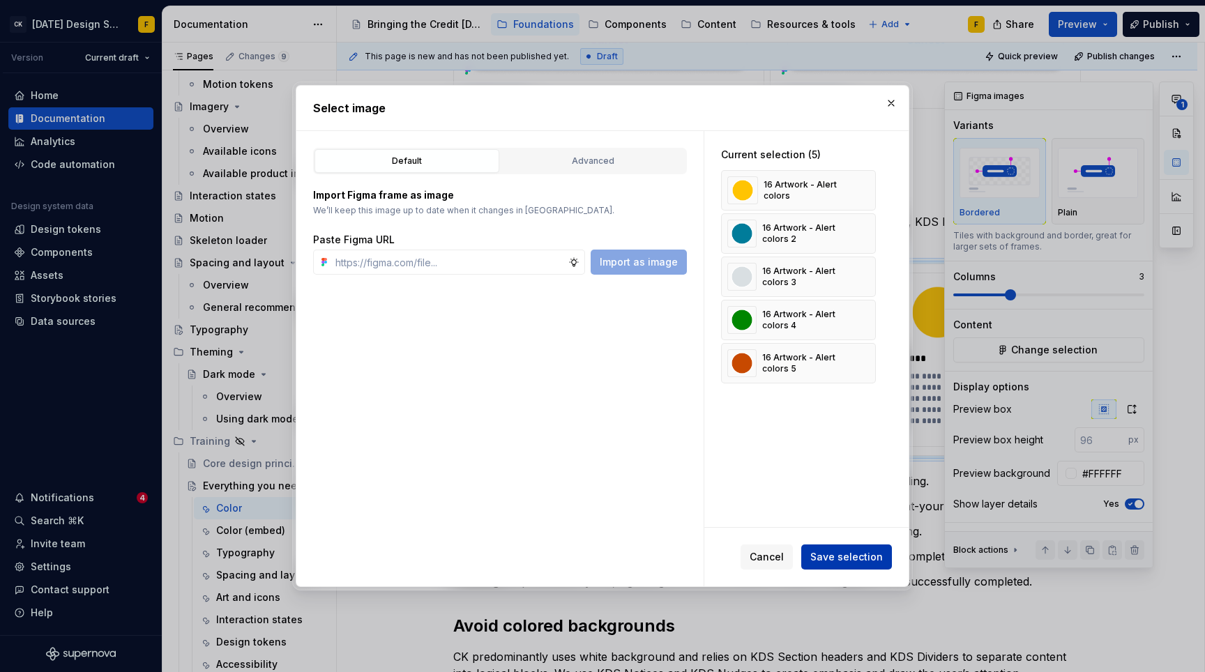
click at [844, 551] on span "Save selection" at bounding box center [846, 557] width 73 height 14
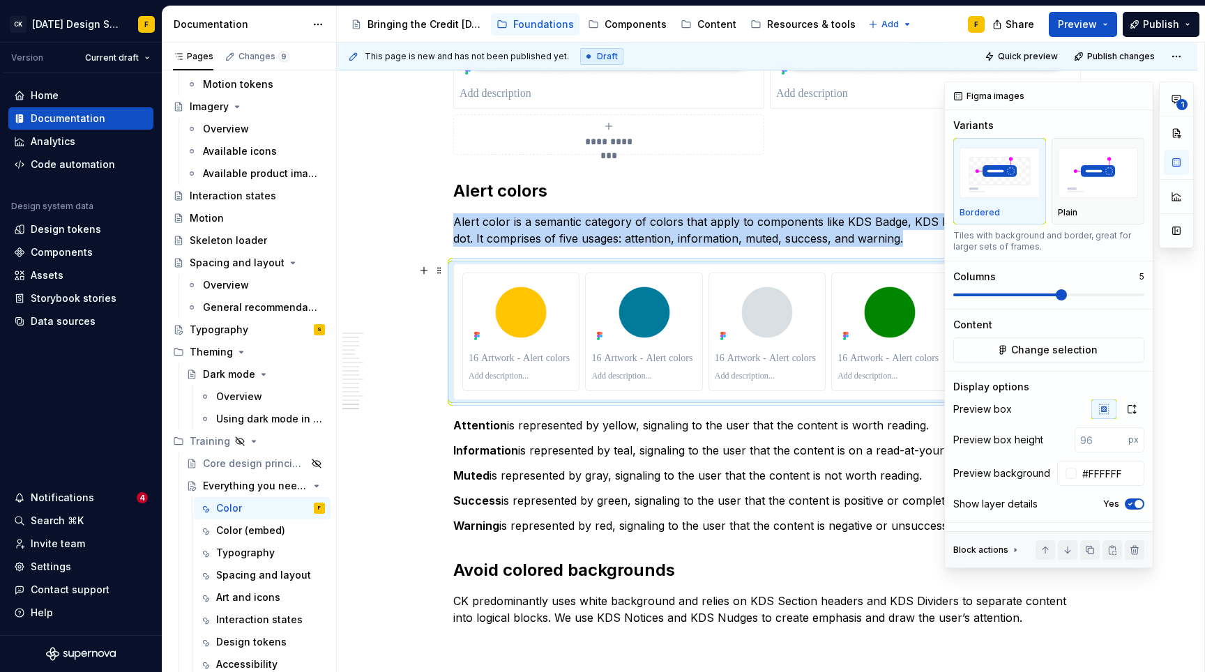
click at [1062, 300] on span at bounding box center [1061, 294] width 11 height 11
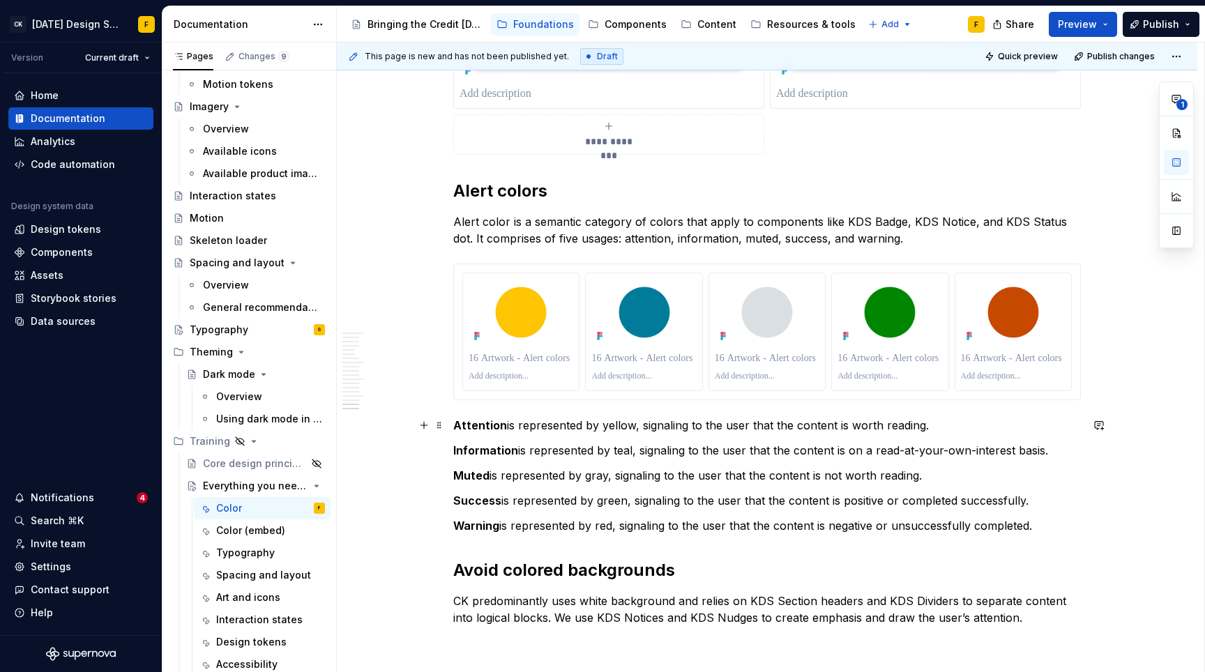
click at [487, 425] on strong "Attention" at bounding box center [480, 425] width 54 height 14
click at [485, 427] on strong "Attention" at bounding box center [480, 425] width 54 height 14
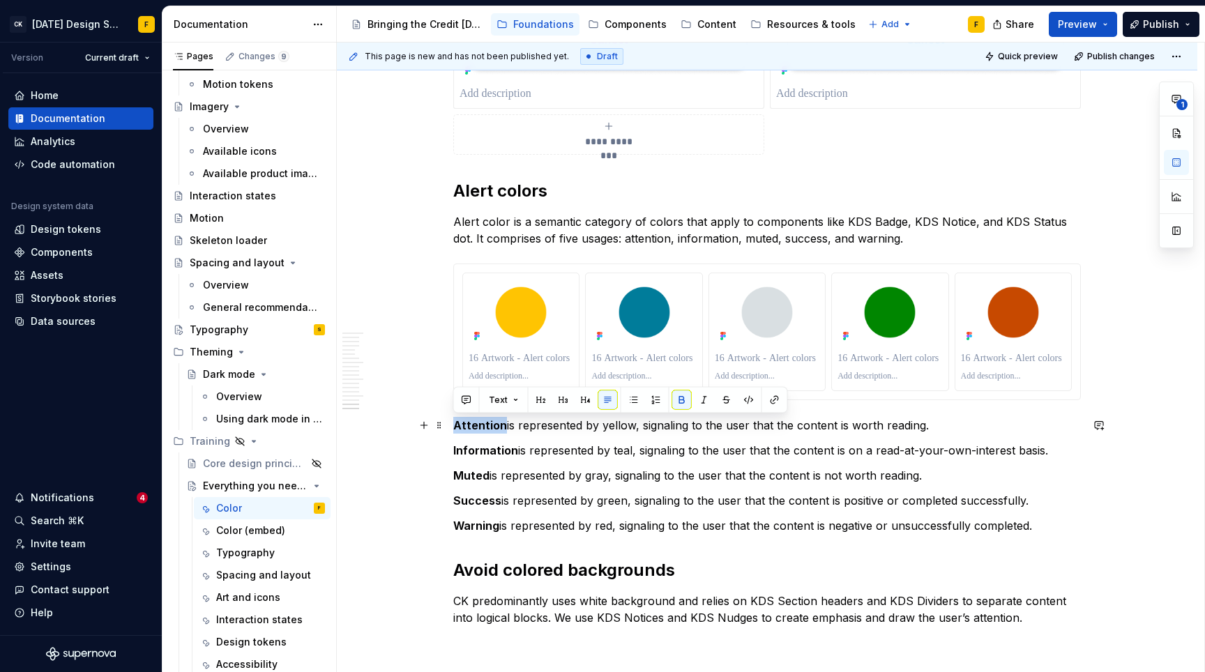
copy strong "Attention"
click at [524, 362] on p at bounding box center [521, 358] width 105 height 14
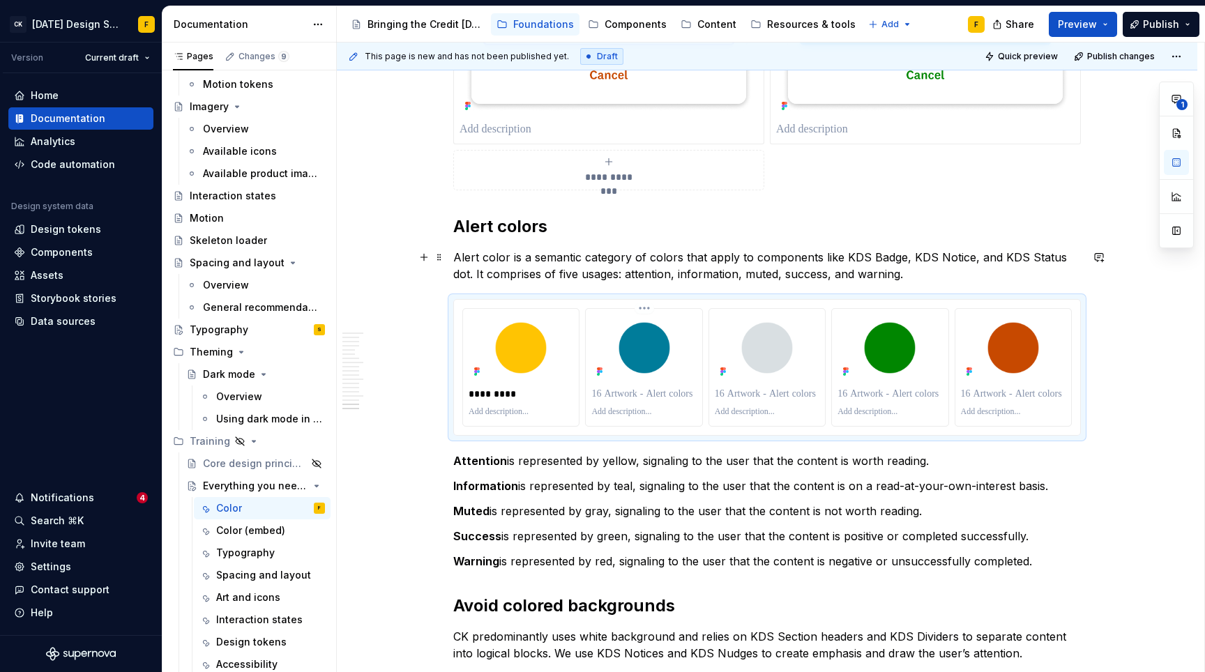
scroll to position [5193, 0]
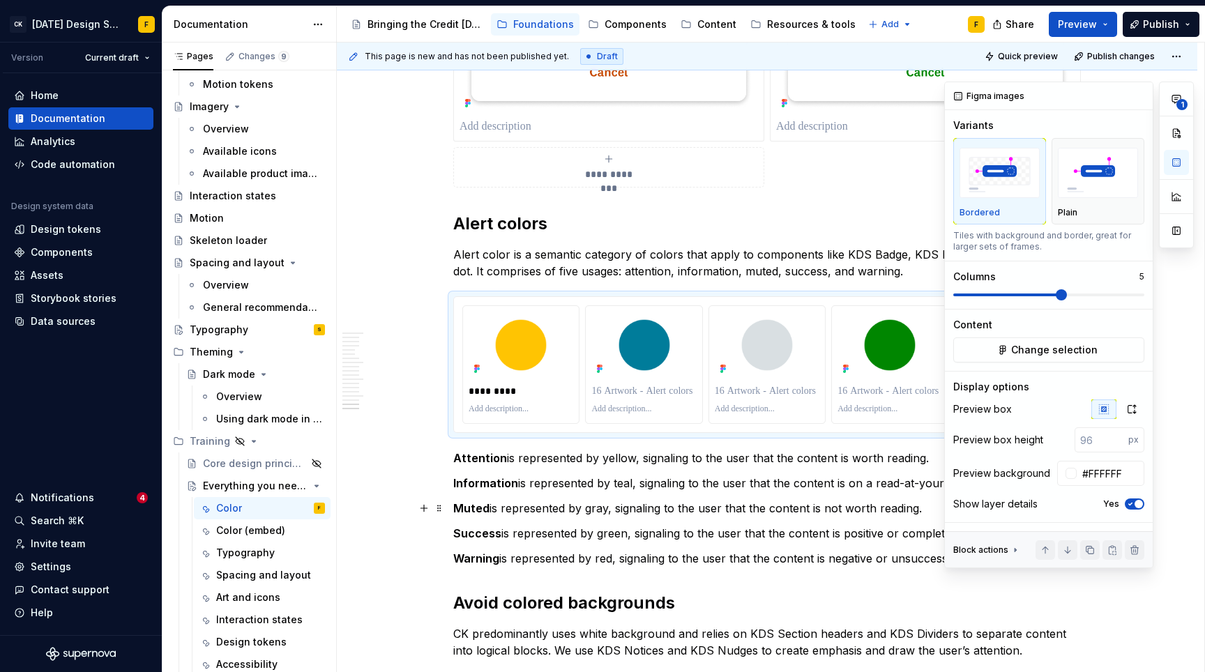
click at [1132, 501] on icon "button" at bounding box center [1130, 504] width 11 height 8
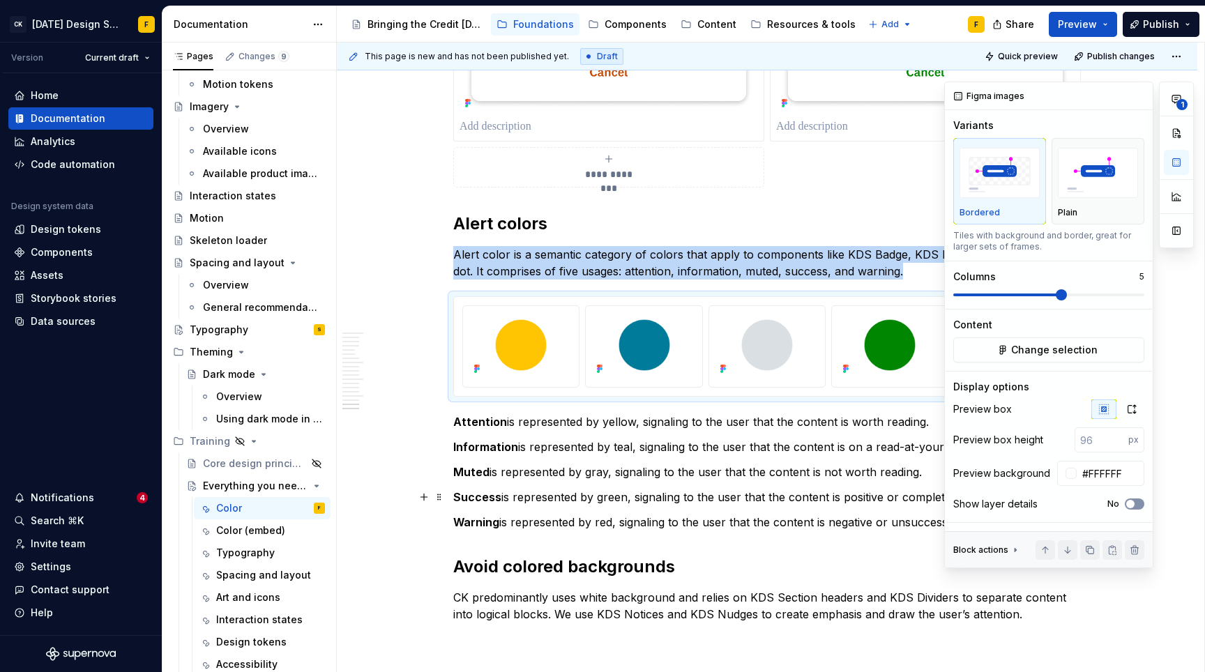
click at [1132, 501] on span "button" at bounding box center [1130, 504] width 8 height 8
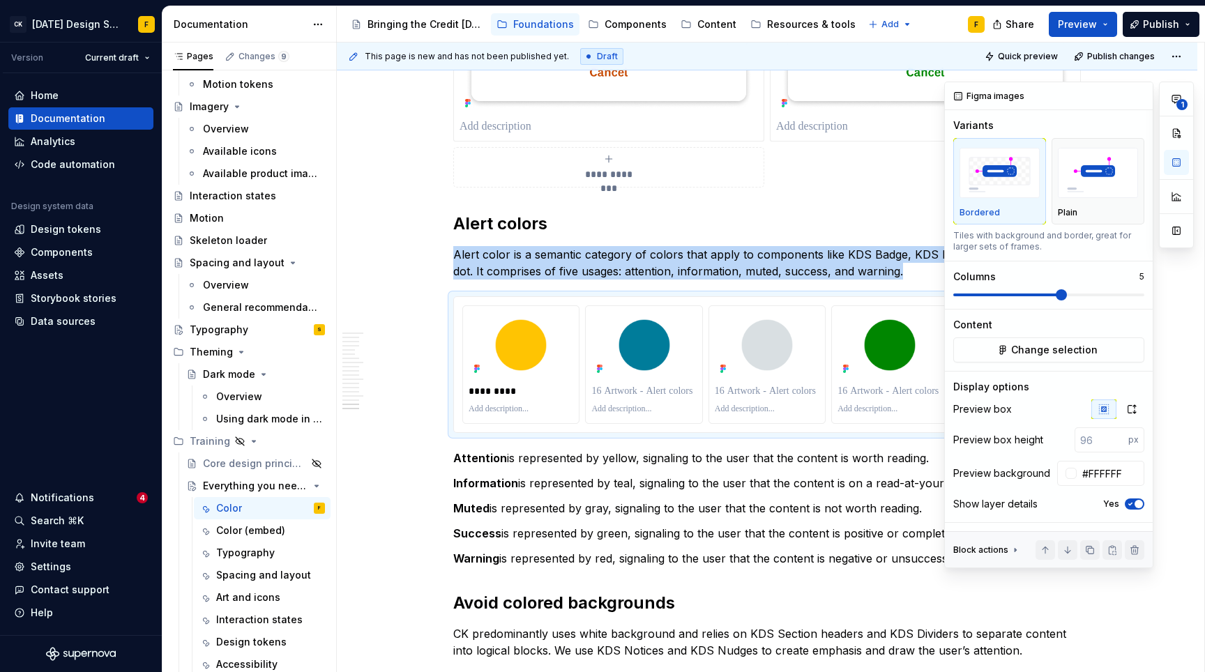
type textarea "*"
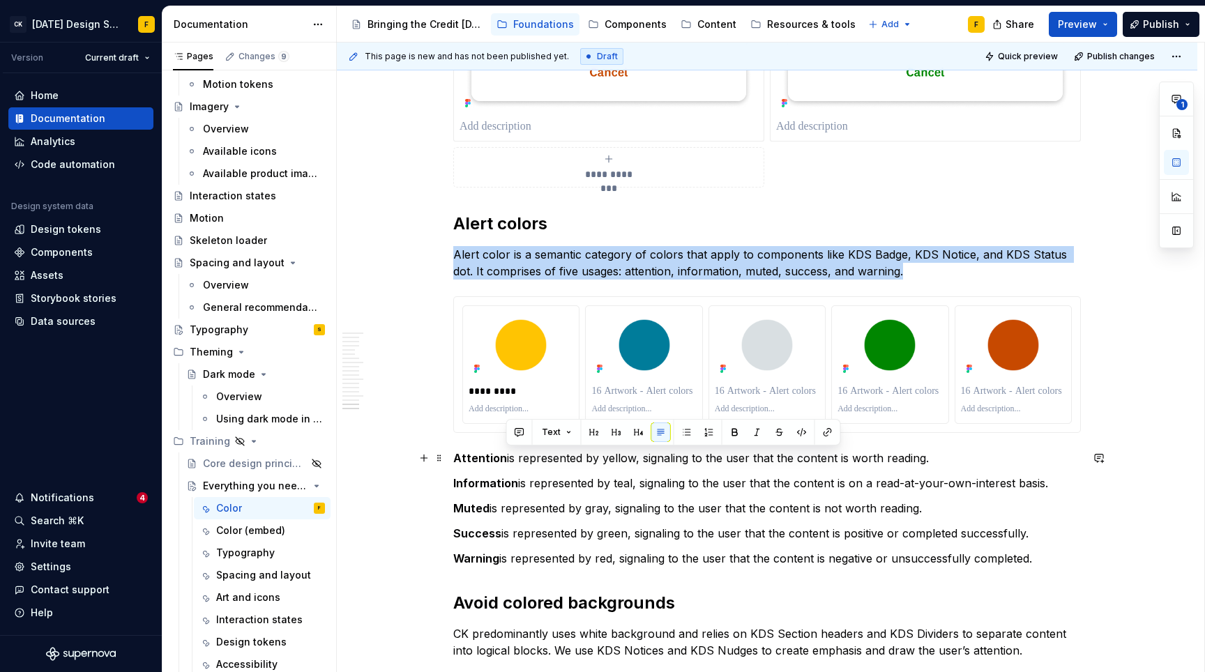
drag, startPoint x: 505, startPoint y: 456, endPoint x: 938, endPoint y: 453, distance: 433.0
click at [938, 453] on p "Attention is represented by yellow, signaling to the user that the content is w…" at bounding box center [766, 458] width 627 height 17
copy p "is represented by yellow, signaling to the user that the content is worth readi…"
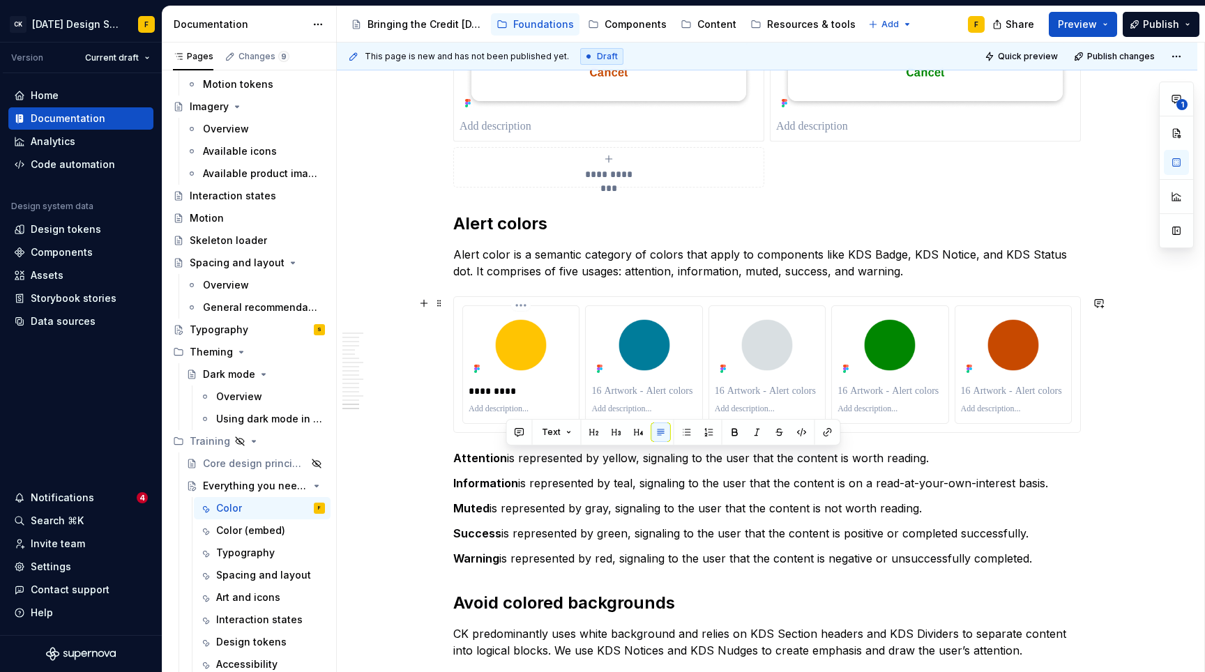
click at [509, 404] on p at bounding box center [521, 409] width 105 height 11
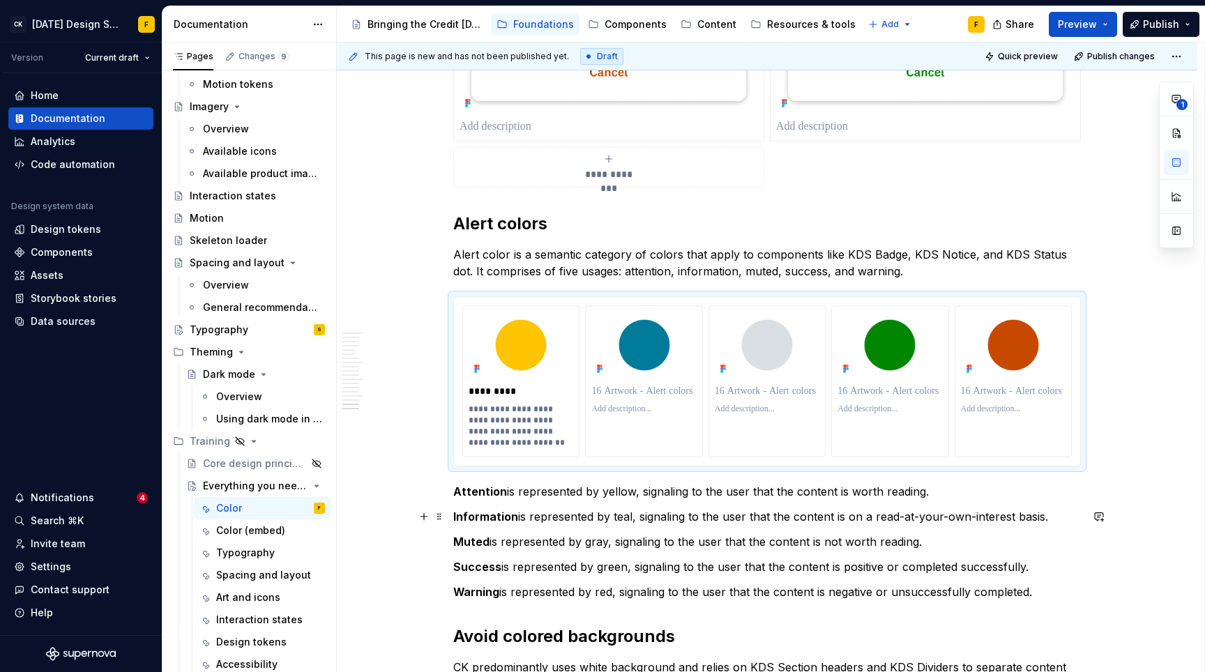
click at [487, 514] on strong "Information" at bounding box center [485, 517] width 65 height 14
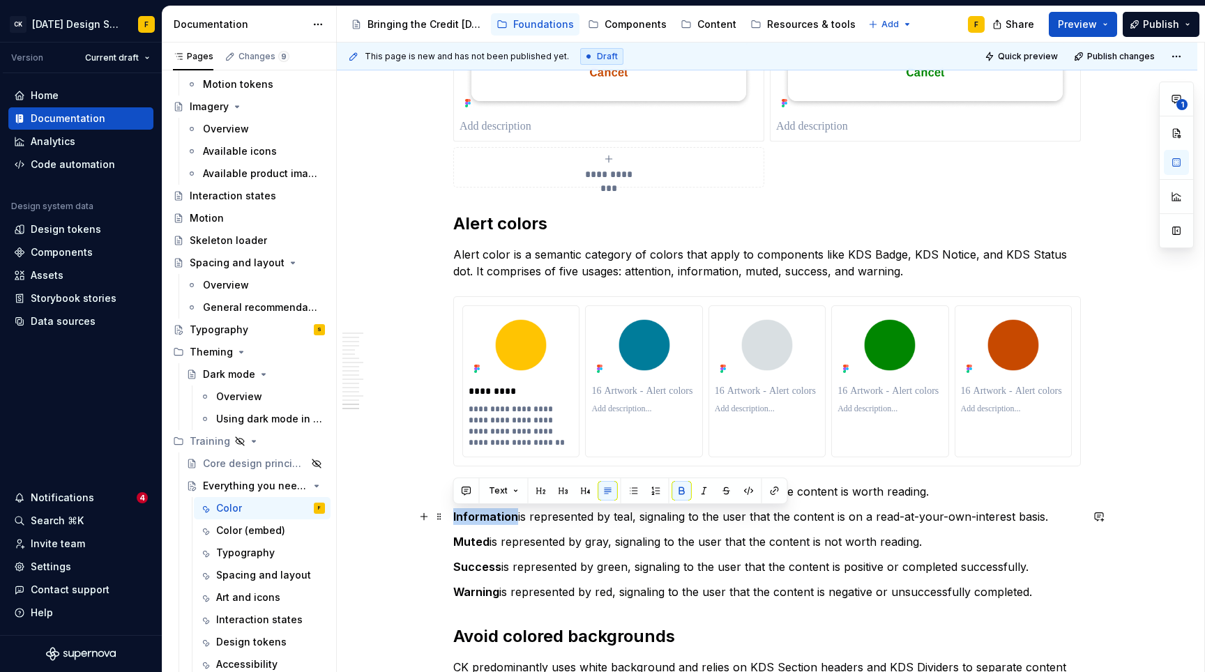
click at [487, 514] on strong "Information" at bounding box center [485, 517] width 65 height 14
copy strong "Information"
click at [637, 393] on p at bounding box center [643, 391] width 105 height 14
drag, startPoint x: 519, startPoint y: 515, endPoint x: 1049, endPoint y: 512, distance: 529.9
click at [1049, 512] on p "Information is represented by teal, signaling to the user that the content is o…" at bounding box center [766, 516] width 627 height 17
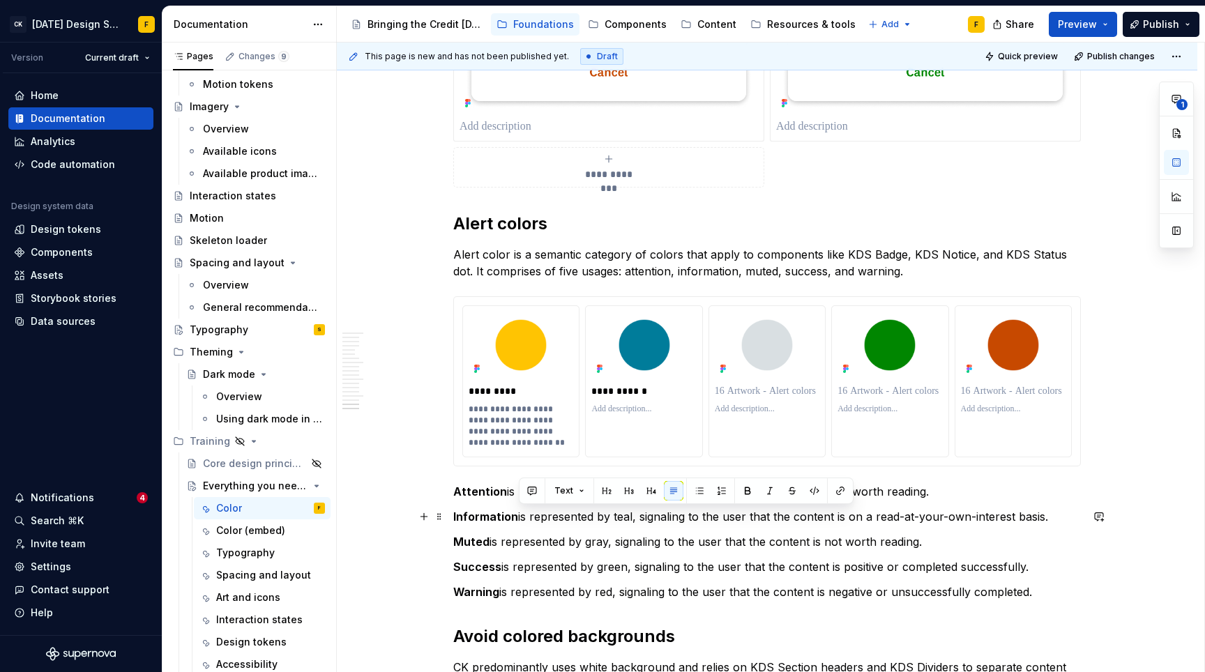
copy p "is represented by teal, signaling to the user that the content is on a read-at-…"
click at [633, 413] on p at bounding box center [643, 409] width 105 height 11
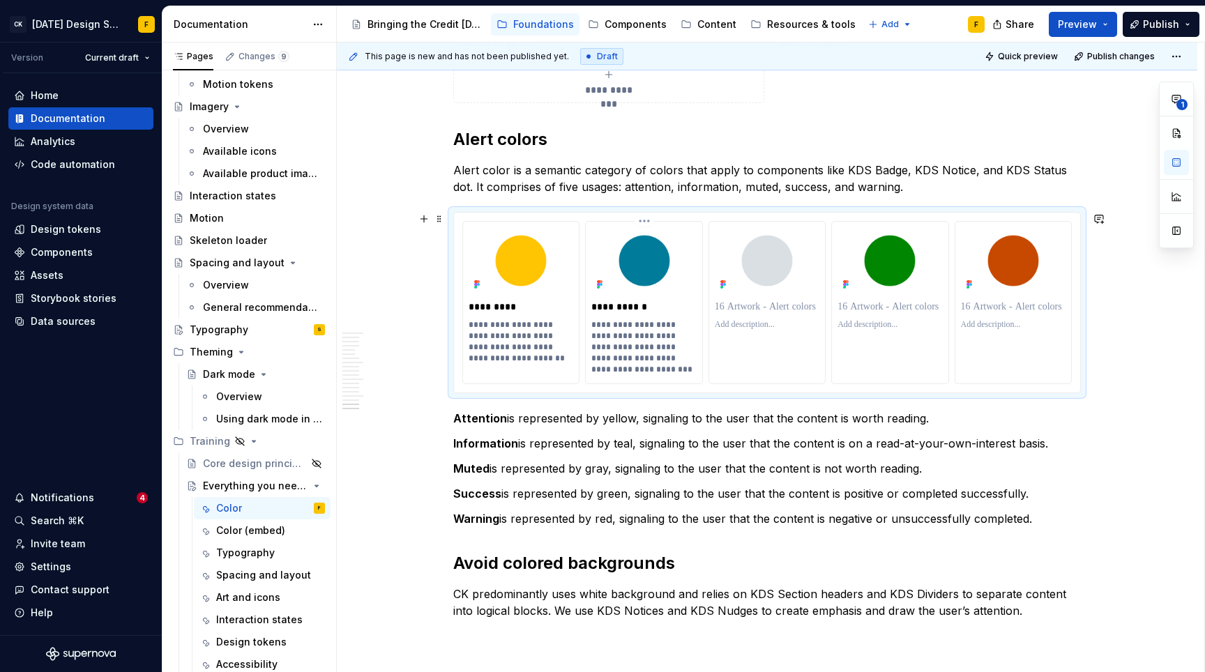
scroll to position [5278, 0]
drag, startPoint x: 489, startPoint y: 470, endPoint x: 943, endPoint y: 465, distance: 453.2
click at [943, 465] on p "Muted is represented by gray, signaling to the user that the content is not wor…" at bounding box center [766, 467] width 627 height 17
click at [758, 321] on p at bounding box center [767, 324] width 105 height 11
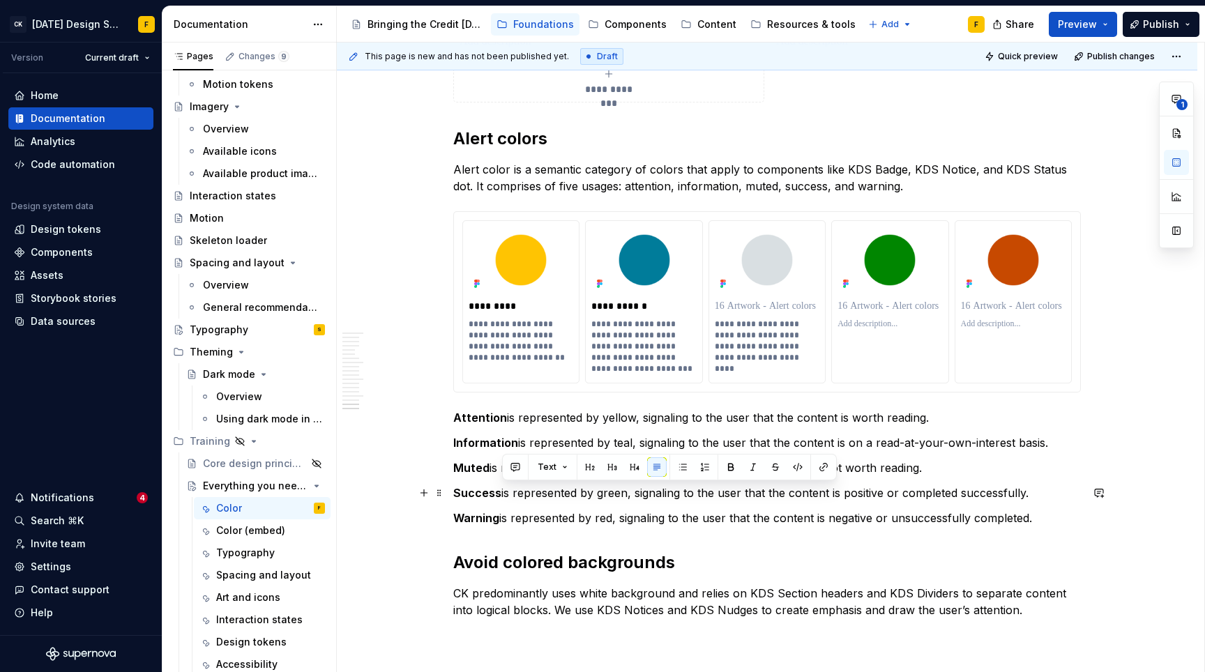
drag, startPoint x: 503, startPoint y: 492, endPoint x: 1059, endPoint y: 496, distance: 556.4
click at [1059, 496] on p "Success is represented by green, signaling to the user that the content is posi…" at bounding box center [766, 493] width 627 height 17
click at [855, 323] on p at bounding box center [889, 324] width 105 height 11
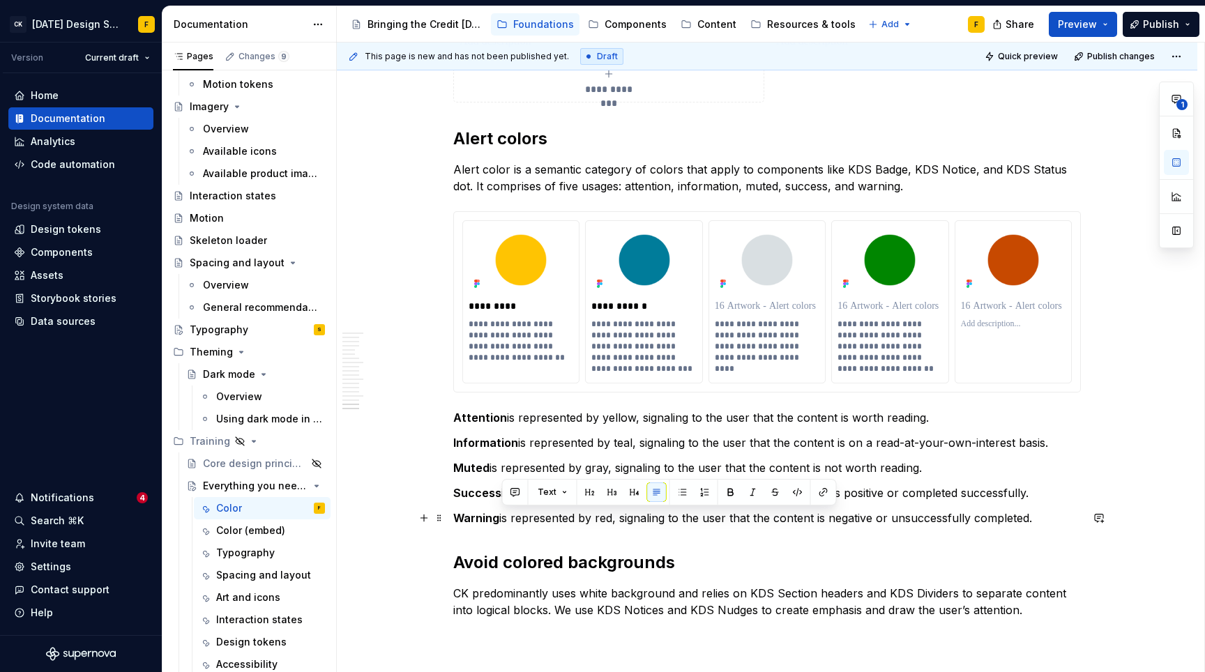
drag, startPoint x: 502, startPoint y: 517, endPoint x: 1062, endPoint y: 512, distance: 559.9
click at [1062, 512] on p "Warning is represented by red, signaling to the user that the content is negati…" at bounding box center [766, 518] width 627 height 17
click at [989, 329] on p at bounding box center [1013, 324] width 105 height 11
click at [784, 302] on p at bounding box center [767, 306] width 105 height 14
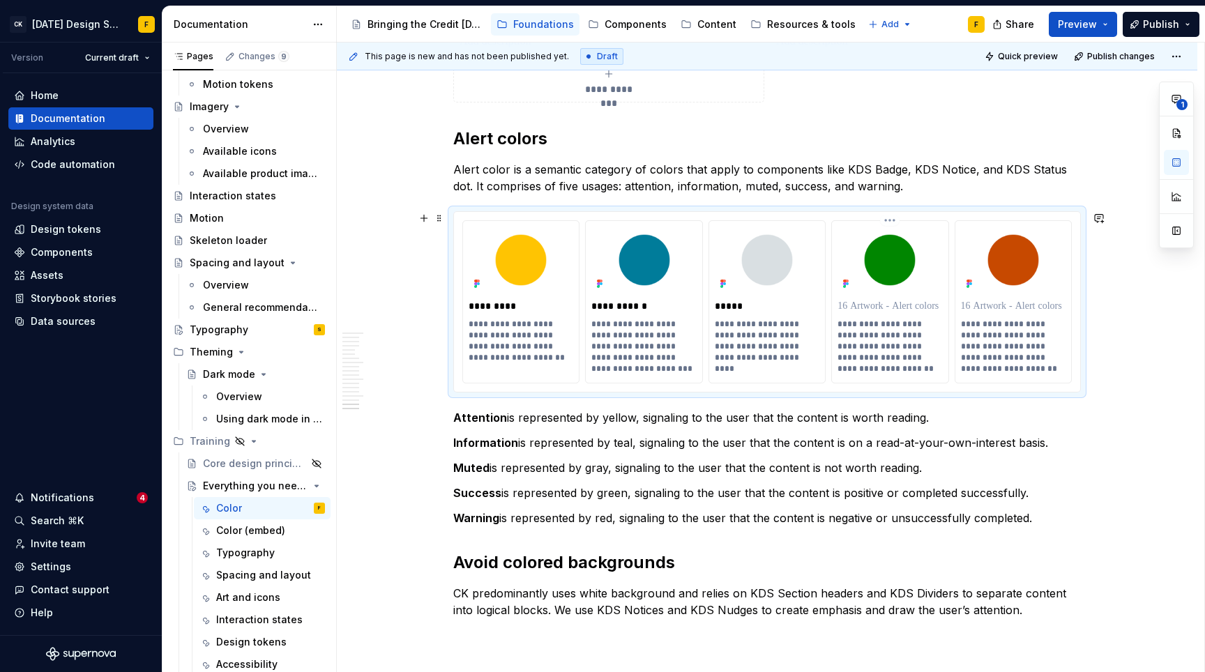
click at [876, 301] on p at bounding box center [889, 306] width 105 height 14
click at [1026, 312] on p at bounding box center [1013, 306] width 105 height 14
drag, startPoint x: 1047, startPoint y: 515, endPoint x: 452, endPoint y: 408, distance: 605.0
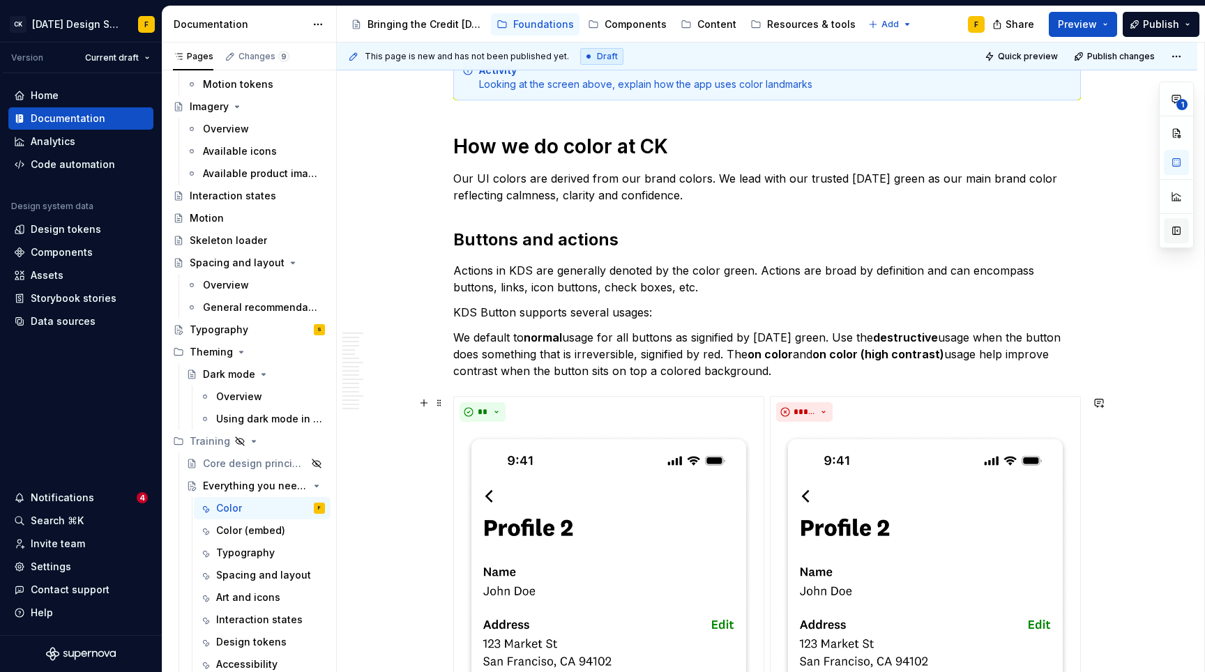
scroll to position [4224, 0]
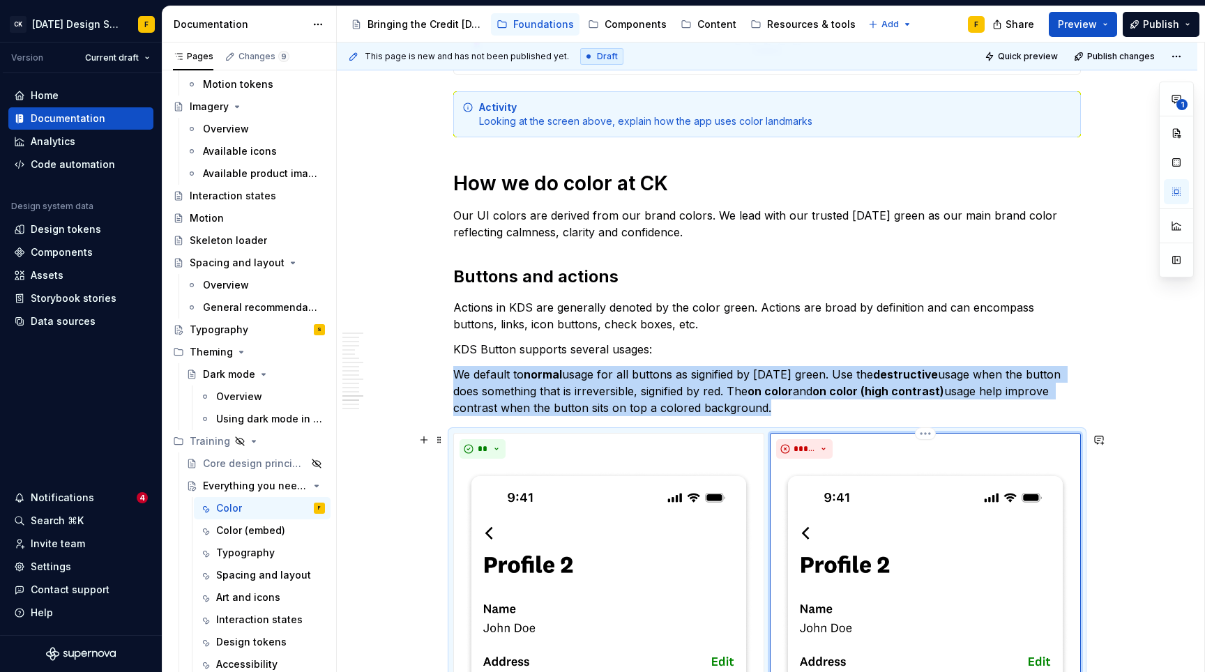
click at [894, 451] on div "*****" at bounding box center [925, 449] width 298 height 20
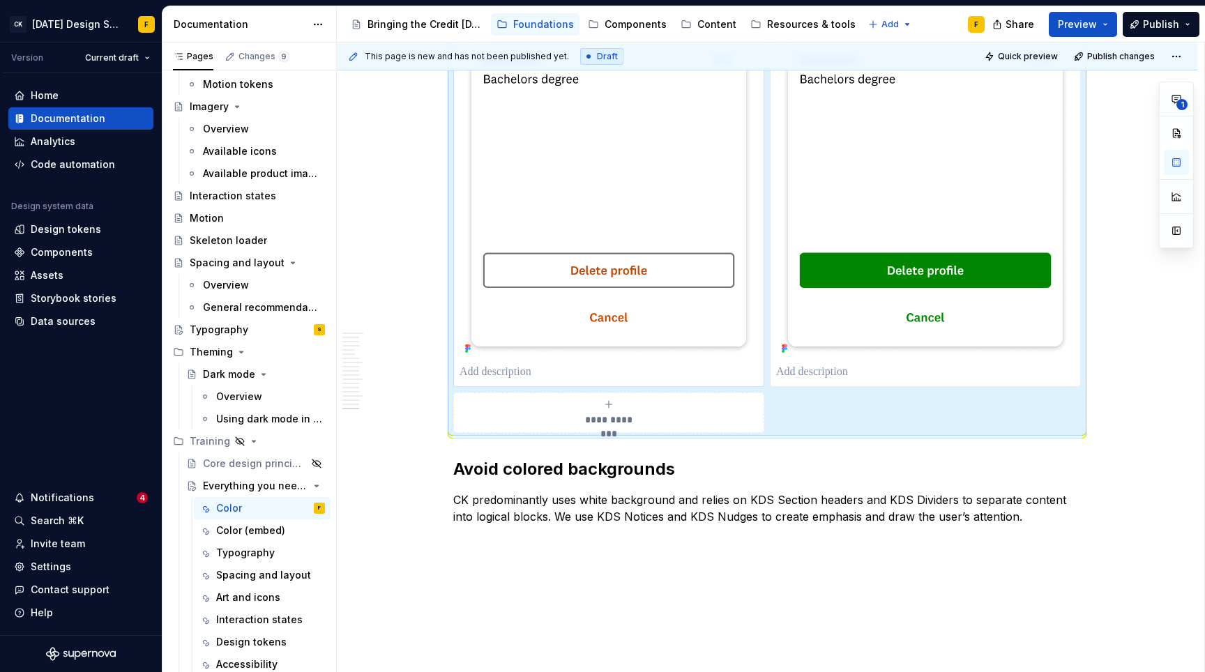
scroll to position [5983, 0]
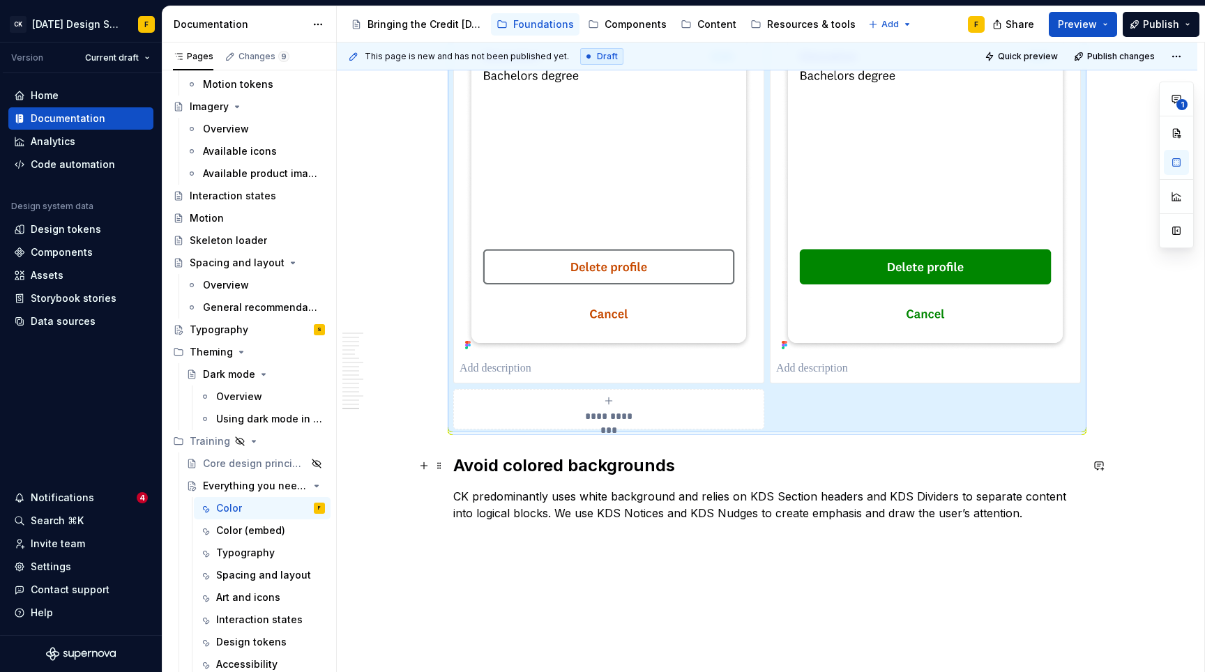
click at [928, 473] on h2 "Avoid colored backgrounds" at bounding box center [766, 466] width 627 height 22
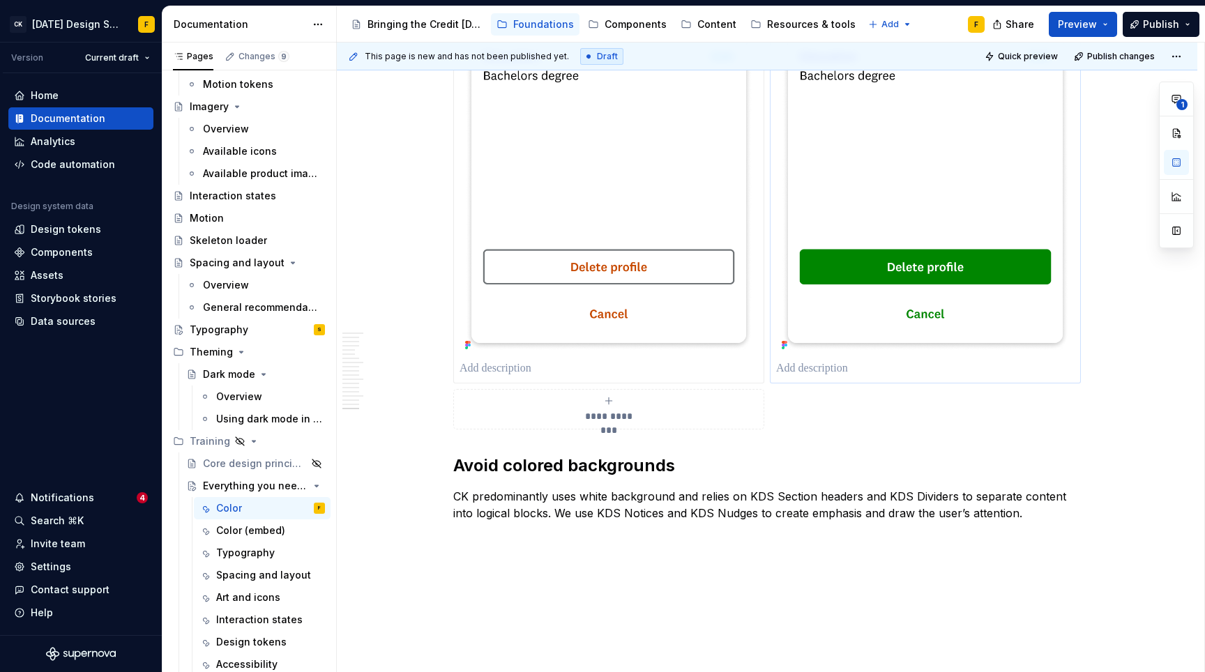
scroll to position [5494, 0]
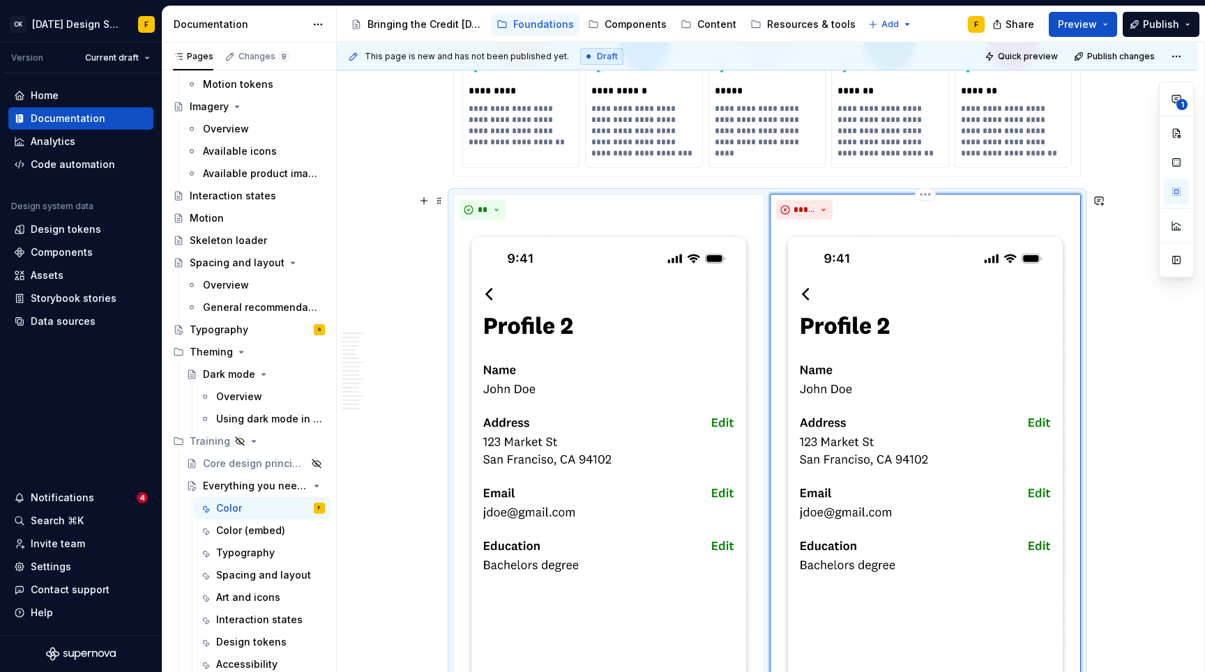
click at [770, 215] on div "*****" at bounding box center [925, 533] width 311 height 679
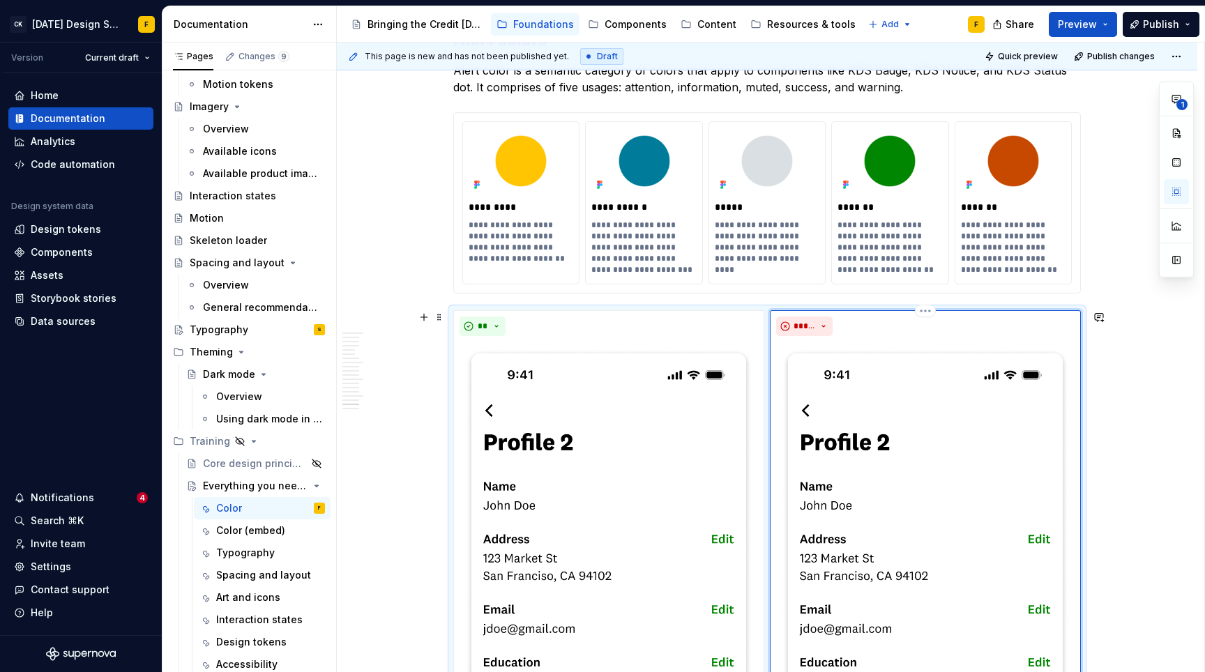
scroll to position [6050, 0]
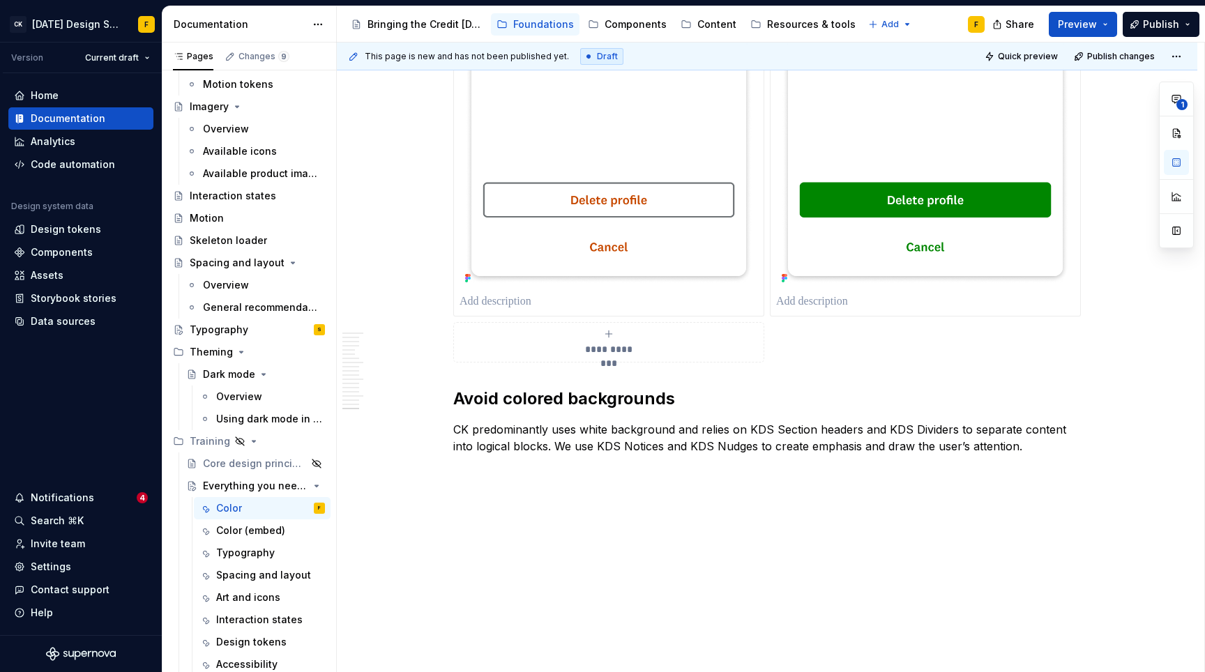
click at [809, 354] on div "**********" at bounding box center [766, -1] width 627 height 725
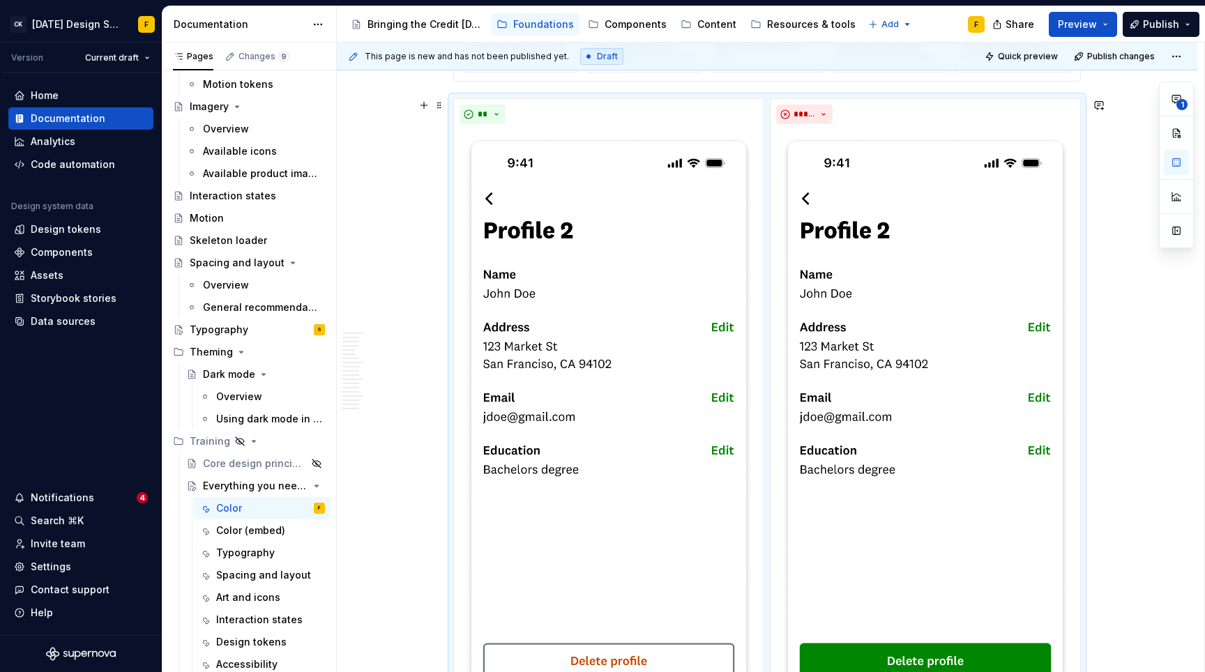
scroll to position [5587, 0]
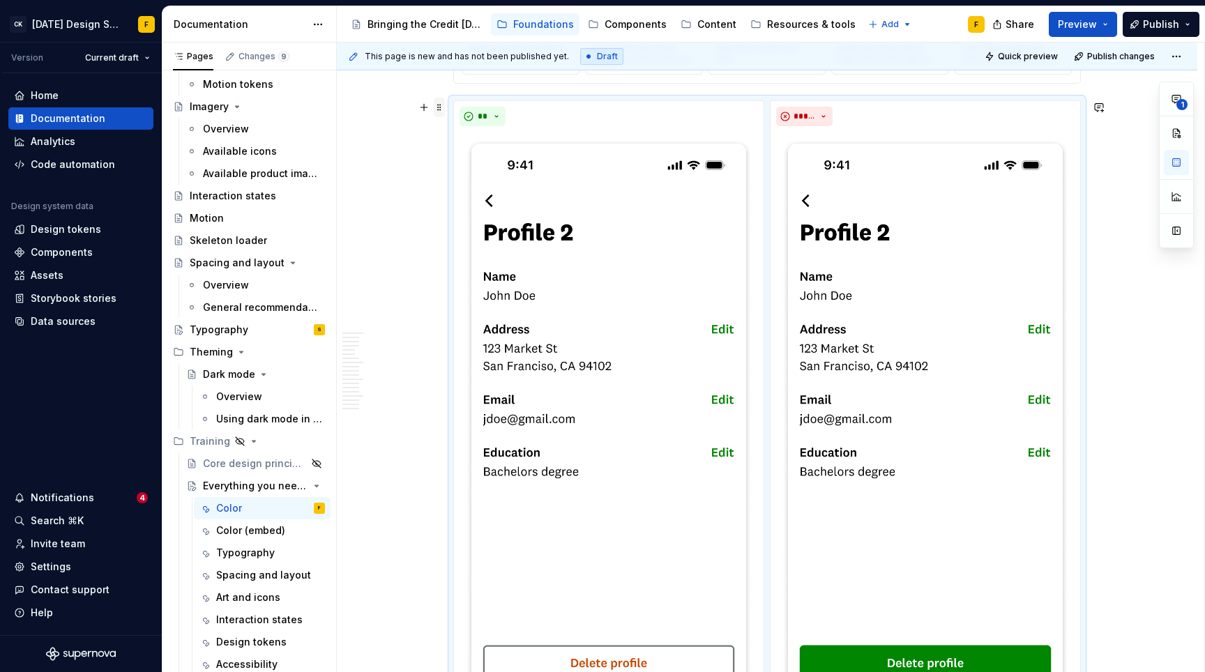
click at [441, 106] on span at bounding box center [439, 108] width 11 height 20
click at [468, 176] on div "Move down" at bounding box center [504, 174] width 91 height 14
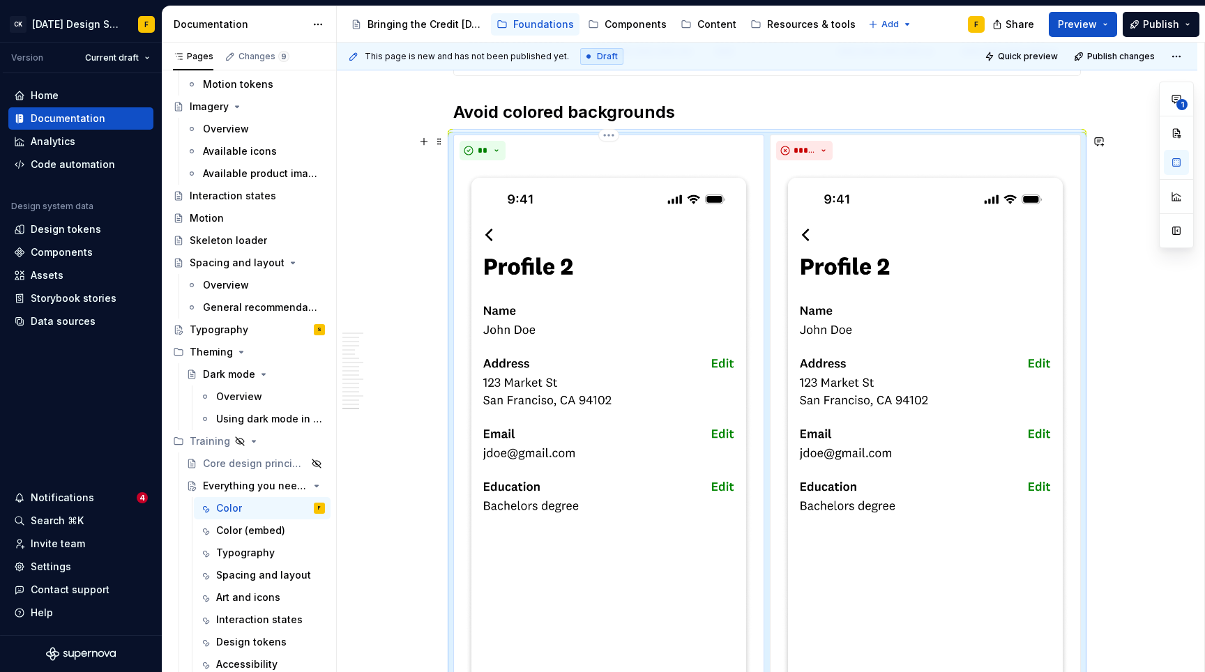
scroll to position [5595, 0]
click at [439, 138] on span at bounding box center [439, 142] width 11 height 20
click at [482, 207] on div "Move down" at bounding box center [504, 208] width 91 height 14
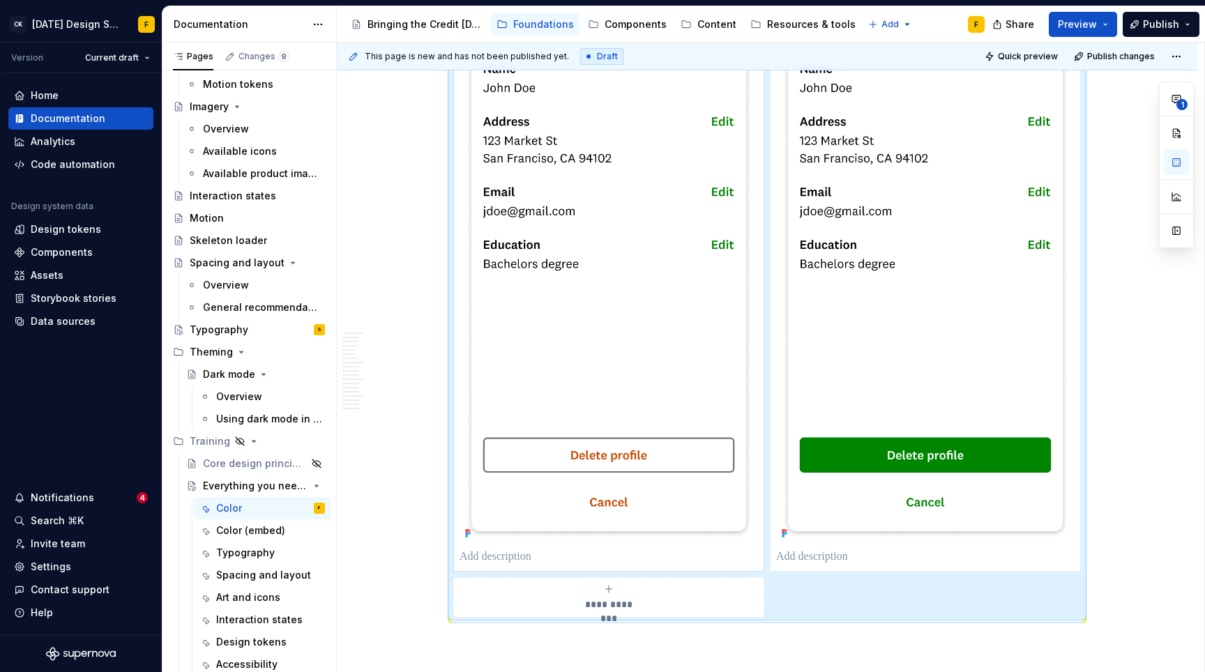
scroll to position [6050, 0]
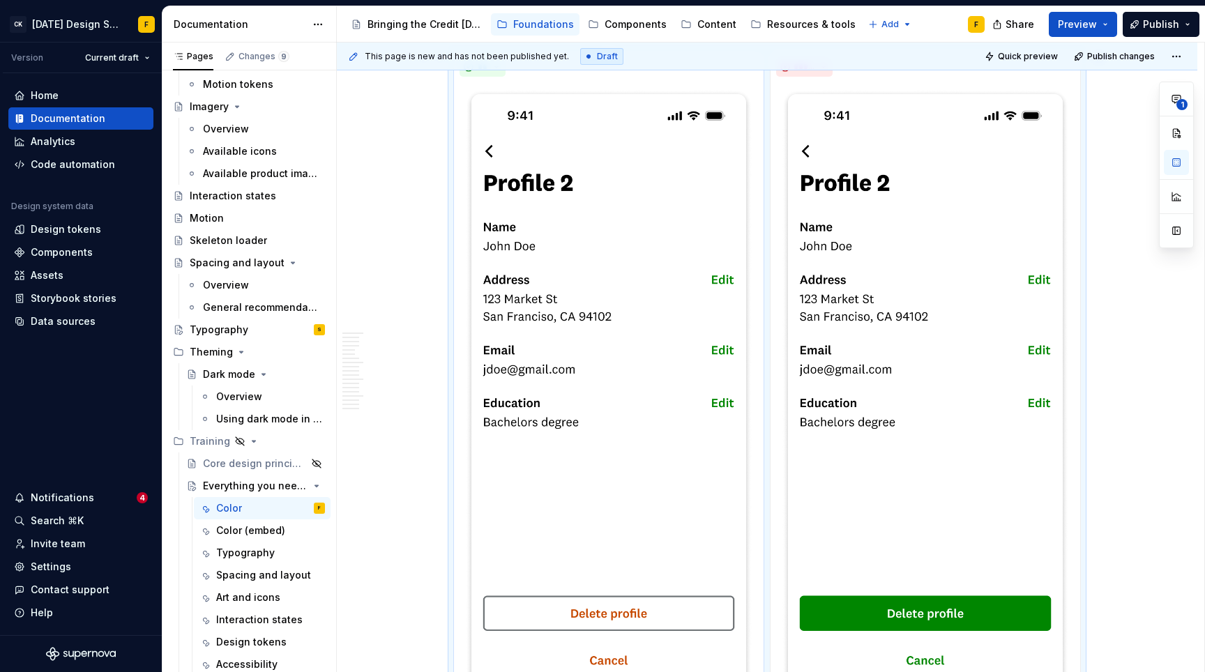
scroll to position [5724, 0]
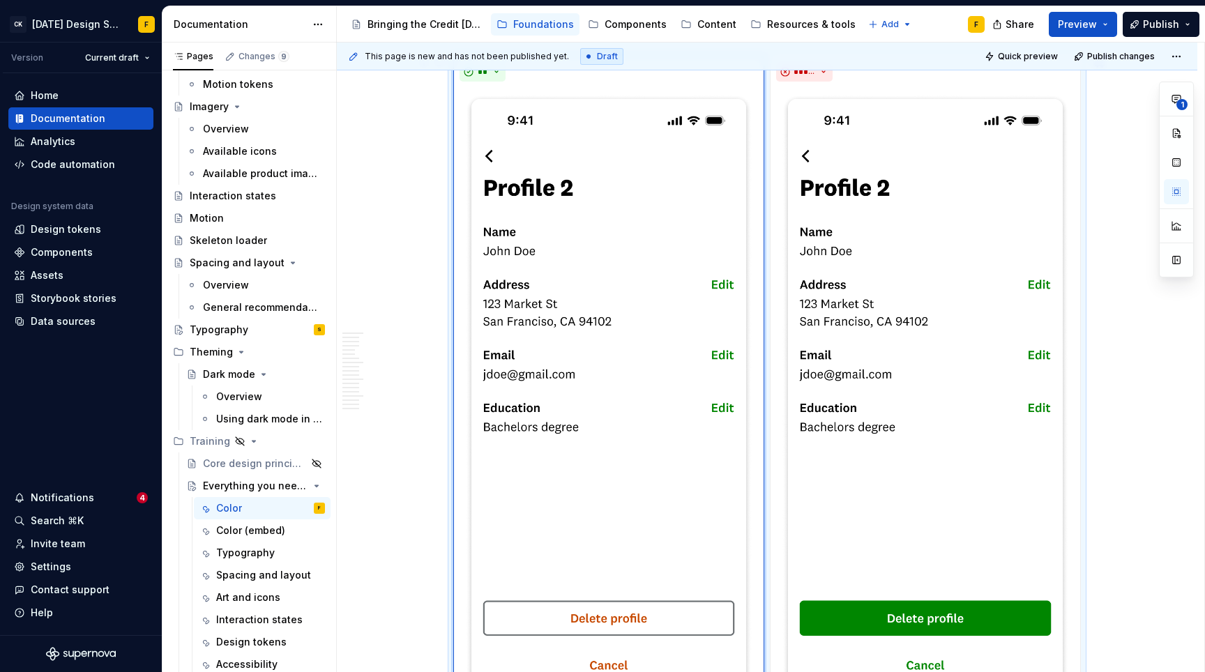
click at [602, 294] on img at bounding box center [608, 396] width 298 height 619
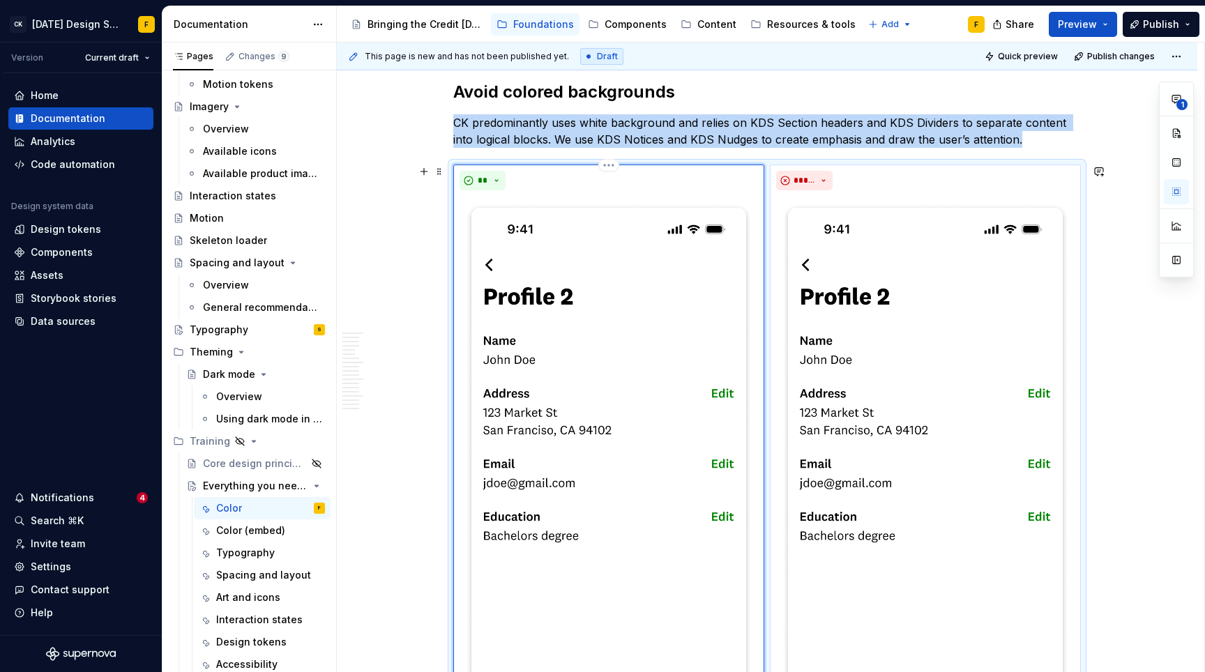
scroll to position [5609, 0]
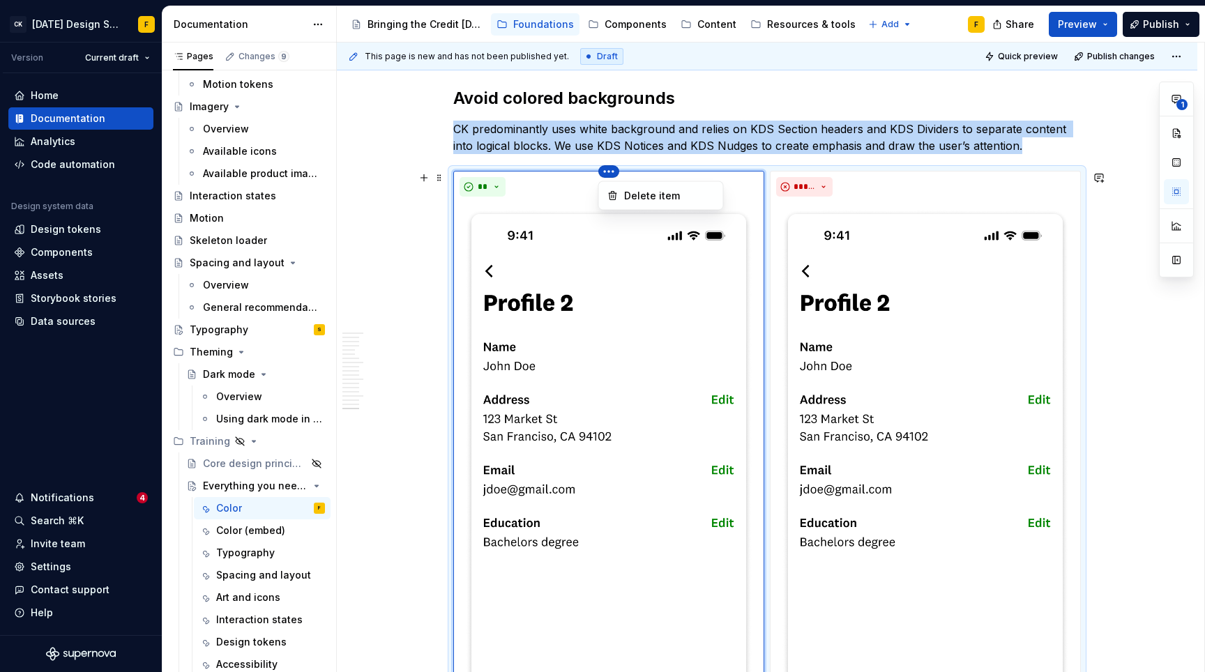
click at [606, 174] on html "CK [DATE] Design System F Version Current draft Home Documentation Analytics Co…" at bounding box center [602, 336] width 1205 height 672
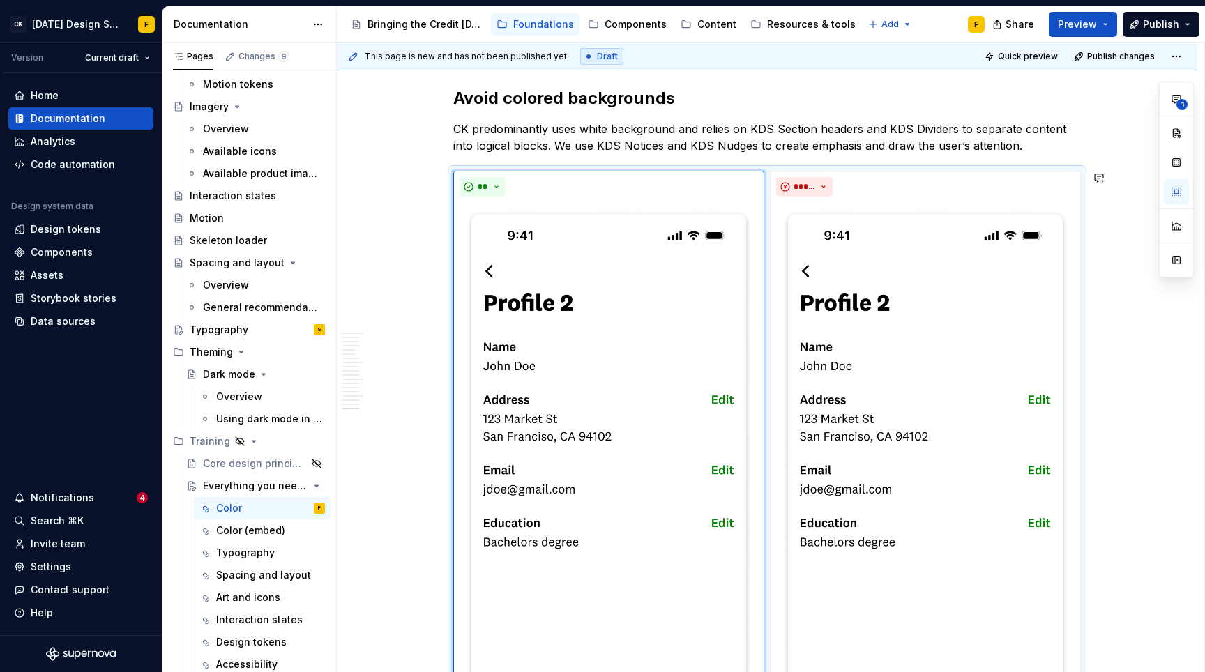
click at [1173, 193] on div "1" at bounding box center [1176, 180] width 35 height 196
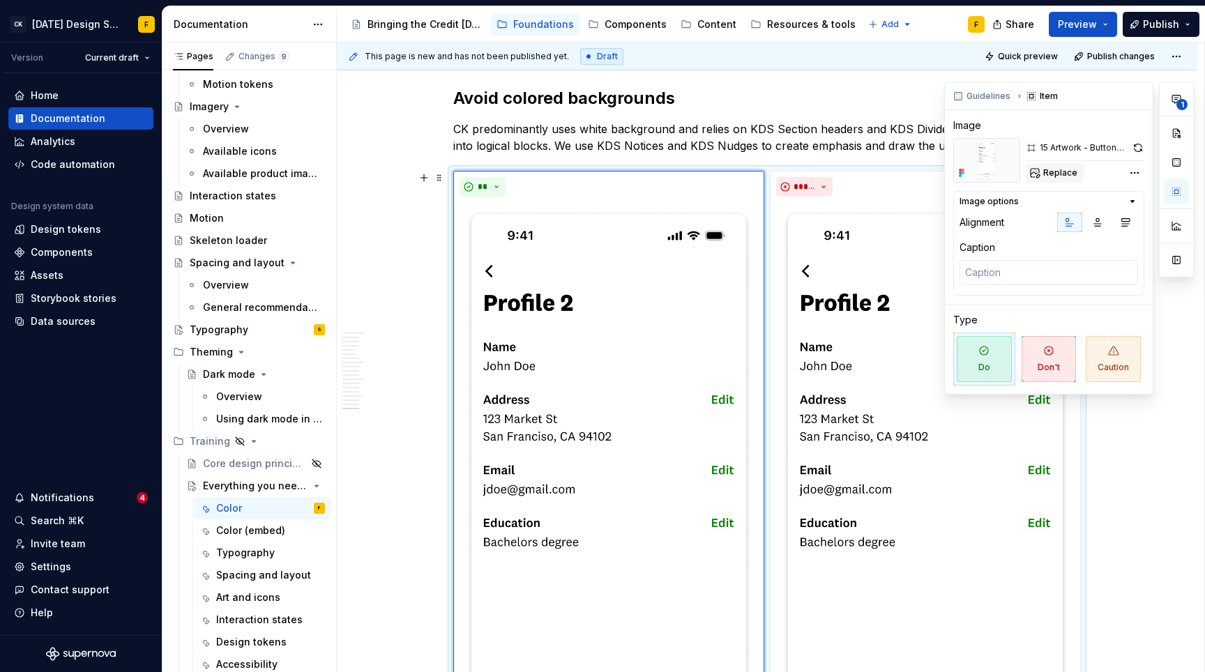
click at [1059, 173] on span "Replace" at bounding box center [1060, 172] width 34 height 11
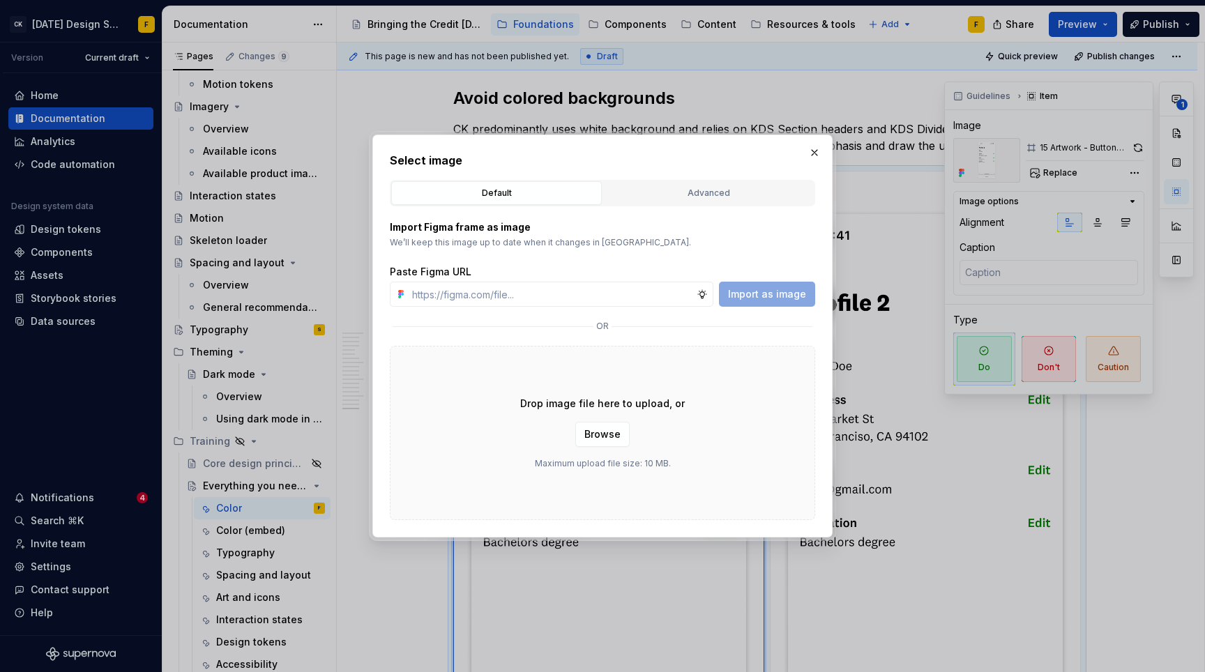
type textarea "*"
type input "[URL][DOMAIN_NAME]"
click at [792, 294] on span "Import as image" at bounding box center [767, 294] width 78 height 14
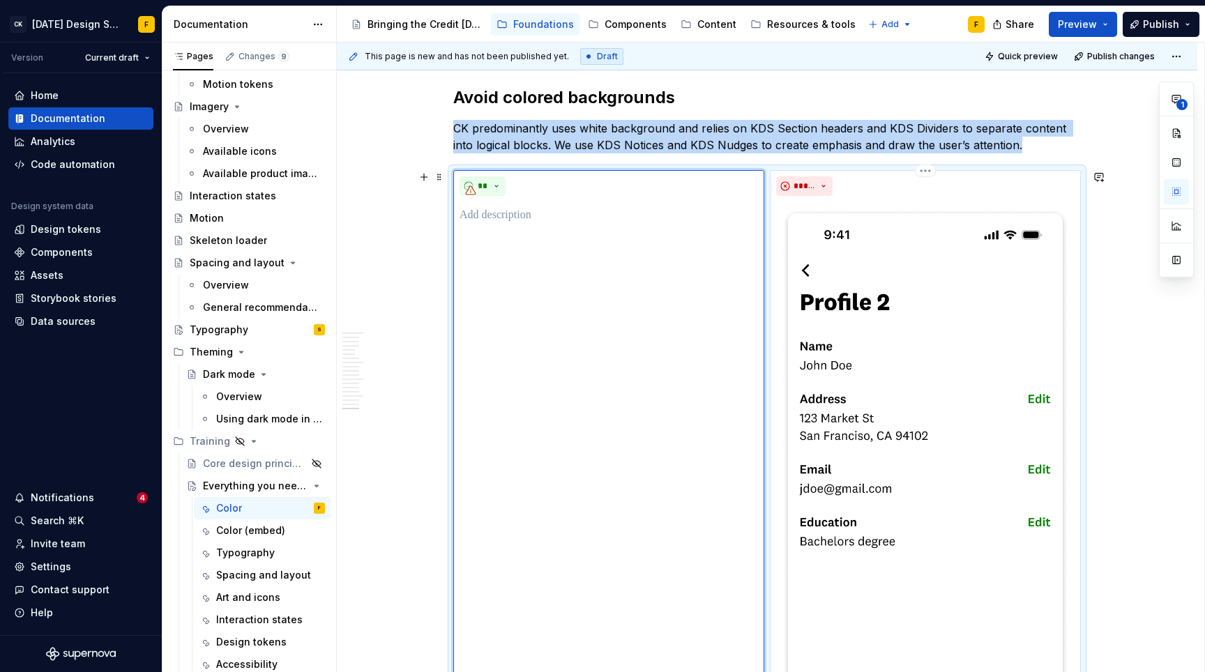
scroll to position [5600, 0]
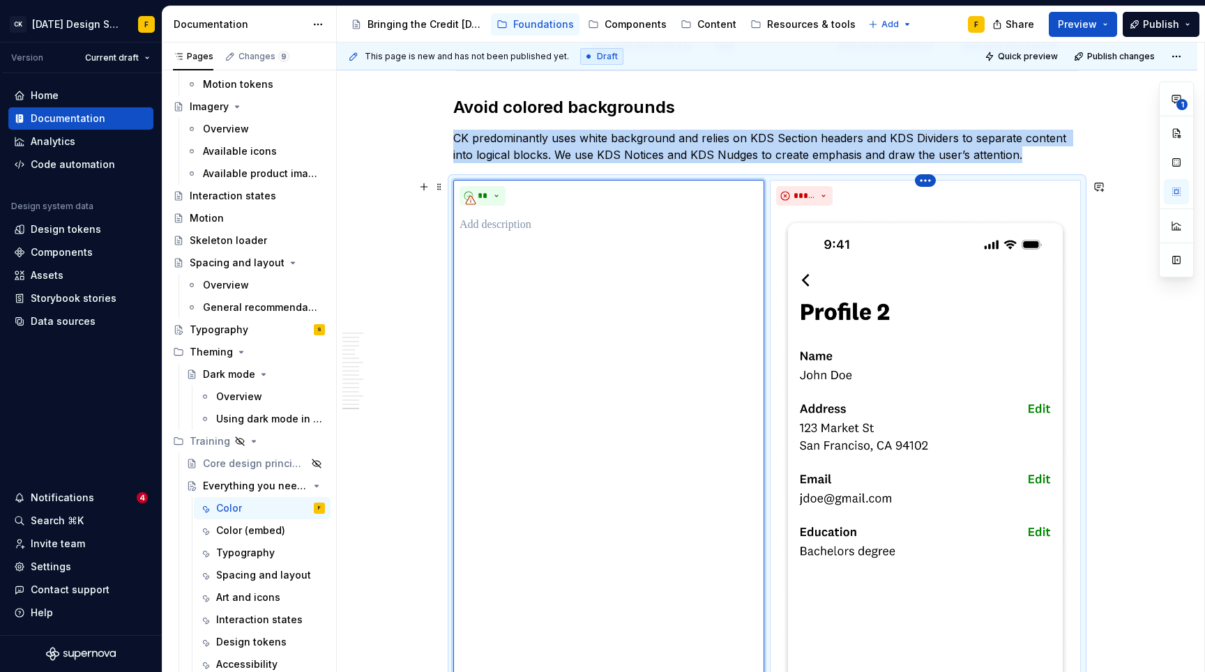
click at [922, 184] on html "CK [DATE] Design System F Version Current draft Home Documentation Analytics Co…" at bounding box center [602, 336] width 1205 height 672
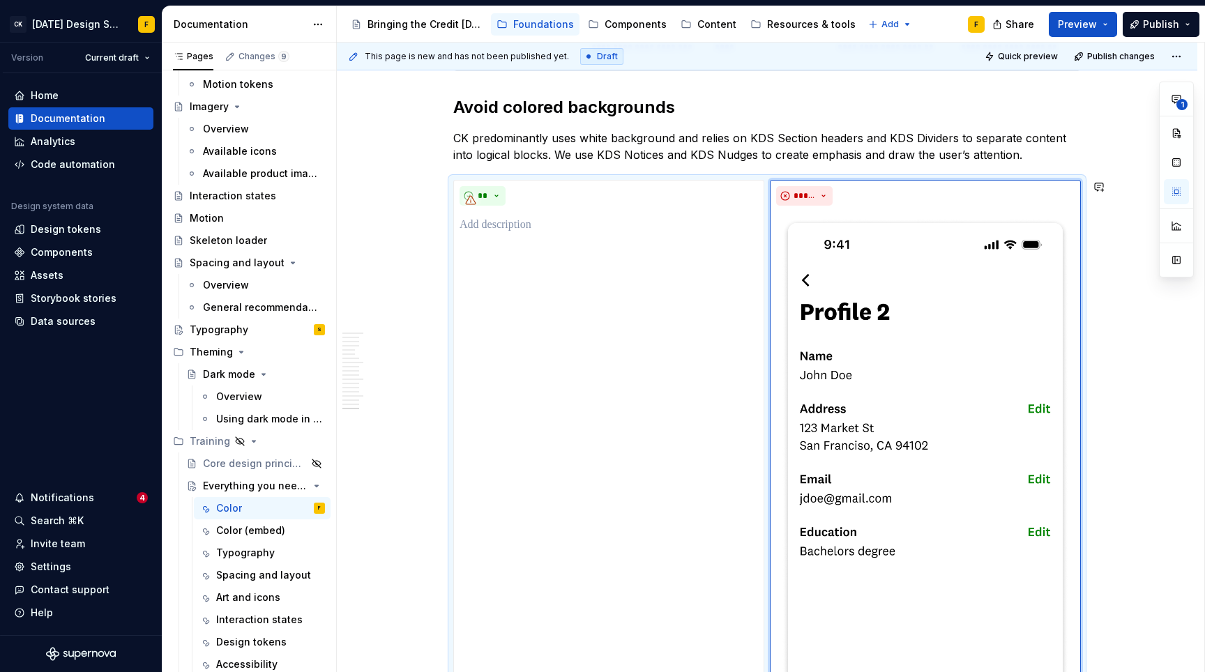
click at [1175, 193] on div "1" at bounding box center [1176, 180] width 35 height 196
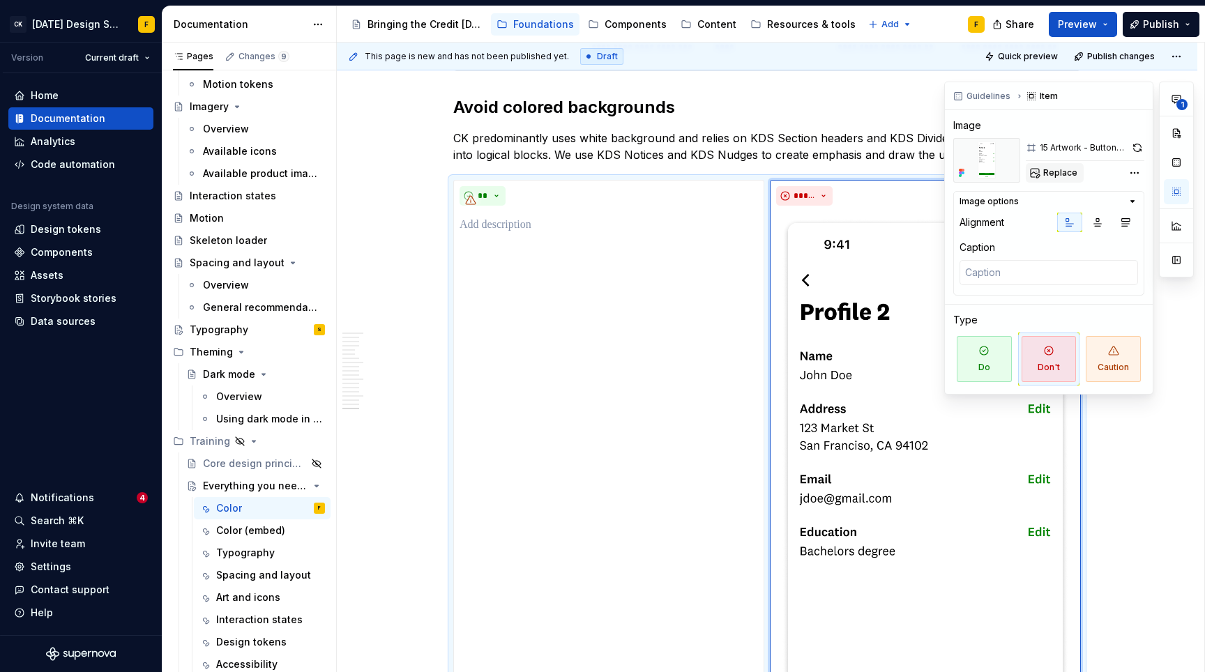
click at [1035, 174] on button "Replace" at bounding box center [1055, 173] width 58 height 20
type textarea "*"
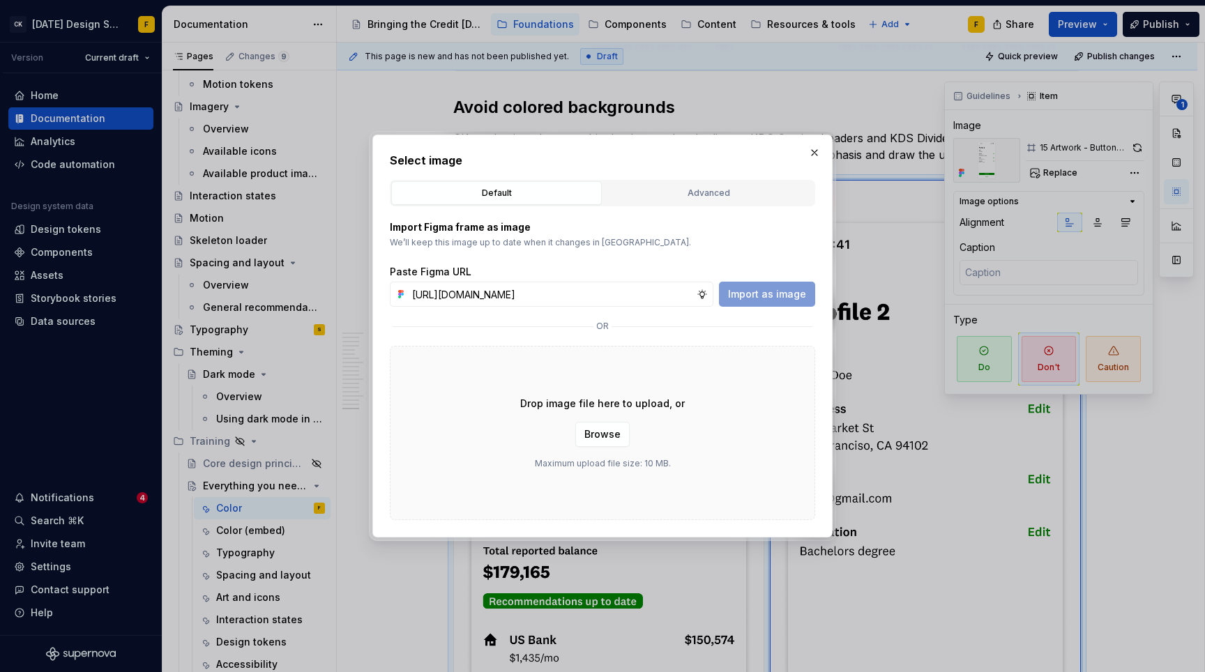
scroll to position [0, 302]
type input "[URL][DOMAIN_NAME]"
click at [767, 293] on span "Import as image" at bounding box center [767, 294] width 78 height 14
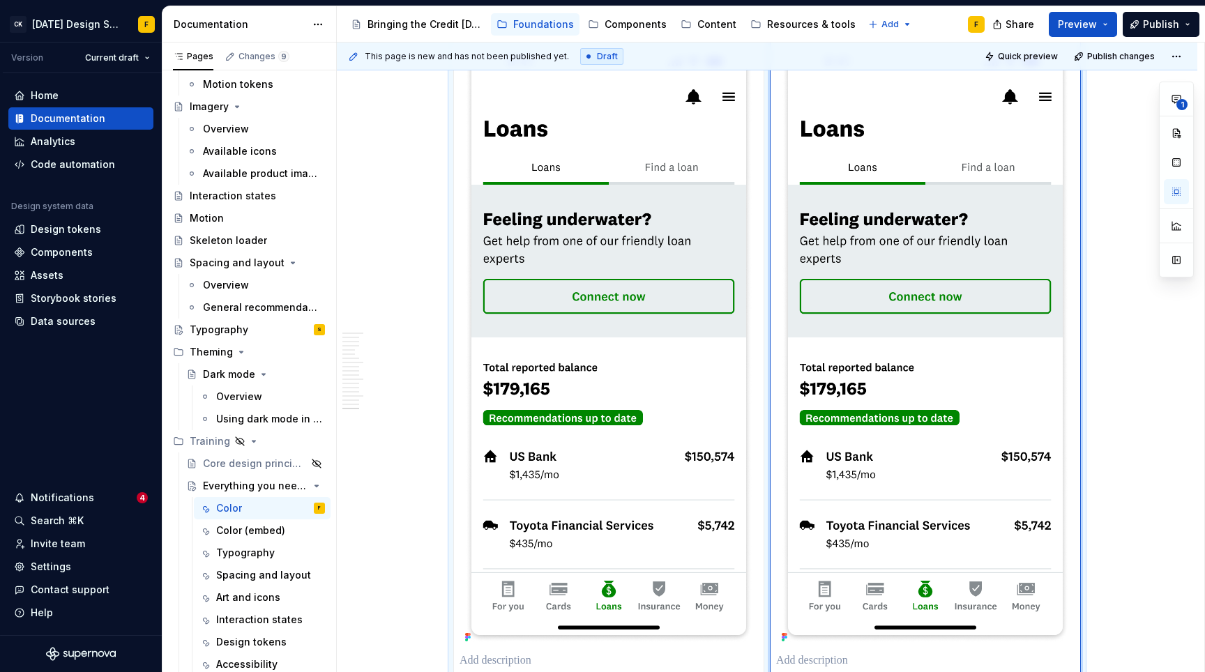
scroll to position [5575, 0]
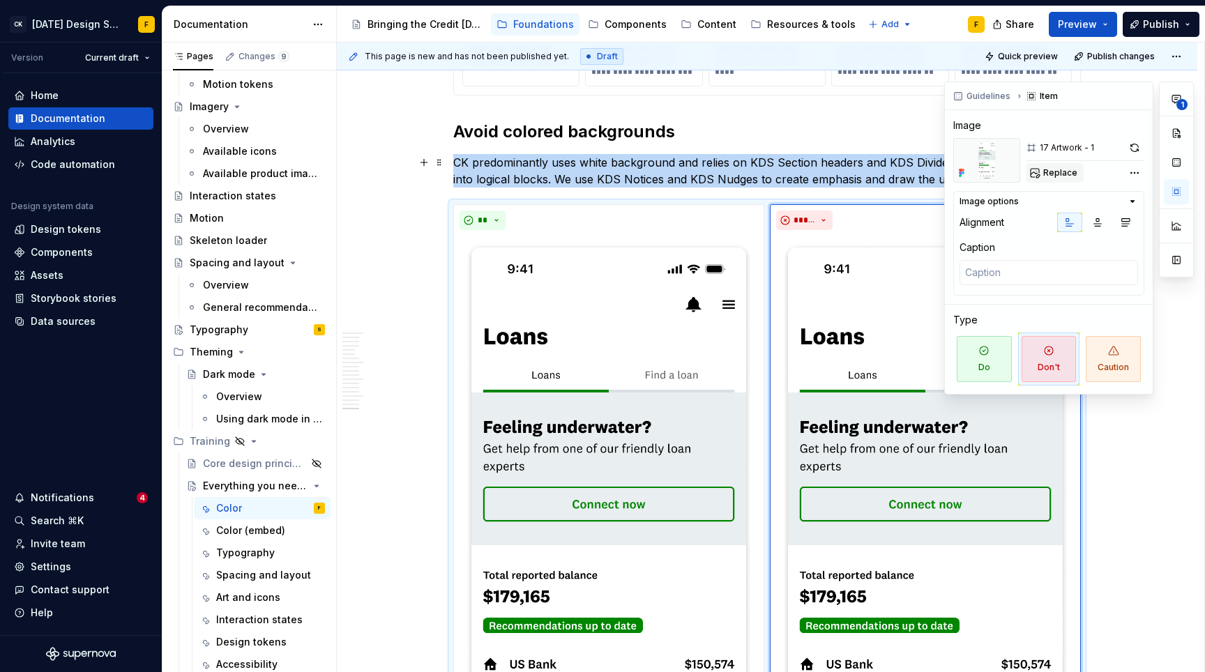
click at [1053, 175] on span "Replace" at bounding box center [1060, 172] width 34 height 11
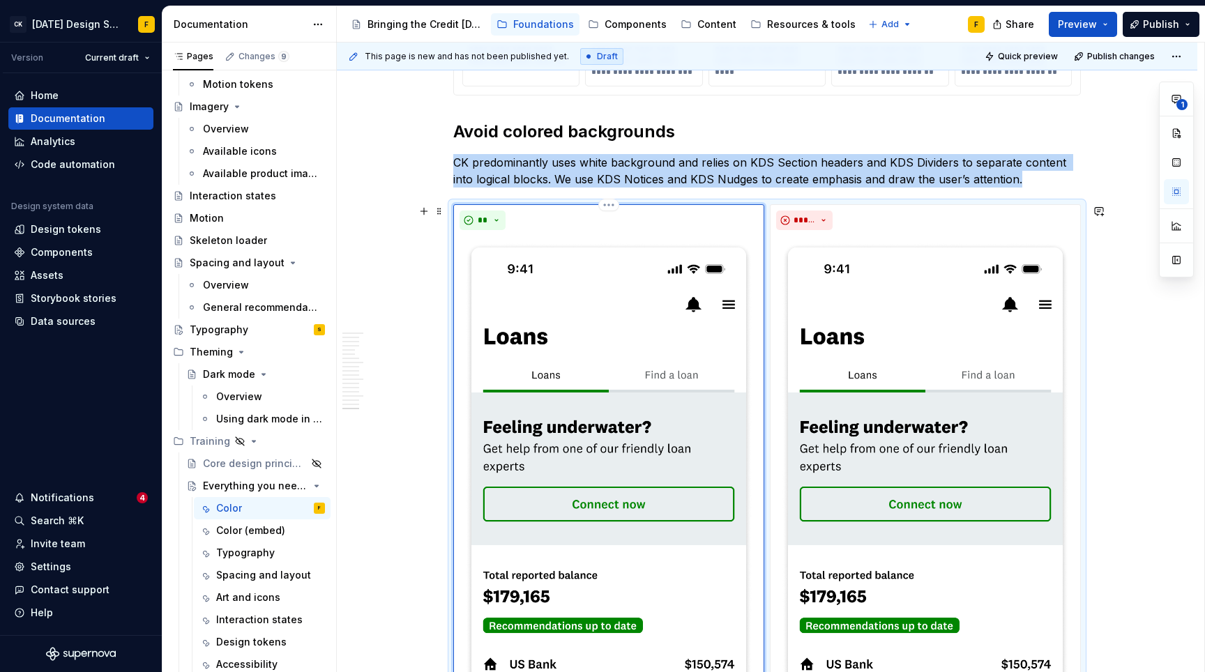
click at [729, 218] on div "**" at bounding box center [608, 221] width 298 height 20
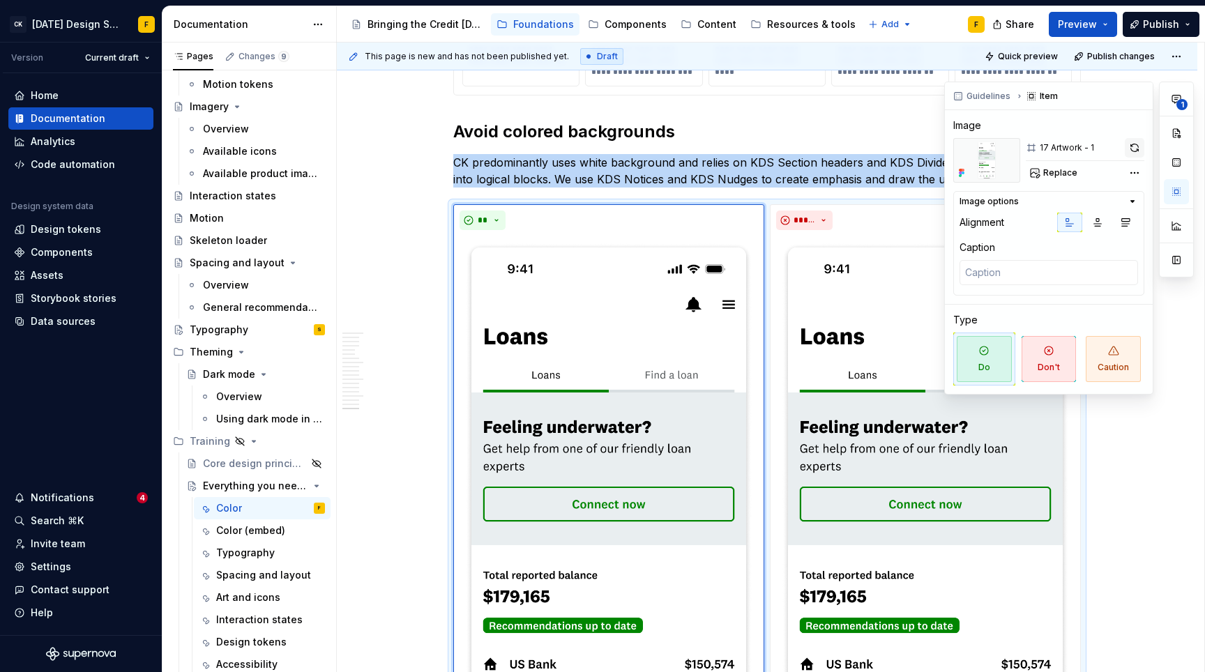
click at [1135, 147] on button "button" at bounding box center [1135, 148] width 20 height 20
click at [1042, 174] on button "Replace" at bounding box center [1055, 173] width 58 height 20
type textarea "*"
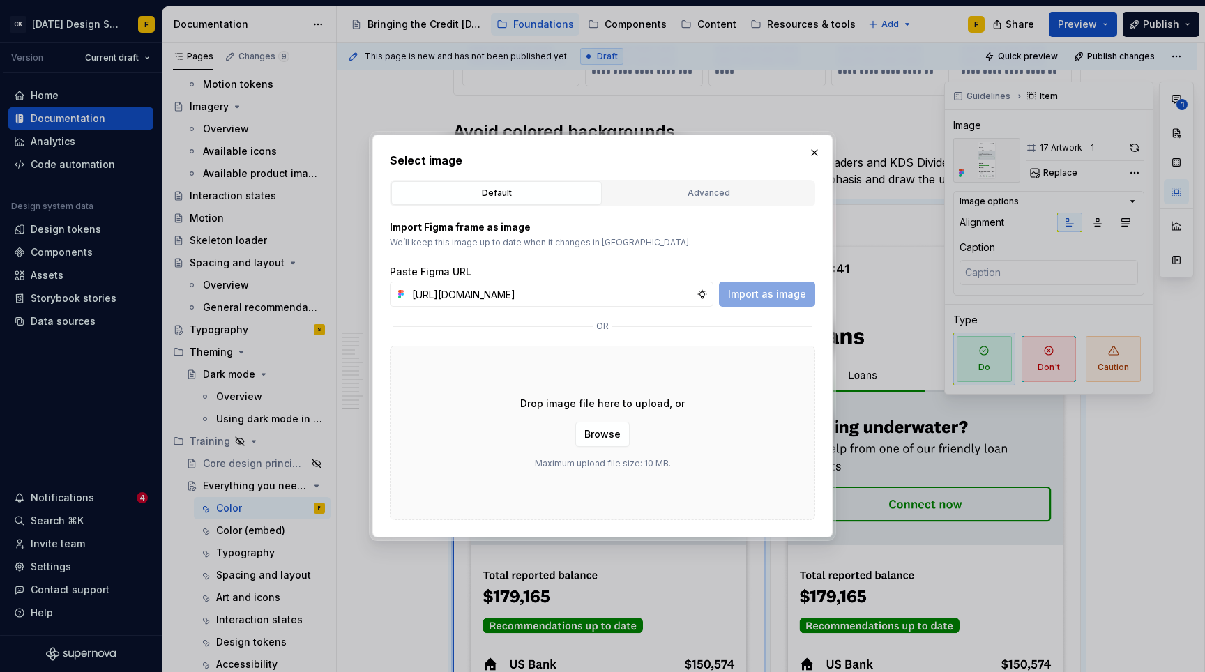
scroll to position [0, 303]
type input "[URL][DOMAIN_NAME]"
click at [779, 290] on span "Import as image" at bounding box center [767, 294] width 78 height 14
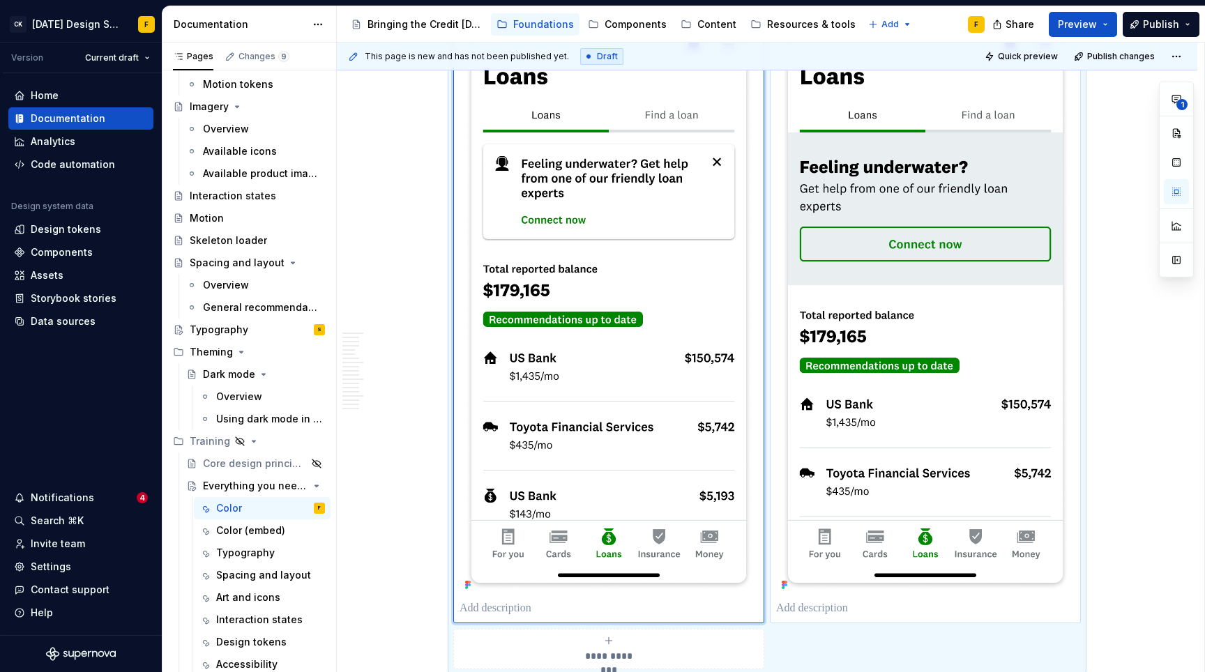
scroll to position [6050, 0]
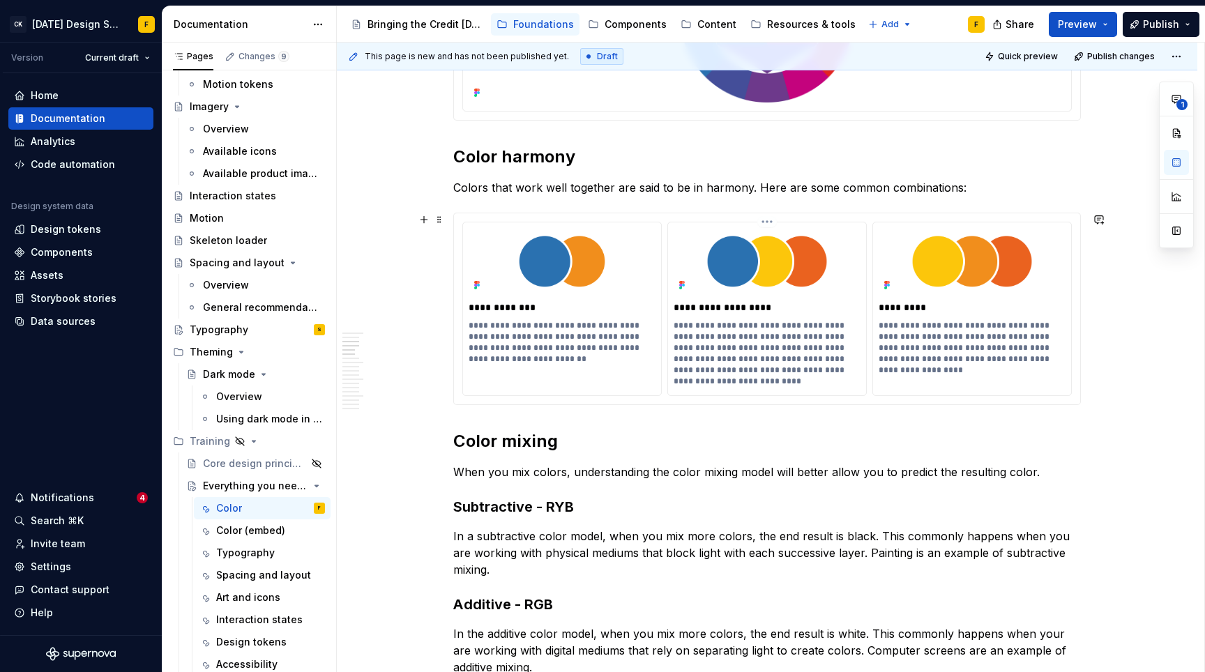
scroll to position [0, 0]
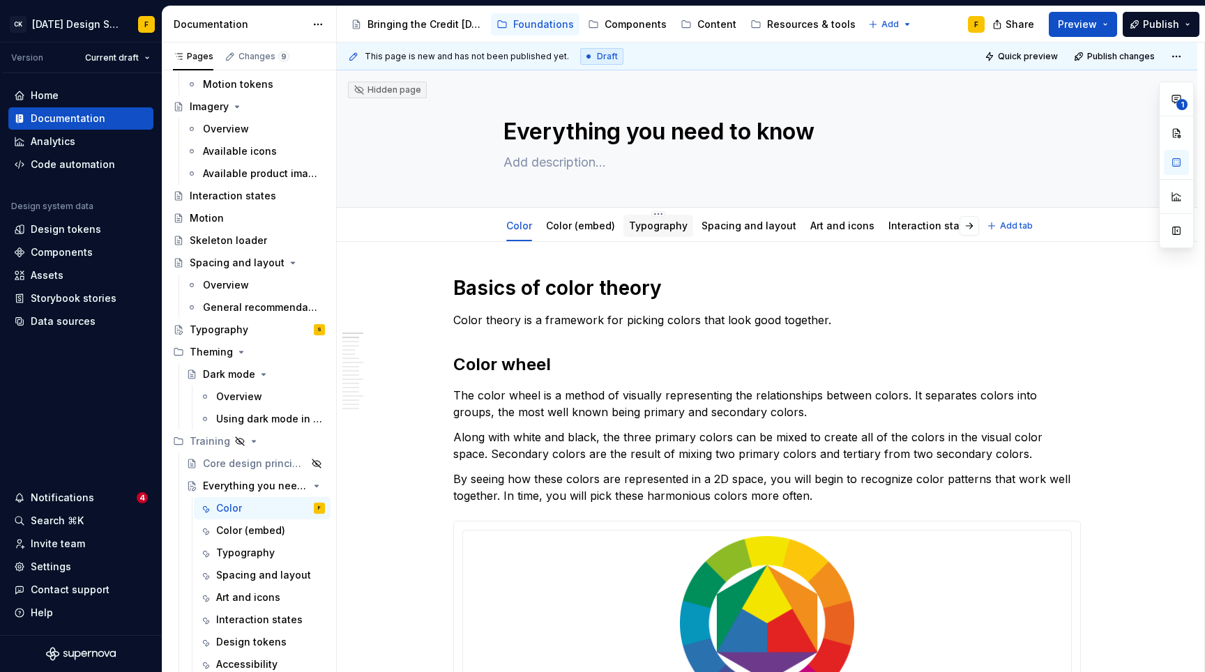
click at [656, 226] on link "Typography" at bounding box center [658, 226] width 59 height 12
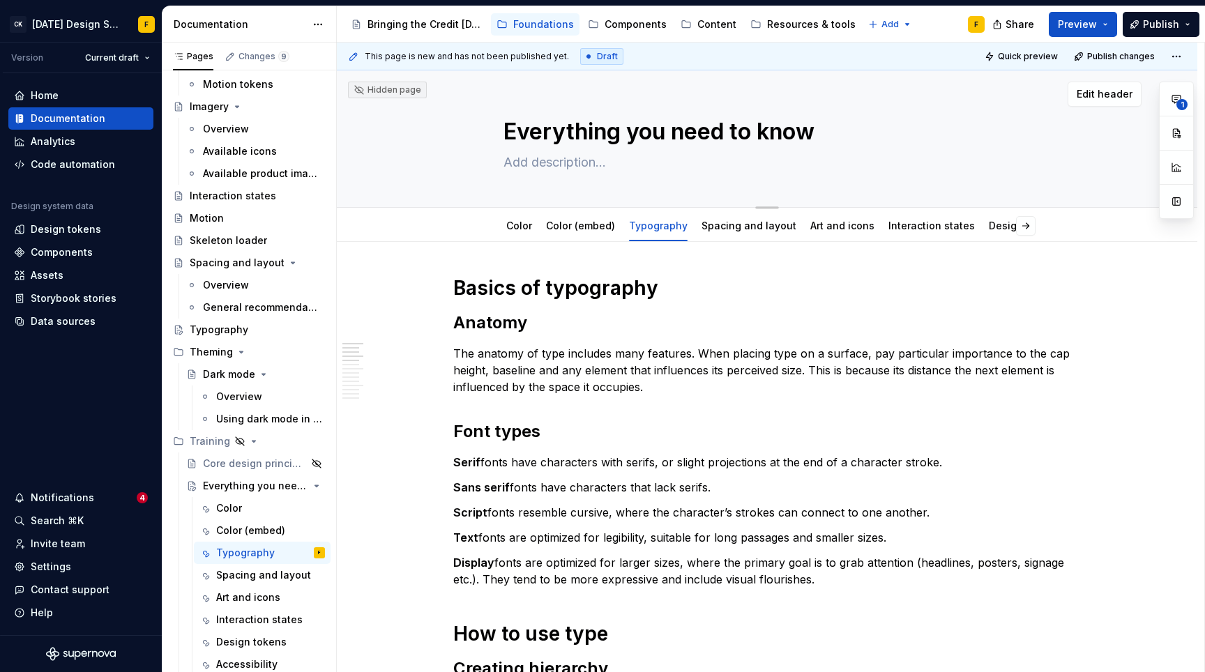
type textarea "*"
